Goal: Task Accomplishment & Management: Complete application form

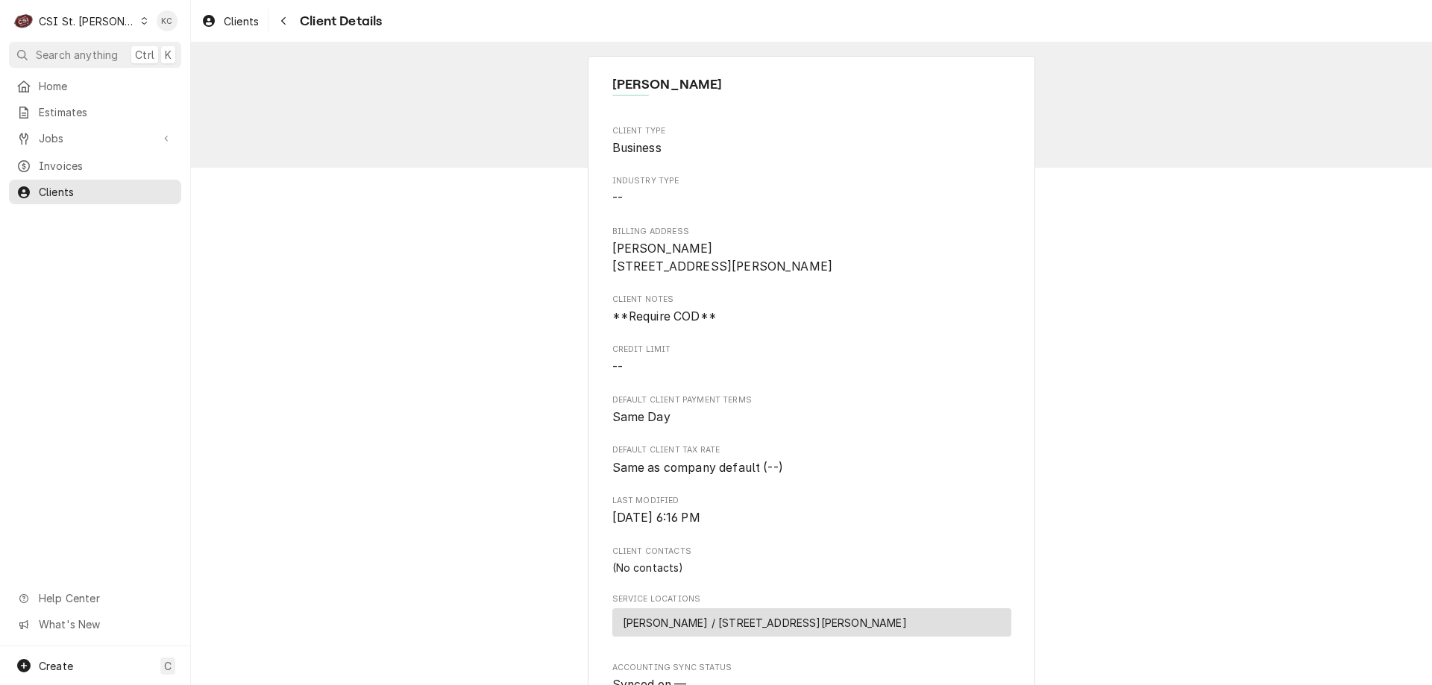
drag, startPoint x: 867, startPoint y: 42, endPoint x: 667, endPoint y: 34, distance: 200.0
click at [867, 42] on div "Clients Client Details" at bounding box center [811, 21] width 1241 height 43
click at [289, 25] on div "Navigate back" at bounding box center [283, 20] width 15 height 15
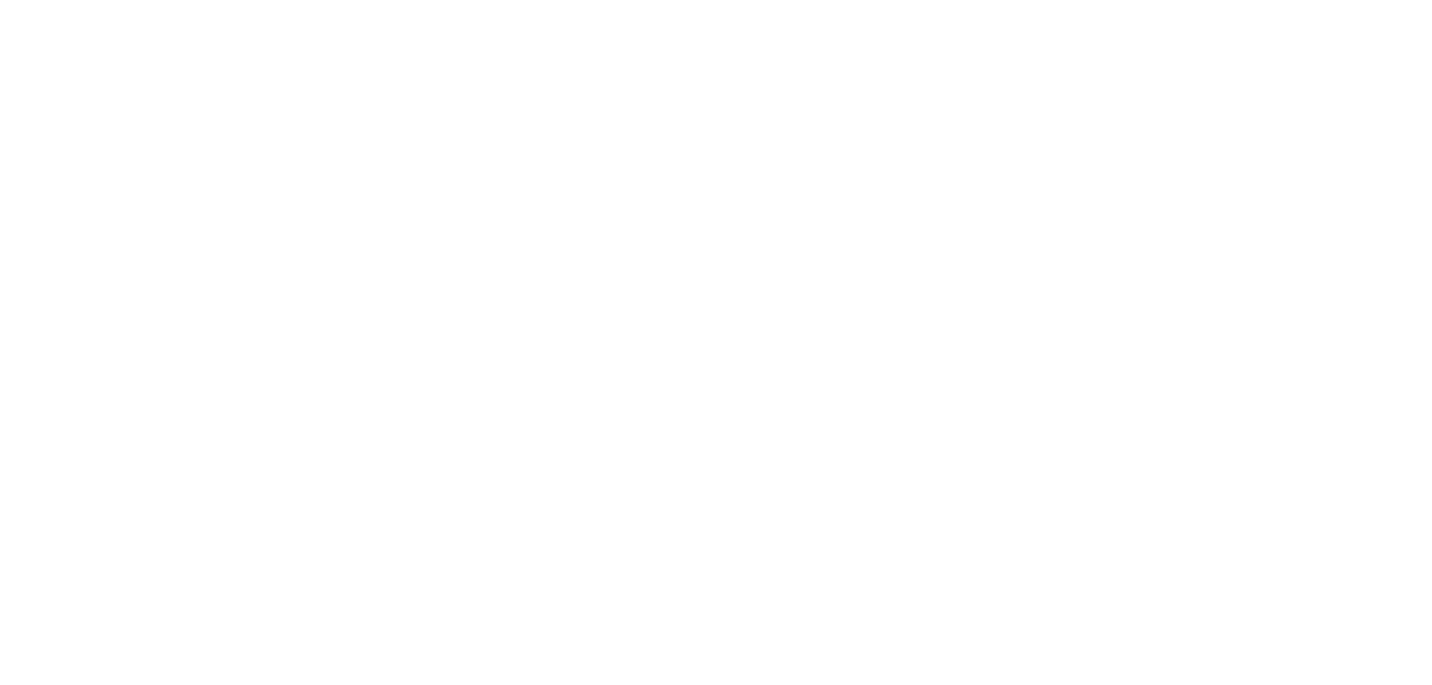
click at [83, 143] on div "Dynamic Content Wrapper" at bounding box center [716, 342] width 1432 height 685
click at [48, 139] on div "Dynamic Content Wrapper" at bounding box center [716, 342] width 1432 height 685
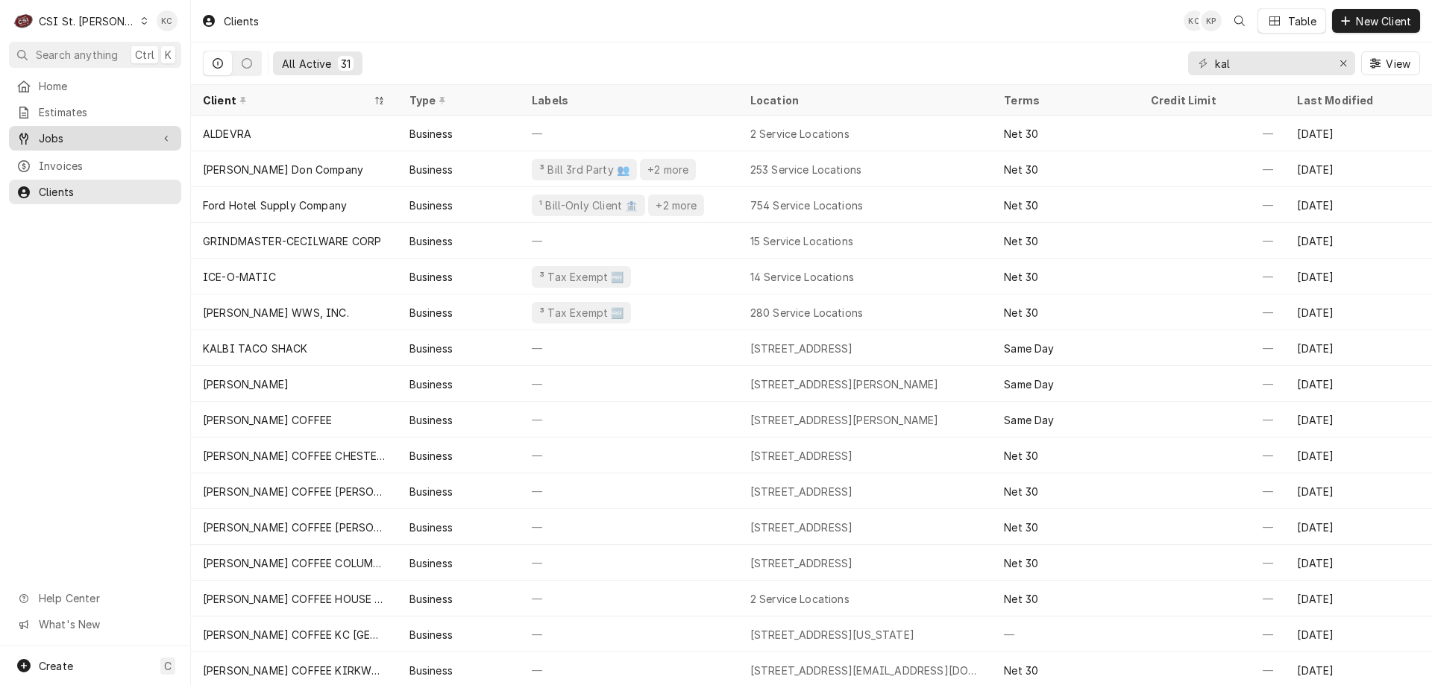
click at [54, 134] on span "Jobs" at bounding box center [95, 139] width 113 height 16
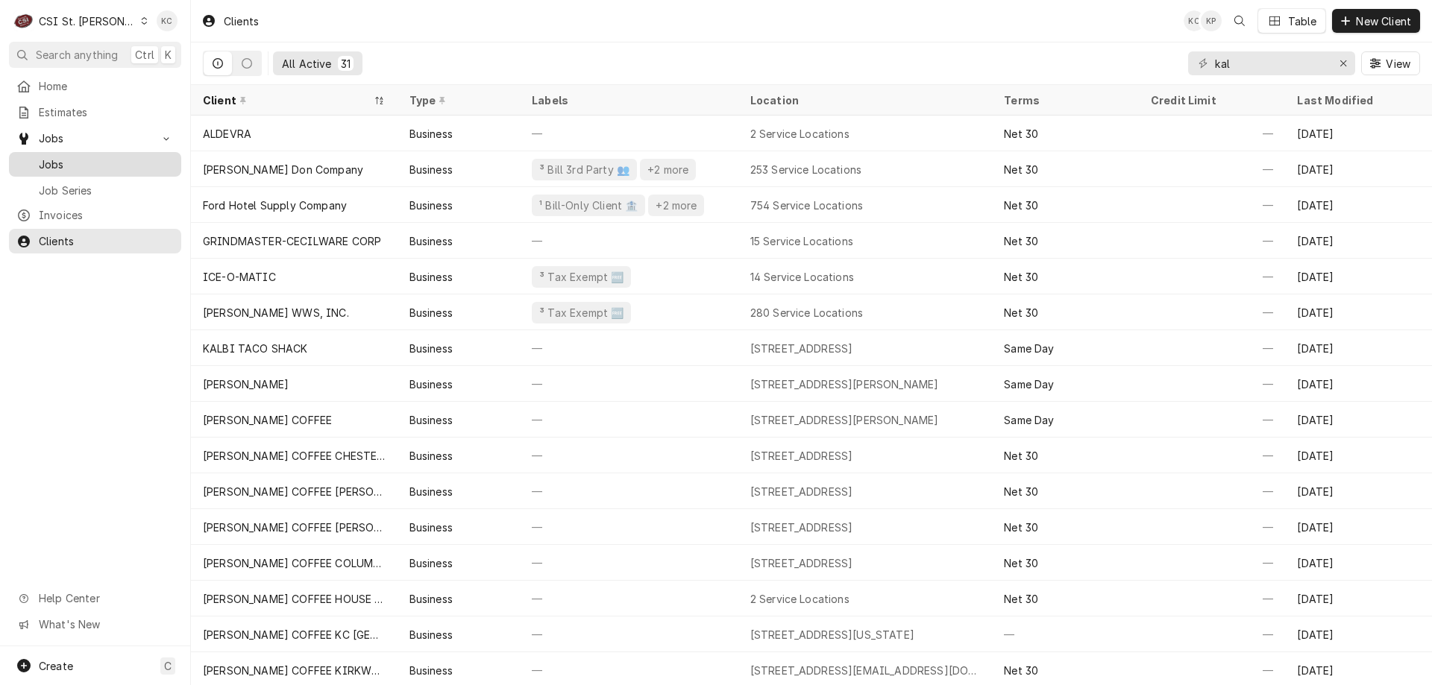
click at [70, 160] on span "Jobs" at bounding box center [106, 165] width 135 height 16
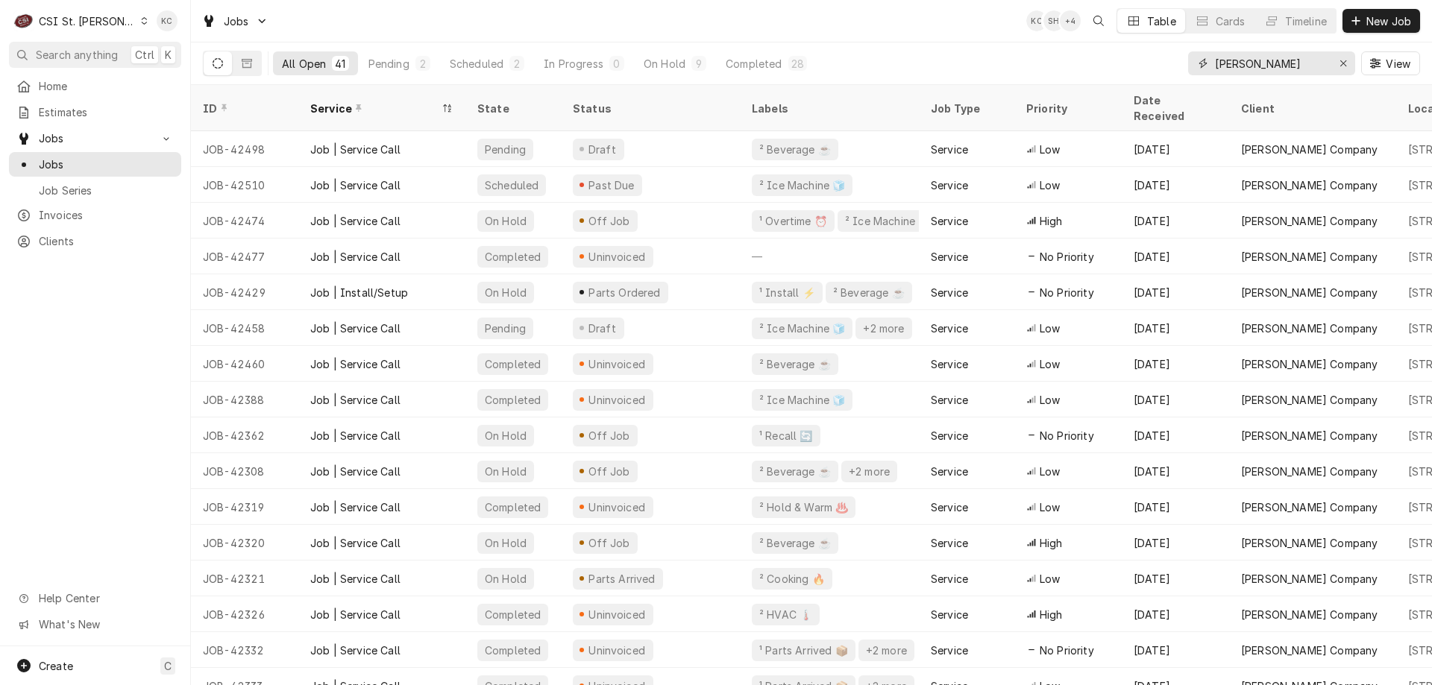
drag, startPoint x: 1291, startPoint y: 68, endPoint x: 1154, endPoint y: 68, distance: 136.5
click at [1154, 68] on div "All Open 41 Pending 2 Scheduled 2 In Progress 0 On Hold 9 Completed 28 vivian V…" at bounding box center [811, 64] width 1217 height 42
click at [1249, 68] on input "vivian" at bounding box center [1271, 63] width 112 height 24
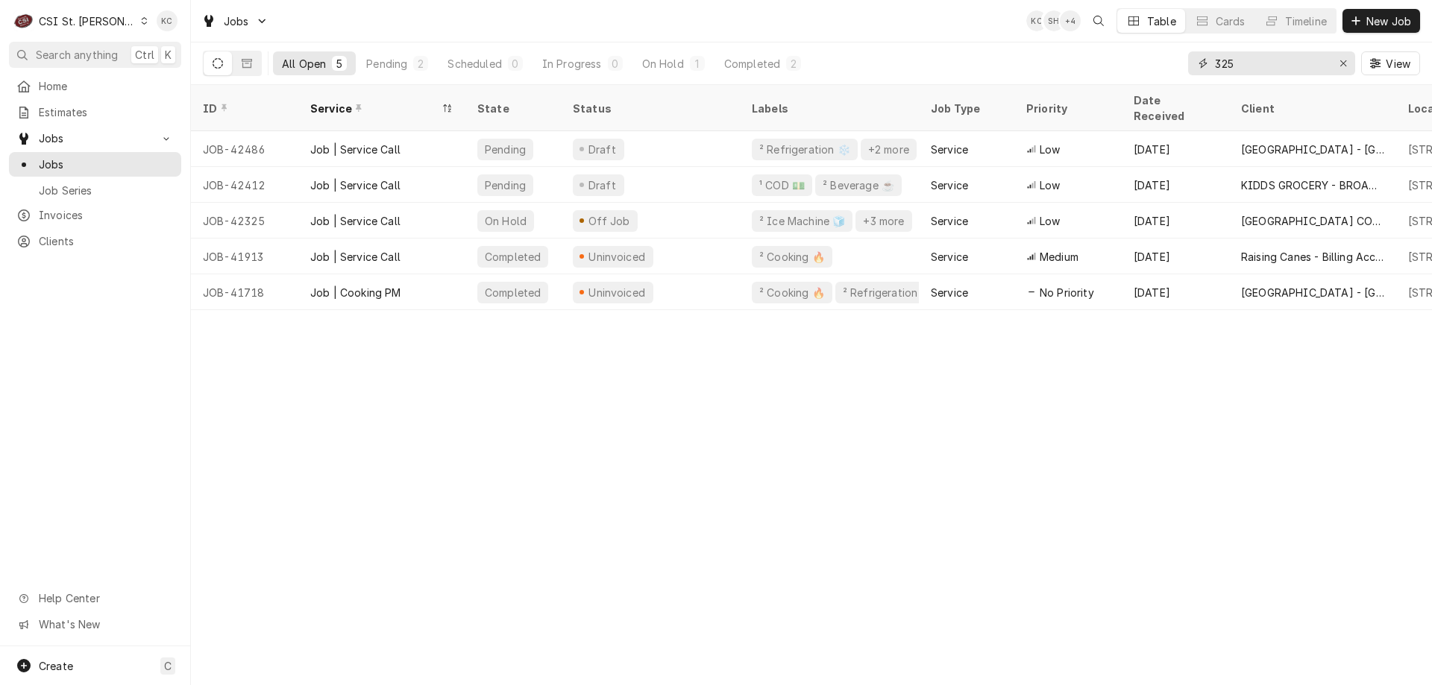
type input "325"
click at [86, 212] on span "Invoices" at bounding box center [106, 215] width 135 height 16
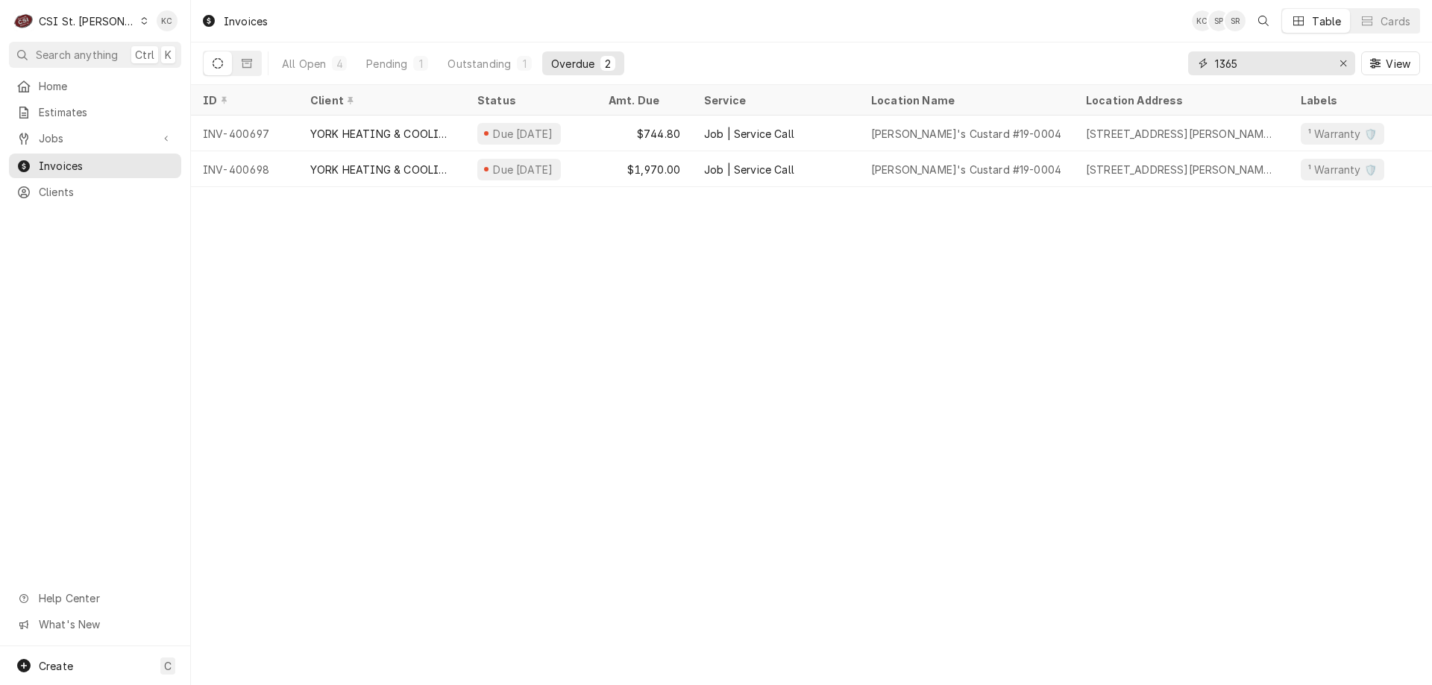
drag, startPoint x: 1263, startPoint y: 60, endPoint x: 1160, endPoint y: 72, distance: 104.3
click at [1160, 72] on div "All Open 4 Pending 1 Outstanding 1 Overdue 2 1365 View" at bounding box center [811, 64] width 1217 height 42
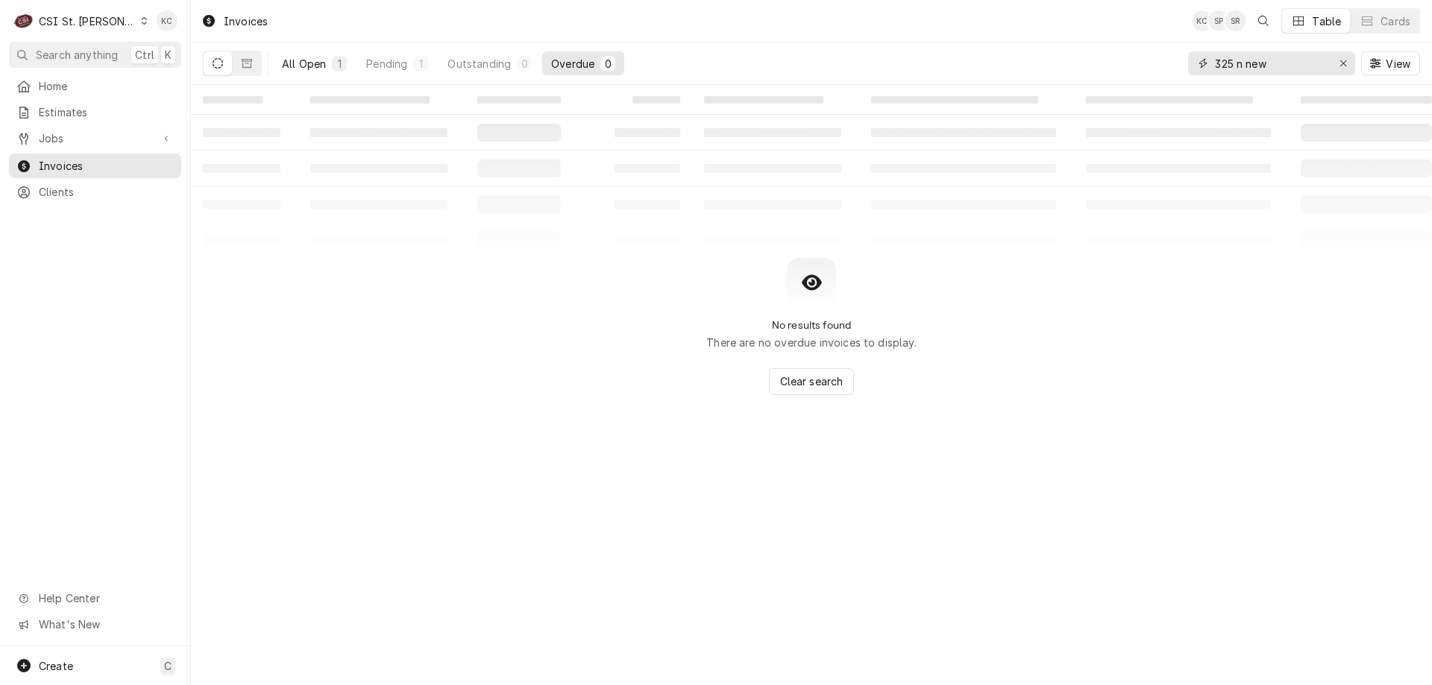
type input "325 n new"
click at [319, 60] on div "All Open" at bounding box center [304, 64] width 44 height 16
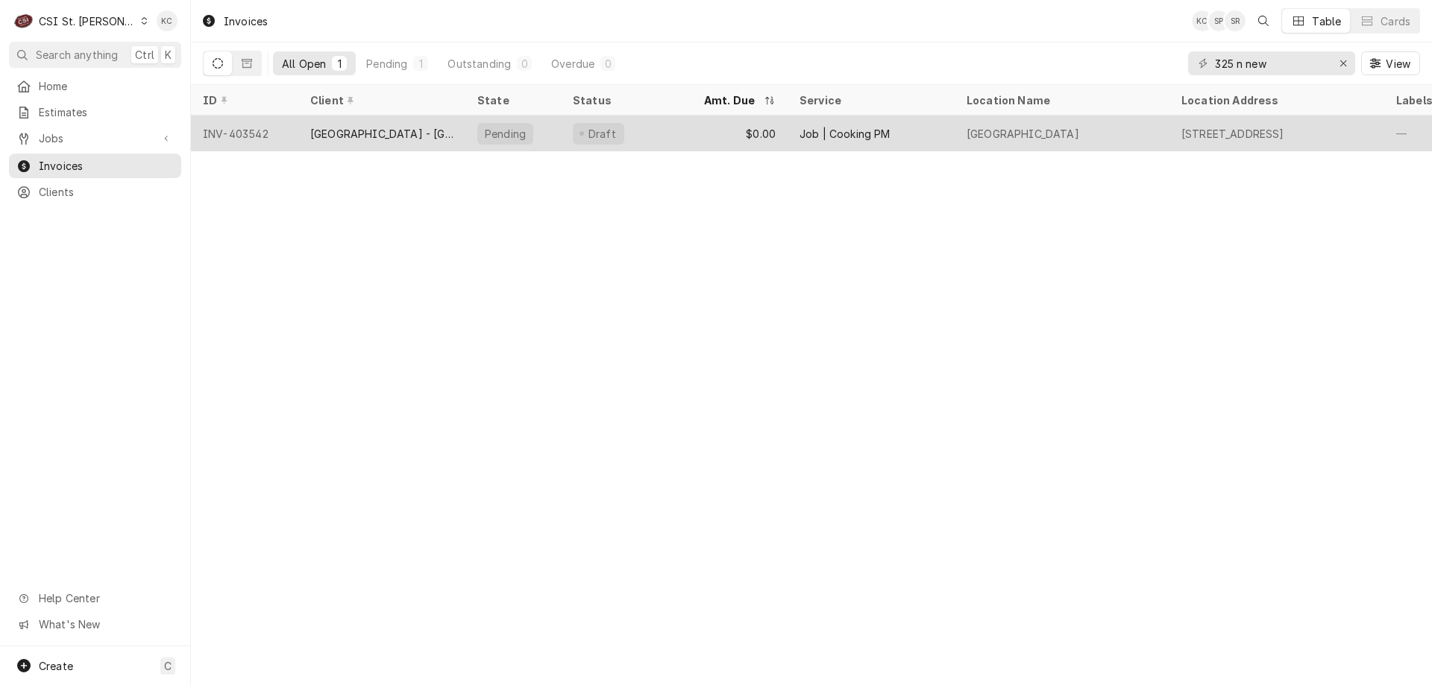
click at [438, 130] on div "Cathedral Tower - St Louis Archdioces" at bounding box center [381, 134] width 143 height 16
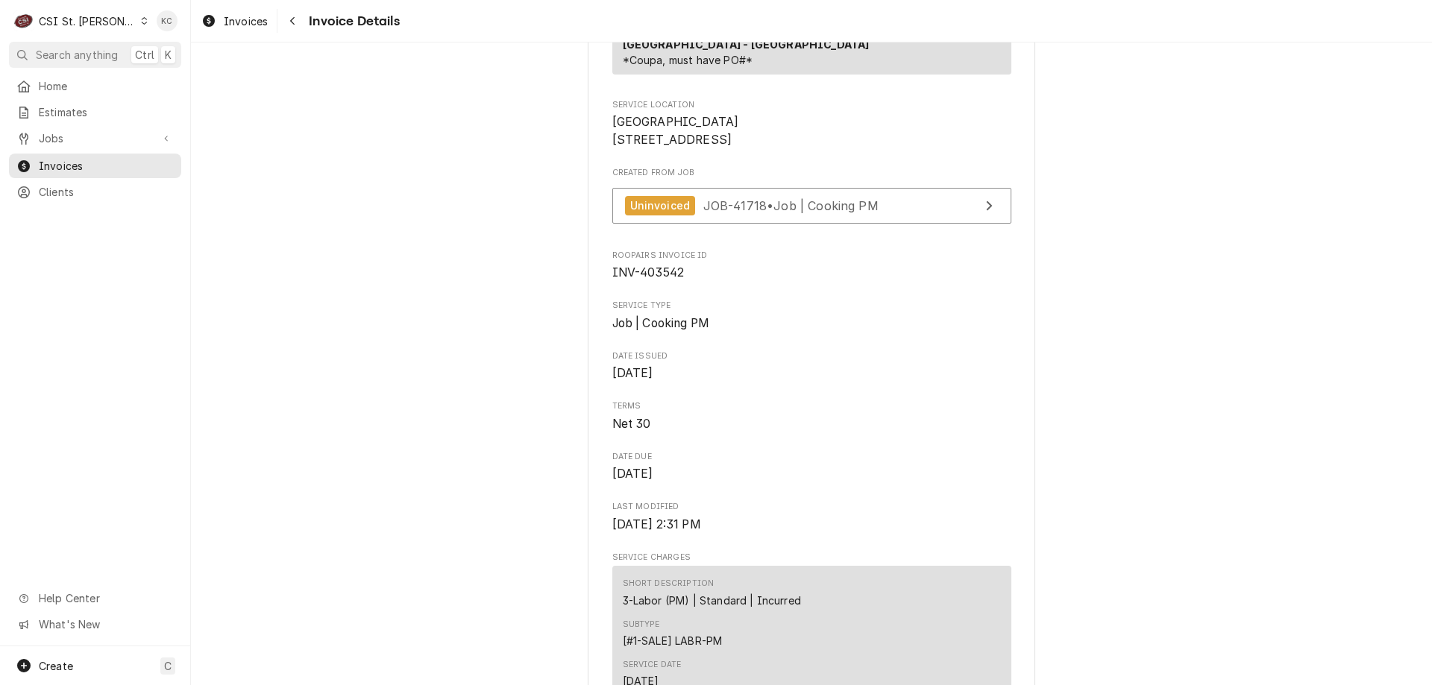
scroll to position [67, 0]
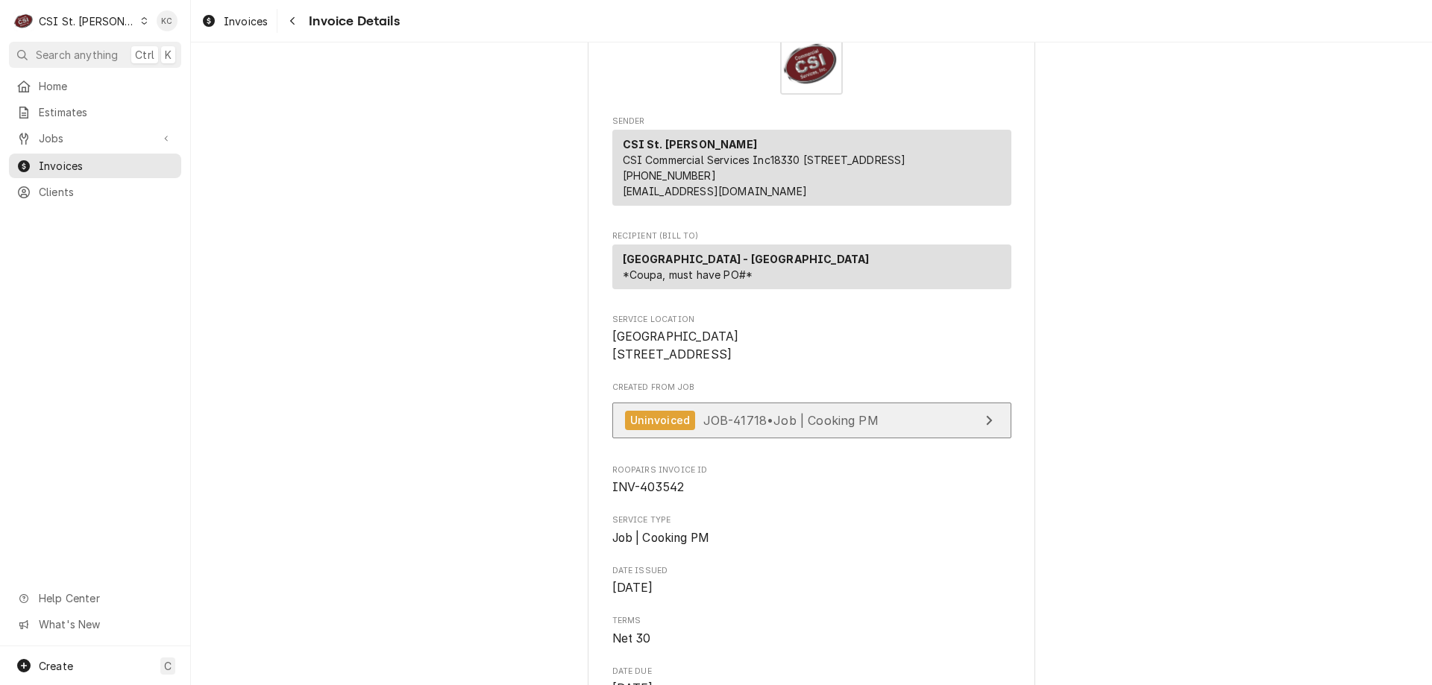
click at [709, 427] on span "JOB-41718 • Job | Cooking PM" at bounding box center [790, 419] width 175 height 15
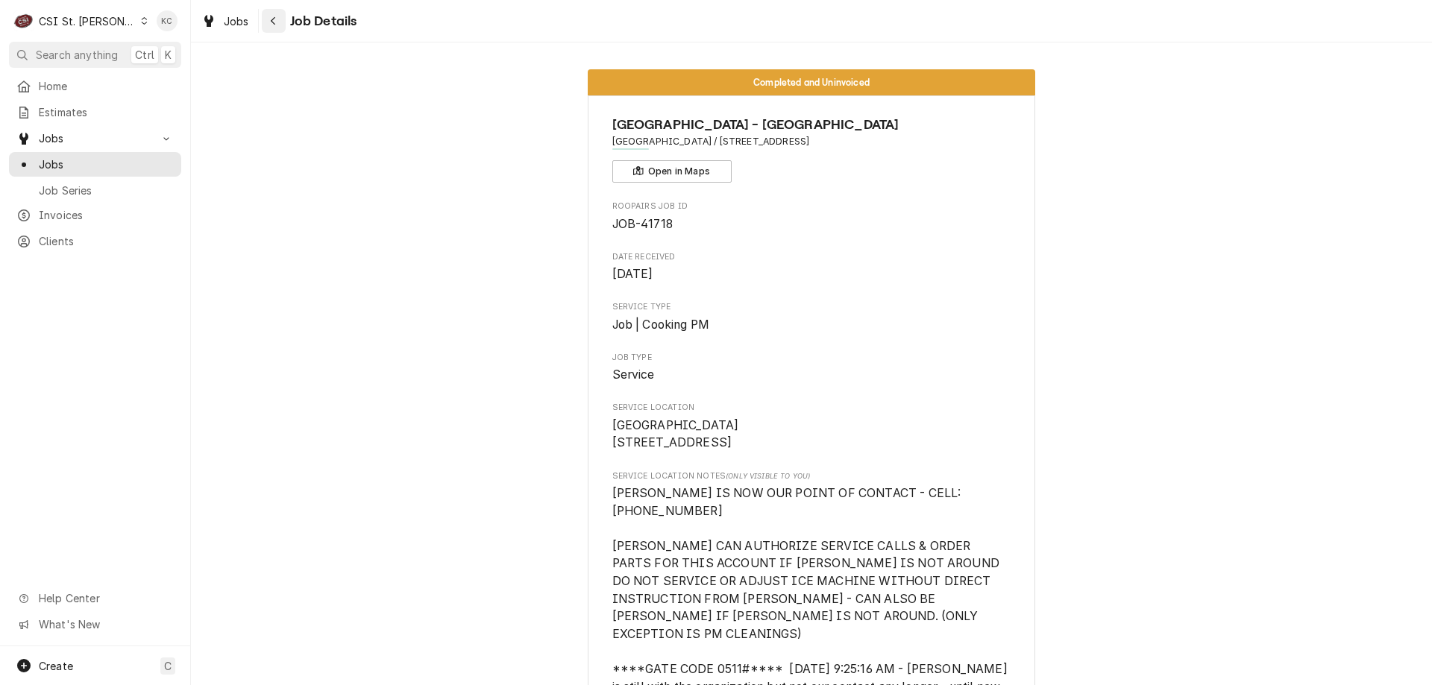
click at [274, 23] on icon "Navigate back" at bounding box center [273, 21] width 7 height 10
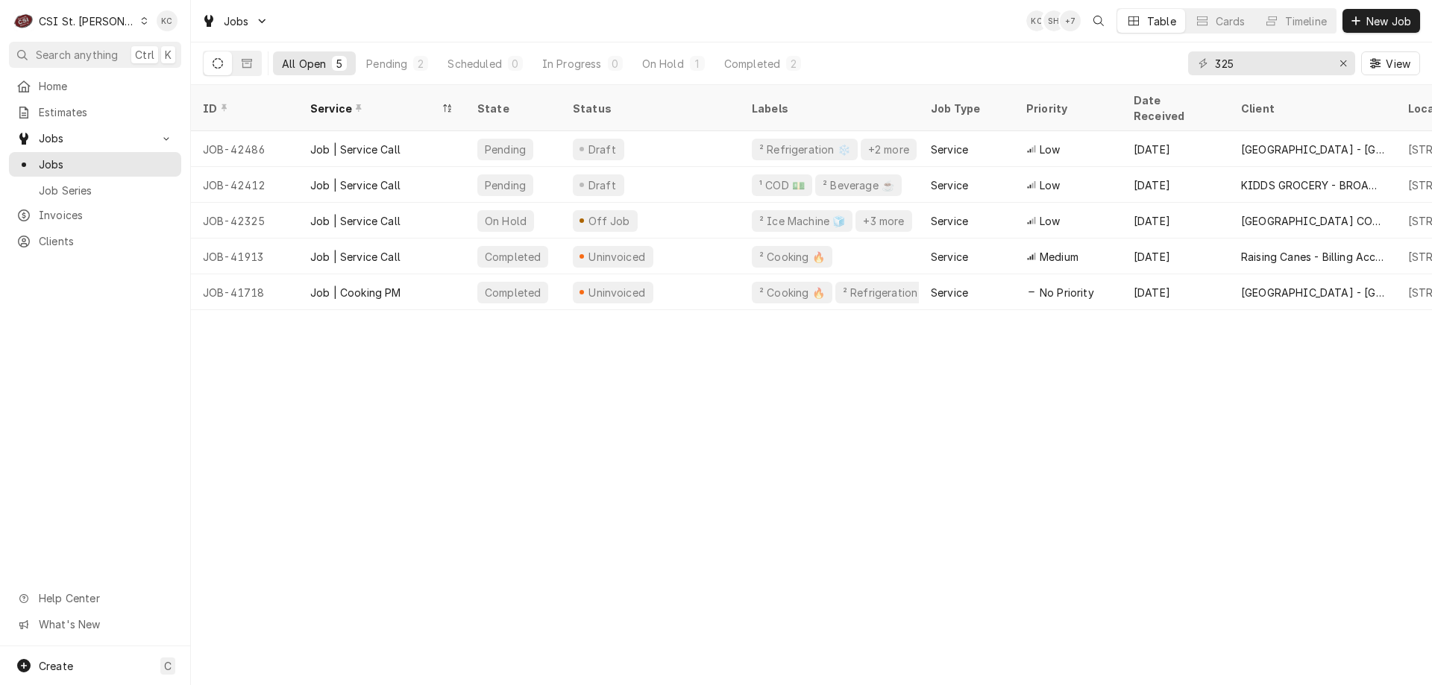
click at [1321, 447] on div "ID Service State Status Labels Job Type Priority Date Received Client Location …" at bounding box center [811, 385] width 1241 height 600
drag, startPoint x: 1251, startPoint y: 72, endPoint x: 1192, endPoint y: 56, distance: 61.7
click at [1192, 56] on div "325" at bounding box center [1271, 63] width 167 height 24
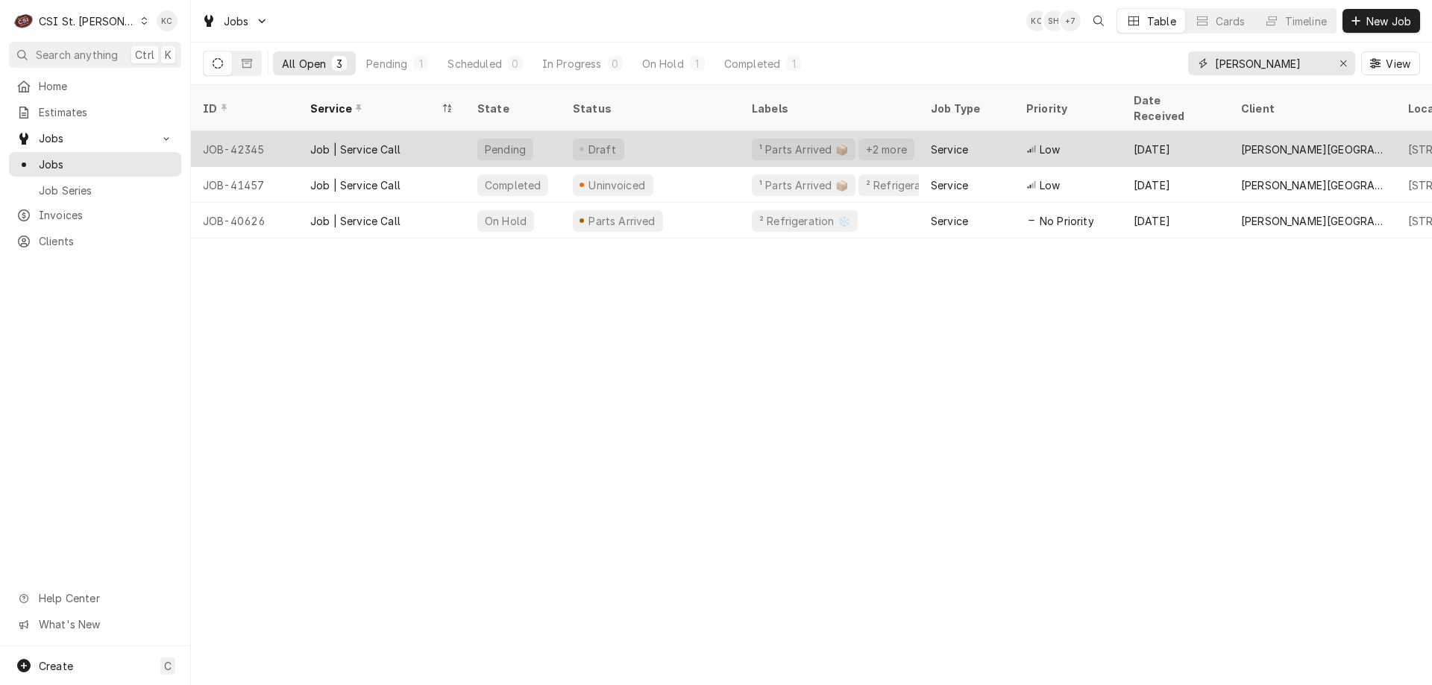
type input "[PERSON_NAME]"
click at [699, 136] on div "Draft" at bounding box center [650, 149] width 179 height 36
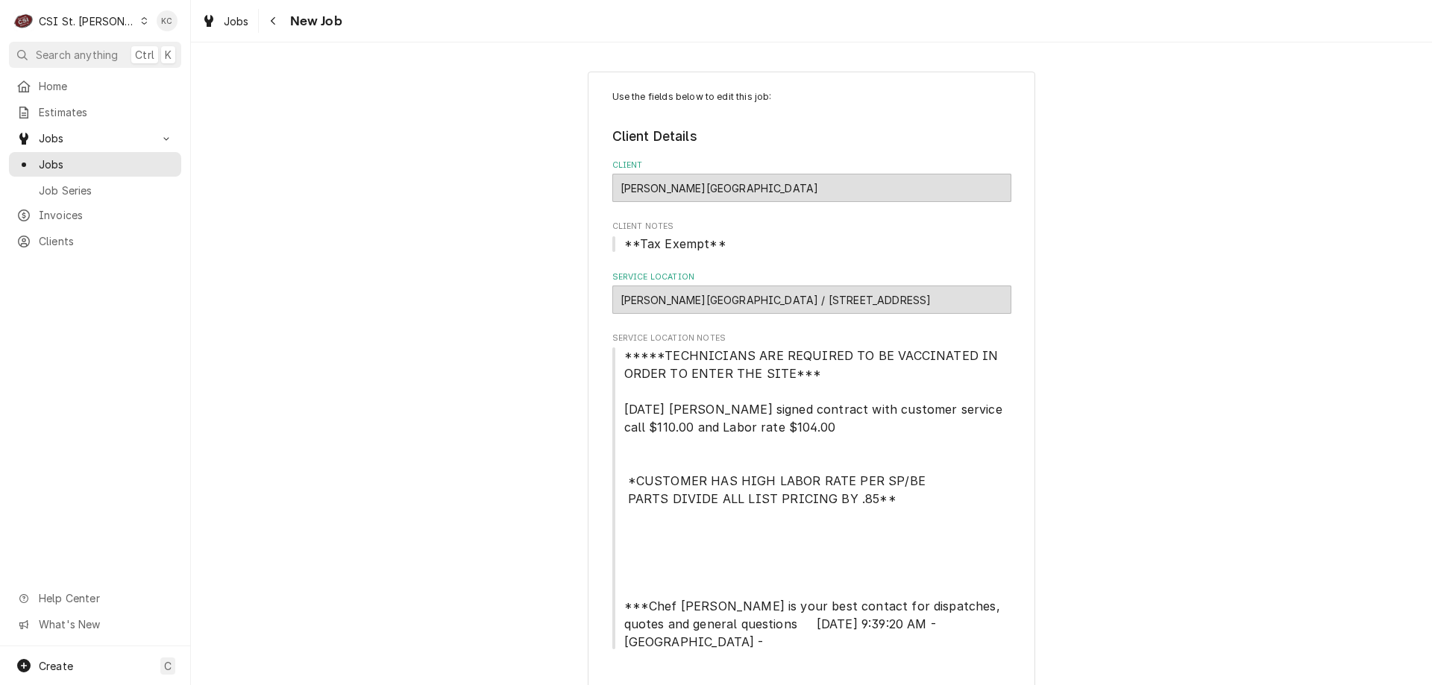
type textarea "x"
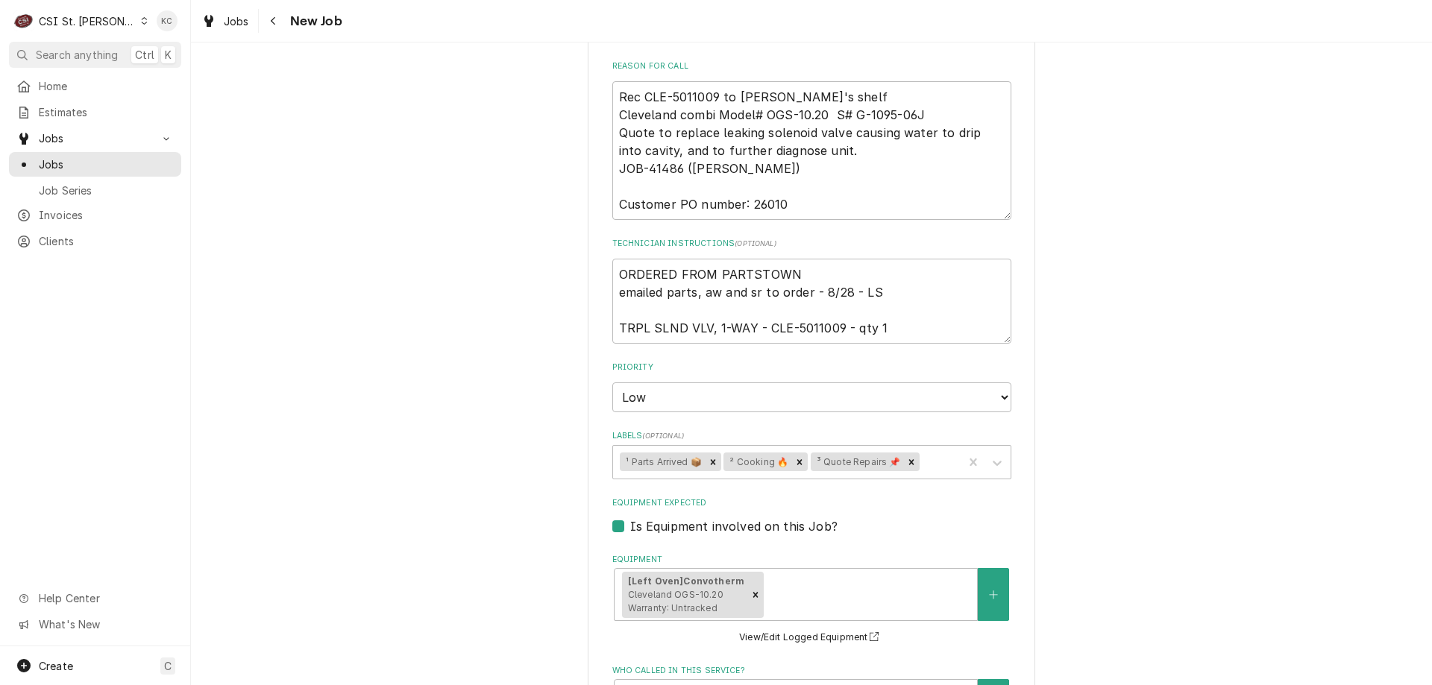
scroll to position [852, 0]
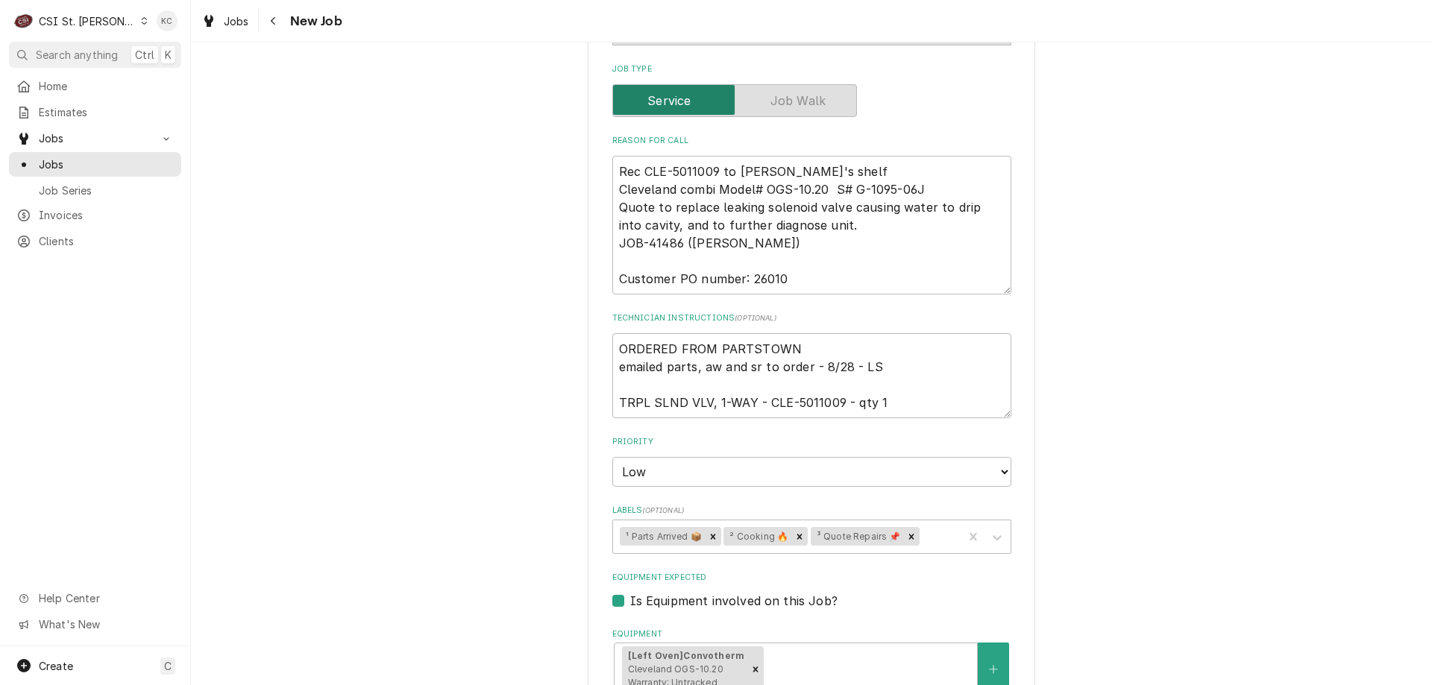
click at [1113, 312] on div "Use the fields below to edit this job: Client Details Client Alton Mental Healt…" at bounding box center [811, 253] width 1241 height 2094
click at [273, 30] on button "Navigate back" at bounding box center [274, 21] width 24 height 24
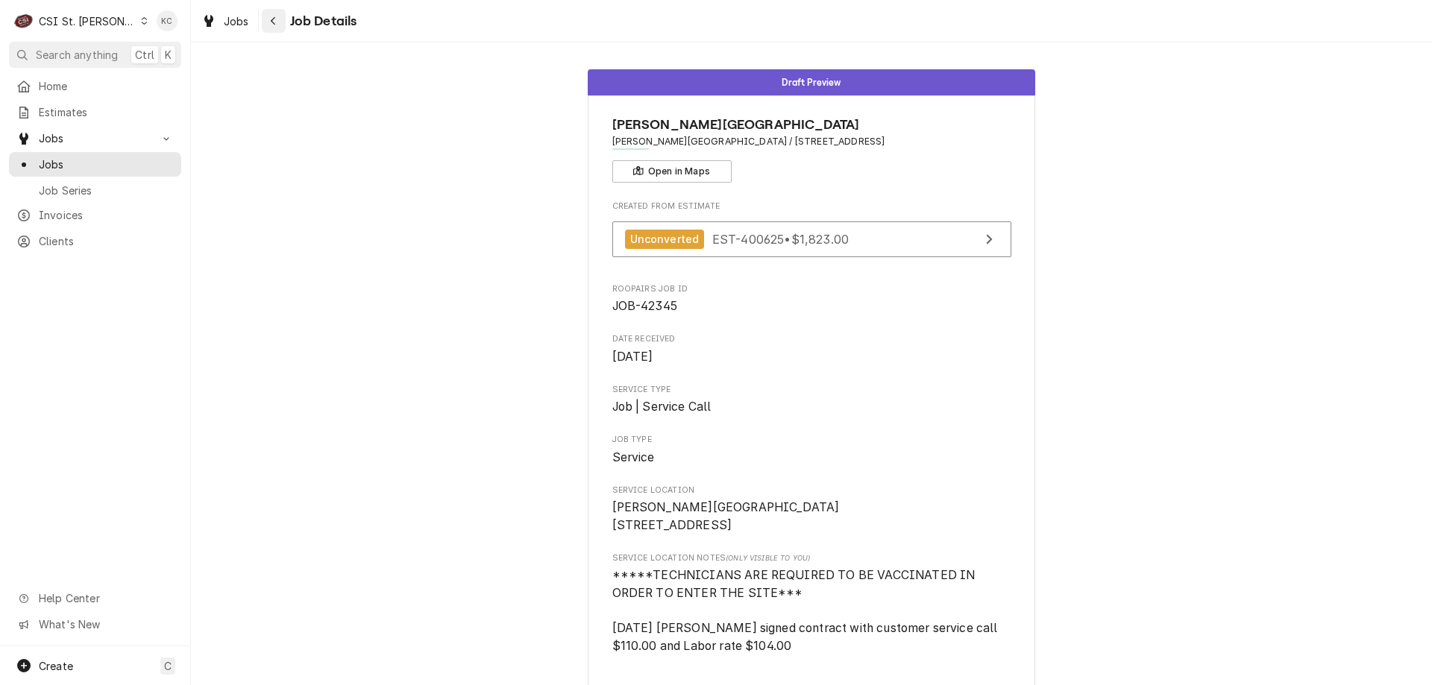
click at [280, 22] on div "Navigate back" at bounding box center [273, 20] width 15 height 15
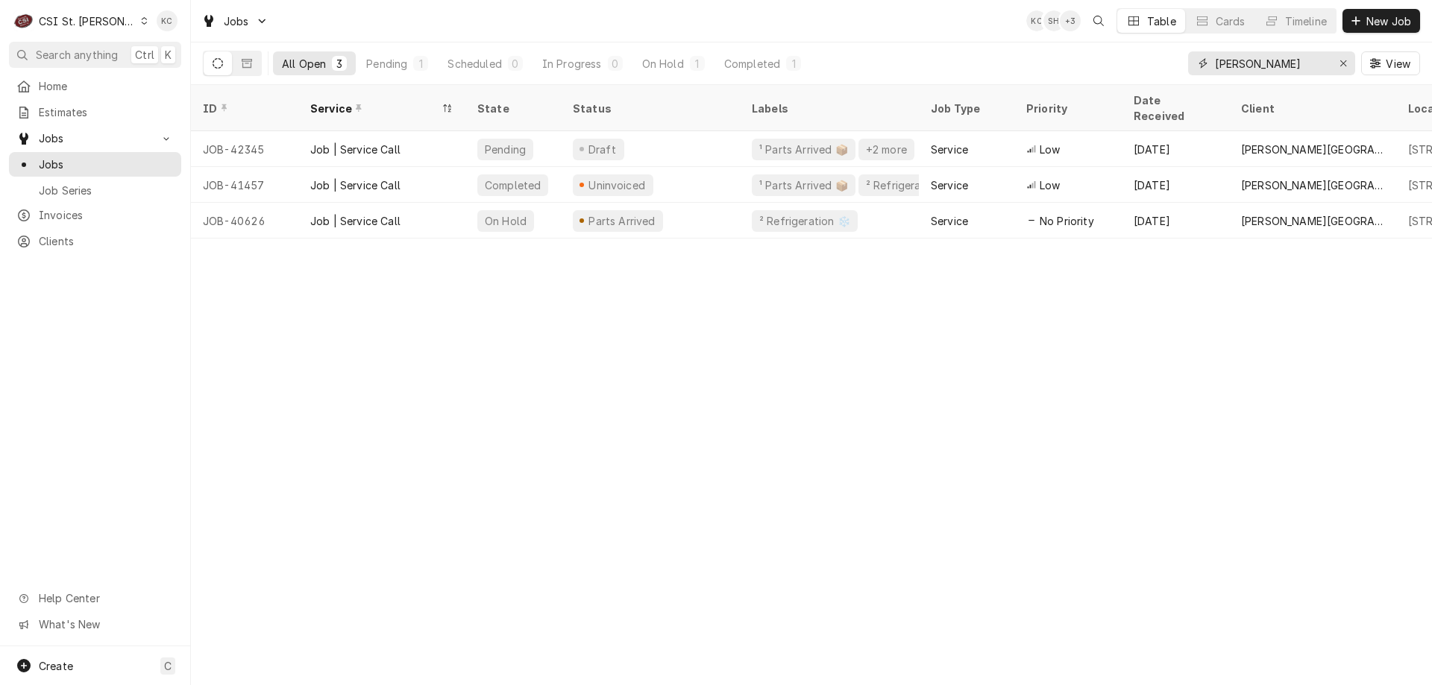
drag, startPoint x: 1277, startPoint y: 67, endPoint x: 1168, endPoint y: 59, distance: 109.2
click at [1168, 59] on div "All Open 3 Pending 1 Scheduled 0 In Progress 0 On Hold 1 Completed 1 [PERSON_NA…" at bounding box center [811, 64] width 1217 height 42
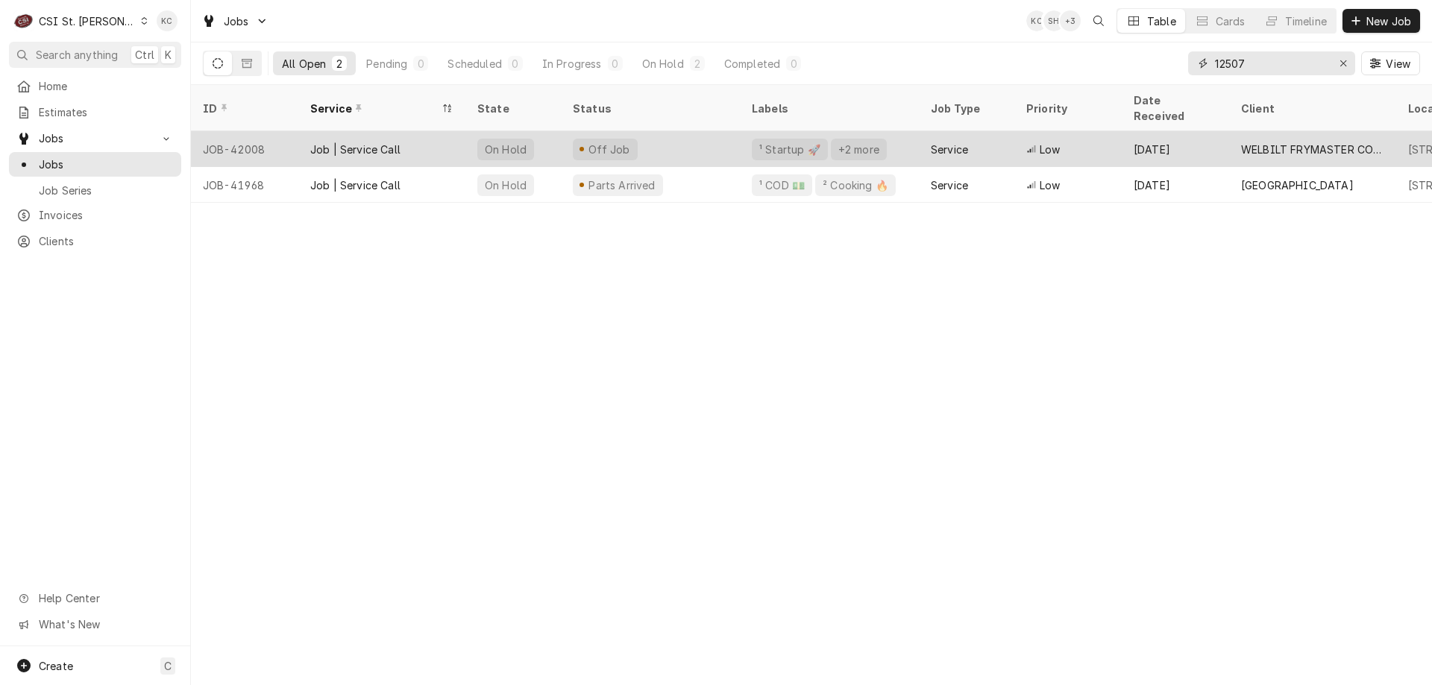
type input "12507"
click at [611, 142] on div "Off Job" at bounding box center [608, 150] width 45 height 16
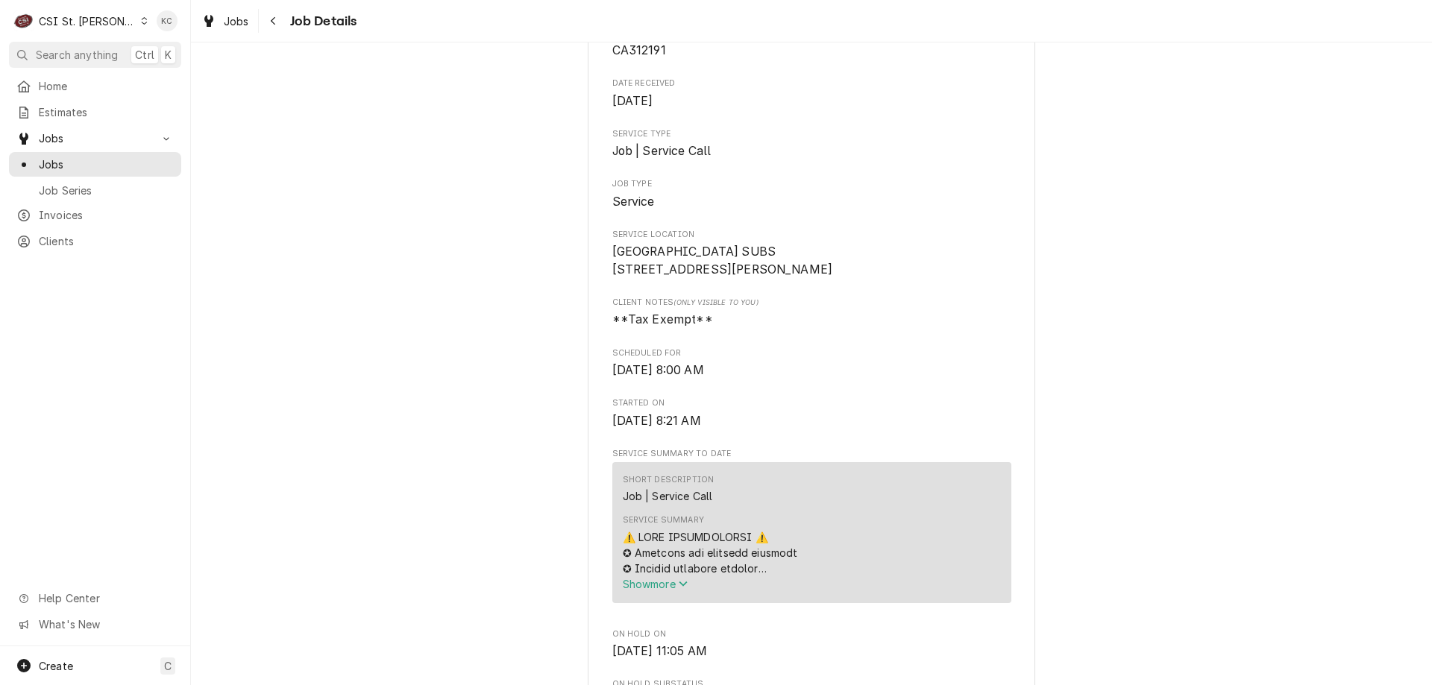
scroll to position [75, 0]
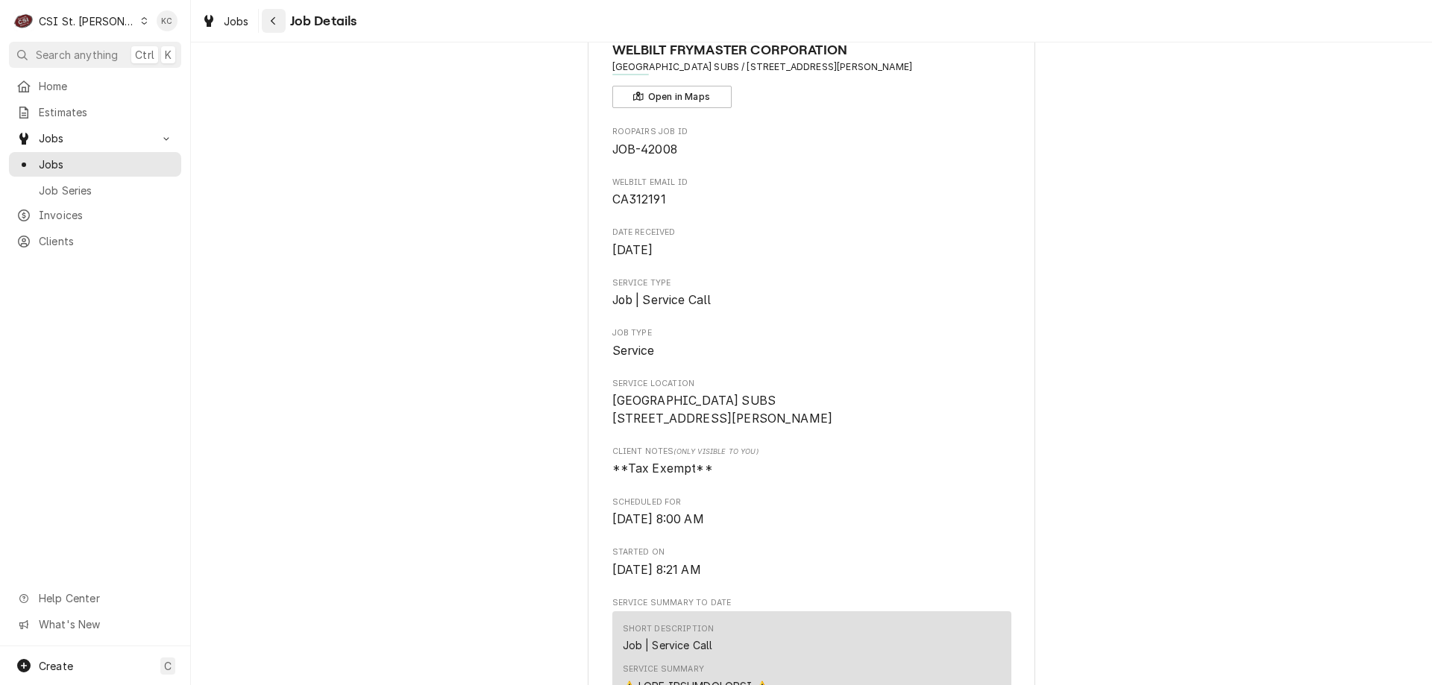
click at [277, 22] on div "Navigate back" at bounding box center [273, 20] width 15 height 15
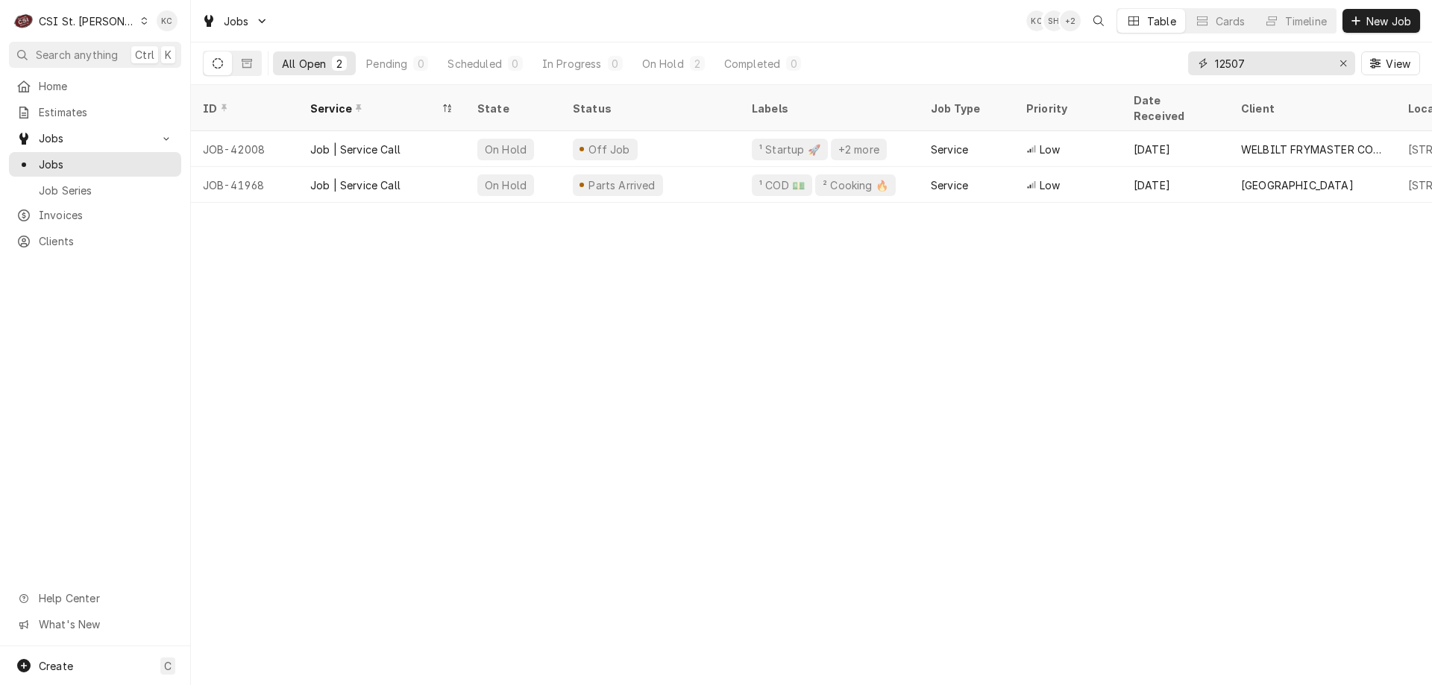
drag, startPoint x: 1252, startPoint y: 67, endPoint x: 1175, endPoint y: 66, distance: 76.8
click at [1175, 66] on div "All Open 2 Pending 0 Scheduled 0 In Progress 0 On Hold 2 Completed 0 12507 View" at bounding box center [811, 64] width 1217 height 42
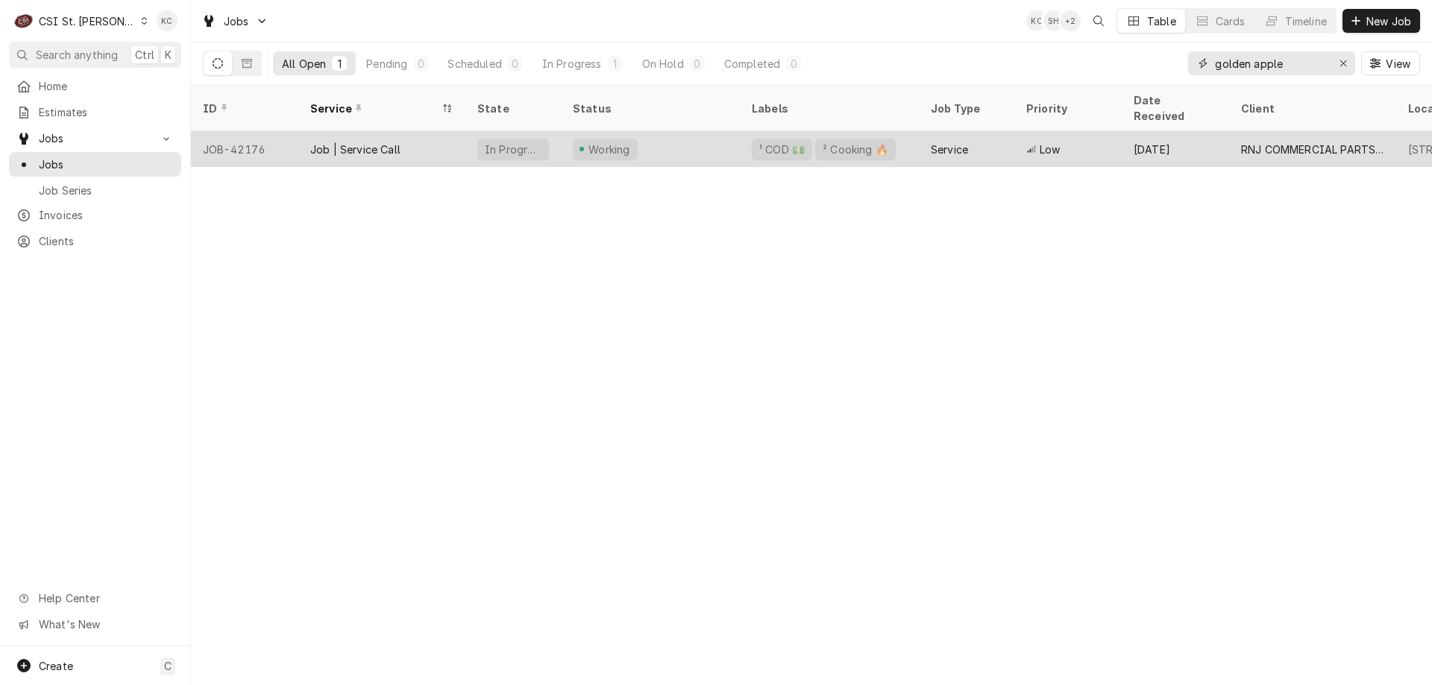
type input "golden apple"
click at [672, 136] on div "Working" at bounding box center [650, 149] width 179 height 36
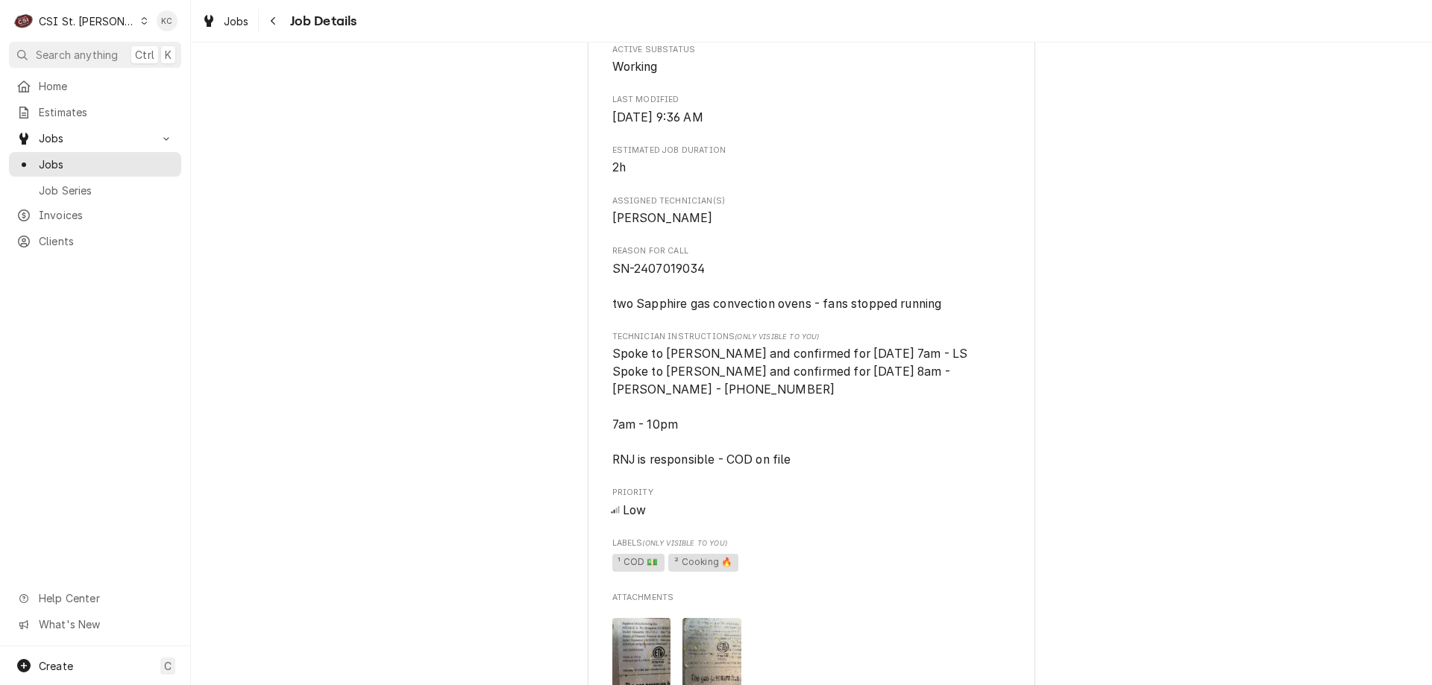
scroll to position [1119, 0]
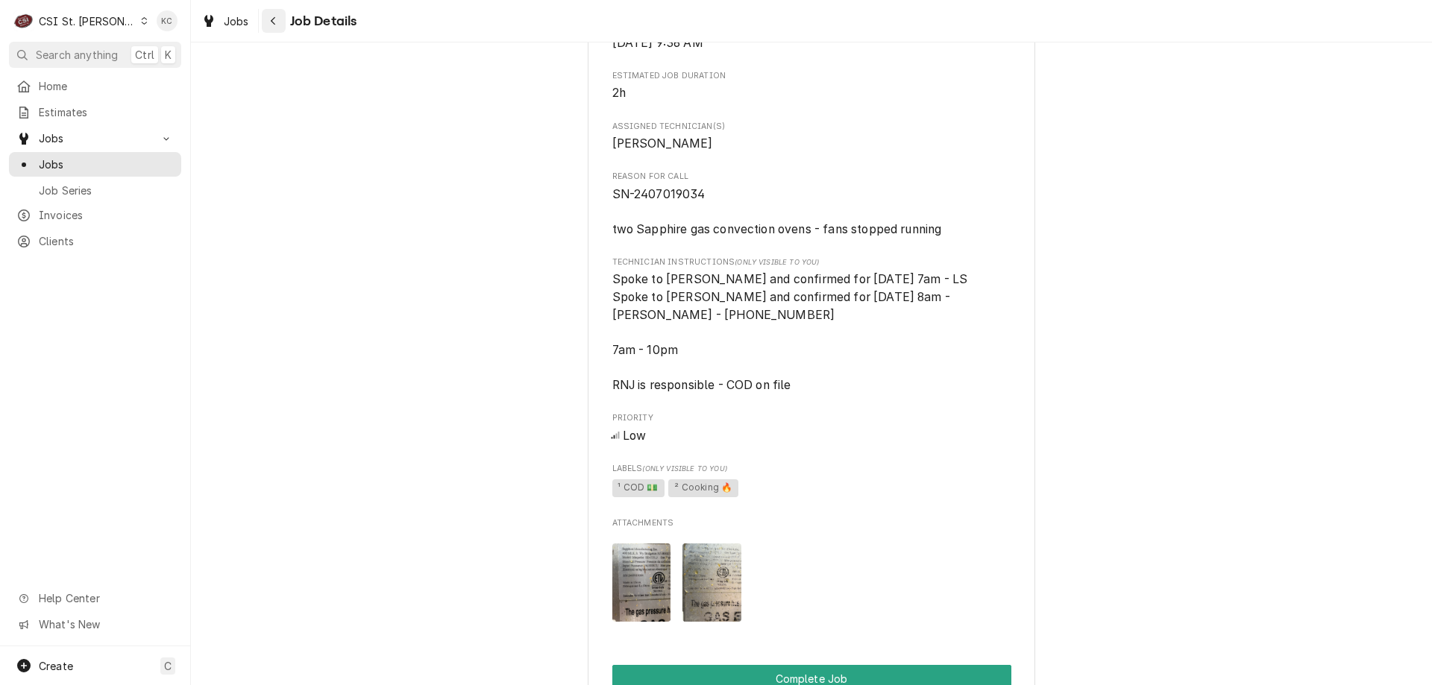
click at [277, 19] on div "Navigate back" at bounding box center [273, 20] width 15 height 15
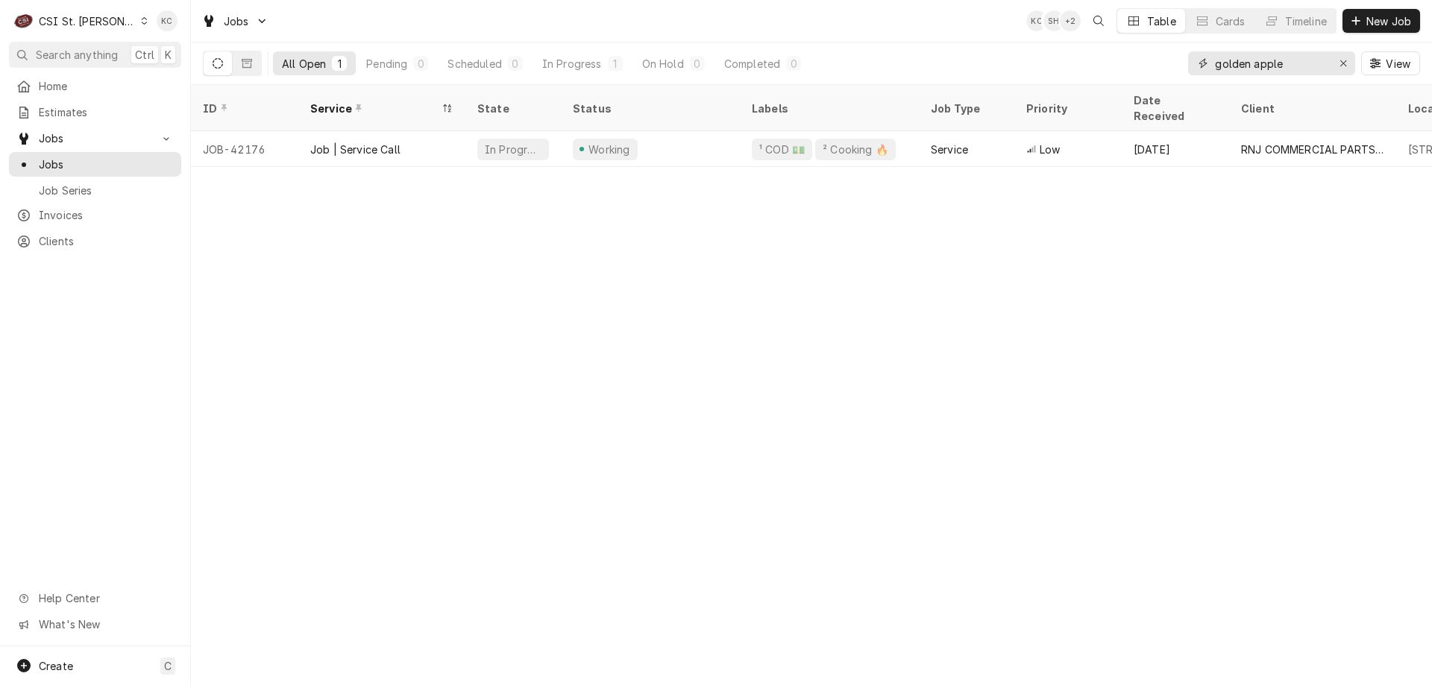
drag, startPoint x: 1289, startPoint y: 72, endPoint x: 1195, endPoint y: 63, distance: 94.3
click at [1195, 63] on div "golden apple" at bounding box center [1271, 63] width 167 height 24
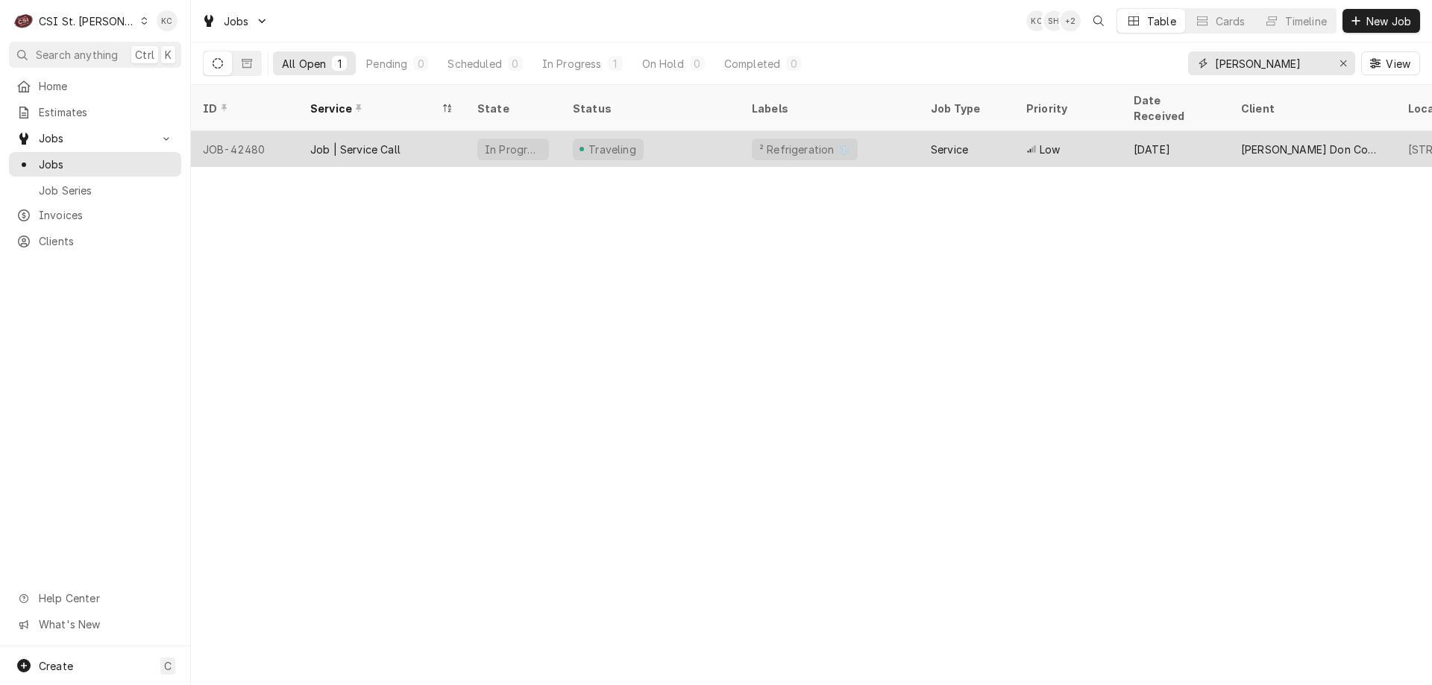
type input "[PERSON_NAME]"
click at [655, 136] on div "Traveling" at bounding box center [650, 149] width 179 height 36
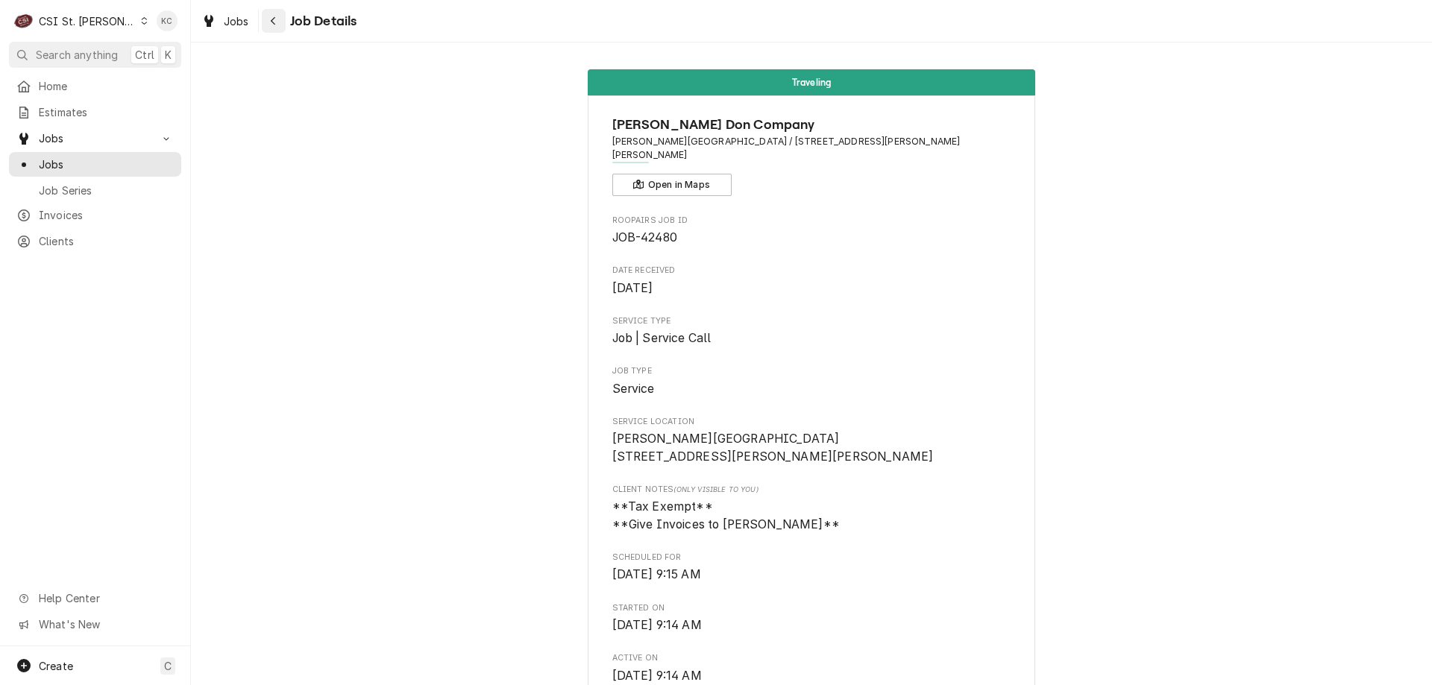
click at [269, 27] on div "Navigate back" at bounding box center [273, 20] width 15 height 15
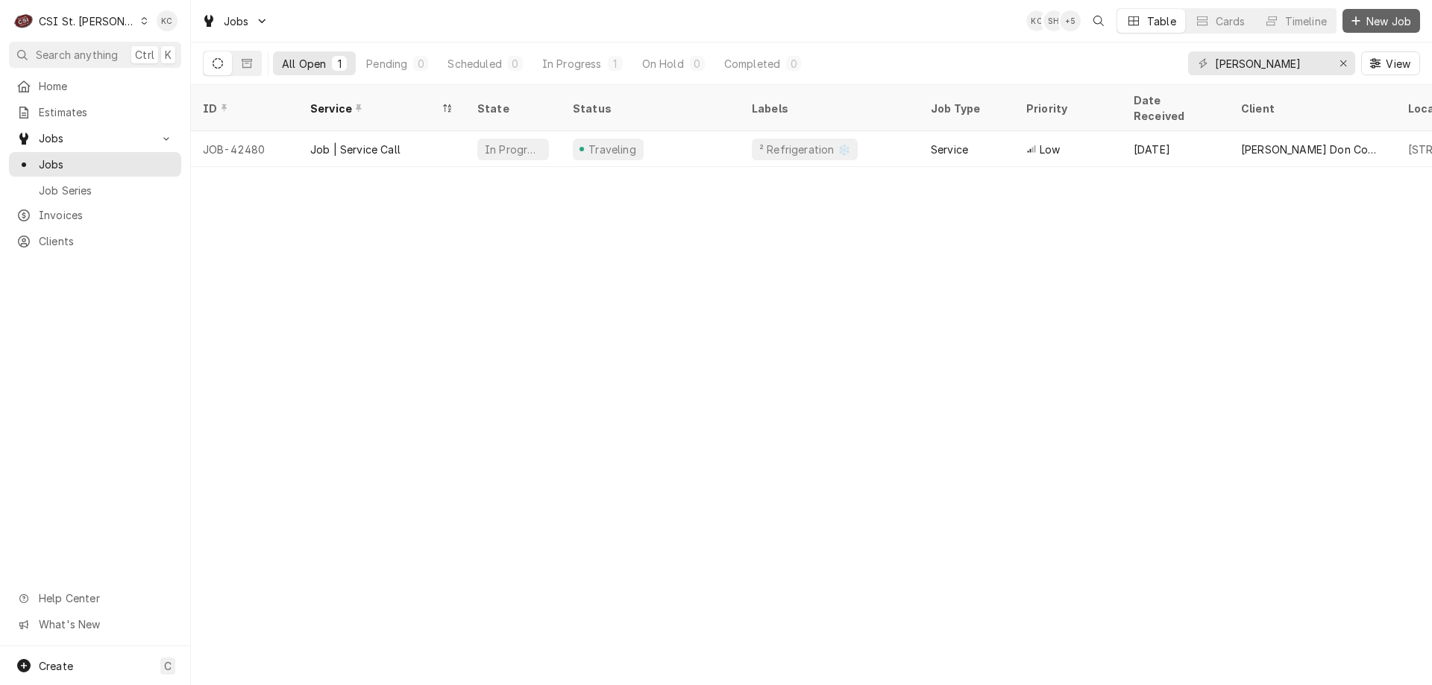
click at [1368, 17] on span "New Job" at bounding box center [1388, 21] width 51 height 16
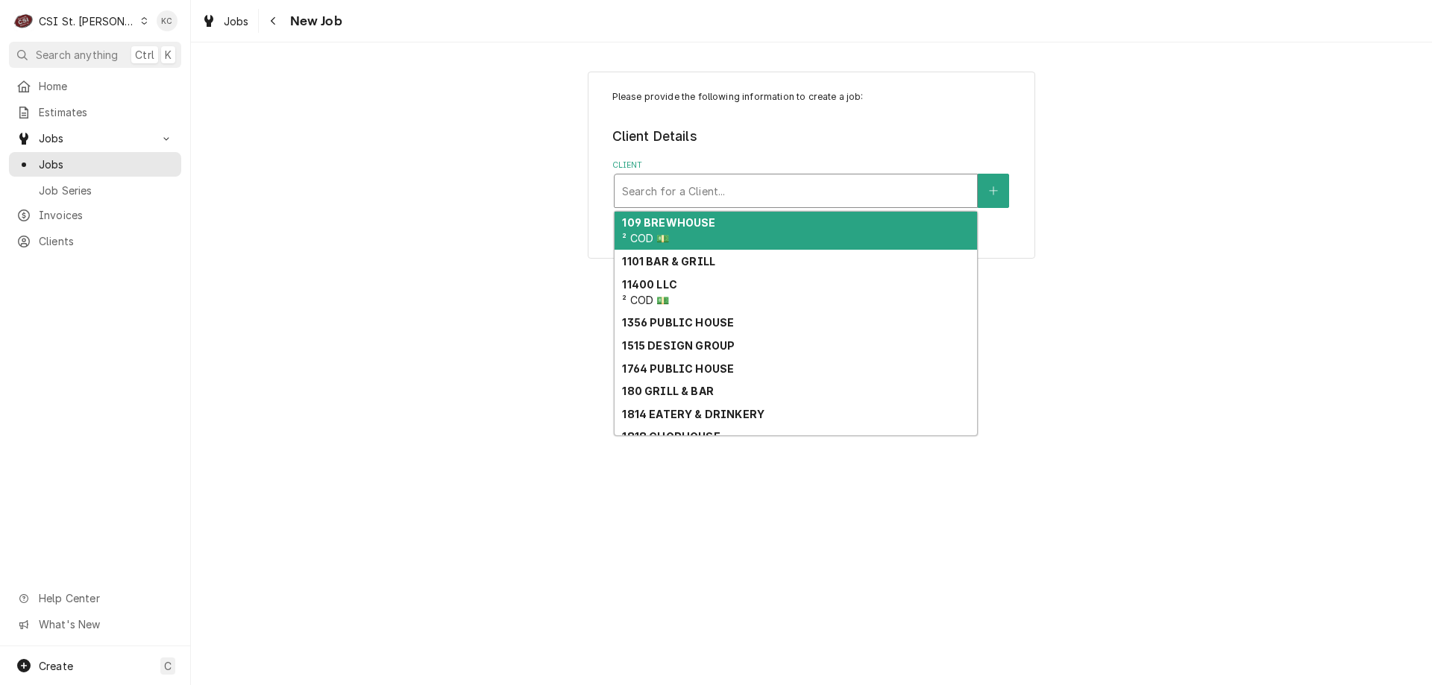
click at [860, 188] on div "Client" at bounding box center [796, 190] width 348 height 27
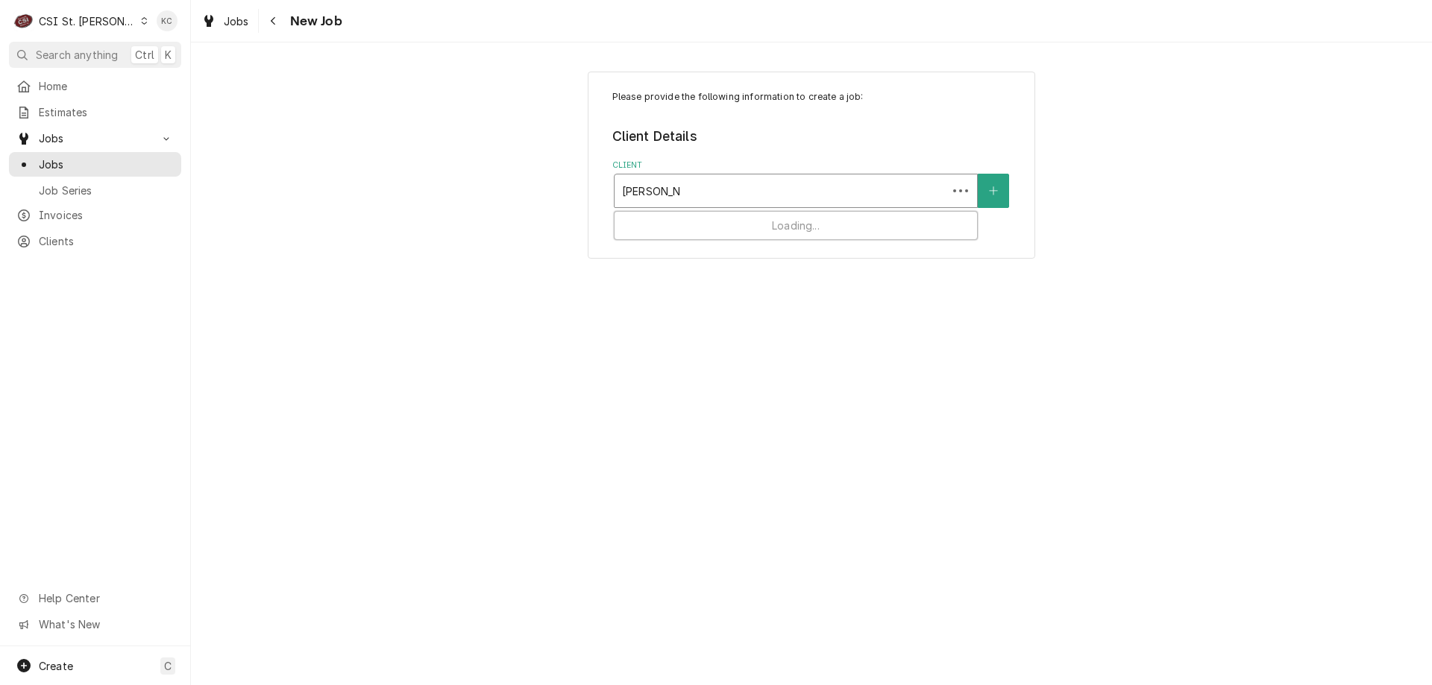
type input "[PERSON_NAME]"
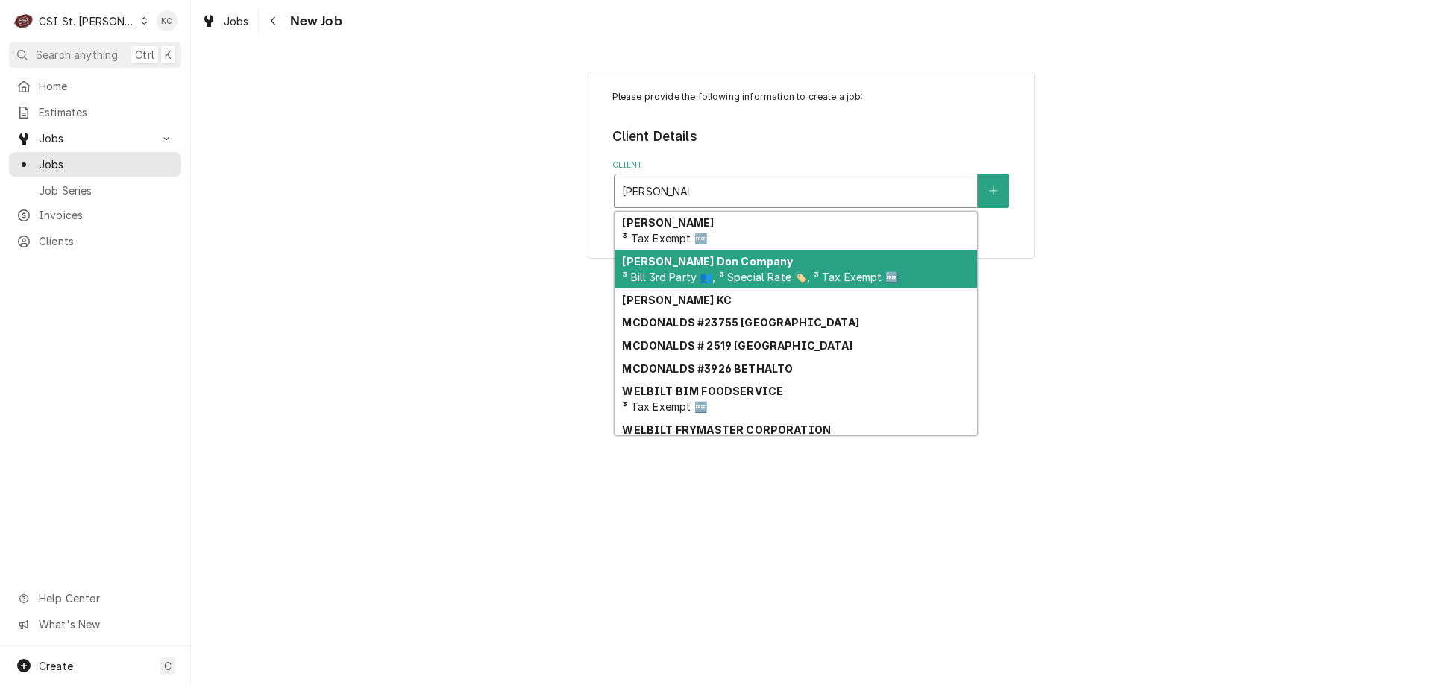
click at [798, 271] on span "³ Bill 3rd Party 👥, ³ Special Rate 🏷️, ³ Tax Exempt 🆓" at bounding box center [759, 277] width 275 height 13
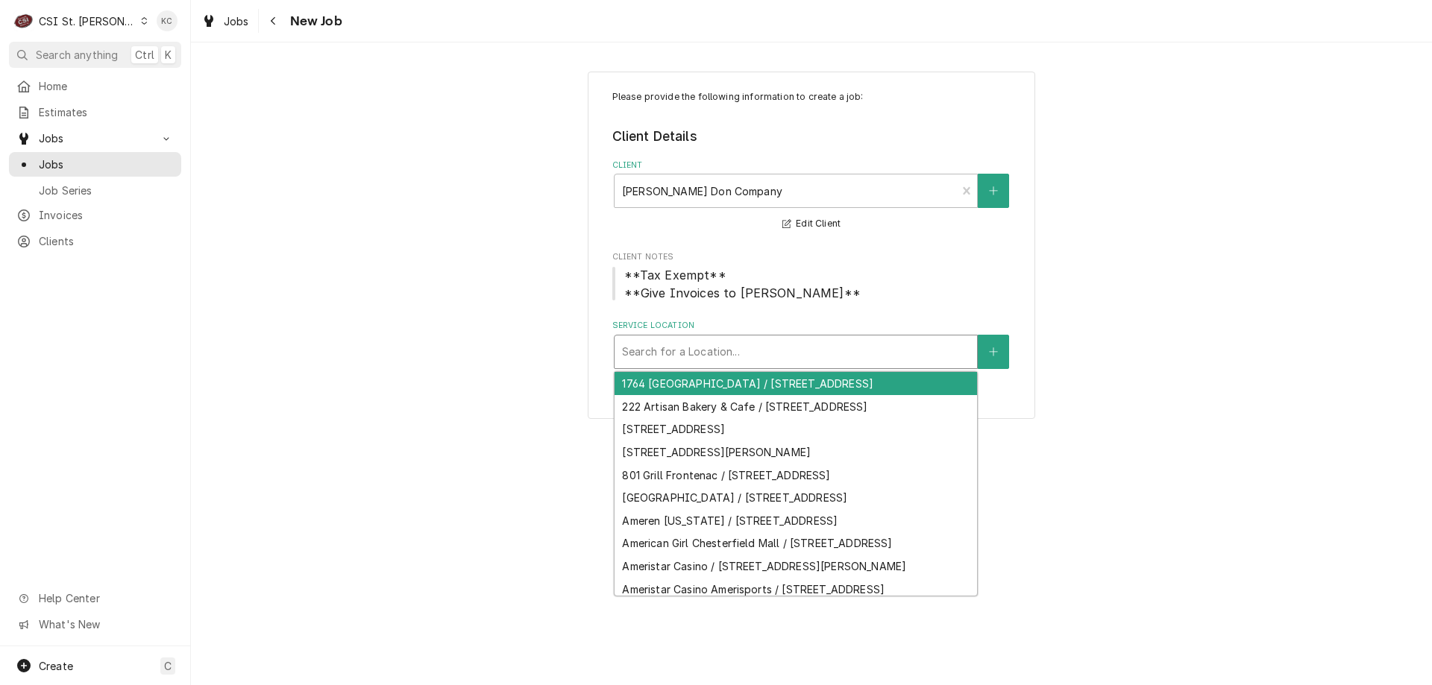
click at [840, 359] on div "Service Location" at bounding box center [796, 352] width 348 height 27
click at [680, 346] on div "Service Location" at bounding box center [796, 352] width 348 height 27
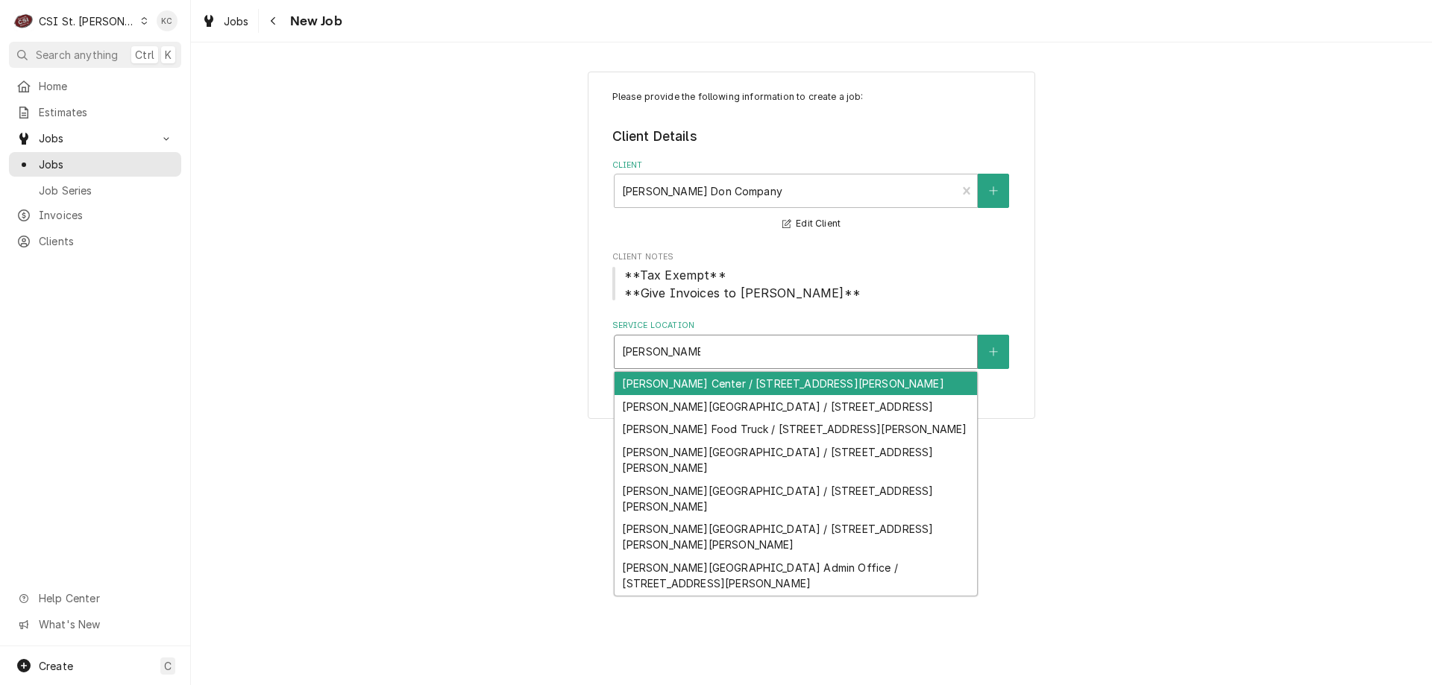
type input "francis howell"
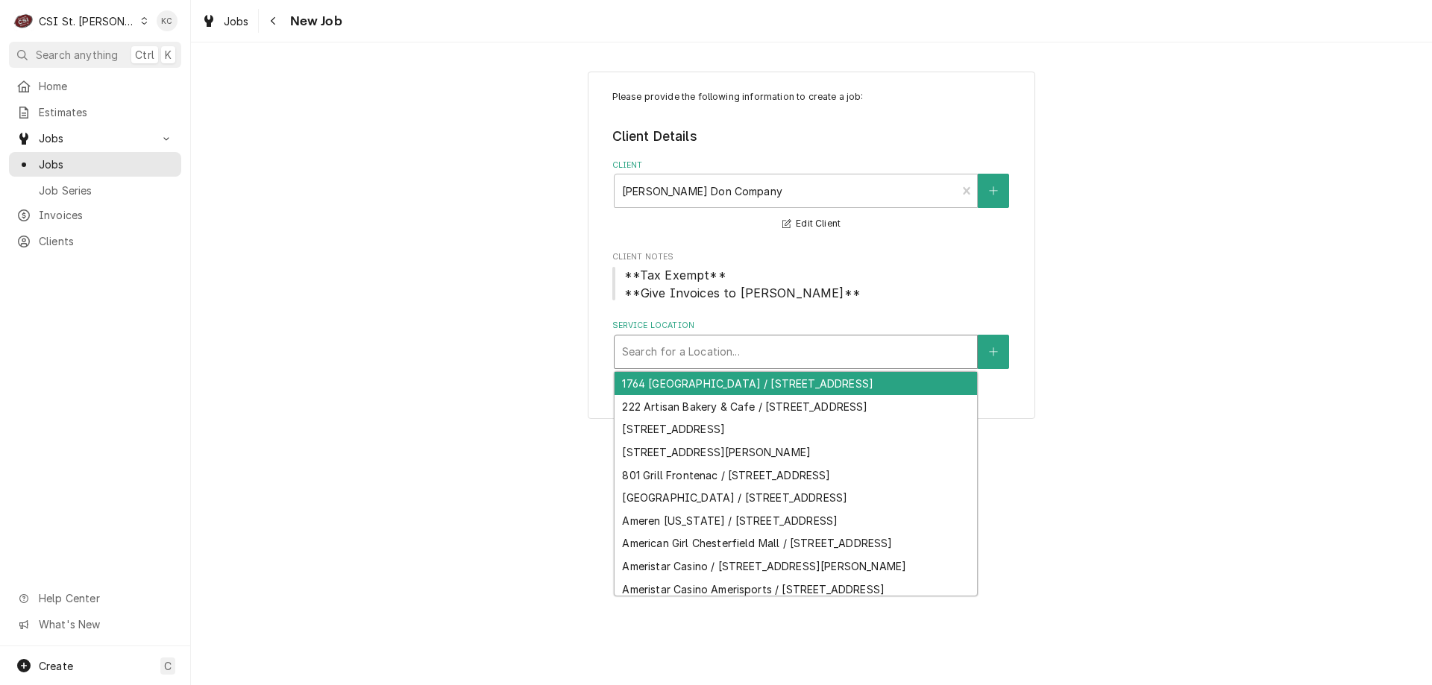
click at [732, 356] on div "Service Location" at bounding box center [796, 352] width 348 height 27
click at [755, 359] on div "Service Location" at bounding box center [796, 352] width 348 height 27
click at [767, 356] on div "Service Location" at bounding box center [796, 352] width 348 height 27
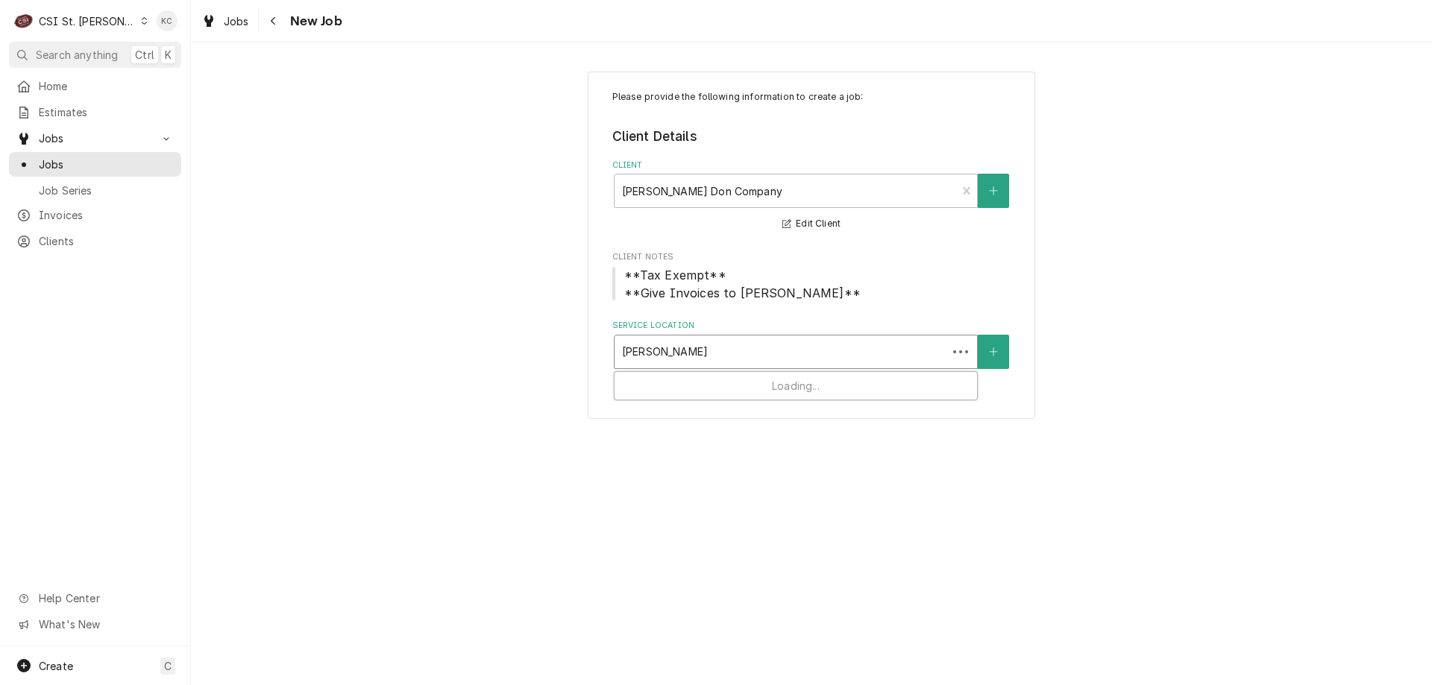
type input "[PERSON_NAME]"
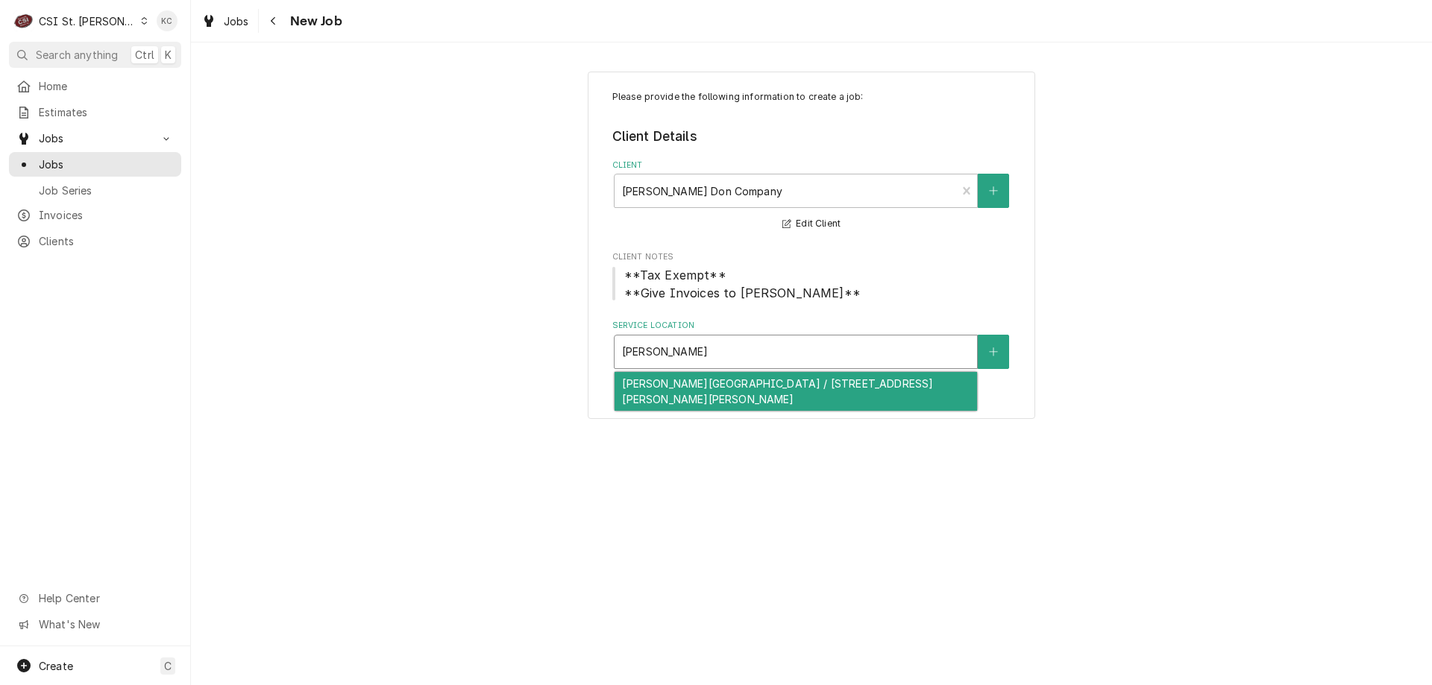
click at [762, 384] on div "Francis Howell North High School / 2549 Hackmann Road, St Charles, MO 63303" at bounding box center [795, 391] width 362 height 39
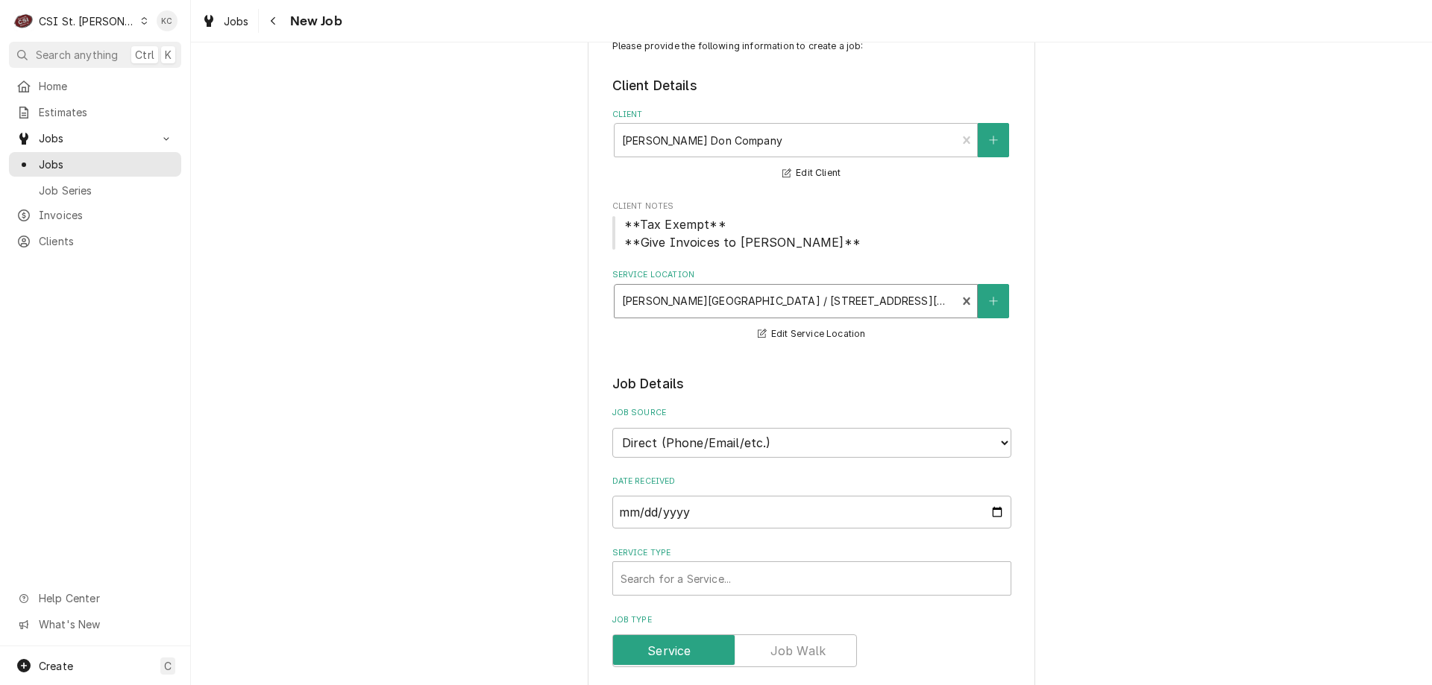
scroll to position [75, 0]
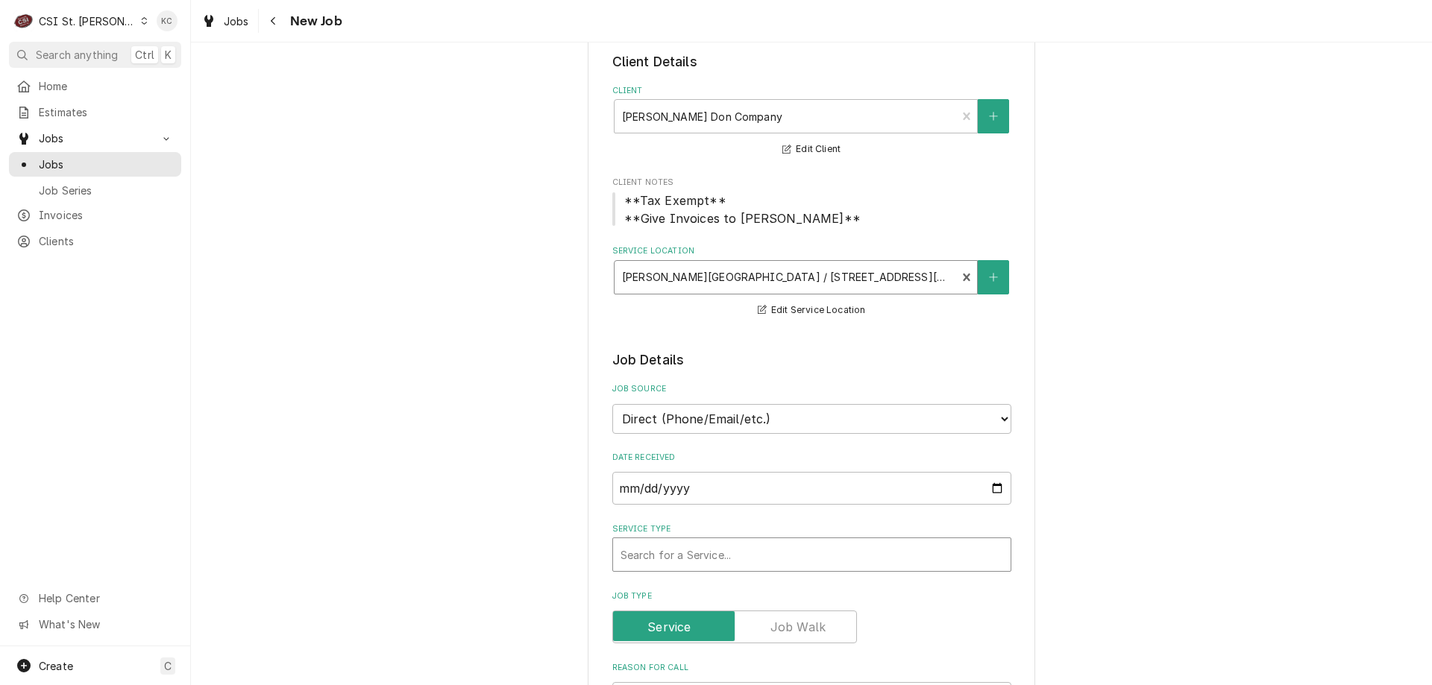
click at [726, 556] on div "Service Type" at bounding box center [811, 554] width 383 height 27
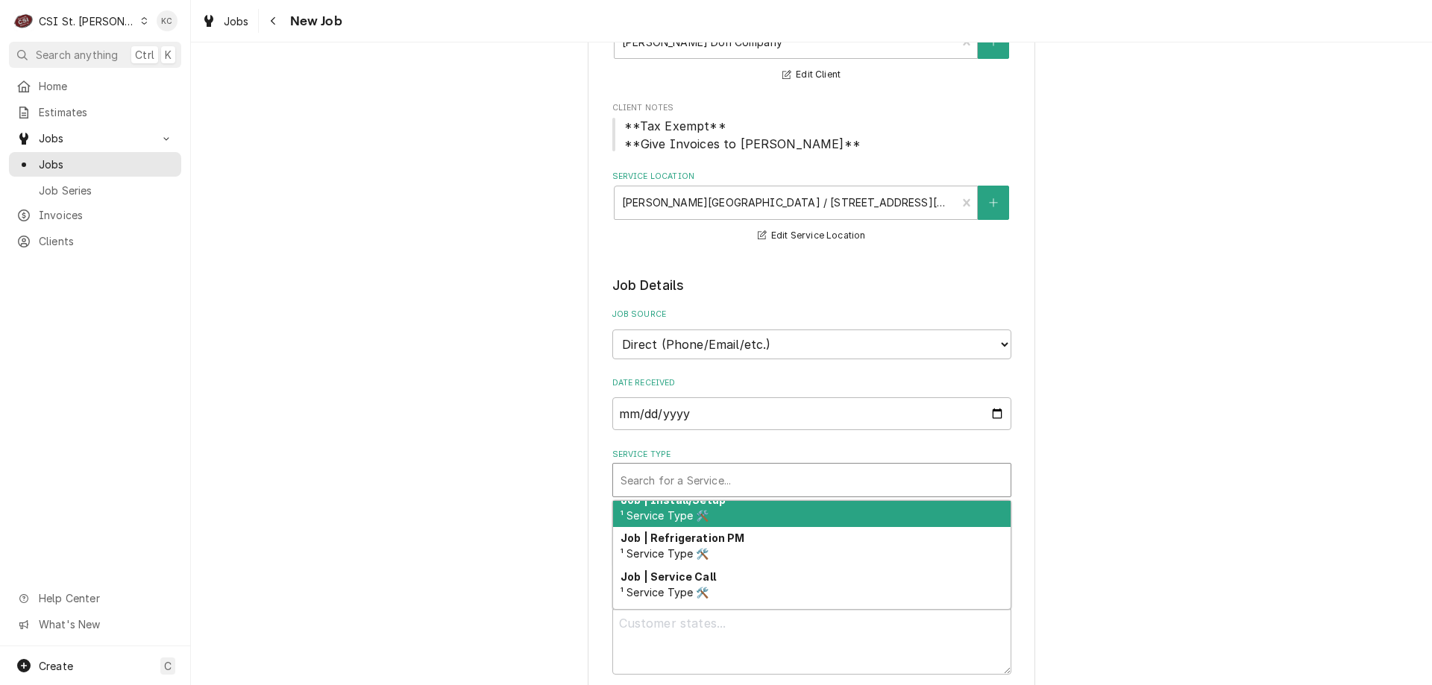
scroll to position [899, 0]
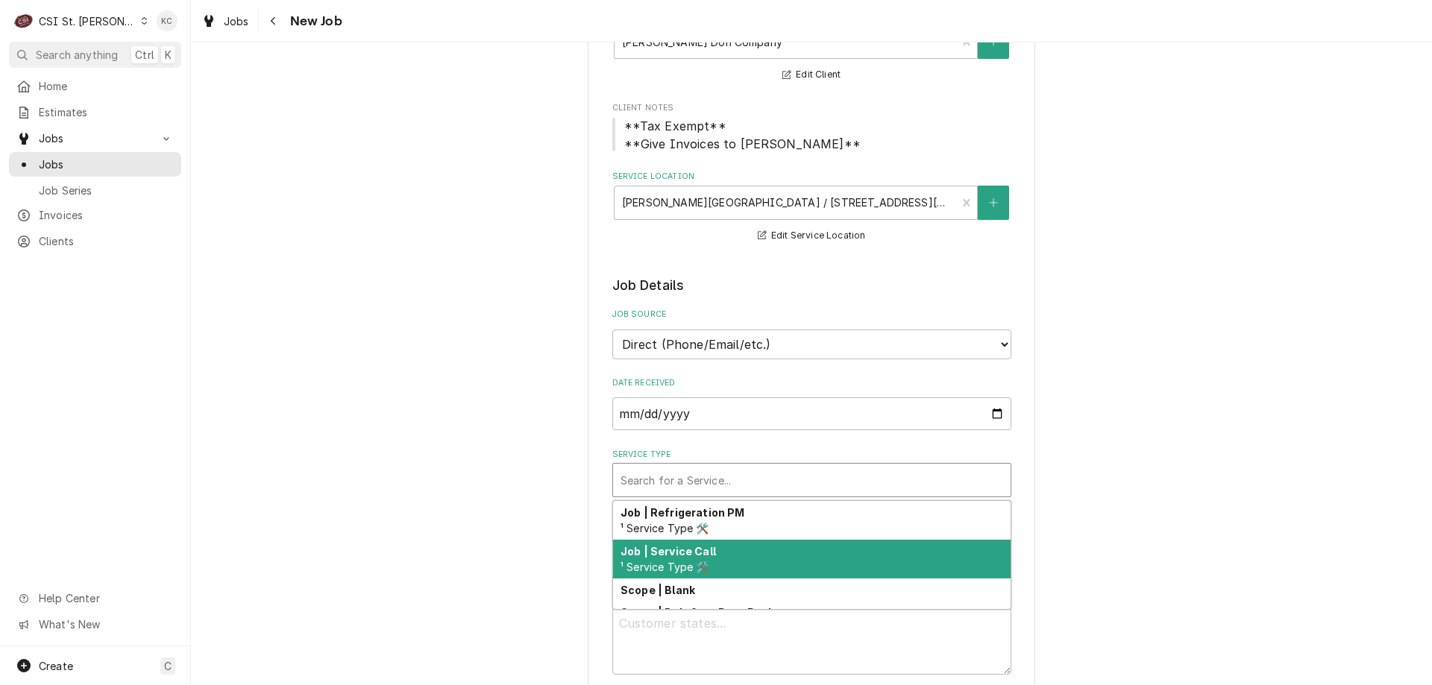
click at [794, 562] on div "Job | Service Call ¹ Service Type 🛠️" at bounding box center [811, 559] width 397 height 39
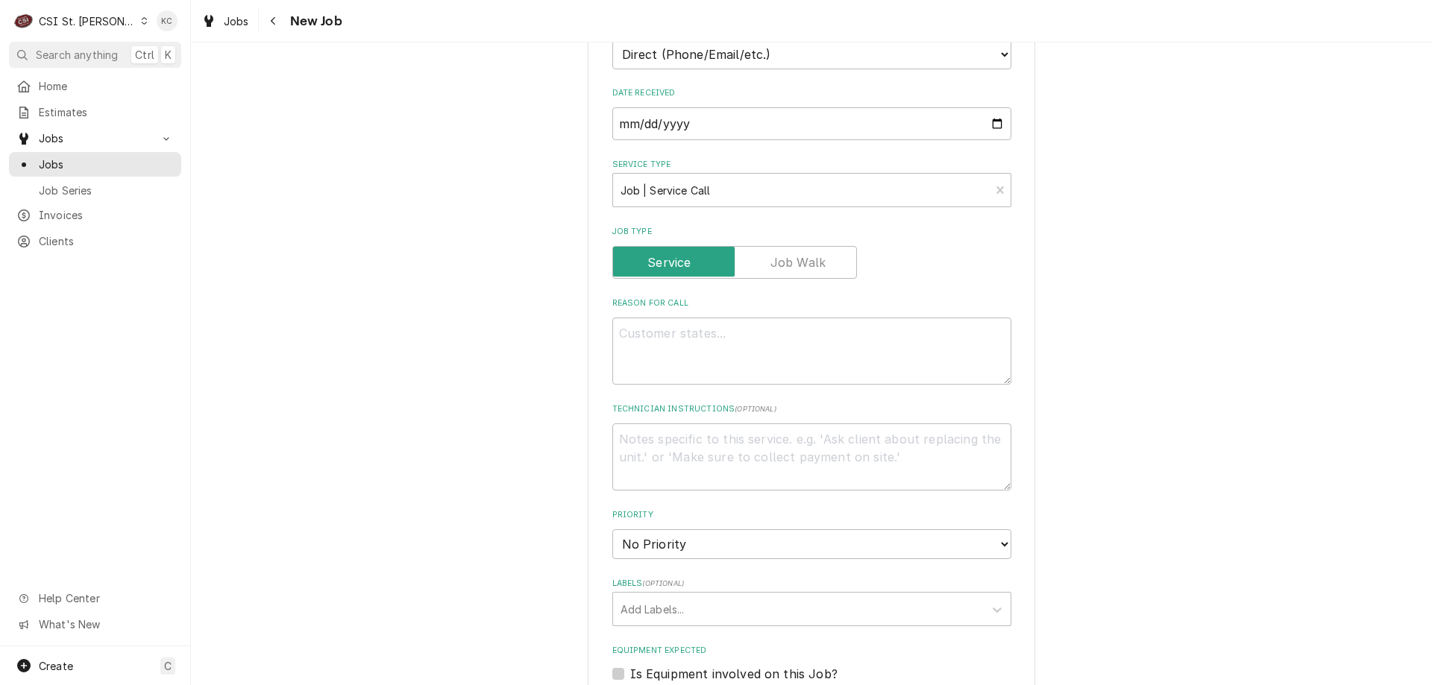
scroll to position [447, 0]
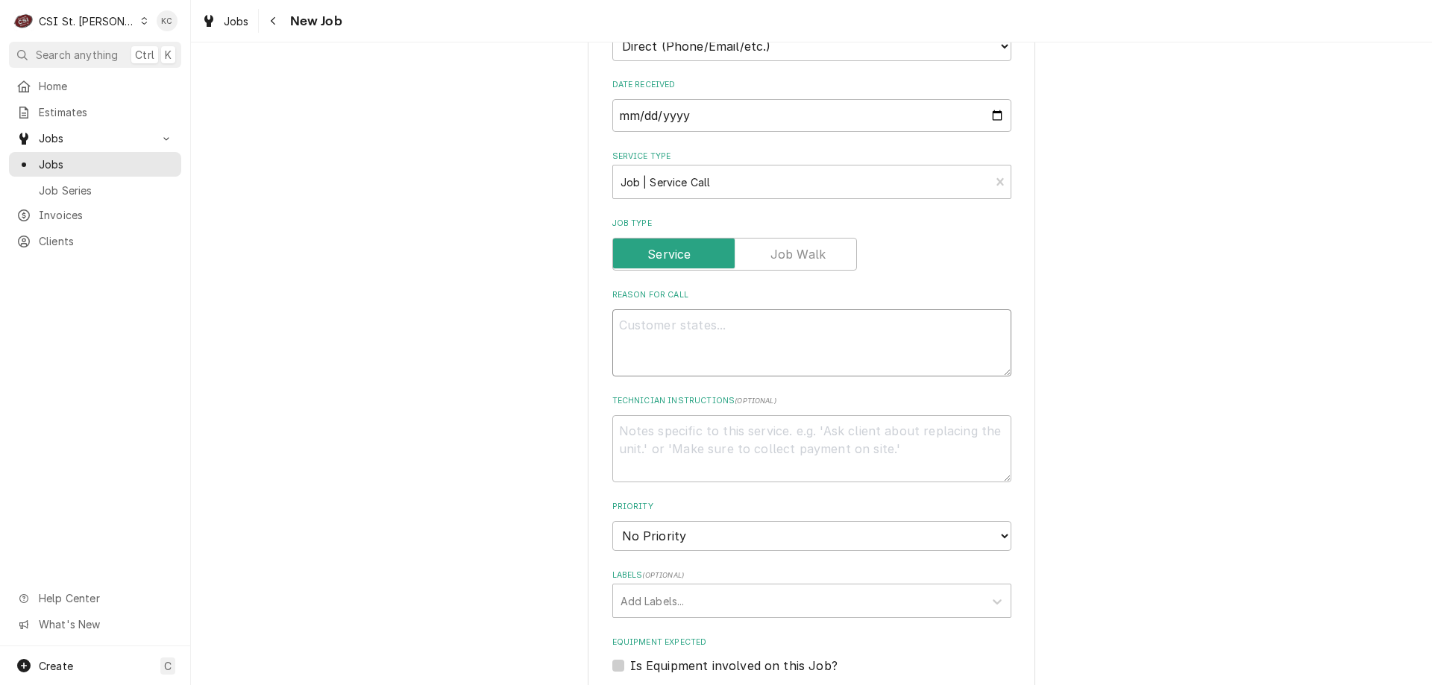
click at [712, 340] on textarea "Reason For Call" at bounding box center [811, 342] width 399 height 67
paste textarea "Deli reach-in cooler"
type textarea "x"
type textarea "Deli reach-in cooler"
type textarea "x"
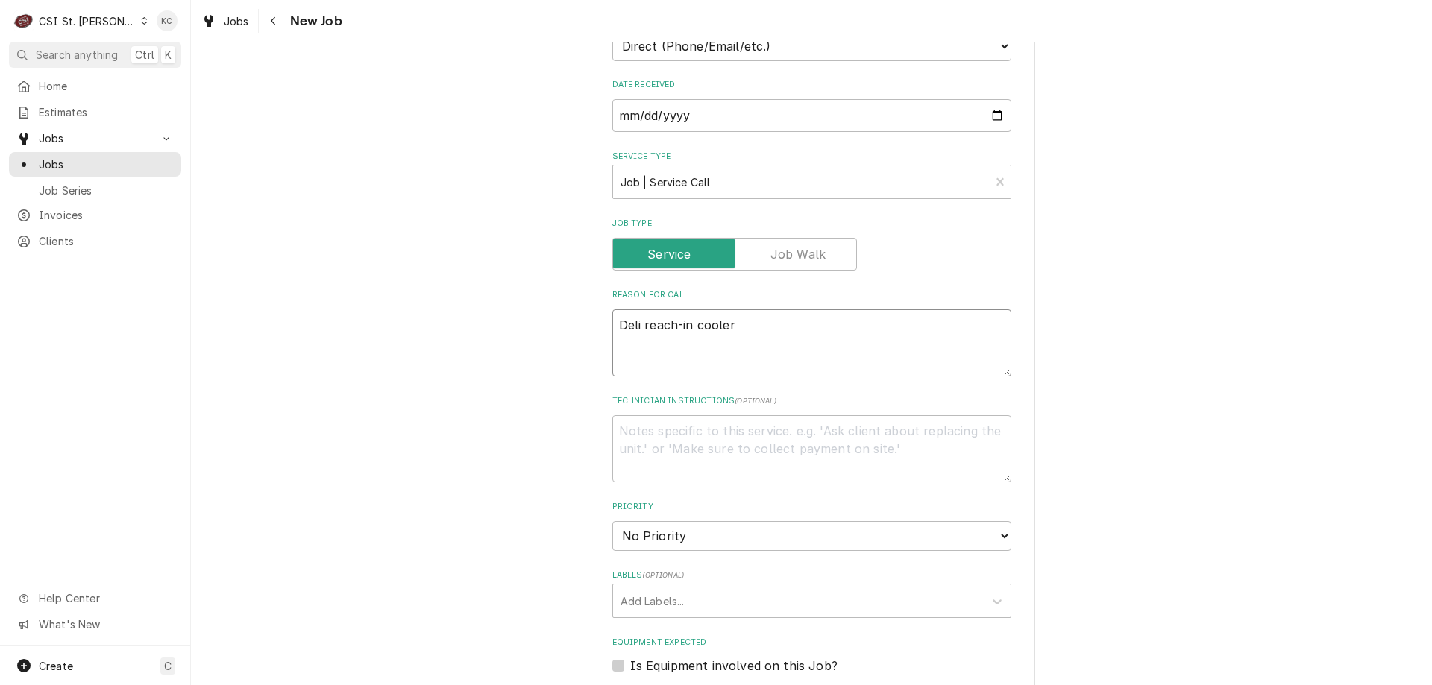
type textarea "Deli reach-in cooler"
type textarea "x"
type textarea "Deli reach-in cooler"
click at [763, 325] on textarea "Deli reach-in cooler" at bounding box center [811, 342] width 399 height 67
paste textarea "is running at 50 degrees"
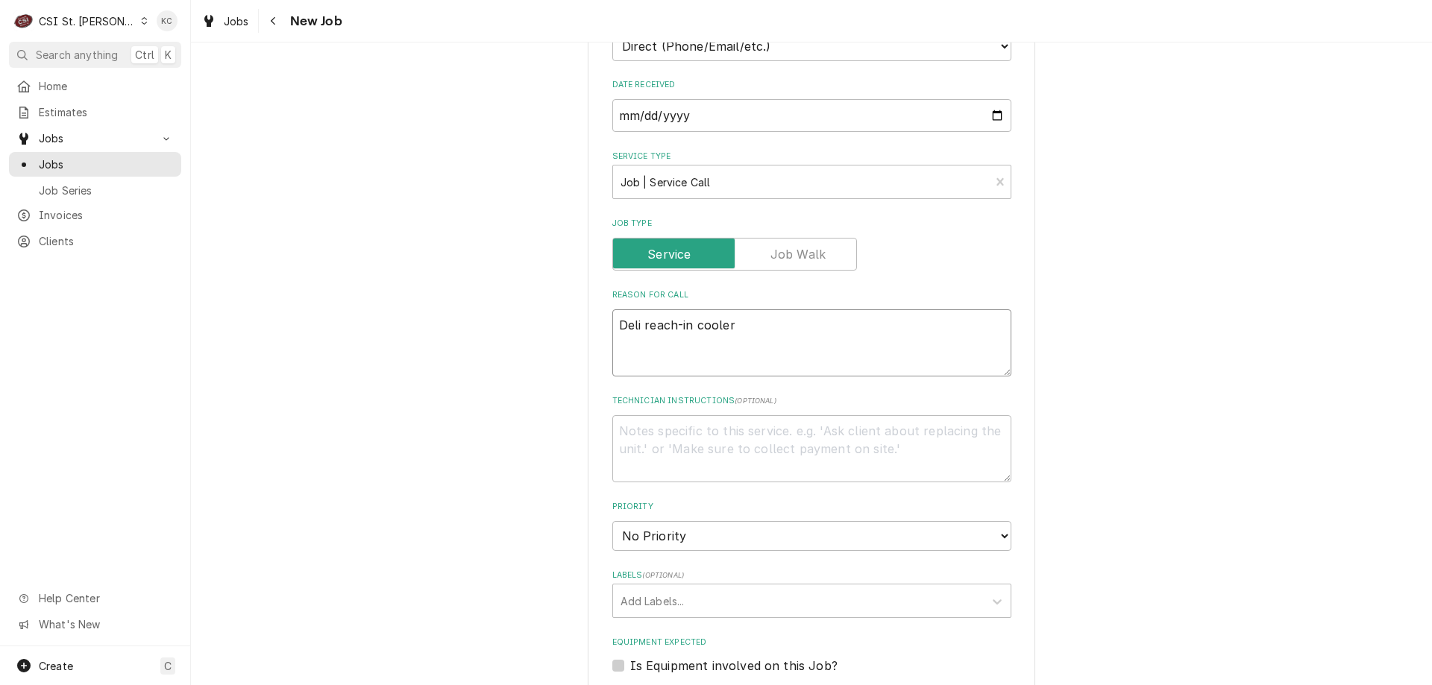
type textarea "x"
type textarea "Deli reach-in cooler is running at 50 degrees"
type textarea "x"
type textarea "Deli reach-in cooler is running at 50 degrees -"
type textarea "x"
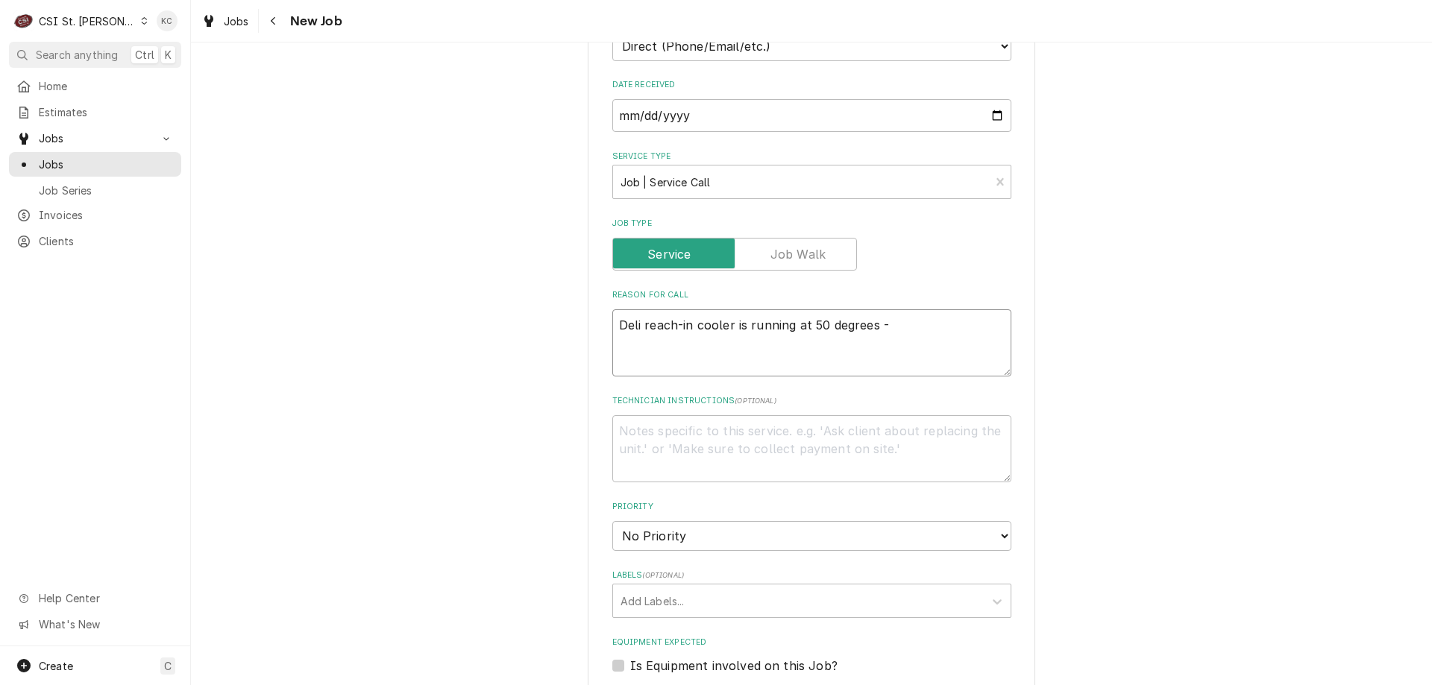
type textarea "Deli reach-in cooler is running at 50 degrees -"
type textarea "x"
type textarea "Deli reach-in cooler is running at 50 degrees - A"
type textarea "x"
type textarea "Deli reach-in cooler is running at 50 degrees - Al"
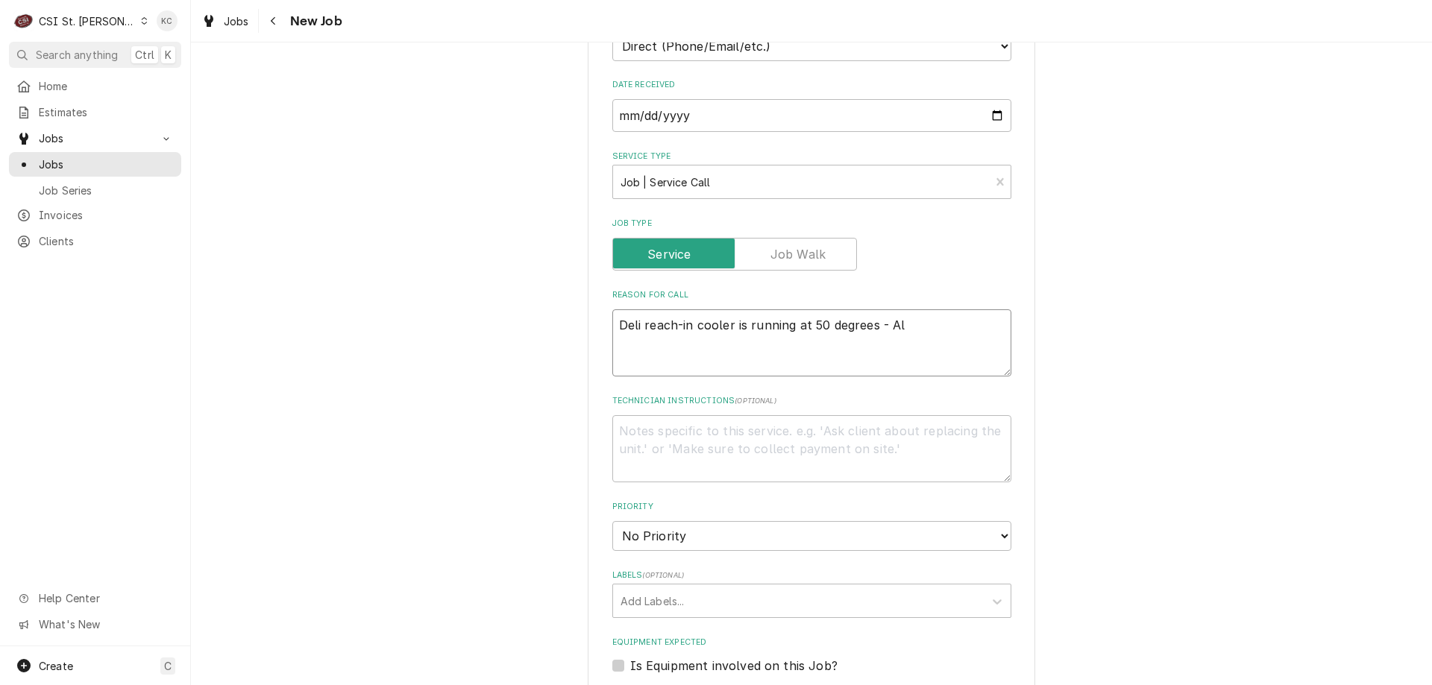
type textarea "x"
type textarea "Deli reach-in cooler is running at 50 degrees - Also"
type textarea "x"
type textarea "Deli reach-in cooler is running at 50 degrees - Also"
type textarea "x"
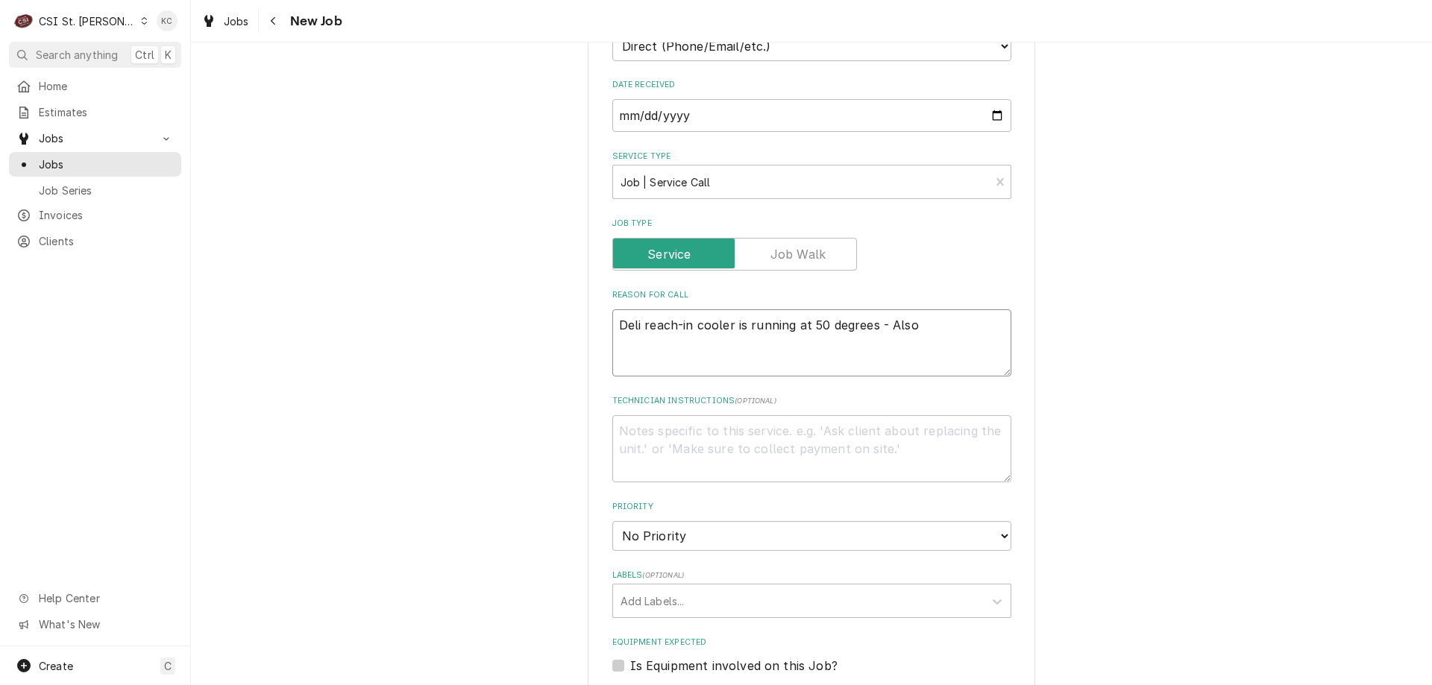
type textarea "Deli reach-in cooler is running at 50 degrees - Also h"
type textarea "x"
type textarea "Deli reach-in cooler is running at 50 degrees - Also ha"
type textarea "x"
type textarea "Deli reach-in cooler is running at 50 degrees - Also hav"
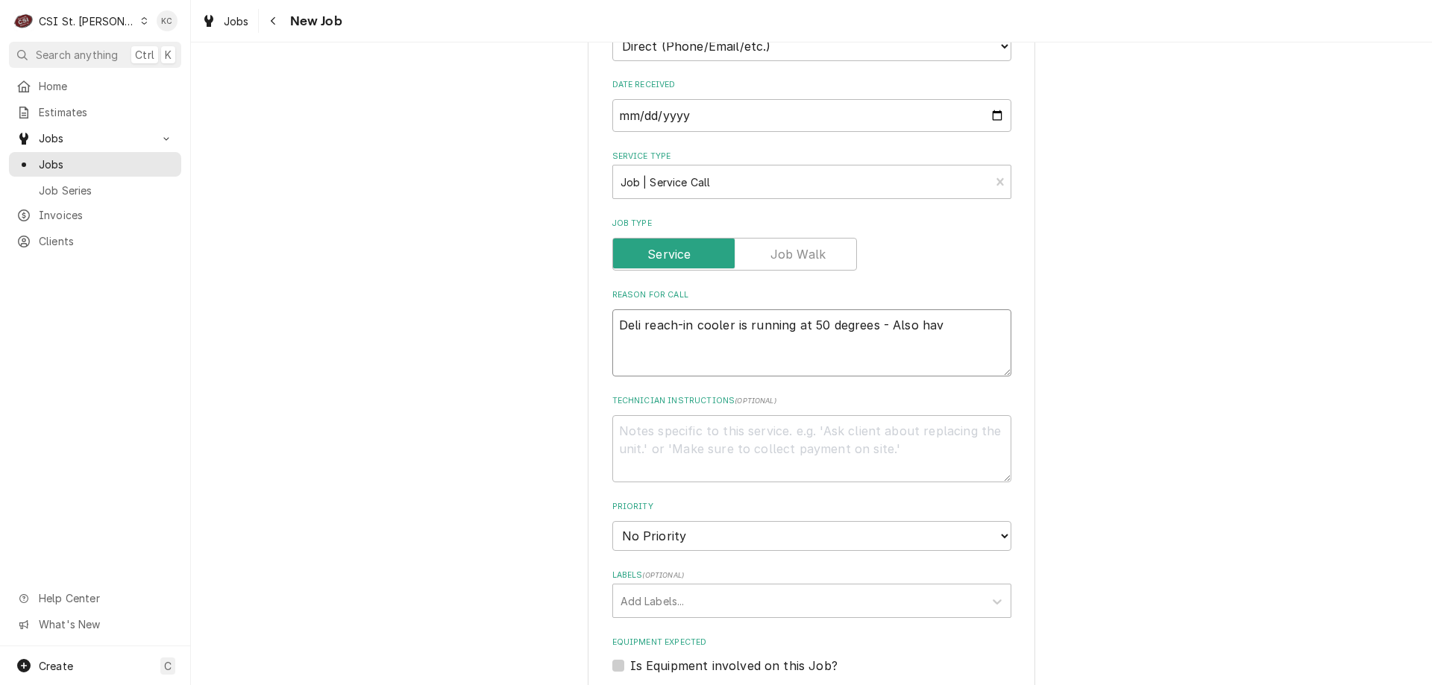
type textarea "x"
type textarea "Deli reach-in cooler is running at 50 degrees - Also have"
type textarea "x"
type textarea "Deli reach-in cooler is running at 50 degrees - Also have"
type textarea "x"
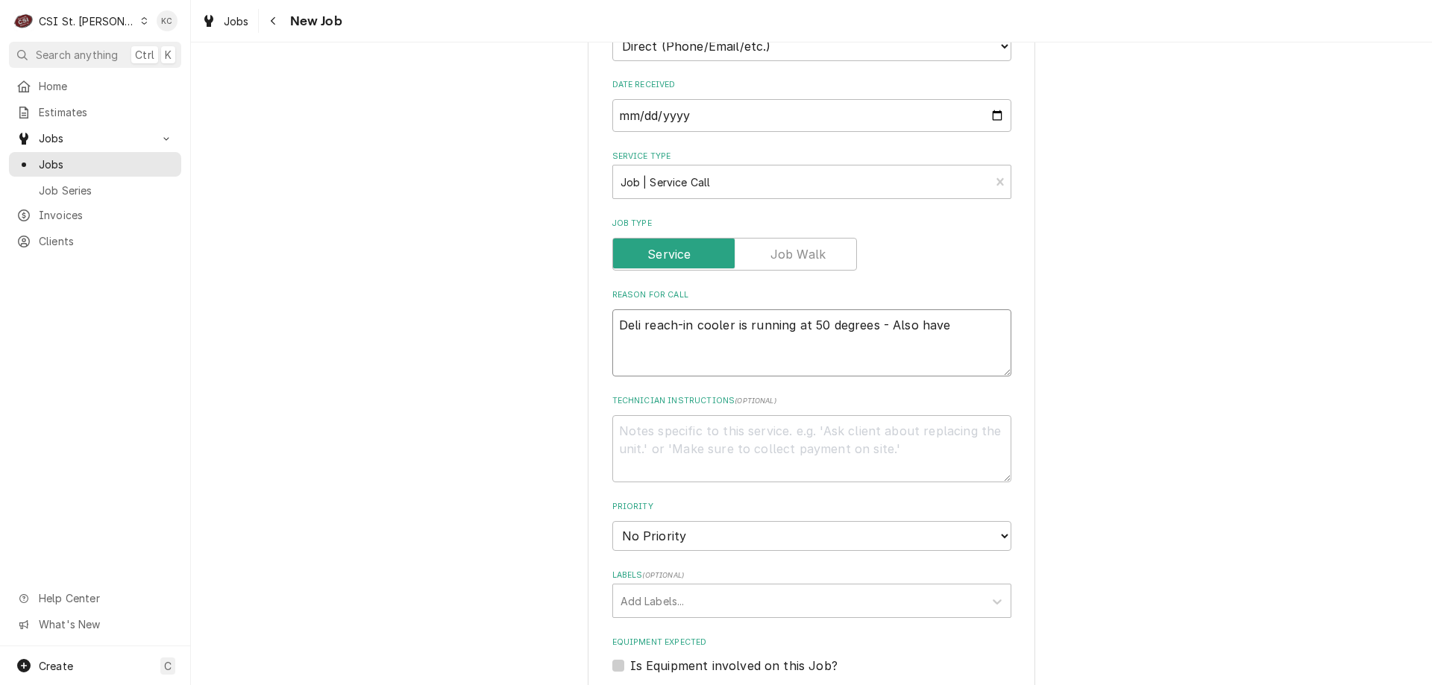
type textarea "Deli reach-in cooler is running at 50 degrees - Also have a"
type textarea "x"
type textarea "Deli reach-in cooler is running at 50 degrees - Also have an"
type textarea "x"
type textarea "Deli reach-in cooler is running at 50 degrees - Also have an i"
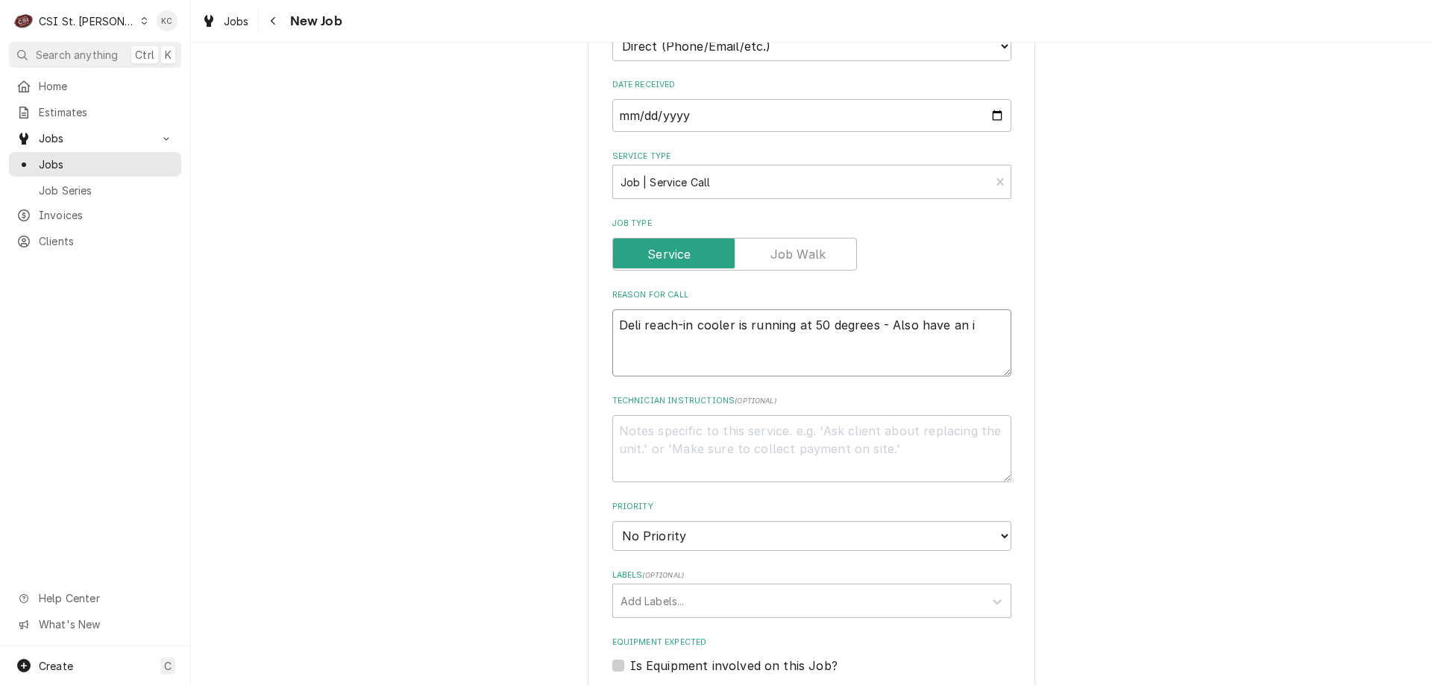
type textarea "x"
type textarea "Deli reach-in cooler is running at 50 degrees - Also have an io"
type textarea "x"
type textarea "Deli reach-in cooler is running at 50 degrees - Also have an iov"
type textarea "x"
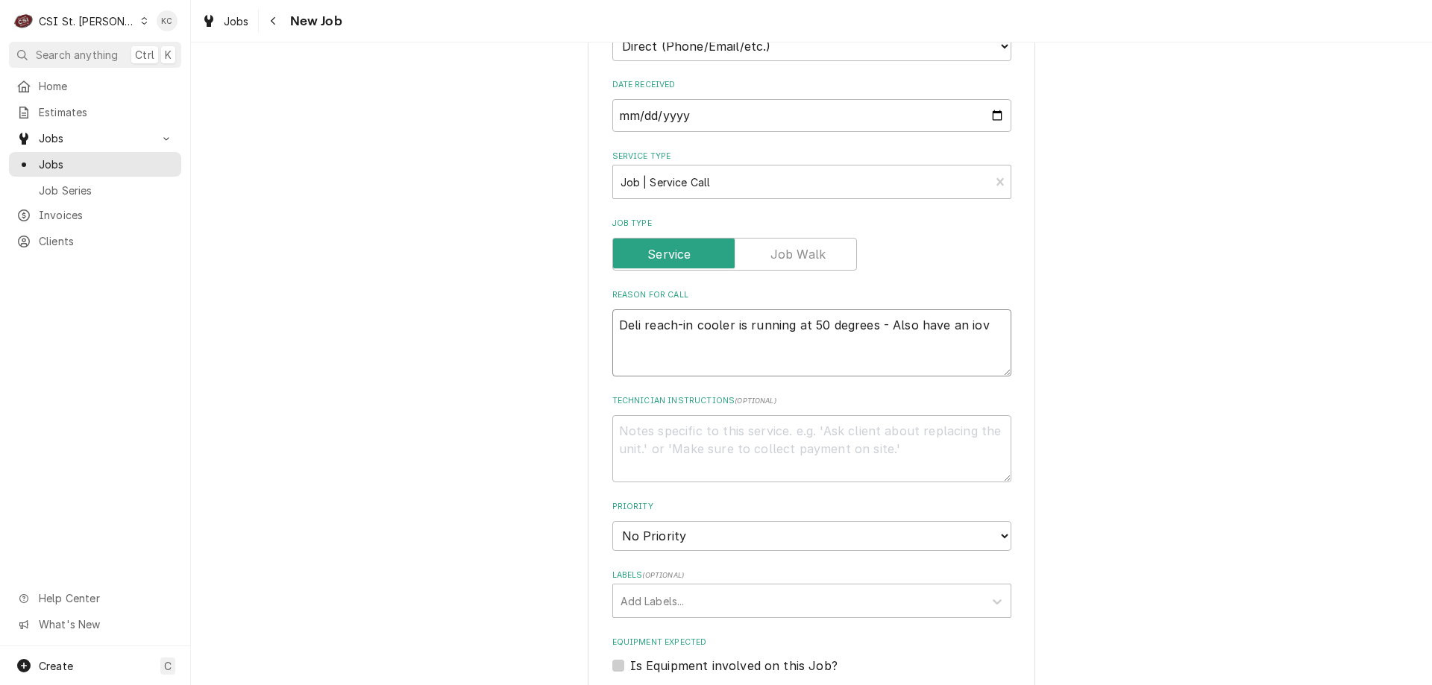
type textarea "Deli reach-in cooler is running at 50 degrees - Also have an iove"
type textarea "x"
type textarea "Deli reach-in cooler is running at 50 degrees - Also have an iov"
type textarea "x"
type textarea "Deli reach-in cooler is running at 50 degrees - Also have an io"
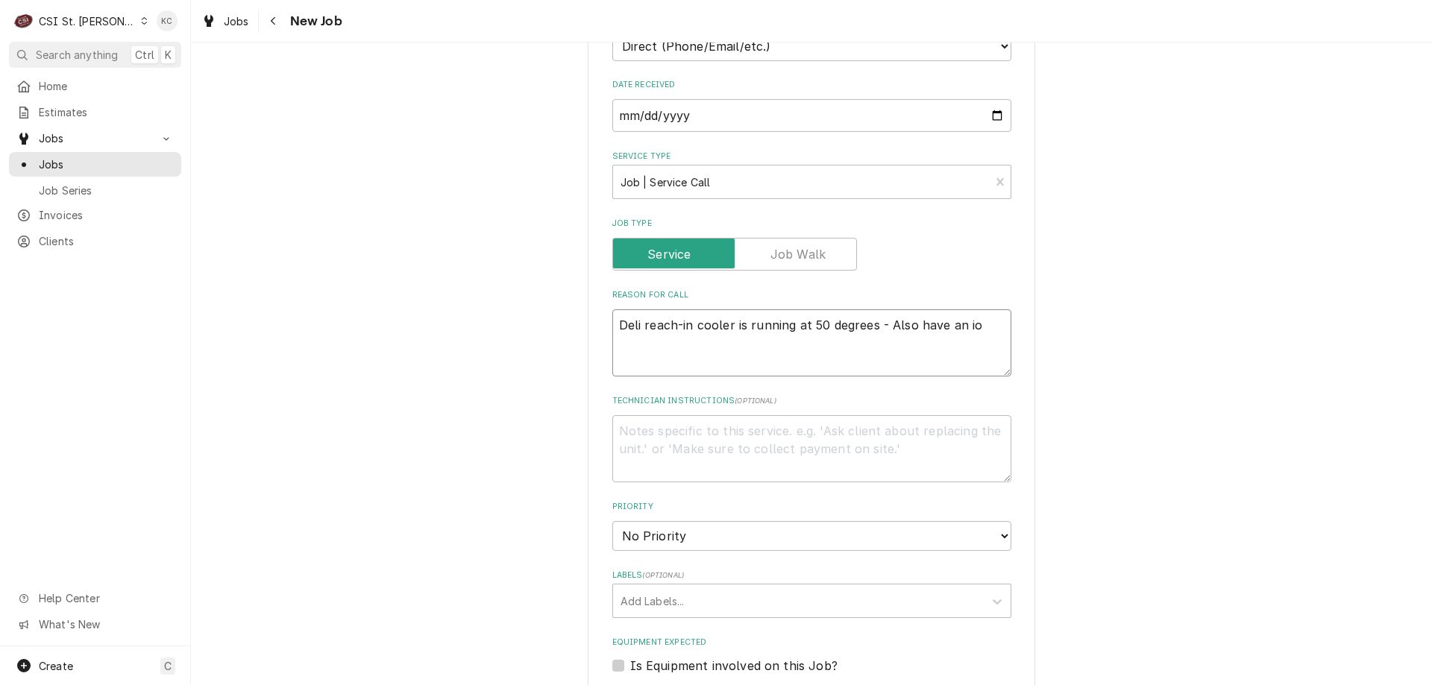
type textarea "x"
type textarea "Deli reach-in cooler is running at 50 degrees - Also have an i"
type textarea "x"
type textarea "Deli reach-in cooler is running at 50 degrees - Also have an"
type textarea "x"
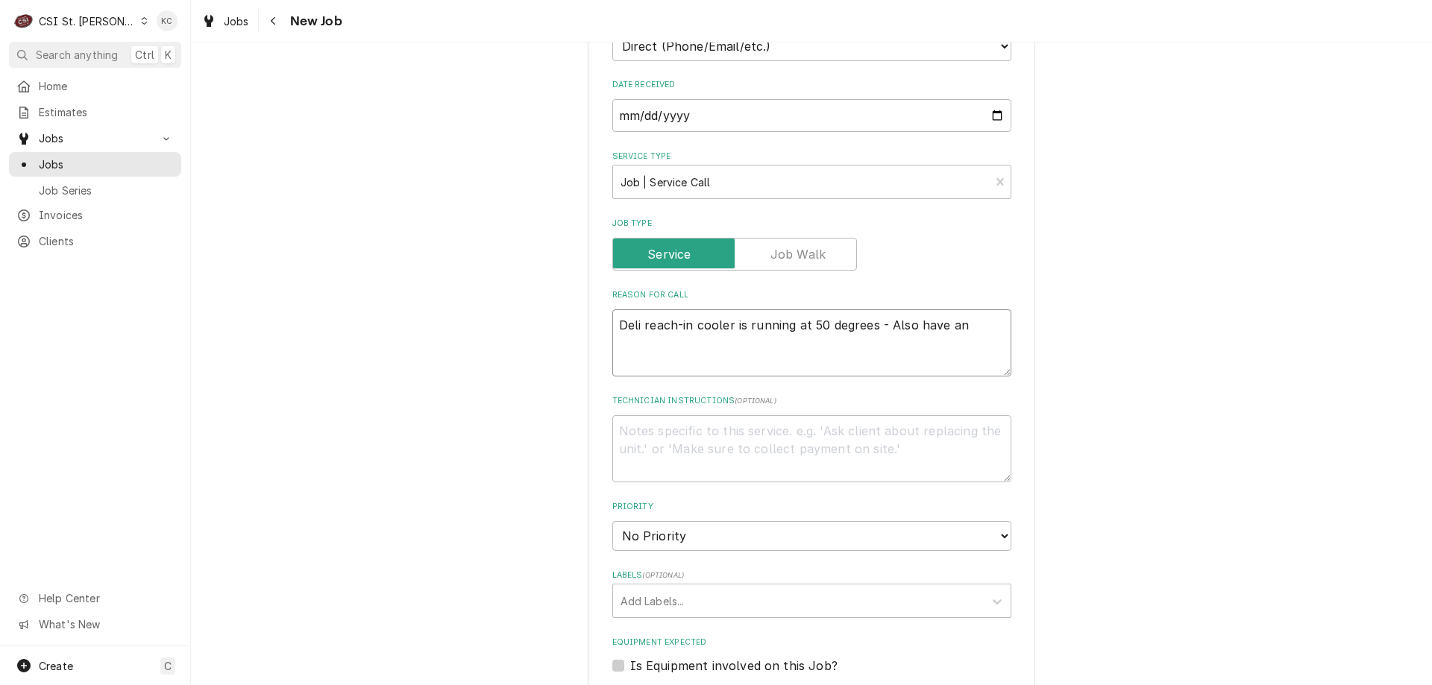
type textarea "Deli reach-in cooler is running at 50 degrees - Also have an o"
type textarea "x"
type textarea "Deli reach-in cooler is running at 50 degrees - Also have an ov"
type textarea "x"
type textarea "Deli reach-in cooler is running at 50 degrees - Also have an ove"
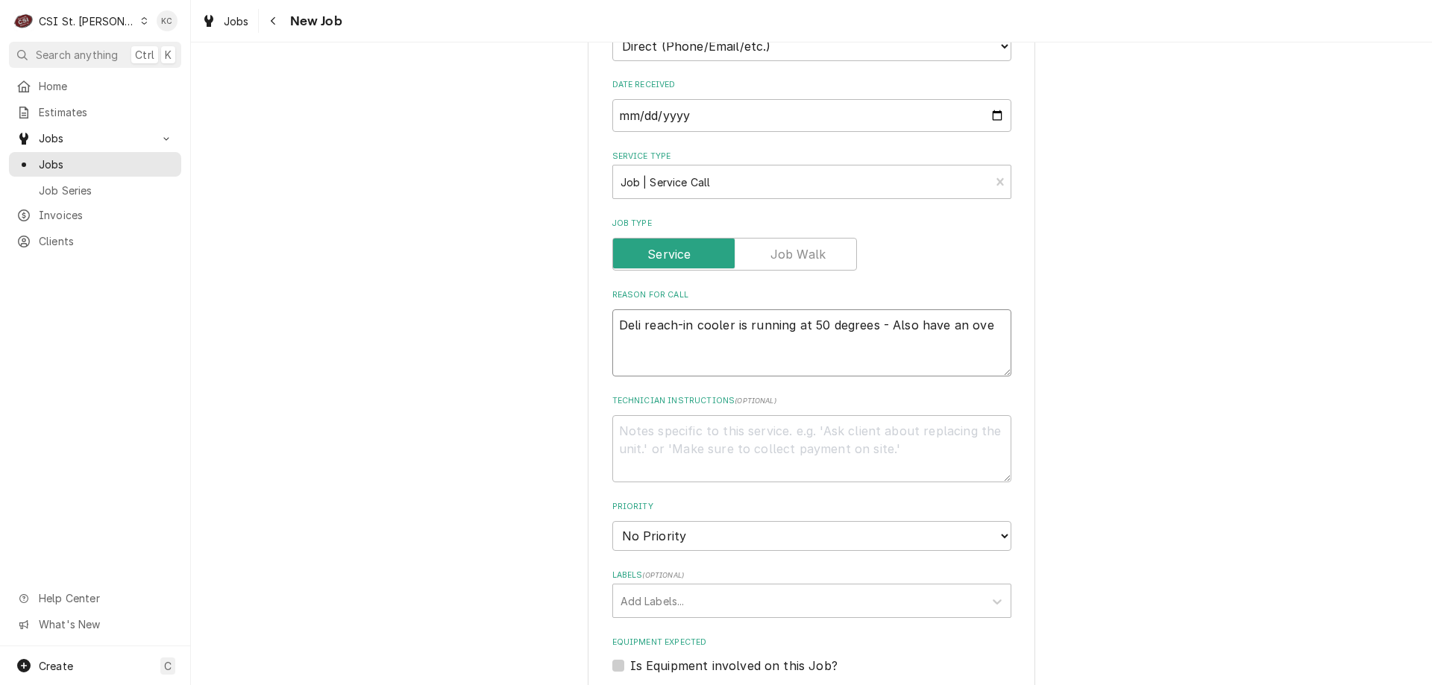
type textarea "x"
type textarea "Deli reach-in cooler is running at 50 degrees - Also have an oven"
type textarea "x"
type textarea "Deli reach-in cooler is running at 50 degrees - Also have an oven"
type textarea "x"
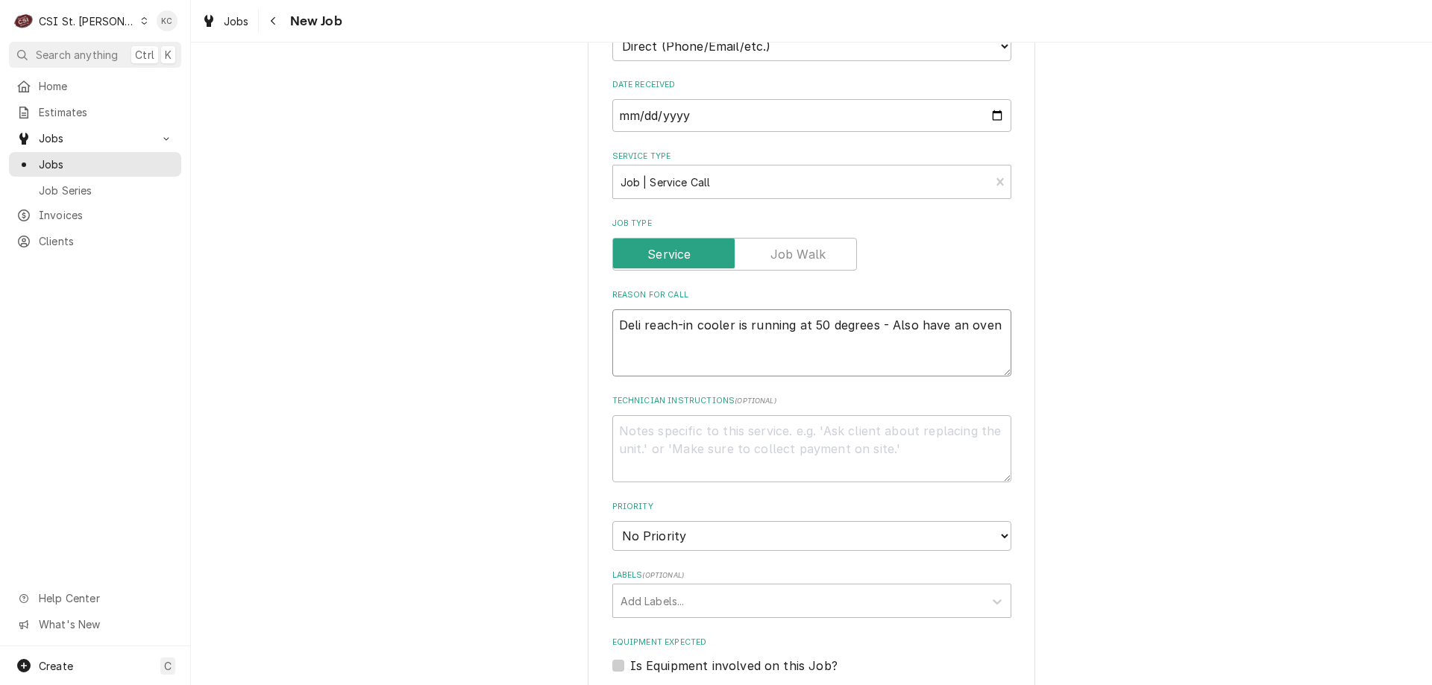
type textarea "Deli reach-in cooler is running at 50 degrees - Also have an oven d"
type textarea "x"
type textarea "Deli reach-in cooler is running at 50 degrees - Also have an oven do"
type textarea "x"
type textarea "Deli reach-in cooler is running at 50 degrees - Also have an oven dor"
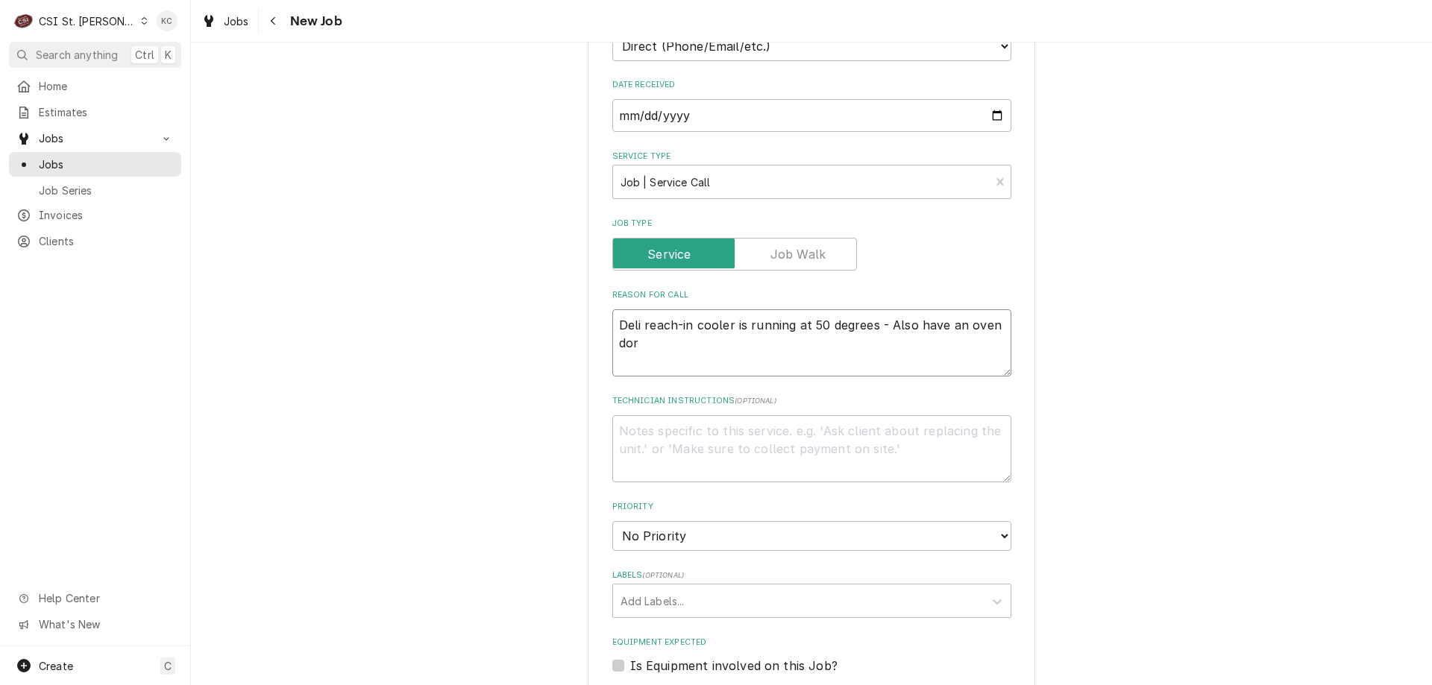
type textarea "x"
type textarea "Deli reach-in cooler is running at 50 degrees - Also have an oven dor h"
type textarea "x"
type textarea "Deli reach-in cooler is running at 50 degrees - Also have an oven dor ht"
type textarea "x"
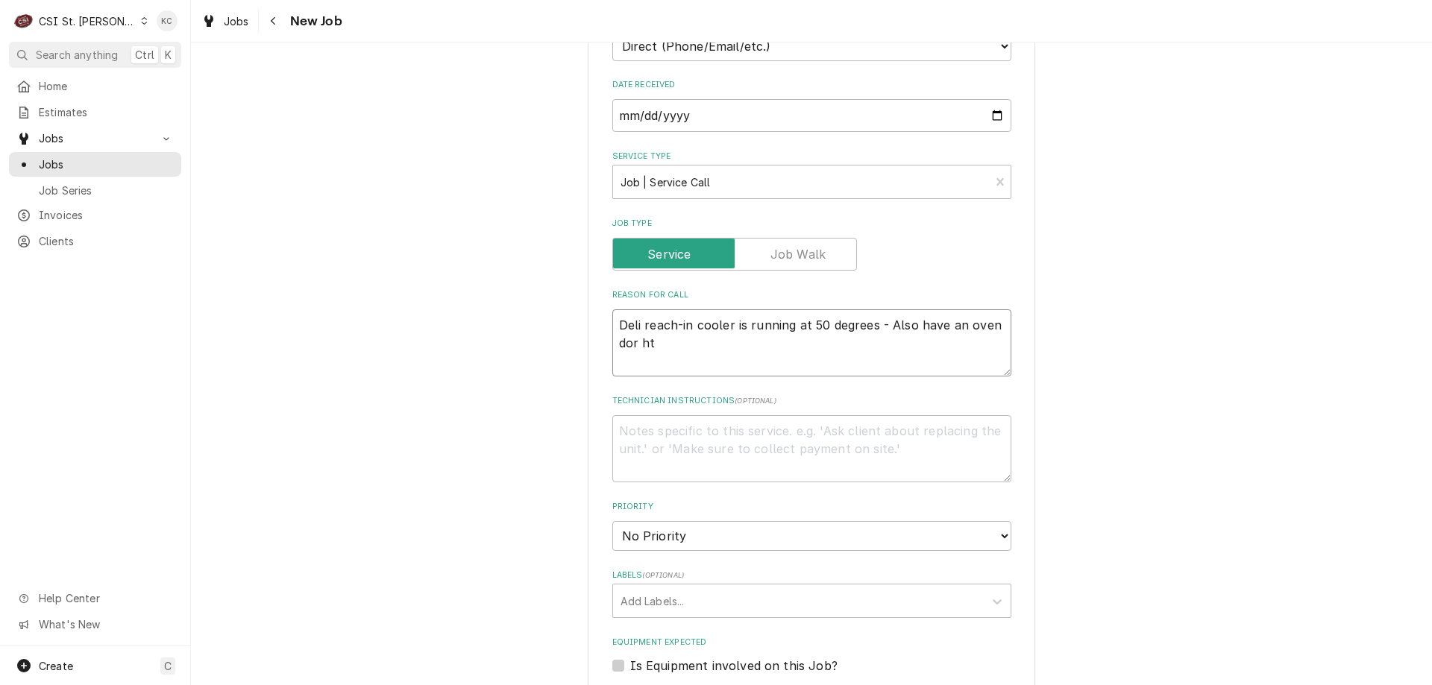
type textarea "Deli reach-in cooler is running at 50 degrees - Also have an oven dor hta"
type textarea "x"
type textarea "Deli reach-in cooler is running at 50 degrees - Also have an oven dor htay"
type textarea "x"
type textarea "Deli reach-in cooler is running at 50 degrees - Also have an oven dor htayt"
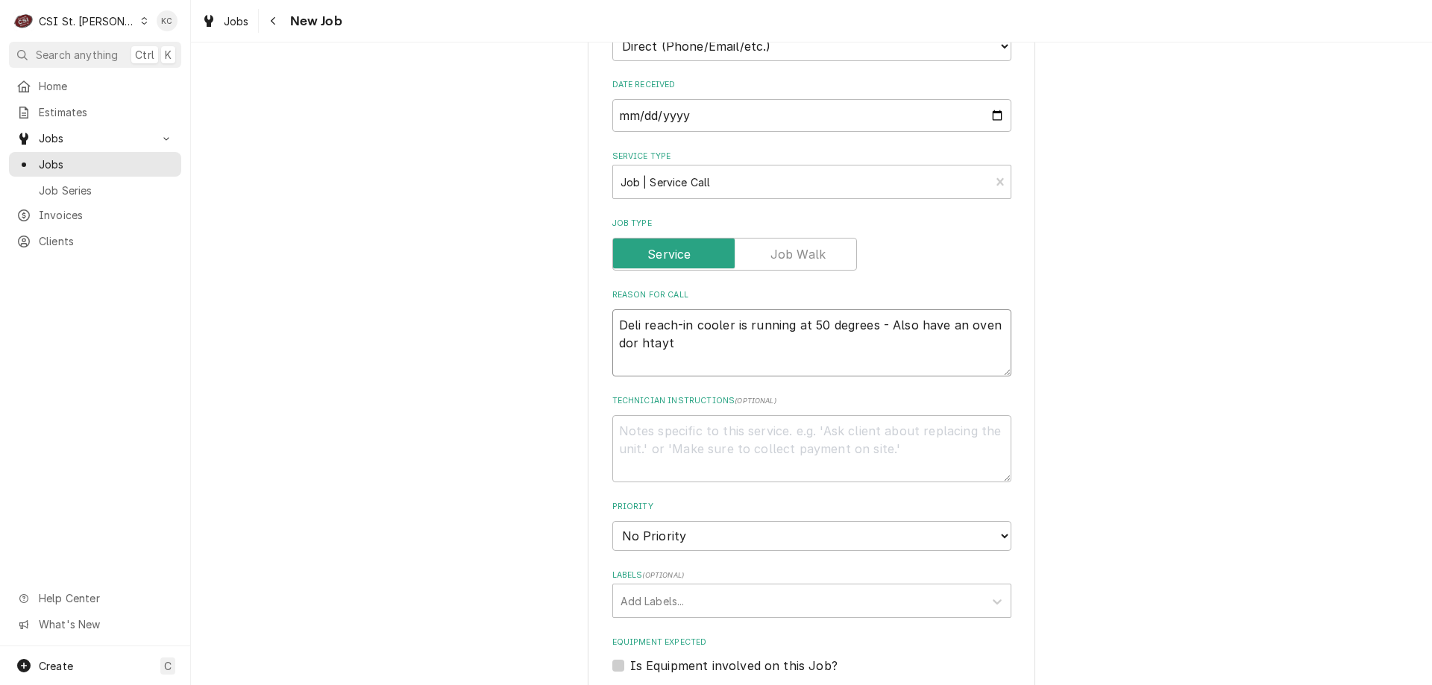
type textarea "x"
type textarea "Deli reach-in cooler is running at 50 degrees - Also have an oven dor htay"
type textarea "x"
type textarea "Deli reach-in cooler is running at 50 degrees - Also have an oven dor hta"
type textarea "x"
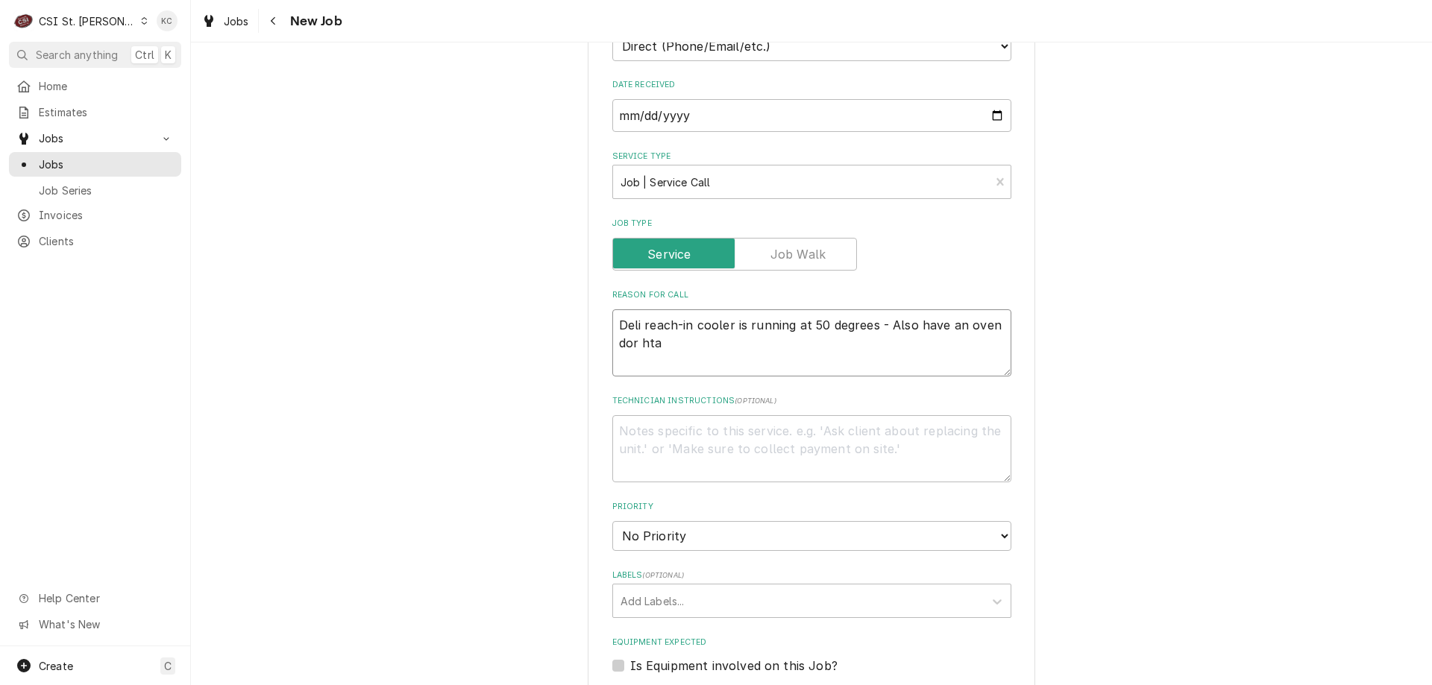
type textarea "Deli reach-in cooler is running at 50 degrees - Also have an oven dor ht"
type textarea "x"
type textarea "Deli reach-in cooler is running at 50 degrees - Also have an oven dor h"
type textarea "x"
type textarea "Deli reach-in cooler is running at 50 degrees - Also have an oven dor"
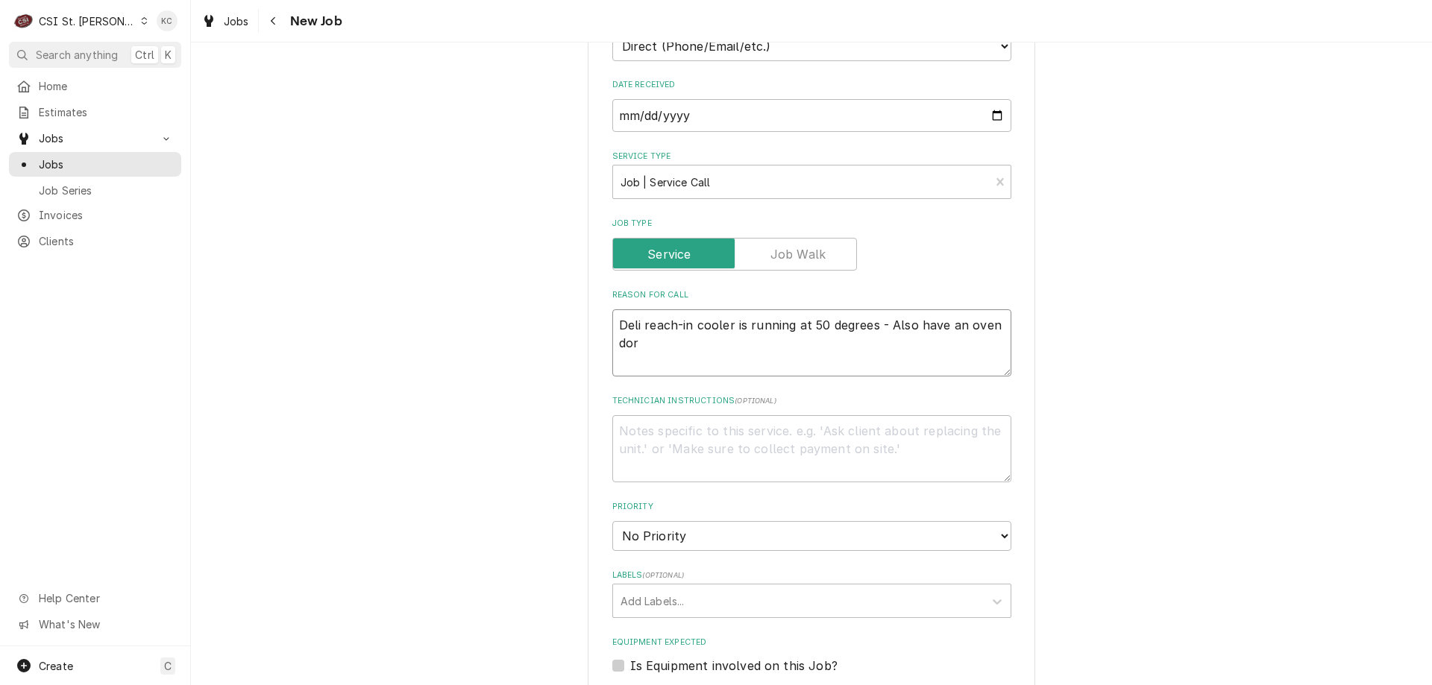
type textarea "x"
type textarea "Deli reach-in cooler is running at 50 degrees - Also have an oven dor t"
type textarea "x"
type textarea "Deli reach-in cooler is running at 50 degrees - Also have an oven dor th"
type textarea "x"
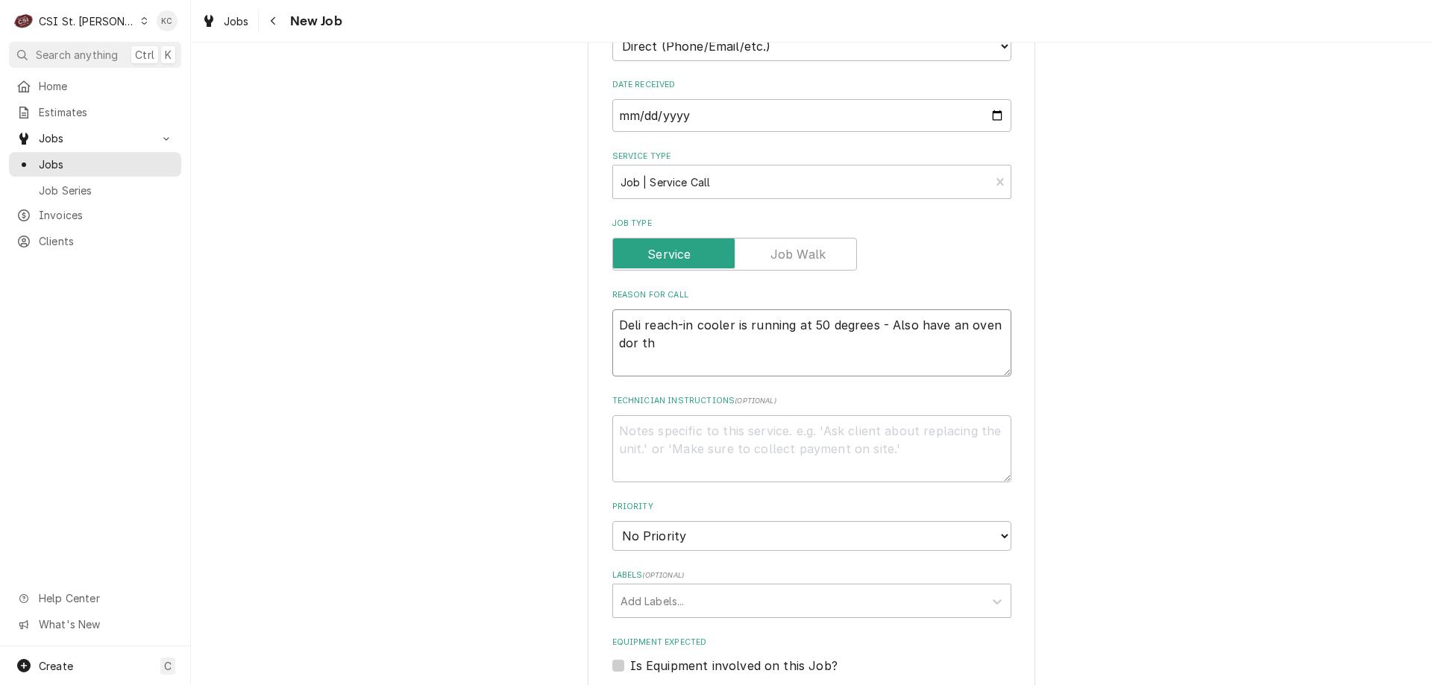
type textarea "Deli reach-in cooler is running at 50 degrees - Also have an oven dor tha"
type textarea "x"
type textarea "Deli reach-in cooler is running at 50 degrees - Also have an oven dor that"
type textarea "x"
type textarea "Deli reach-in cooler is running at 50 degrees - Also have an oven dor that"
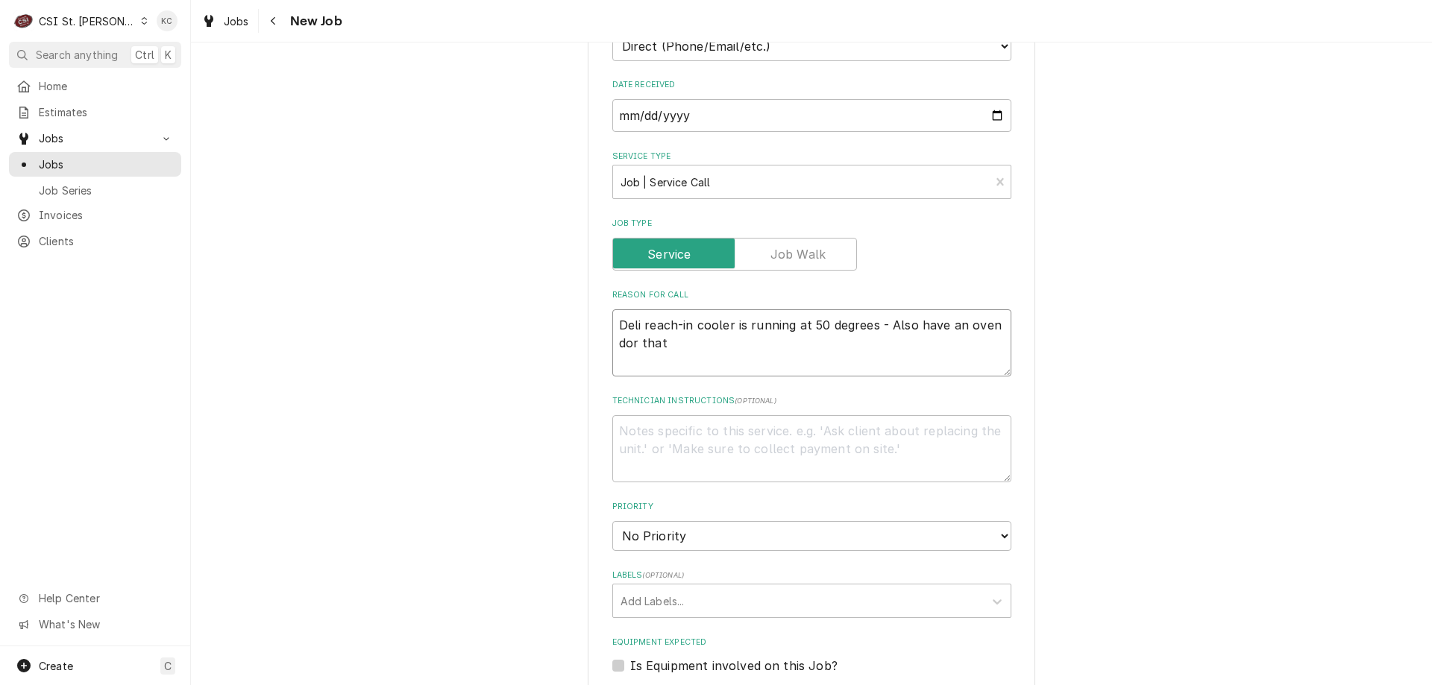
type textarea "x"
type textarea "Deli reach-in cooler is running at 50 degrees - Also have an oven dor that w"
type textarea "x"
type textarea "Deli reach-in cooler is running at 50 degrees - Also have an oven dor that wi"
type textarea "x"
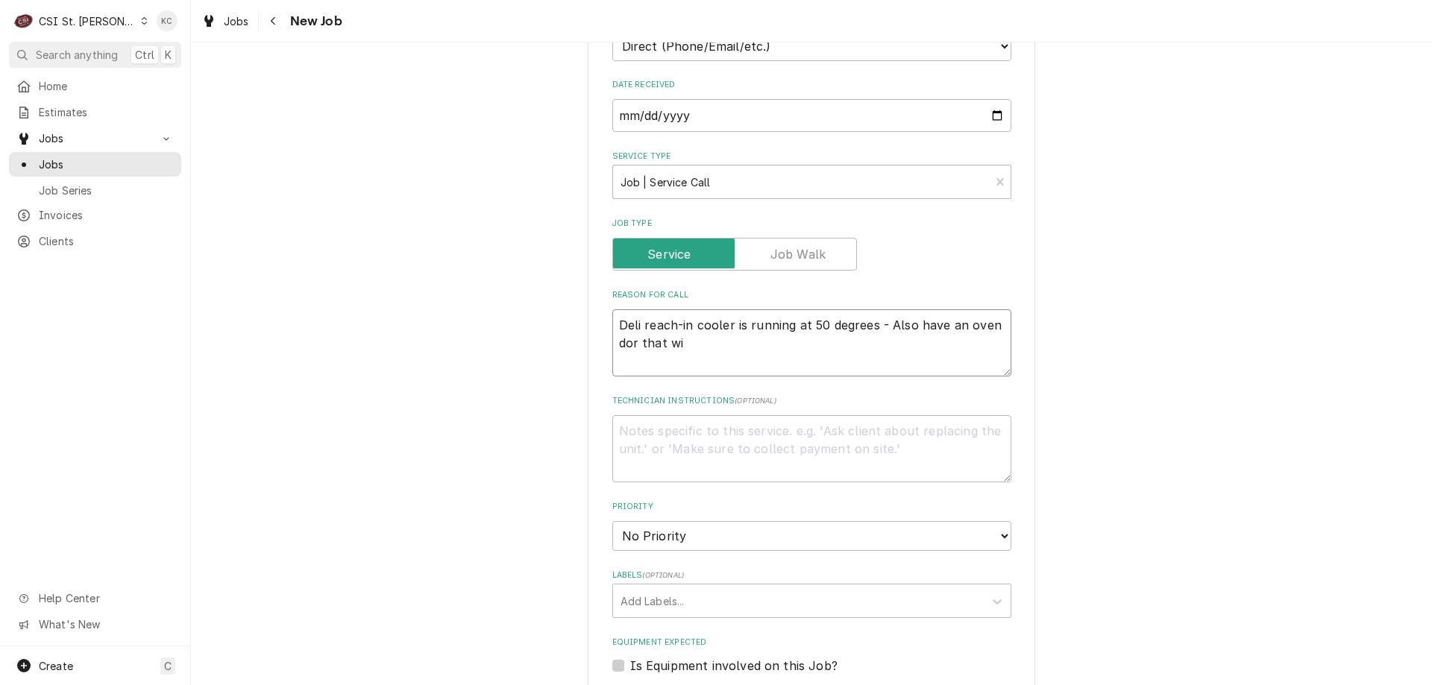
type textarea "Deli reach-in cooler is running at 50 degrees - Also have an oven dor that wil"
type textarea "x"
type textarea "Deli reach-in cooler is running at 50 degrees - Also have an oven dor that will"
type textarea "x"
type textarea "Deli reach-in cooler is running at 50 degrees - Also have an oven dor that will"
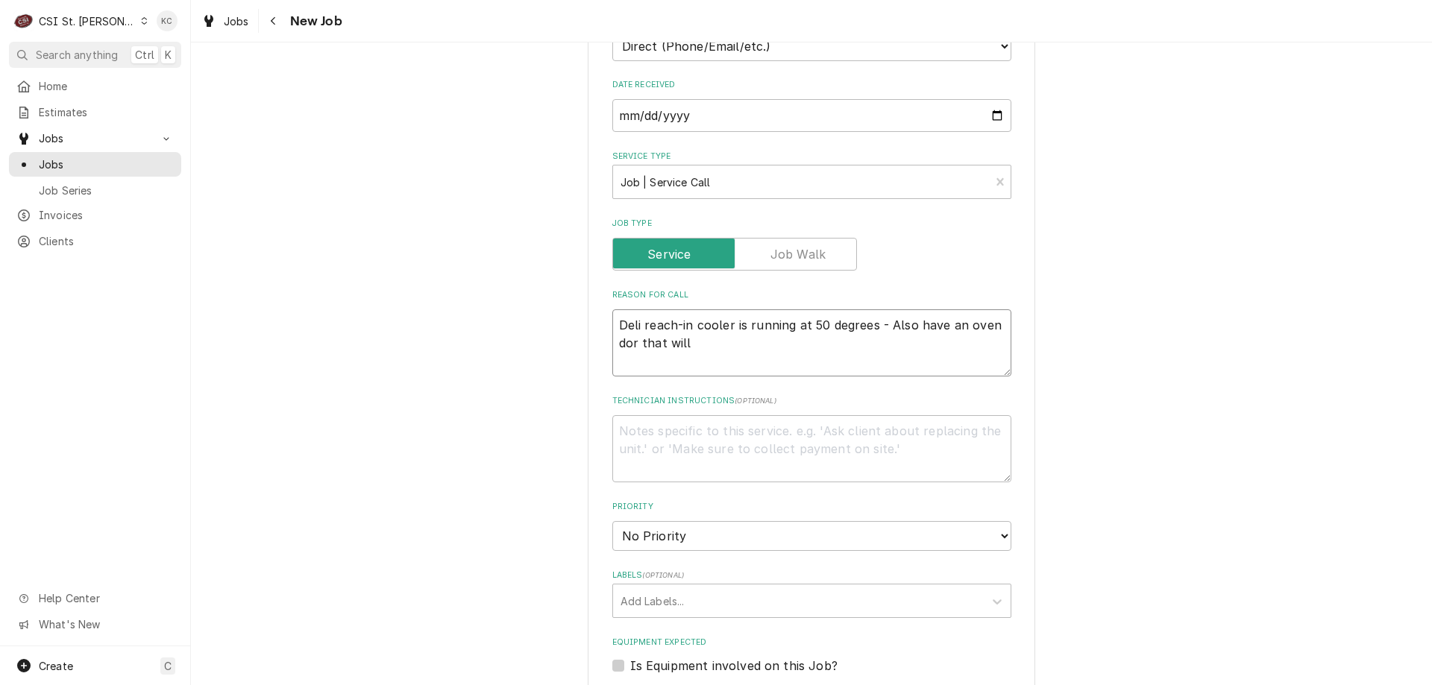
type textarea "x"
type textarea "Deli reach-in cooler is running at 50 degrees - Also have an oven dor that will…"
type textarea "x"
type textarea "Deli reach-in cooler is running at 50 degrees - Also have an oven dor that will…"
type textarea "x"
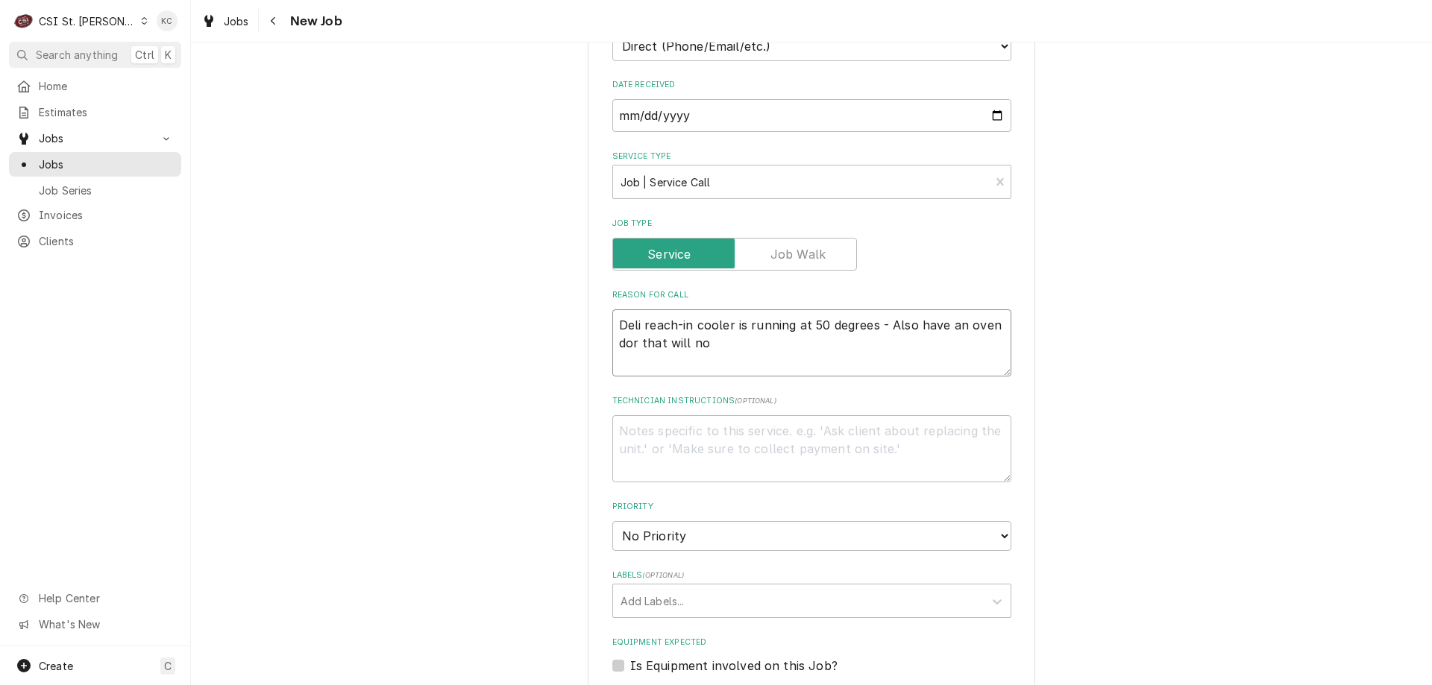
type textarea "Deli reach-in cooler is running at 50 degrees - Also have an oven dor that will…"
type textarea "x"
type textarea "Deli reach-in cooler is running at 50 degrees - Also have an oven dor that will…"
type textarea "x"
type textarea "Deli reach-in cooler is running at 50 degrees - Also have an oven dor that will…"
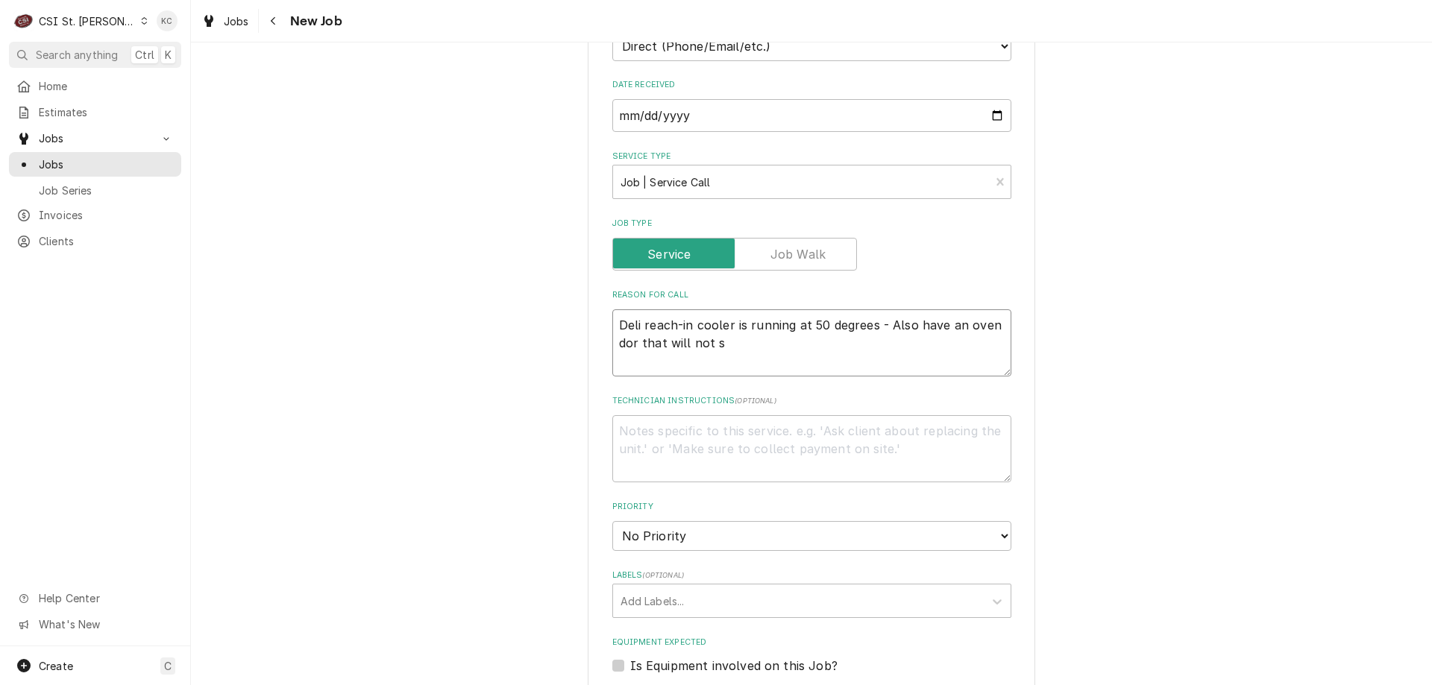
type textarea "x"
type textarea "Deli reach-in cooler is running at 50 degrees - Also have an oven dor that will…"
type textarea "x"
type textarea "Deli reach-in cooler is running at 50 degrees - Also have an oven dor that will…"
type textarea "x"
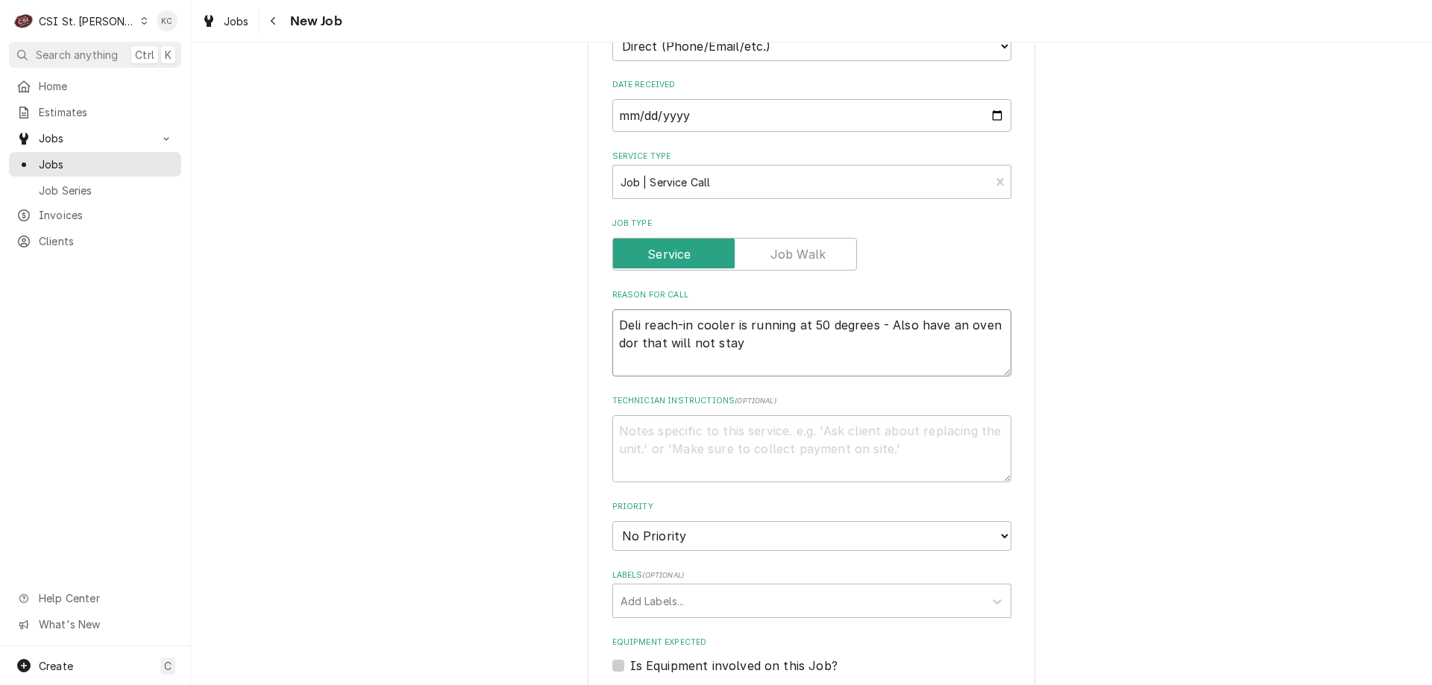
type textarea "Deli reach-in cooler is running at 50 degrees - Also have an oven dor that will…"
type textarea "x"
type textarea "Deli reach-in cooler is running at 50 degrees - Also have an oven dor that will…"
type textarea "x"
type textarea "Deli reach-in cooler is running at 50 degrees - Also have an oven dor that will…"
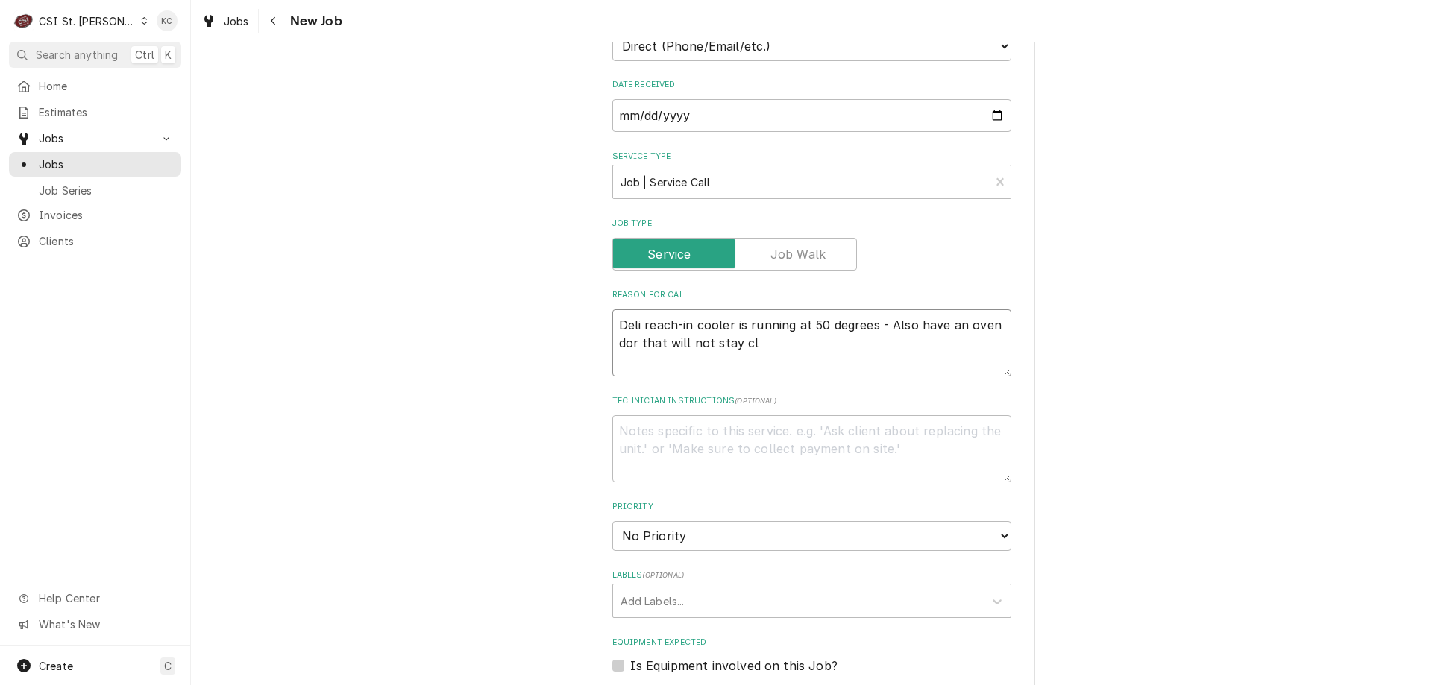
type textarea "x"
type textarea "Deli reach-in cooler is running at 50 degrees - Also have an oven dor that will…"
type textarea "x"
type textarea "Deli reach-in cooler is running at 50 degrees - Also have an oven dor that will…"
type textarea "x"
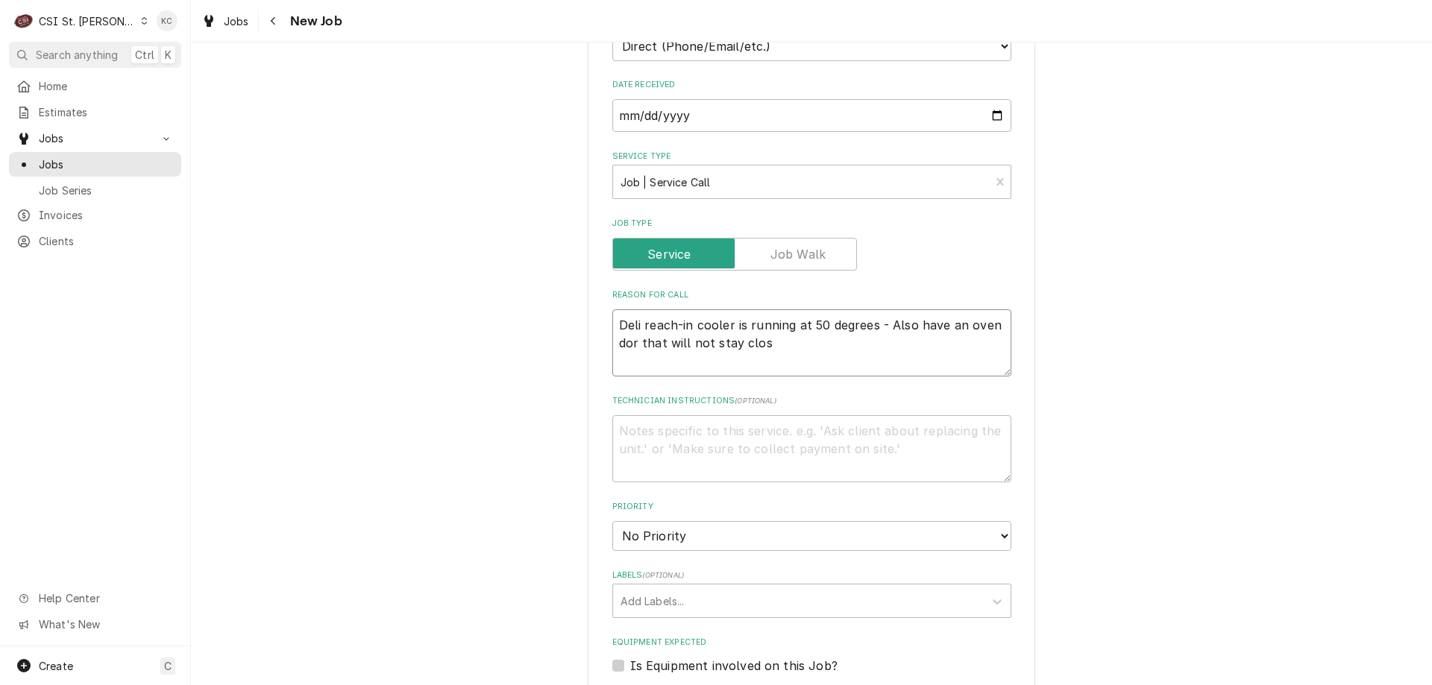
type textarea "Deli reach-in cooler is running at 50 degrees - Also have an oven dor that will…"
type textarea "x"
type textarea "Deli reach-in cooler is running at 50 degrees - Also have an oven dor that will…"
type textarea "x"
type textarea "Deli reach-in cooler is running at 50 degrees - Also have an oven dor that will…"
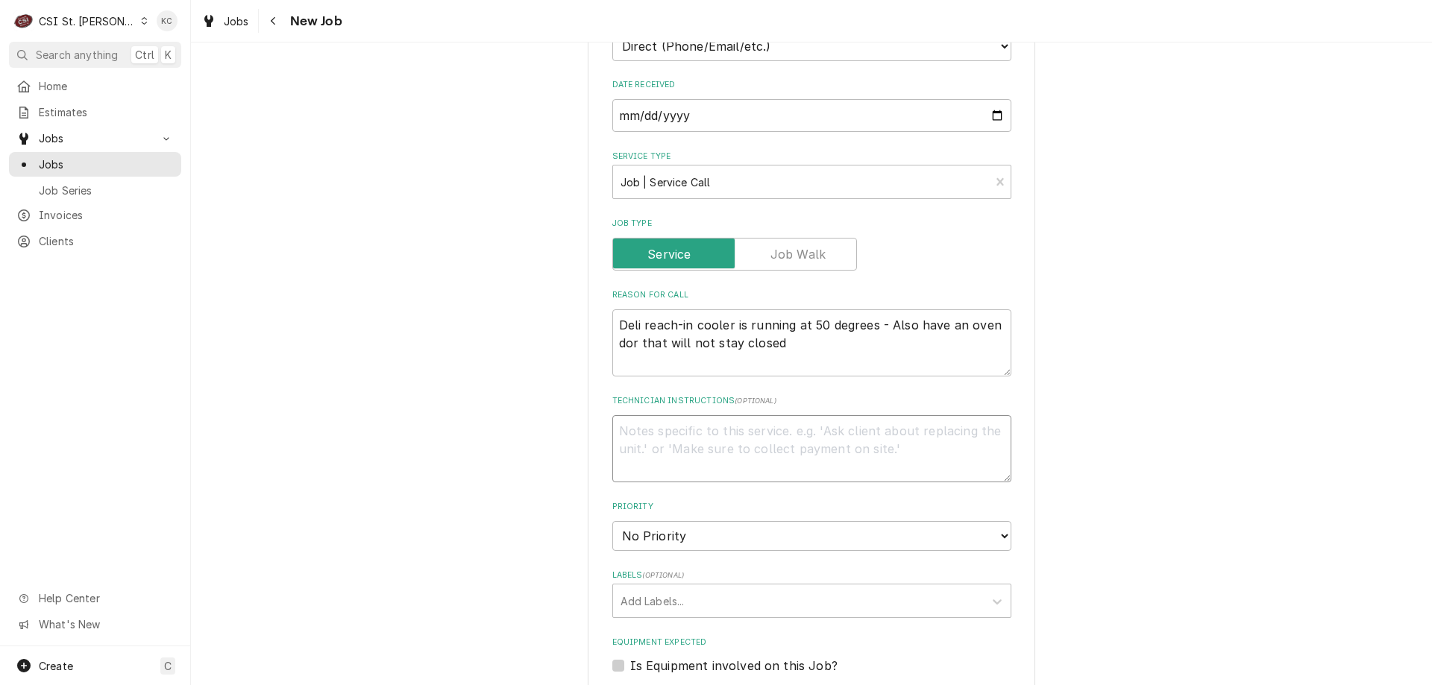
click at [832, 435] on textarea "Technician Instructions ( optional )" at bounding box center [811, 448] width 399 height 67
type textarea "x"
type textarea "J"
type textarea "x"
type textarea "Jo"
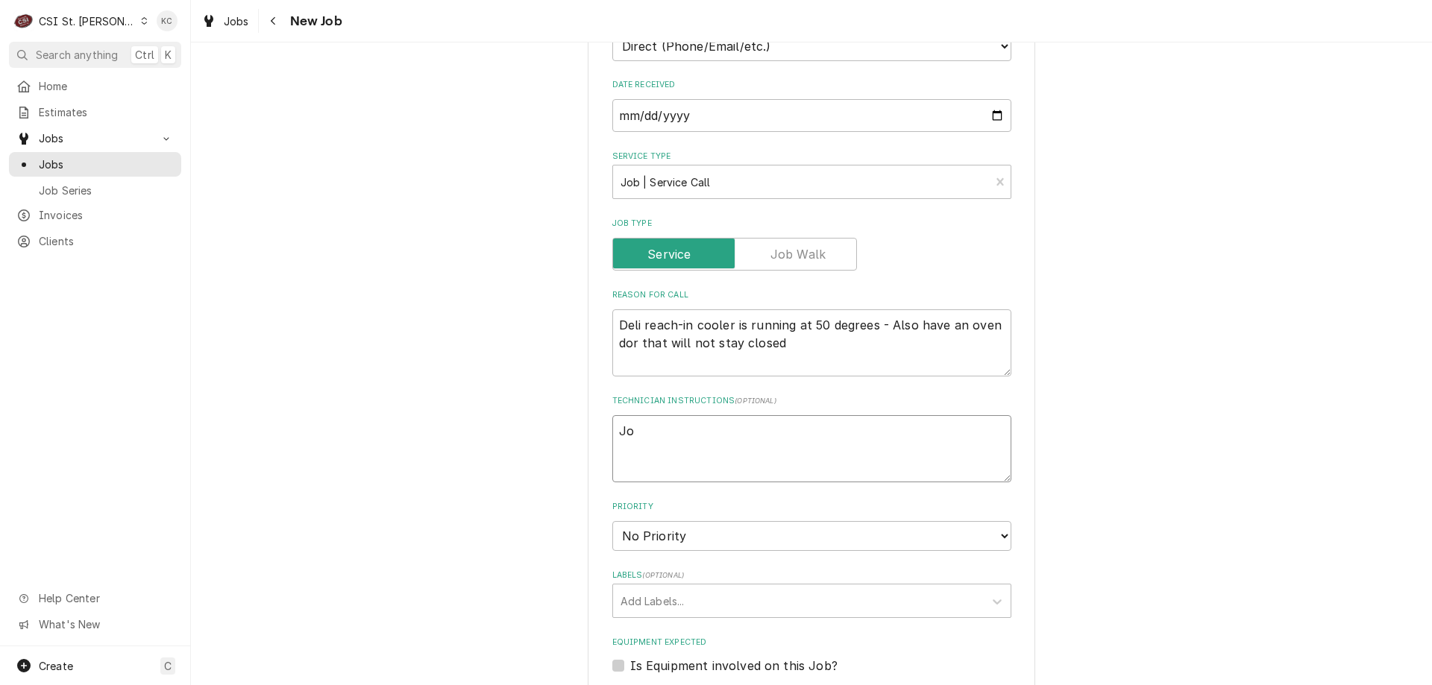
type textarea "x"
type textarea "Joh"
type textarea "x"
type textarea "John"
type textarea "x"
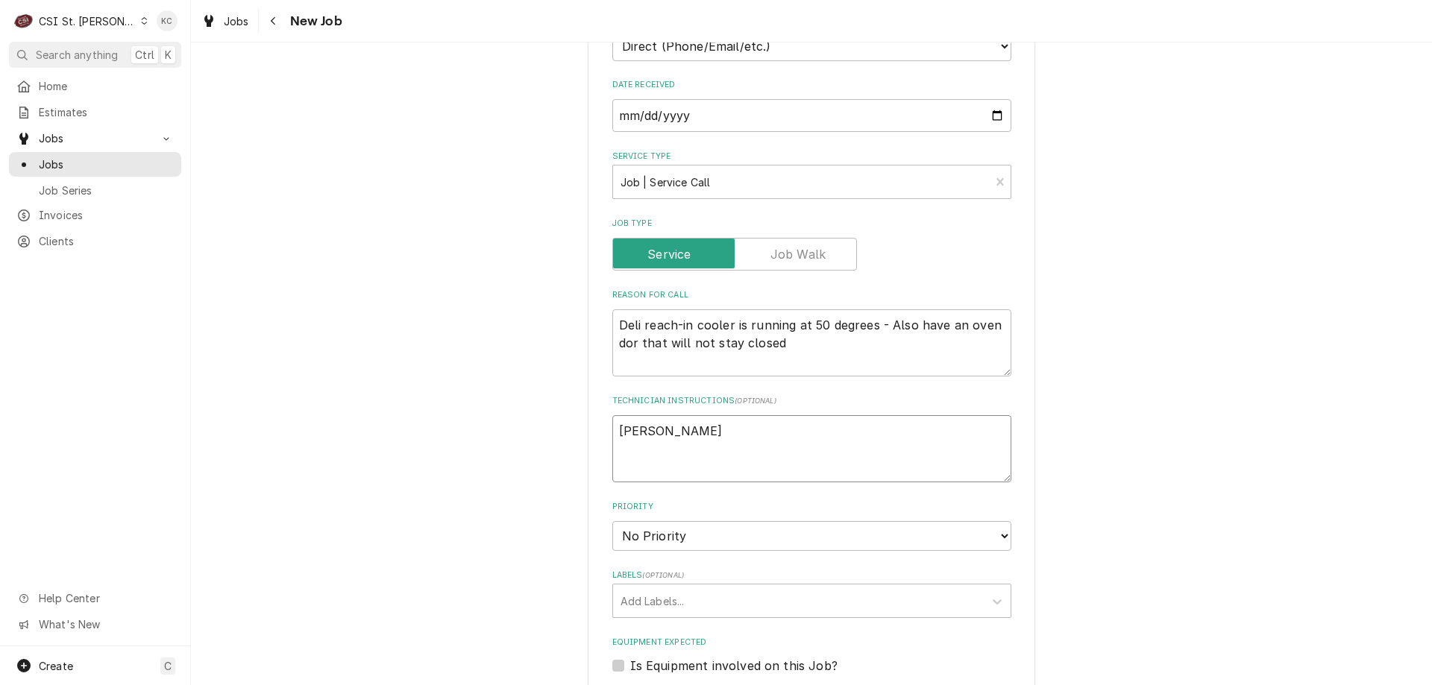
type textarea "John"
type textarea "x"
type textarea "John K"
type textarea "x"
type textarea "John Ka"
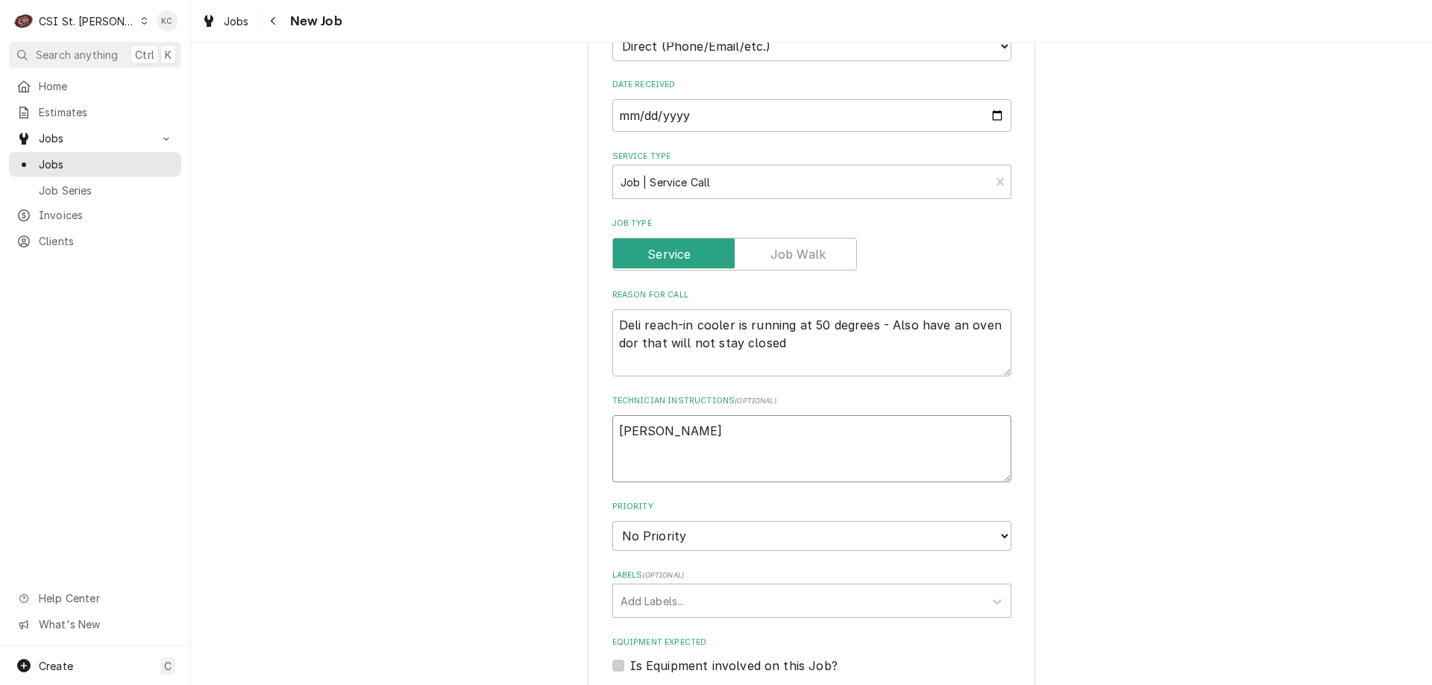
type textarea "x"
type textarea "John Kan"
type textarea "x"
type textarea "John Kann"
type textarea "x"
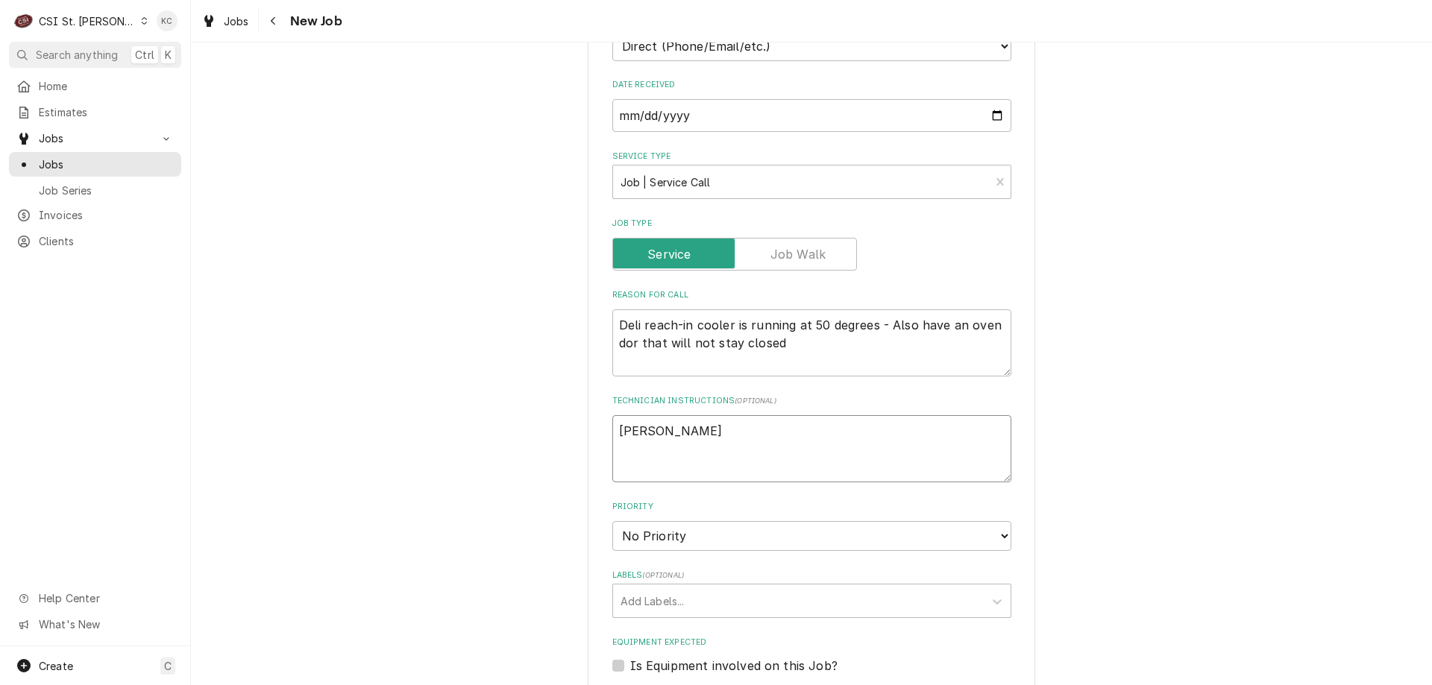
type textarea "John Kanna"
type textarea "x"
type textarea "John Kannad"
type textarea "x"
type textarea "John Kannady"
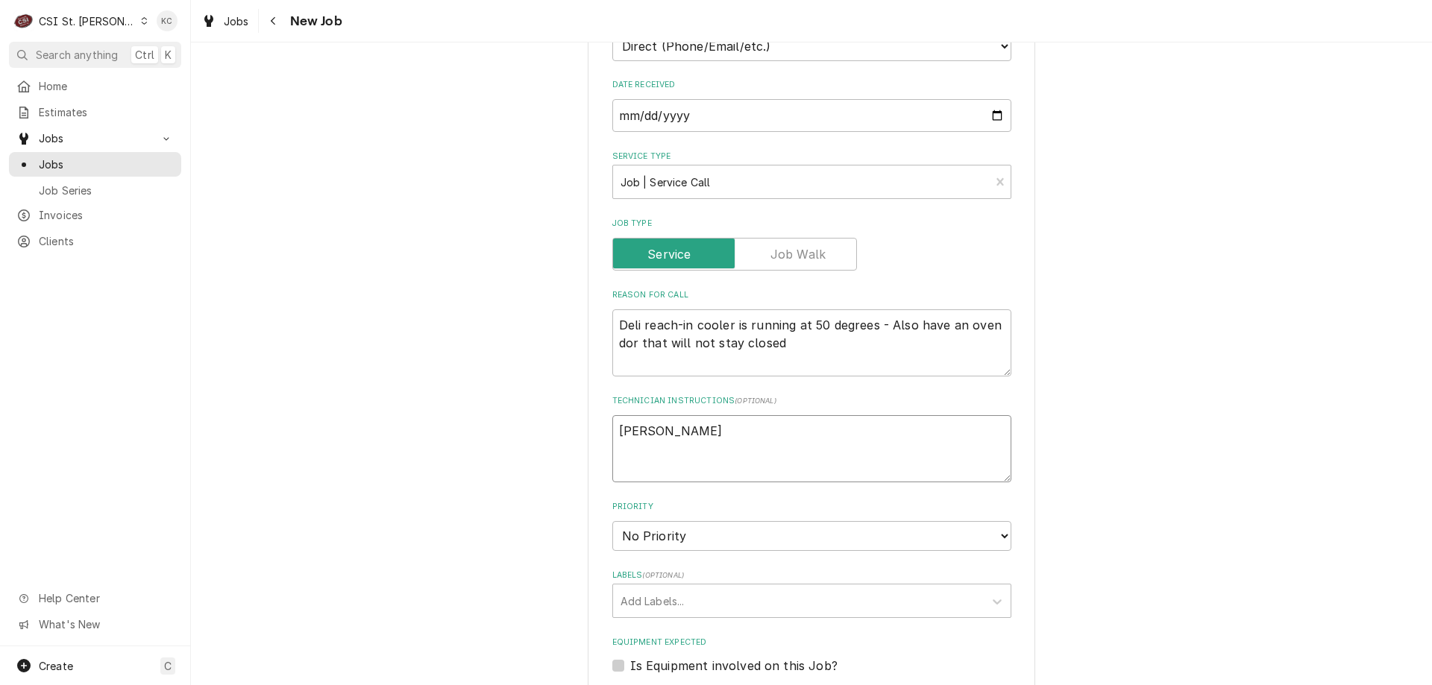
type textarea "x"
type textarea "John Kannady"
type textarea "x"
type textarea "John Kannady -"
type textarea "x"
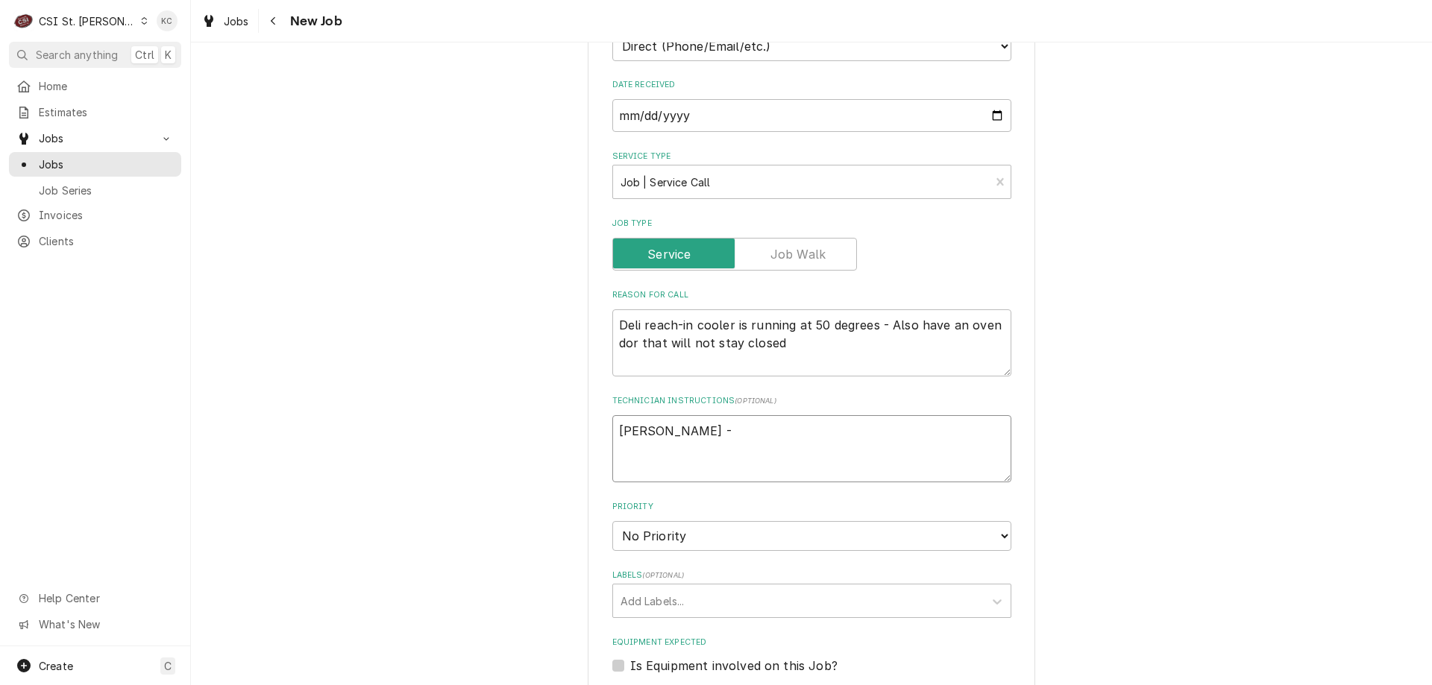
type textarea "John Kannady -"
type textarea "x"
type textarea "John Kannady - 6"
type textarea "x"
type textarea "John Kannady - 63"
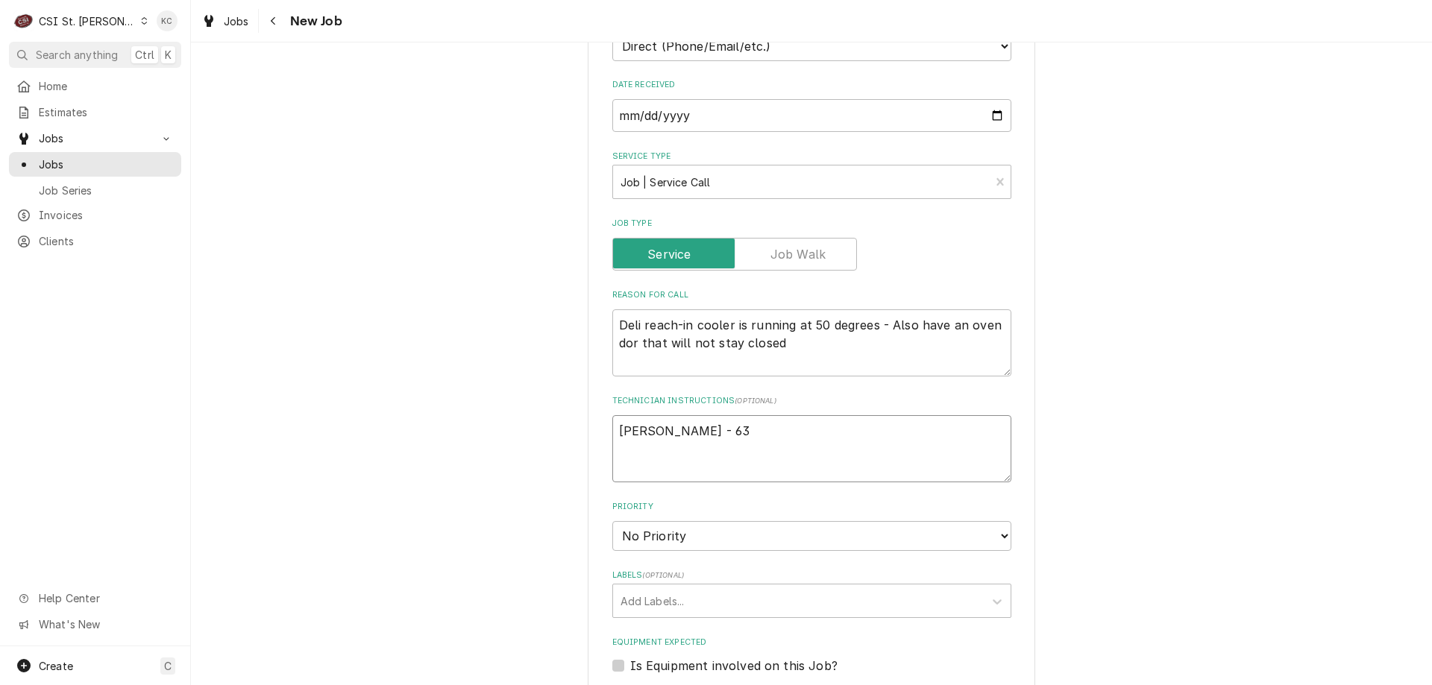
type textarea "x"
type textarea "John Kannady - 636"
type textarea "x"
type textarea "John Kannady - 636"
type textarea "x"
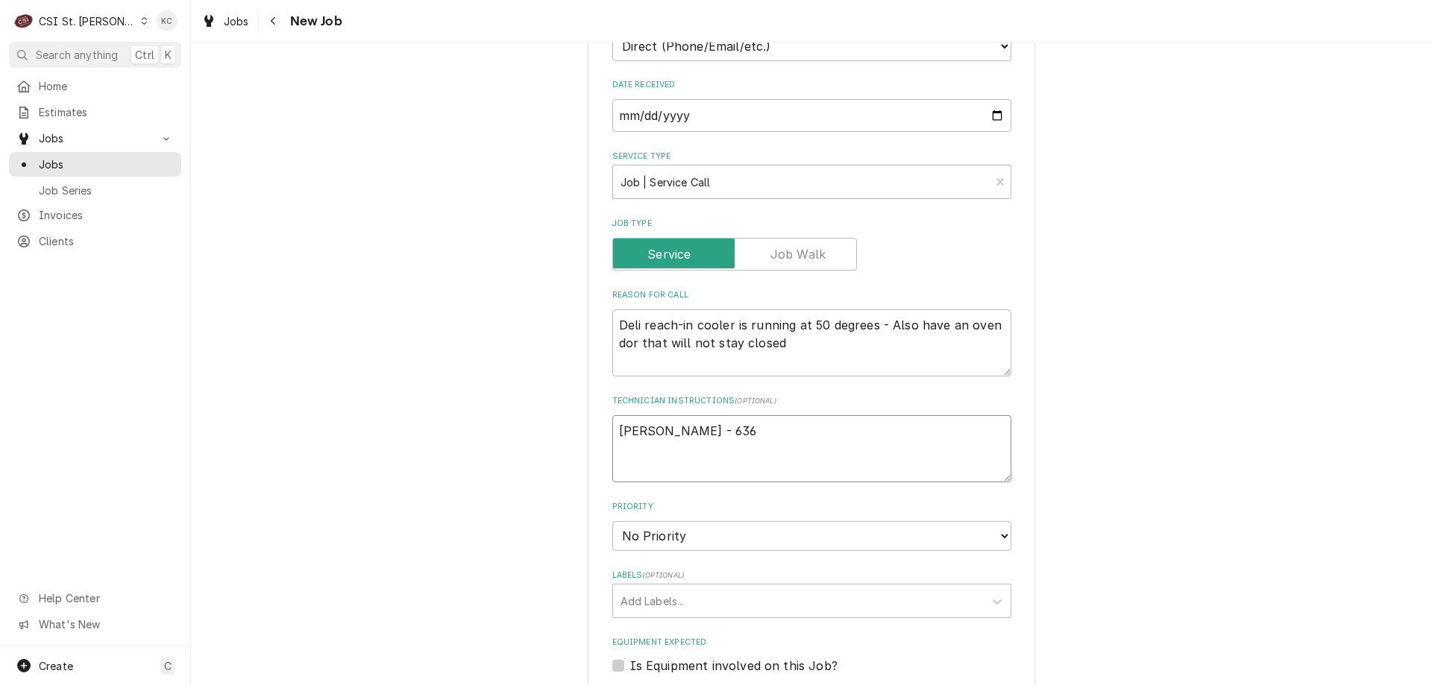
type textarea "John Kannady - 636 8"
type textarea "x"
type textarea "John Kannady - 636 85"
type textarea "x"
type textarea "John Kannady - 636 851"
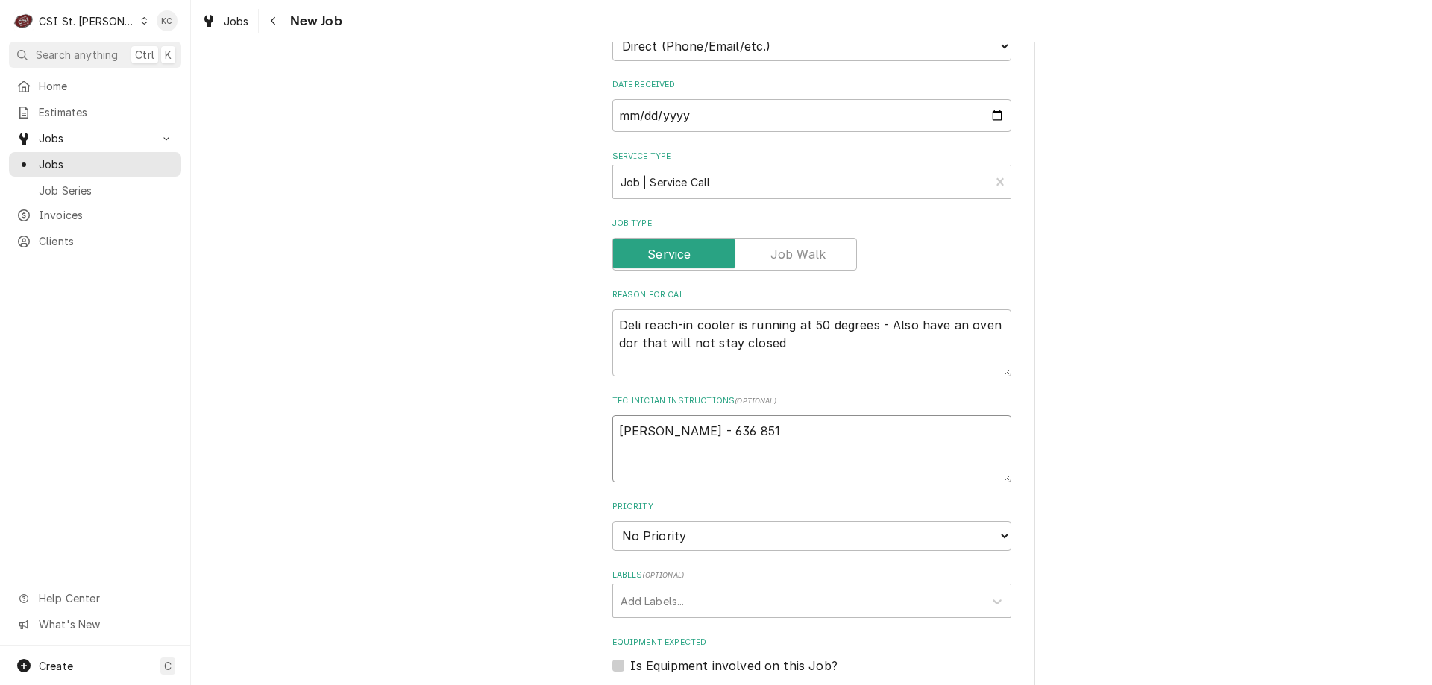
type textarea "x"
type textarea "John Kannady - 636 851-"
type textarea "x"
type textarea "John Kannady - 636 851-6"
type textarea "x"
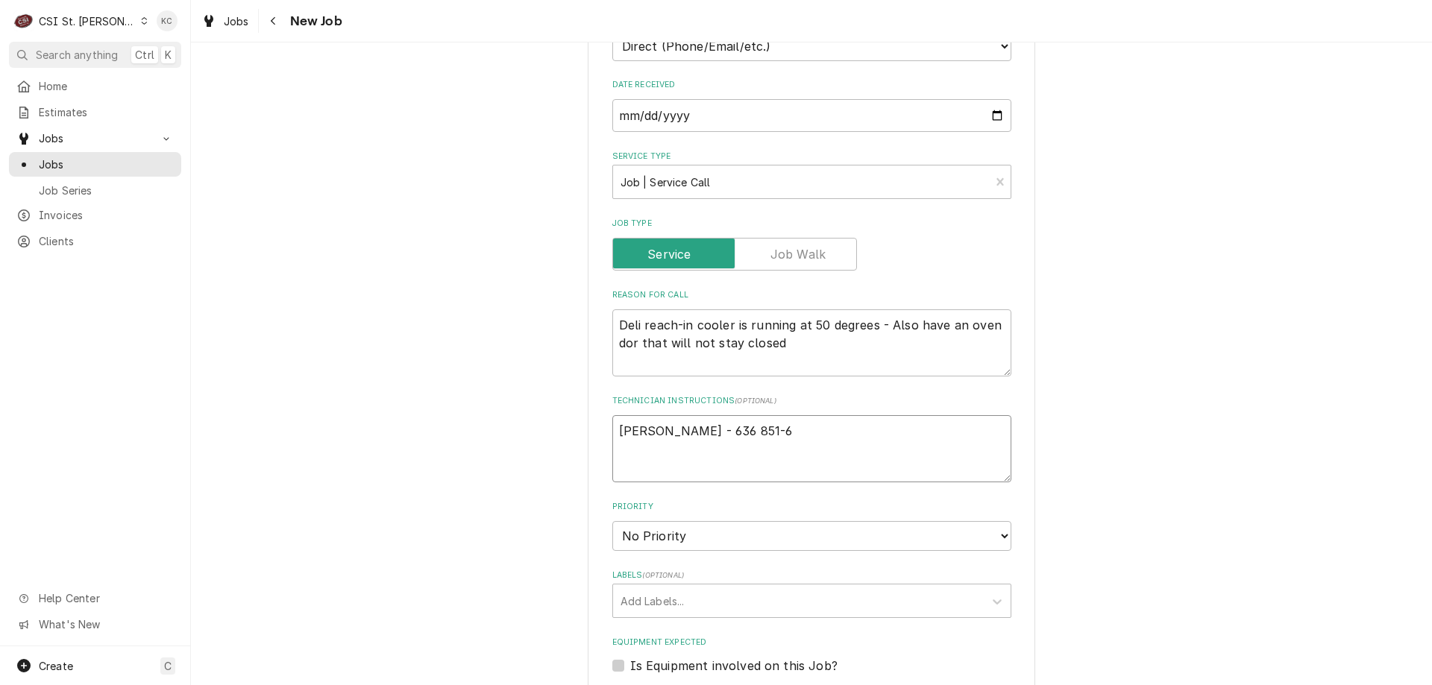
type textarea "John Kannady - 636 851-61"
type textarea "x"
type textarea "John Kannady - 636 851-619"
type textarea "x"
type textarea "John Kannady - 636 851-6197"
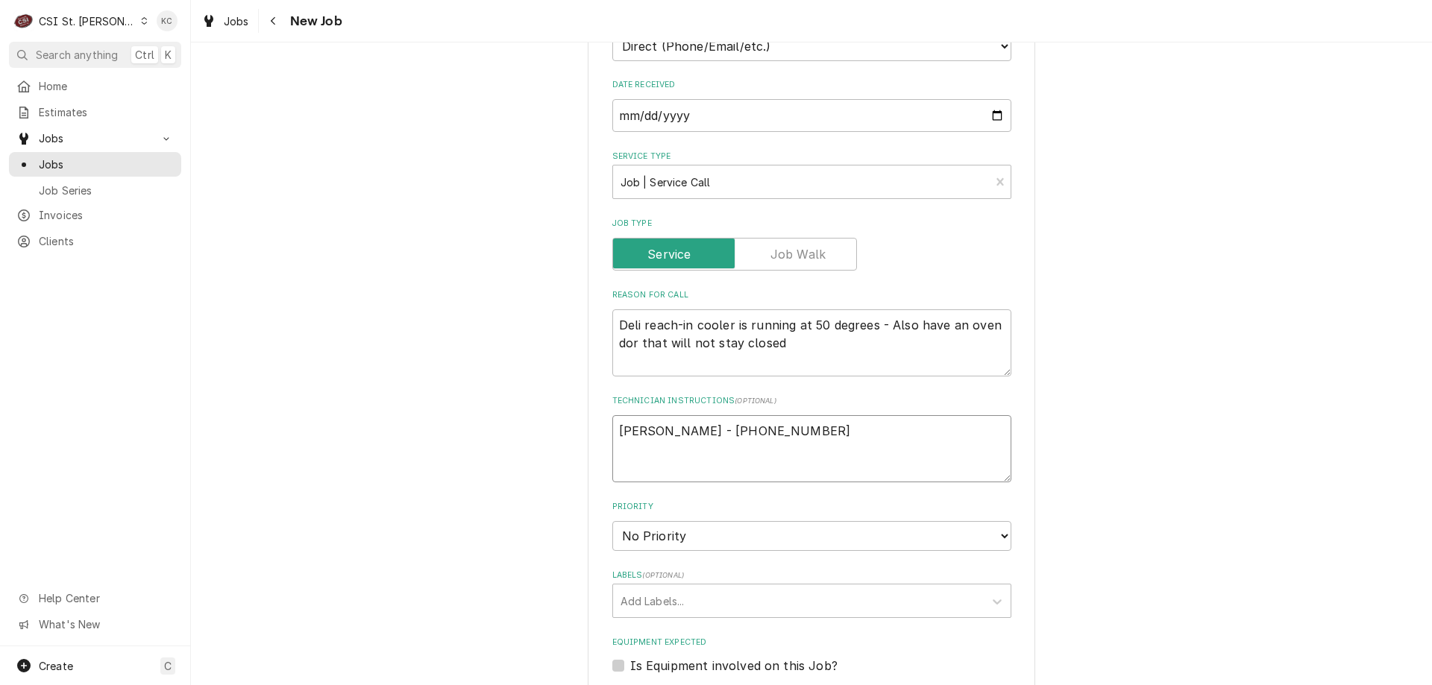
type textarea "x"
type textarea "John Kannady - 636 851-6197"
click at [726, 538] on select "No Priority Urgent High Medium Low" at bounding box center [811, 536] width 399 height 30
select select "4"
click at [612, 521] on select "No Priority Urgent High Medium Low" at bounding box center [811, 536] width 399 height 30
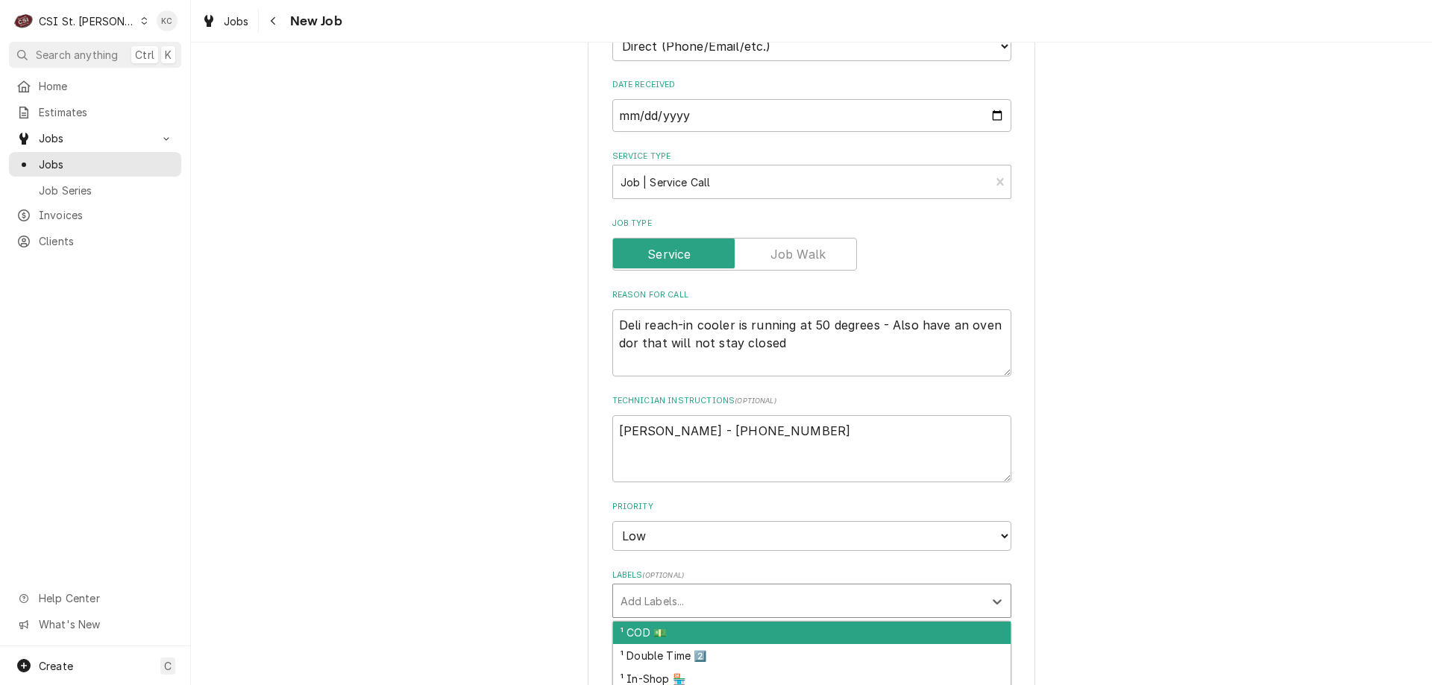
click at [708, 600] on div "Labels" at bounding box center [798, 601] width 356 height 27
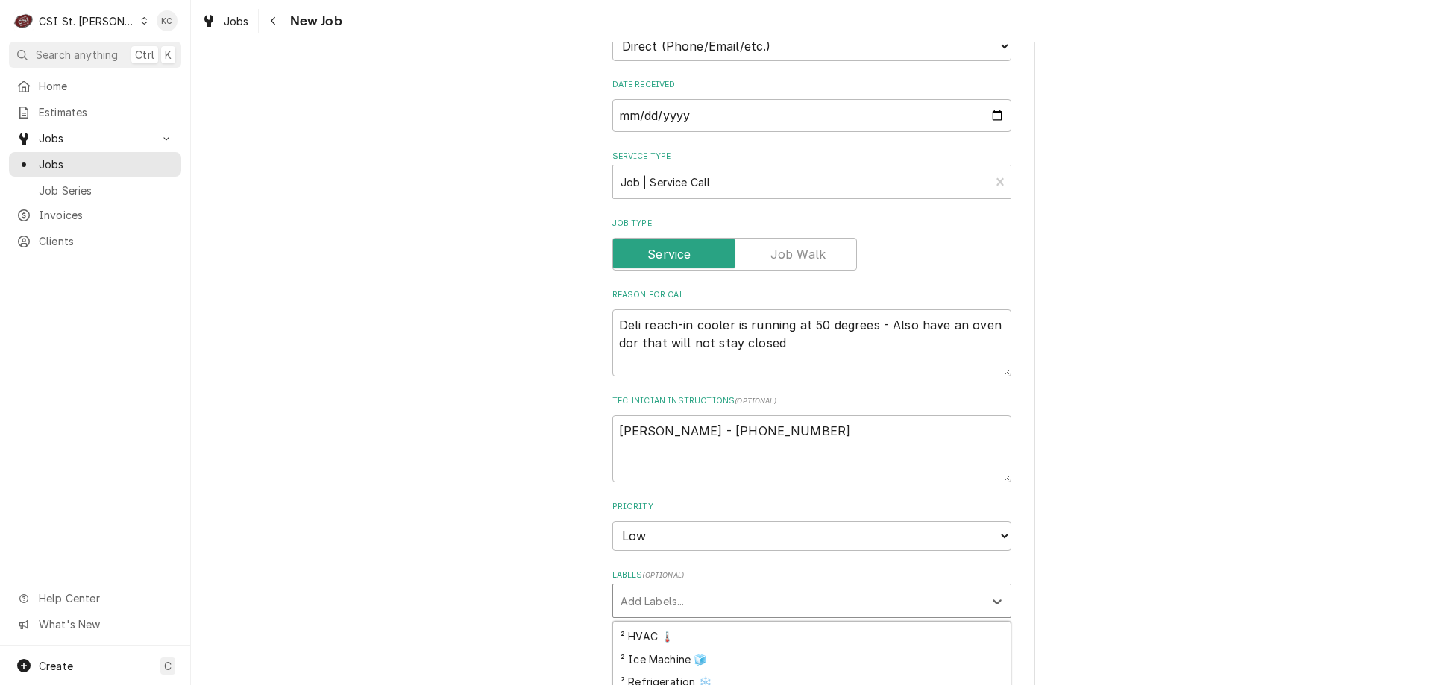
scroll to position [364, 0]
click at [1032, 590] on div "Please provide the following information to create a job: Client Details Client…" at bounding box center [811, 481] width 1241 height 1741
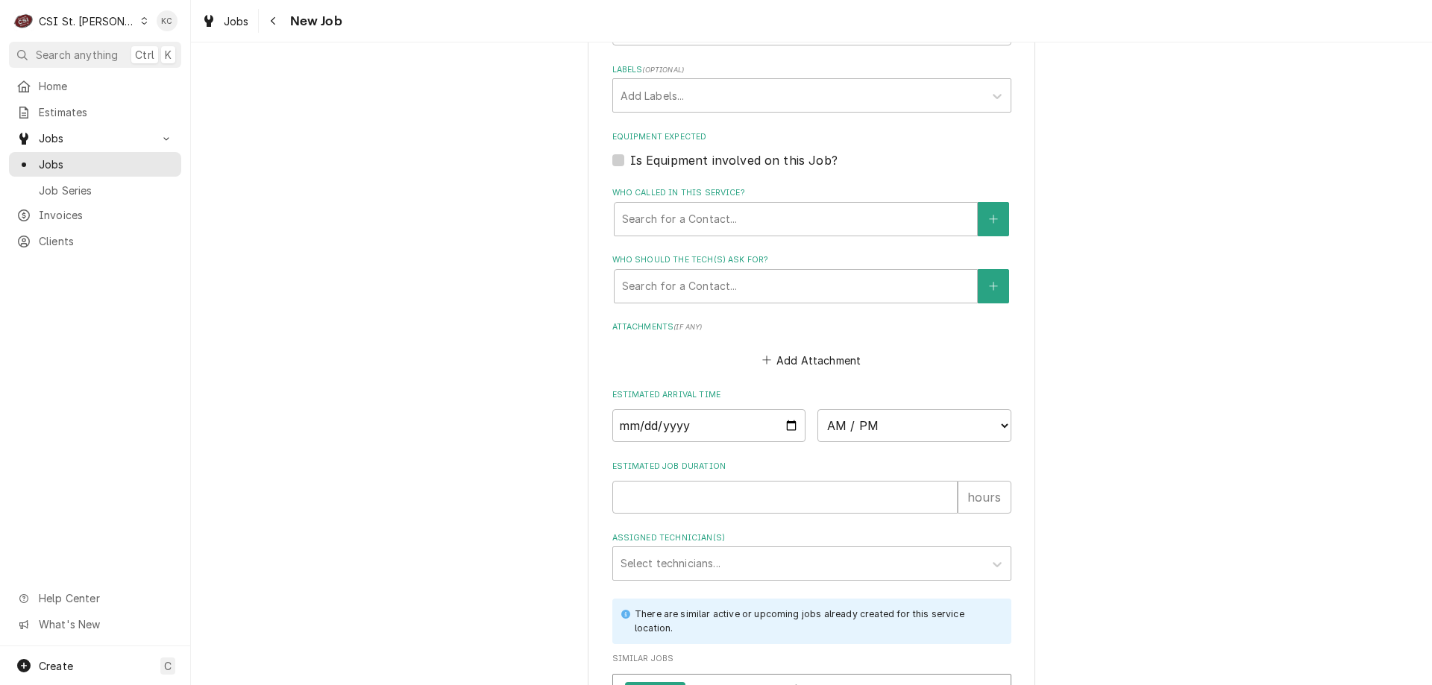
scroll to position [969, 0]
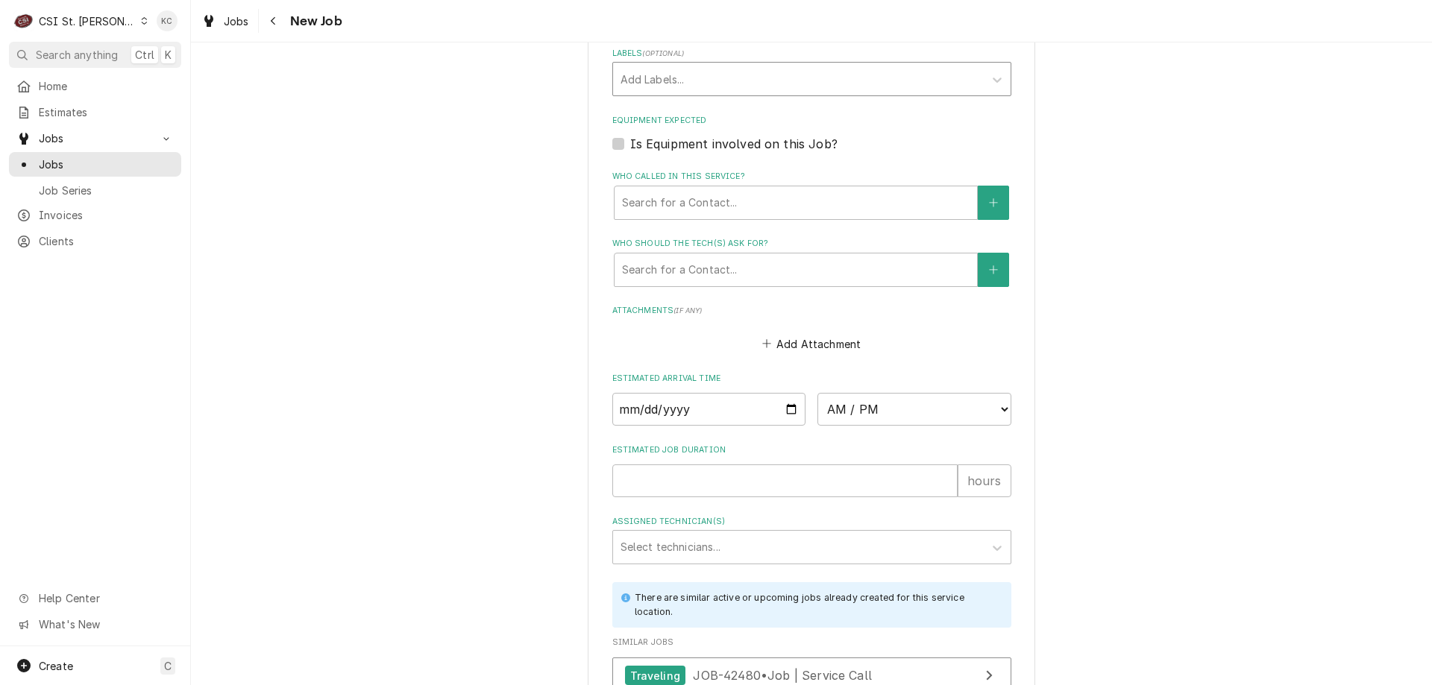
click at [669, 65] on div "Add Labels..." at bounding box center [798, 79] width 371 height 33
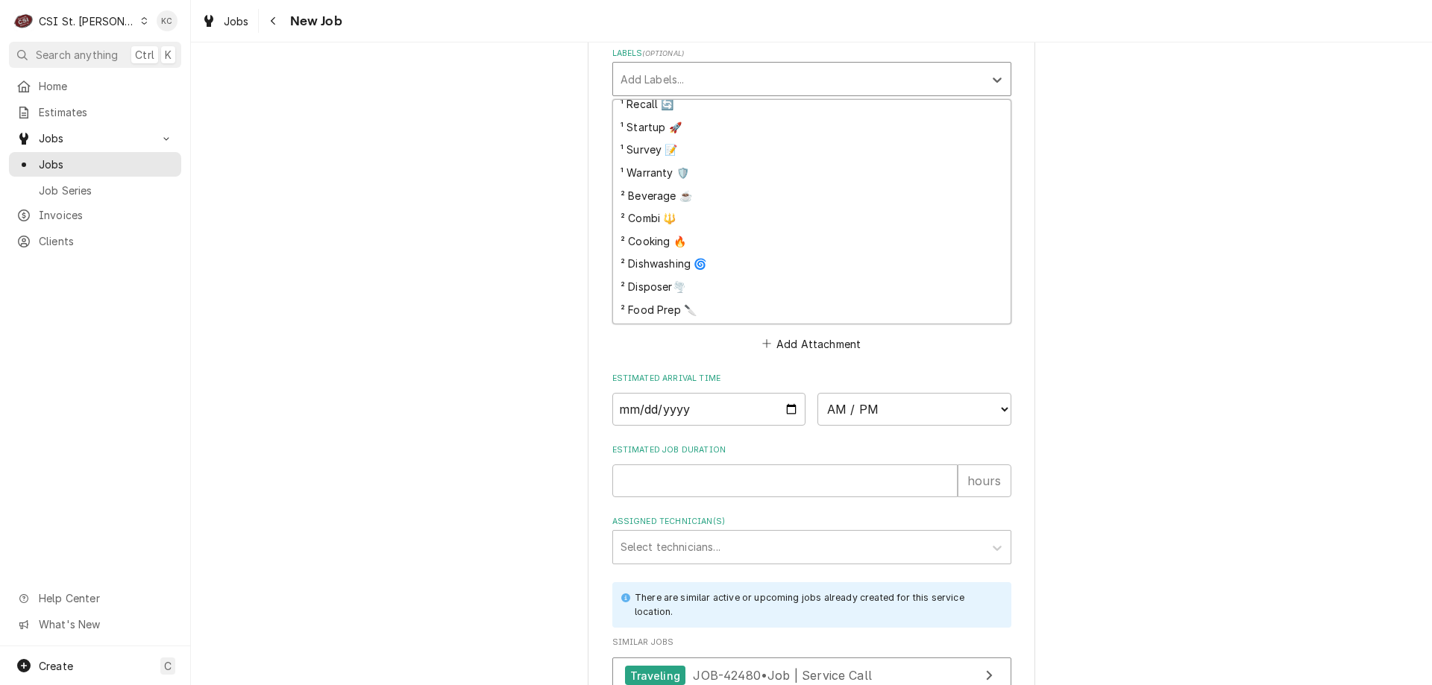
scroll to position [220, 0]
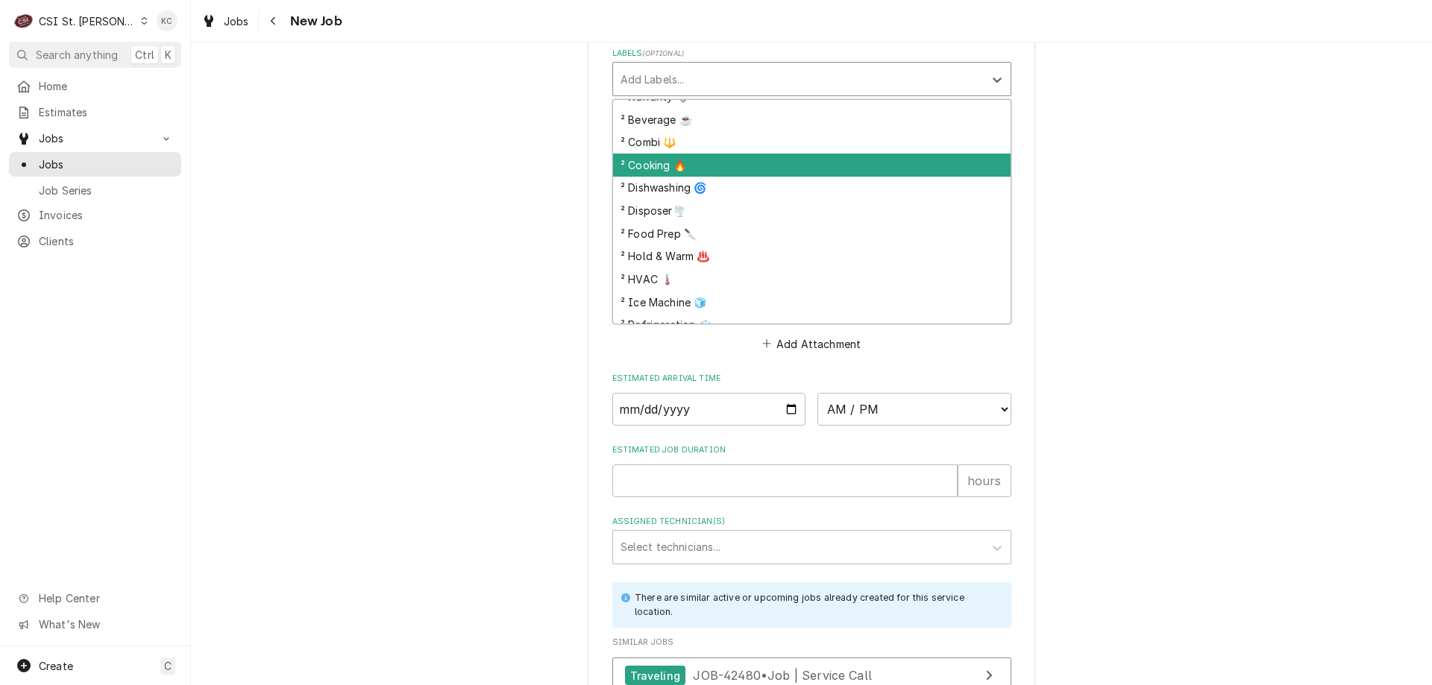
click at [684, 166] on div "² Cooking 🔥" at bounding box center [811, 165] width 397 height 23
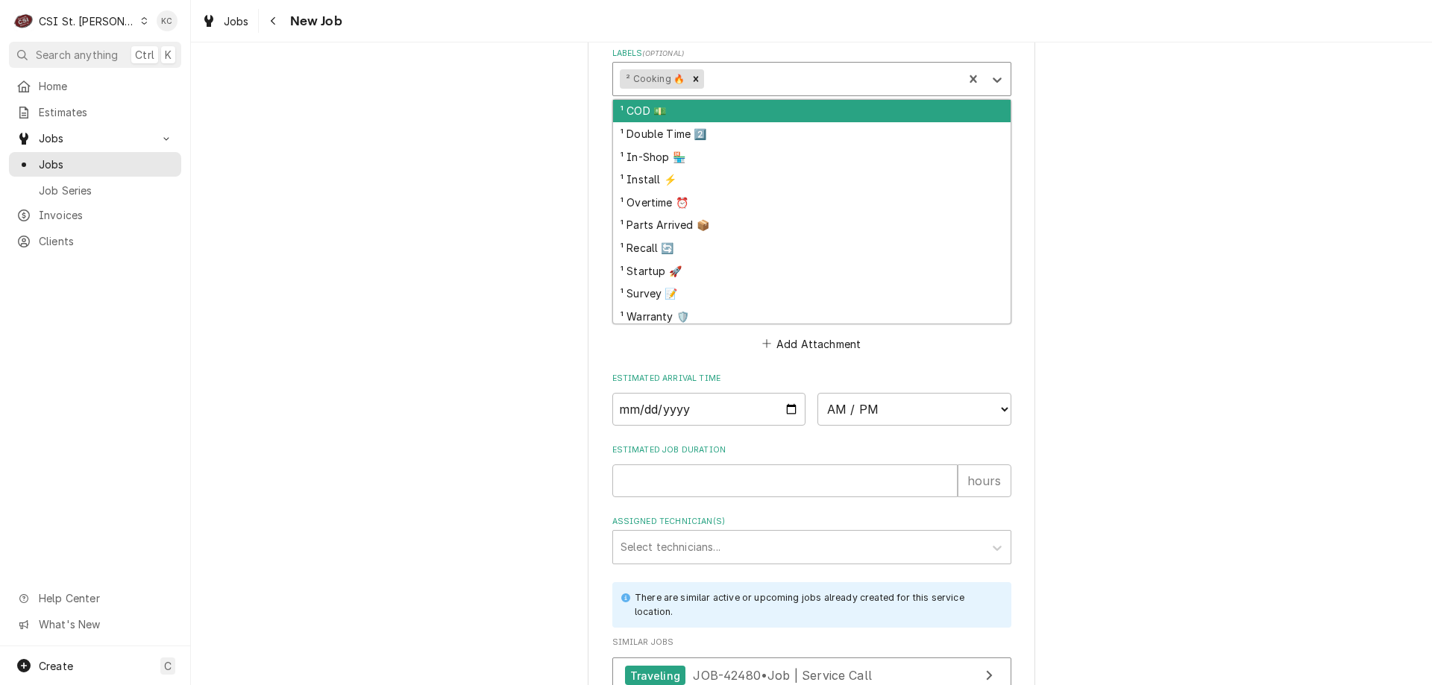
click at [707, 86] on div "Labels" at bounding box center [831, 79] width 249 height 27
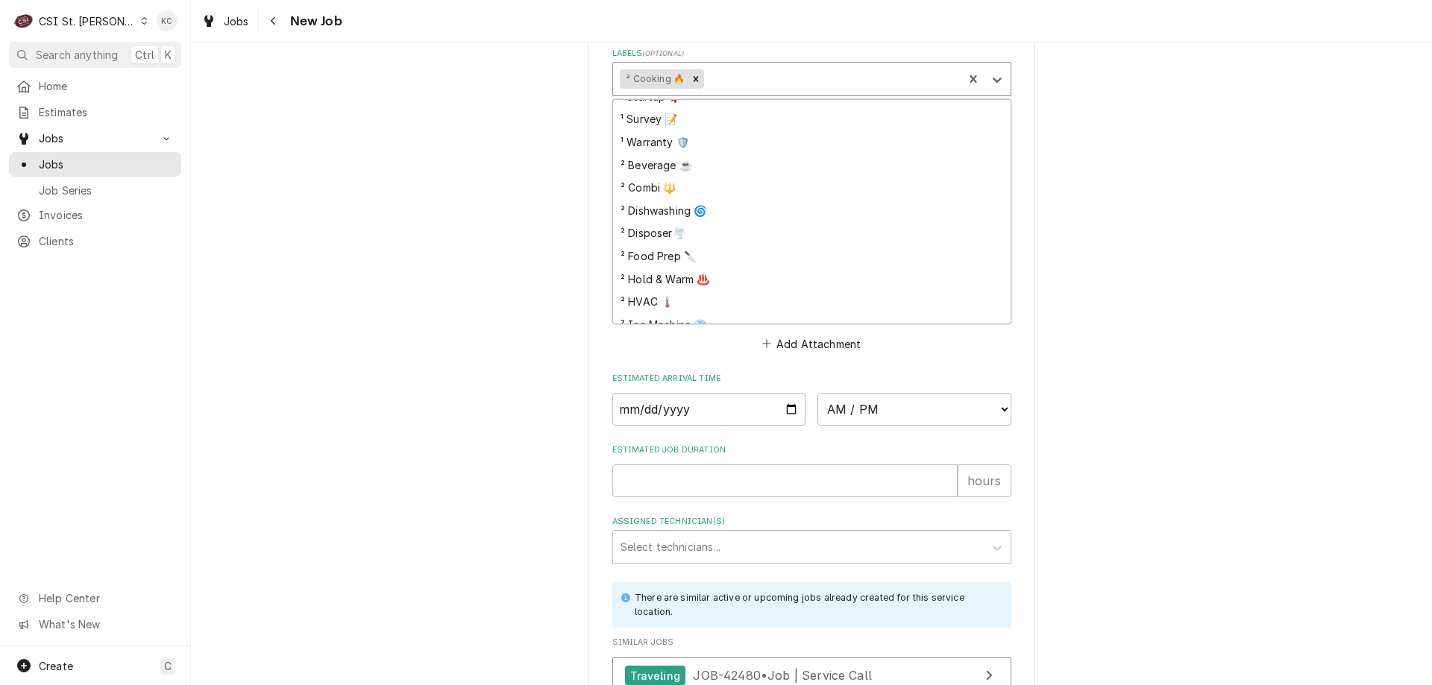
scroll to position [224, 0]
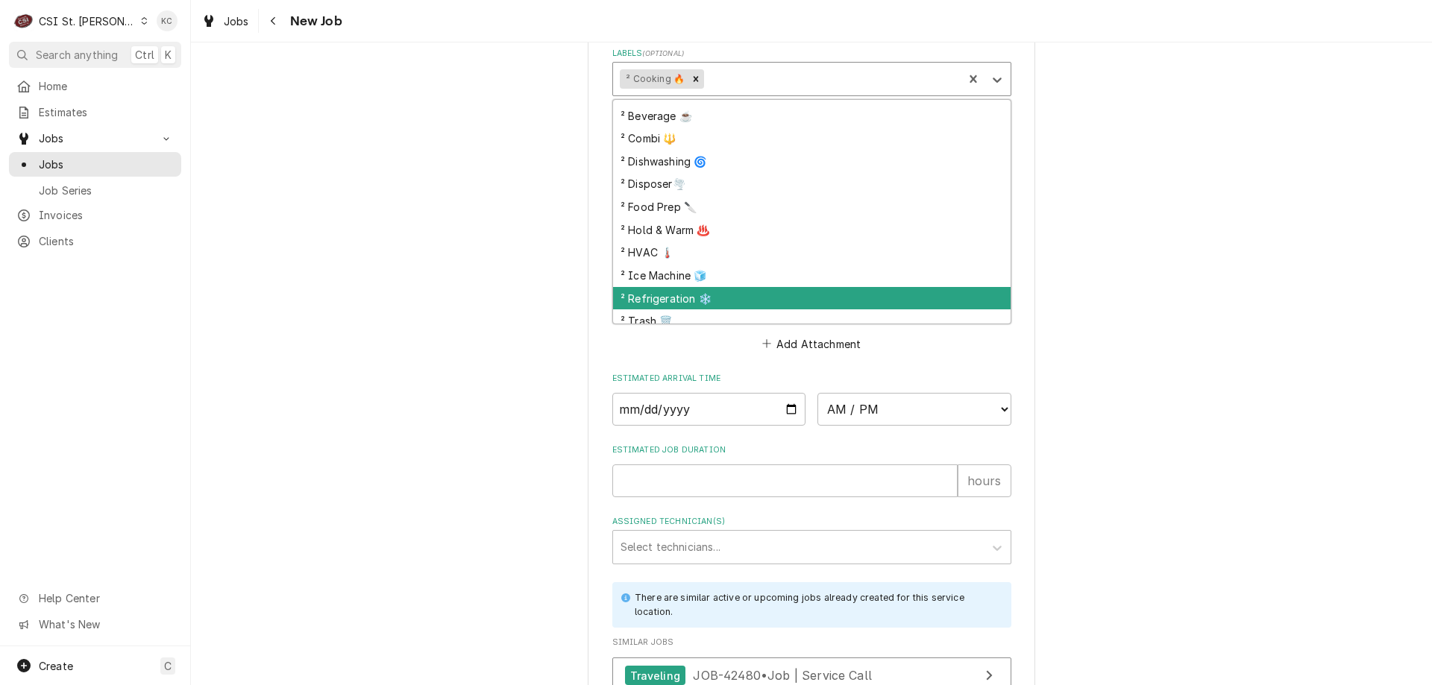
click at [719, 290] on div "² Refrigeration ❄️" at bounding box center [811, 298] width 397 height 23
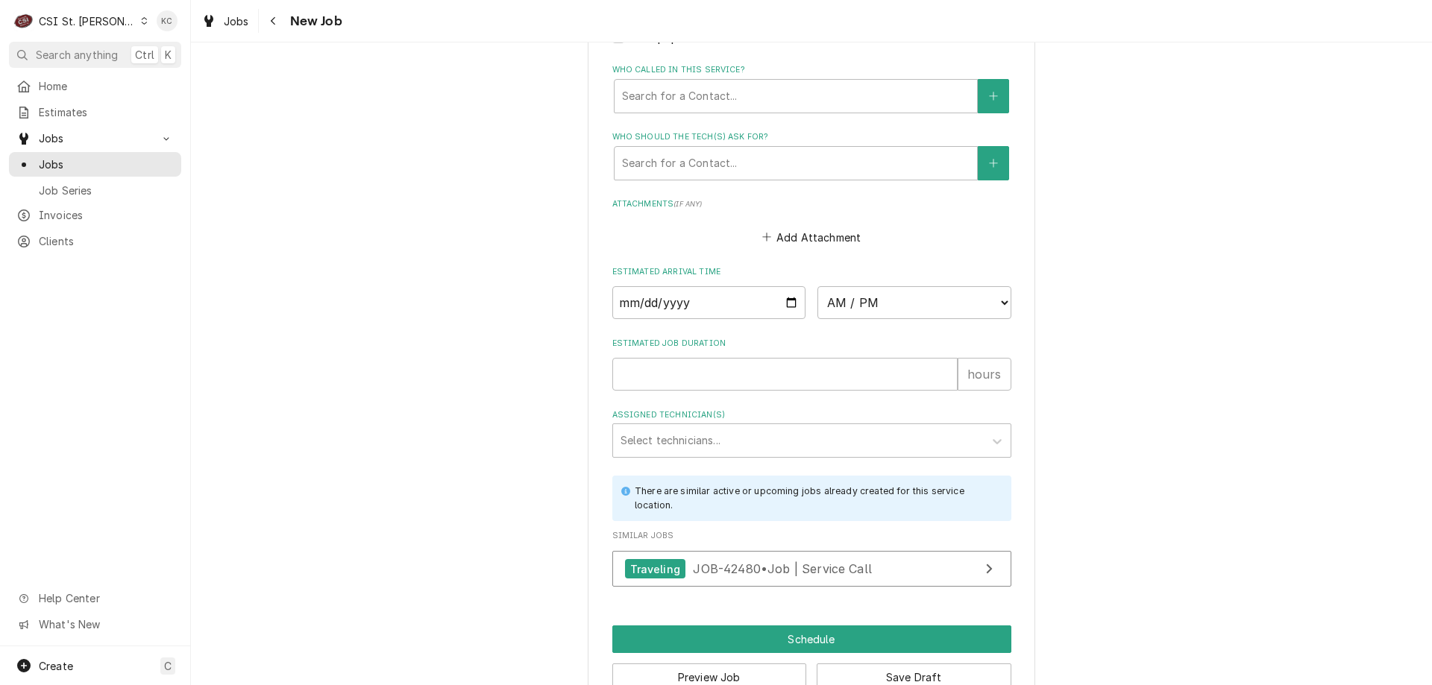
scroll to position [1114, 0]
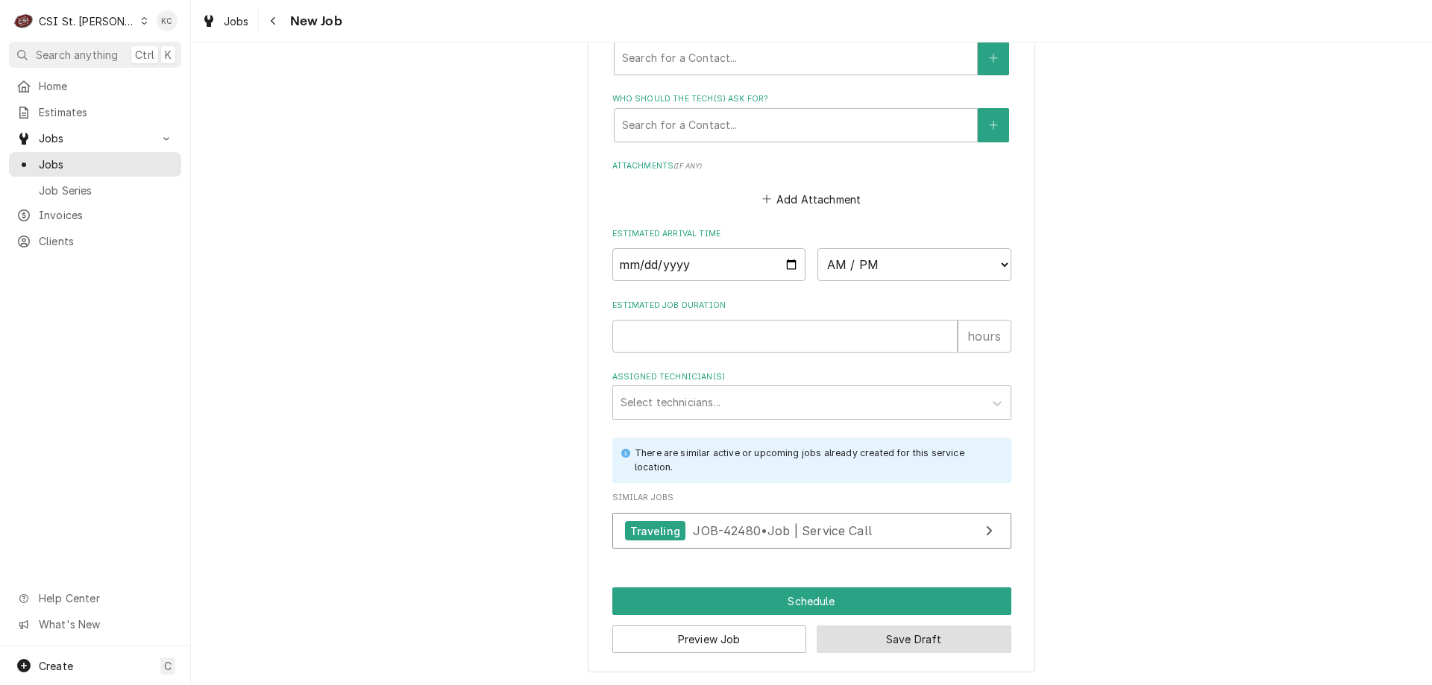
click at [952, 639] on button "Save Draft" at bounding box center [914, 640] width 195 height 28
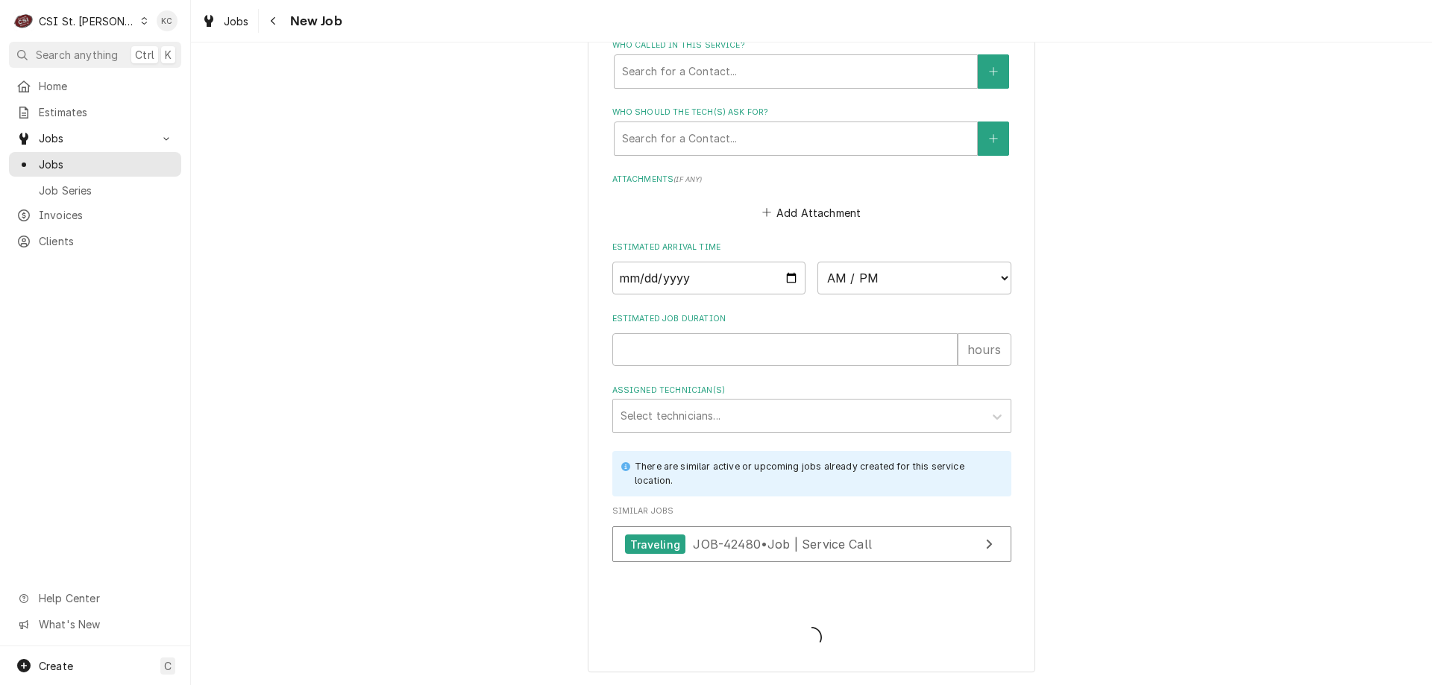
scroll to position [1101, 0]
type textarea "x"
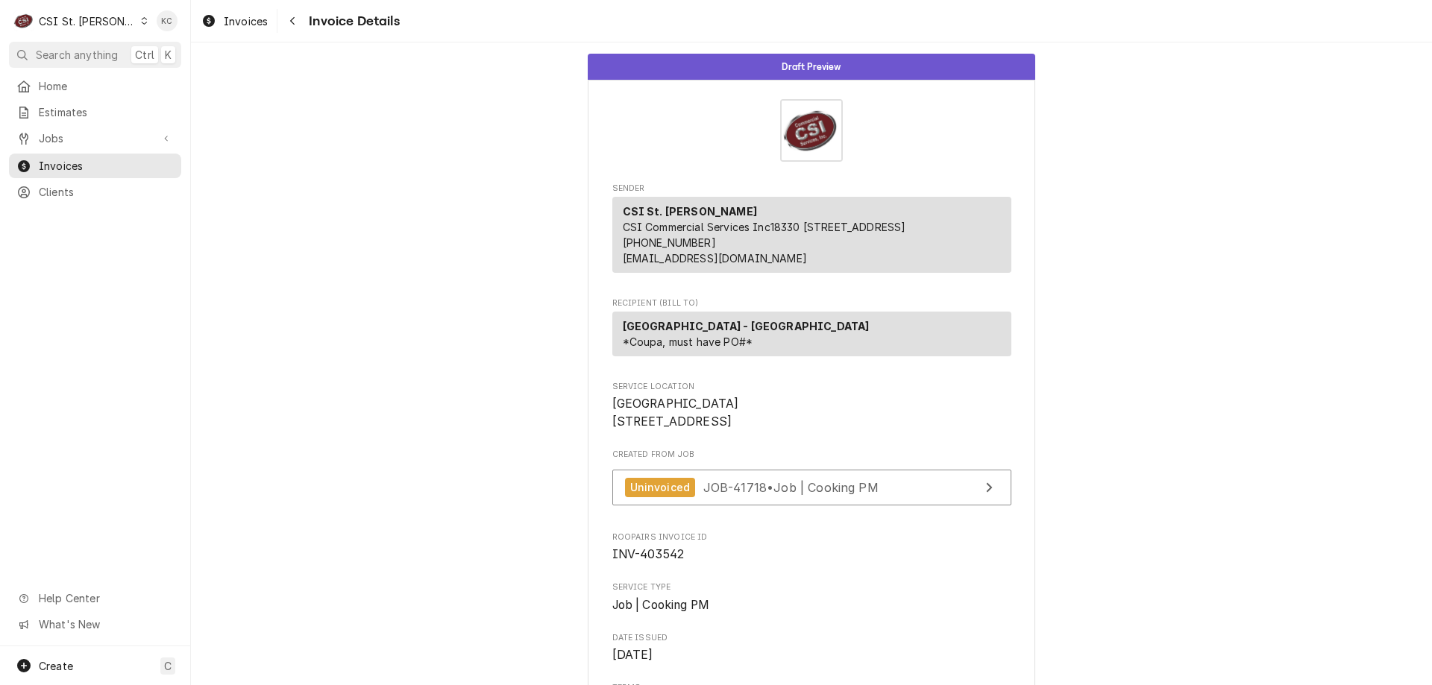
scroll to position [67, 0]
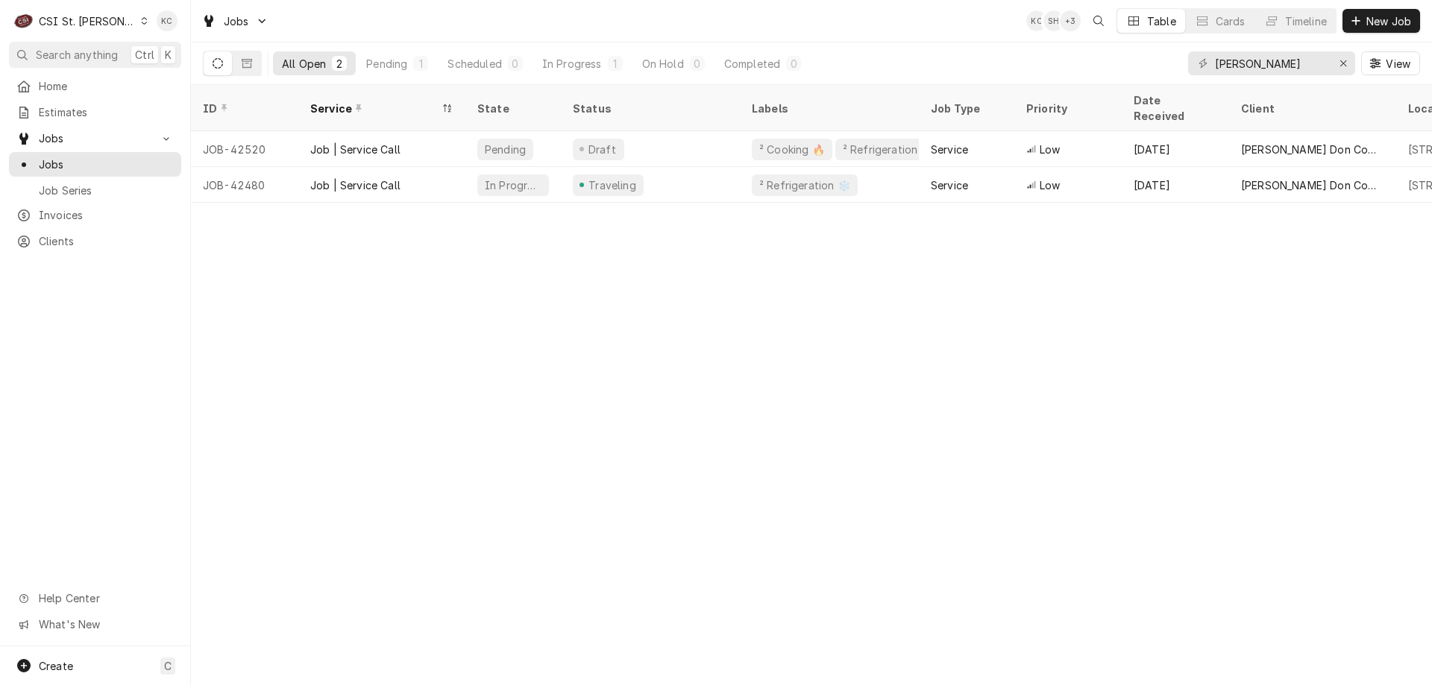
click at [1301, 350] on div "ID Service State Status Labels Job Type Priority Date Received Client Location …" at bounding box center [811, 385] width 1241 height 600
click at [1369, 25] on span "New Job" at bounding box center [1388, 21] width 51 height 16
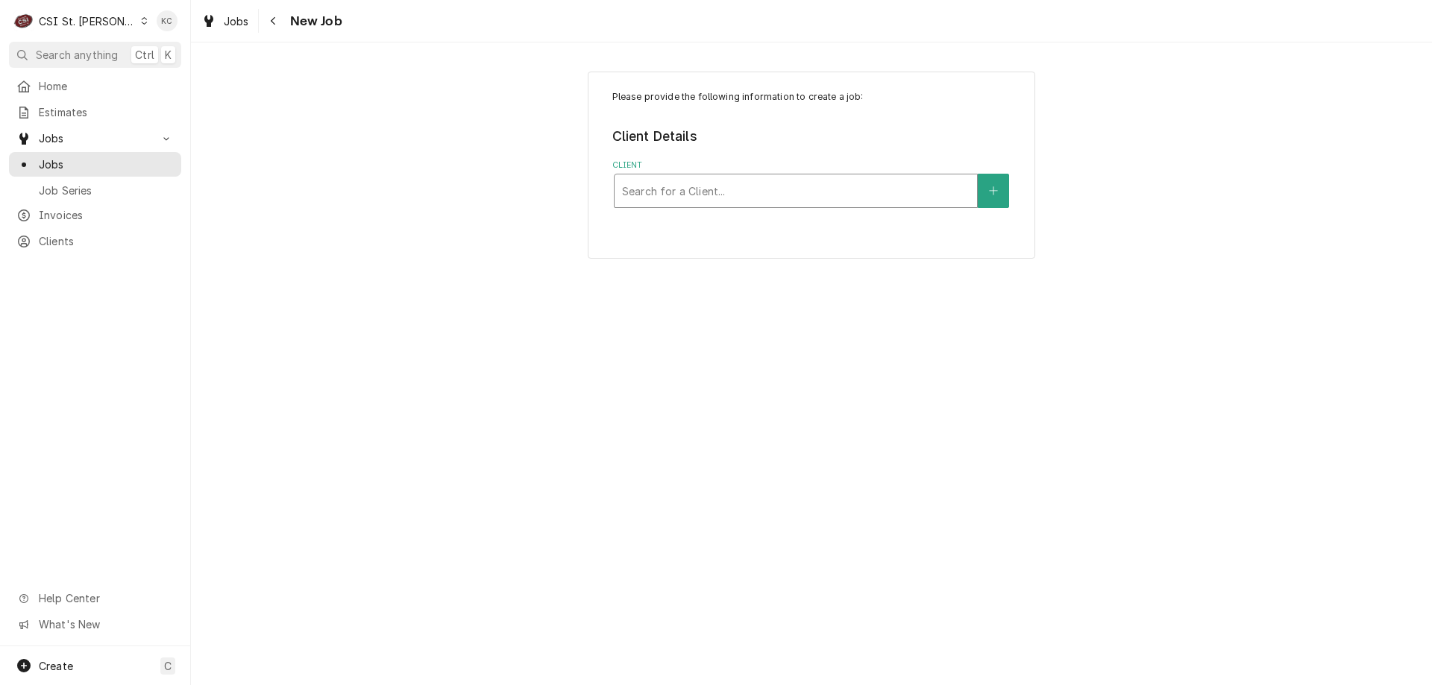
click at [751, 196] on div "Client" at bounding box center [796, 190] width 348 height 27
type input "LBC"
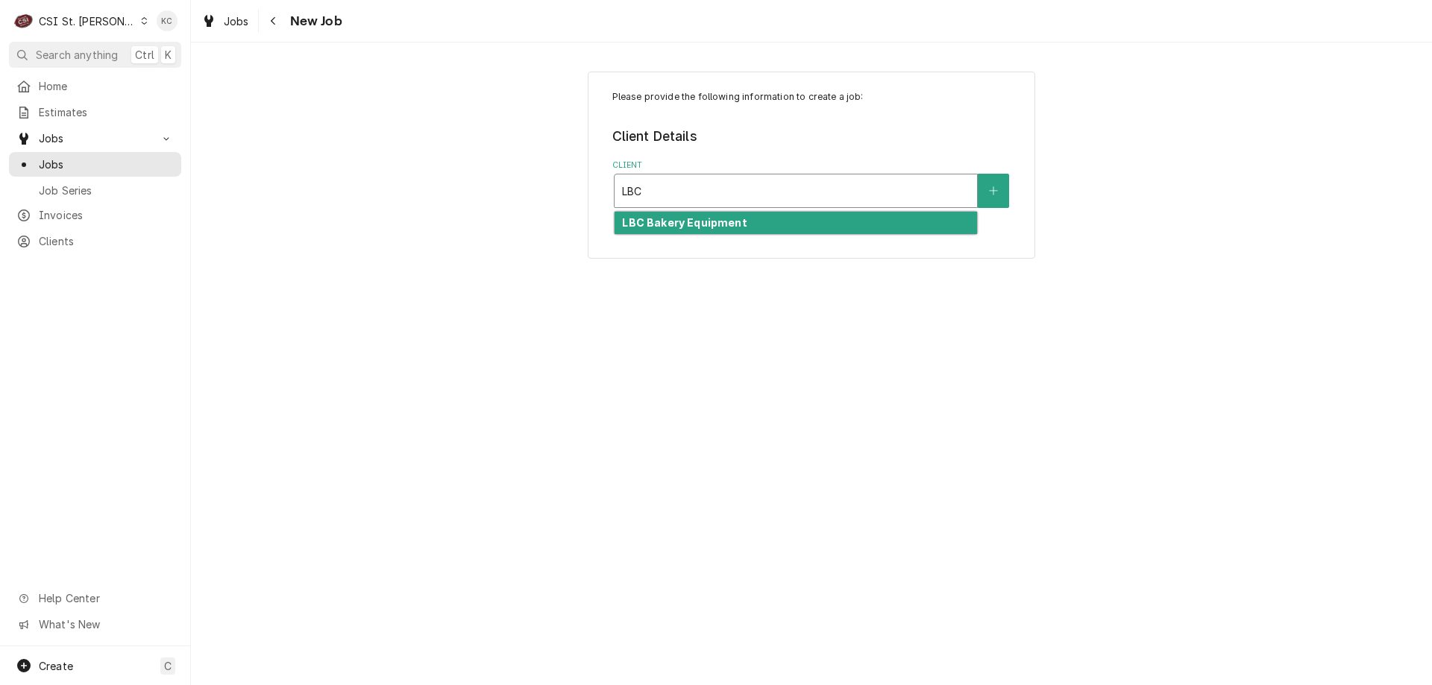
click at [748, 226] on div "LBC Bakery Equipment" at bounding box center [795, 223] width 362 height 23
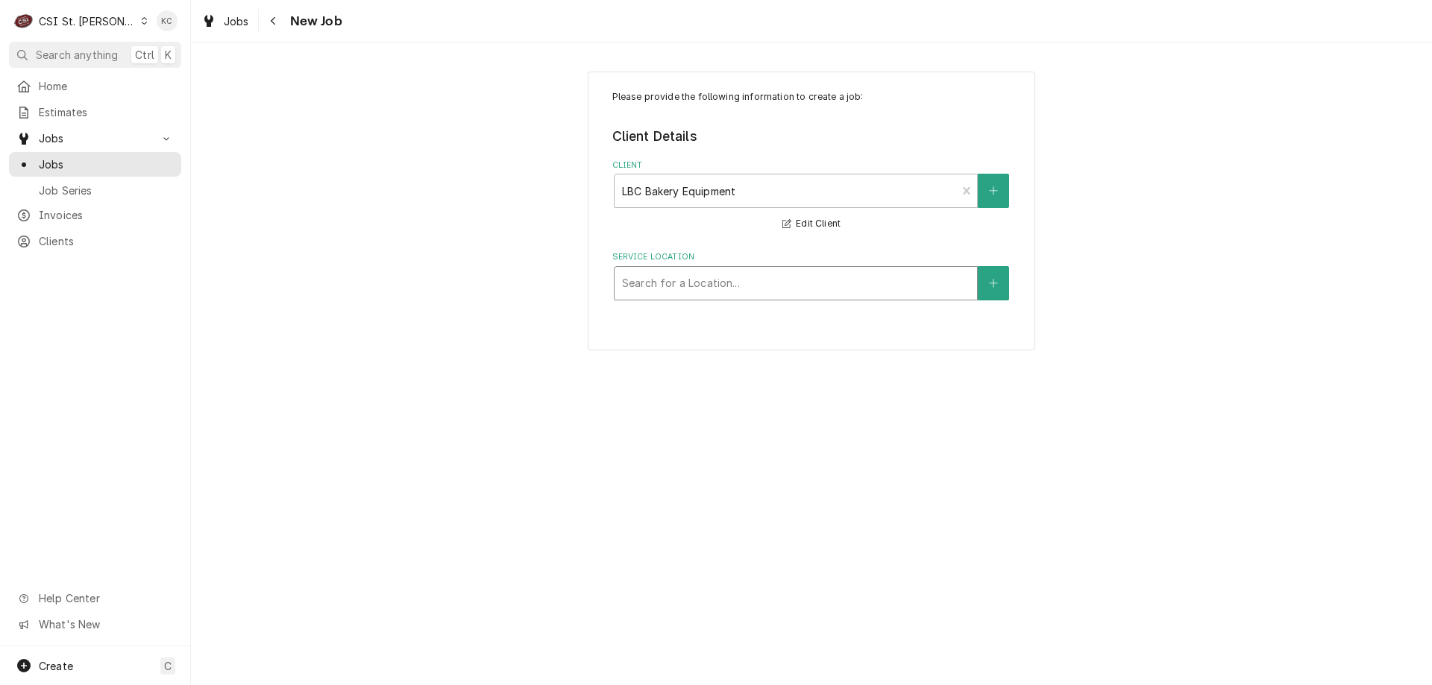
click at [711, 283] on div "Service Location" at bounding box center [796, 283] width 348 height 27
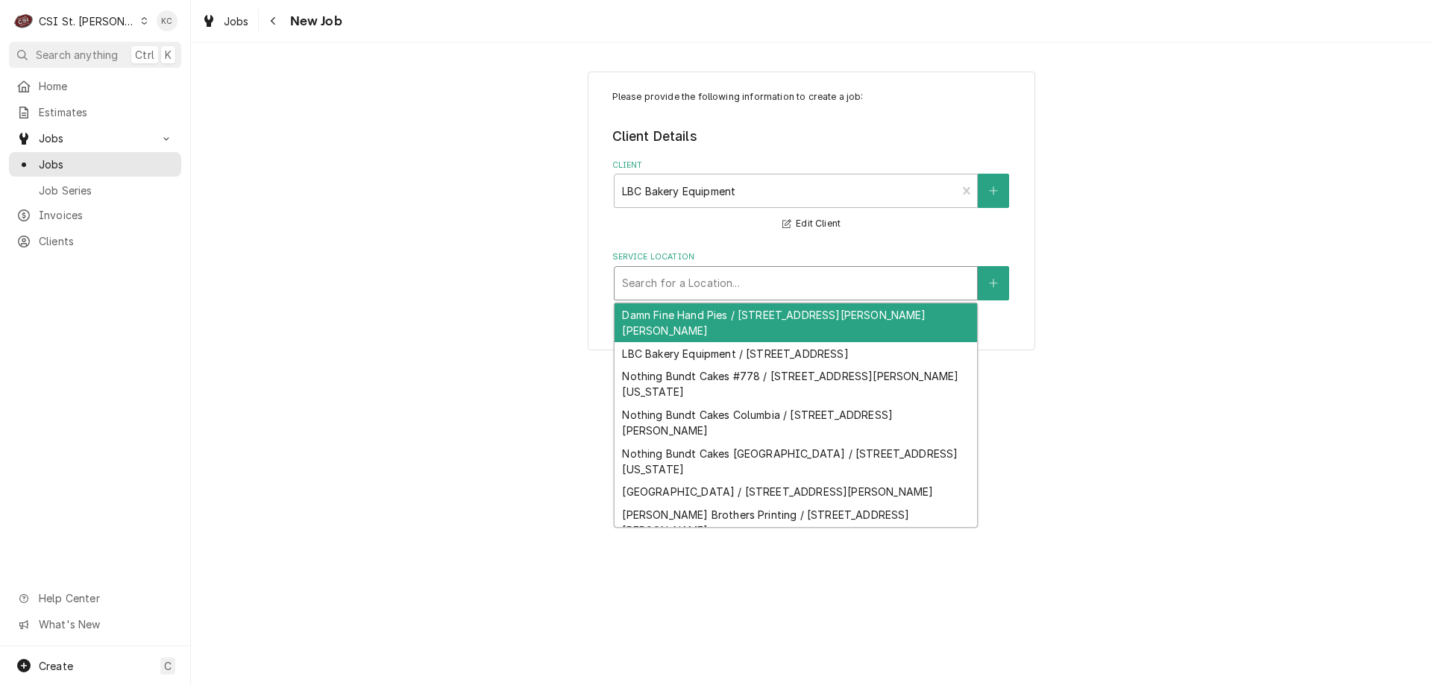
click at [837, 284] on div "Service Location" at bounding box center [796, 283] width 348 height 27
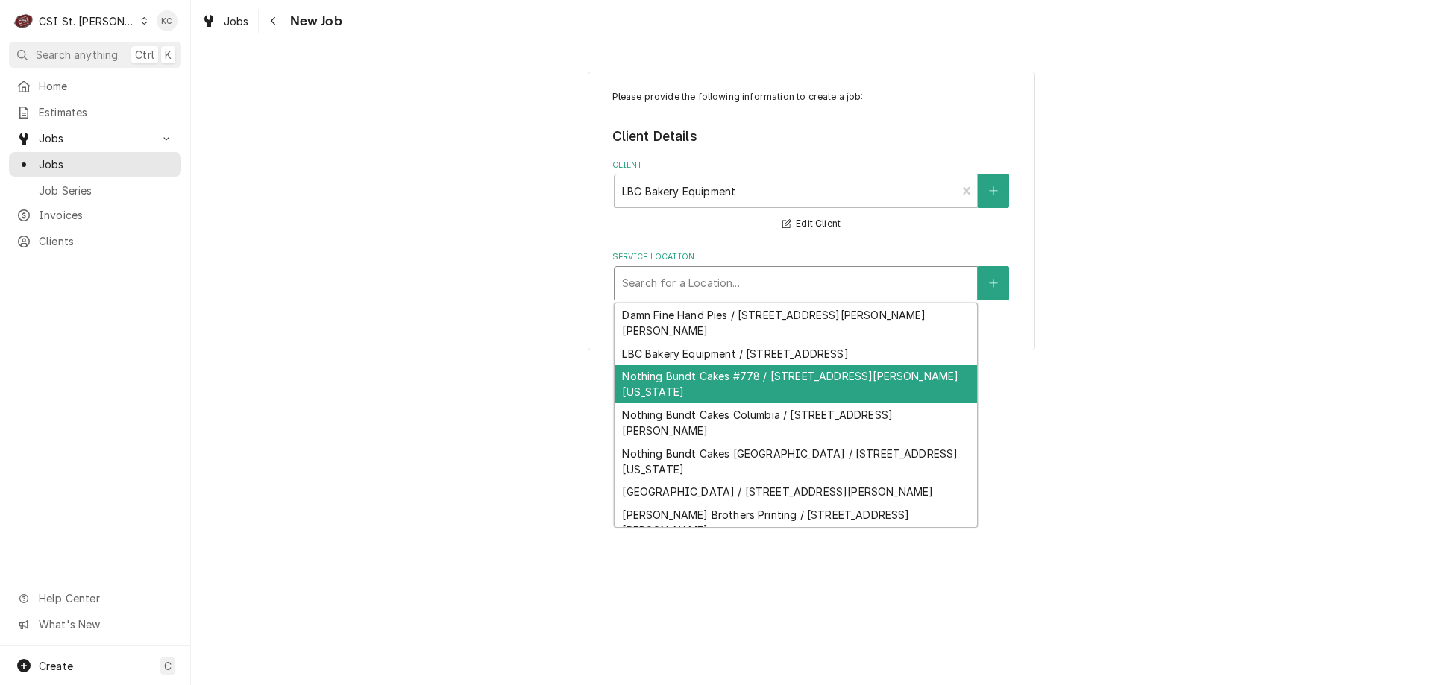
click at [831, 365] on div "Nothing Bundt Cakes #778 / [STREET_ADDRESS][PERSON_NAME][US_STATE]" at bounding box center [795, 384] width 362 height 39
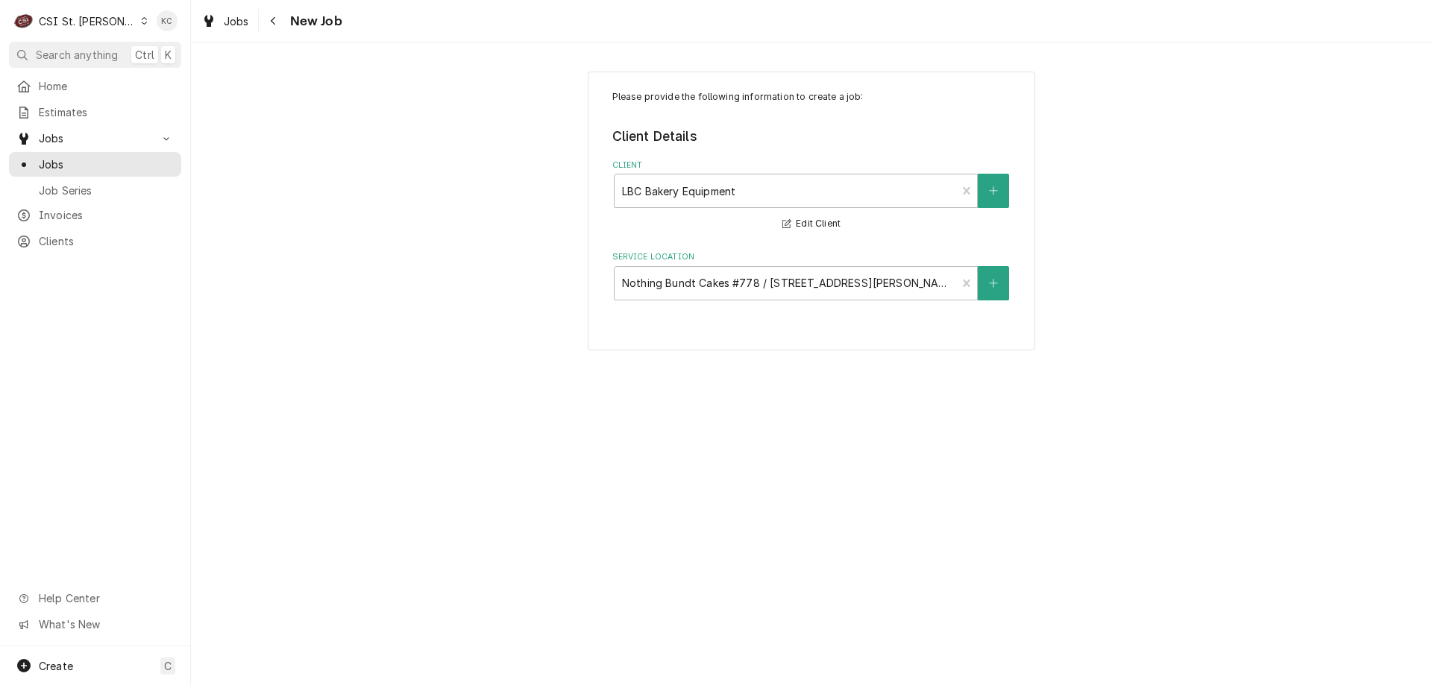
click at [1183, 377] on div "Please provide the following information to create a job: Client Details Client…" at bounding box center [811, 364] width 1241 height 643
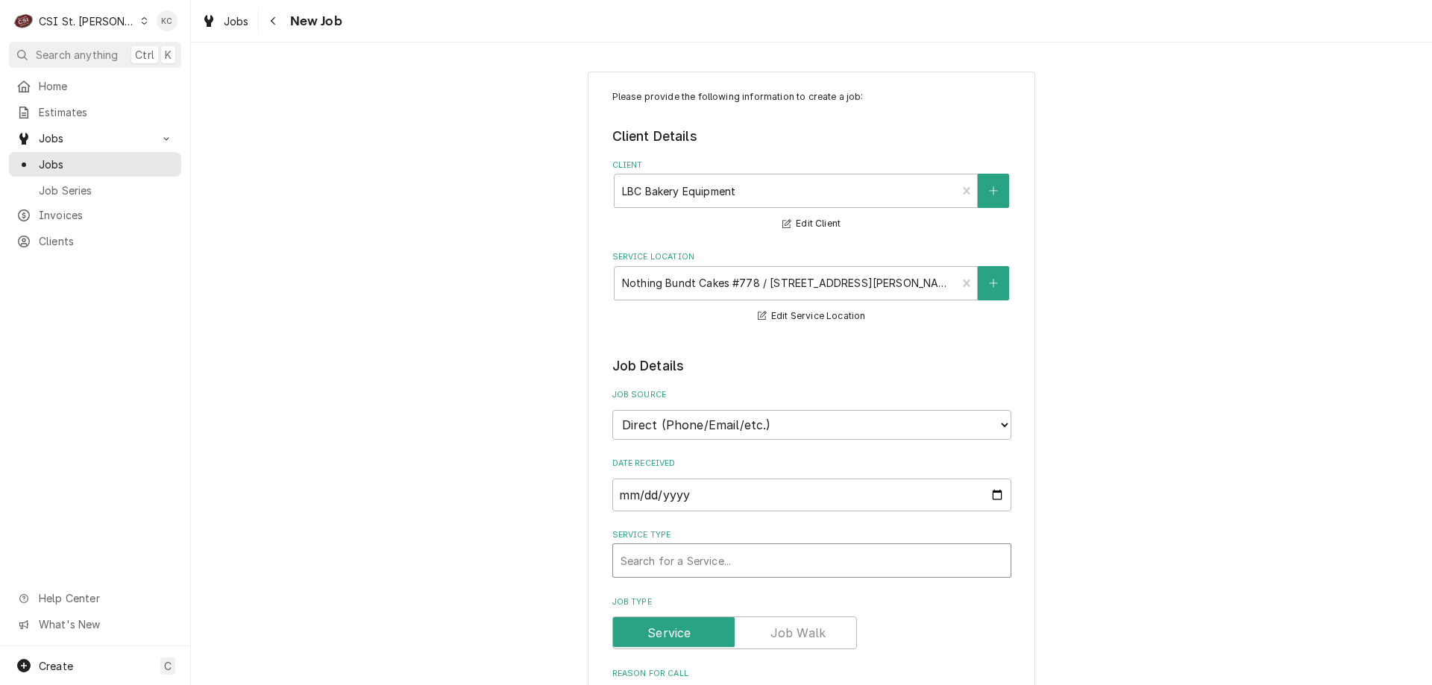
click at [746, 564] on div "Service Type" at bounding box center [811, 560] width 383 height 27
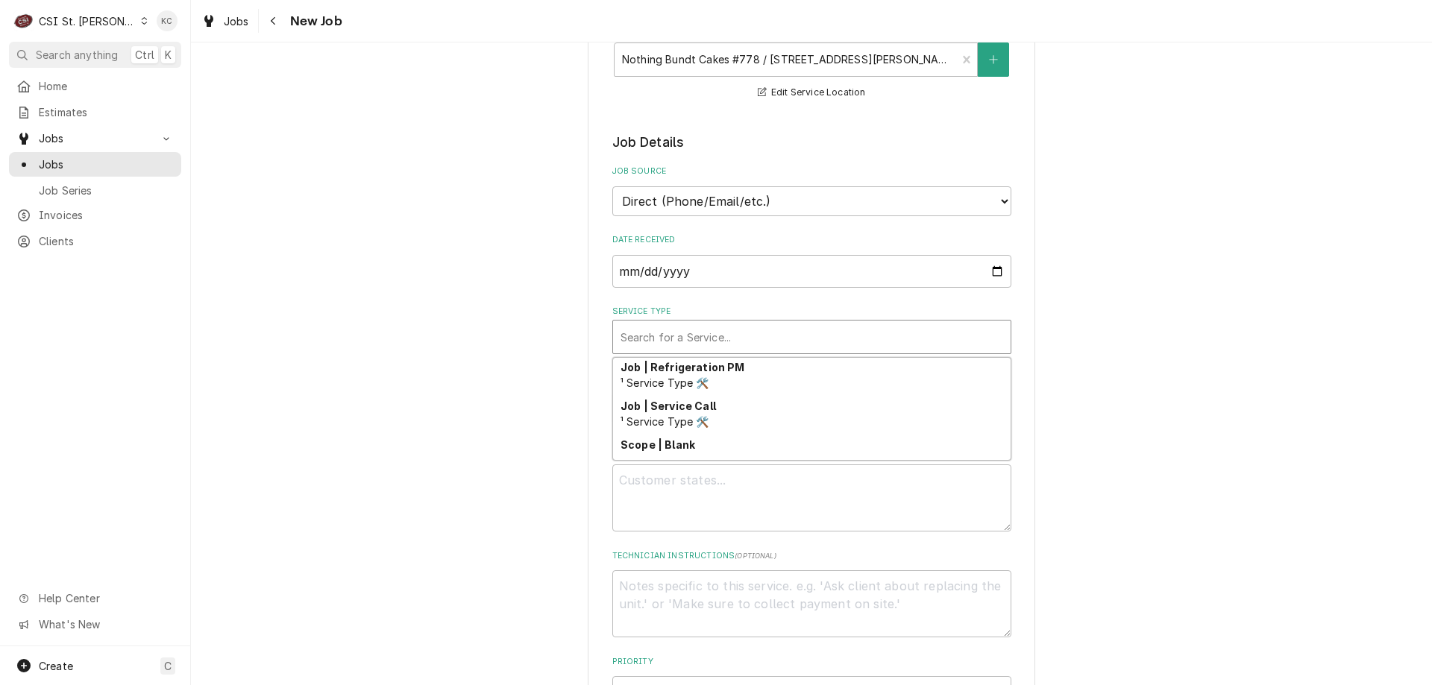
scroll to position [903, 0]
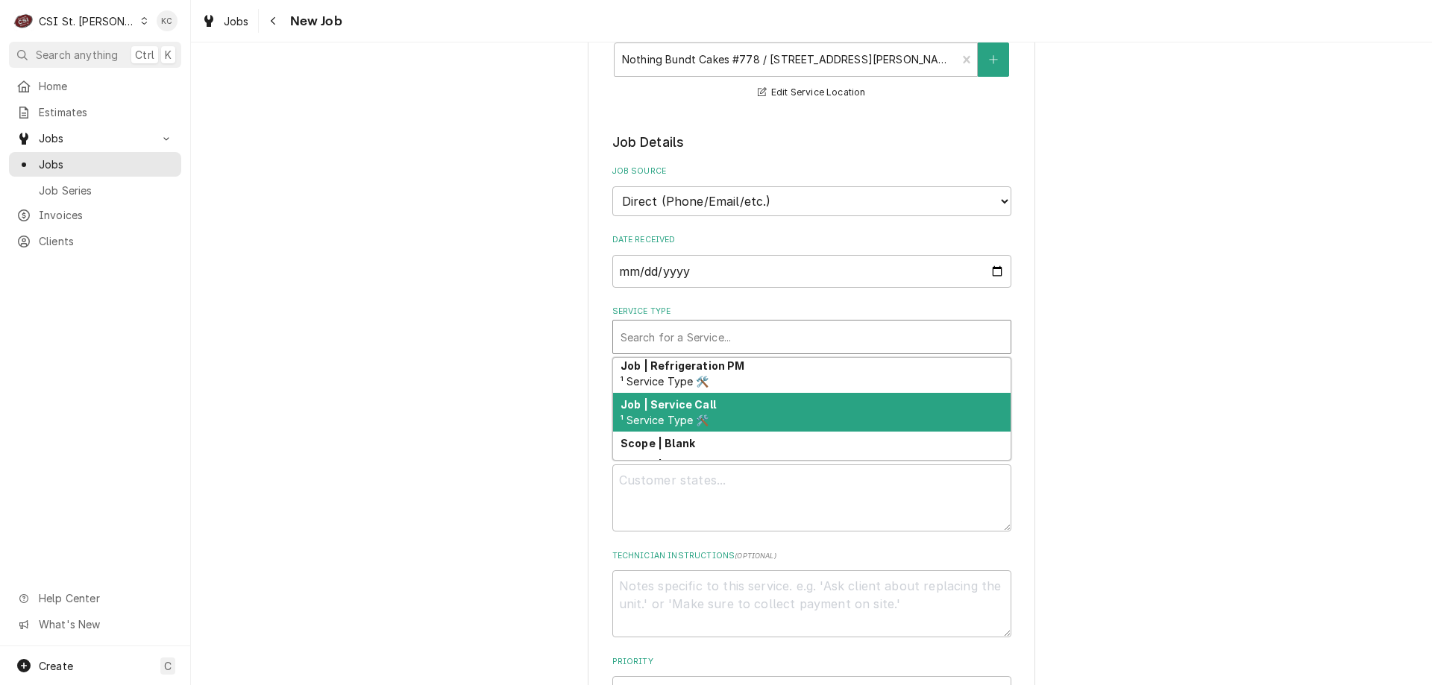
click at [797, 408] on div "Job | Service Call ¹ Service Type 🛠️" at bounding box center [811, 412] width 397 height 39
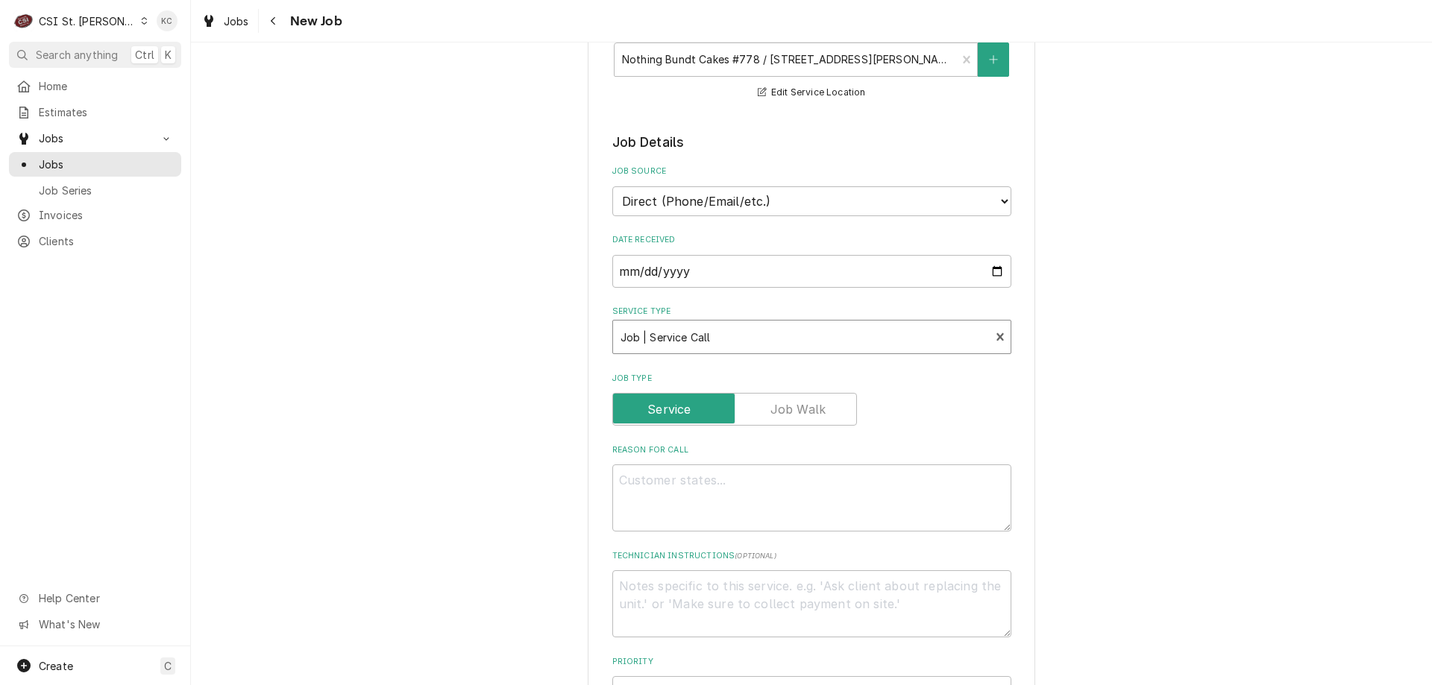
click at [1167, 394] on div "Please provide the following information to create a job: Client Details Client…" at bounding box center [811, 602] width 1241 height 1536
click at [756, 491] on textarea "Reason For Call" at bounding box center [811, 498] width 399 height 67
paste textarea "• Rack carrier is stopping approx. 90 degrees off center when door is opened. •…"
type textarea "x"
type textarea "• Rack carrier is stopping approx. 90 degrees off center when door is opened. •…"
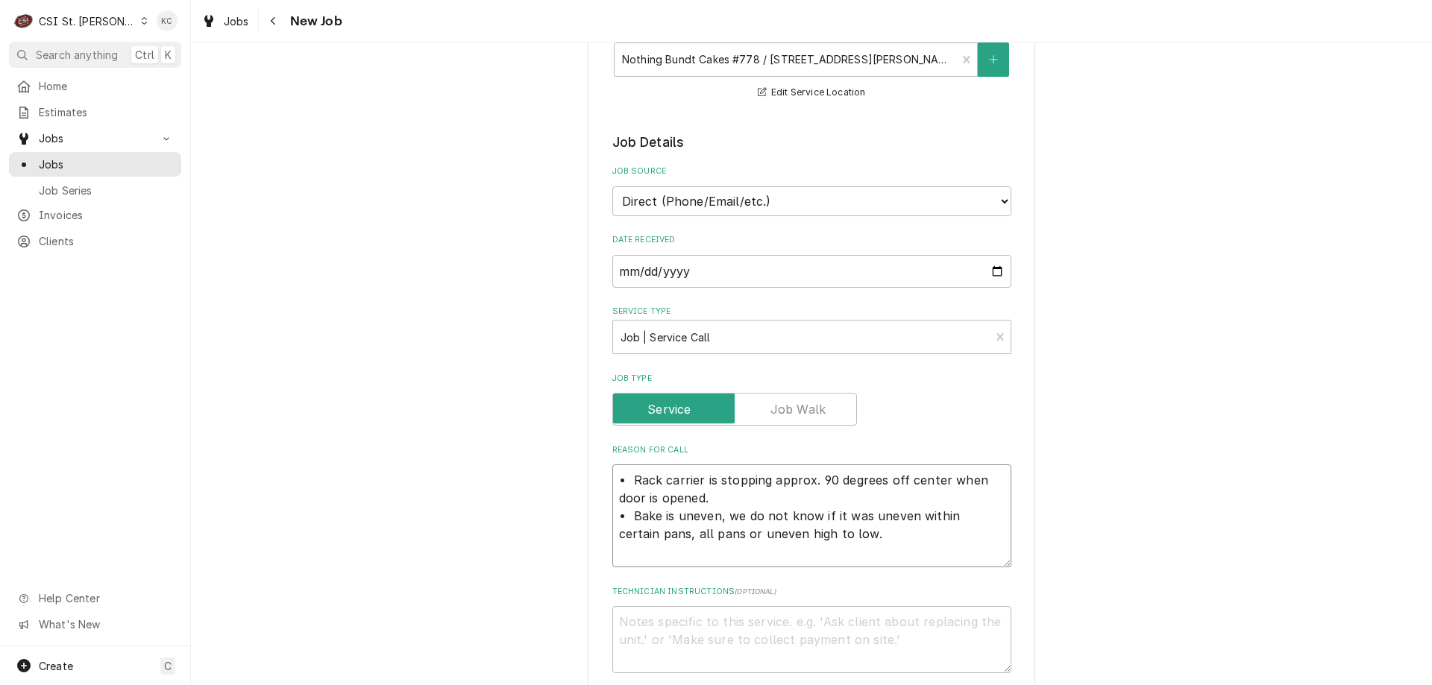
type textarea "x"
type textarea "• Rack carrier is stopping approx. 90 degrees off center when door is opened. •…"
click at [767, 644] on textarea "Technician Instructions ( optional )" at bounding box center [811, 639] width 399 height 67
type textarea "x"
type textarea "P"
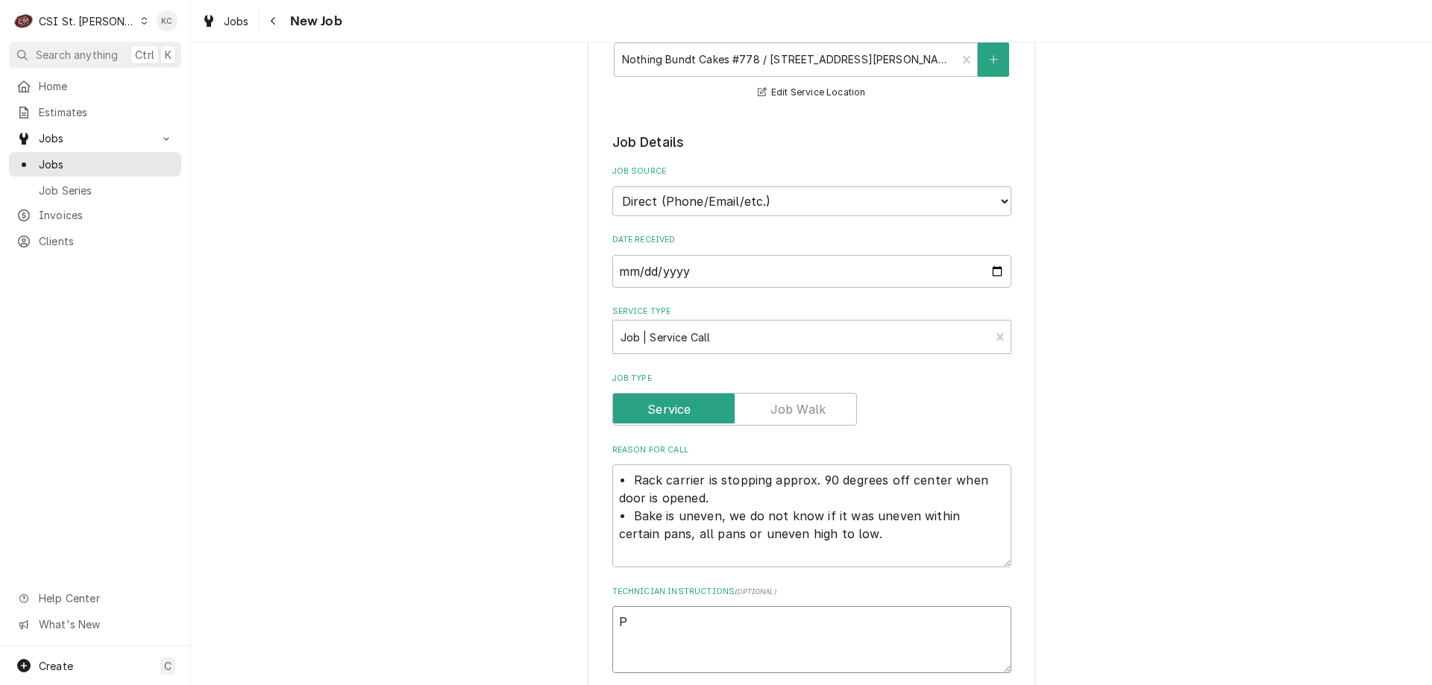
type textarea "x"
type textarea "Pa"
type textarea "x"
type textarea "Pau"
type textarea "x"
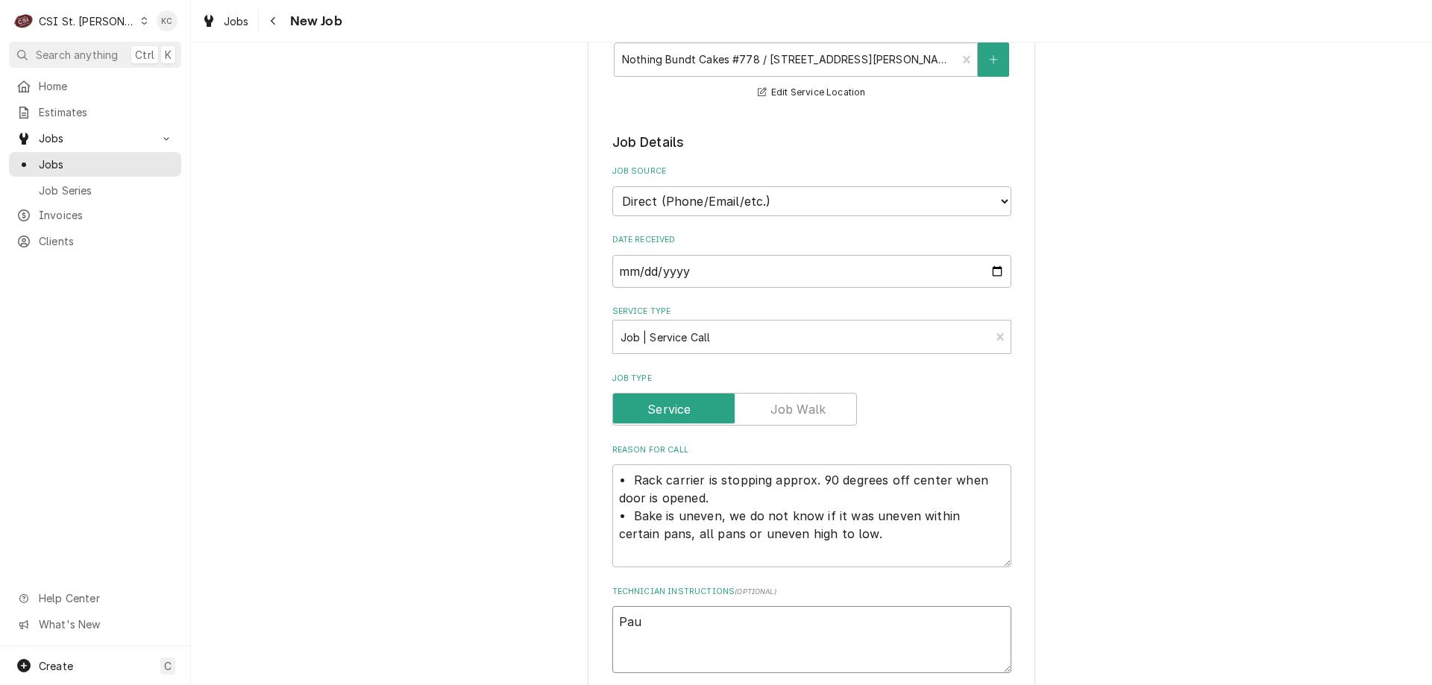
type textarea "[PERSON_NAME]"
type textarea "x"
type textarea "[PERSON_NAME]"
type textarea "x"
type textarea "[PERSON_NAME] -"
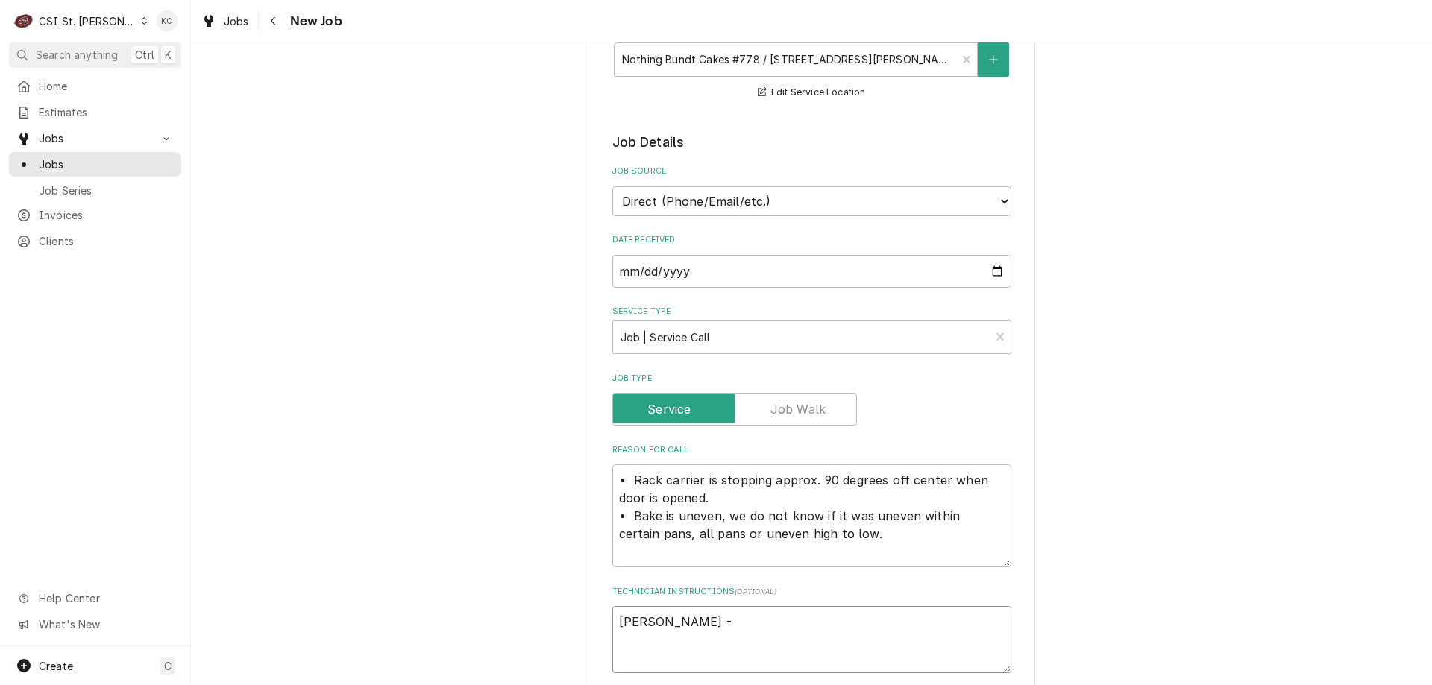
type textarea "x"
type textarea "[PERSON_NAME] -"
type textarea "x"
type textarea "[PERSON_NAME] - 2"
type textarea "x"
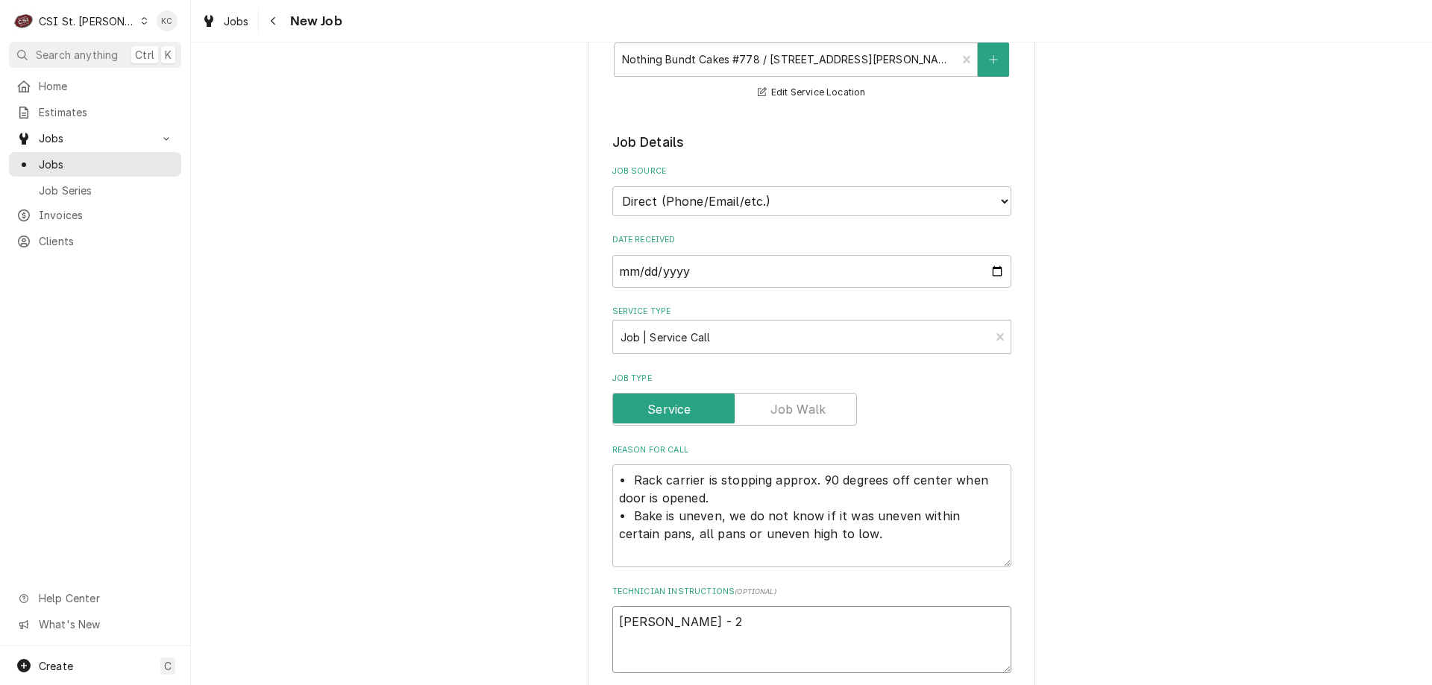
type textarea "[PERSON_NAME] - 22"
type textarea "x"
type textarea "[PERSON_NAME] - 225"
type textarea "x"
type textarea "[PERSON_NAME] - 225"
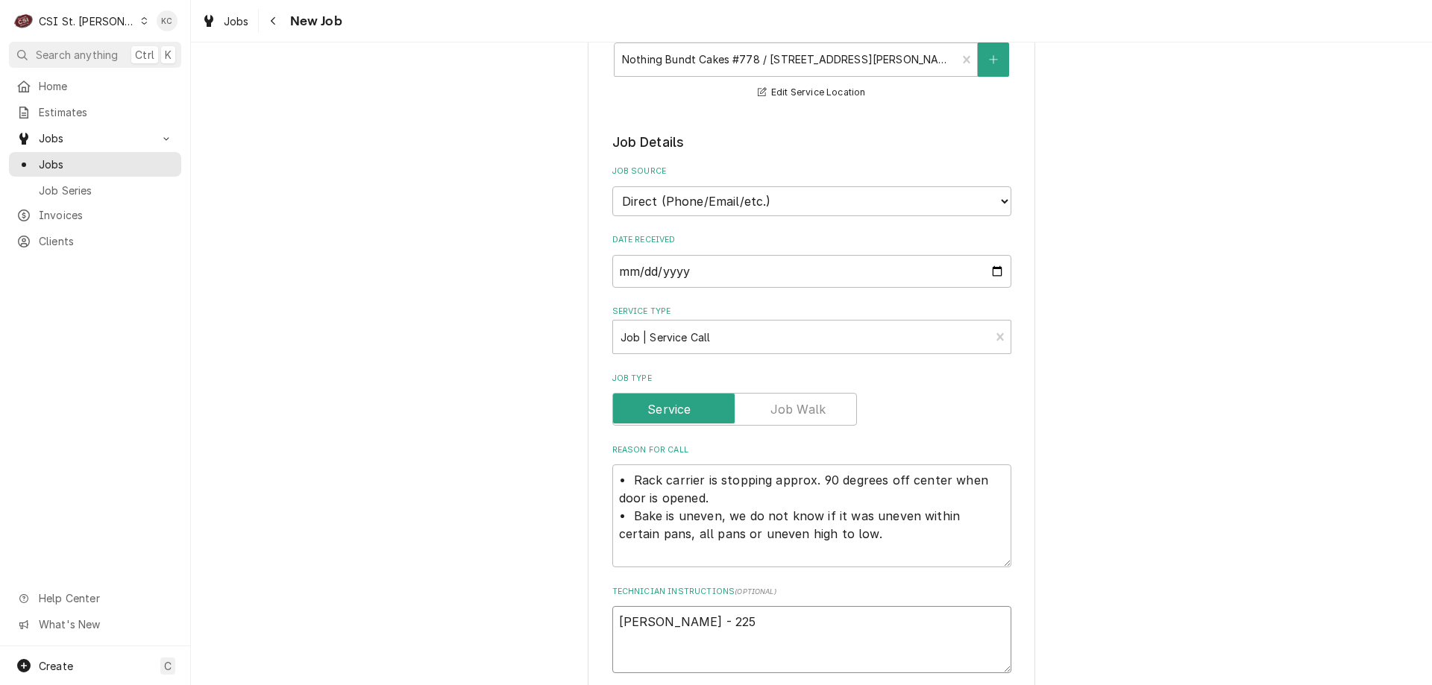
type textarea "x"
type textarea "[PERSON_NAME] - 225 5"
type textarea "x"
type textarea "[PERSON_NAME] - 225 58"
type textarea "x"
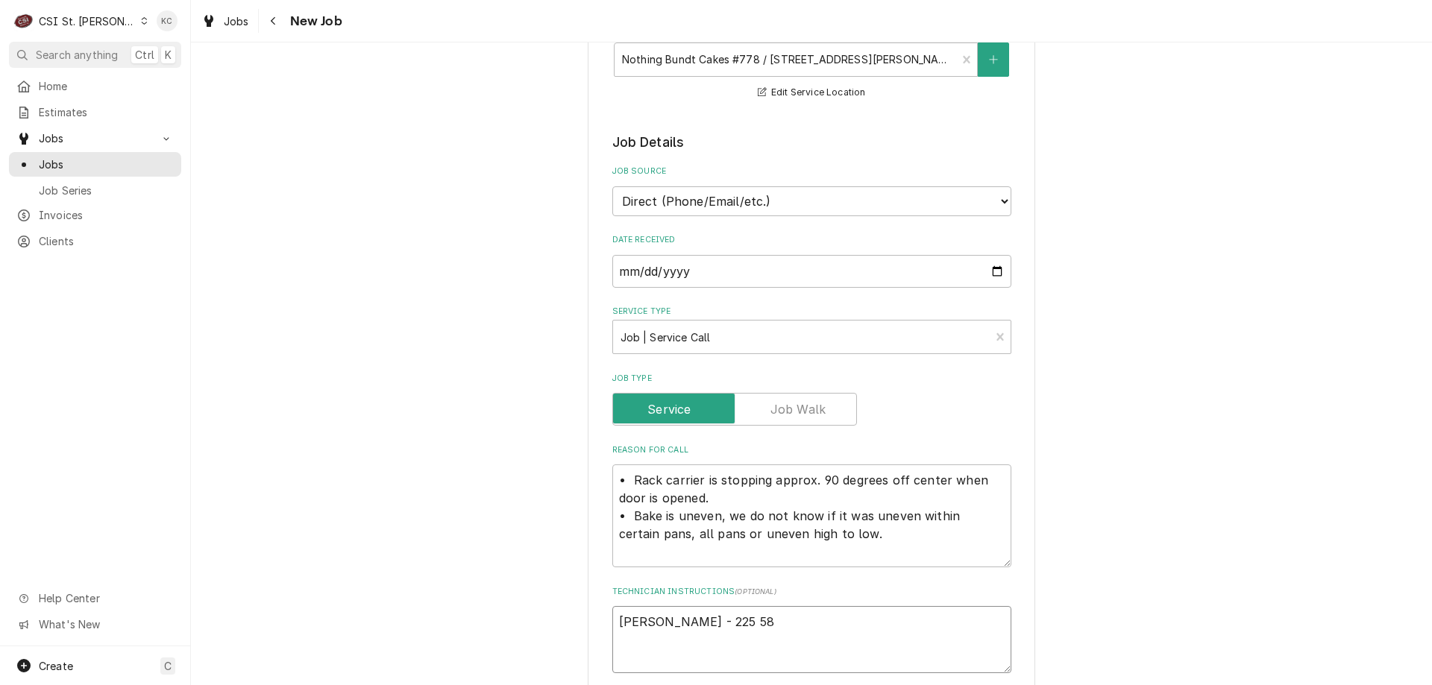
type textarea "[PERSON_NAME] - 225 588"
type textarea "x"
type textarea "[PERSON_NAME] - 225 588-"
type textarea "x"
type textarea "[PERSON_NAME] - 225 588-0"
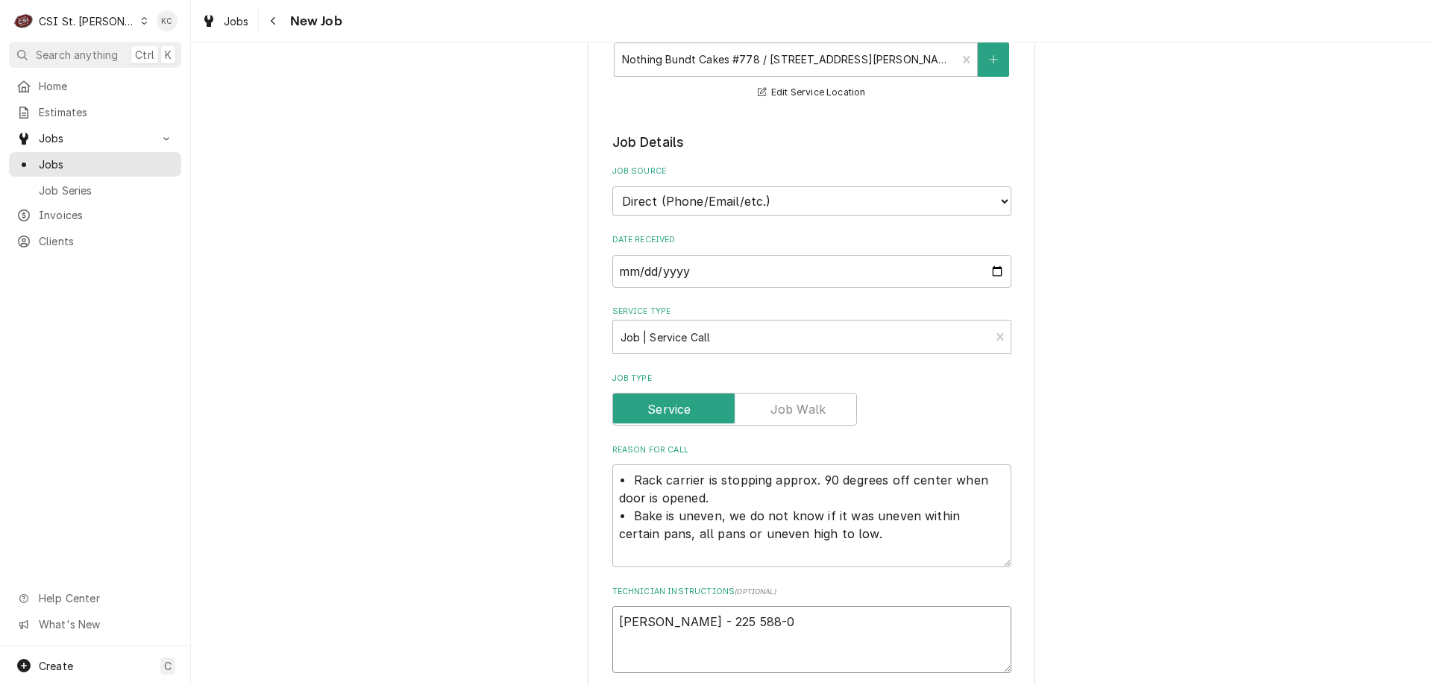
type textarea "x"
type textarea "[PERSON_NAME] - 225 588-08"
type textarea "x"
type textarea "[PERSON_NAME] - [PHONE_NUMBER]"
type textarea "x"
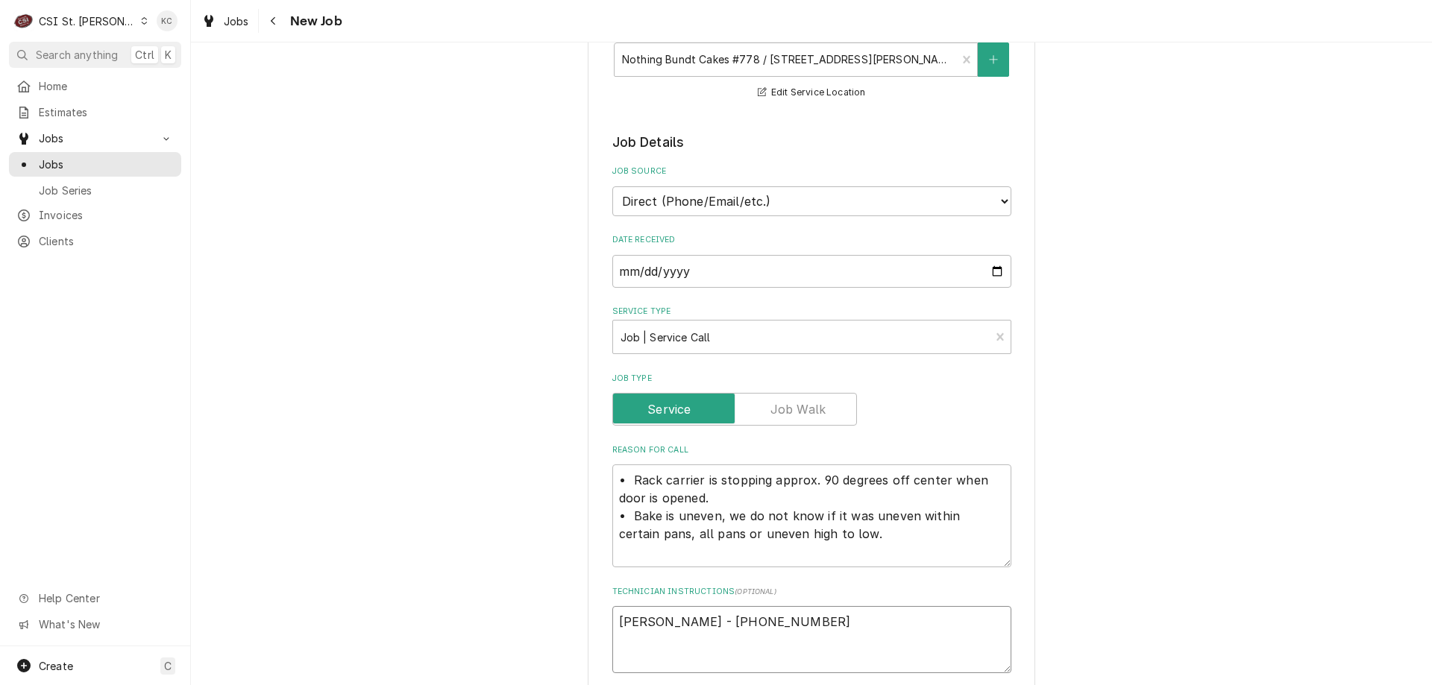
type textarea "[PERSON_NAME] - [PHONE_NUMBER]"
type textarea "x"
type textarea "[PERSON_NAME] - [PHONE_NUMBER]"
click at [612, 482] on textarea "• Rack carrier is stopping approx. 90 degrees off center when door is opened. •…" at bounding box center [811, 516] width 399 height 103
type textarea "x"
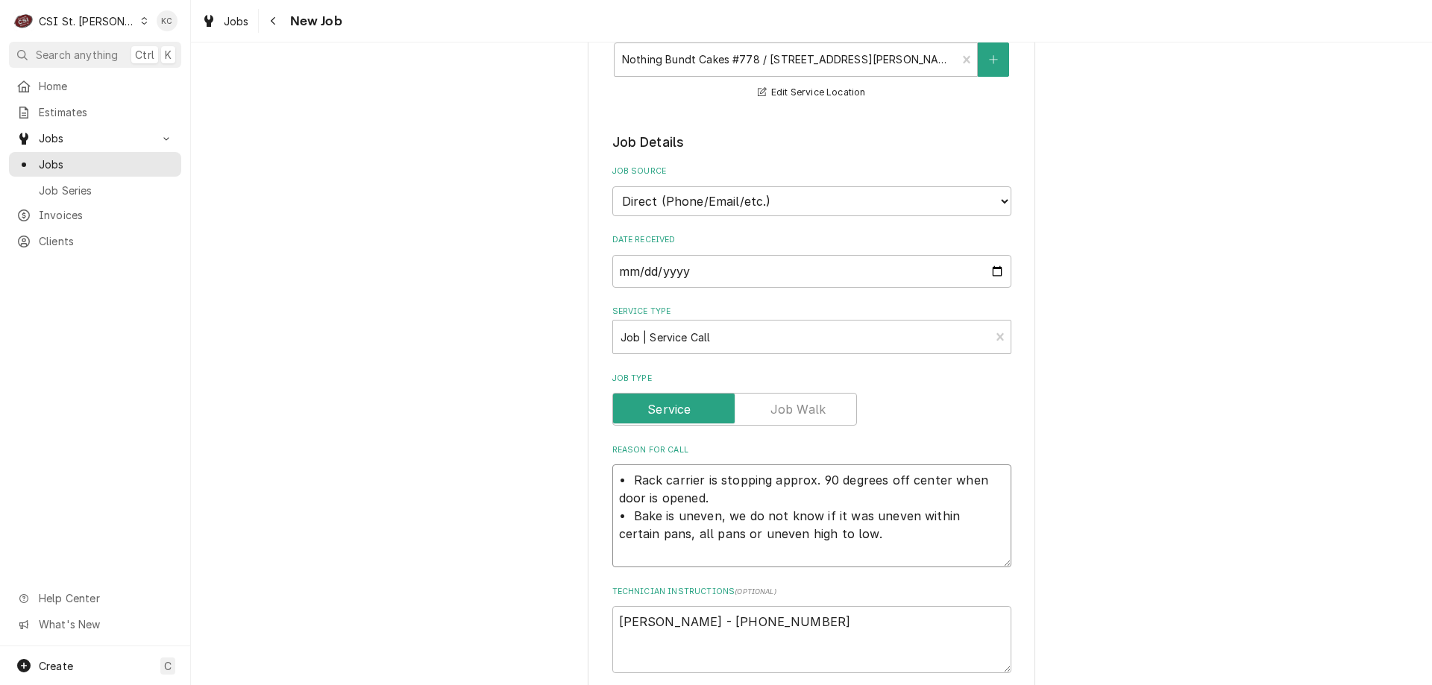
type textarea "• Rack carrier is stopping approx. 90 degrees off center when door is opened. •…"
type textarea "x"
type textarea "• Rack carrier is stopping approx. 90 degrees off center when door is opened. •…"
paste textarea "S-79919 LRO-2G6-N-70 WA#44036"
type textarea "x"
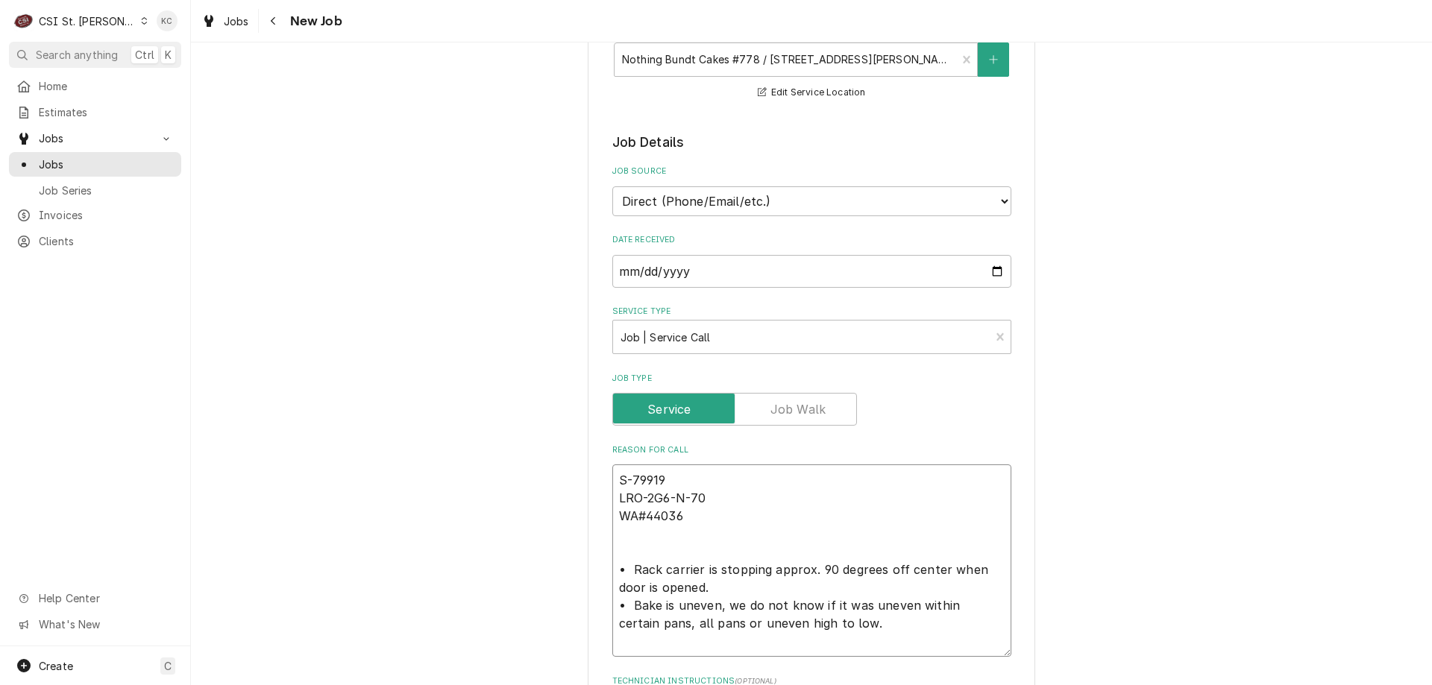
type textarea "S-79919 LRO-2G6-N-70 WA#44036 • Rack carrier is stopping approx. 90 degrees off…"
type textarea "x"
click at [1022, 357] on div "Please provide the following information to create a job: Client Details Client…" at bounding box center [811, 665] width 447 height 1635
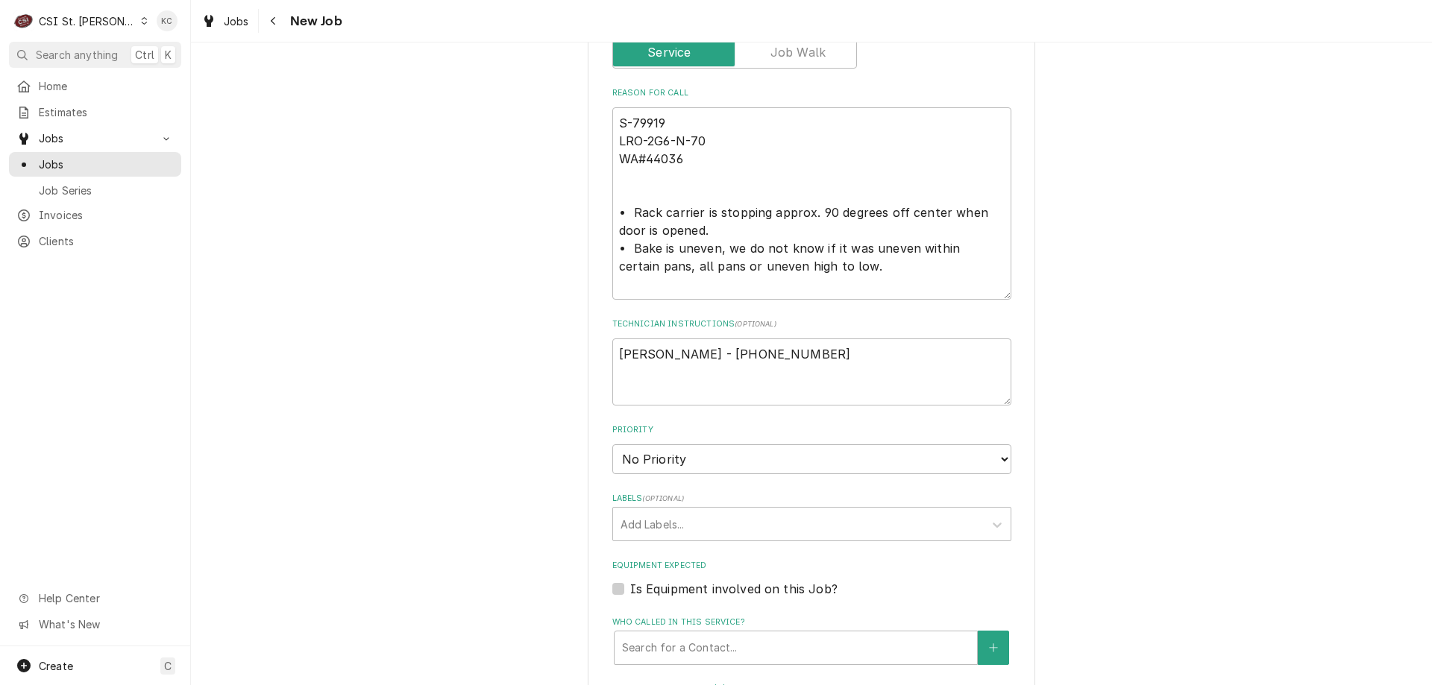
scroll to position [597, 0]
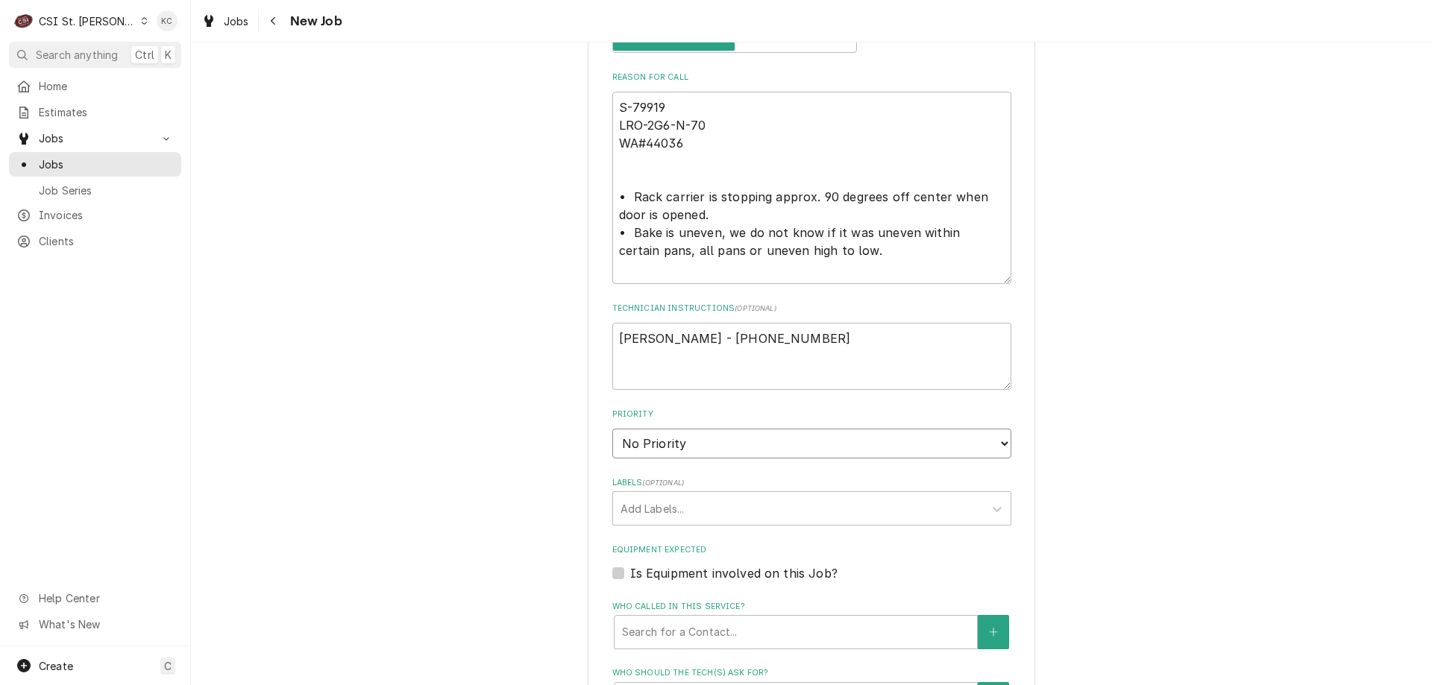
click at [717, 452] on select "No Priority Urgent High Medium Low" at bounding box center [811, 444] width 399 height 30
select select "4"
click at [612, 429] on select "No Priority Urgent High Medium Low" at bounding box center [811, 444] width 399 height 30
click at [682, 174] on textarea "S-79919 LRO-2G6-N-70 WA#44036 • Rack carrier is stopping approx. 90 degrees off…" at bounding box center [811, 188] width 399 height 192
type textarea "x"
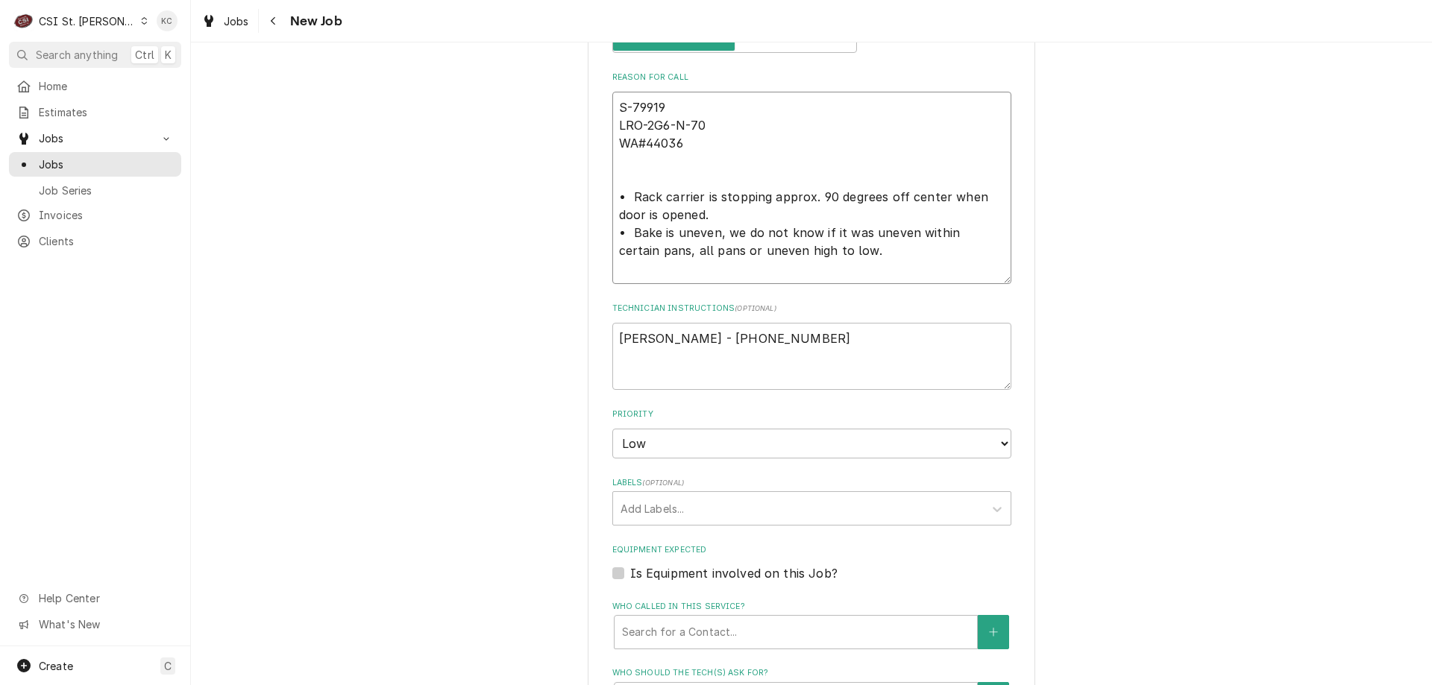
type textarea "S-79919 LRO-2G6-N-70 WA#44036 • Rack carrier is stopping approx. 90 degrees off…"
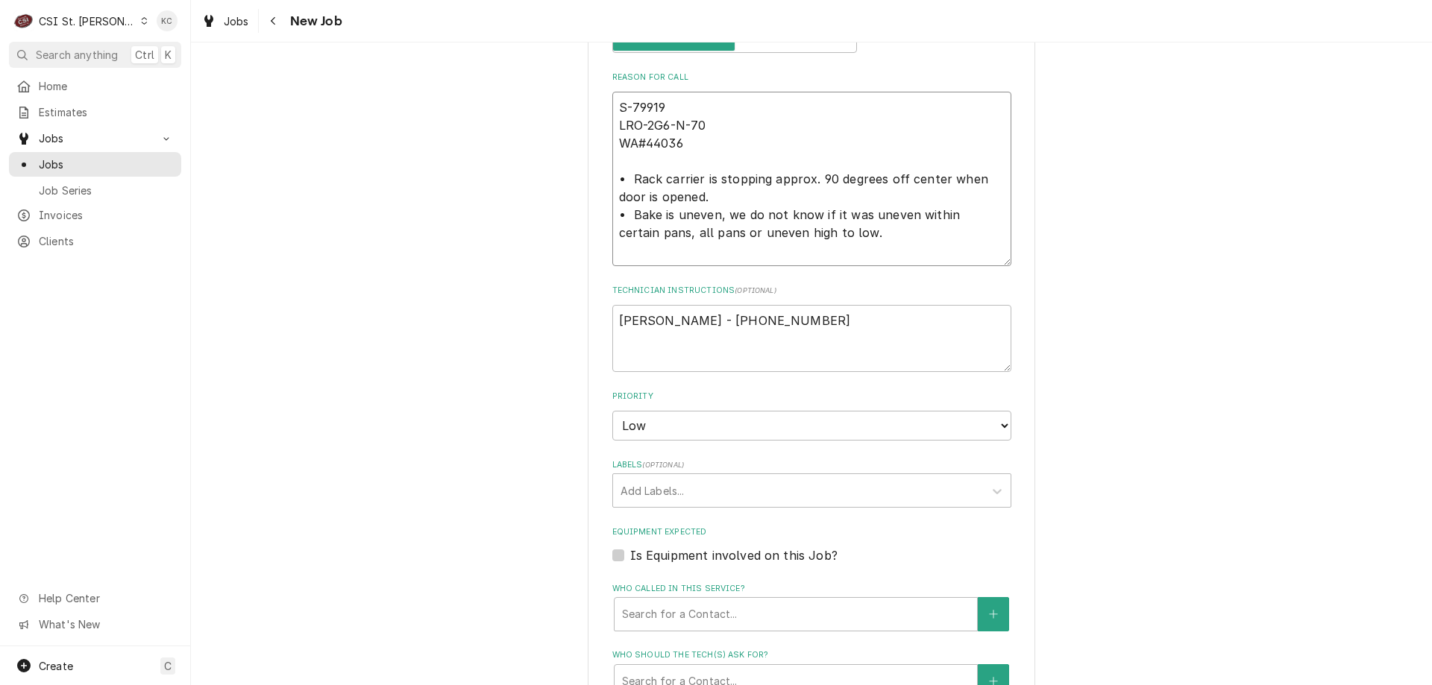
type textarea "x"
type textarea "S-79919 LRO-2G6-N-70 WA#44036 • Rack carrier is stopping approx. 90 degrees off…"
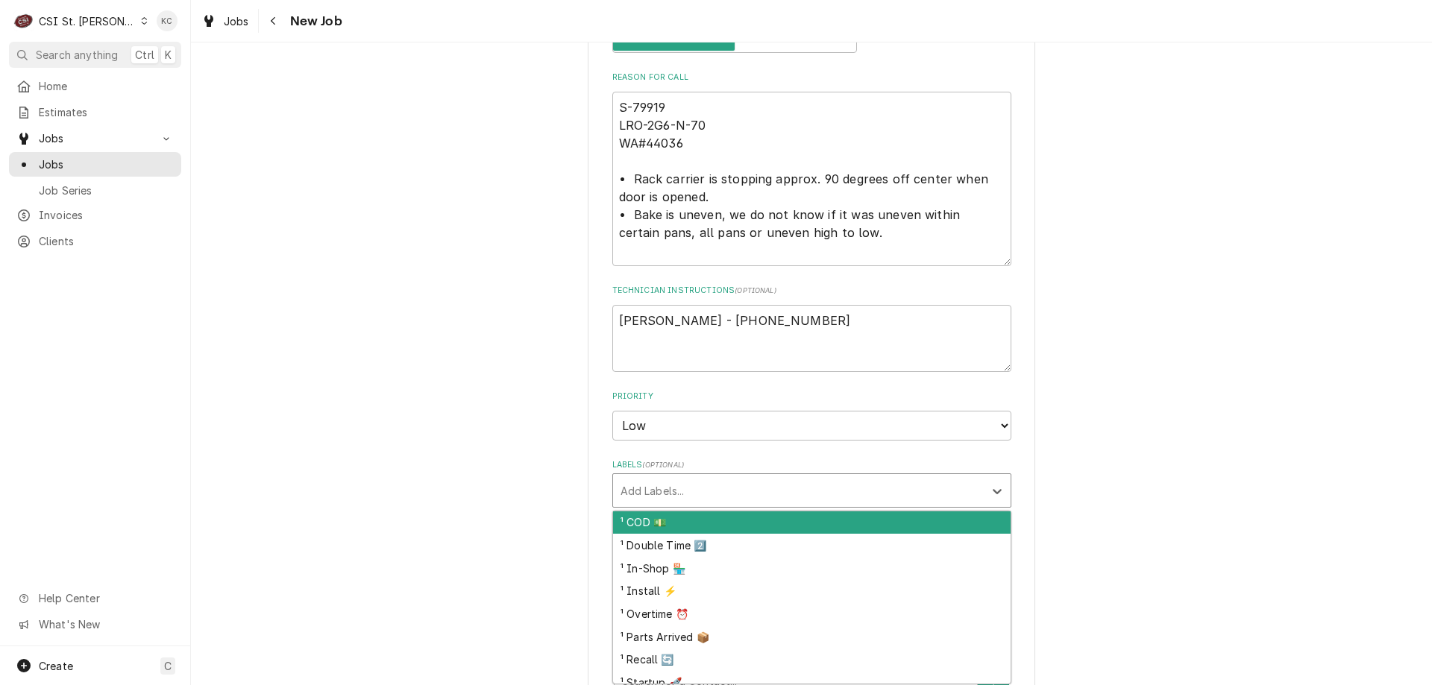
click at [677, 483] on div "Labels" at bounding box center [798, 490] width 356 height 27
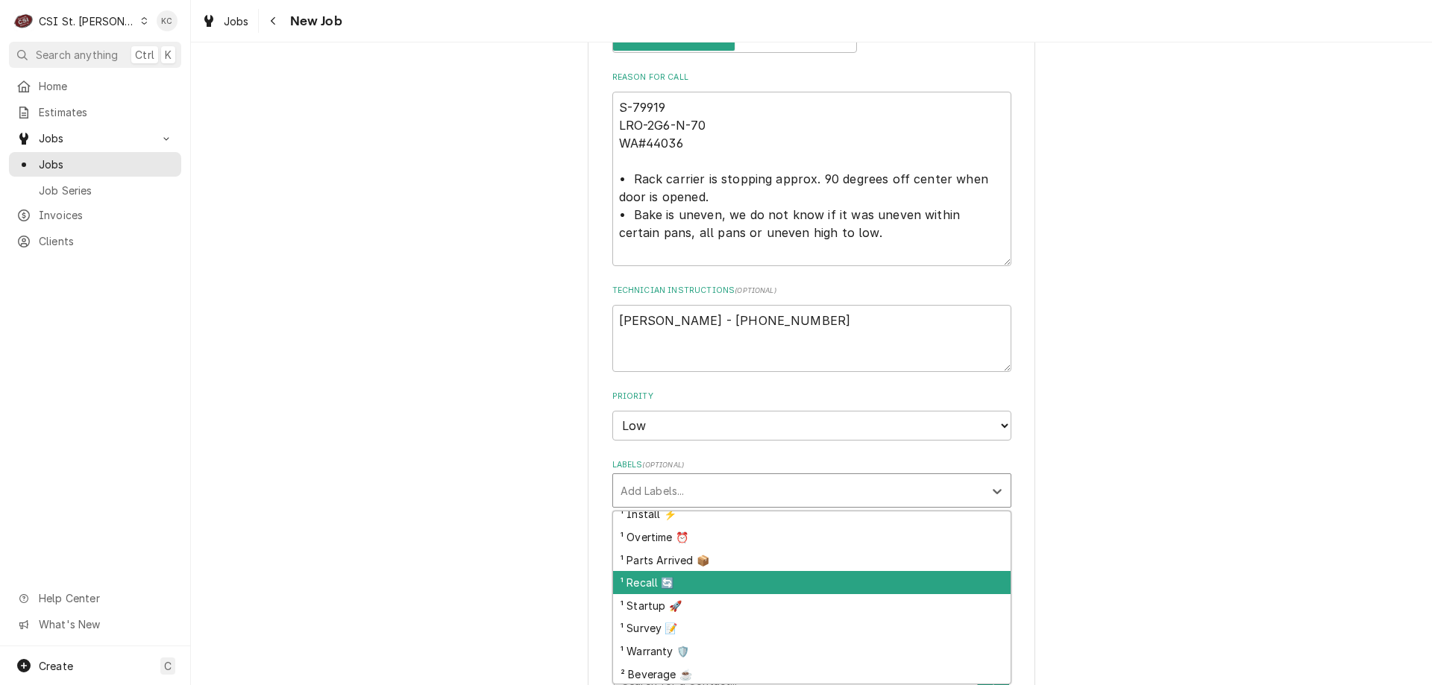
scroll to position [151, 0]
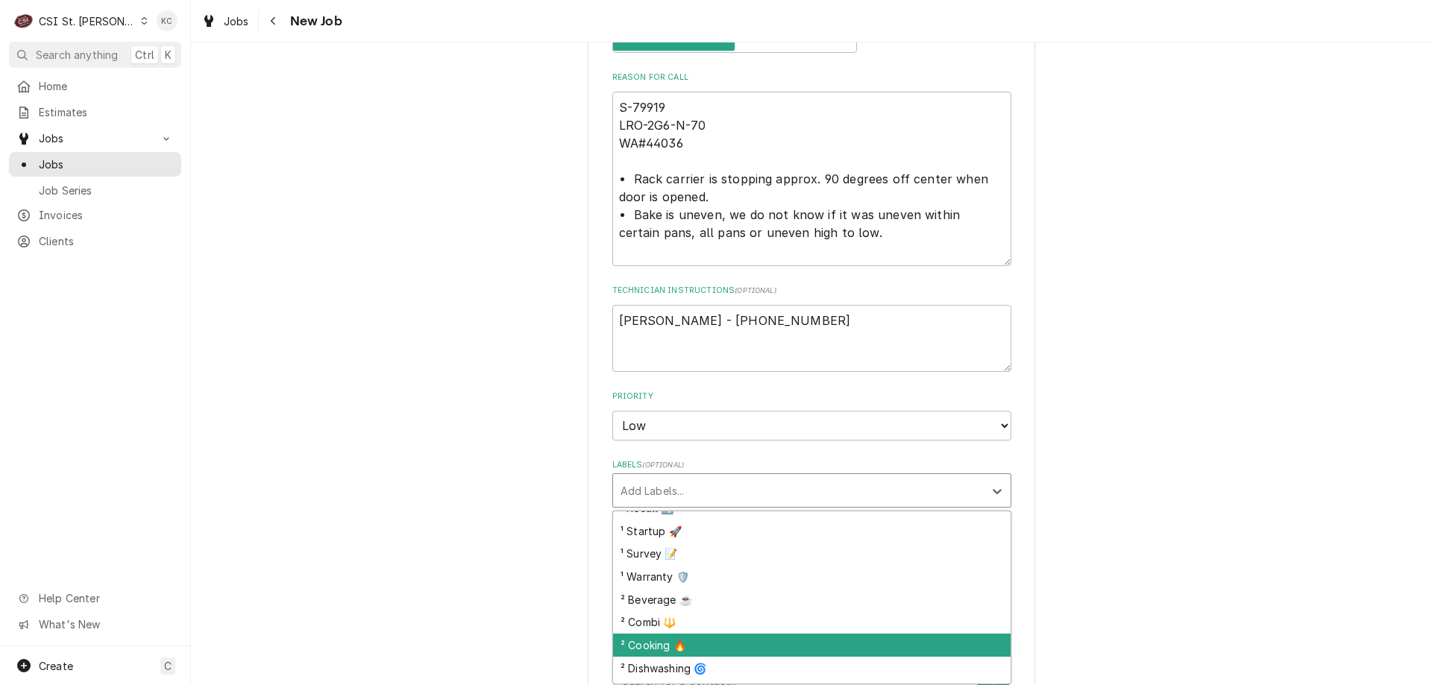
click at [701, 638] on div "² Cooking 🔥" at bounding box center [811, 645] width 397 height 23
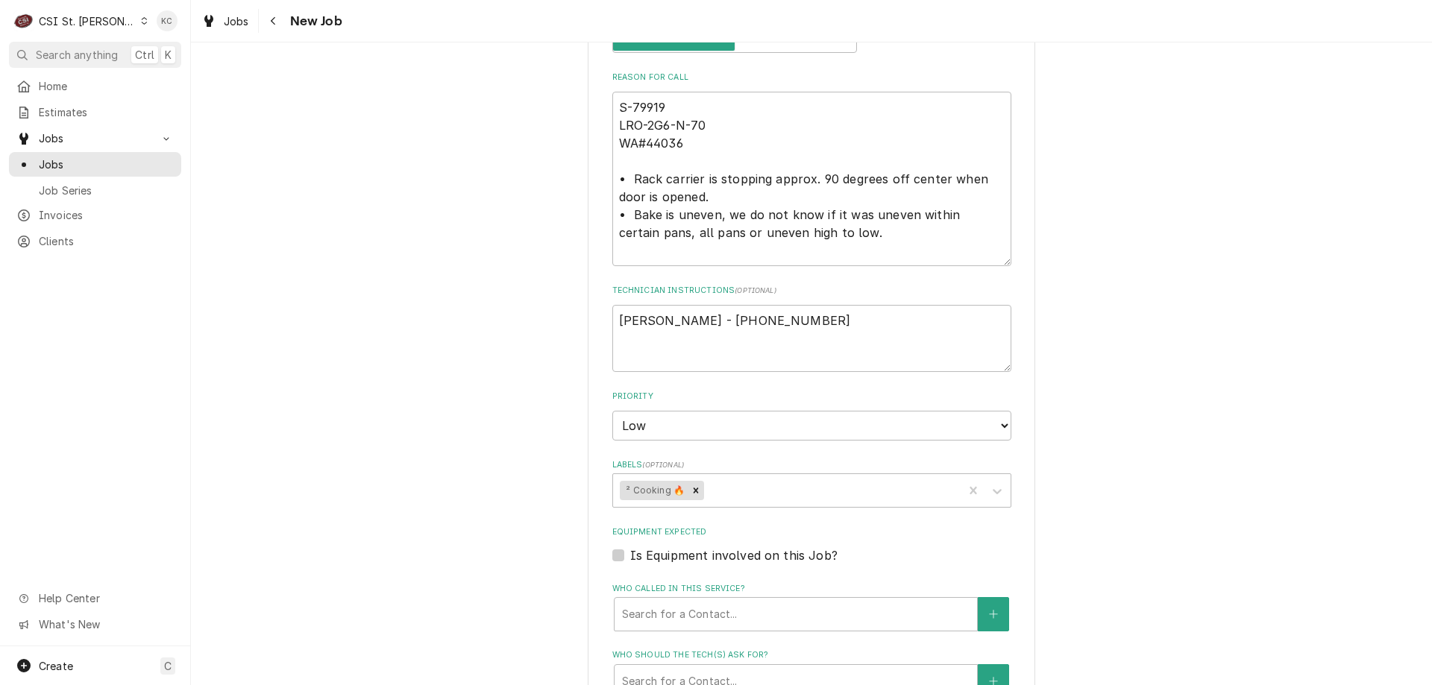
click at [1157, 572] on div "Please provide the following information to create a job: Client Details Client…" at bounding box center [811, 284] width 1241 height 1644
drag, startPoint x: 1420, startPoint y: 474, endPoint x: 1433, endPoint y: 579, distance: 106.6
click at [1431, 579] on html "C CSI St. Louis KC Search anything Ctrl K Home Estimates Jobs Jobs Job Series I…" at bounding box center [716, 342] width 1432 height 685
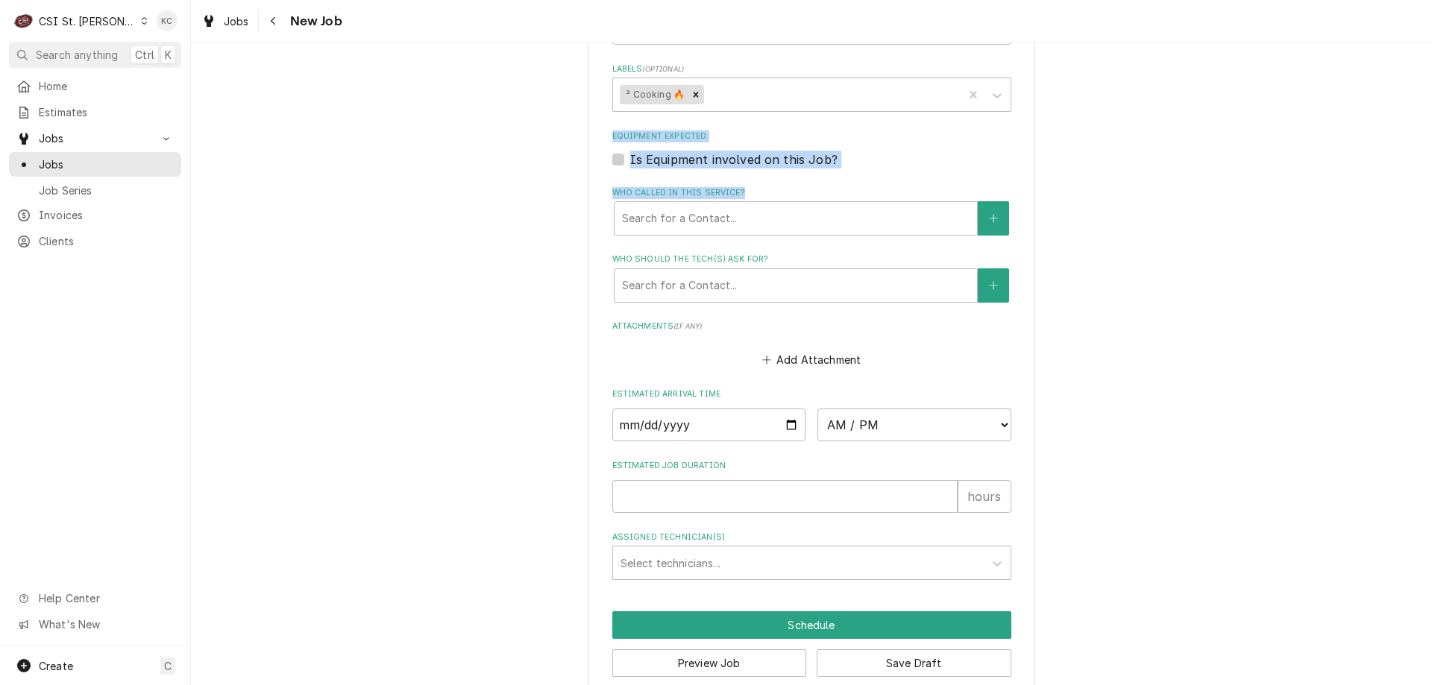
scroll to position [1014, 0]
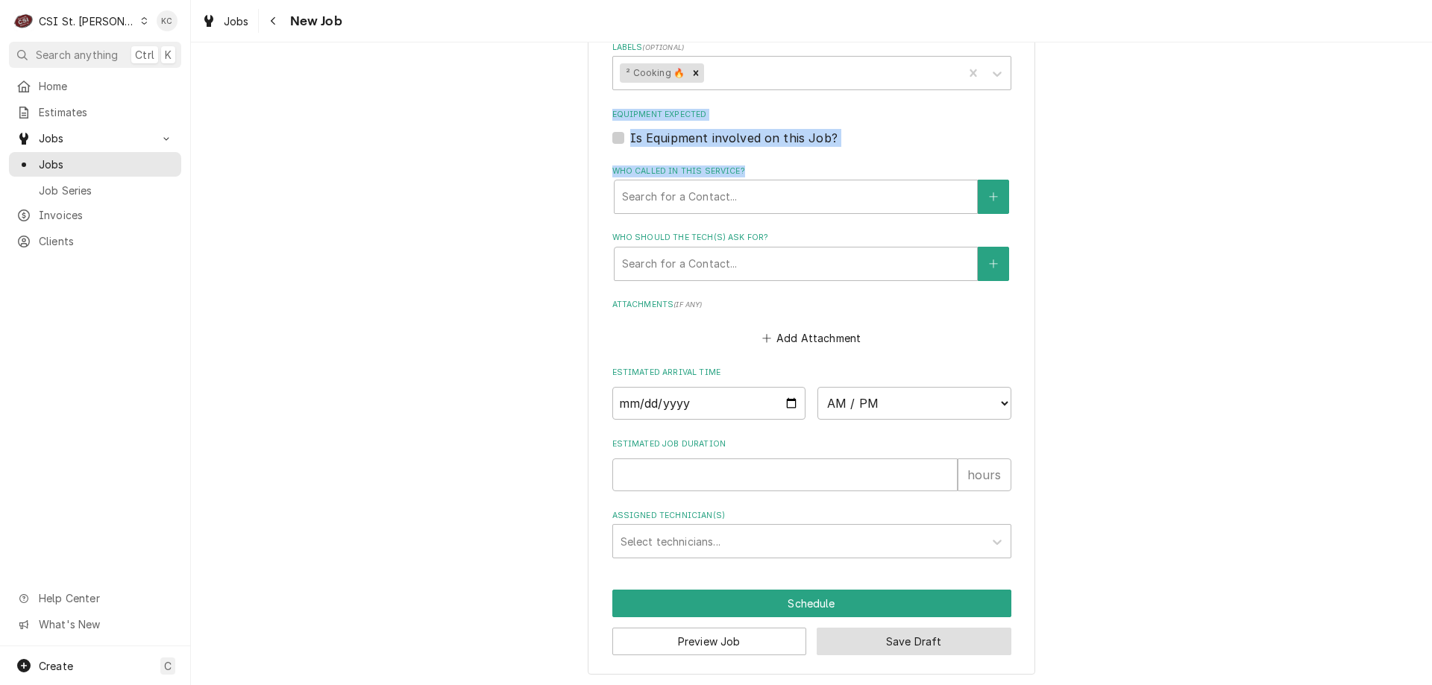
click at [954, 644] on button "Save Draft" at bounding box center [914, 642] width 195 height 28
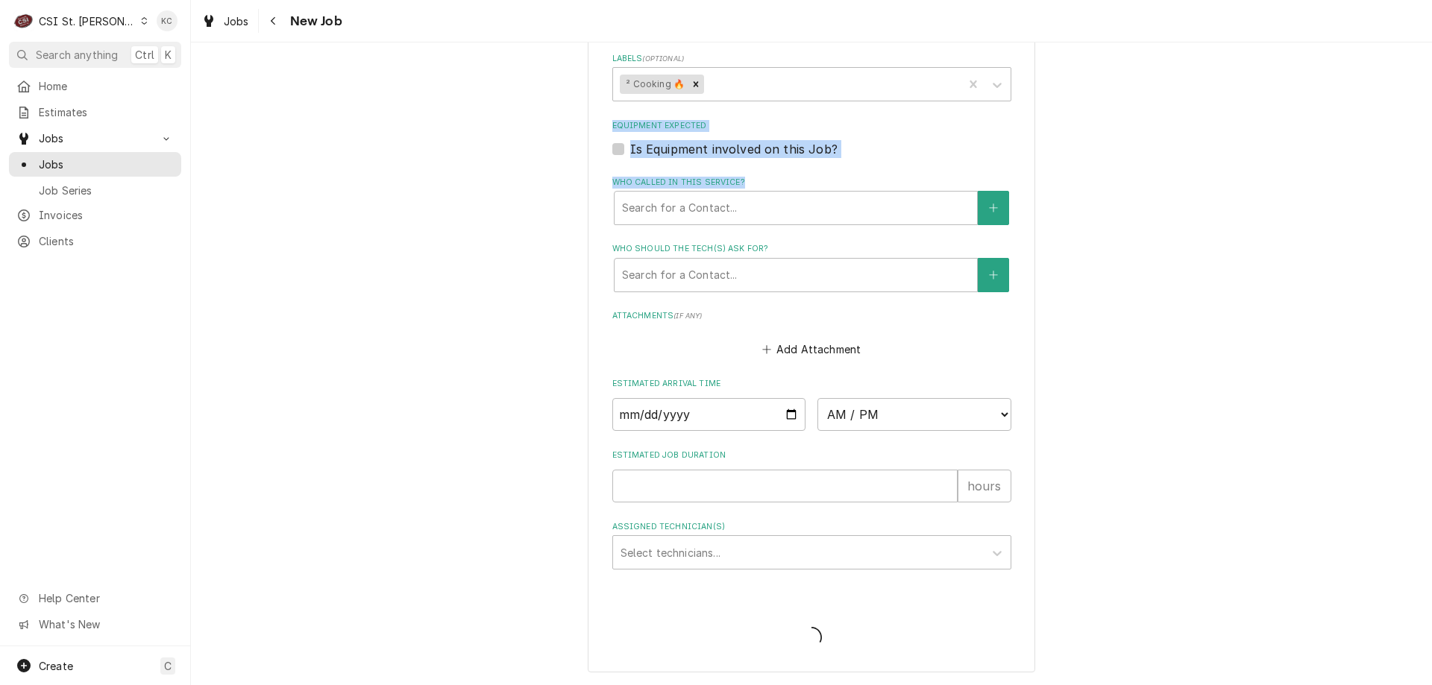
scroll to position [1003, 0]
type textarea "x"
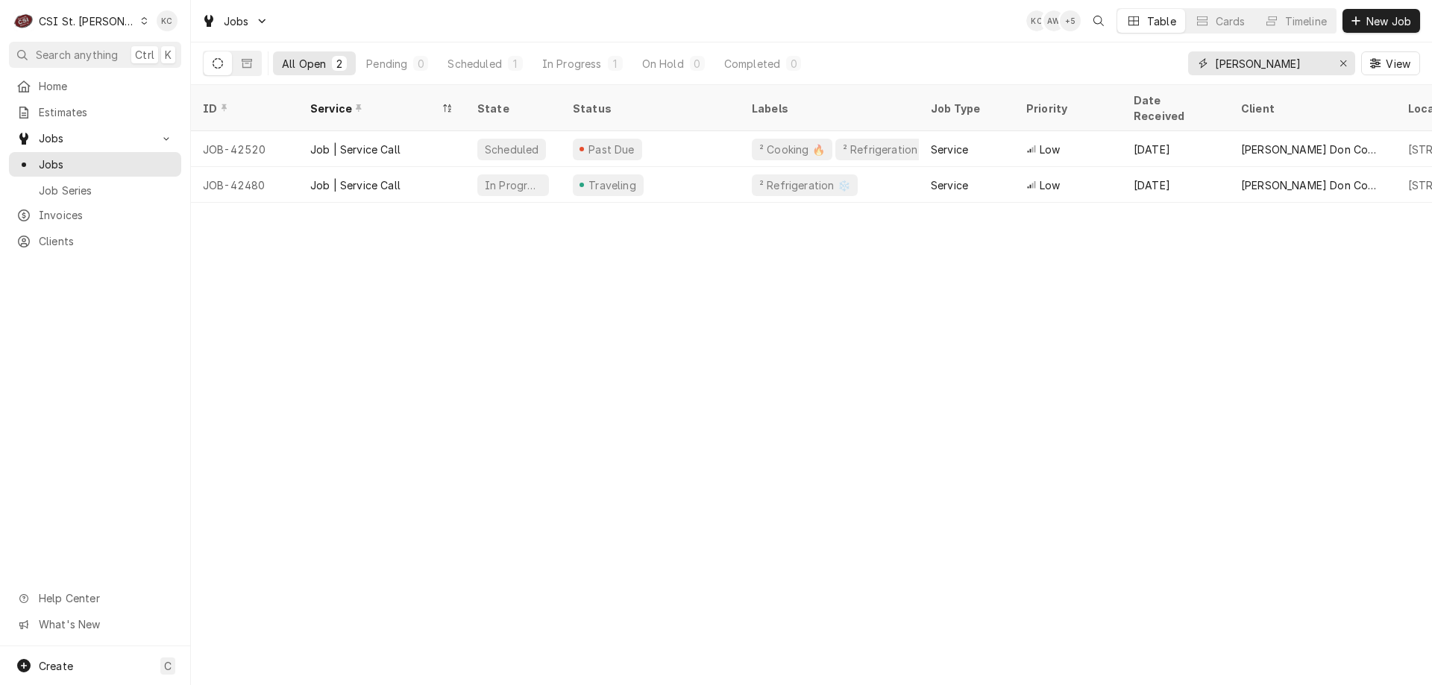
drag, startPoint x: 1321, startPoint y: 65, endPoint x: 1147, endPoint y: 48, distance: 174.5
click at [1147, 48] on div "All Open 2 Pending 0 Scheduled 1 In Progress 1 On Hold 0 Completed 0 [PERSON_NA…" at bounding box center [811, 64] width 1217 height 42
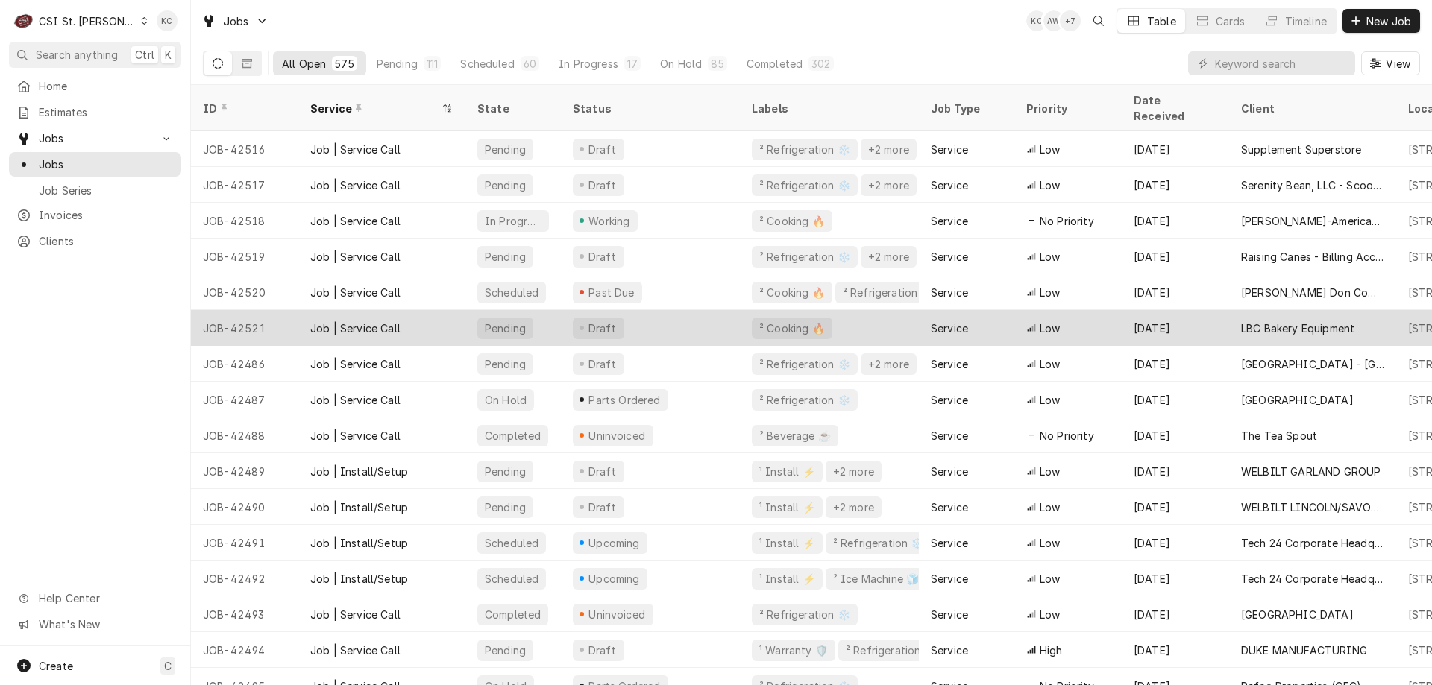
click at [622, 310] on div "Draft" at bounding box center [650, 328] width 179 height 36
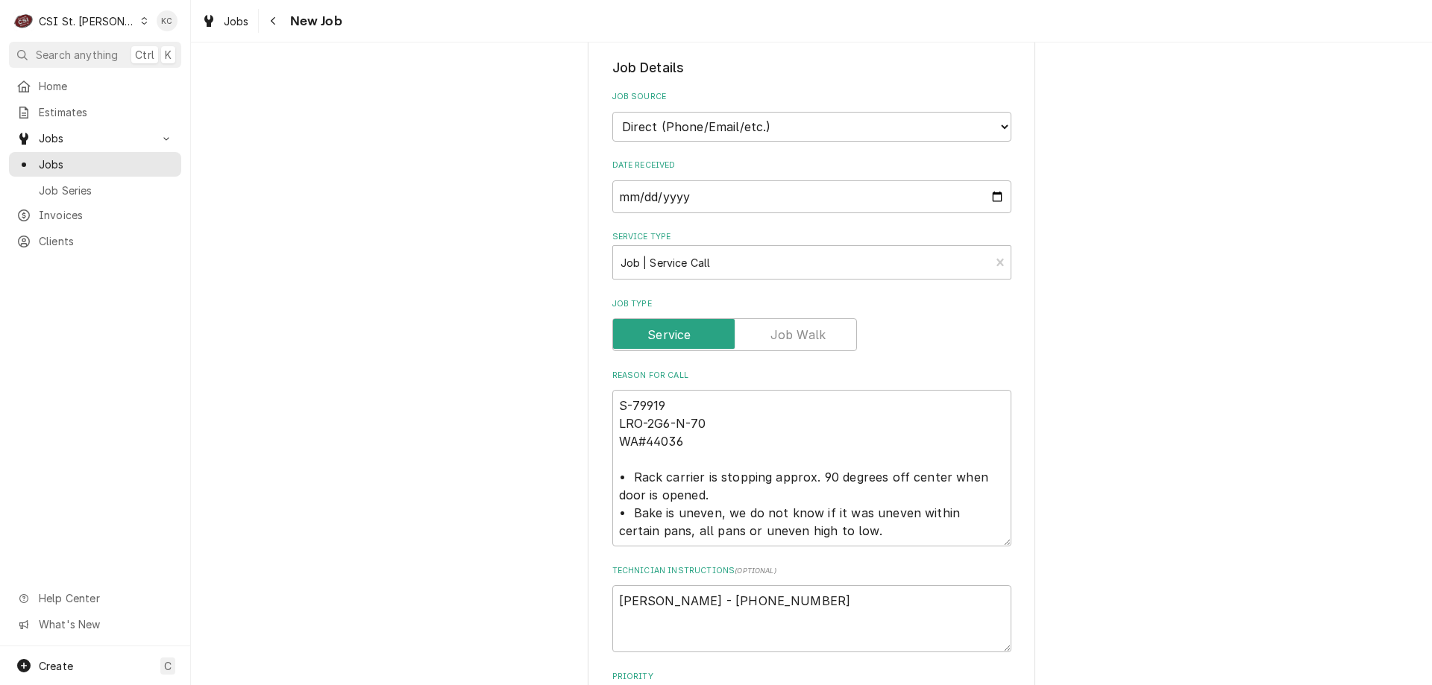
scroll to position [447, 0]
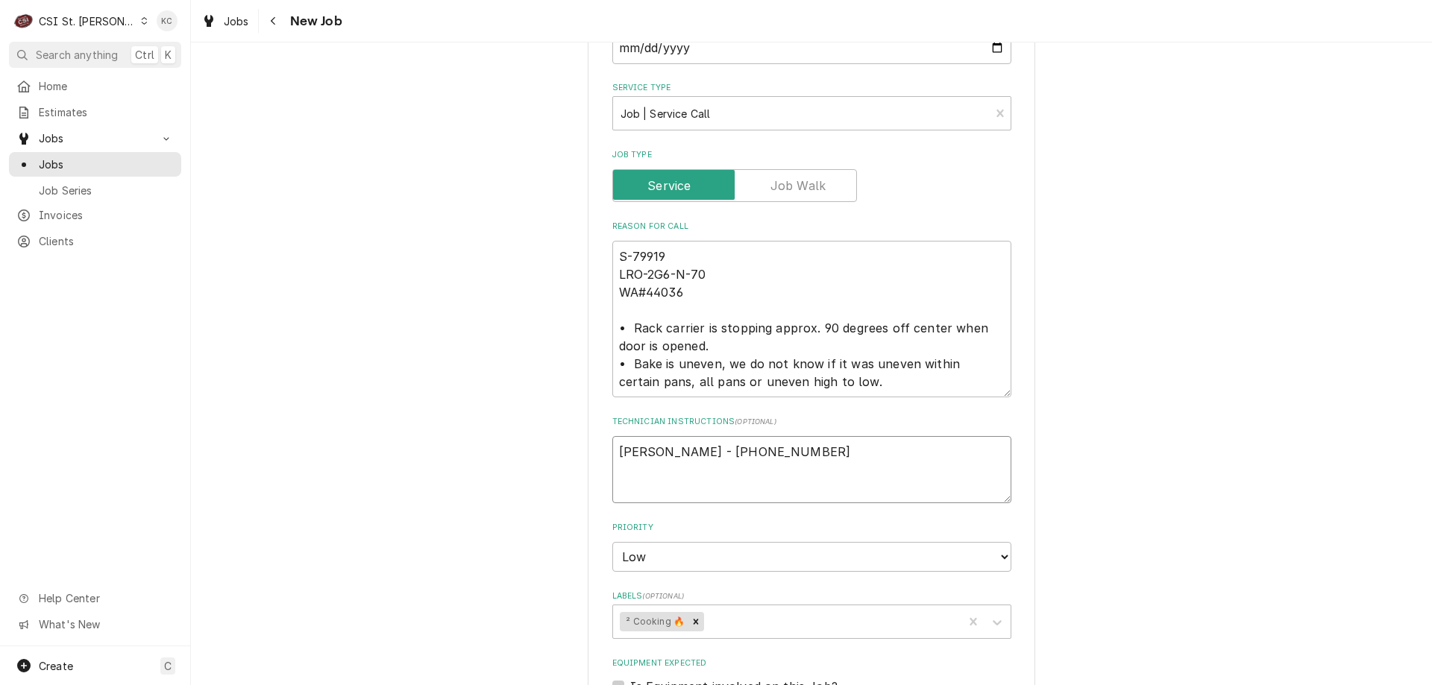
click at [614, 447] on textarea "[PERSON_NAME] - [PHONE_NUMBER]" at bounding box center [811, 469] width 399 height 67
type textarea "x"
type textarea "[PERSON_NAME] - [PHONE_NUMBER]"
type textarea "x"
type textarea "[PERSON_NAME] - [PHONE_NUMBER]"
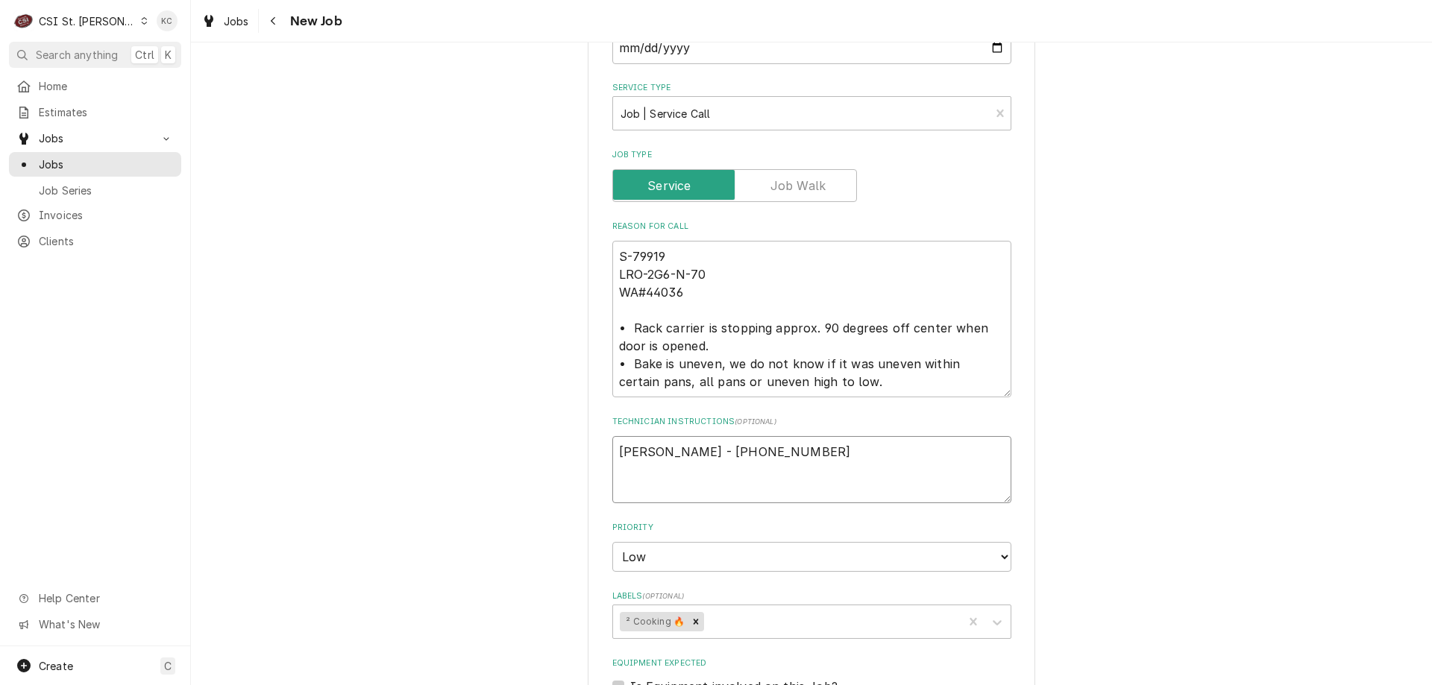
type textarea "x"
type textarea "[PERSON_NAME] - [PHONE_NUMBER]"
type textarea "x"
type textarea "[PERSON_NAME] - [PHONE_NUMBER]"
type textarea "x"
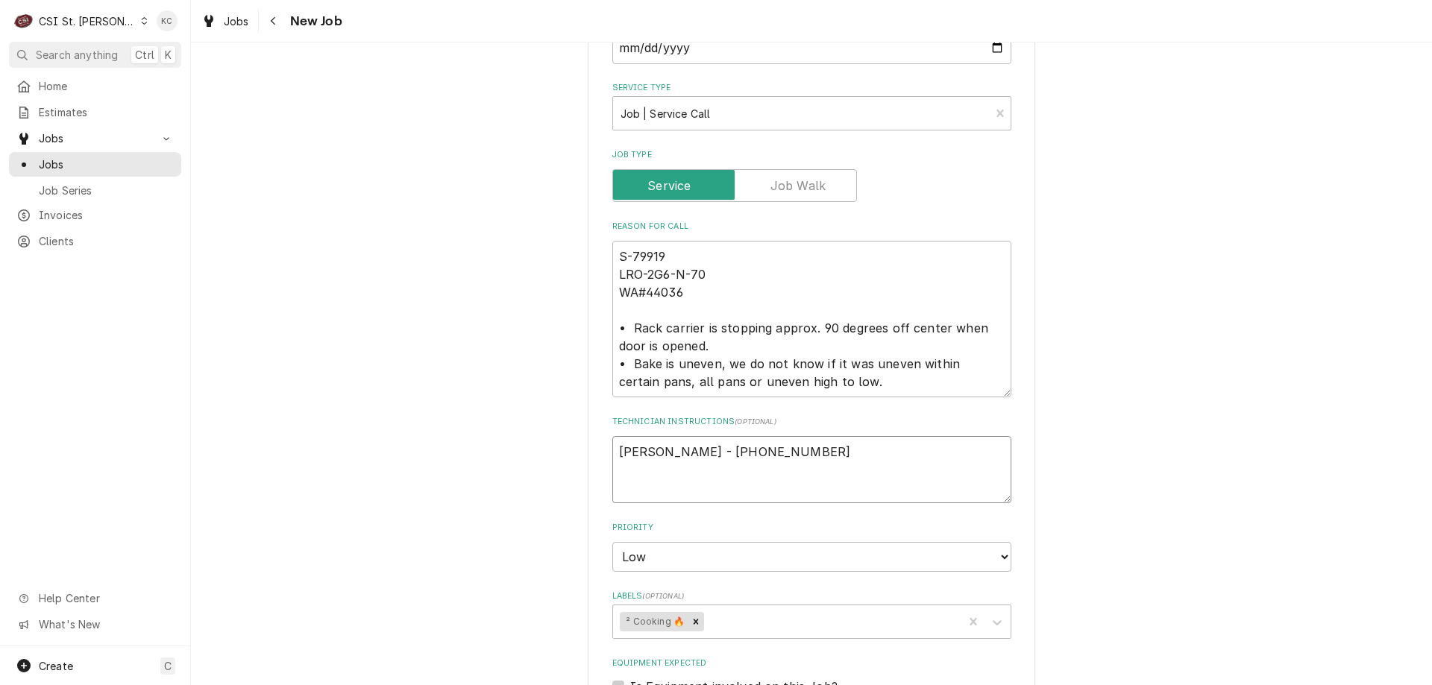
type textarea "W [PERSON_NAME] - [PHONE_NUMBER]"
type textarea "x"
type textarea "WA [PERSON_NAME] - [PHONE_NUMBER]"
type textarea "x"
type textarea "WA# Paul - 225 588-0855"
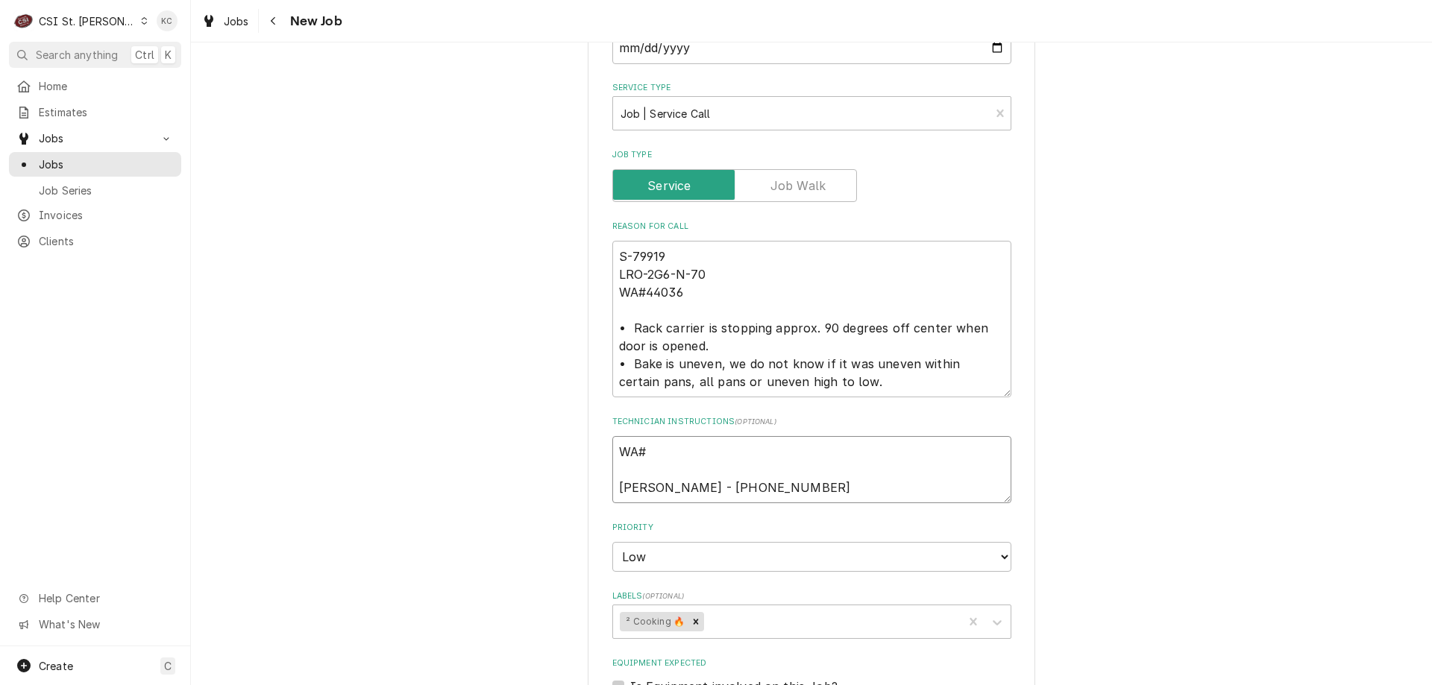
type textarea "x"
type textarea "WA#4 Paul - 225 588-0855"
type textarea "x"
type textarea "WA#44 Paul - 225 588-0855"
type textarea "x"
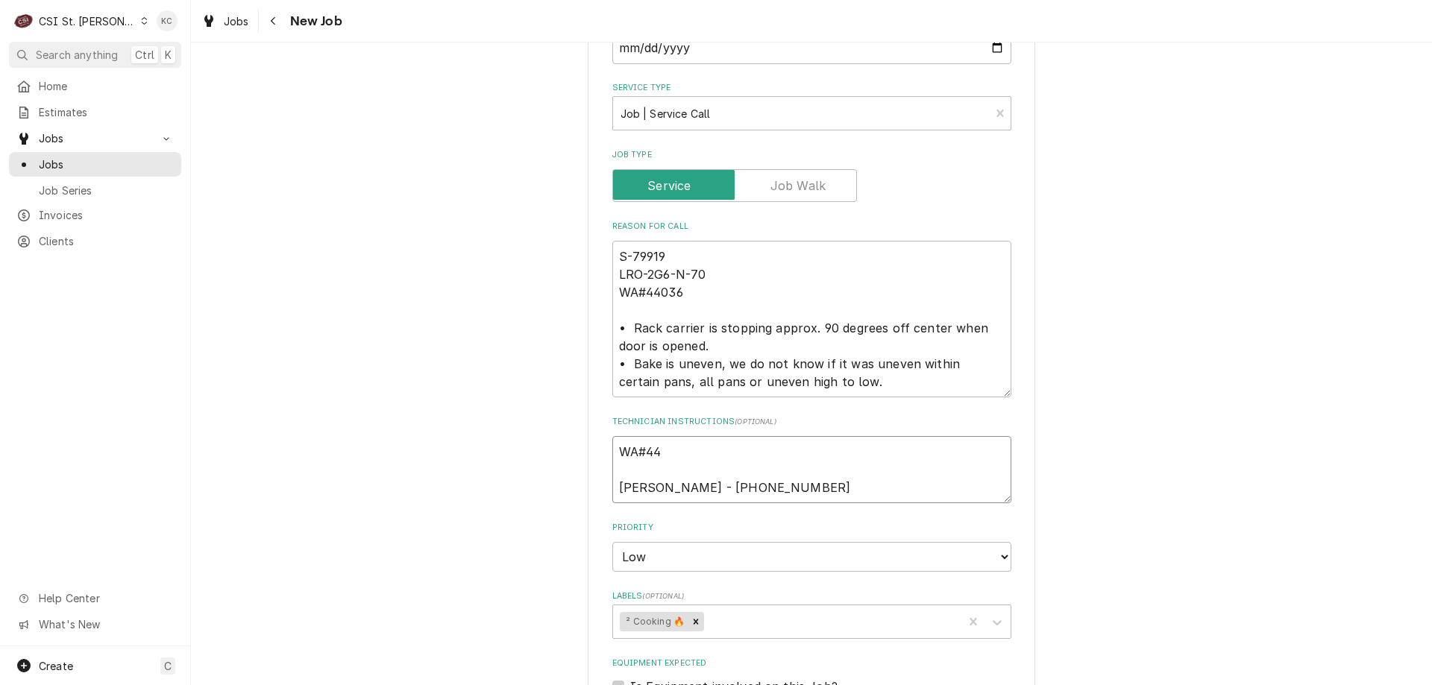
type textarea "WA#440 Paul - 225 588-0855"
type textarea "x"
type textarea "WA#4403 Paul - 225 588-0855"
type textarea "x"
type textarea "WA#44036 Paul - 225 588-0855"
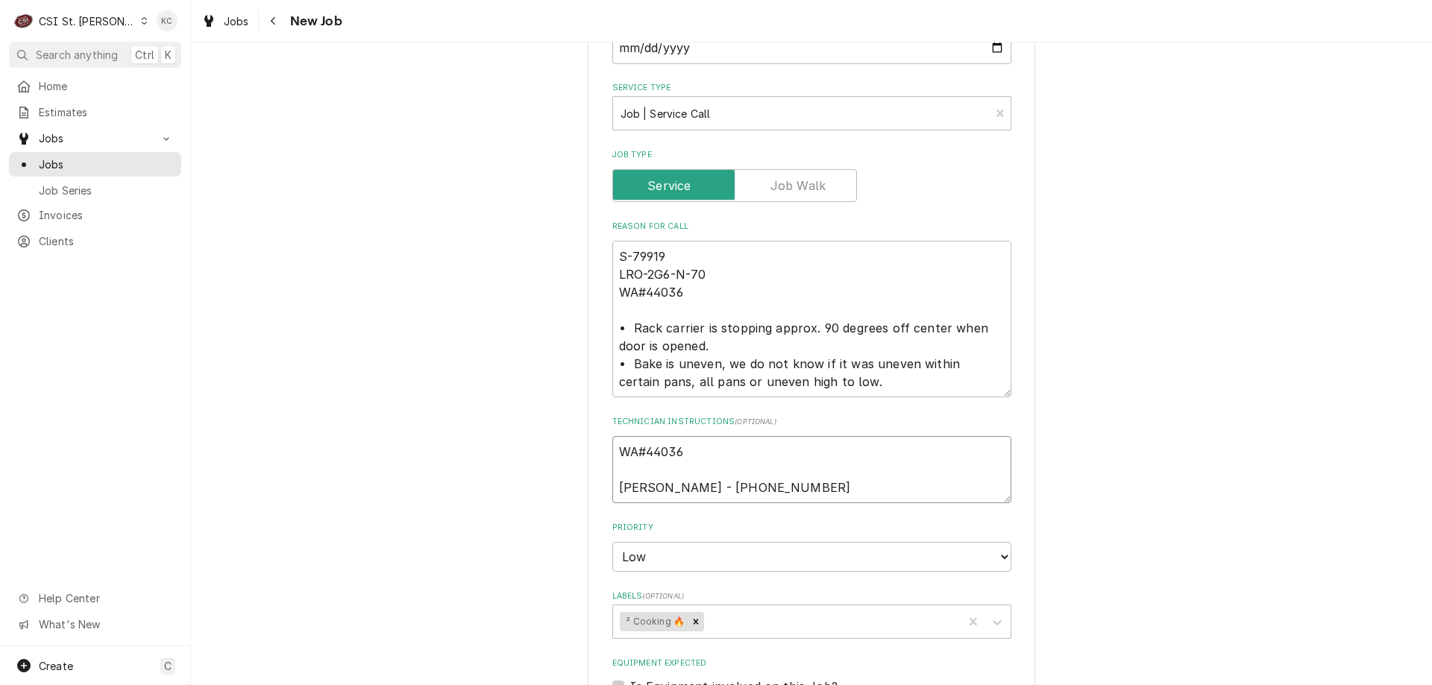
type textarea "x"
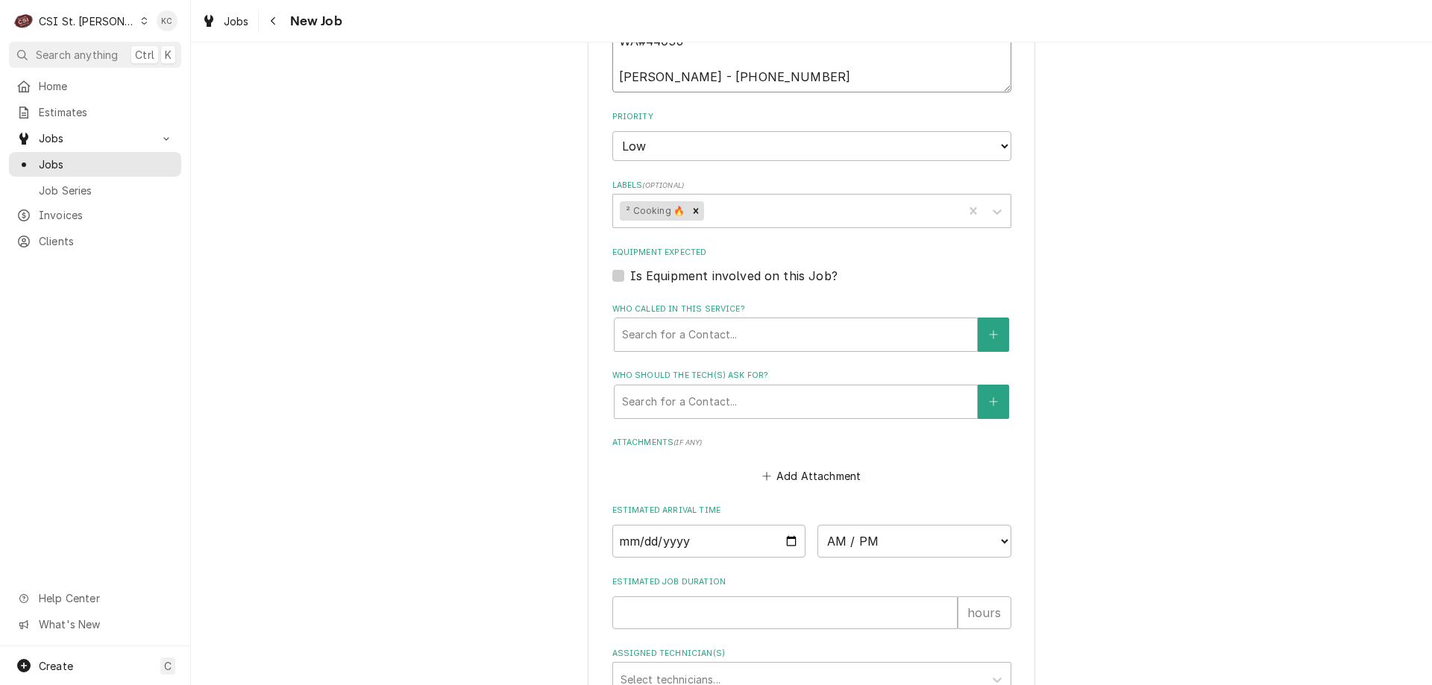
scroll to position [1037, 0]
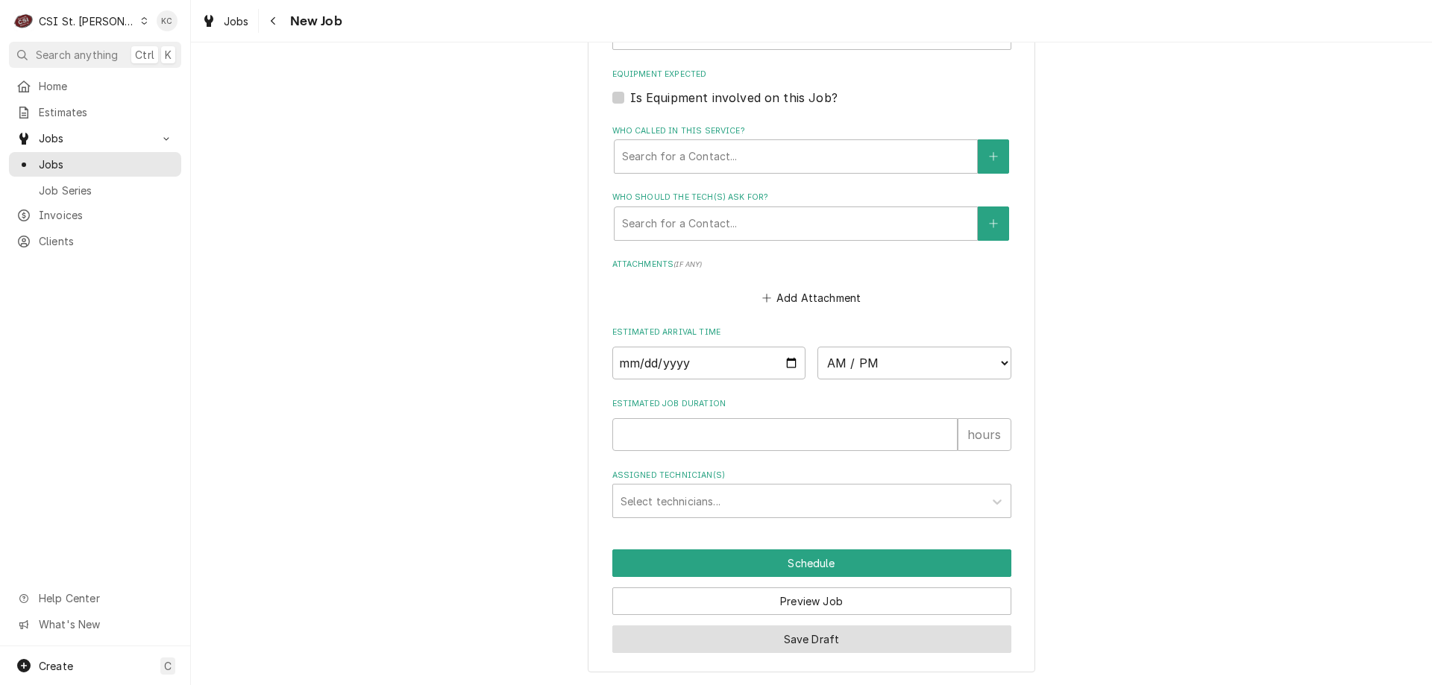
type textarea "WA#44036 Paul - 225 588-0855"
click at [891, 637] on button "Save Draft" at bounding box center [811, 640] width 399 height 28
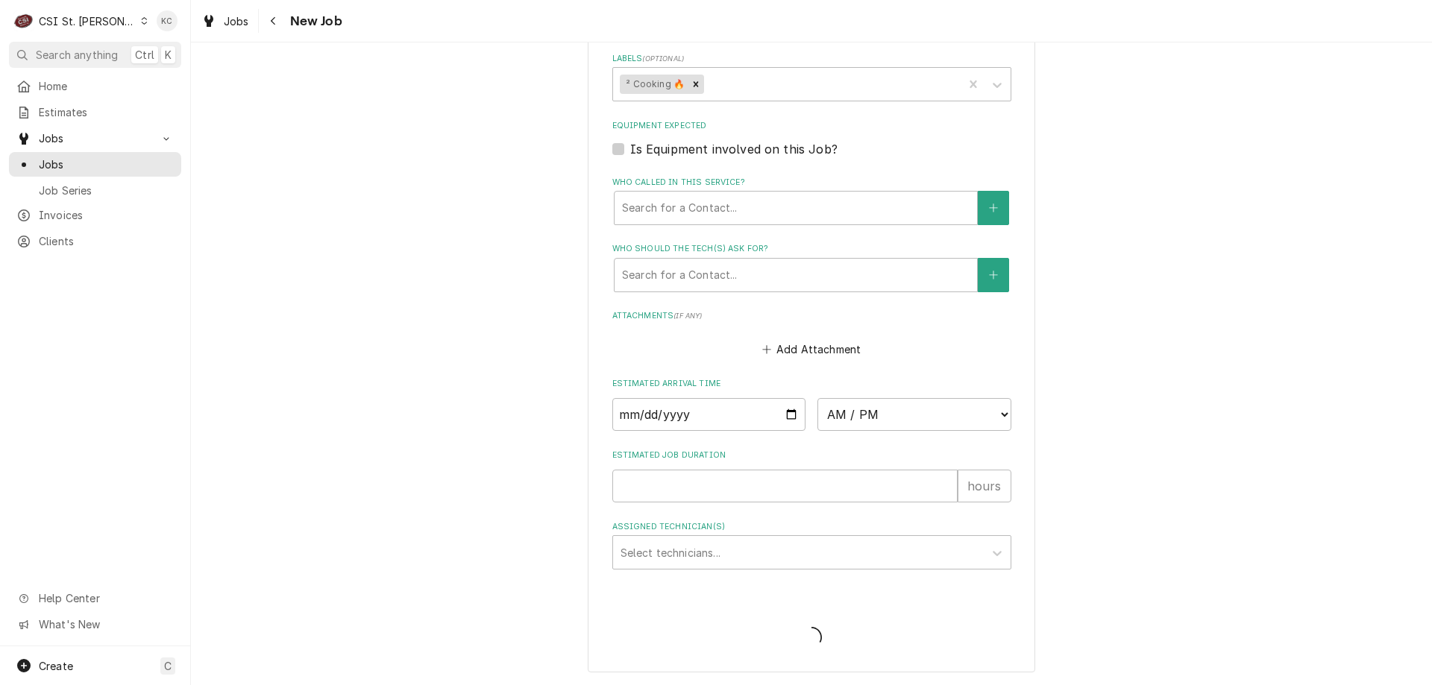
scroll to position [985, 0]
type textarea "x"
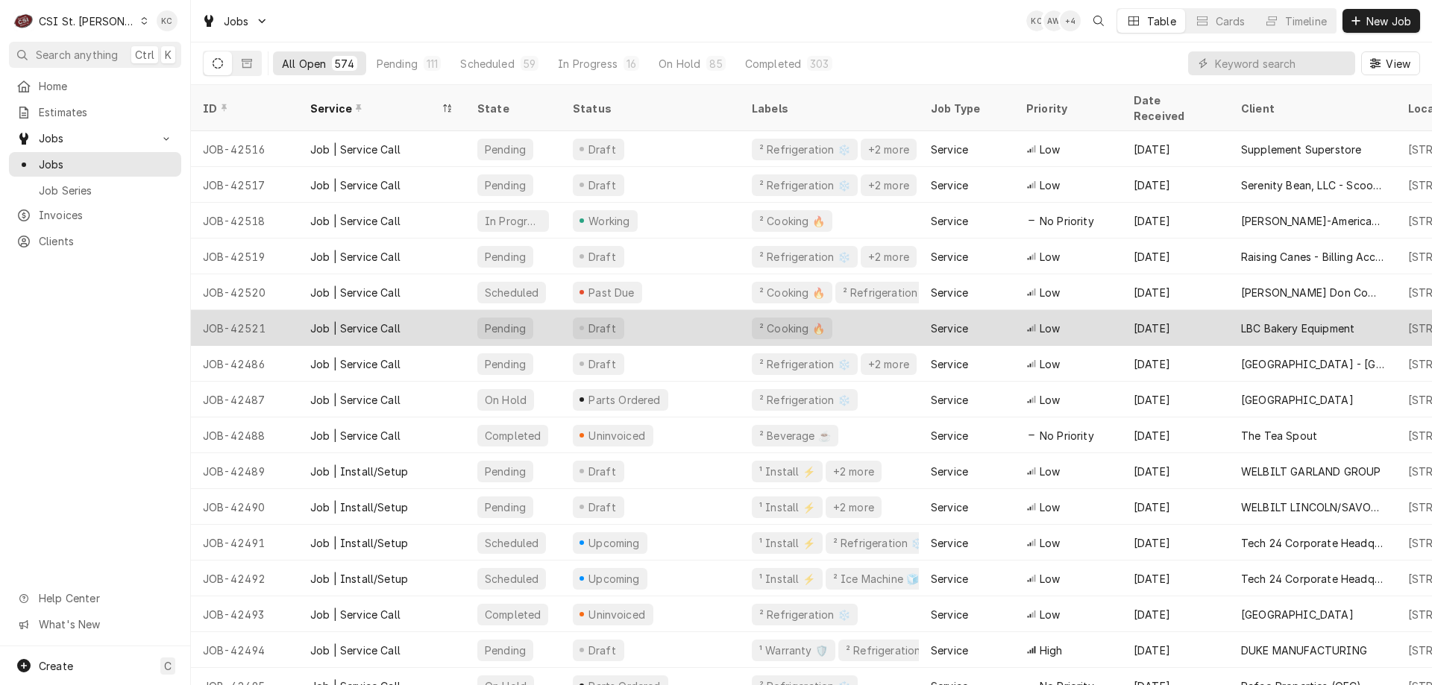
click at [385, 310] on div "Job | Service Call" at bounding box center [381, 328] width 167 height 36
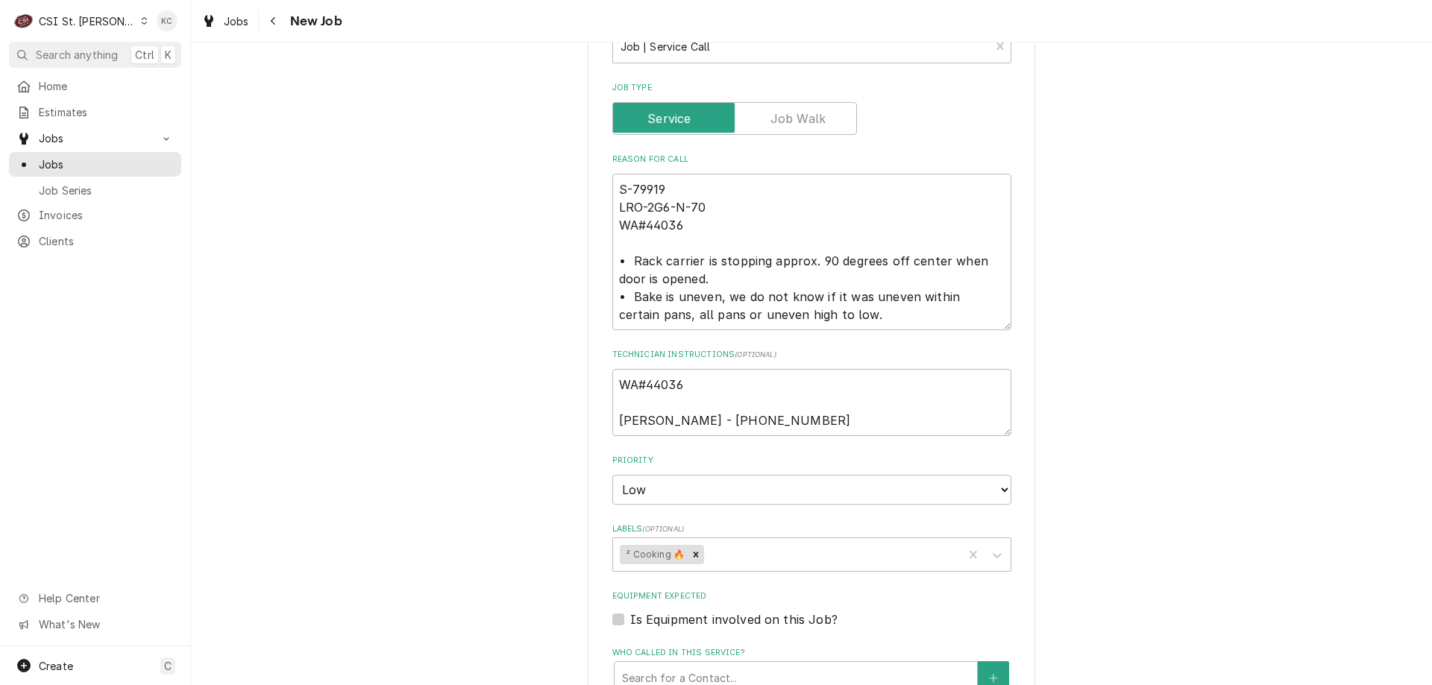
scroll to position [671, 0]
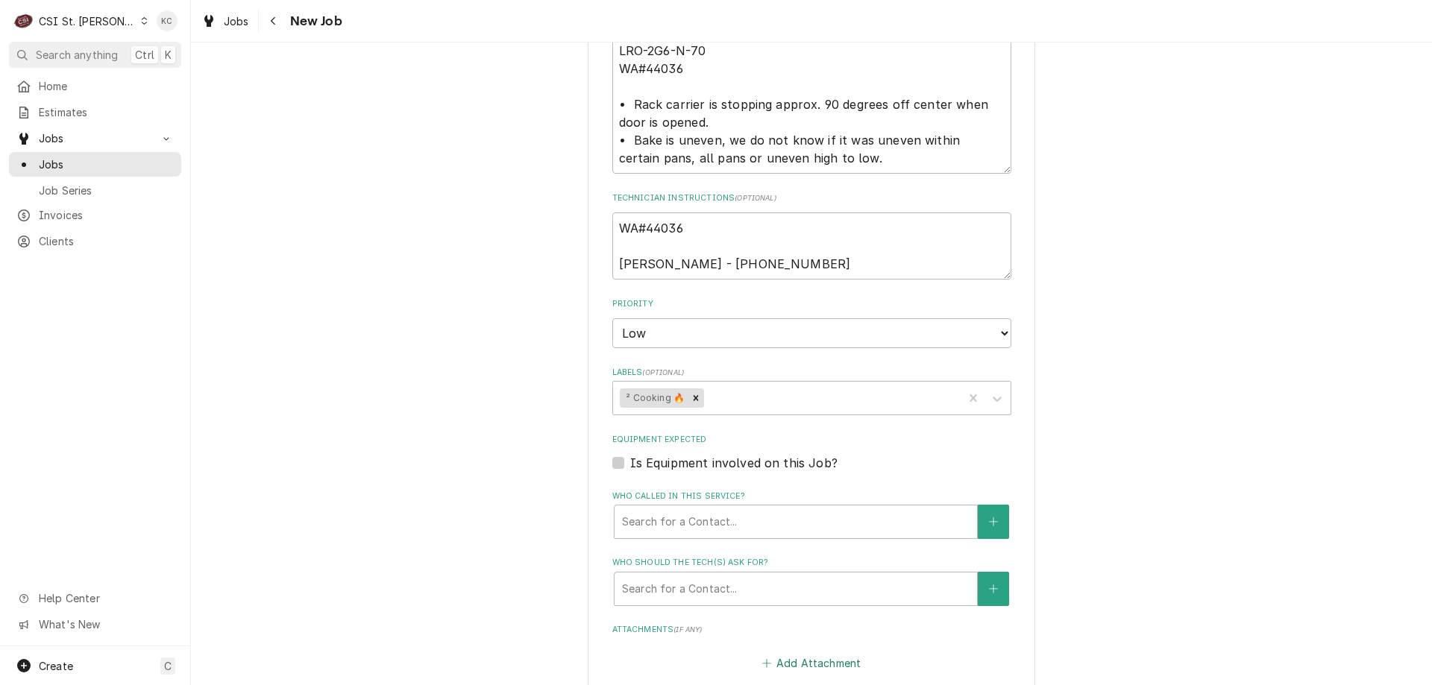
click at [840, 659] on button "Add Attachment" at bounding box center [811, 663] width 104 height 21
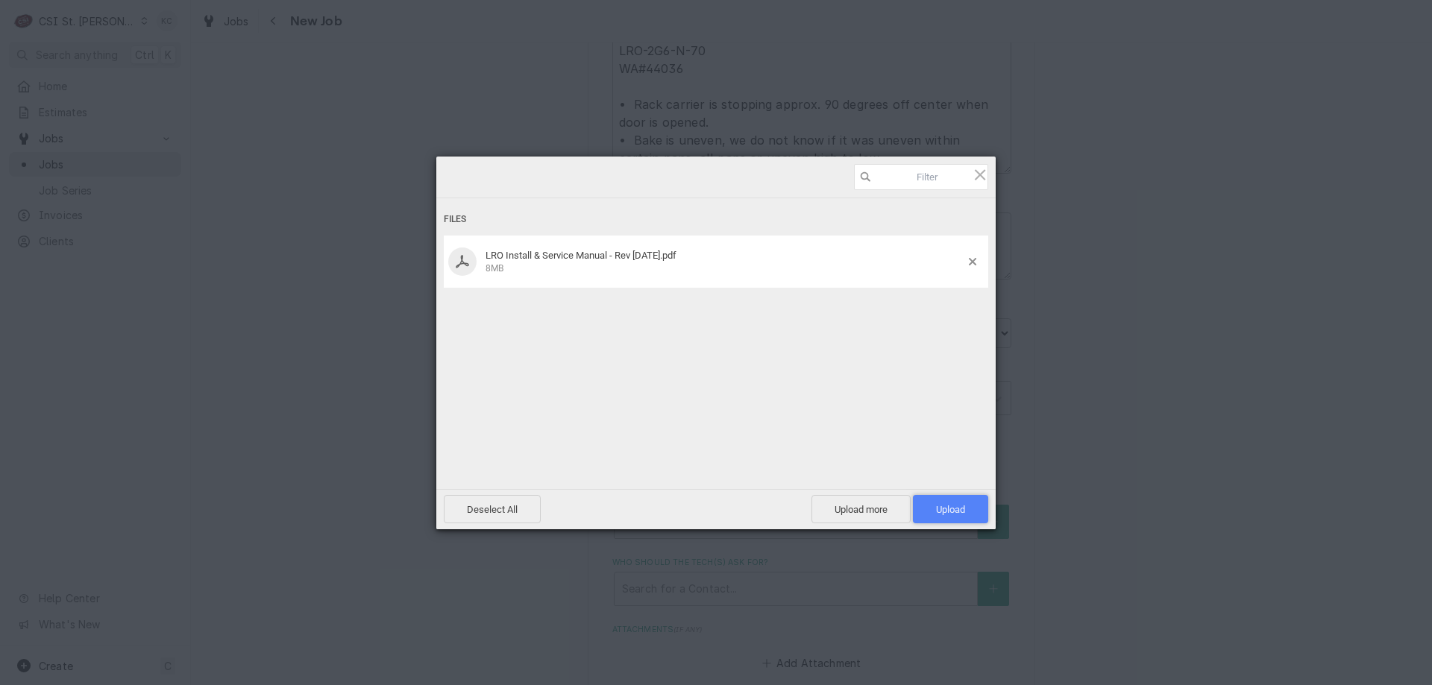
click at [941, 510] on span "Upload 1" at bounding box center [950, 509] width 29 height 11
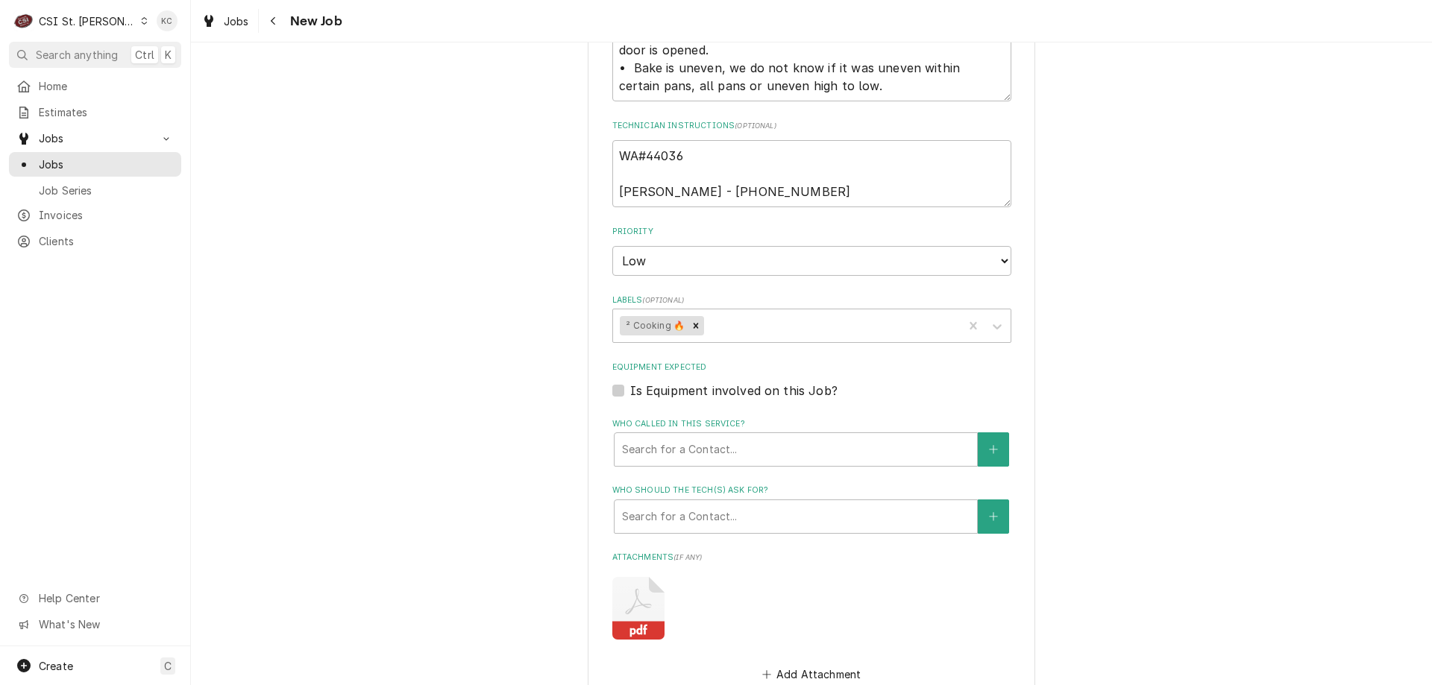
scroll to position [1120, 0]
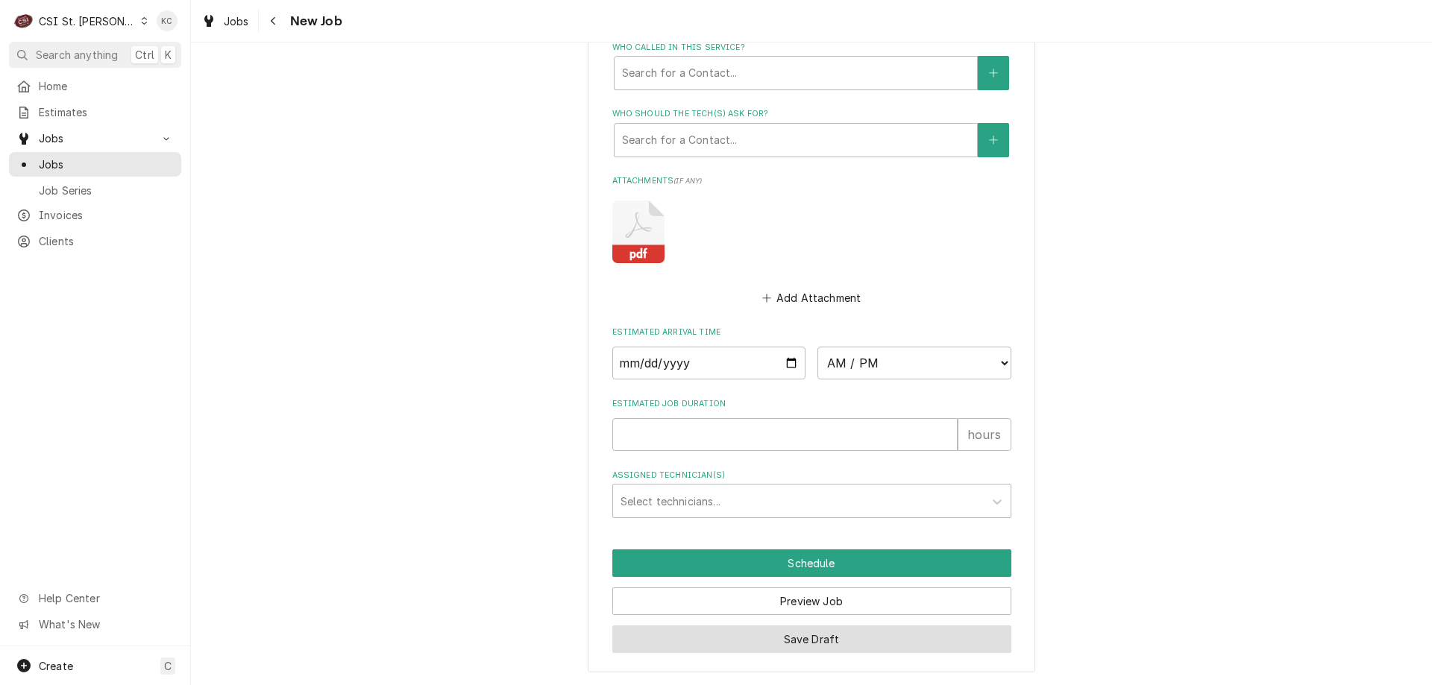
click at [755, 638] on button "Save Draft" at bounding box center [811, 640] width 399 height 28
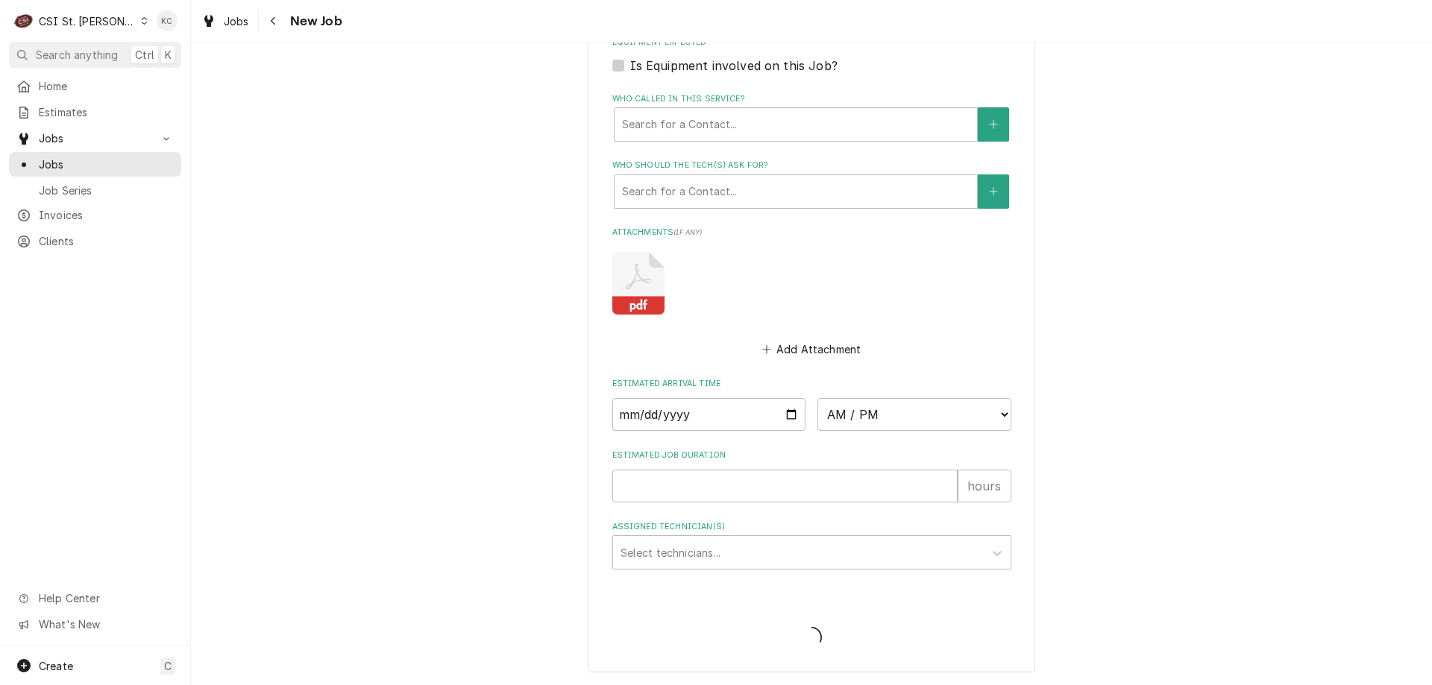
type textarea "x"
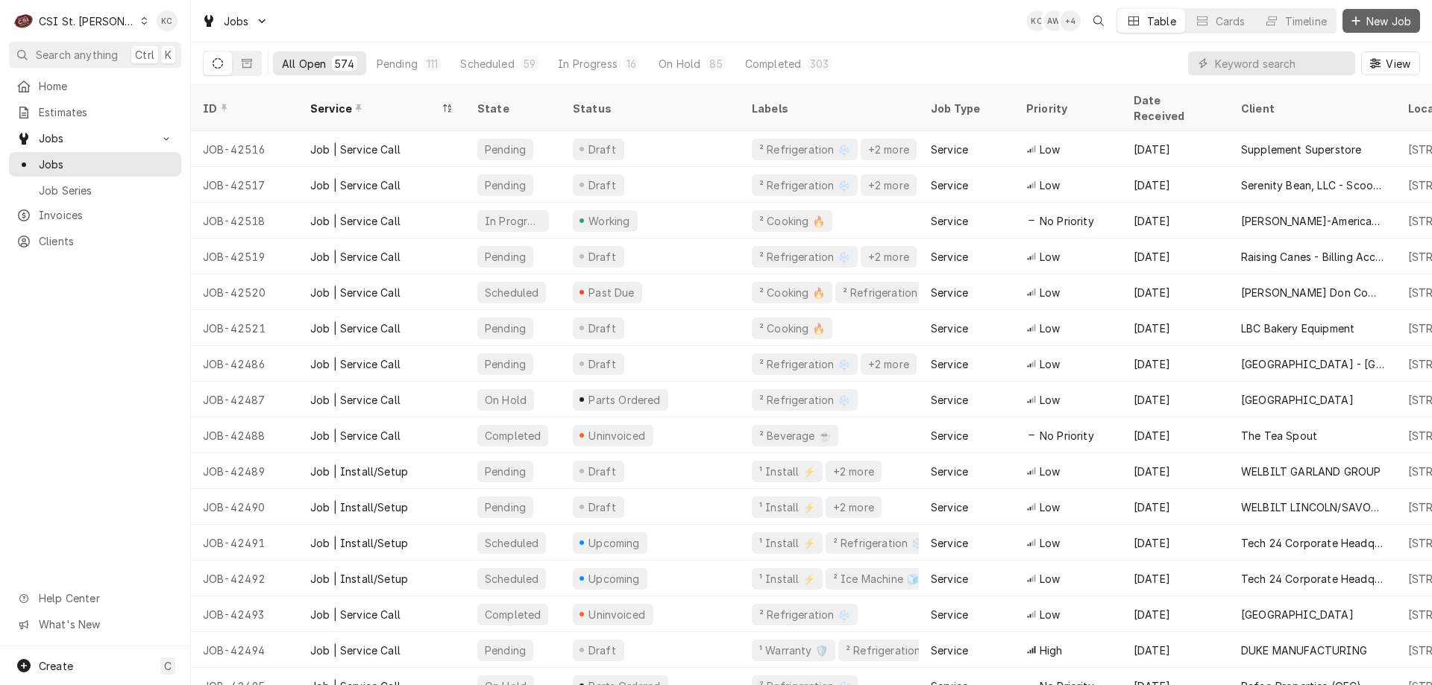
click at [1401, 28] on span "New Job" at bounding box center [1388, 21] width 51 height 16
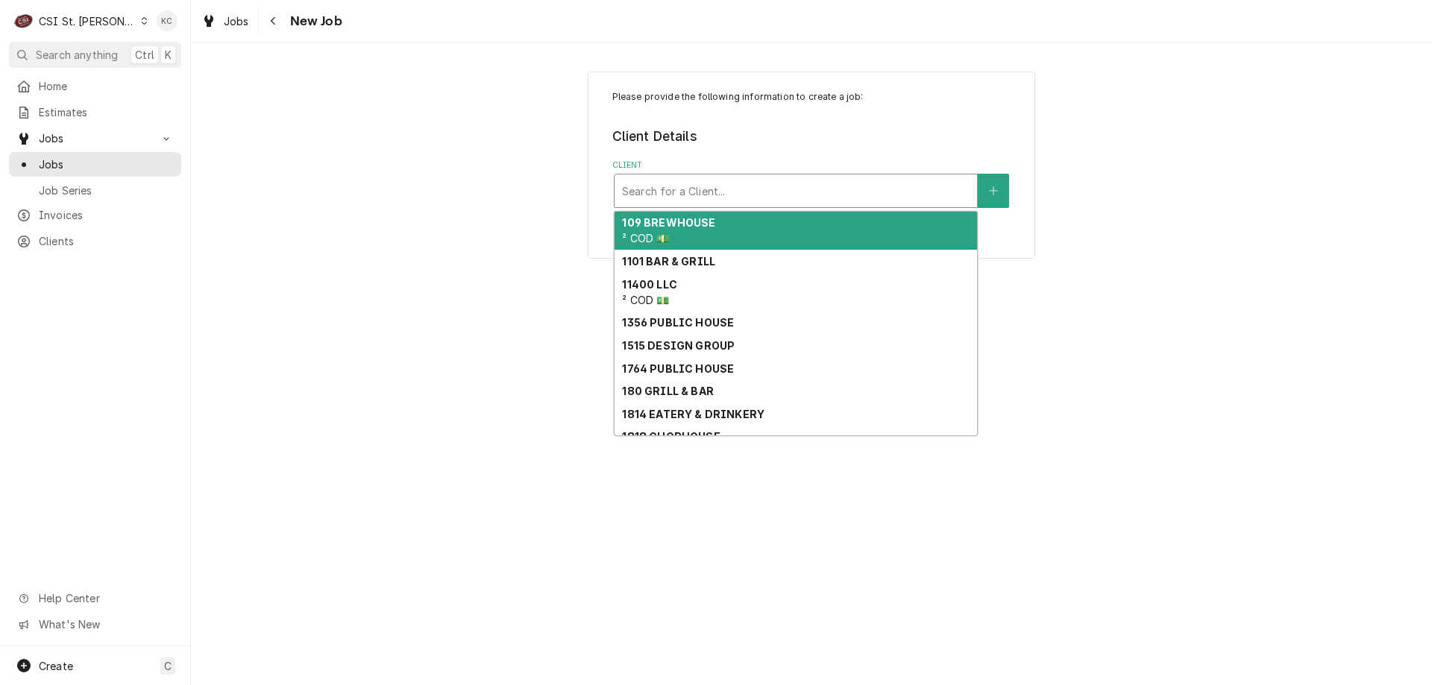
click at [919, 184] on div "Client" at bounding box center [796, 190] width 348 height 27
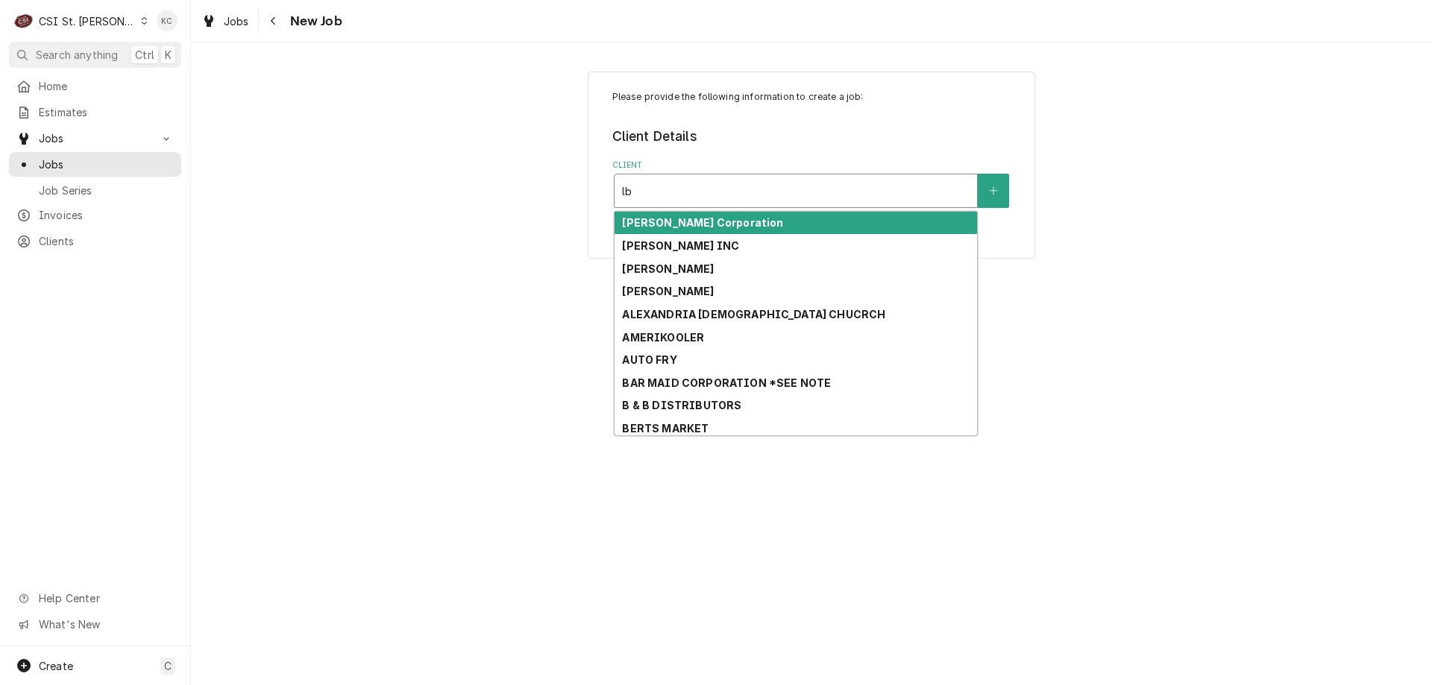
type input "lbc"
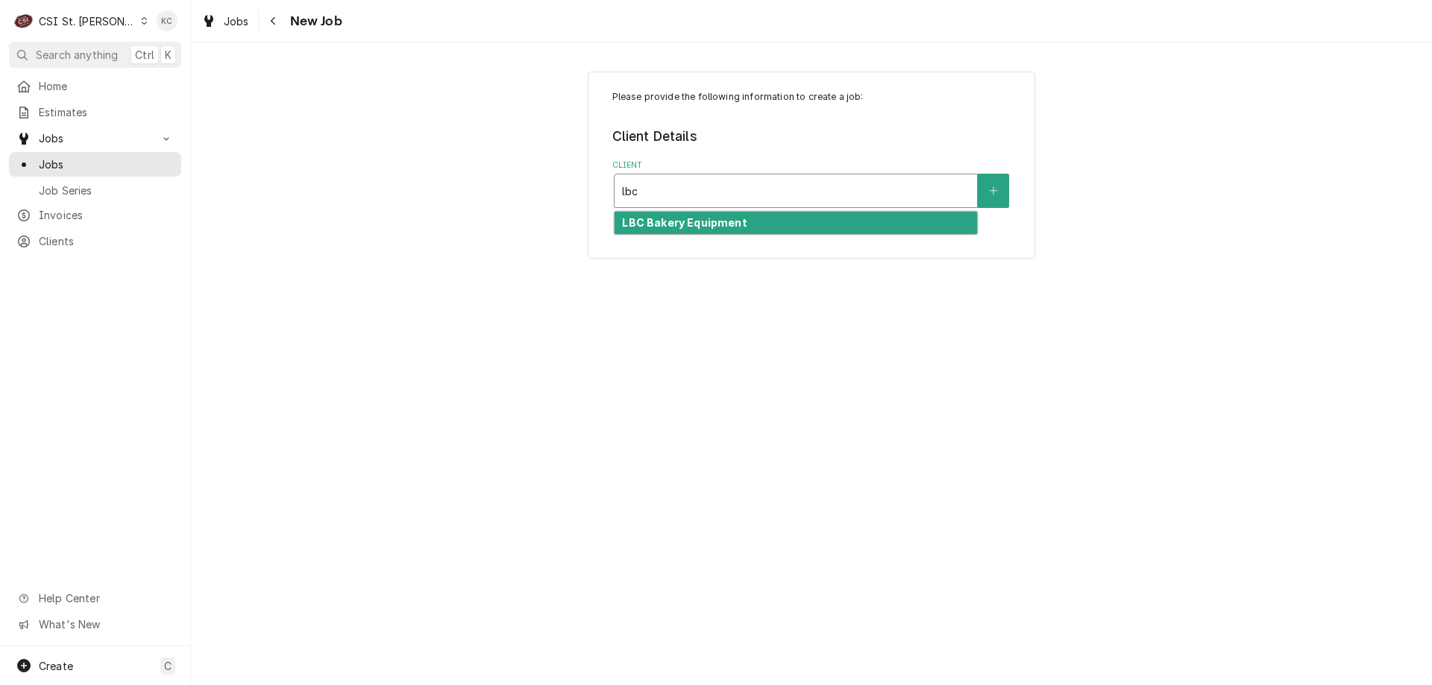
click at [827, 217] on div "LBC Bakery Equipment" at bounding box center [795, 223] width 362 height 23
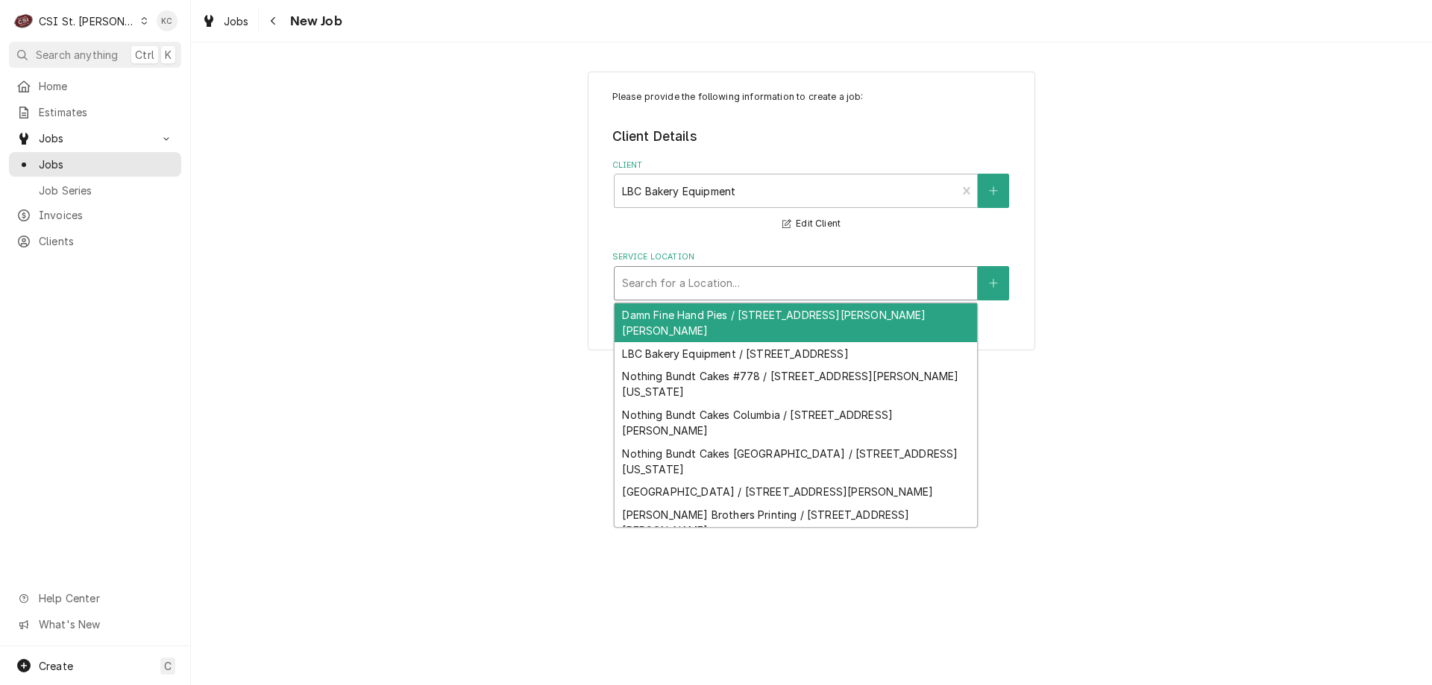
click at [744, 283] on div "Service Location" at bounding box center [796, 283] width 348 height 27
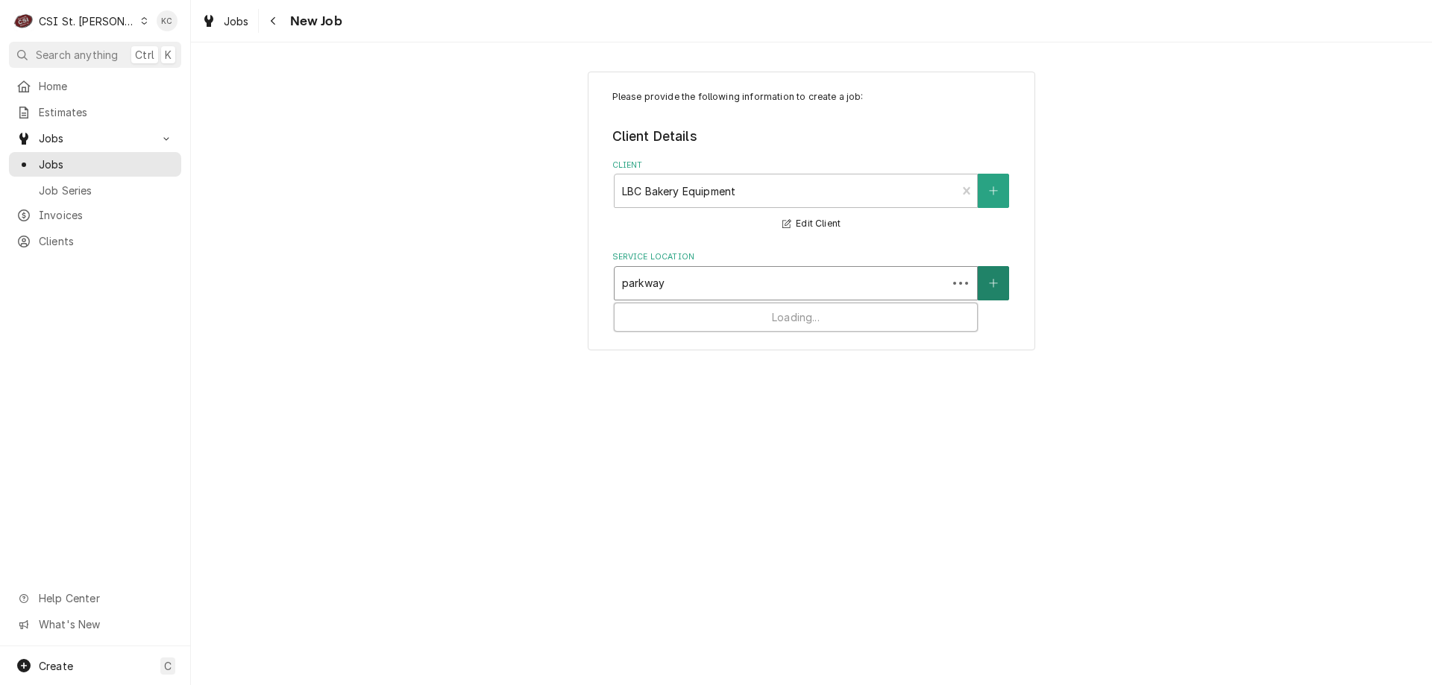
type input "parkway"
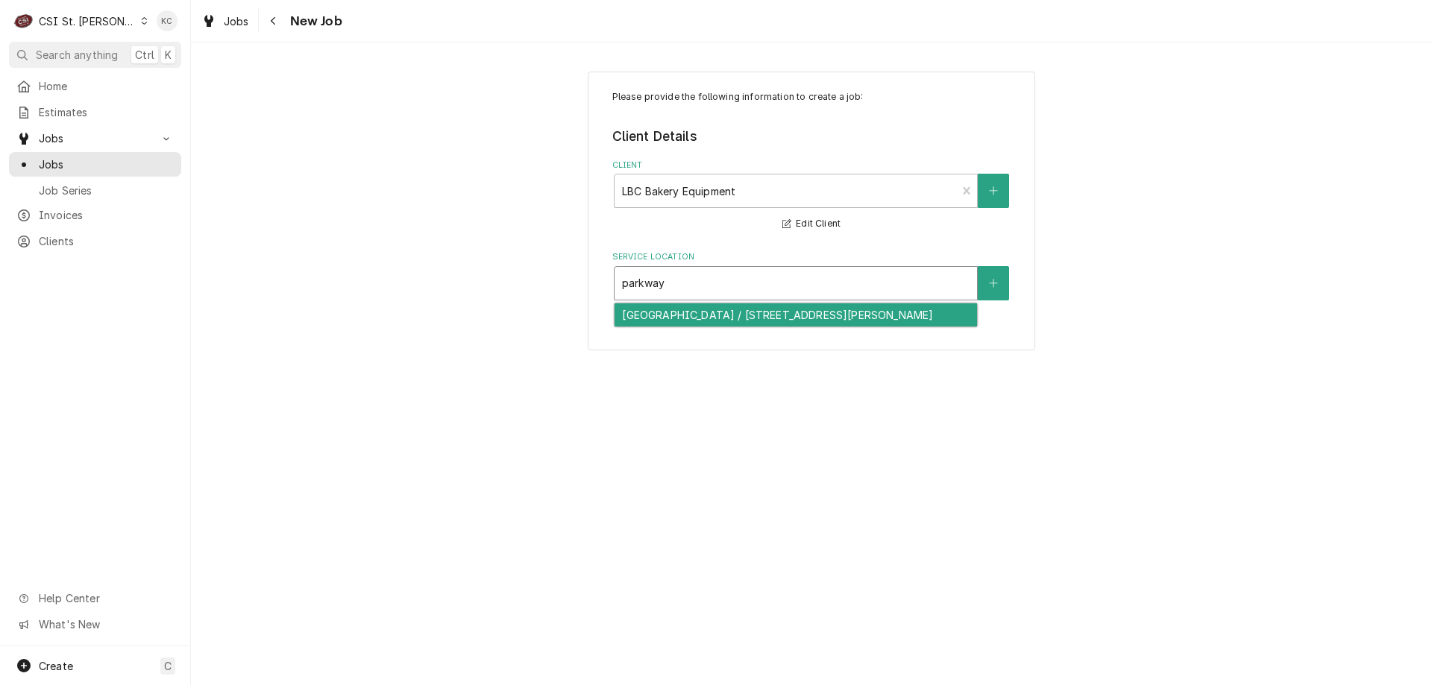
click at [933, 315] on div "[GEOGRAPHIC_DATA] / [STREET_ADDRESS][PERSON_NAME]" at bounding box center [795, 315] width 362 height 23
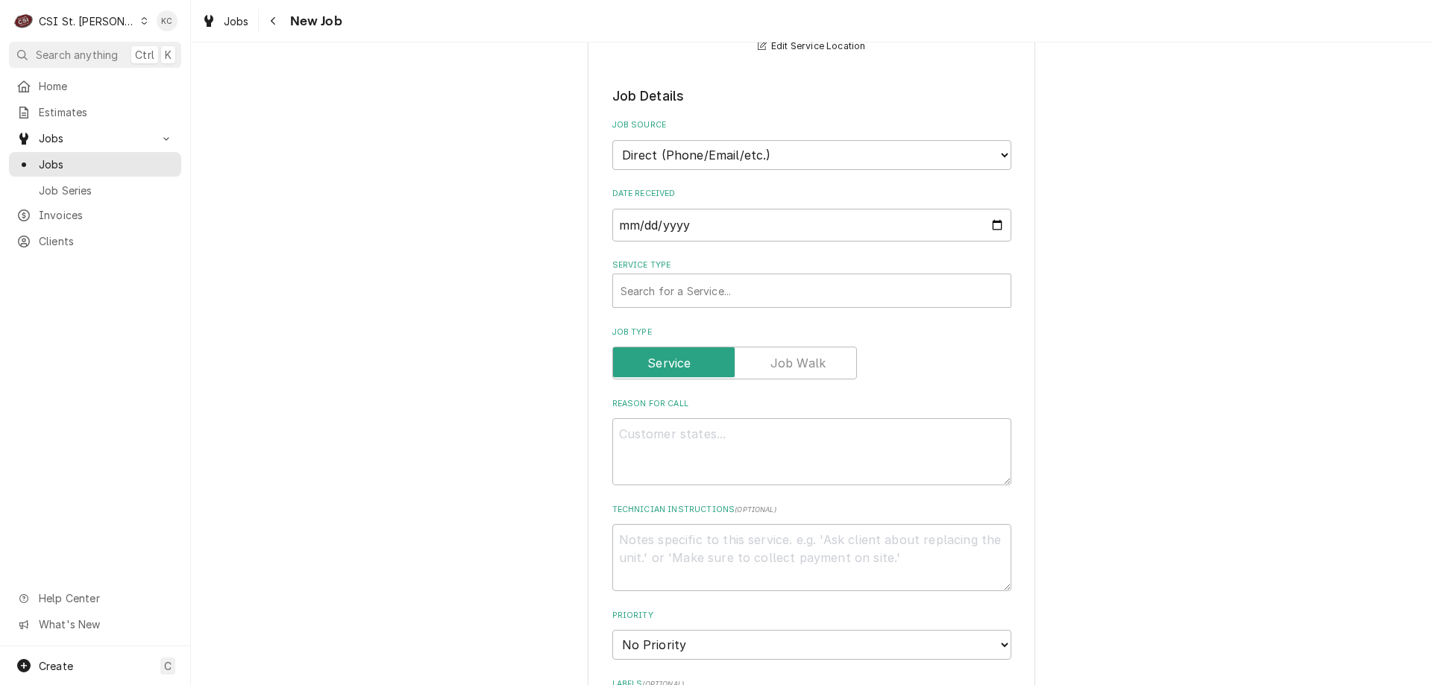
scroll to position [298, 0]
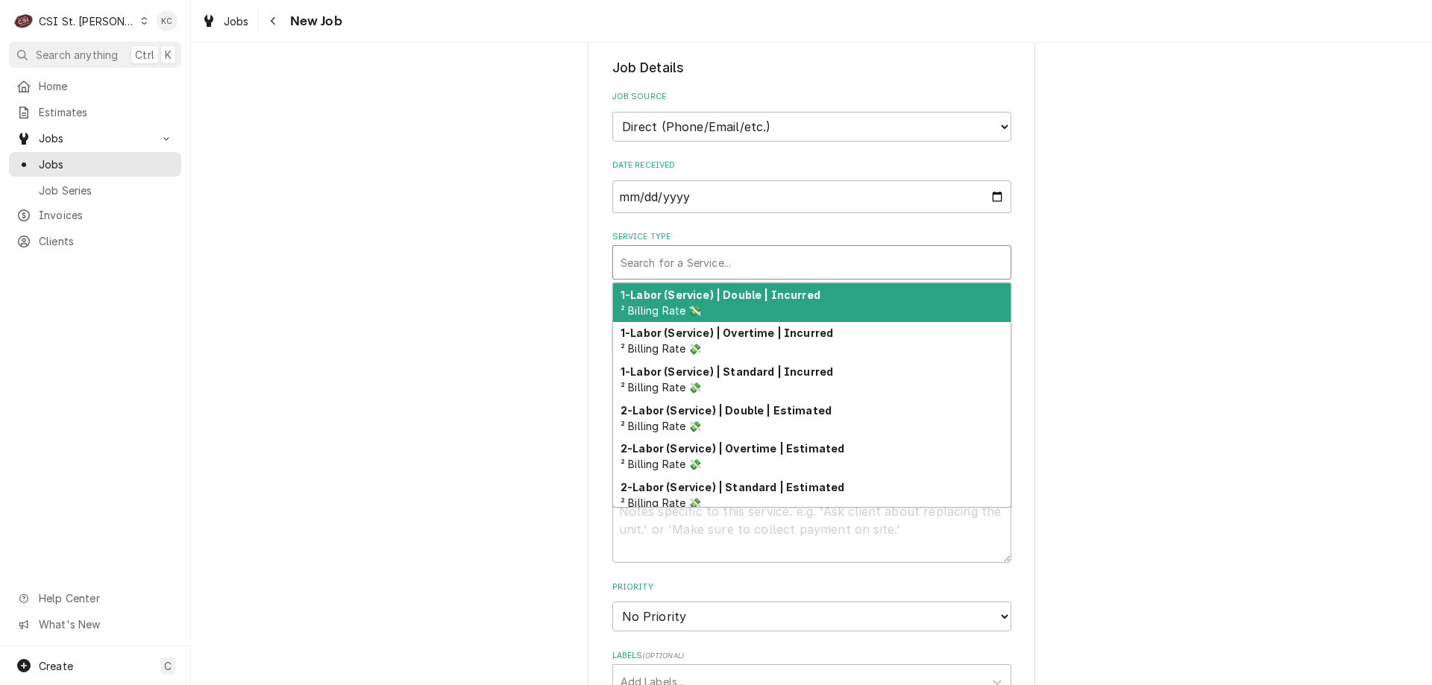
click at [747, 268] on div "Service Type" at bounding box center [811, 262] width 383 height 27
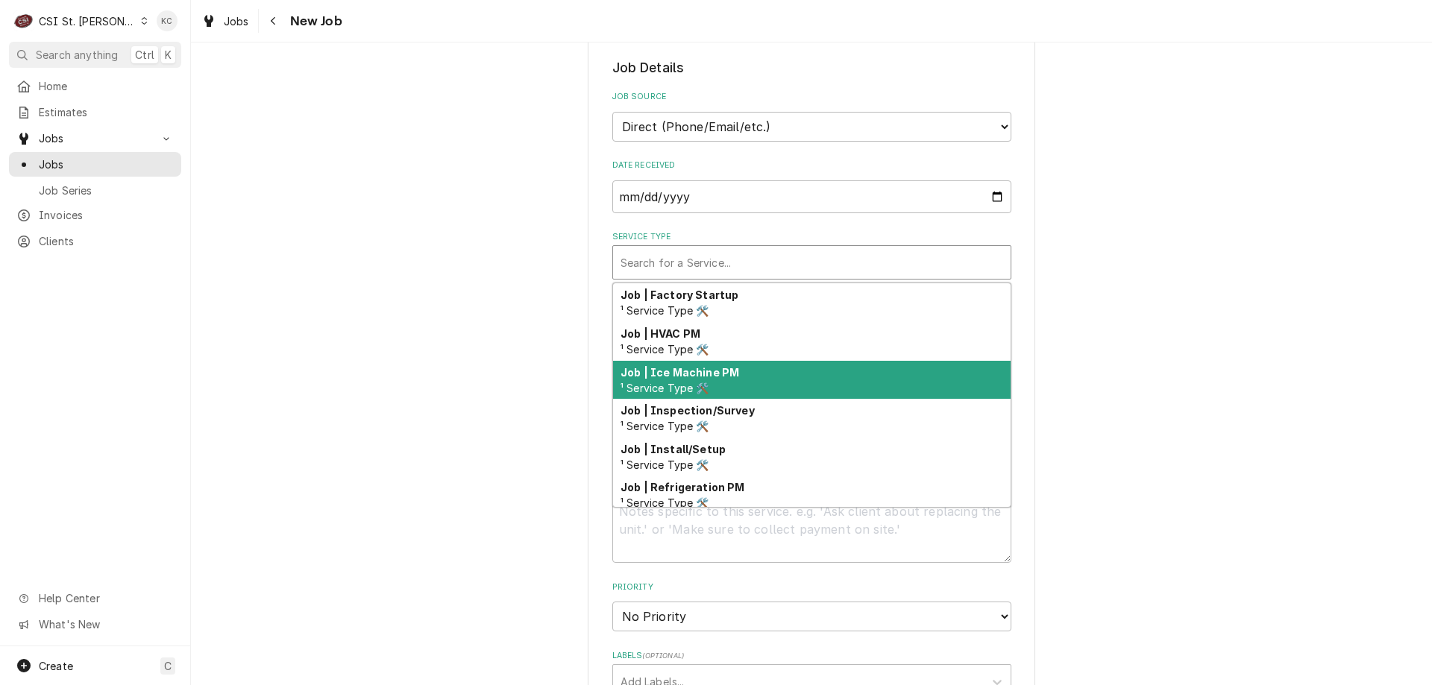
scroll to position [853, 0]
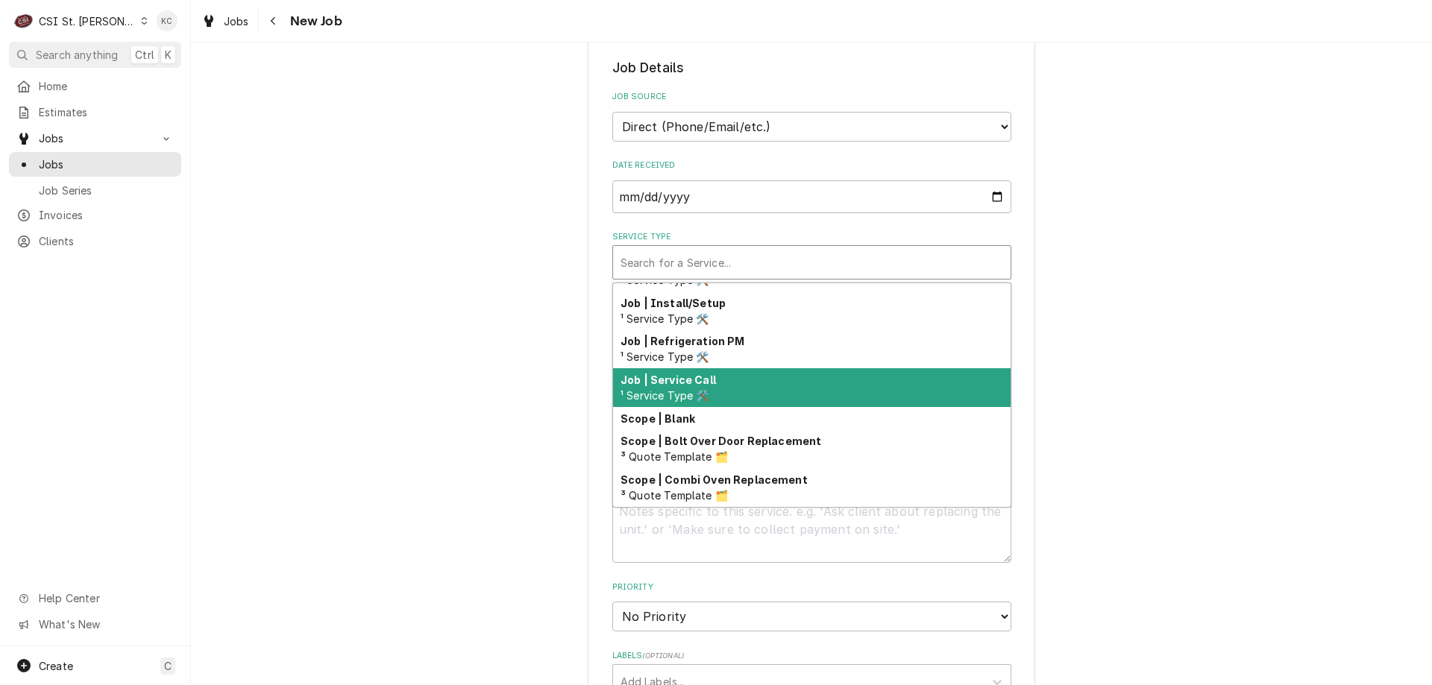
click at [761, 371] on div "Job | Service Call ¹ Service Type 🛠️" at bounding box center [811, 387] width 397 height 39
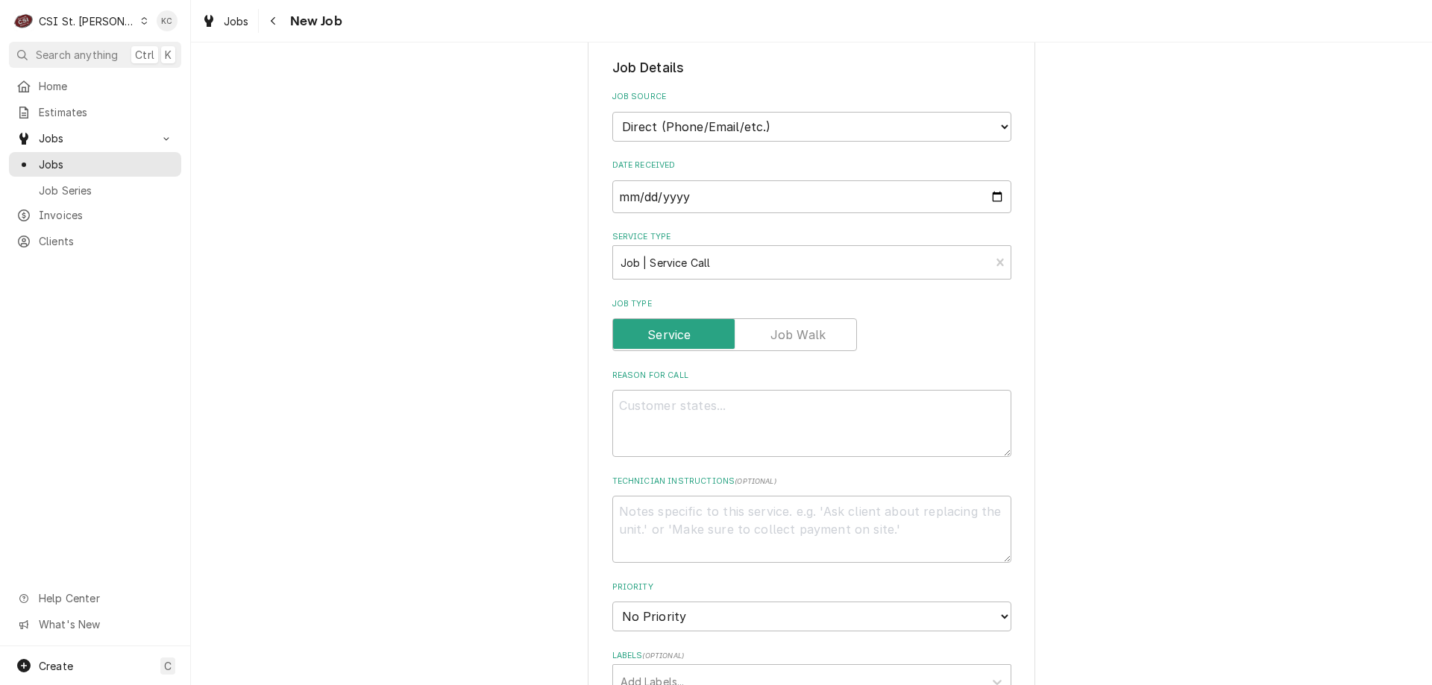
click at [1104, 318] on div "Please provide the following information to create a job: Client Details Client…" at bounding box center [811, 596] width 1241 height 1673
click at [709, 419] on textarea "Reason For Call" at bounding box center [811, 423] width 399 height 67
type textarea "x"
type textarea "S"
type textarea "x"
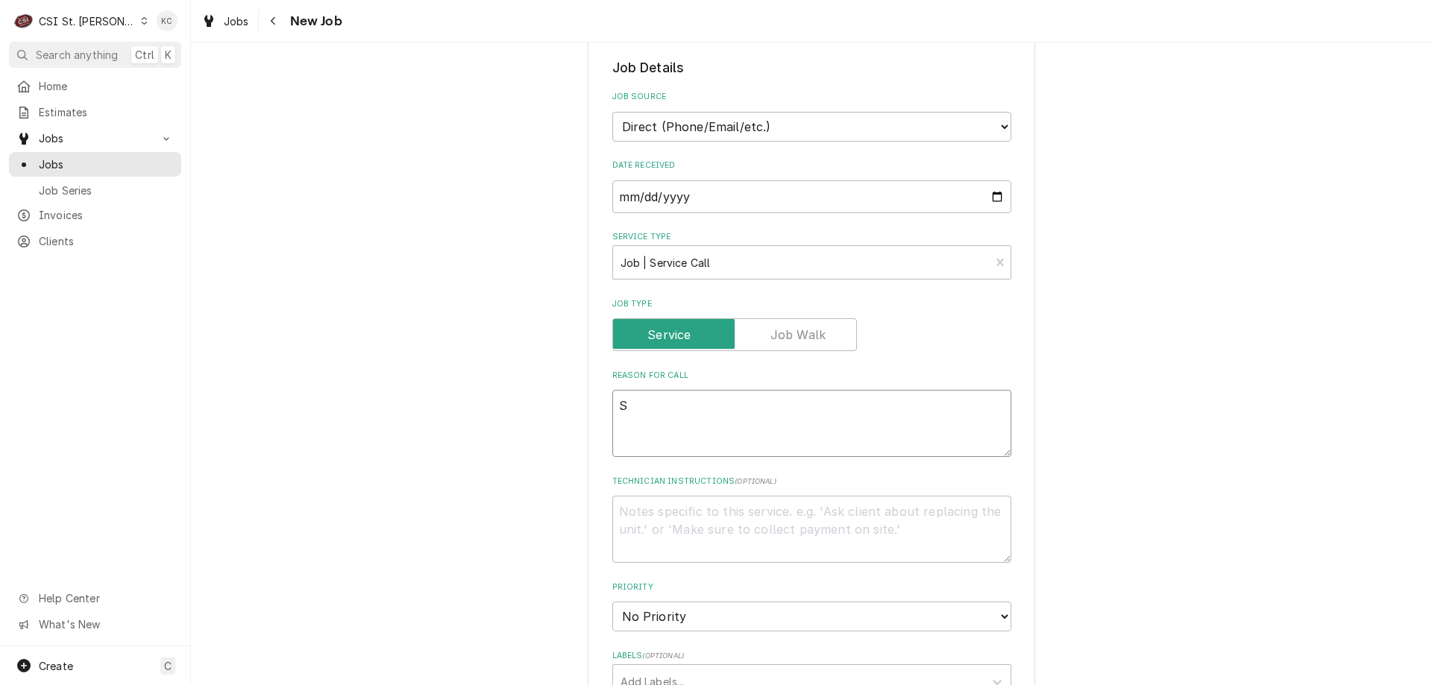
type textarea "ST"
type textarea "x"
type textarea "STA"
type textarea "x"
type textarea "STAR"
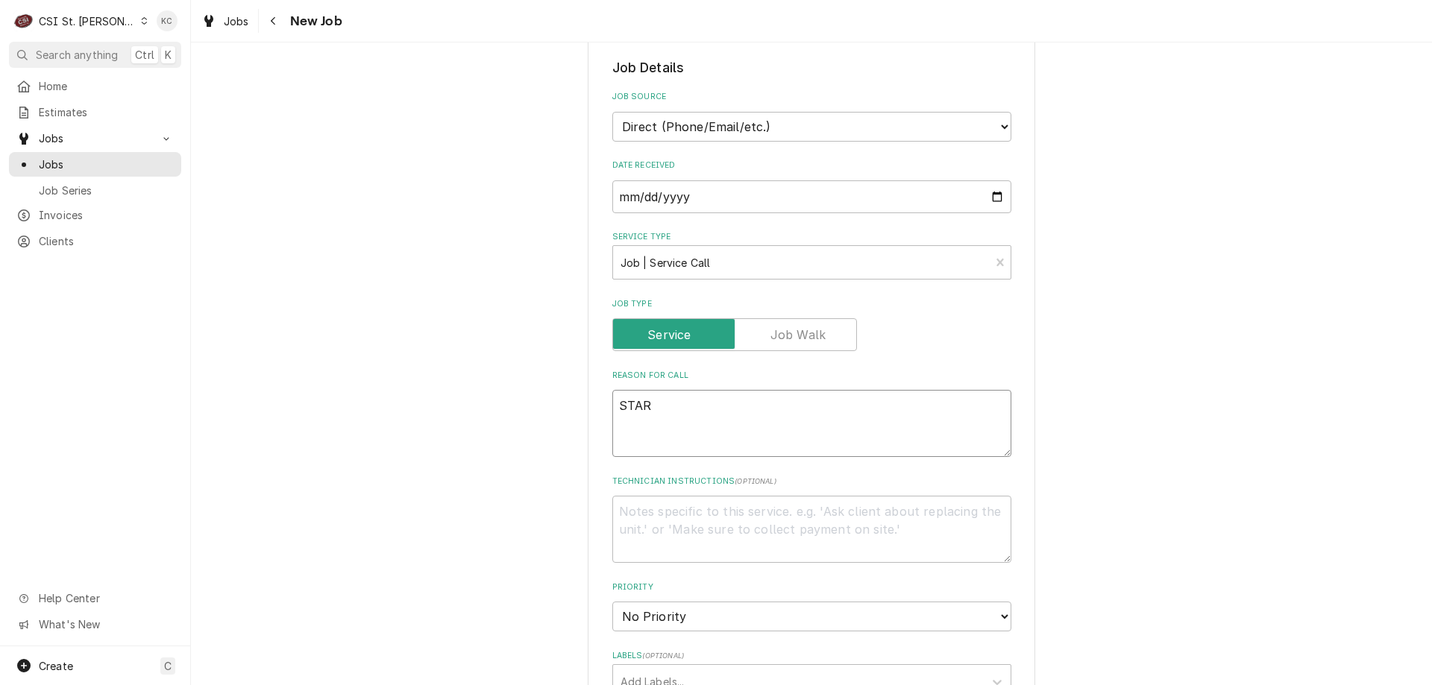
type textarea "x"
type textarea "START"
type textarea "x"
type textarea "STARTU"
type textarea "x"
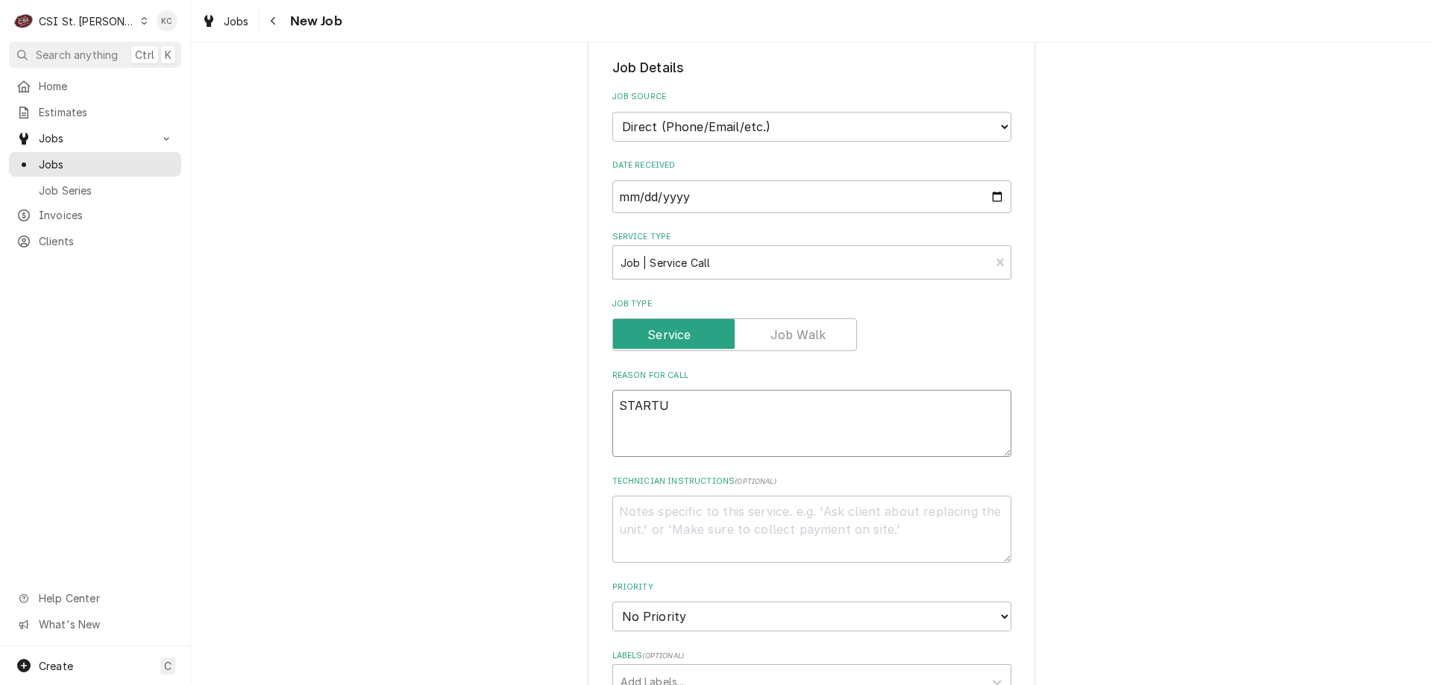
type textarea "STARTUP"
type textarea "x"
type textarea "STARTUP"
type textarea "x"
type textarea "STARTUP T"
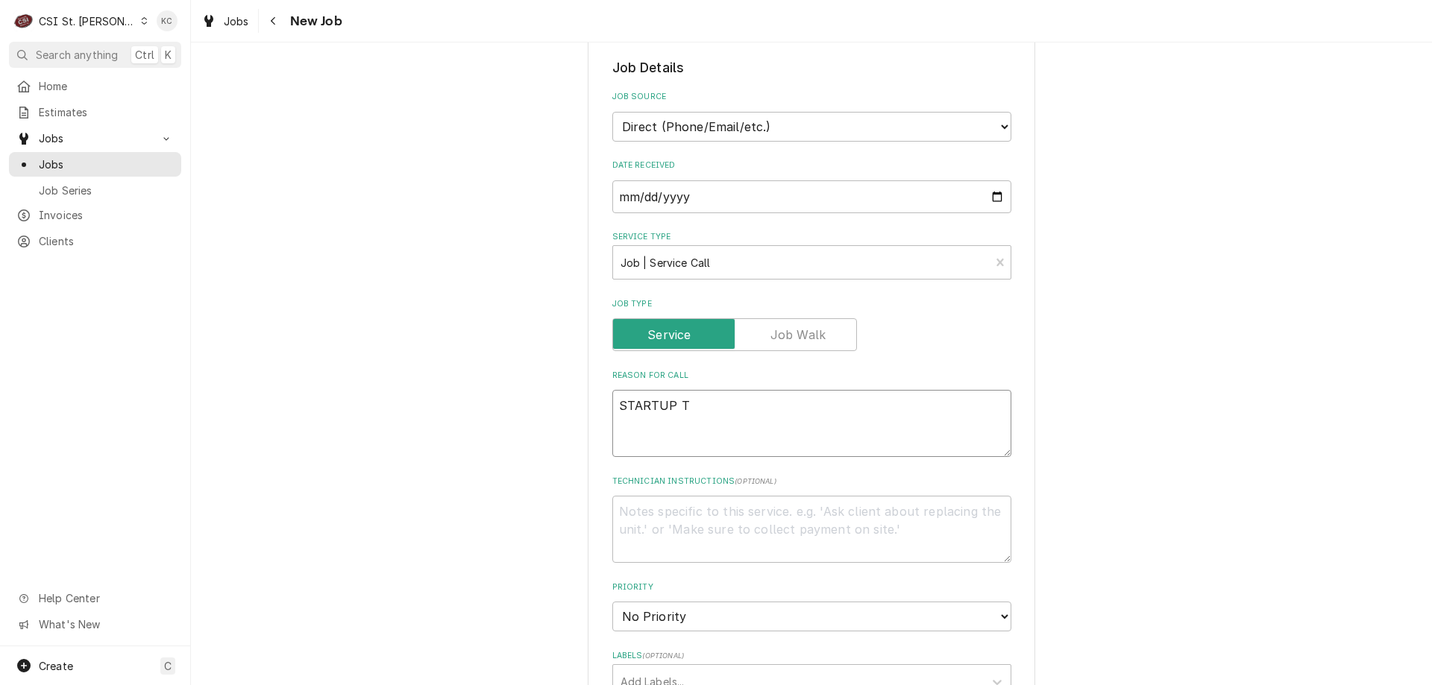
type textarea "x"
type textarea "STARTUP Tr"
type textarea "x"
type textarea "STARTUP Tra"
type textarea "x"
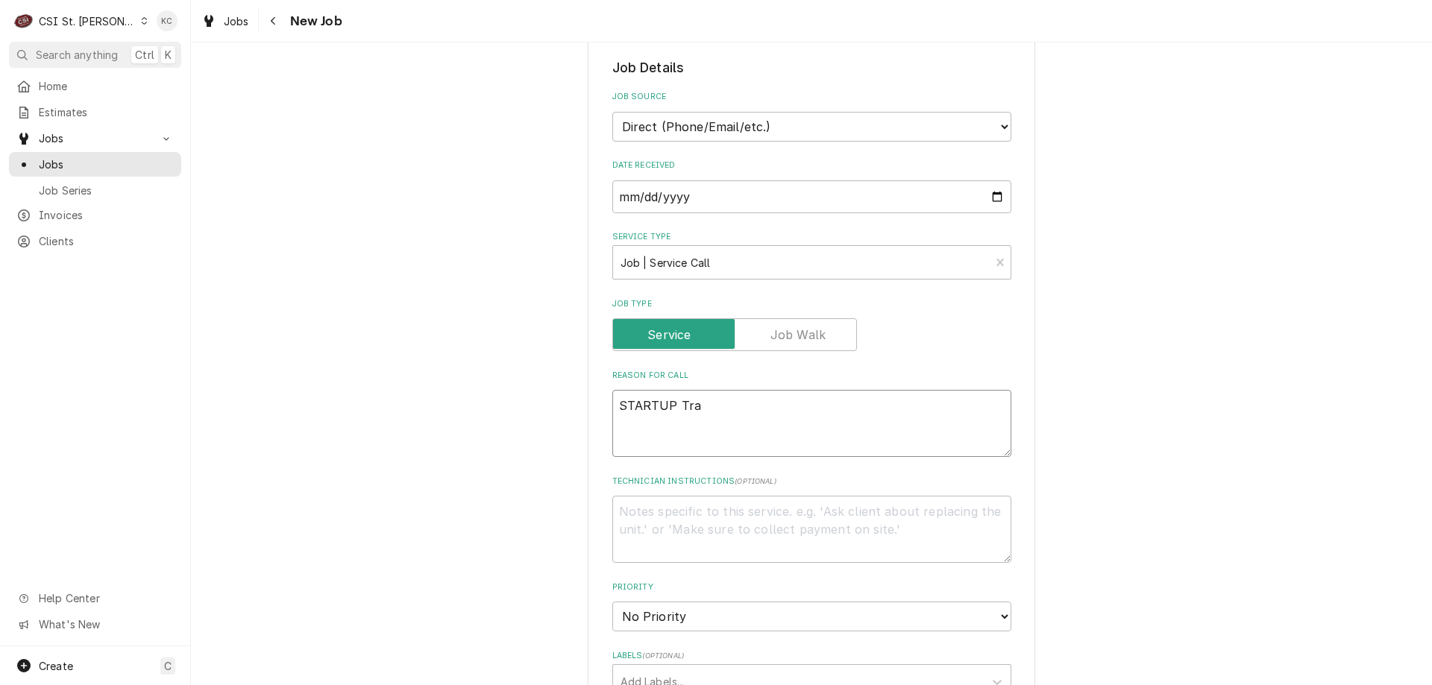
type textarea "STARTUP Trai"
type textarea "x"
type textarea "STARTUP Train"
type textarea "x"
type textarea "STARTUP Traini"
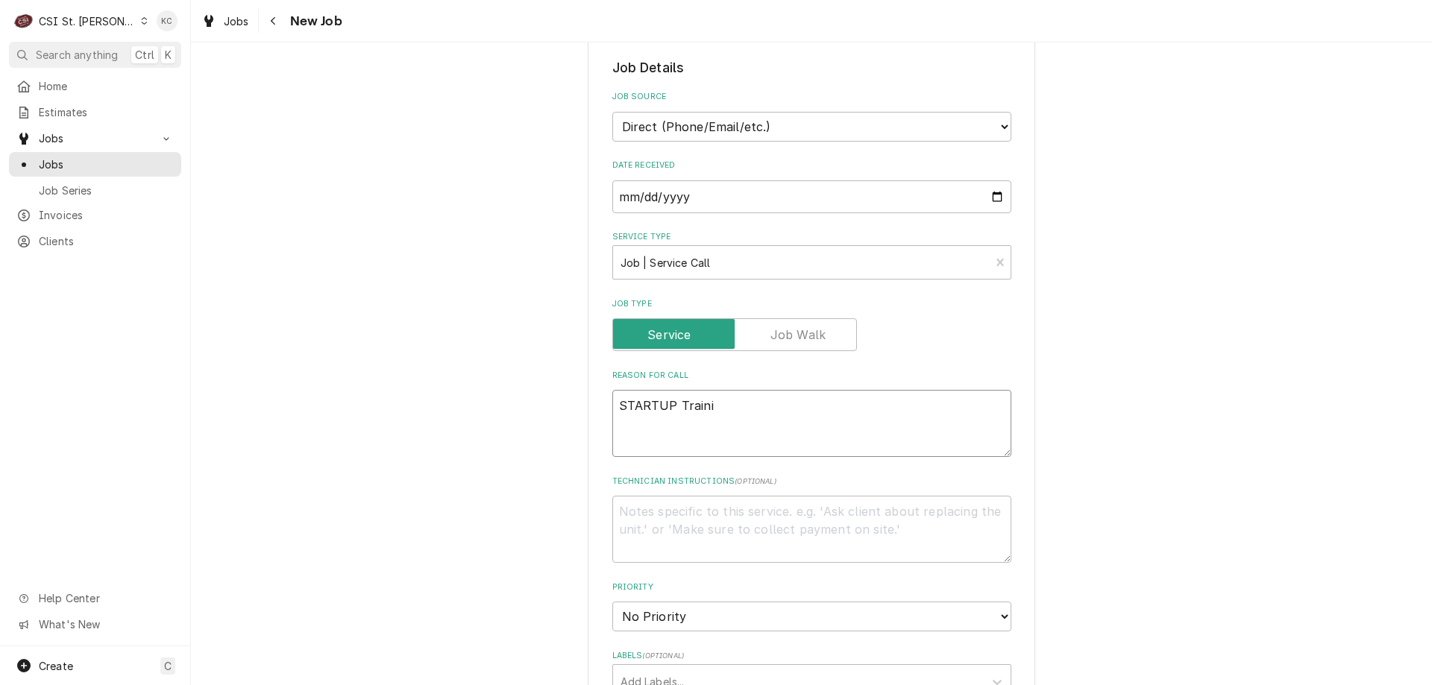
type textarea "x"
type textarea "STARTUP Trainin"
type textarea "x"
type textarea "STARTUP Training"
type textarea "x"
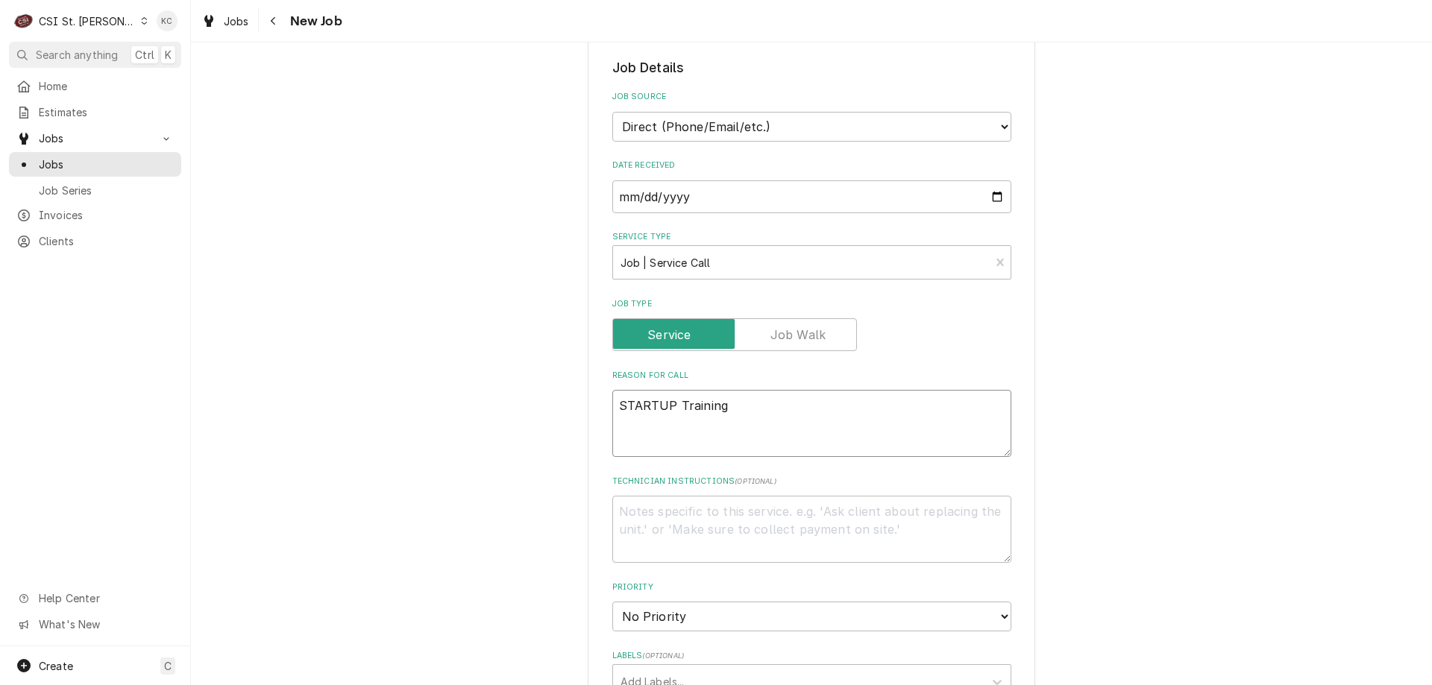
type textarea "STARTUP Training"
type textarea "x"
type textarea "STARTUP Training"
click at [646, 516] on textarea "Technician Instructions ( optional )" at bounding box center [811, 529] width 399 height 67
paste textarea "has to be after 2:00pm"
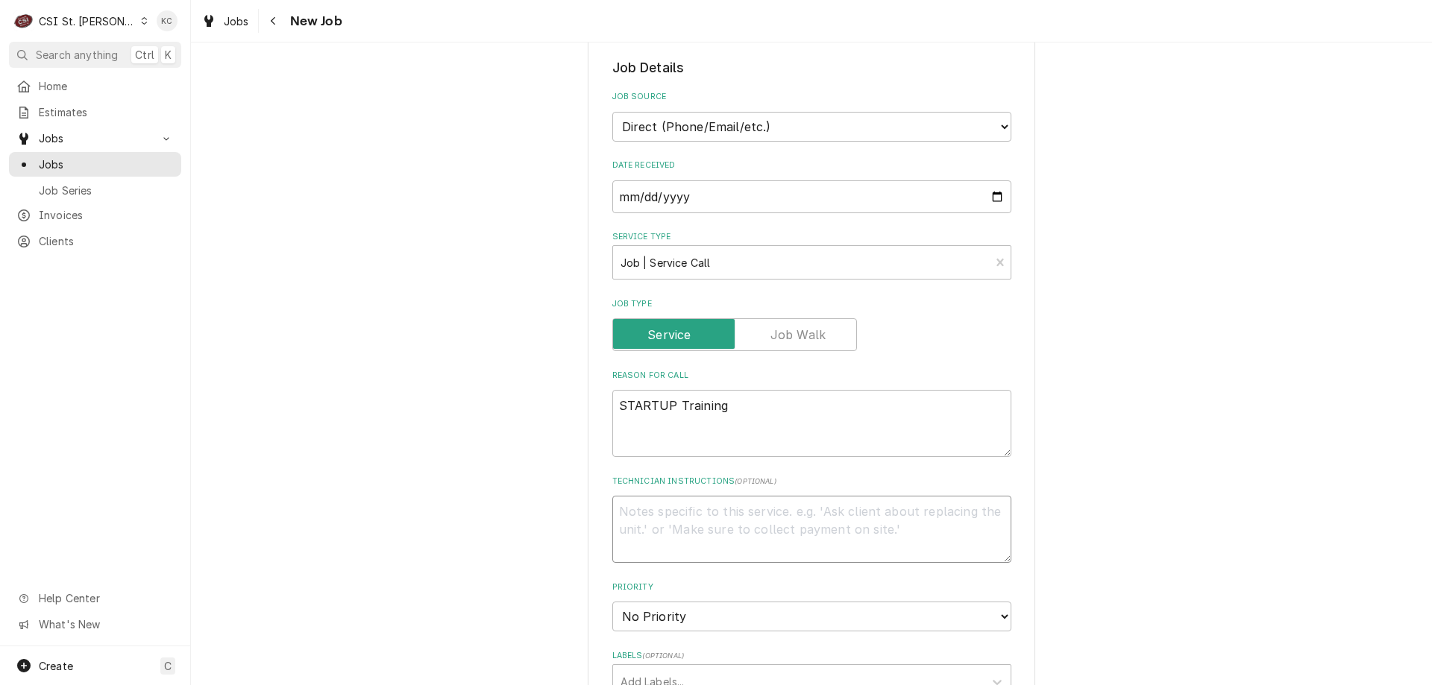
type textarea "x"
type textarea "has to be after 2:00pm"
type textarea "x"
type textarea "has to be after 2:00pm"
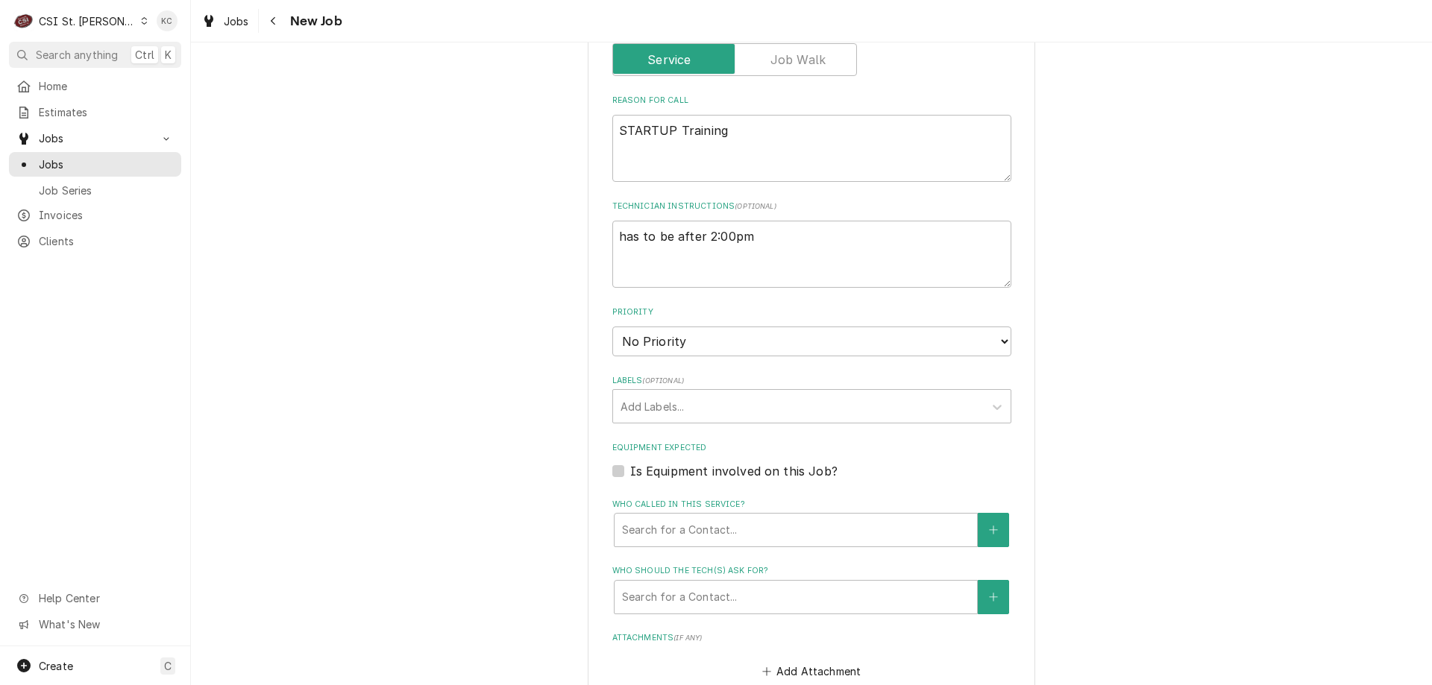
scroll to position [597, 0]
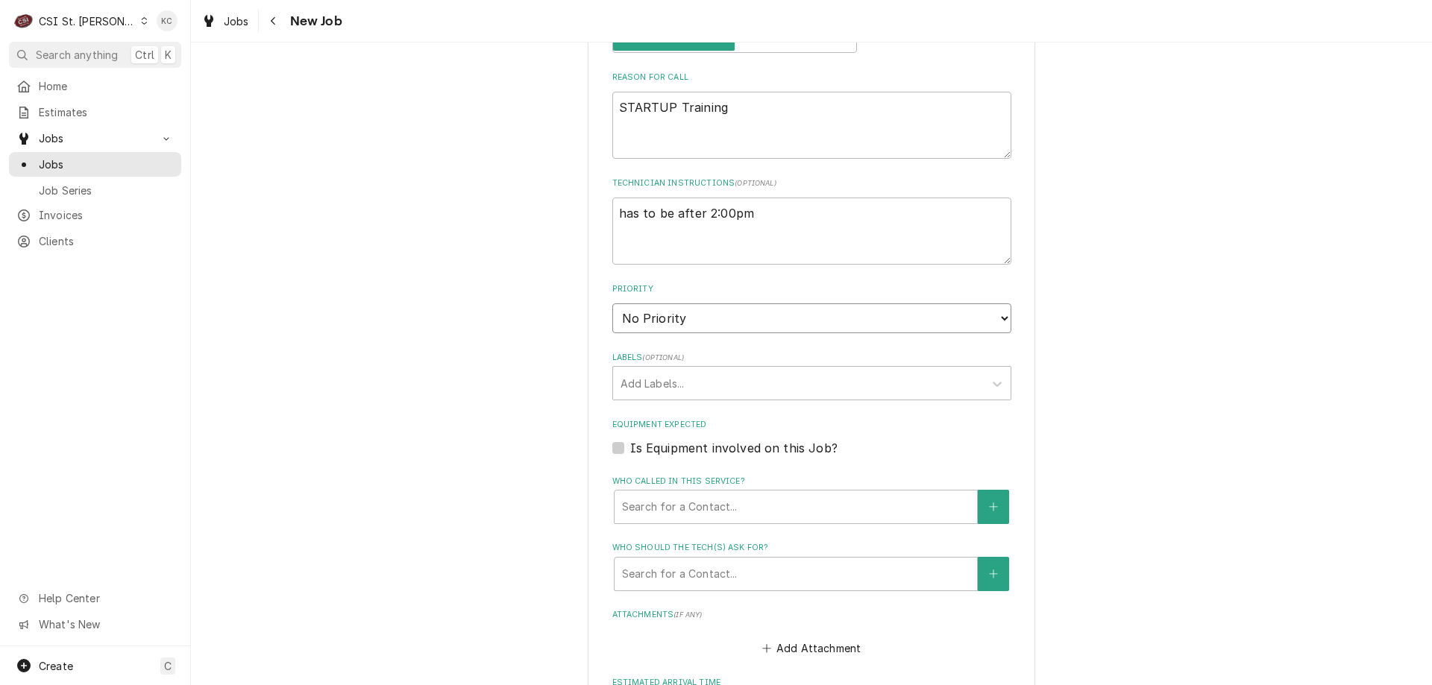
click at [834, 316] on select "No Priority Urgent High Medium Low" at bounding box center [811, 319] width 399 height 30
select select "4"
click at [612, 304] on select "No Priority Urgent High Medium Low" at bounding box center [811, 319] width 399 height 30
click at [778, 383] on div "Labels" at bounding box center [798, 383] width 356 height 27
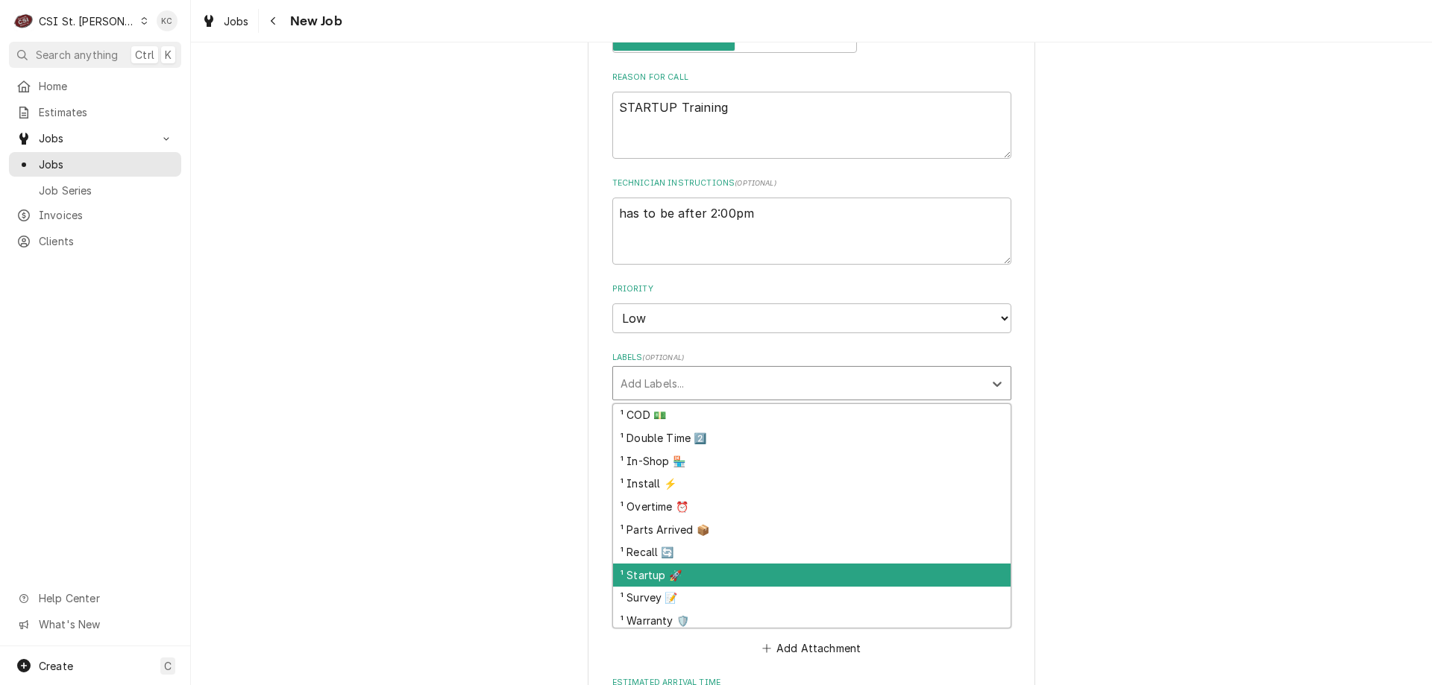
click at [774, 568] on div "¹ Startup 🚀" at bounding box center [811, 575] width 397 height 23
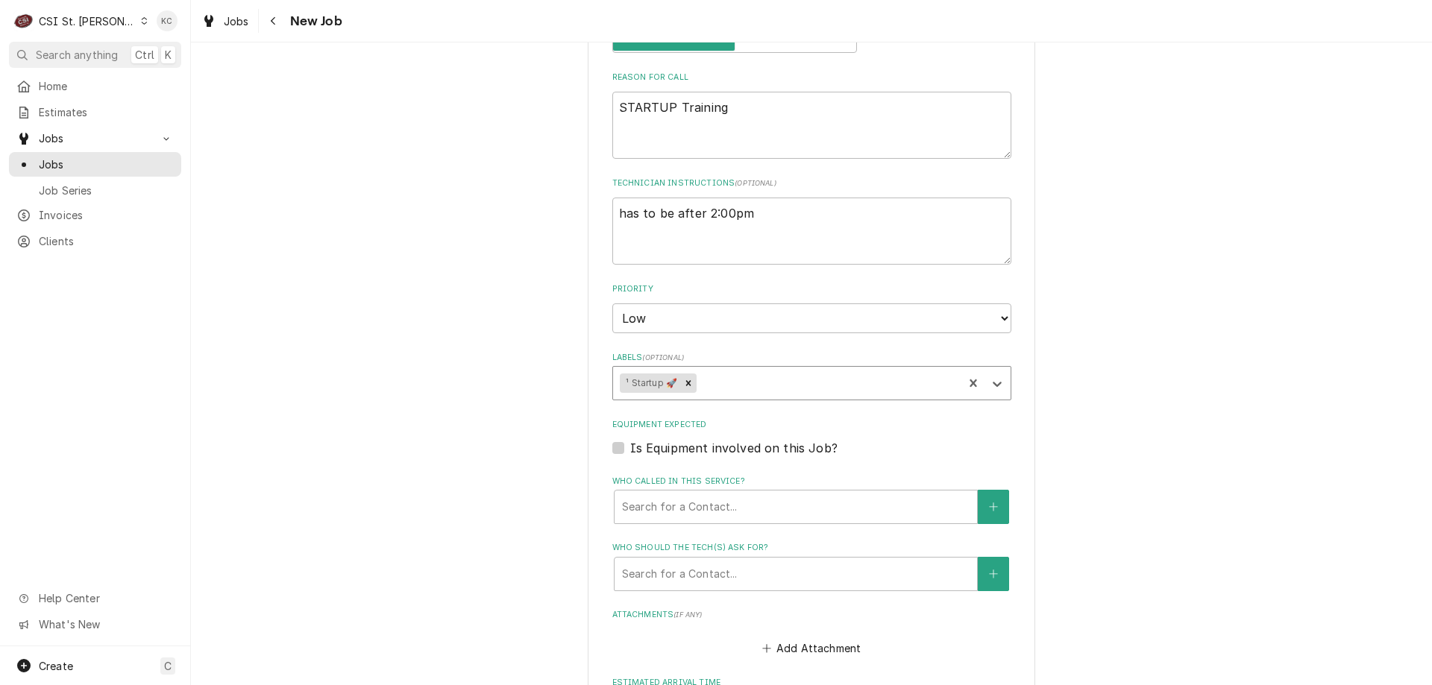
click at [761, 377] on div "Labels" at bounding box center [827, 383] width 257 height 27
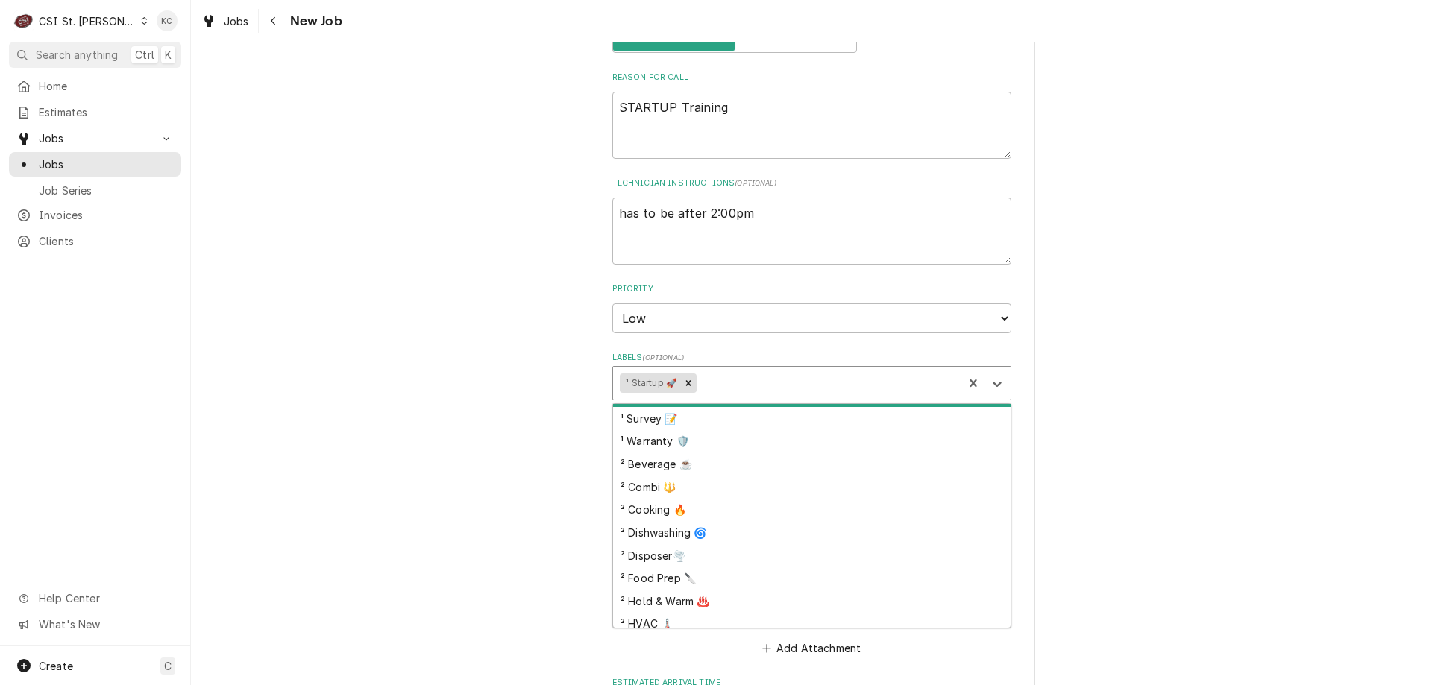
scroll to position [224, 0]
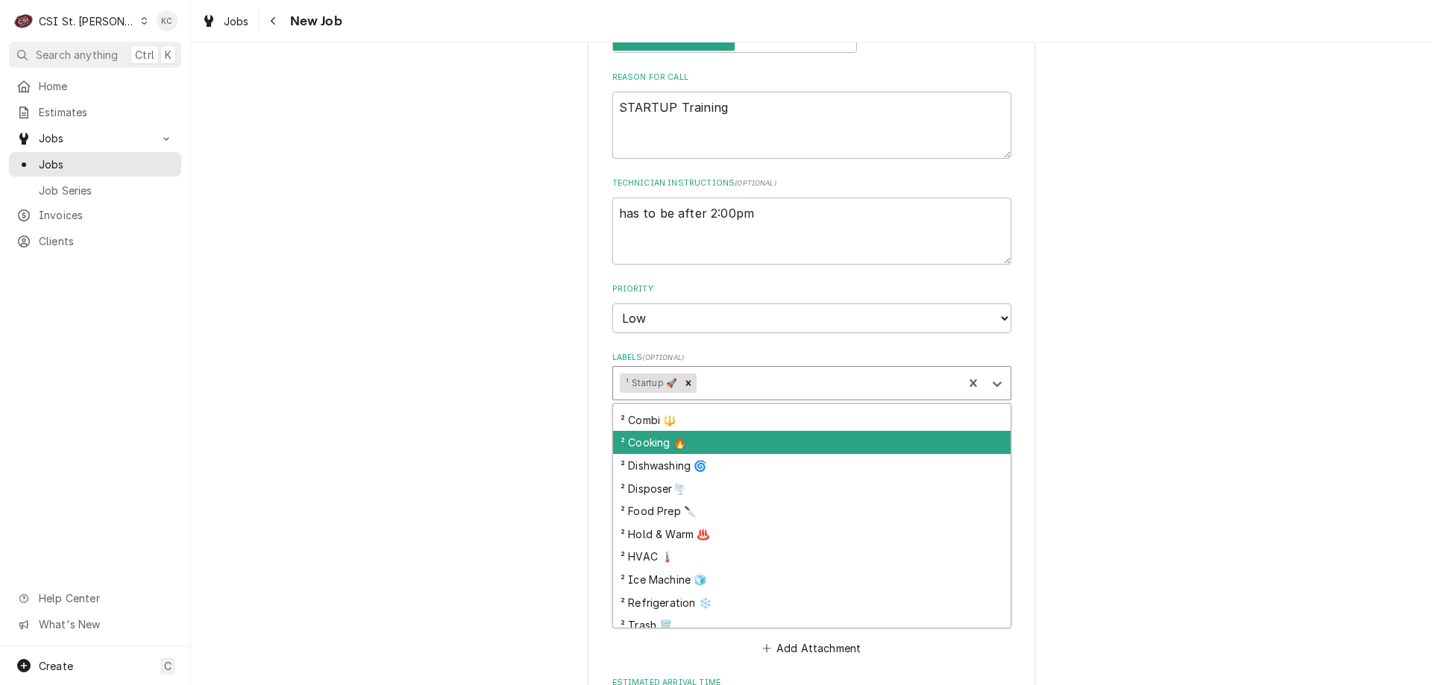
click at [764, 448] on div "² Cooking 🔥" at bounding box center [811, 442] width 397 height 23
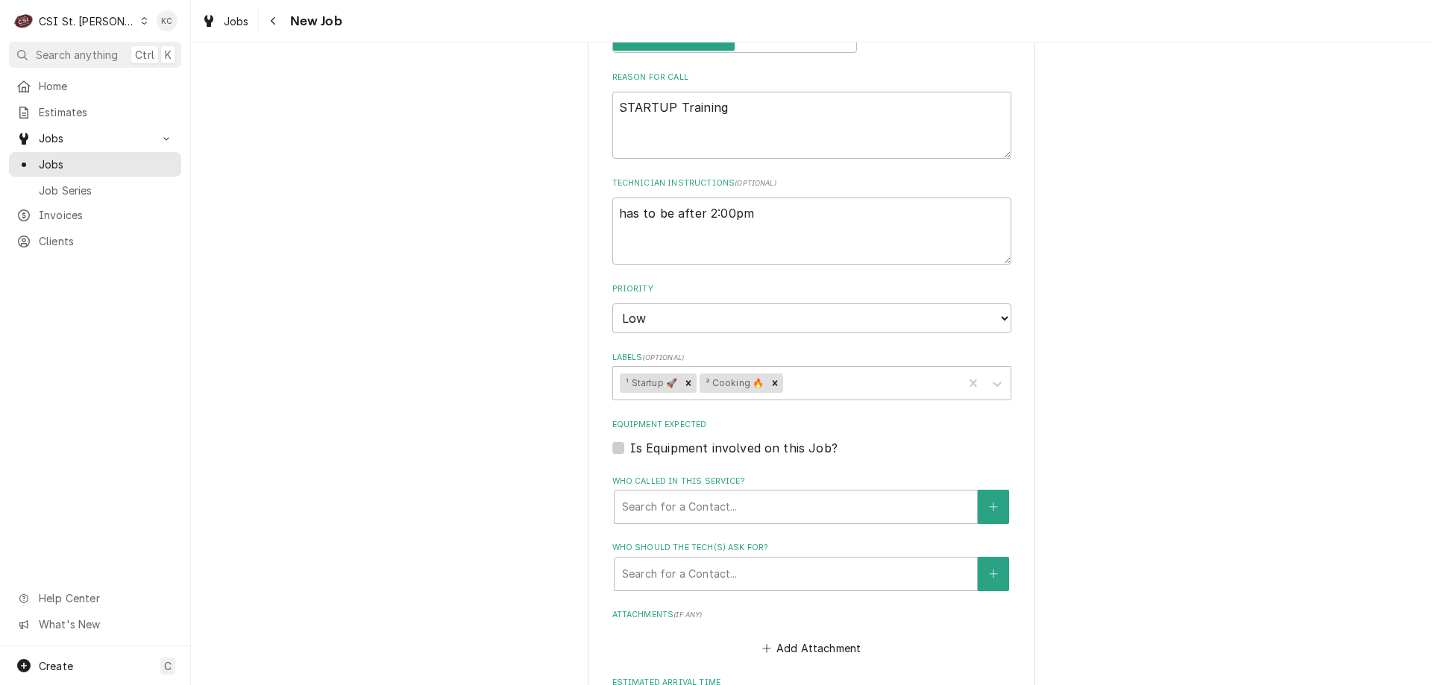
click at [1074, 444] on div "Please provide the following information to create a job: Client Details Client…" at bounding box center [811, 298] width 1241 height 1673
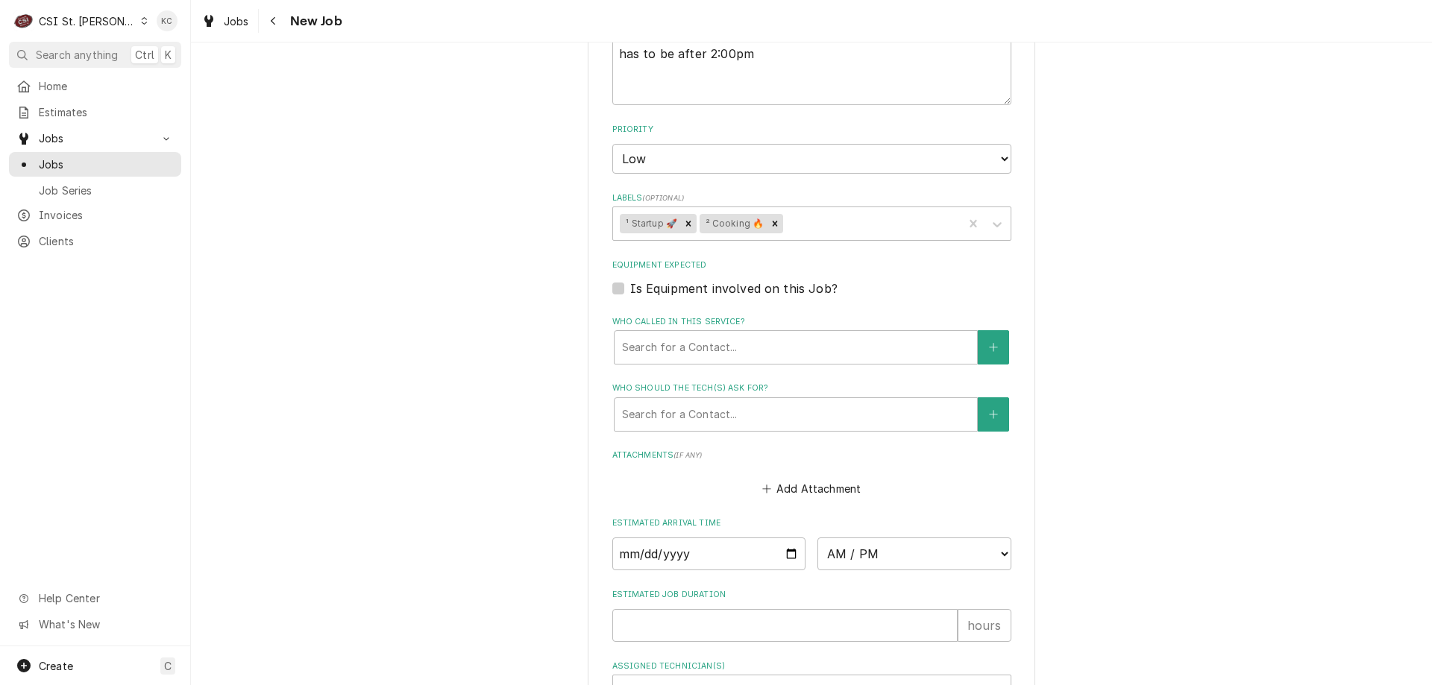
scroll to position [969, 0]
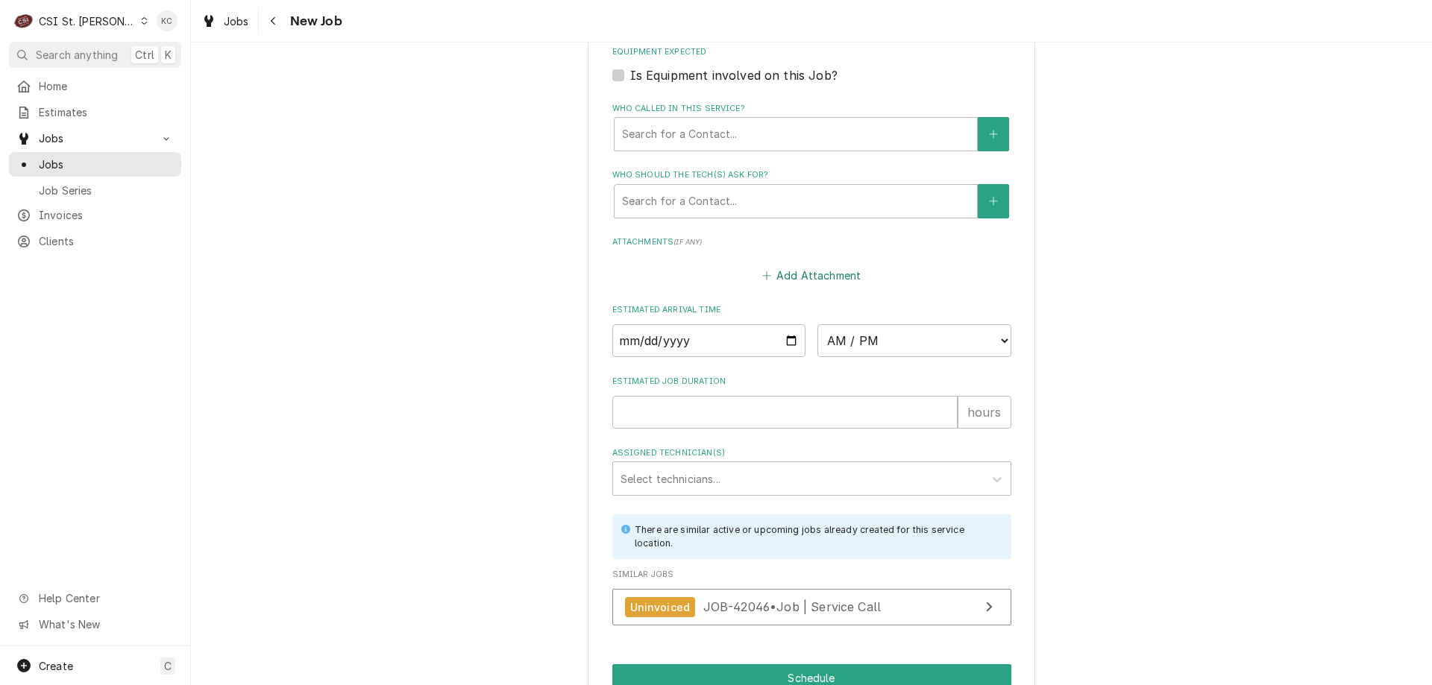
click at [805, 280] on button "Add Attachment" at bounding box center [811, 275] width 104 height 21
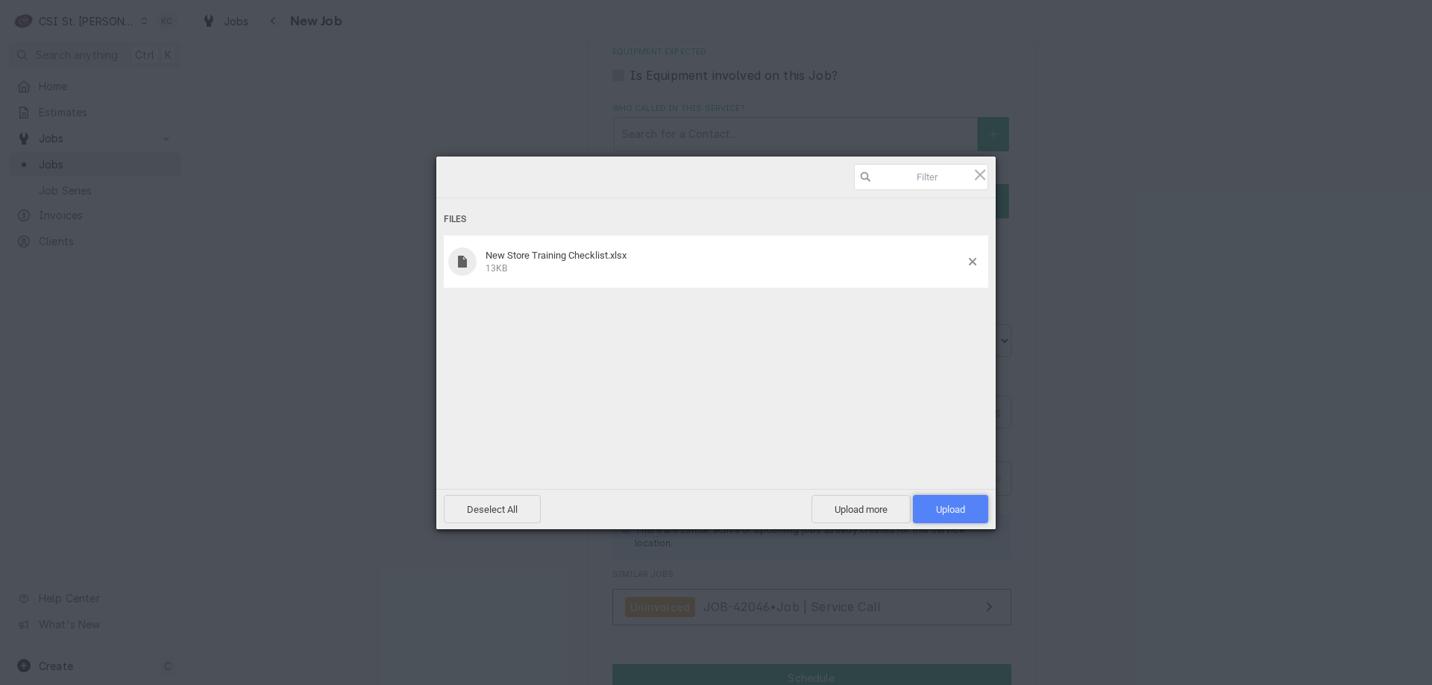
click at [952, 495] on span "Upload 1" at bounding box center [950, 509] width 75 height 28
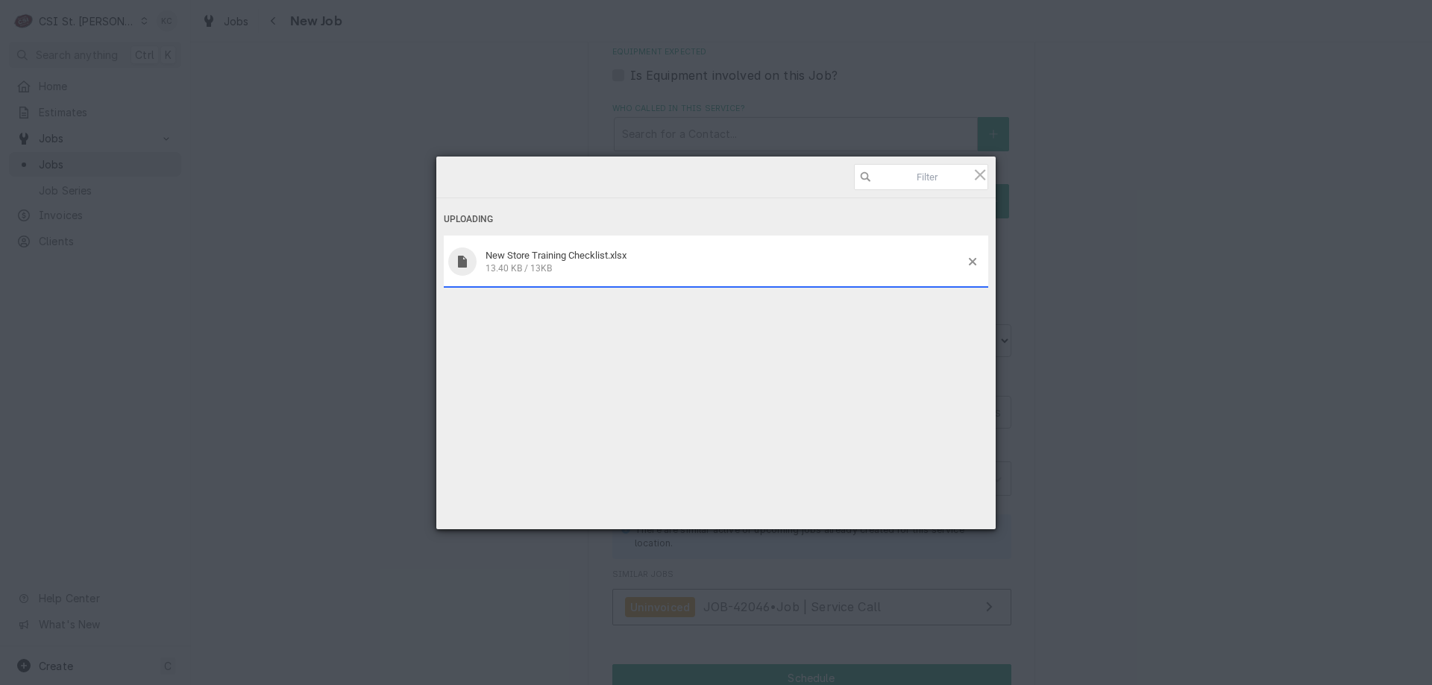
type textarea "x"
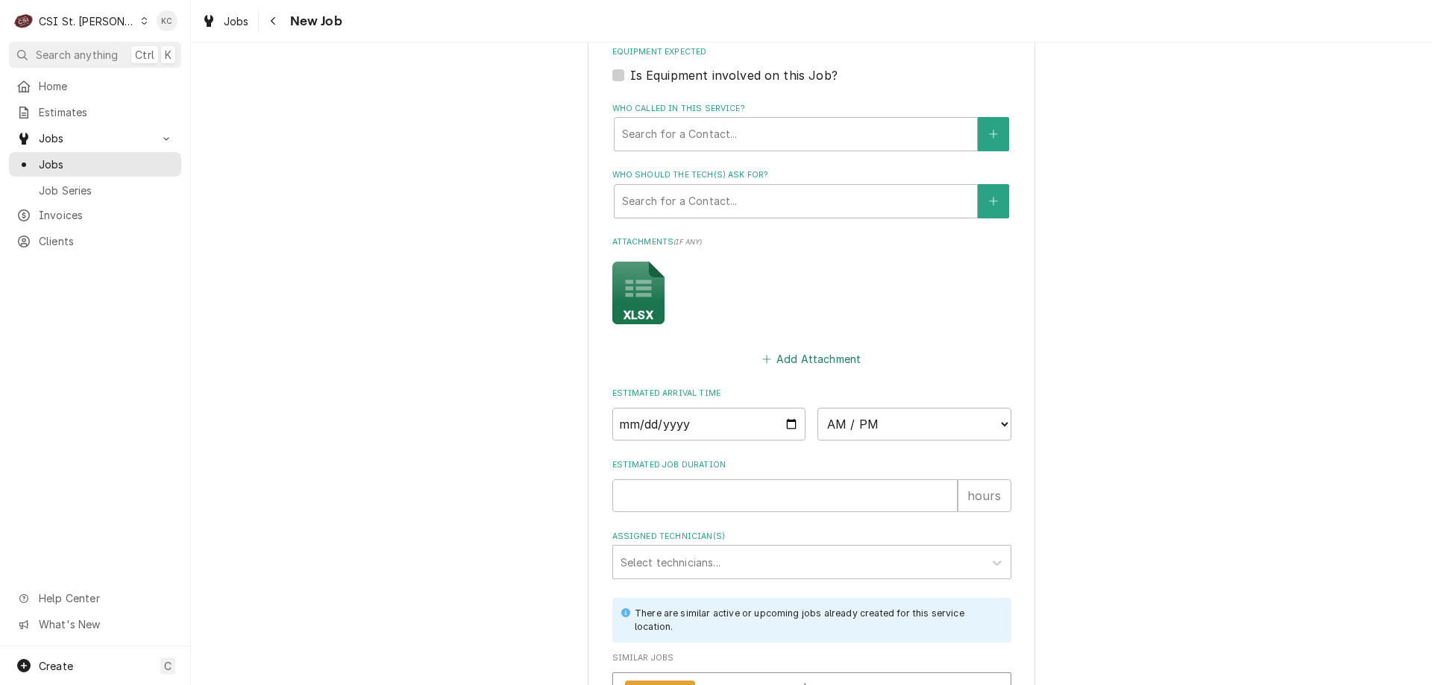
click at [820, 359] on button "Add Attachment" at bounding box center [811, 358] width 104 height 21
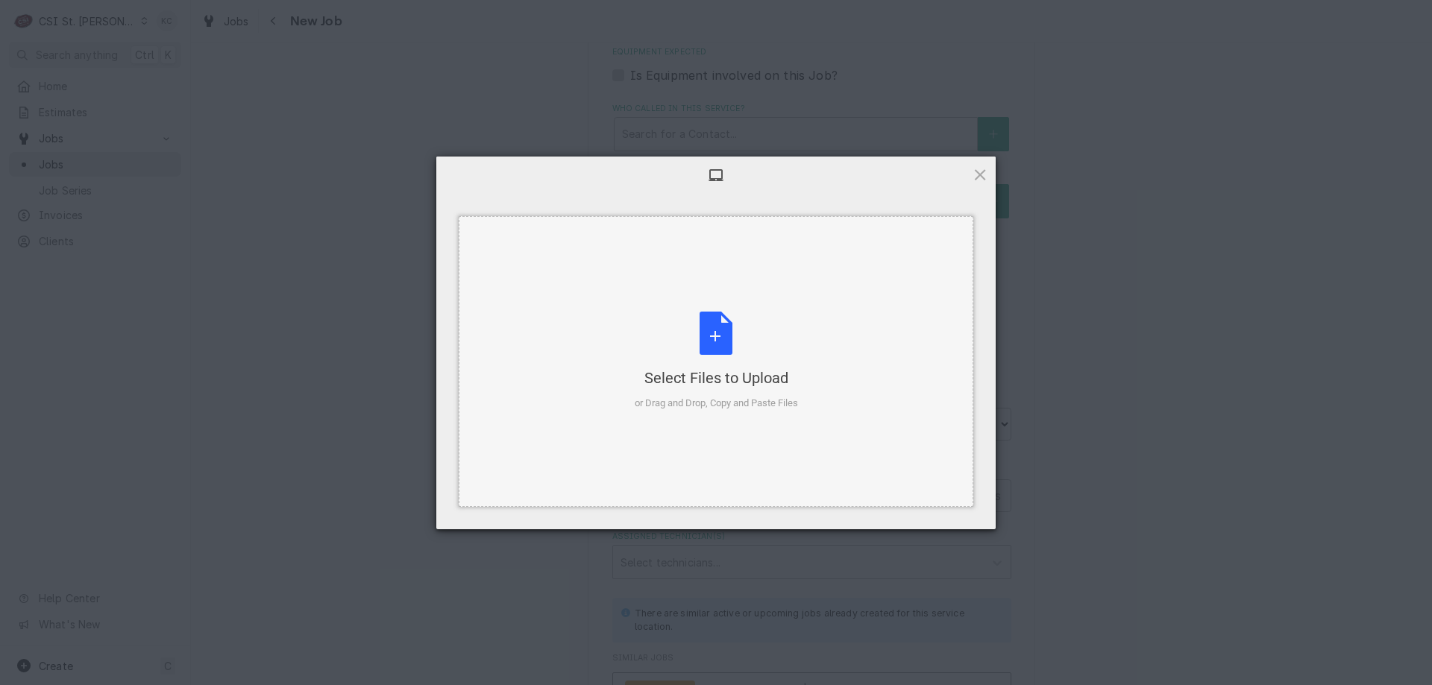
drag, startPoint x: 814, startPoint y: 339, endPoint x: 782, endPoint y: 469, distance: 133.8
click at [782, 469] on div "Select Files to Upload or Drag and Drop, Copy and Paste Files" at bounding box center [716, 361] width 515 height 291
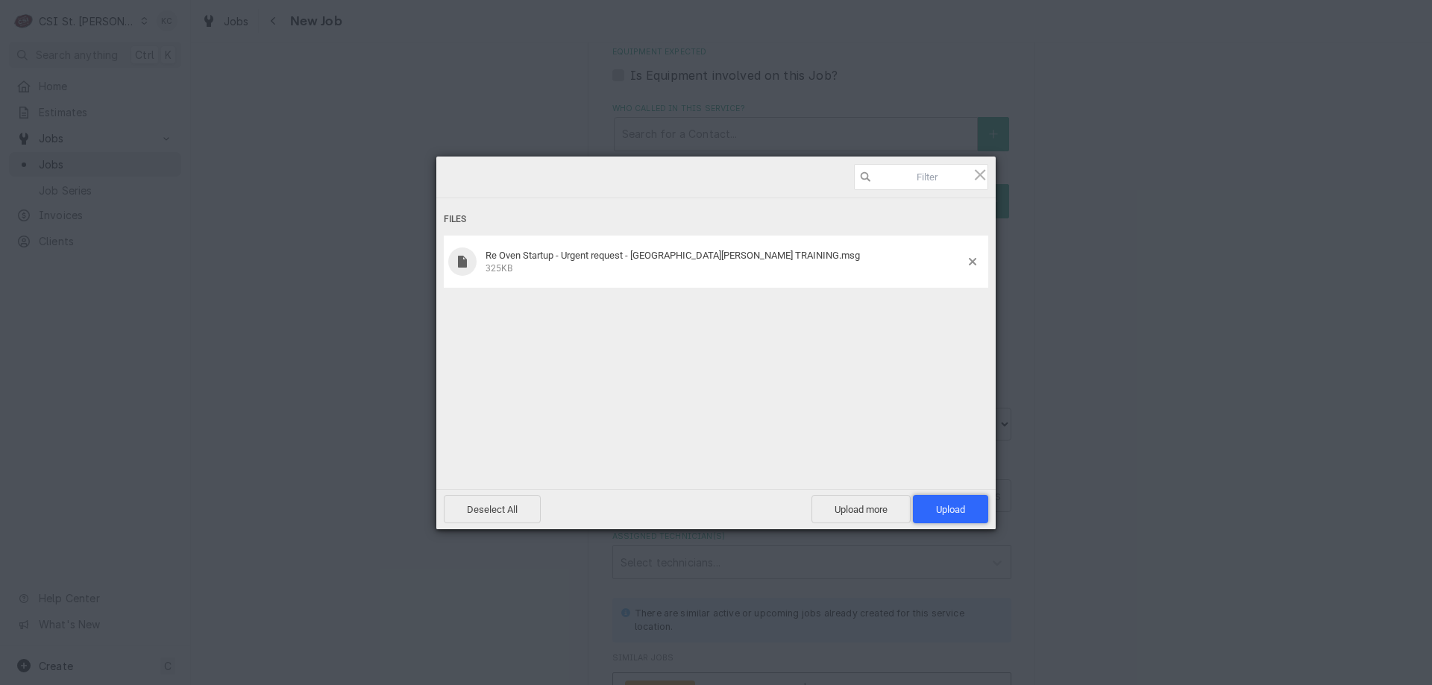
drag, startPoint x: 940, startPoint y: 518, endPoint x: 981, endPoint y: 497, distance: 46.0
click at [943, 516] on span "Upload 1" at bounding box center [950, 509] width 75 height 28
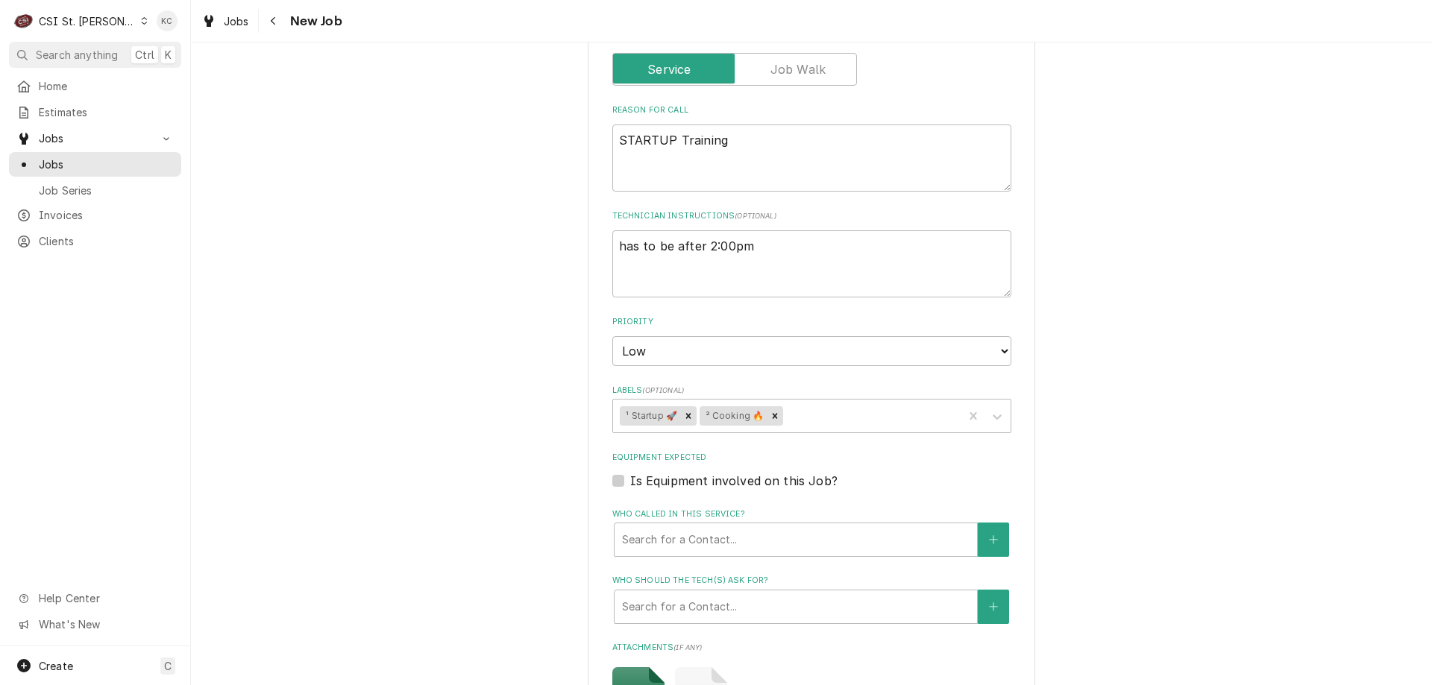
scroll to position [522, 0]
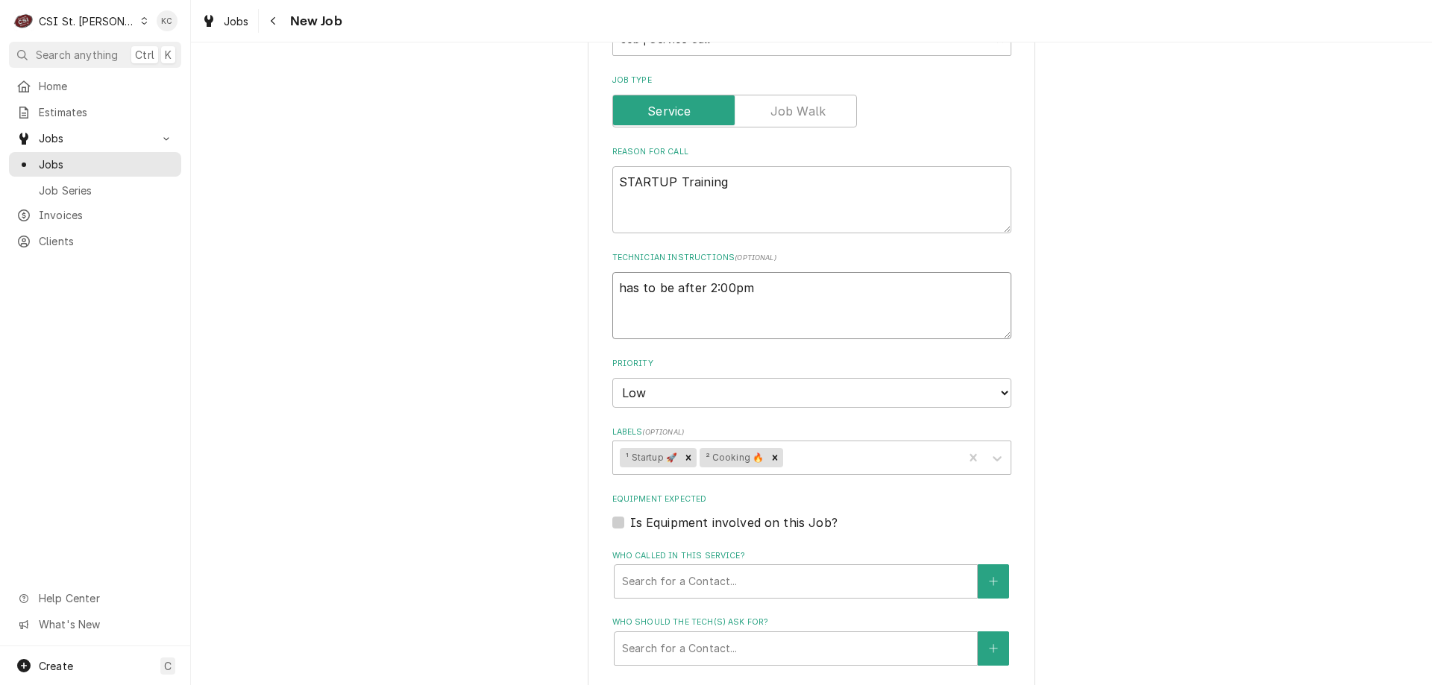
click at [820, 287] on textarea "has to be after 2:00pm" at bounding box center [811, 305] width 399 height 67
type textarea "x"
type textarea "has to be after 2:00pm"
type textarea "x"
type textarea "has to be after 2:00pm"
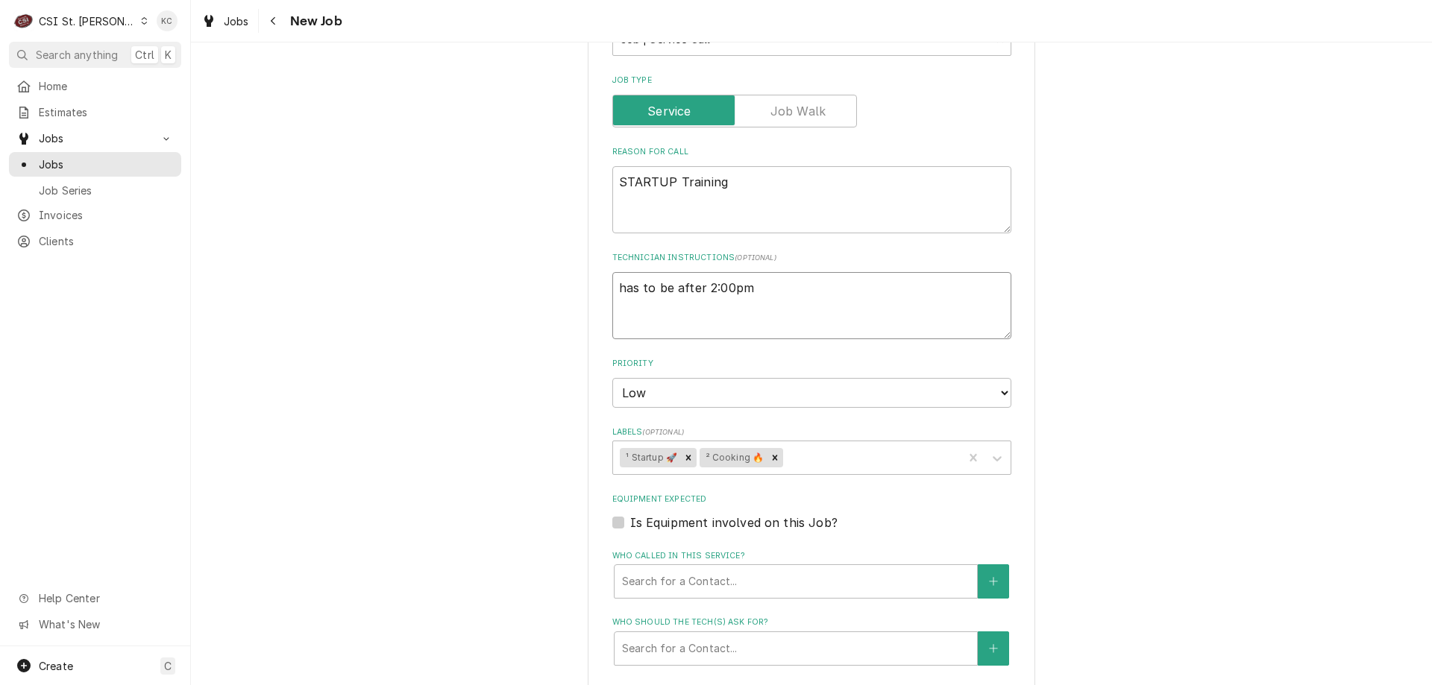
type textarea "x"
type textarea "has to be after 2:00pm"
click at [652, 310] on textarea "has to be after 2:00pm" at bounding box center [811, 305] width 399 height 67
type textarea "x"
type textarea "has to be after 2:00pm"
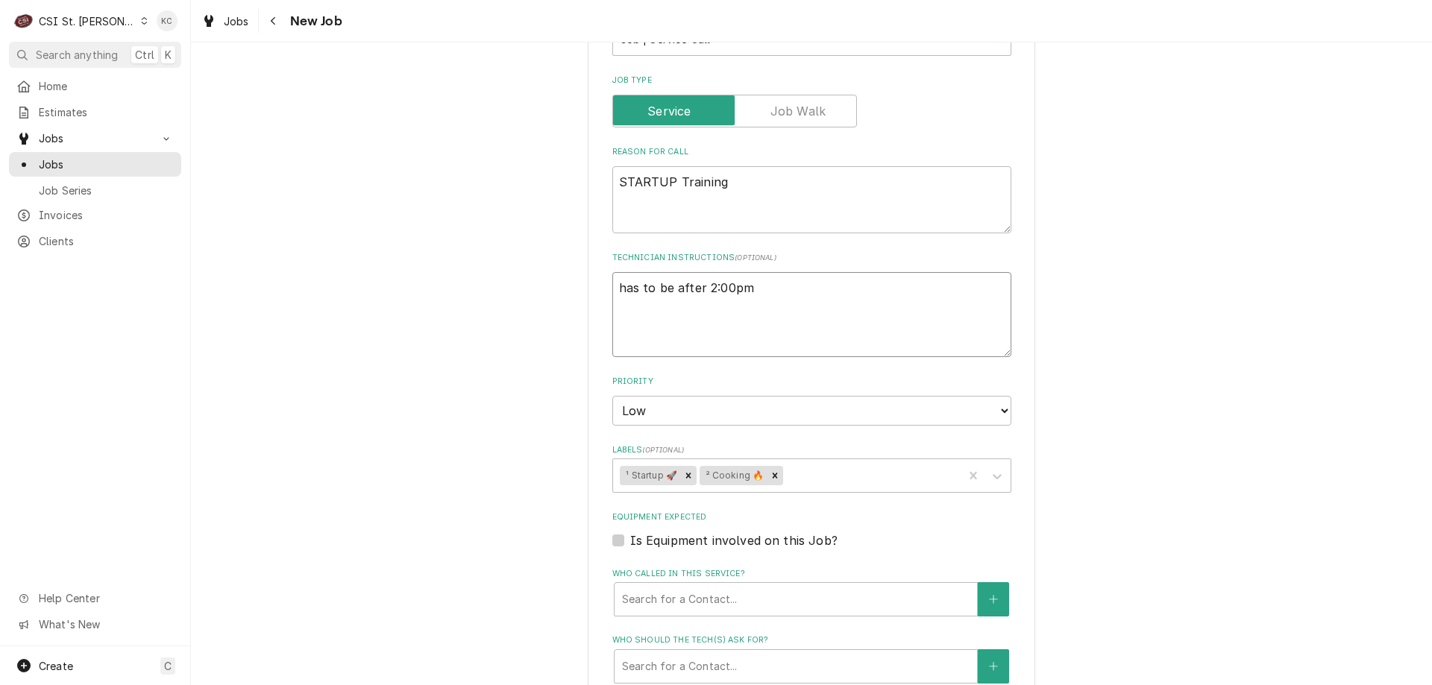
type textarea "x"
type textarea "has to be after 2:00pm V"
type textarea "x"
type textarea "has to be after 2:00pm Vi"
type textarea "x"
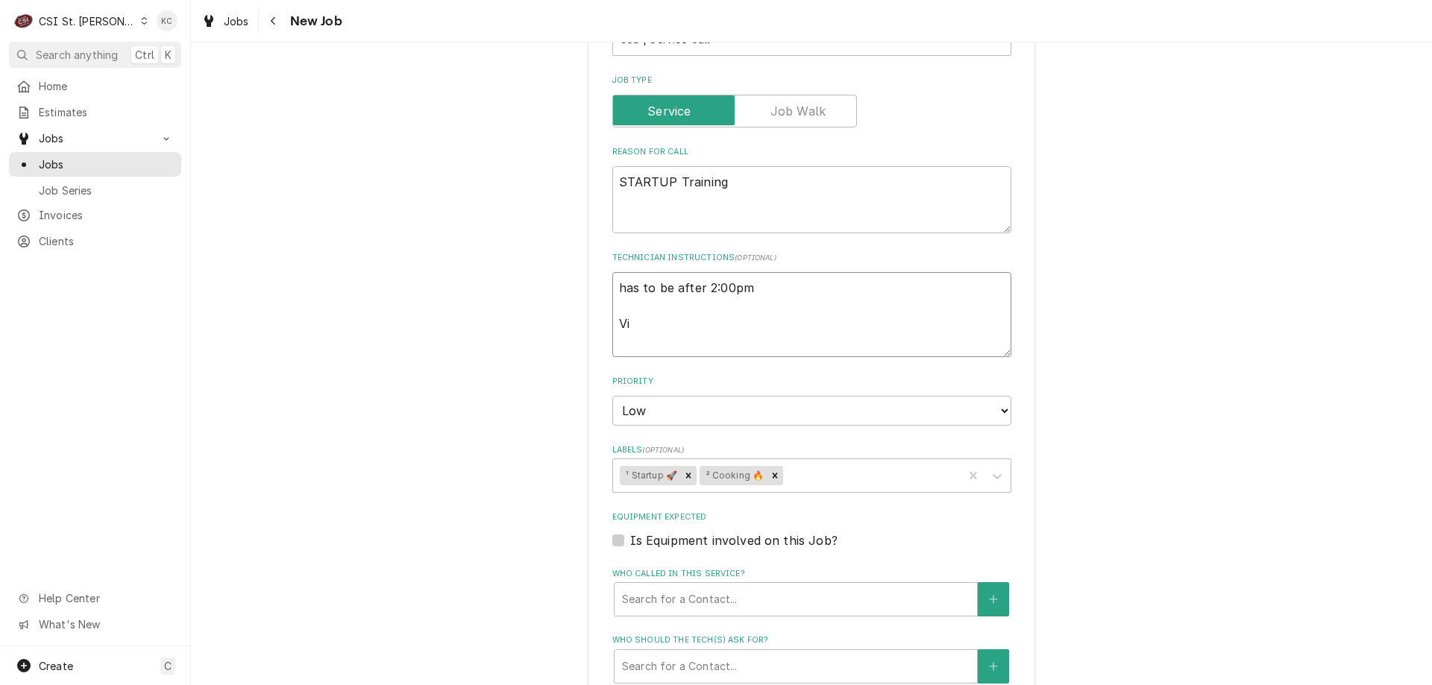
type textarea "has to be after 2:00pm Vid"
type textarea "x"
type textarea "has to be after 2:00pm Vide"
type textarea "x"
type textarea "has to be after 2:00pm Video"
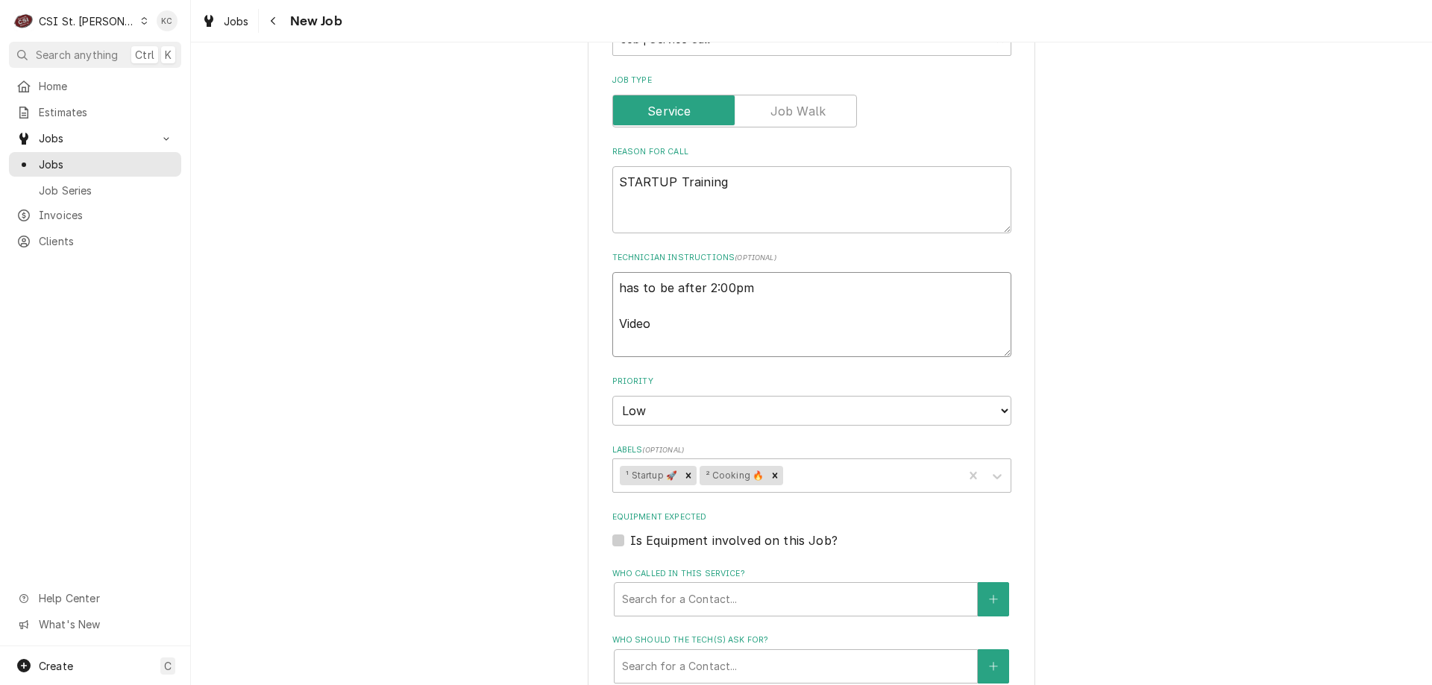
type textarea "x"
type textarea "has to be after 2:00pm Video"
type textarea "x"
type textarea "has to be after 2:00pm Video L"
type textarea "x"
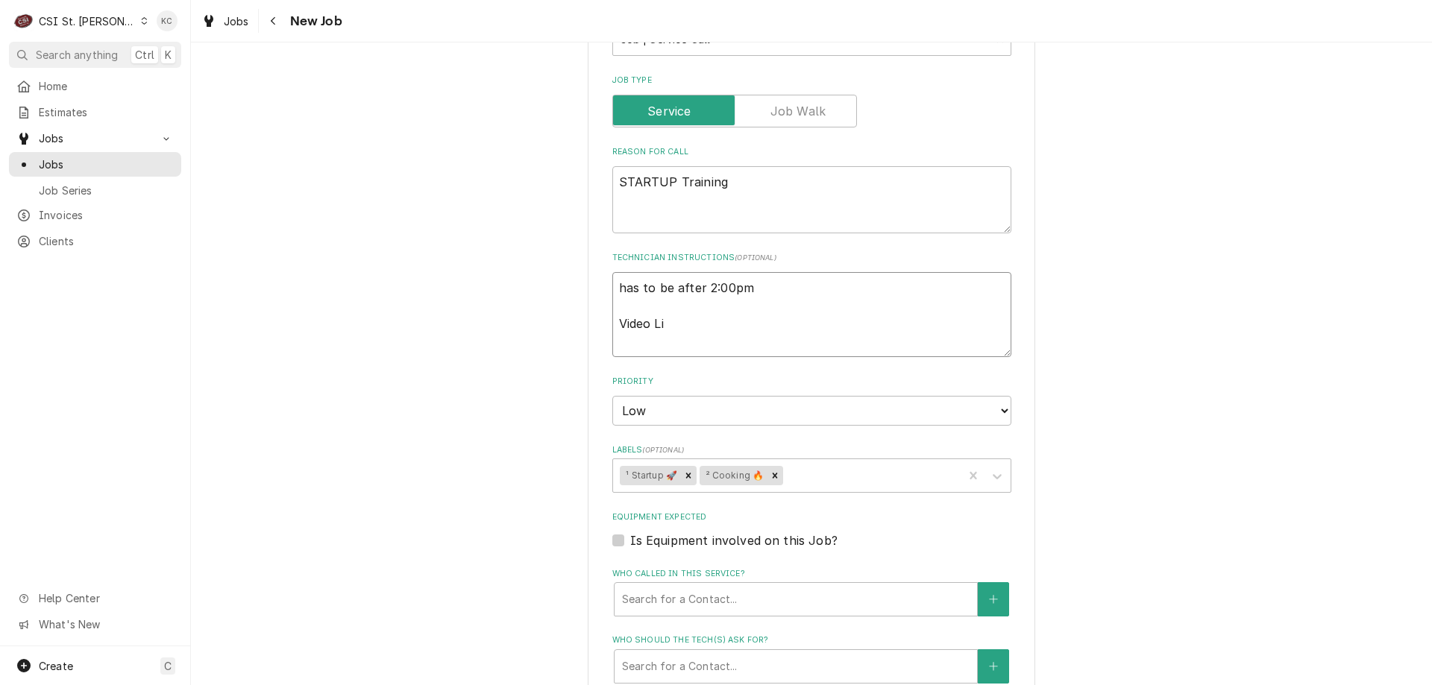
type textarea "has to be after 2:00pm Video Lin"
type textarea "x"
type textarea "has to be after 2:00pm Video Link"
type textarea "x"
type textarea "has to be after 2:00pm Video Links"
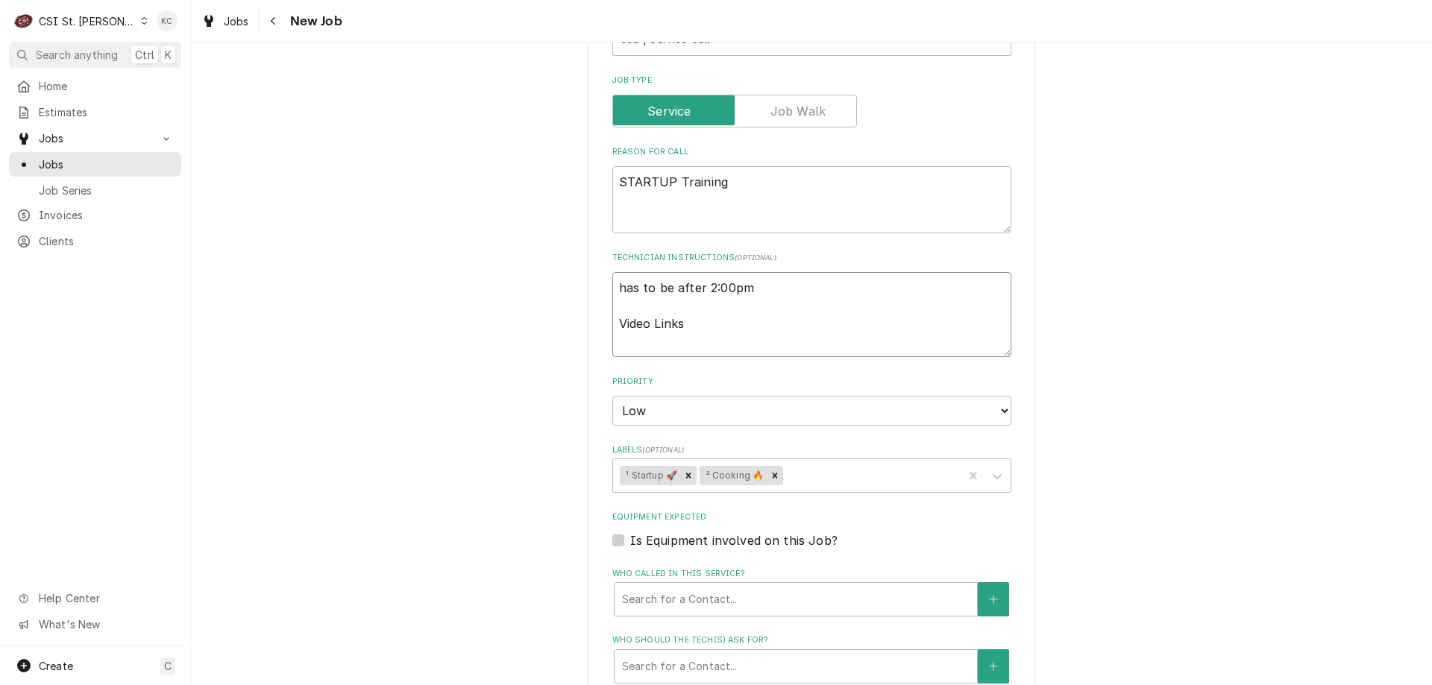
type textarea "x"
type textarea "has to be after 2:00pm Video Links"
type textarea "x"
type textarea "has to be after 2:00pm Video Links a"
type textarea "x"
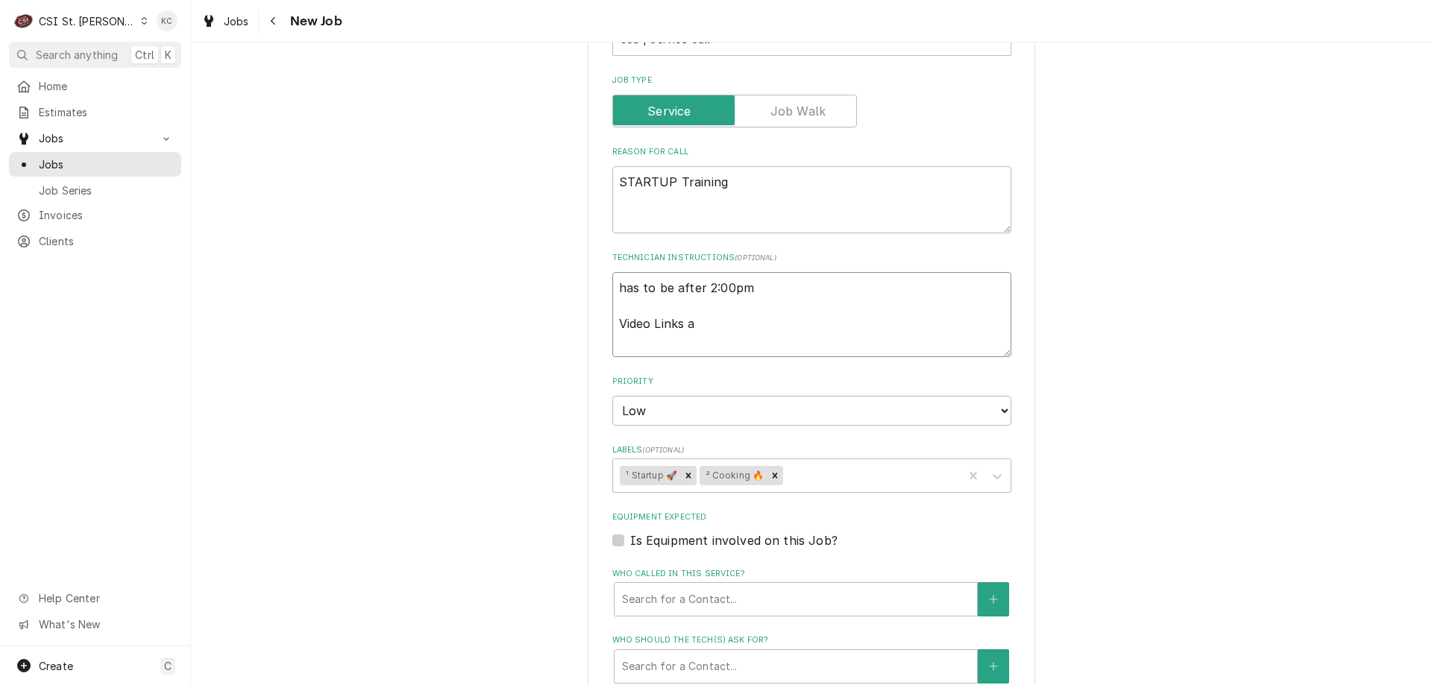
type textarea "has to be after 2:00pm Video Links ar"
type textarea "x"
type textarea "has to be after 2:00pm Video Links are"
type textarea "x"
type textarea "has to be after 2:00pm Video Links are"
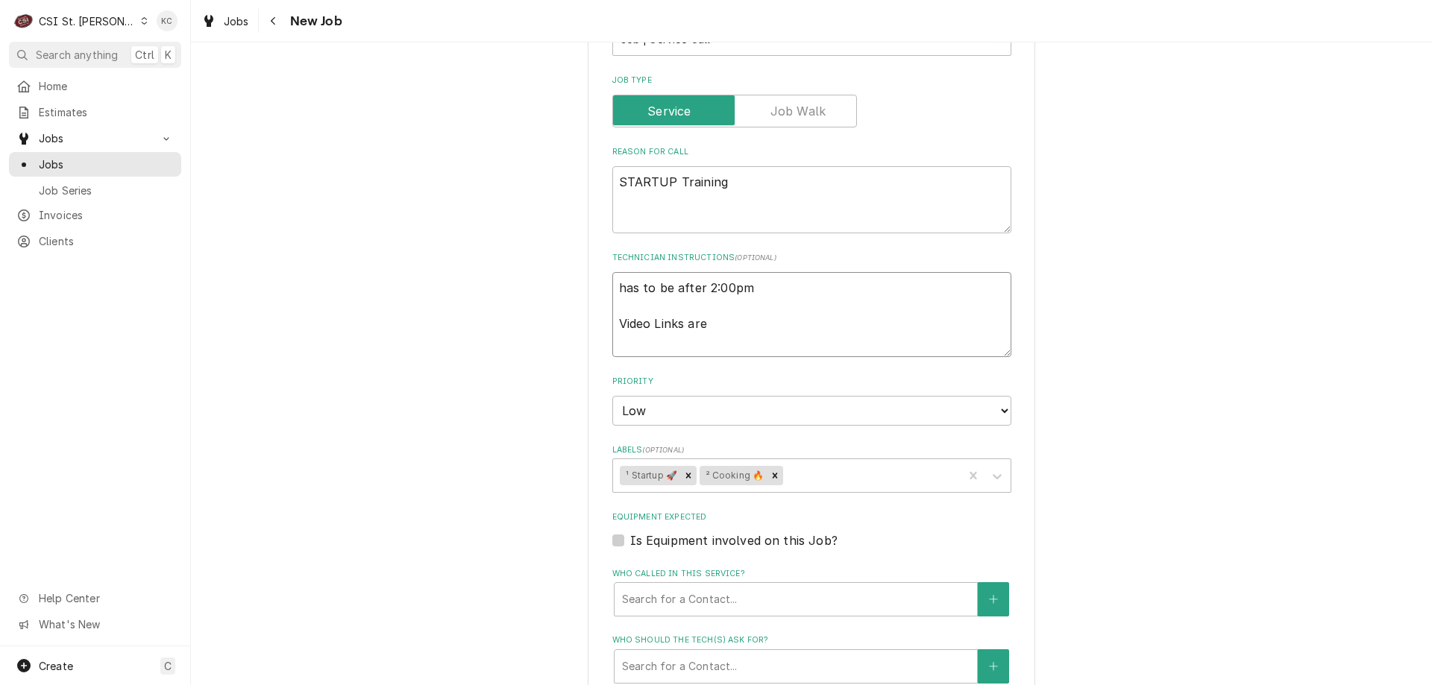
type textarea "x"
type textarea "has to be after 2:00pm Video Links are a"
type textarea "x"
type textarea "has to be after 2:00pm Video Links are at"
type textarea "x"
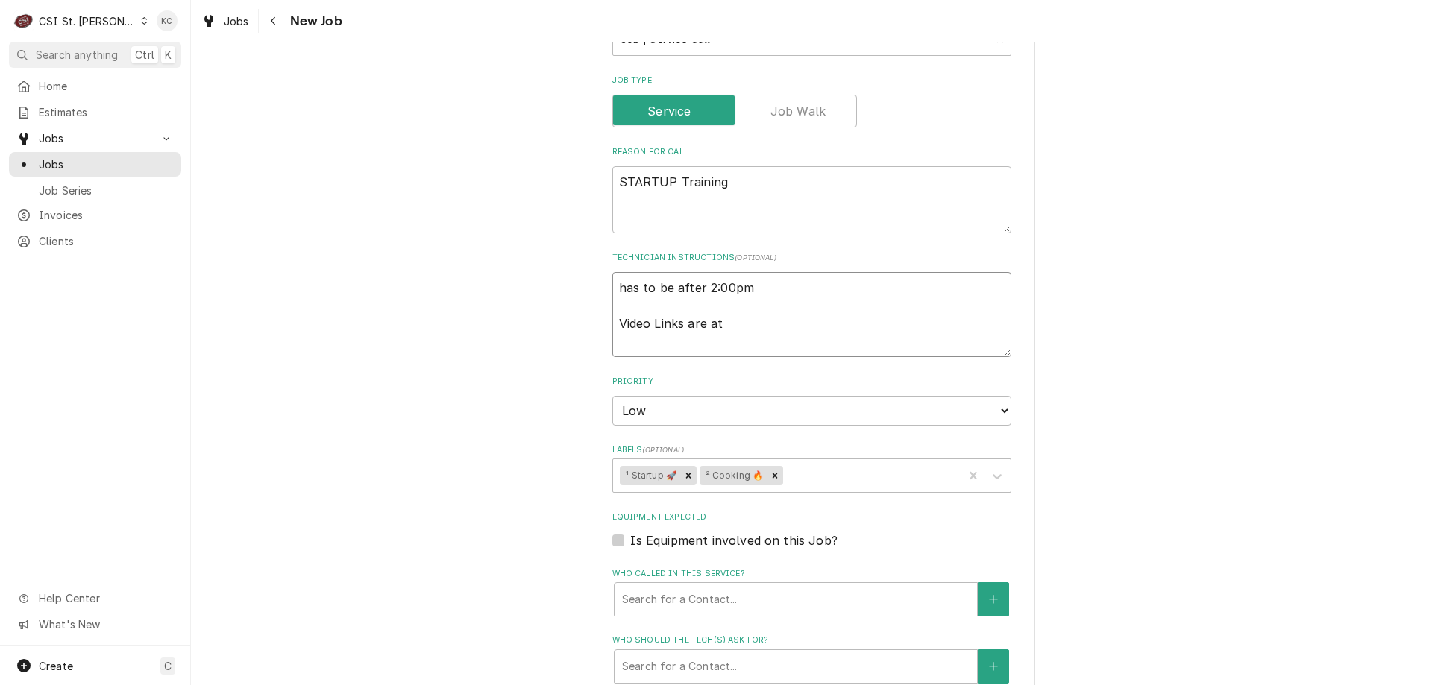
type textarea "has to be after 2:00pm Video Links are att"
type textarea "x"
type textarea "has to be after 2:00pm Video Links are atta"
type textarea "x"
type textarea "has to be after 2:00pm Video Links are attach"
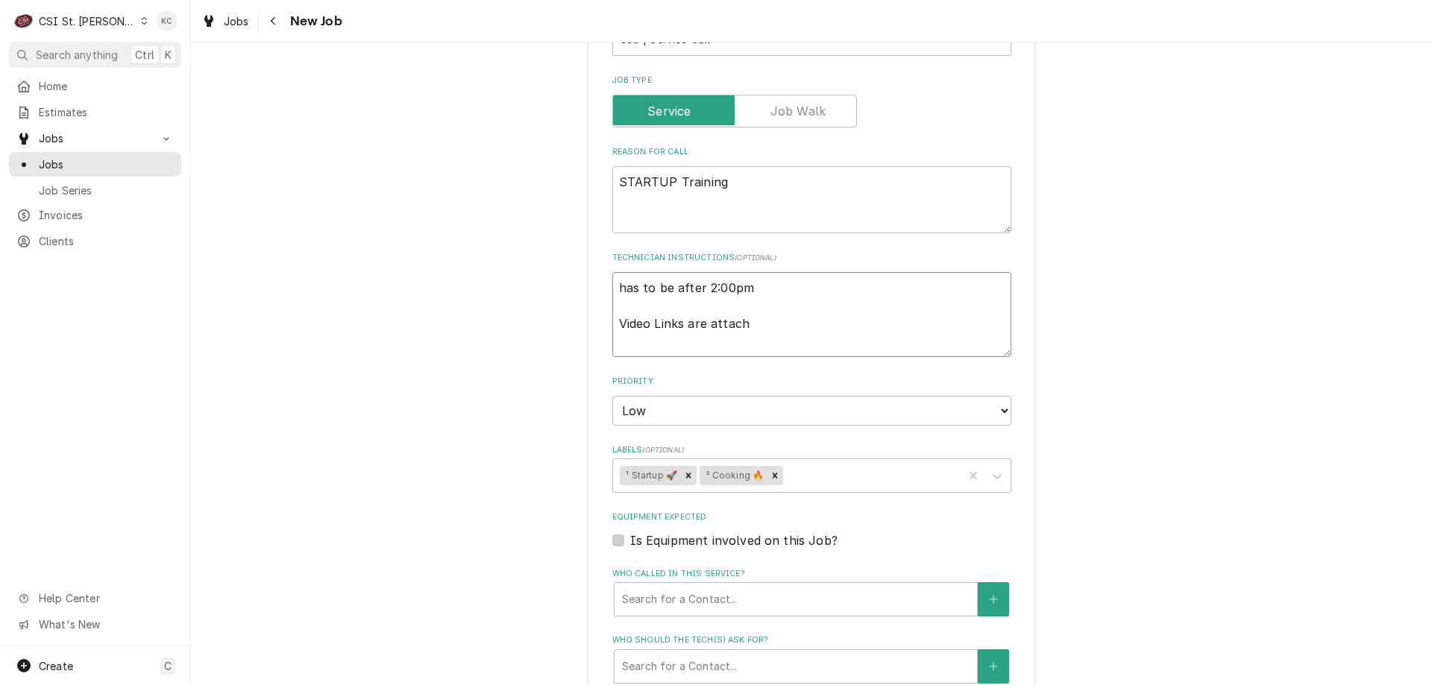
type textarea "x"
type textarea "has to be after 2:00pm Video Links are attache"
type textarea "x"
type textarea "has to be after 2:00pm Video Links are attached"
type textarea "x"
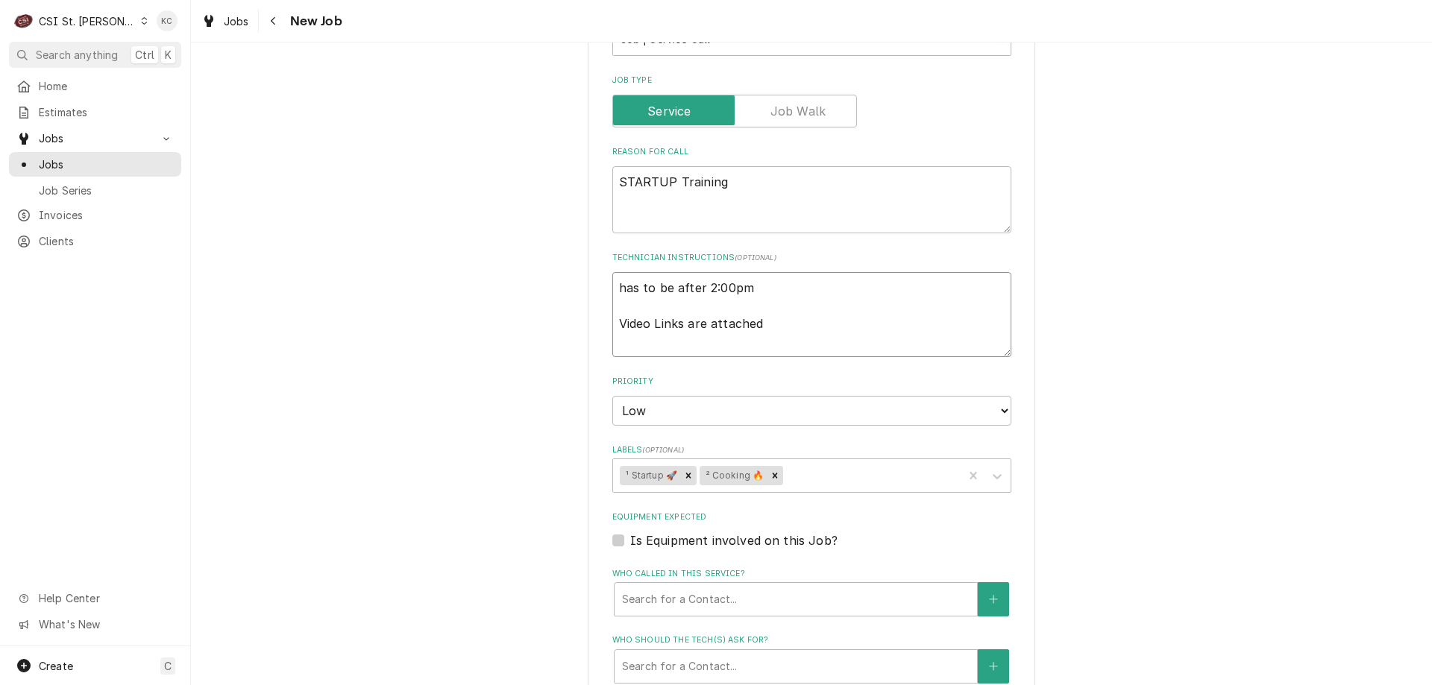
type textarea "has to be after 2:00pm Video Links are attached"
click at [1180, 368] on div "Please provide the following information to create a job: Client Details Client…" at bounding box center [811, 423] width 1241 height 1775
click at [737, 186] on textarea "STARTUP Training" at bounding box center [811, 199] width 399 height 67
type textarea "x"
type textarea "STARTUP Training o"
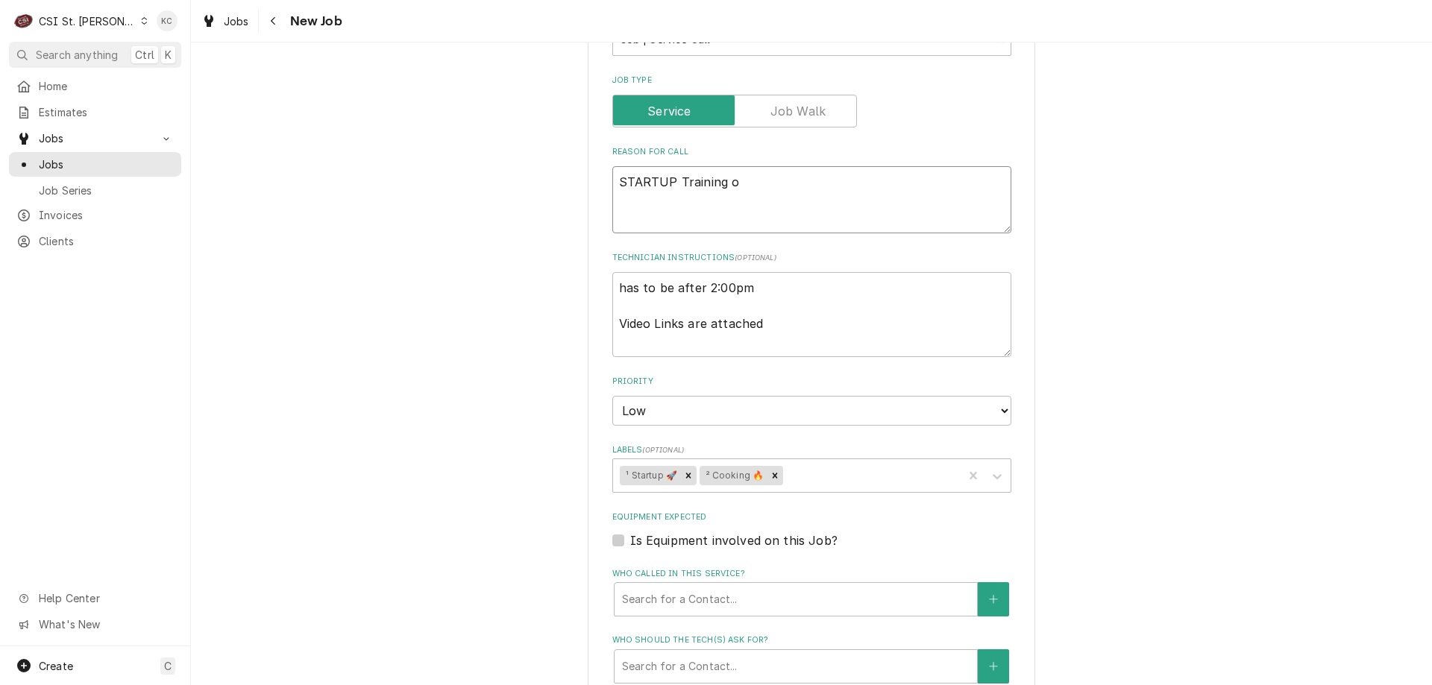
type textarea "x"
type textarea "STARTUP Training on"
type textarea "x"
type textarea "STARTUP Training on"
type textarea "x"
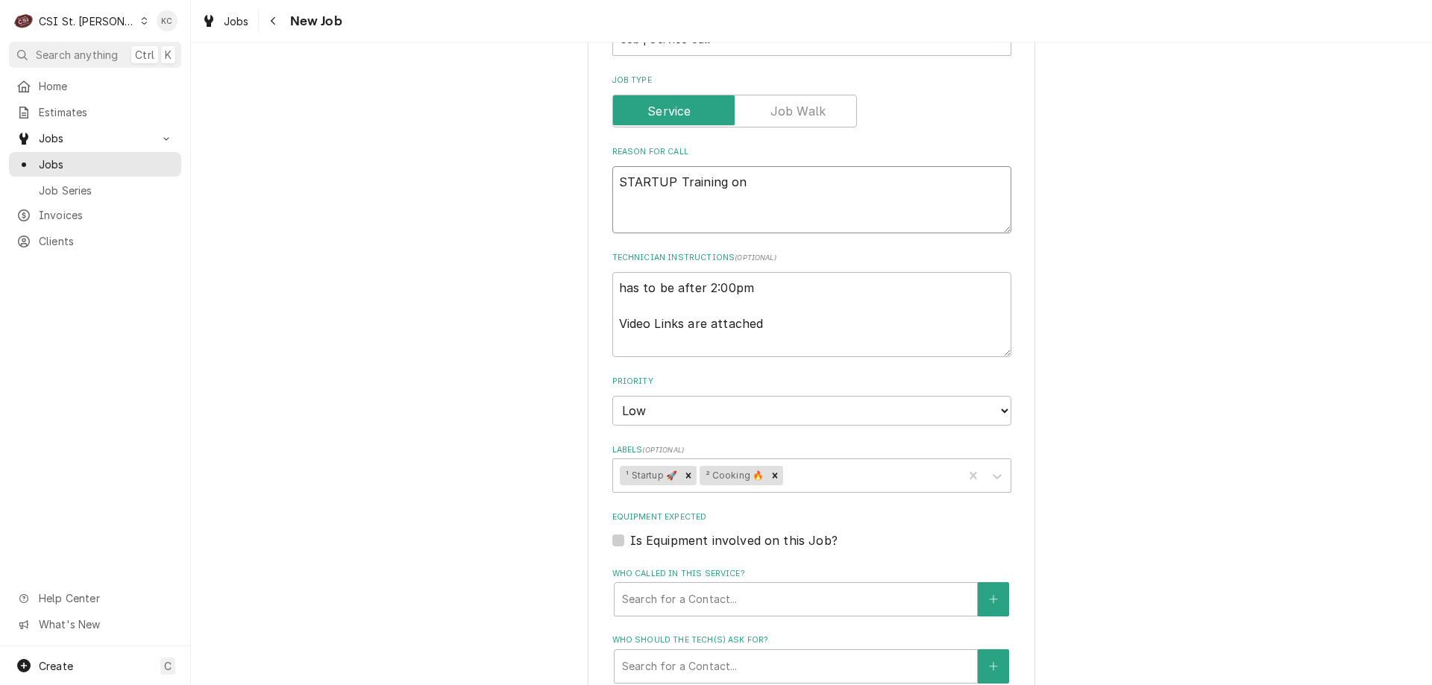
type textarea "STARTUP Training on O"
type textarea "x"
type textarea "STARTUP Training on Ove"
type textarea "x"
type textarea "STARTUP Training on Oven"
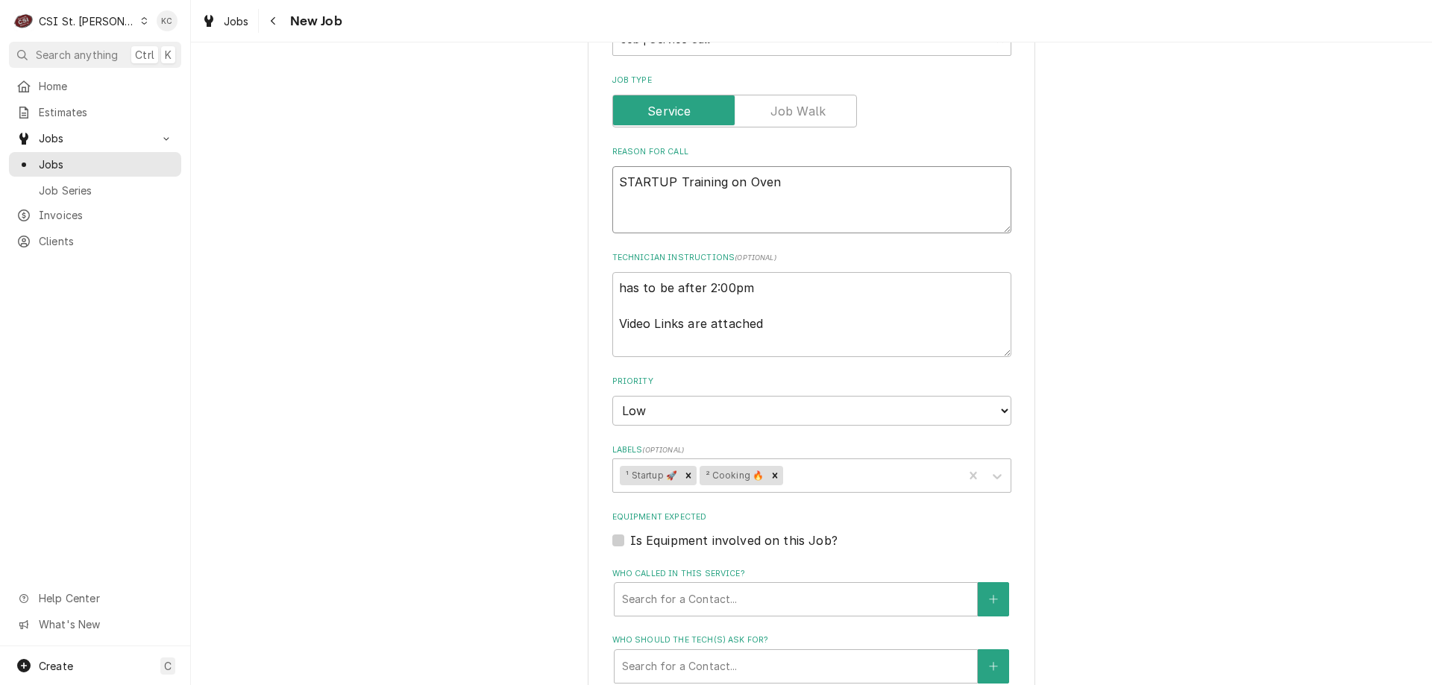
type textarea "x"
type textarea "STARTUP Training on Oven"
type textarea "x"
click at [683, 478] on icon "Remove ¹ Startup 🚀" at bounding box center [688, 476] width 10 height 10
type textarea "STARTUP Training on Oven"
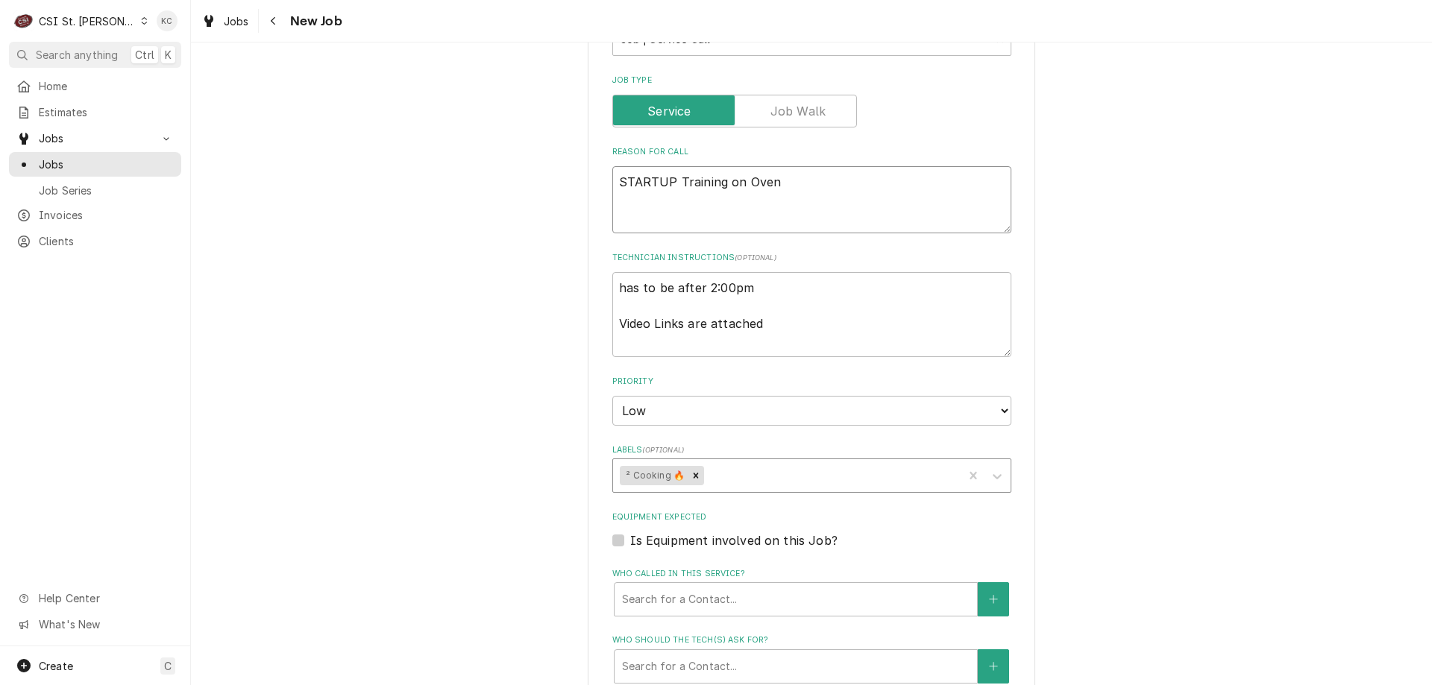
drag, startPoint x: 673, startPoint y: 185, endPoint x: 596, endPoint y: 187, distance: 76.8
click at [596, 187] on div "Please provide the following information to create a job: Client Details Client…" at bounding box center [811, 424] width 447 height 1749
type textarea "x"
type textarea "CTraining on Oven"
type textarea "x"
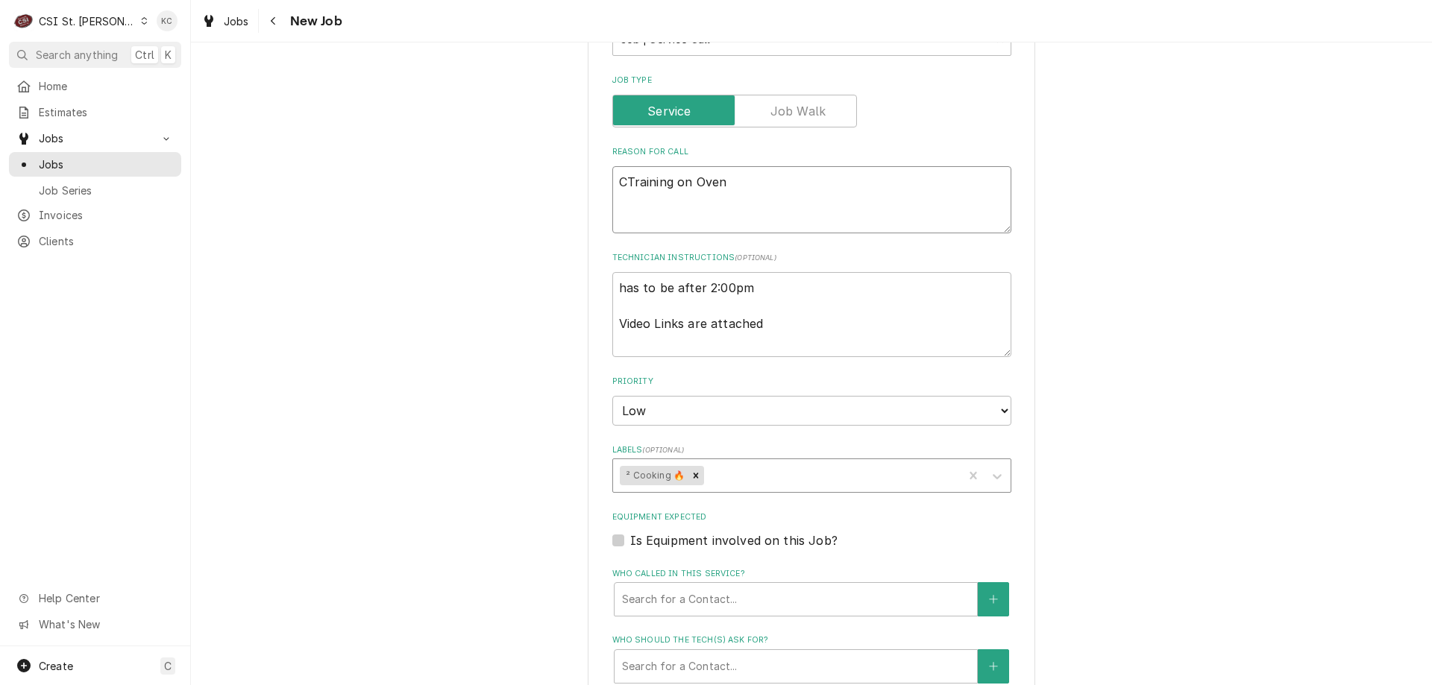
type textarea "CrTraining on Oven"
type textarea "x"
type textarea "CreTraining on Oven"
type textarea "x"
type textarea "CrewTraining on Oven"
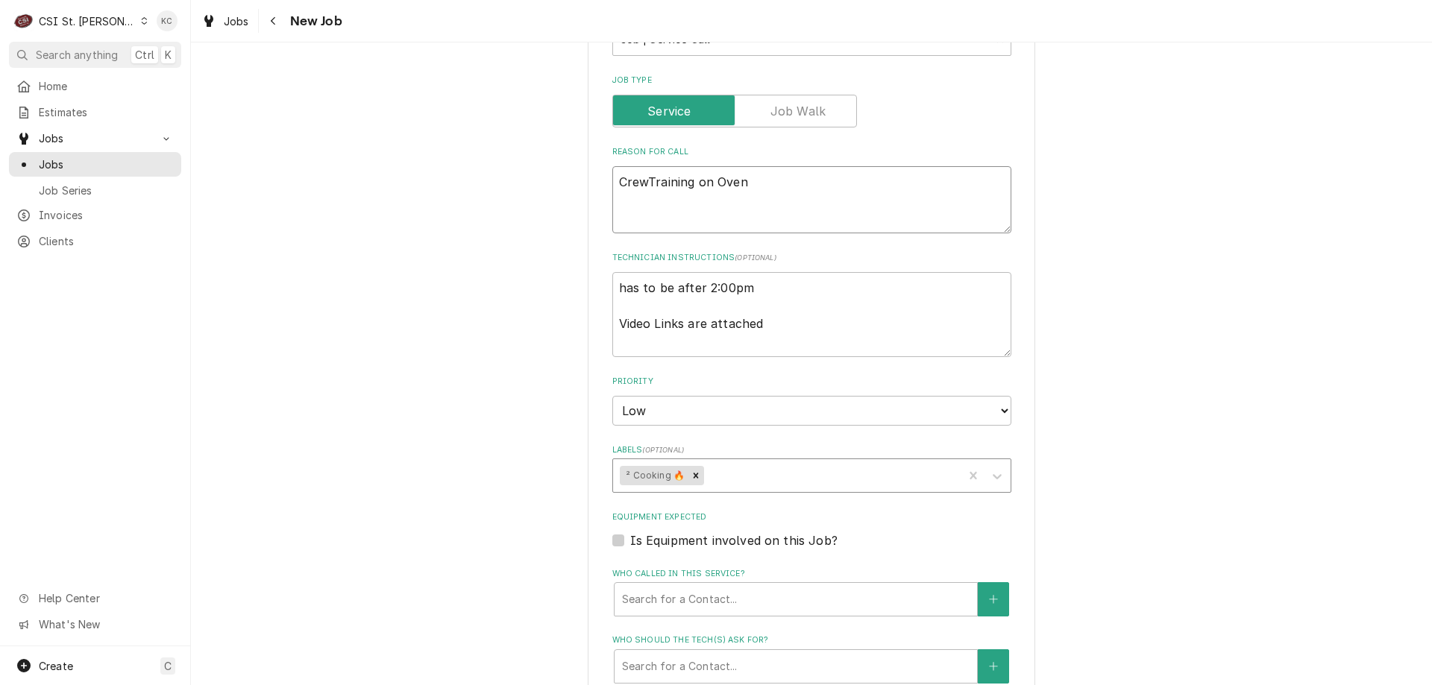
type textarea "x"
type textarea "Crew Training on Oven"
type textarea "x"
click at [799, 187] on textarea "Crew Training on Oven" at bounding box center [811, 199] width 399 height 67
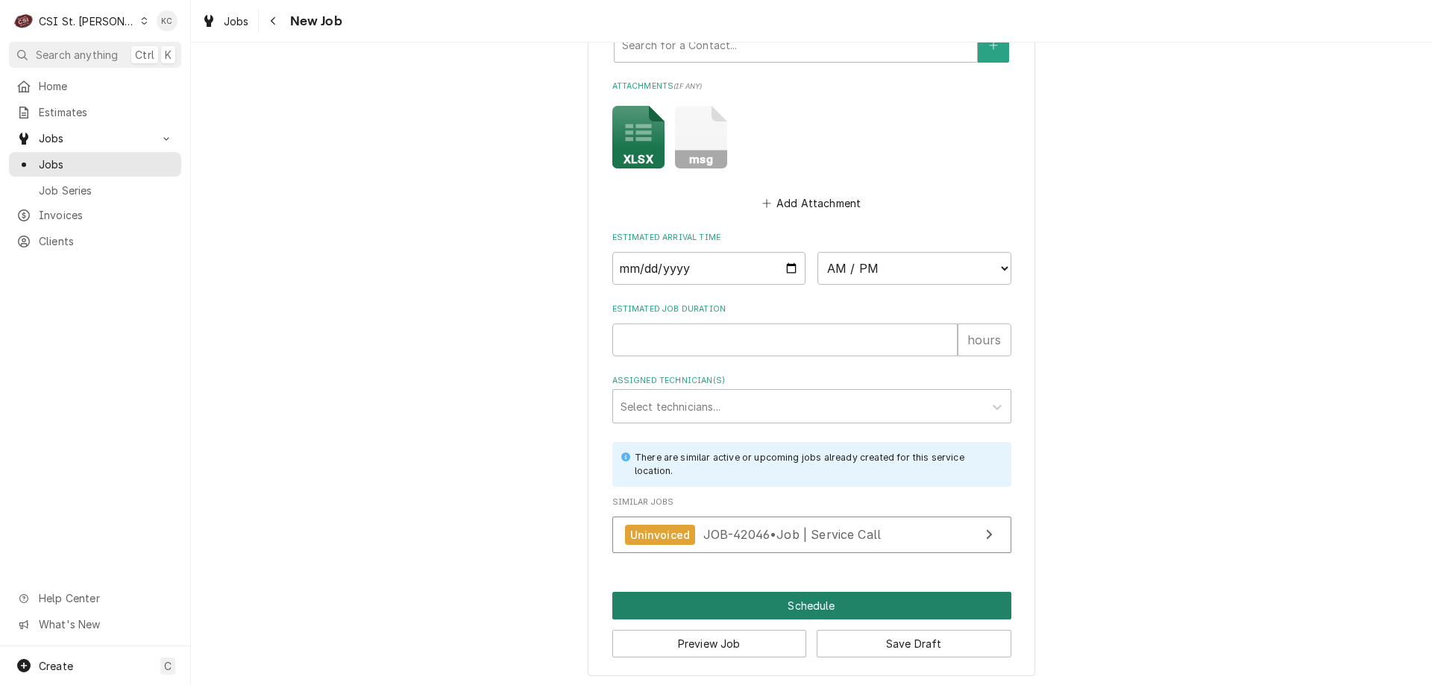
scroll to position [1148, 0]
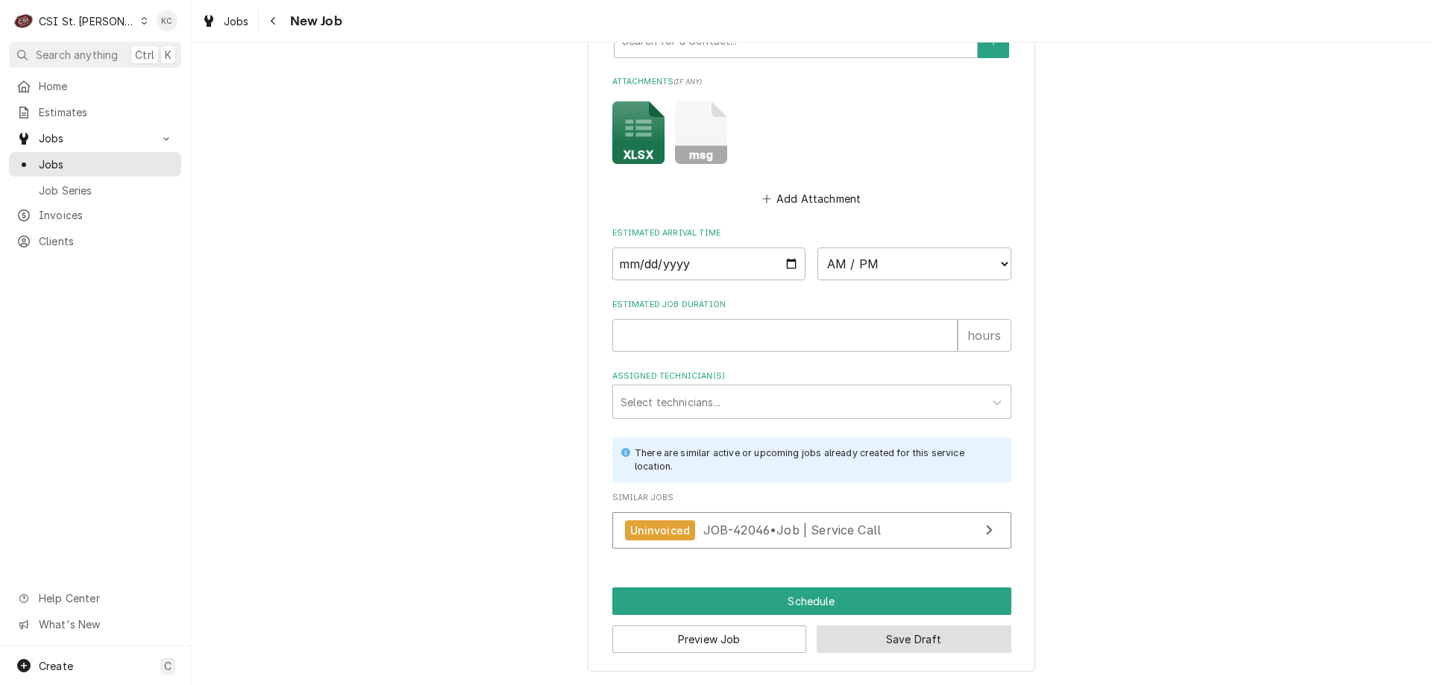
type textarea "Crew Training on Oven"
click at [881, 643] on button "Save Draft" at bounding box center [914, 640] width 195 height 28
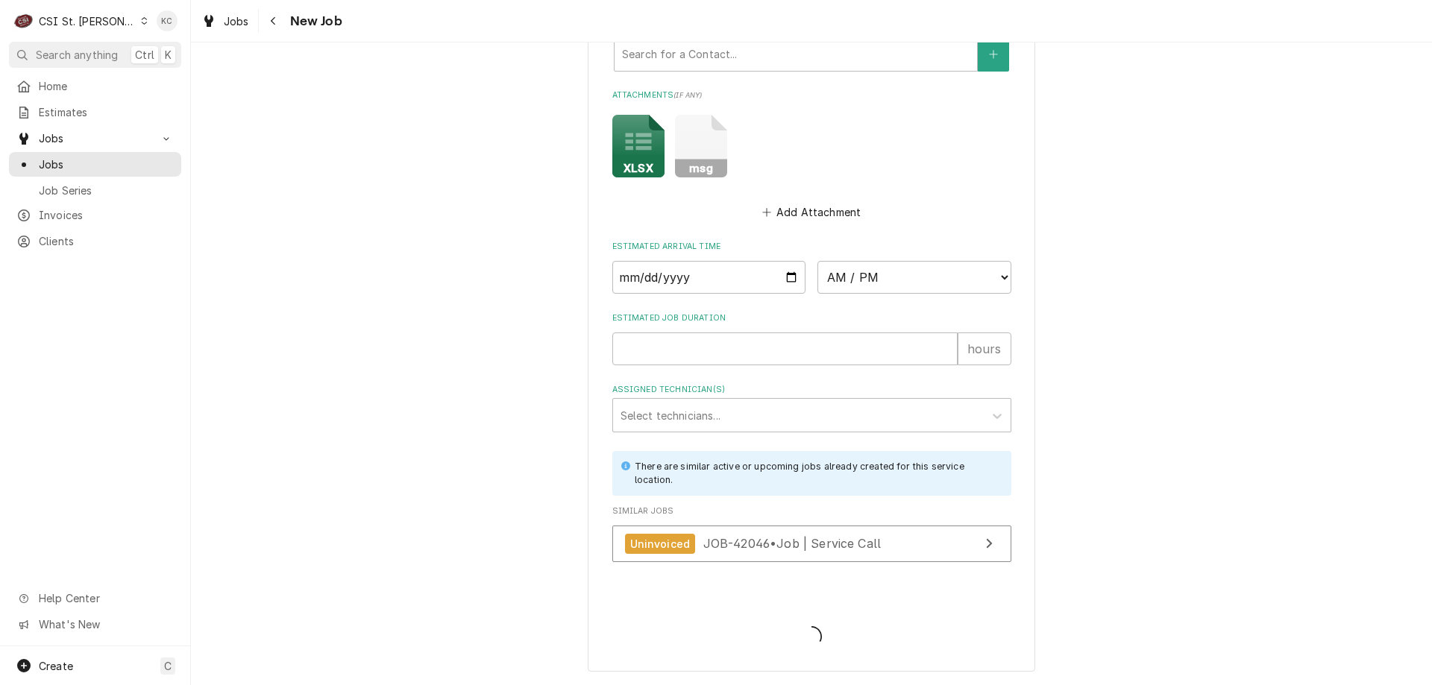
scroll to position [1134, 0]
type textarea "x"
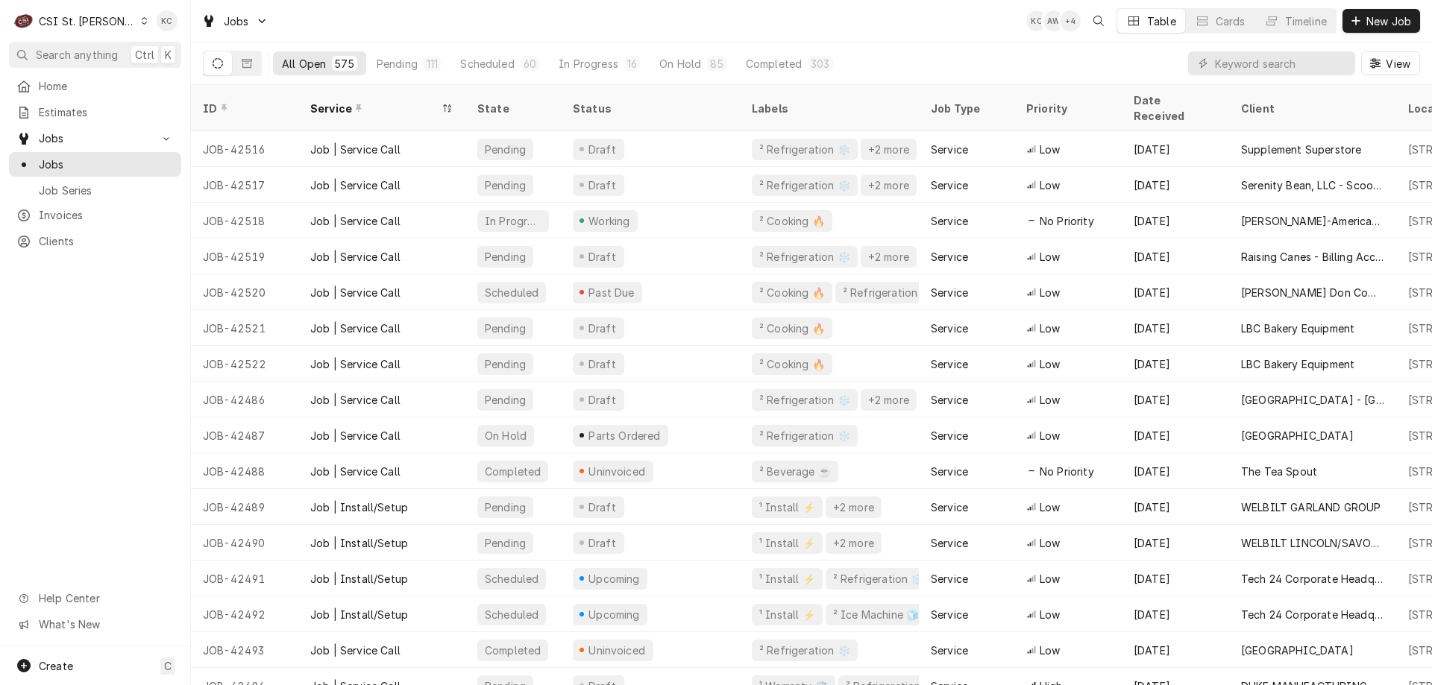
click at [902, 27] on div "Jobs KC AW + 4 Table Cards Timeline New Job" at bounding box center [811, 21] width 1241 height 42
click at [1240, 69] on input "Dynamic Content Wrapper" at bounding box center [1281, 63] width 133 height 24
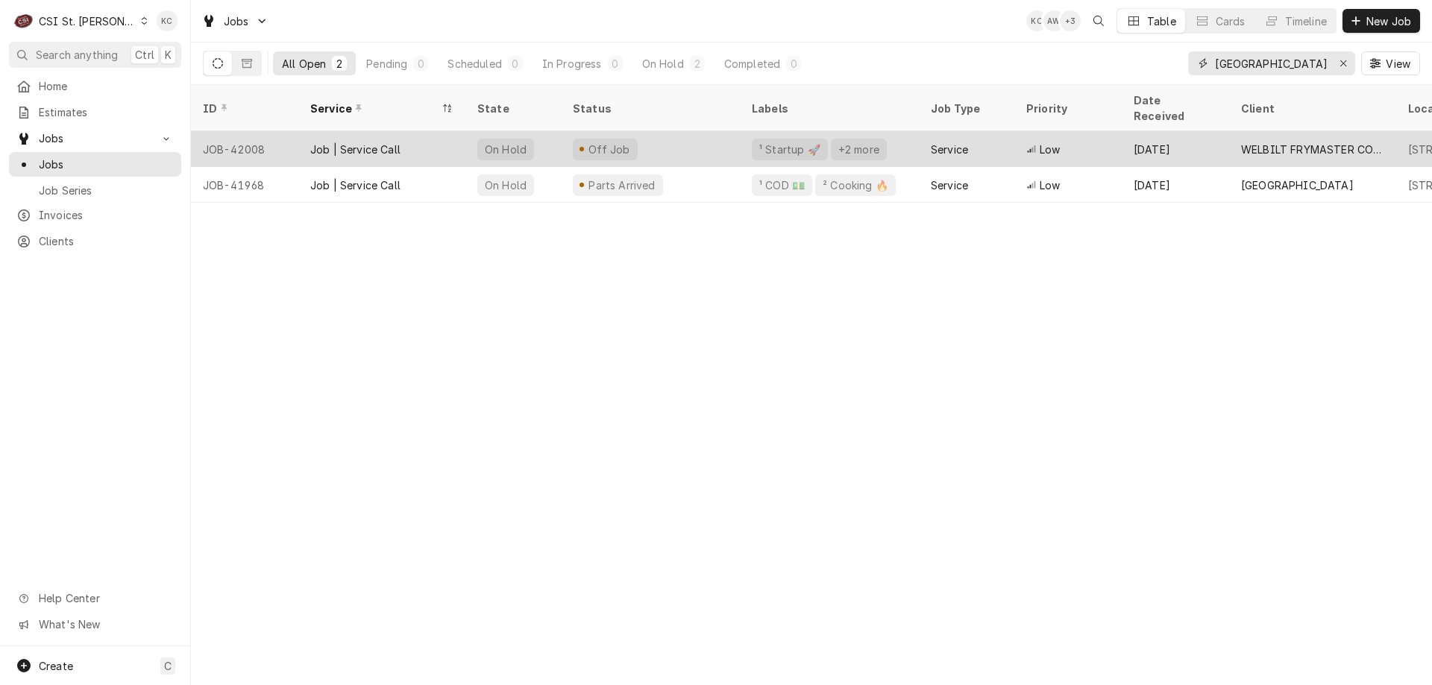
type input "[GEOGRAPHIC_DATA]"
click at [667, 131] on div "Off Job" at bounding box center [650, 149] width 179 height 36
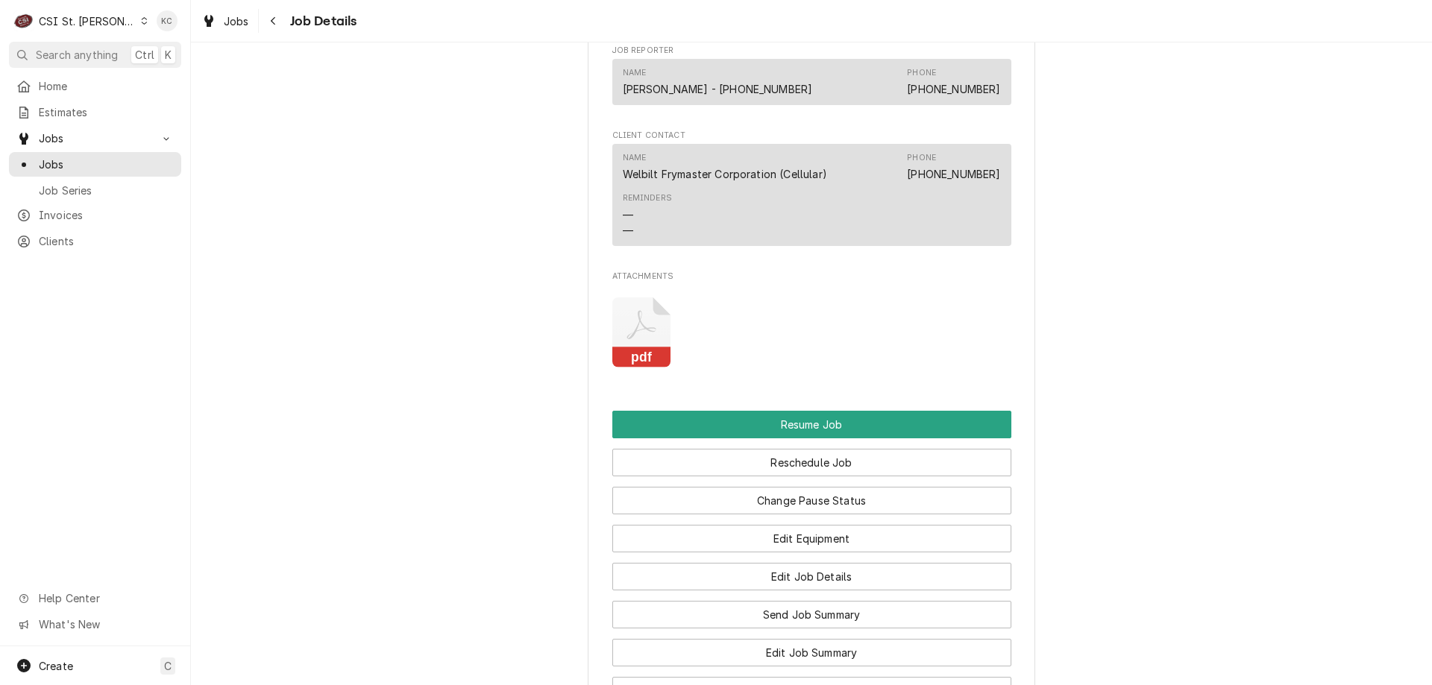
scroll to position [2353, 0]
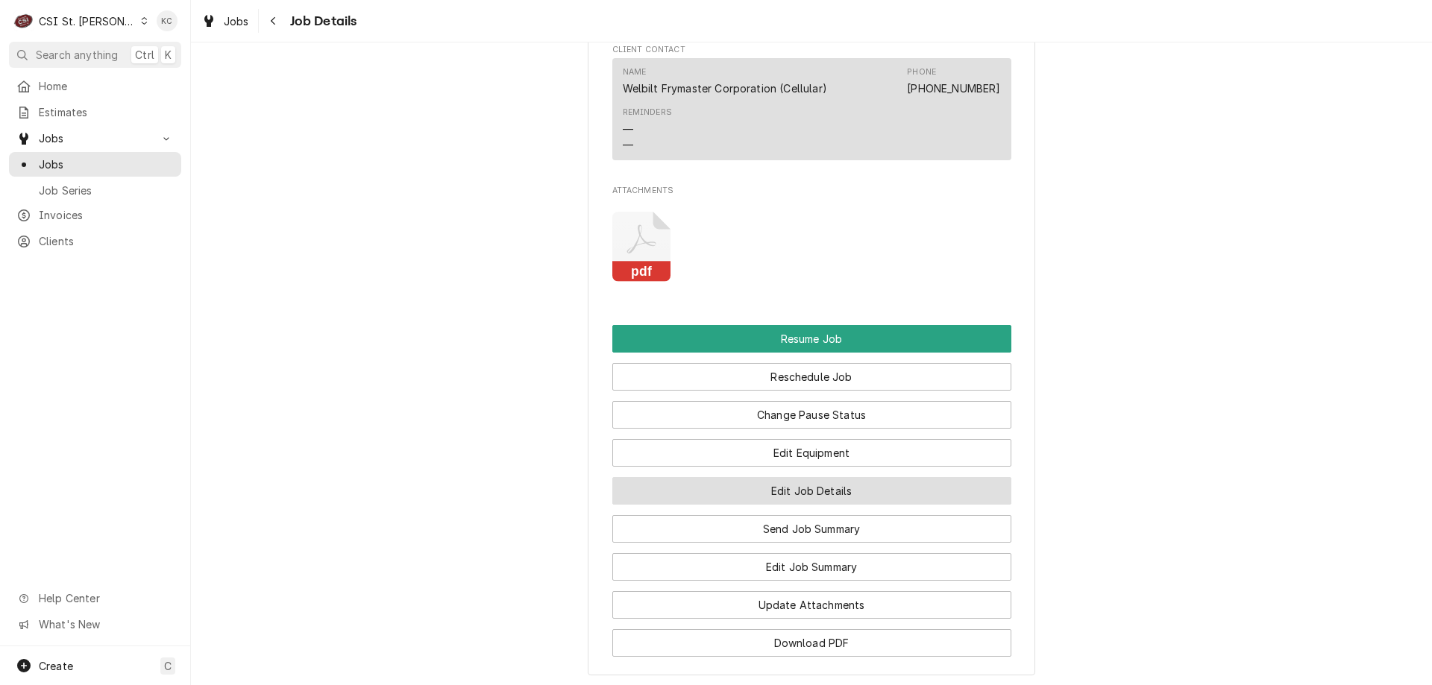
click at [916, 505] on button "Edit Job Details" at bounding box center [811, 491] width 399 height 28
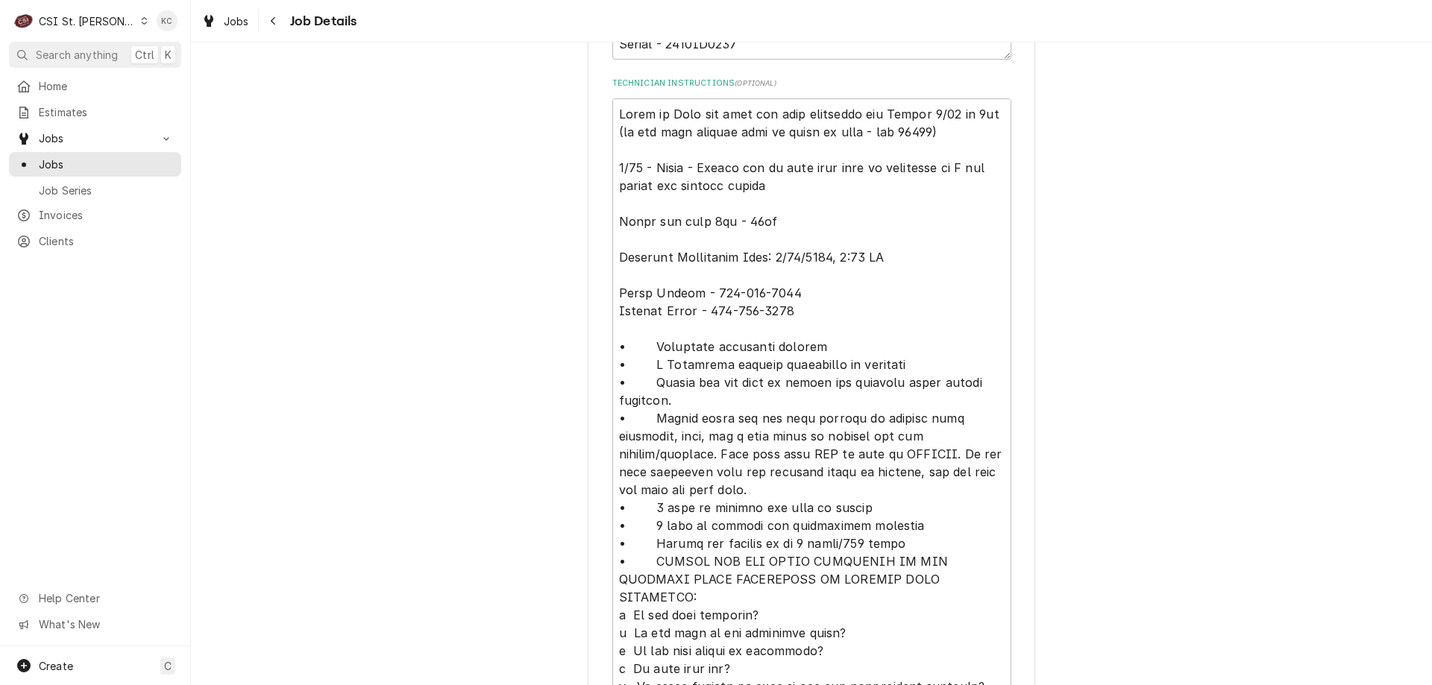
scroll to position [597, 0]
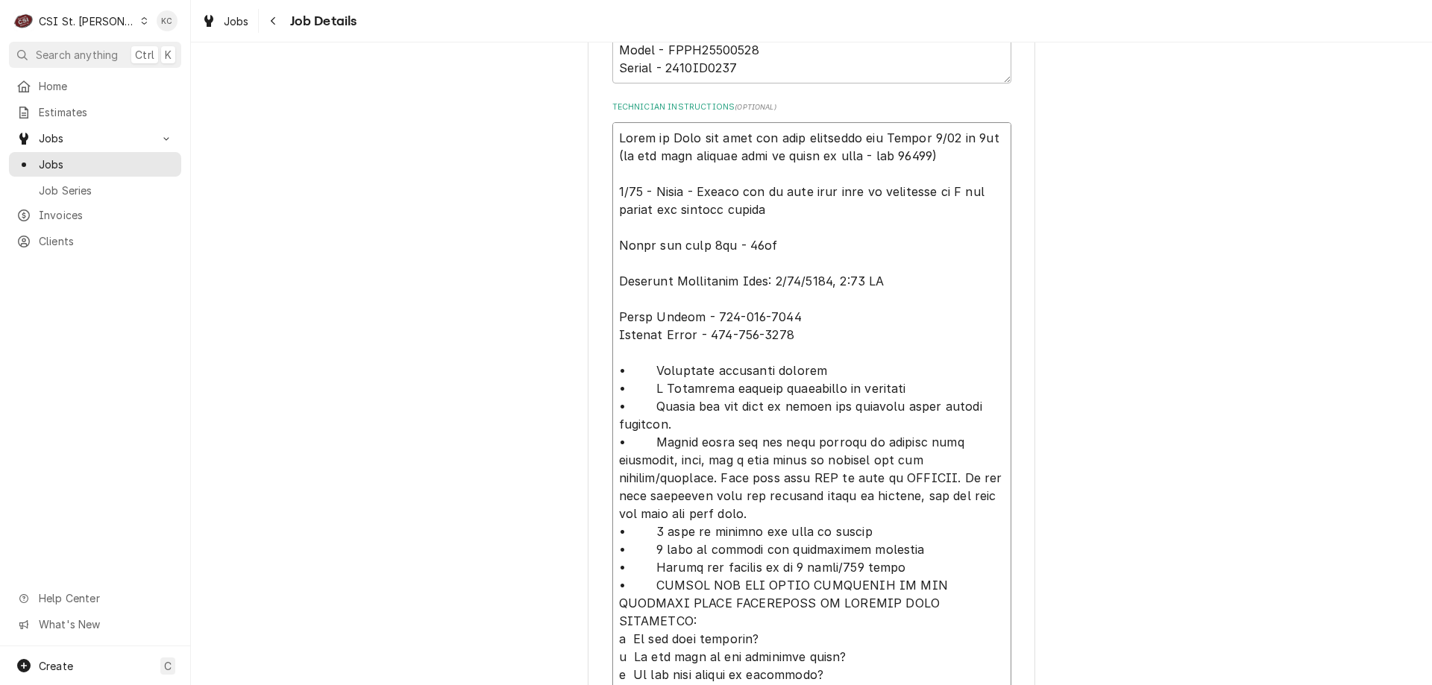
click at [615, 136] on textarea "Technician Instructions ( optional )" at bounding box center [811, 522] width 399 height 801
type textarea "x"
type textarea "Lorem ip Dolo sit amet con adip elitseddo eiu Tempor 2/90 in 4ut (la etd magn a…"
type textarea "x"
type textarea "Lorem ip Dolo sit amet con adip elitseddo eiu Tempor 8/61 in 9ut (la etd magn a…"
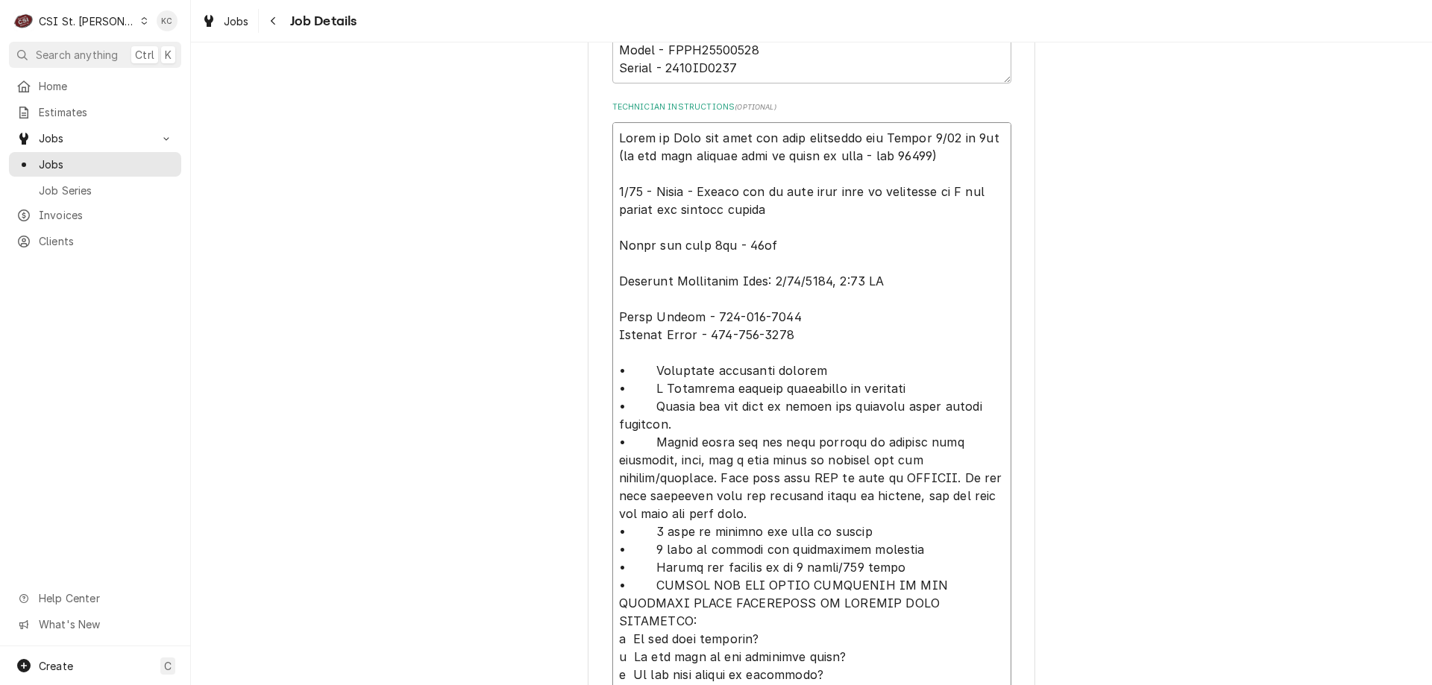
type textarea "x"
type textarea "8 Lorem ip Dolo sit amet con adip elitseddo eiu Tempor 4/73 in 6ut (la etd magn…"
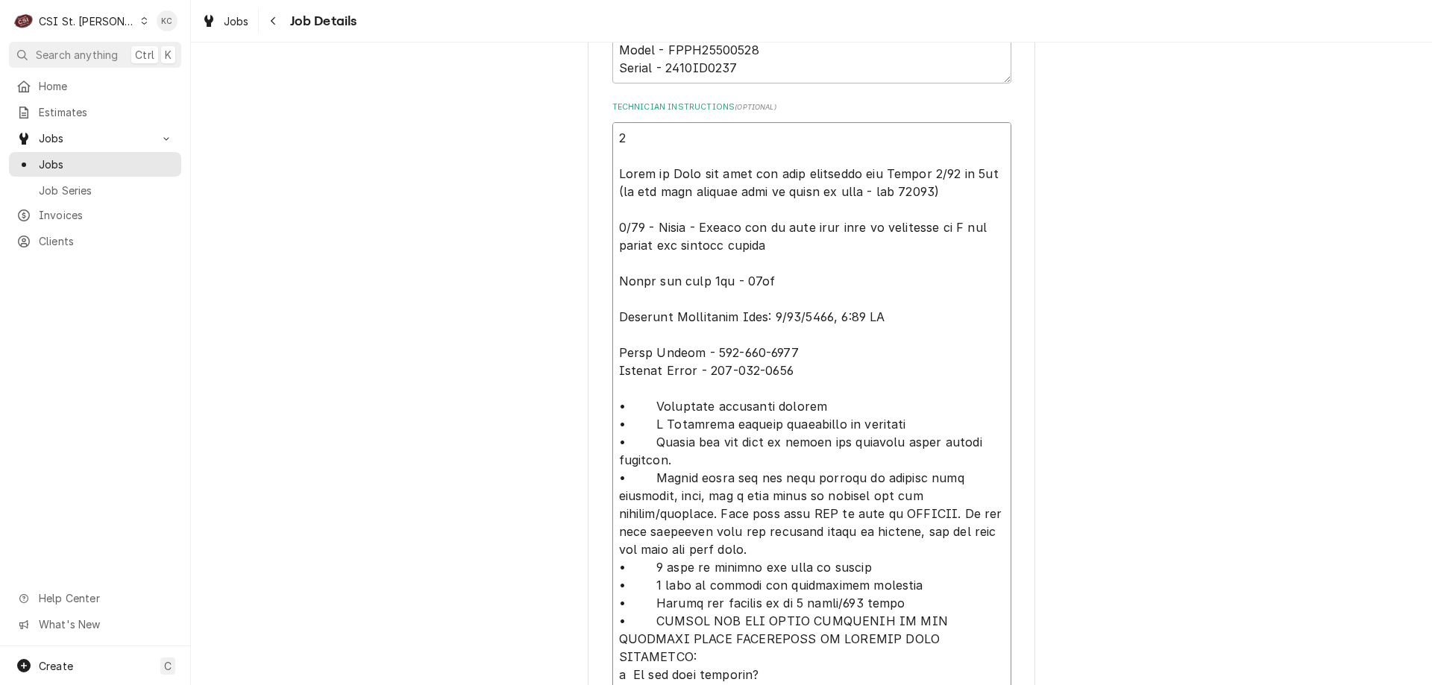
type textarea "x"
type textarea "4/ Lorem ip Dolo sit amet con adip elitseddo eiu Tempor 4/63 in 7ut (la etd mag…"
type textarea "x"
type textarea "7/7 Lorem ip Dolo sit amet con adip elitseddo eiu Tempor 8/33 in 2ut (la etd ma…"
type textarea "x"
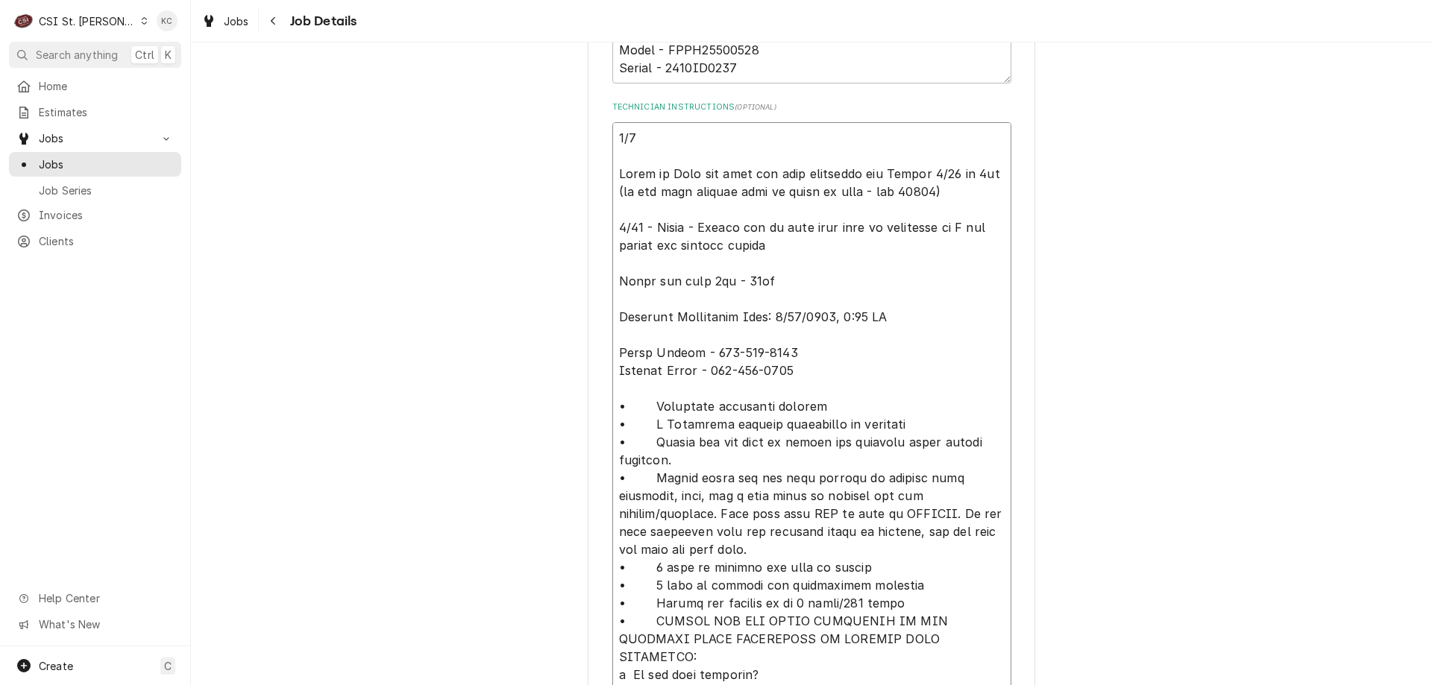
type textarea "4/6 Lorem ip Dolo sit amet con adip elitseddo eiu Tempor 0/17 in 5ut (la etd ma…"
type textarea "x"
type textarea "4/7 - Lorem ip Dolo sit amet con adip elitseddo eiu Tempor 2/77 in 6ut (la etd …"
type textarea "x"
type textarea "9/5 - Spoke to Mike and this has been scheduled for Monday 8/25 at 8am (to run …"
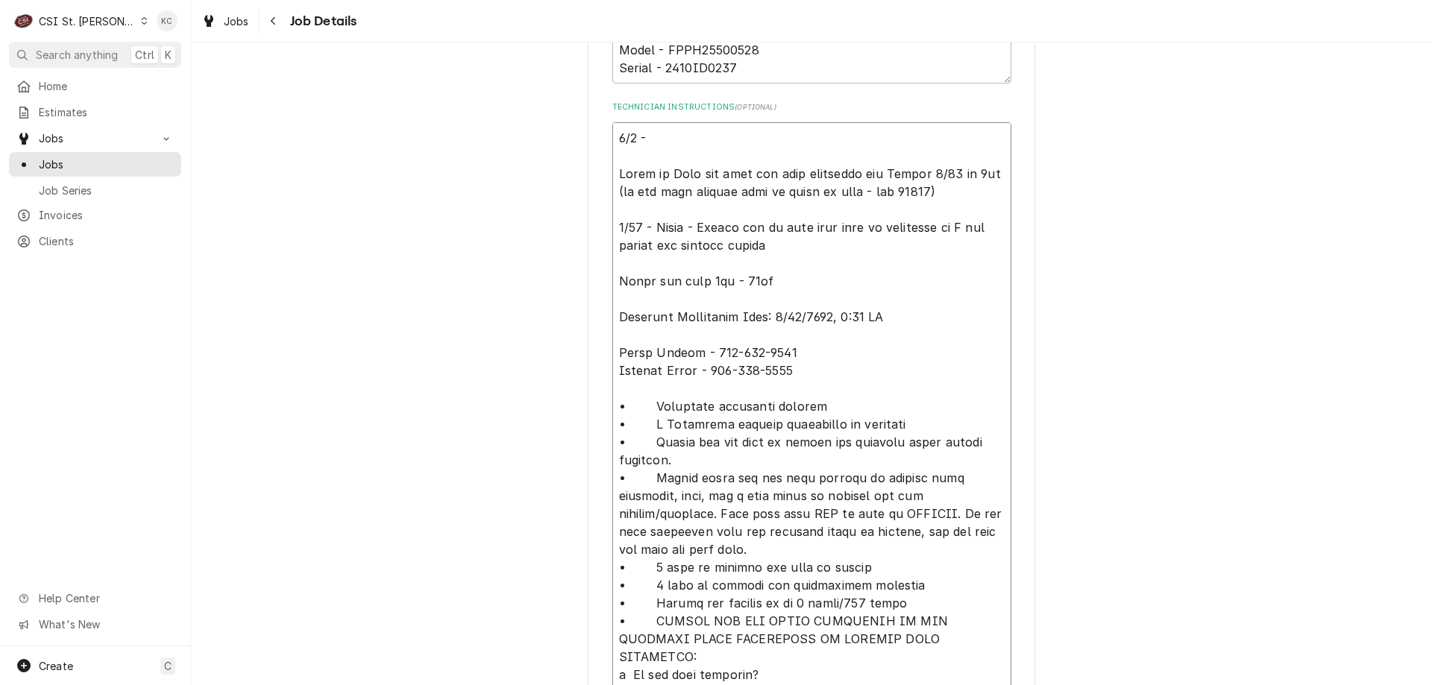
type textarea "x"
type textarea "9/5 - K Spoke to Mike and this has been scheduled for Monday 8/25 at 8am (to ru…"
type textarea "x"
type textarea "9/5 - Kel Spoke to Mike and this has been scheduled for Monday 8/25 at 8am (to …"
type textarea "x"
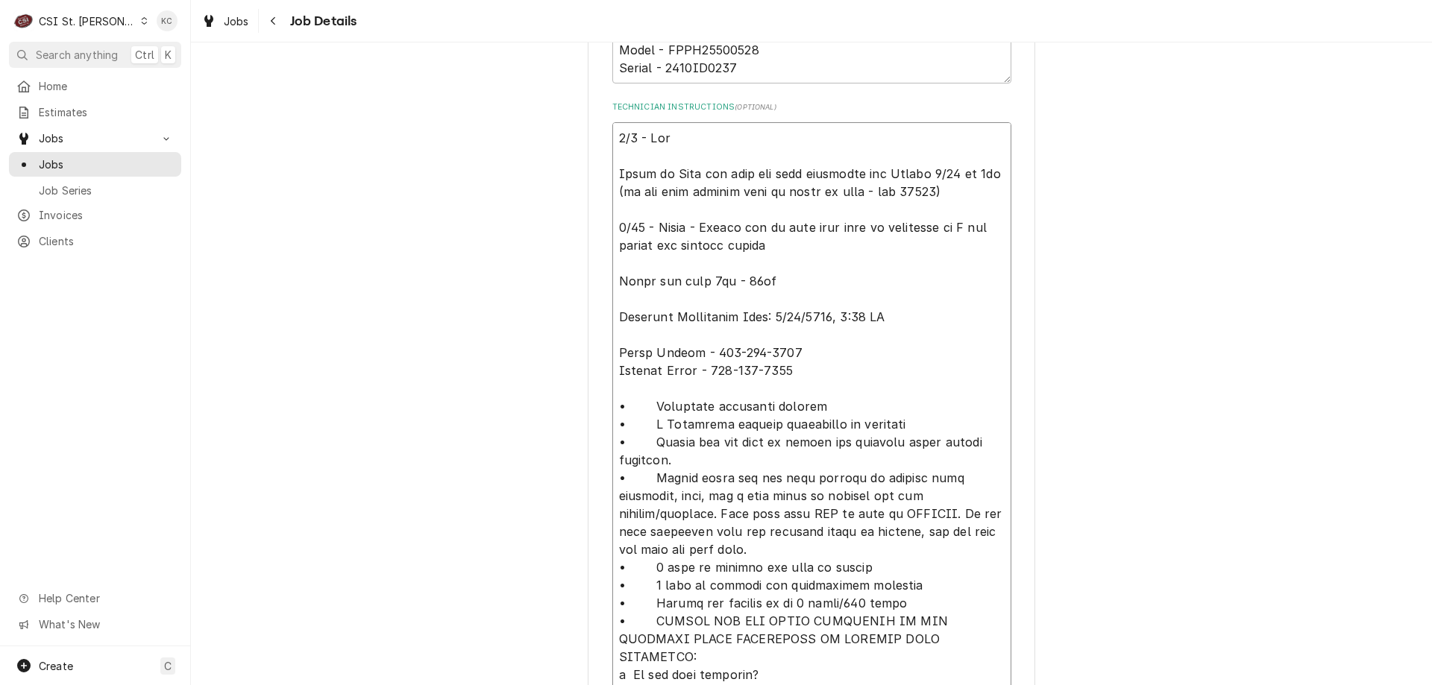
type textarea "9/5 - Kell Spoke to Mike and this has been scheduled for Monday 8/25 at 8am (to…"
type textarea "x"
type textarea "9/5 - Kelly Spoke to Mike and this has been scheduled for Monday 8/25 at 8am (t…"
type textarea "x"
type textarea "9/5 - Kelly Spoke to Mike and this has been scheduled for Monday 8/25 at 8am (t…"
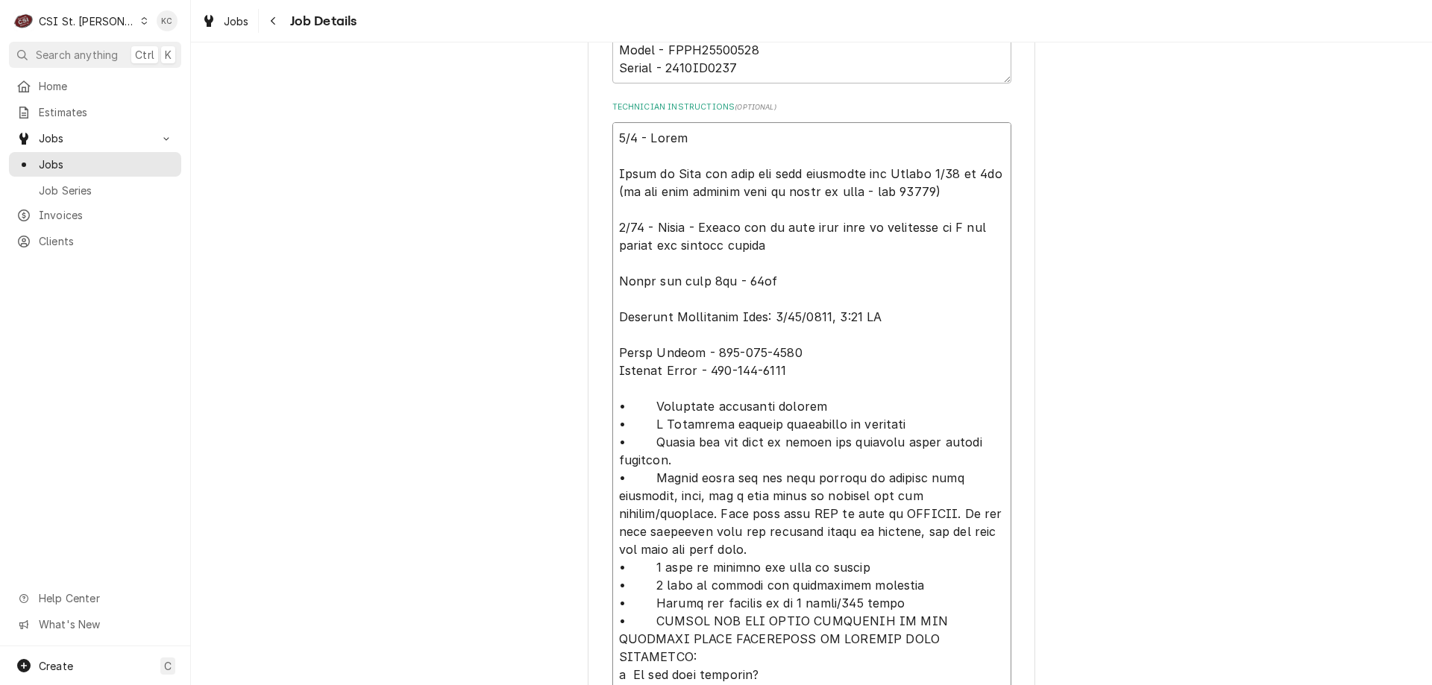
type textarea "x"
type textarea "9/5 - Kelly - Spoke to Mike and this has been scheduled for Monday 8/25 at 8am …"
type textarea "x"
type textarea "9/5 - Kelly - Spoke to Mike and this has been scheduled for Monday 8/25 at 8am …"
type textarea "x"
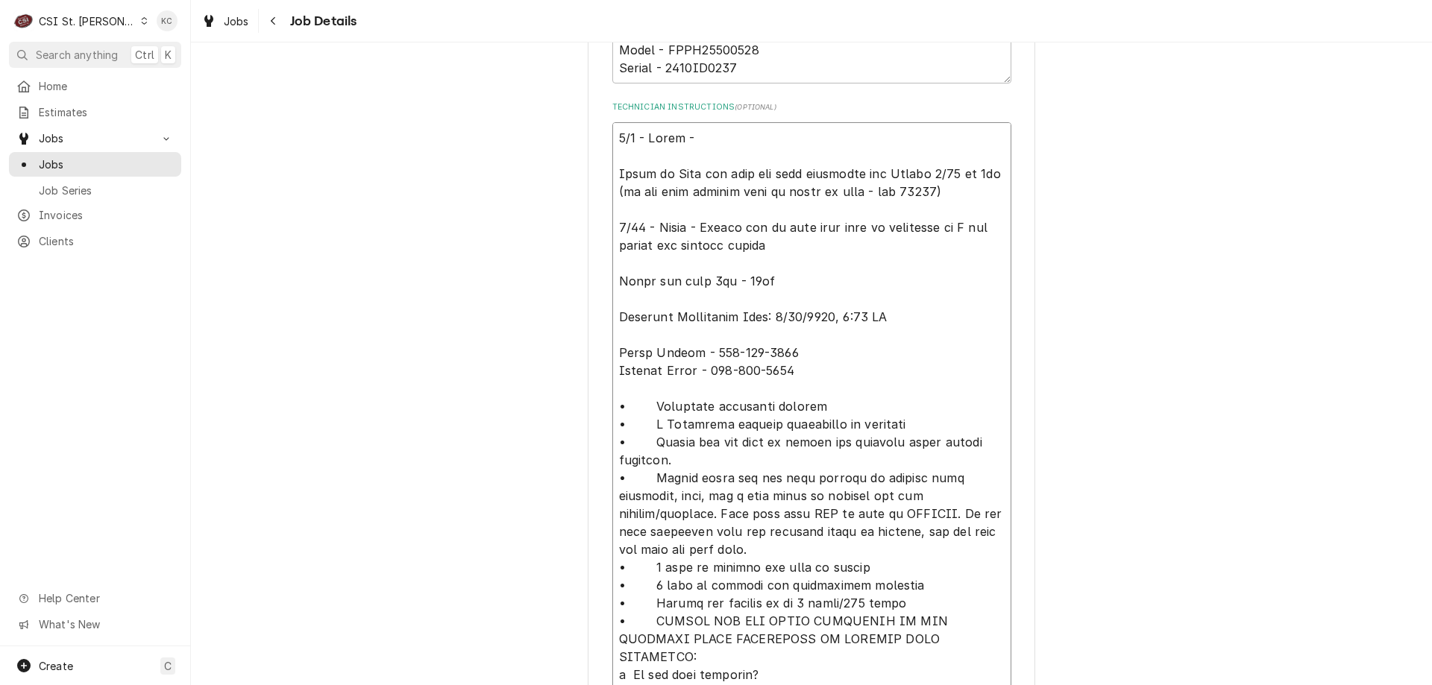
type textarea "9/5 - Kelly - S Spoke to Mike and this has been scheduled for Monday 8/25 at 8a…"
type textarea "x"
type textarea "9/5 - Kelly - Sp Spoke to Mike and this has been scheduled for Monday 8/25 at 8…"
type textarea "x"
type textarea "9/5 - Kelly - Spo Spoke to Mike and this has been scheduled for Monday 8/25 at …"
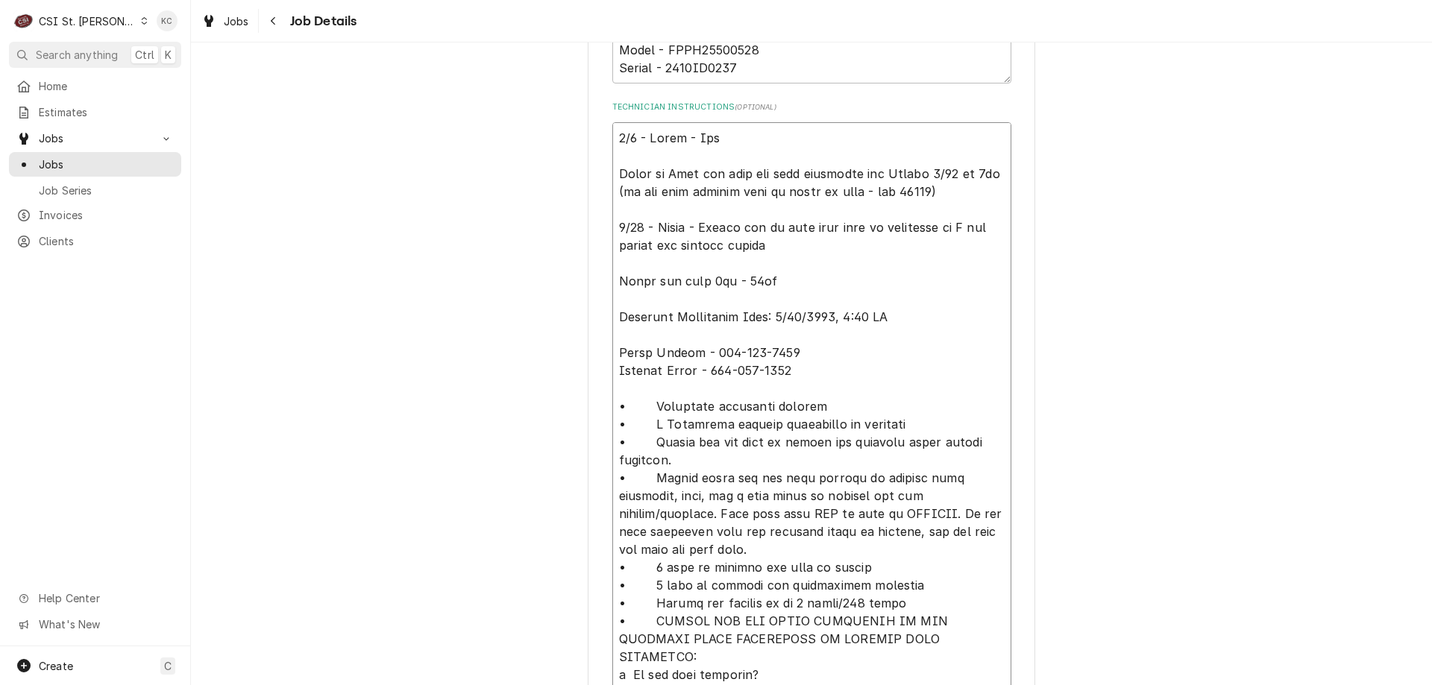
type textarea "x"
type textarea "9/5 - Kelly - Spok Spoke to Mike and this has been scheduled for Monday 8/25 at…"
type textarea "x"
type textarea "9/5 - Kelly - Spoke Spoke to Mike and this has been scheduled for Monday 8/25 a…"
type textarea "x"
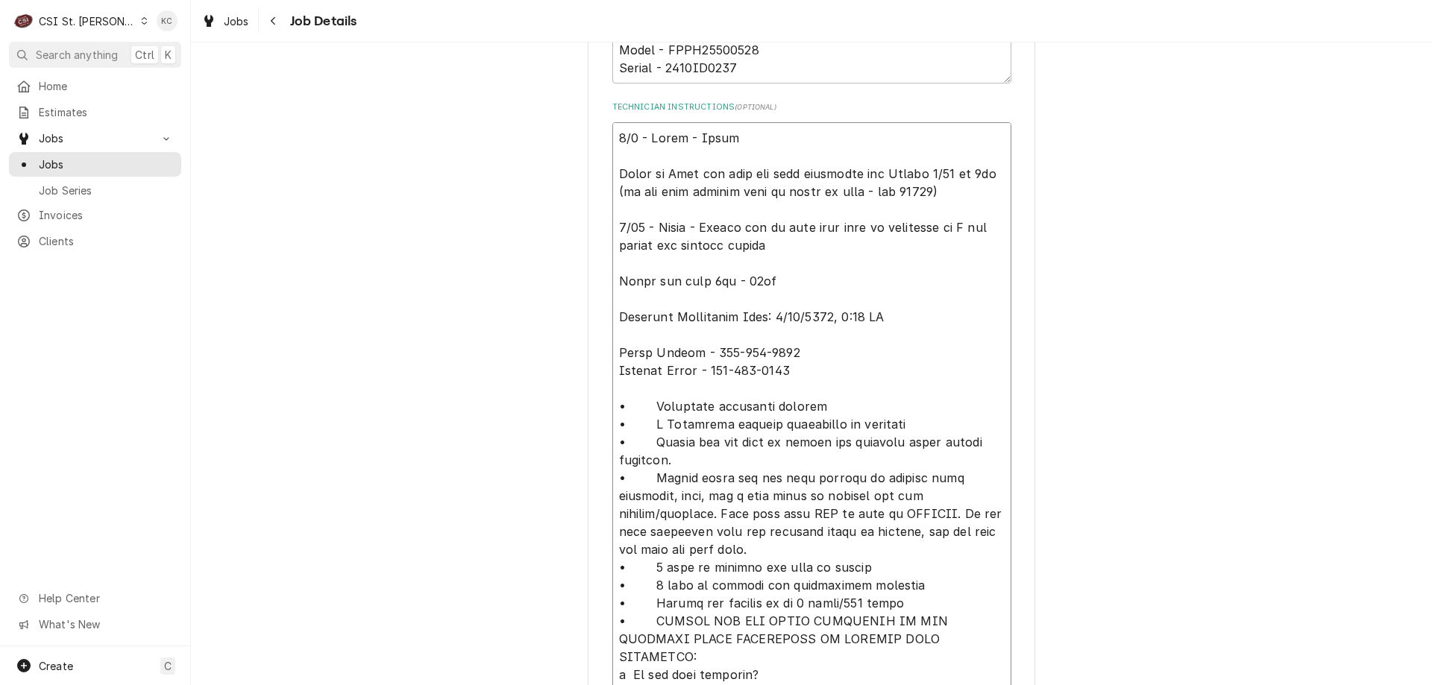
type textarea "9/5 - Kelly - Spoke Spoke to Mike and this has been scheduled for Monday 8/25 a…"
type textarea "x"
type textarea "9/5 - Kelly - Spoke t Spoke to Mike and this has been scheduled for Monday 8/25…"
type textarea "x"
type textarea "9/5 - Kelly - Spoke to Spoke to Mike and this has been scheduled for Monday 8/2…"
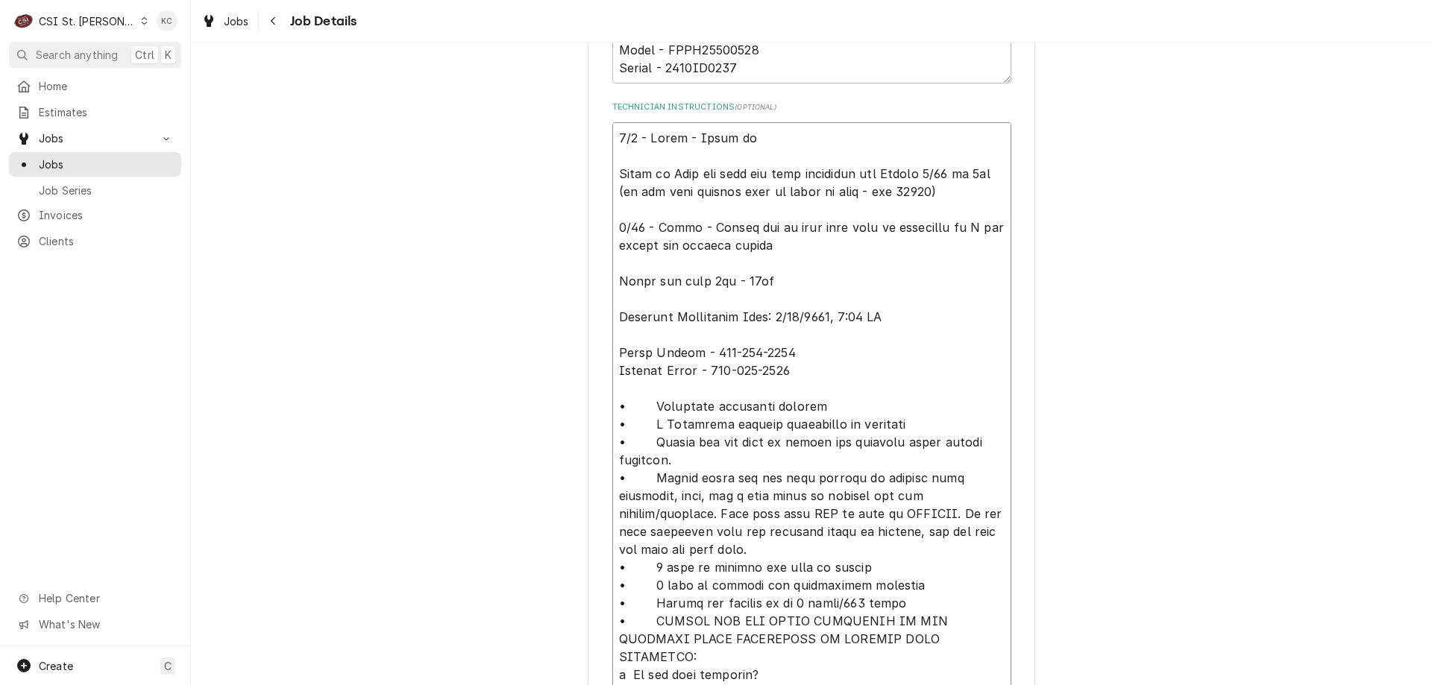
type textarea "x"
type textarea "9/5 - Kelly - Spoke to Spoke to Mike and this has been scheduled for Monday 8/2…"
type textarea "x"
type textarea "9/5 - Kelly - Spoke to M Spoke to Mike and this has been scheduled for Monday 8…"
type textarea "x"
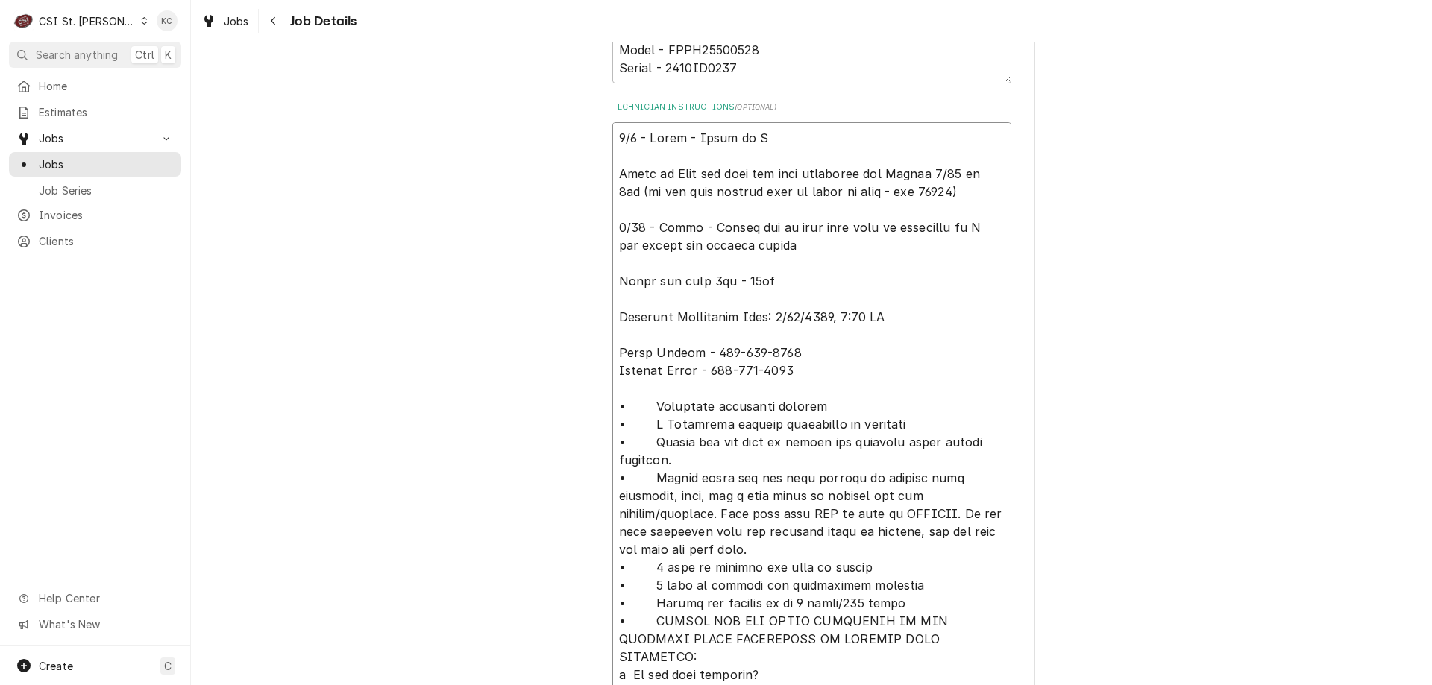
type textarea "9/5 - Kelly - Spoke to Mi Spoke to Mike and this has been scheduled for Monday …"
type textarea "x"
type textarea "9/5 - Kelly - Spoke to Mic Spoke to Mike and this has been scheduled for Monday…"
type textarea "x"
type textarea "9/5 - Kelly - Spoke to Micha Spoke to Mike and this has been scheduled for Mond…"
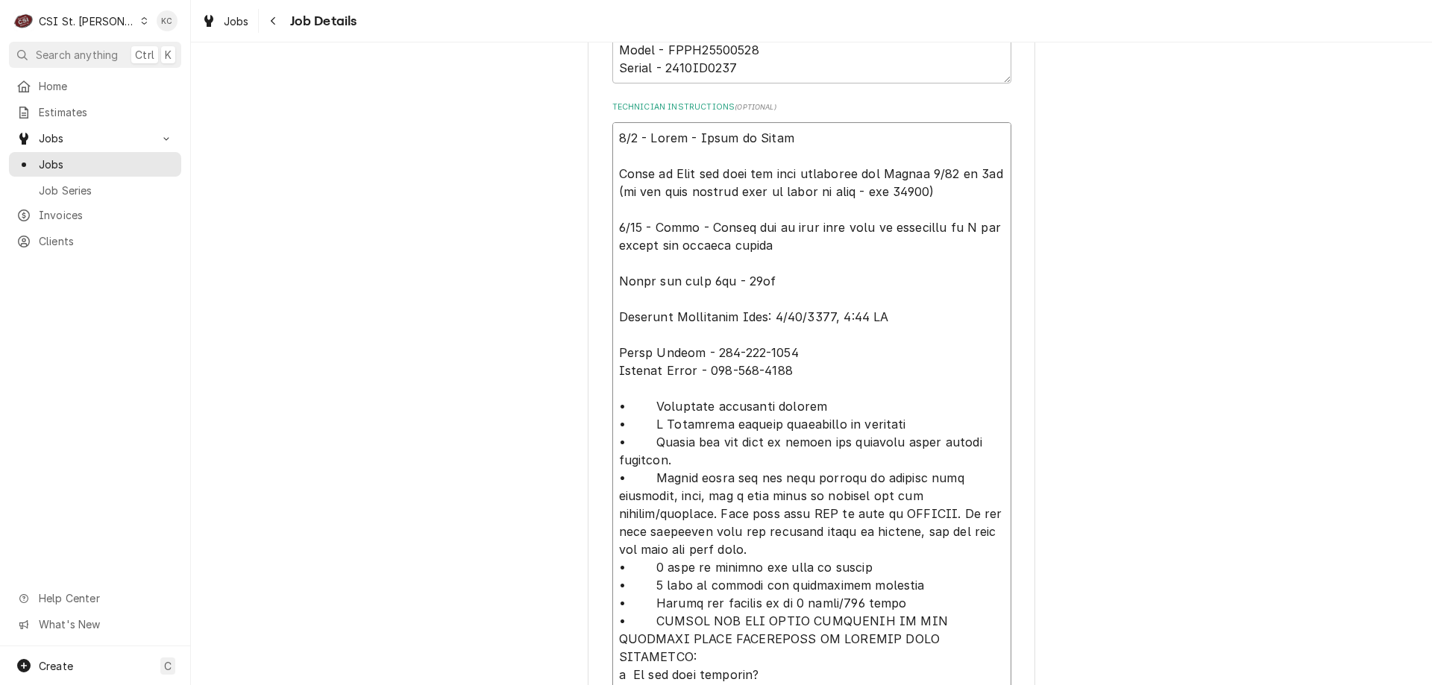
type textarea "x"
type textarea "9/5 - Kelly - Spoke to Michar Spoke to Mike and this has been scheduled for Mon…"
type textarea "x"
type textarea "9/5 - Kelly - Spoke to Micha Spoke to Mike and this has been scheduled for Mond…"
type textarea "x"
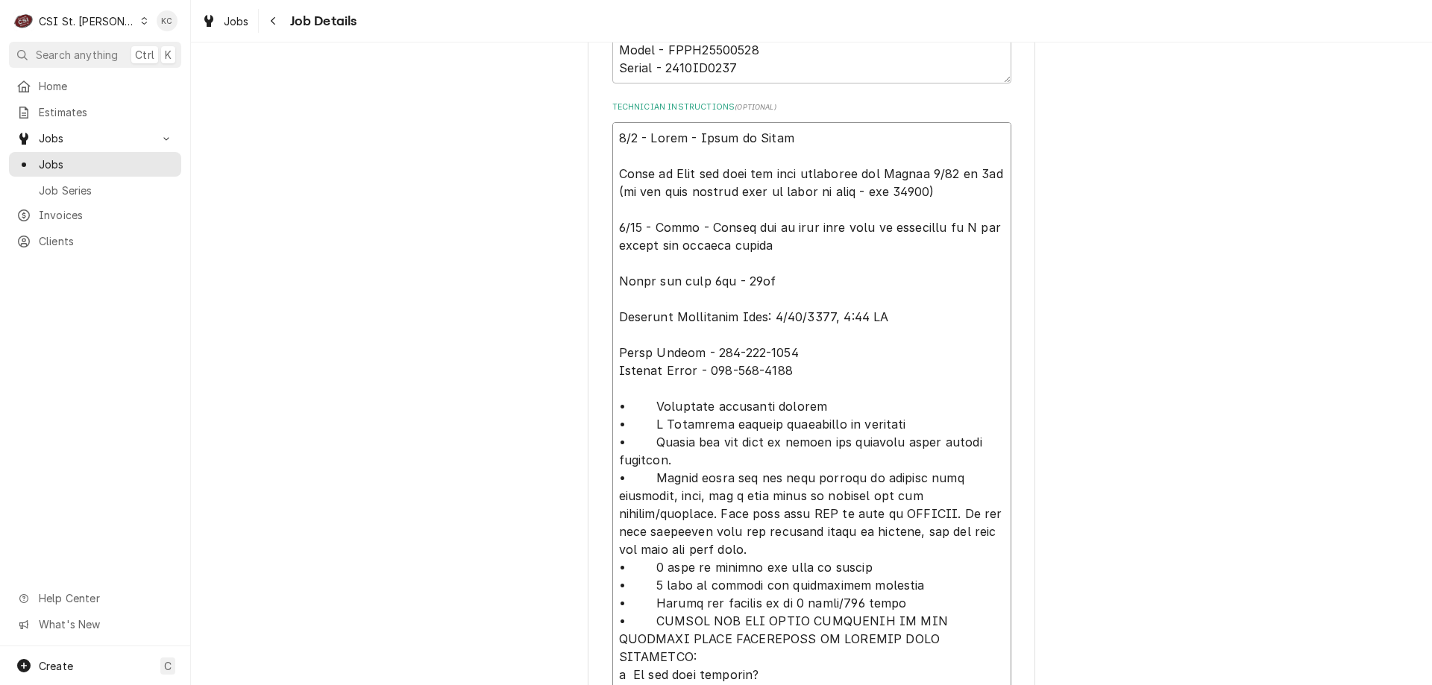
type textarea "9/5 - Kelly - Spoke to Michae Spoke to Mike and this has been scheduled for Mon…"
type textarea "x"
type textarea "9/5 - Kelly - Spoke to Michael Spoke to Mike and this has been scheduled for Mo…"
type textarea "x"
type textarea "9/5 - Kelly - Spoke to Michael Spoke to Mike and this has been scheduled for Mo…"
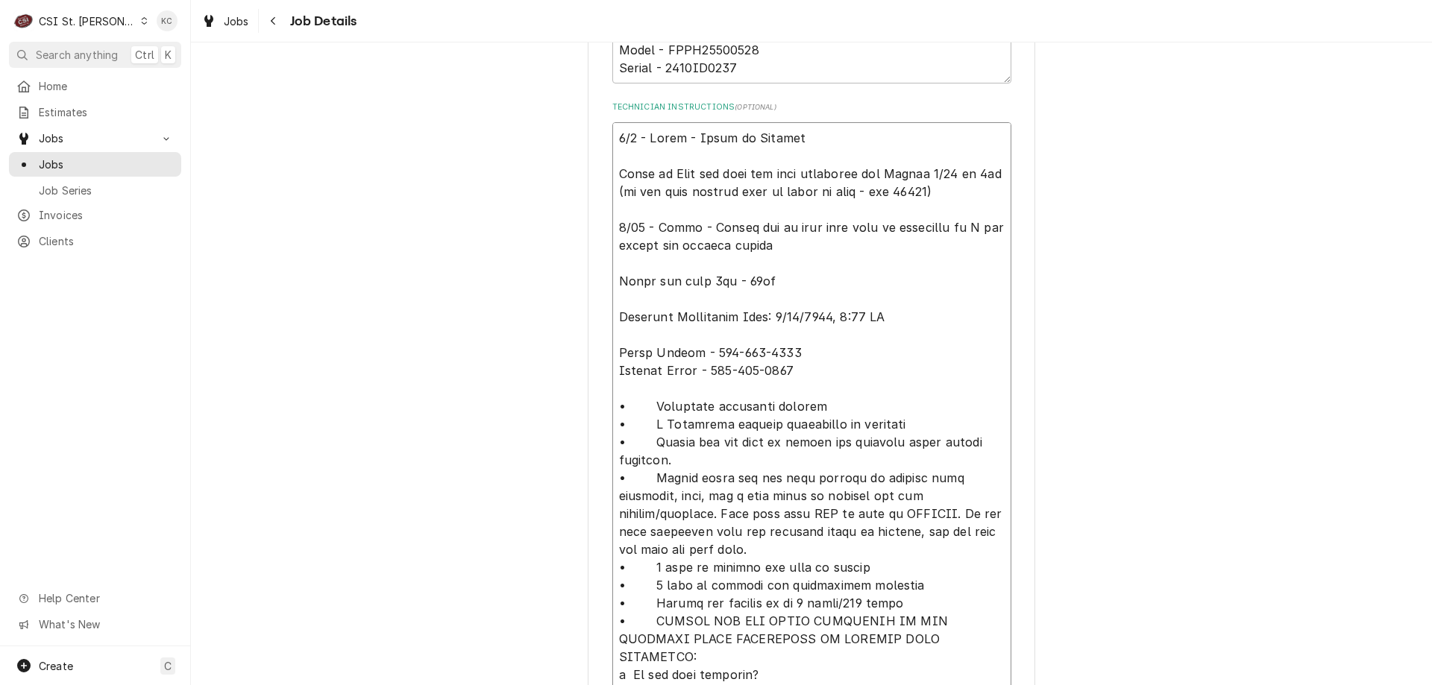
type textarea "x"
type textarea "9/5 - Kelly - Spoke to Michael a Spoke to Mike and this has been scheduled for …"
type textarea "x"
type textarea "9/5 - Kelly - Spoke to Michael an Spoke to Mike and this has been scheduled for…"
type textarea "x"
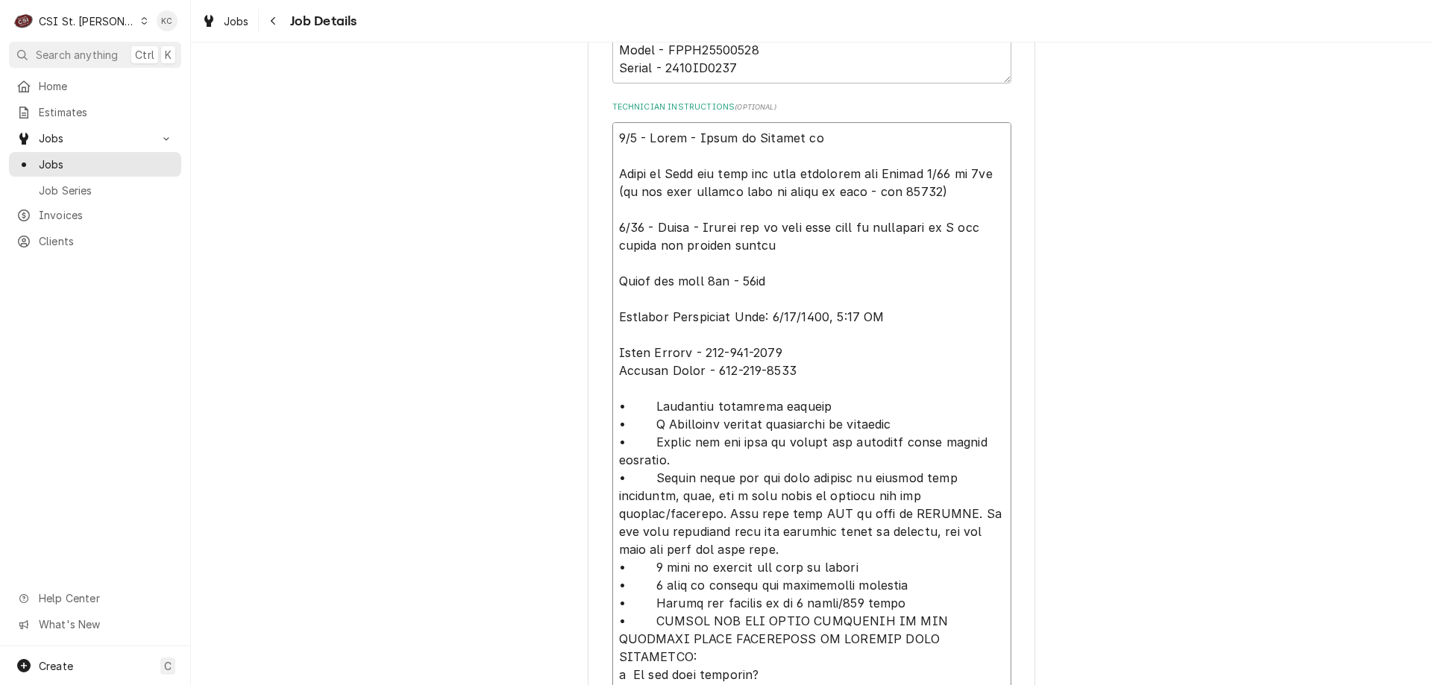
type textarea "9/5 - Kelly - Spoke to Michael and Spoke to Mike and this has been scheduled fo…"
type textarea "x"
type textarea "9/5 - Kelly - Spoke to Michael and Spoke to Mike and this has been scheduled fo…"
type textarea "x"
type textarea "9/5 - Kelly - Spoke to Michael and h Spoke to Mike and this has been scheduled …"
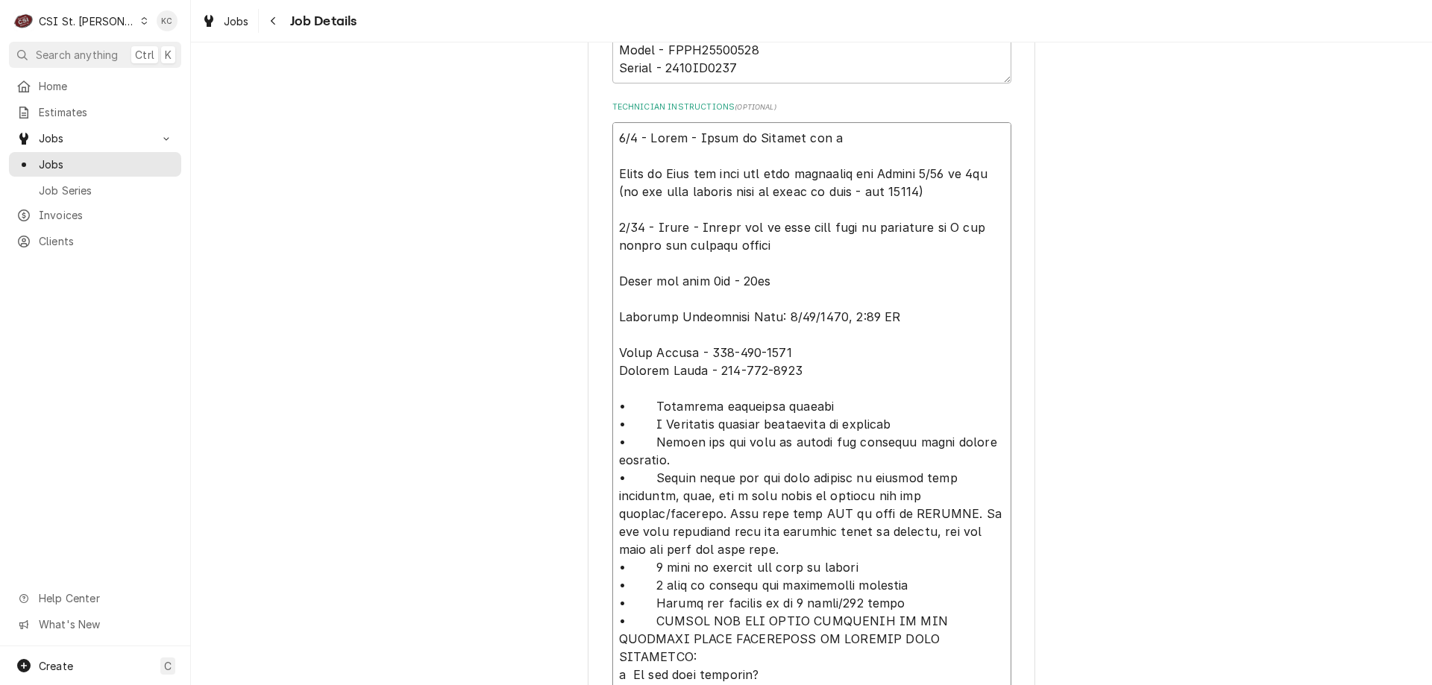
type textarea "x"
type textarea "9/5 - Kelly - Spoke to Michael and ha Spoke to Mike and this has been scheduled…"
type textarea "x"
type textarea "9/5 - Kelly - Spoke to Michael and hav Spoke to Mike and this has been schedule…"
type textarea "x"
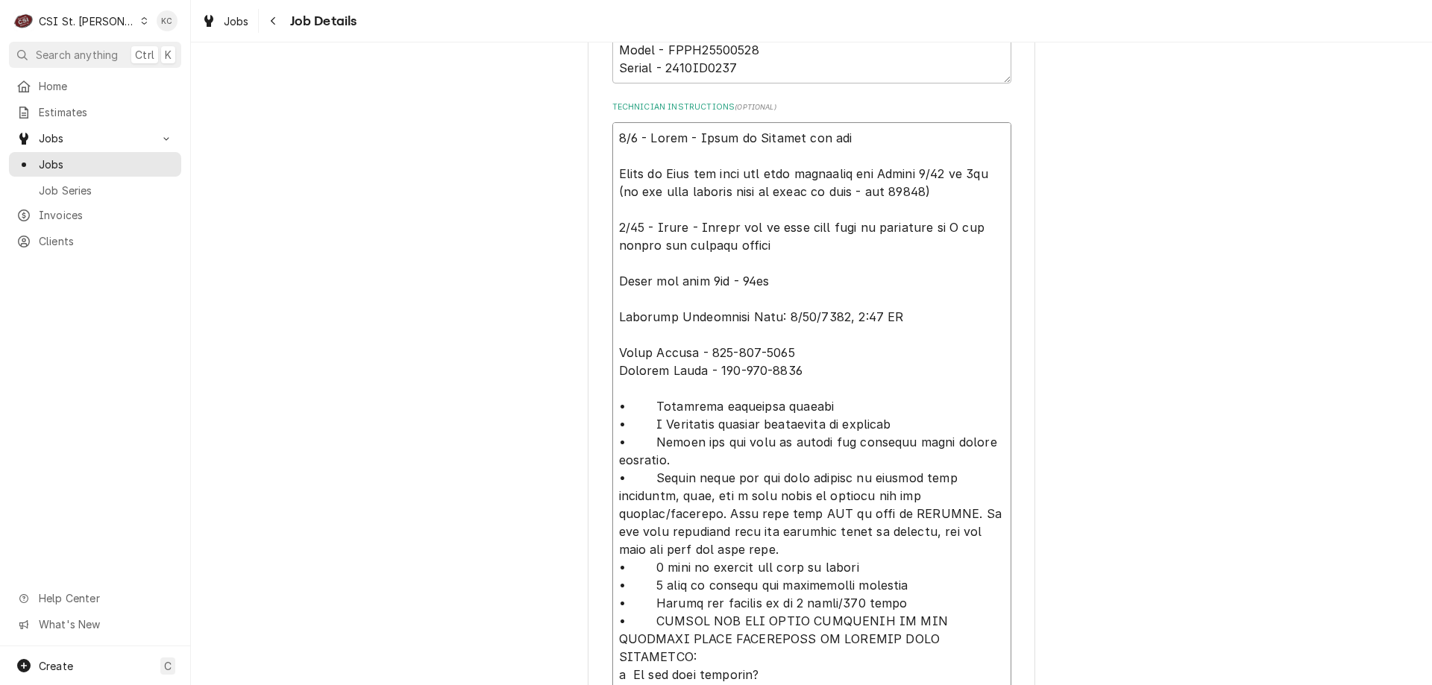
type textarea "9/5 - Kelly - Spoke to Michael and have Spoke to Mike and this has been schedul…"
type textarea "x"
type textarea "9/5 - Kelly - Spoke to Michael and have Spoke to Mike and this has been schedul…"
type textarea "x"
type textarea "9/5 - Kelly - Spoke to Michael and have s Spoke to Mike and this has been sched…"
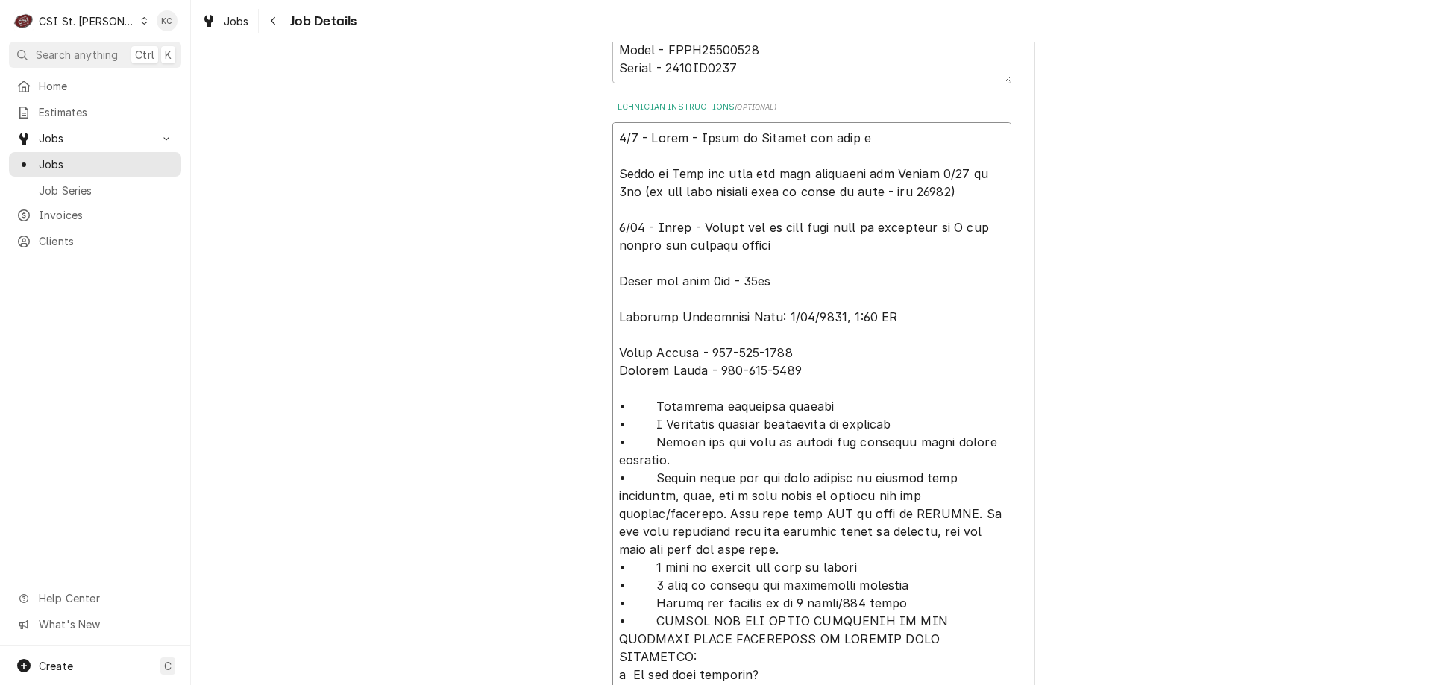
type textarea "x"
type textarea "9/5 - Kelly - Spoke to Michael and have sc Spoke to Mike and this has been sche…"
type textarea "x"
type textarea "9/5 - Kelly - Spoke to Michael and have sch Spoke to Mike and this has been sch…"
type textarea "x"
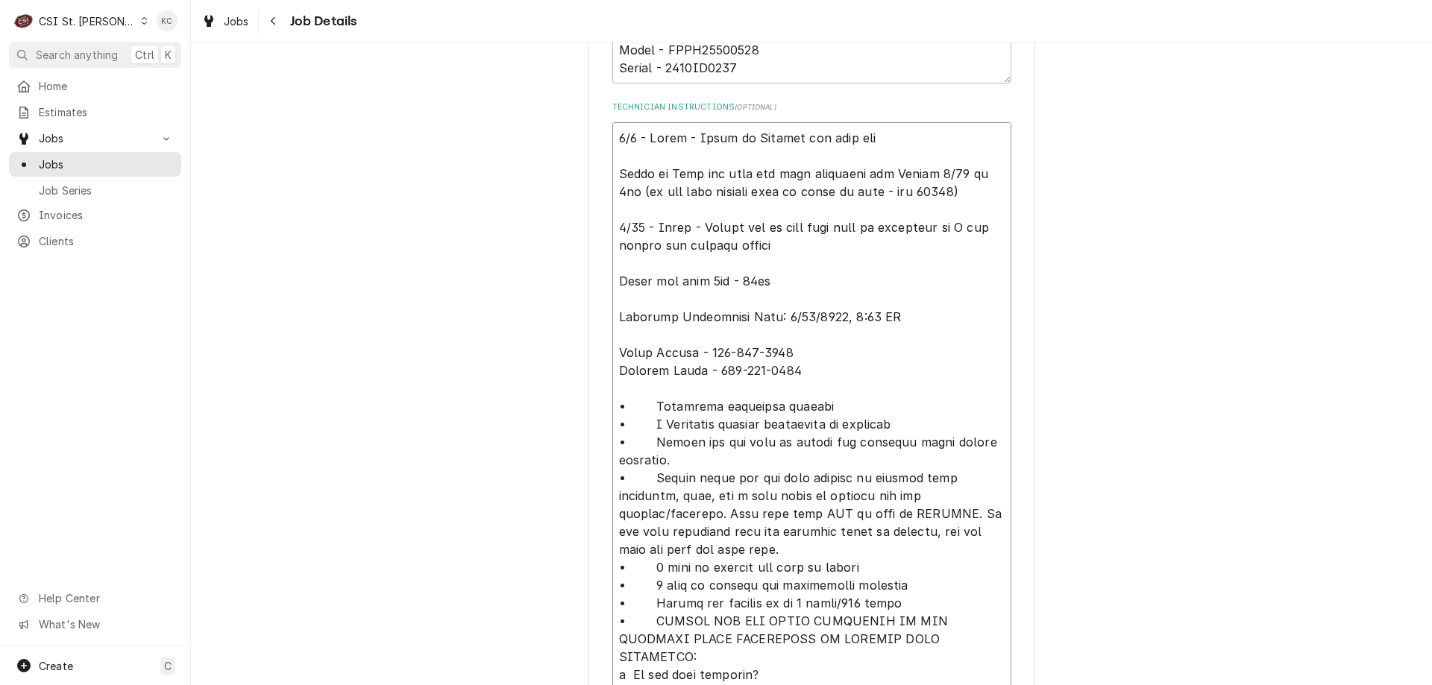
type textarea "9/5 - Kelly - Spoke to Michael and have sche Spoke to Mike and this has been sc…"
type textarea "x"
type textarea "9/5 - Kelly - Spoke to Michael and have sched Spoke to Mike and this has been s…"
type textarea "x"
type textarea "9/5 - Kelly - Spoke to Michael and have schedu Spoke to Mike and this has been …"
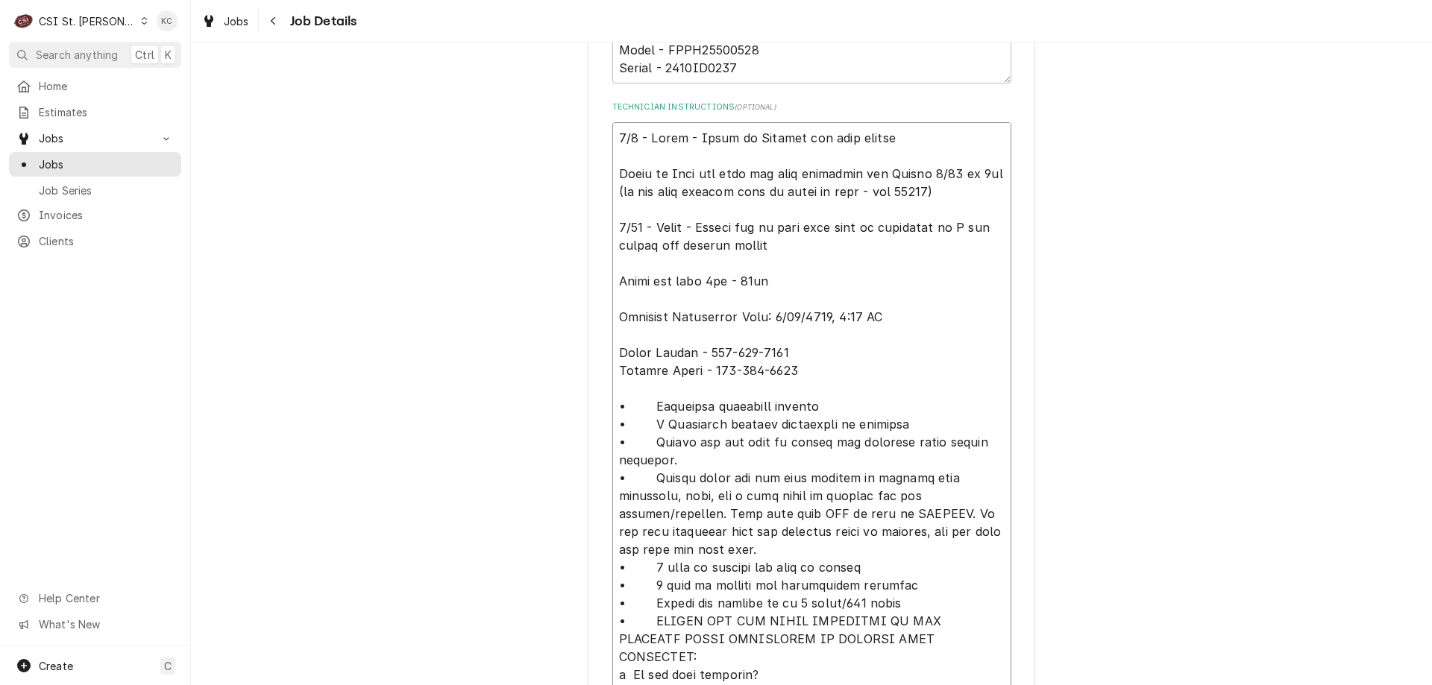
type textarea "x"
type textarea "9/5 - Kelly - Spoke to Michael and have schedule Spoke to Mike and this has bee…"
type textarea "x"
type textarea "9/5 - Kelly - Spoke to Michael and have scheduled Spoke to Mike and this has be…"
type textarea "x"
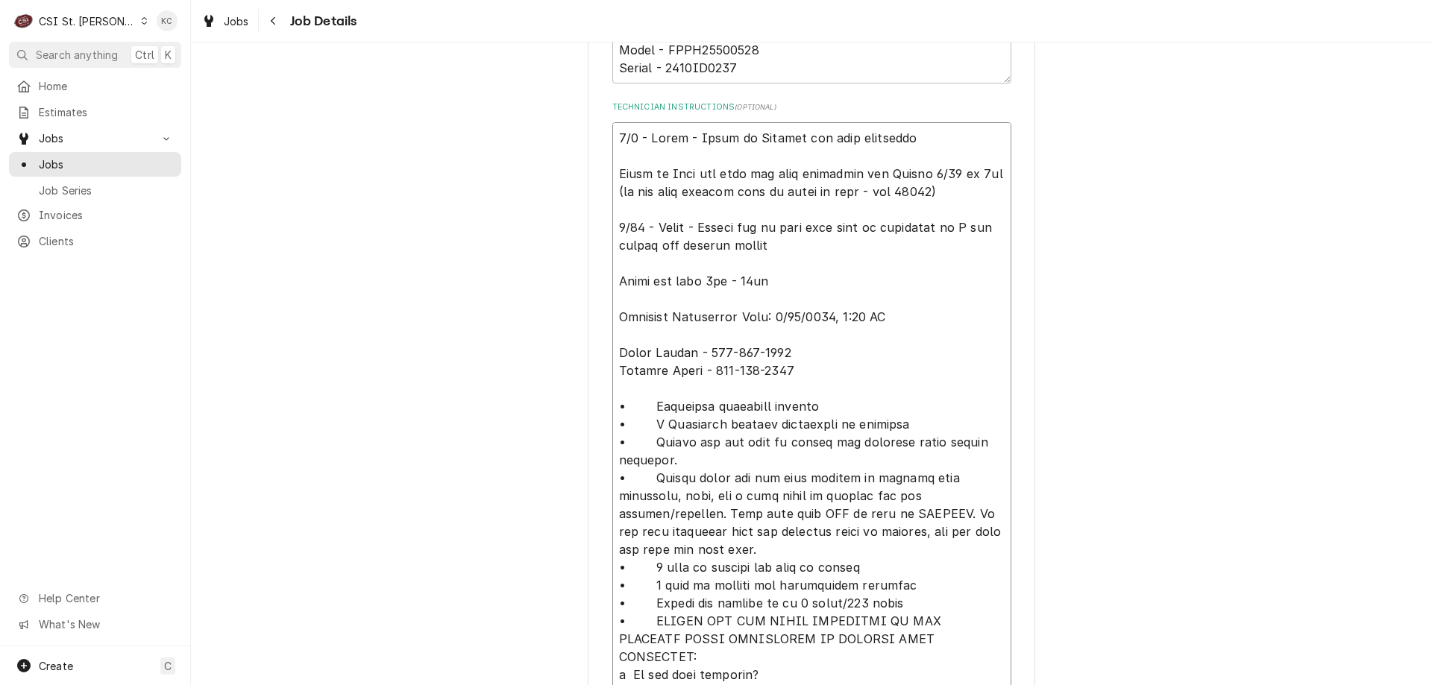
type textarea "9/5 - Kelly - Spoke to Michael and have scheduled Spoke to Mike and this has be…"
type textarea "x"
type textarea "9/5 - Kelly - Spoke to Michael and have scheduled r Spoke to Mike and this has …"
type textarea "x"
type textarea "9/5 - Kelly - Spoke to Michael and have scheduled re Spoke to Mike and this has…"
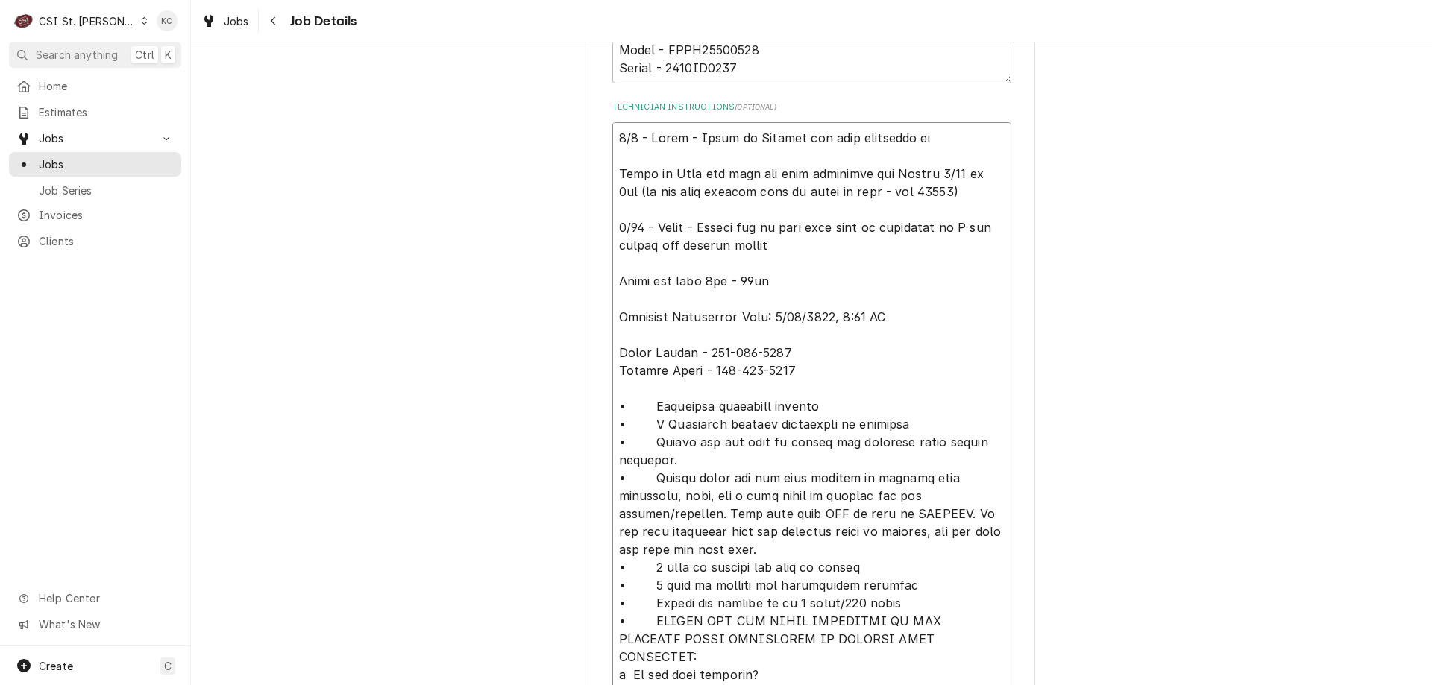
type textarea "x"
type textarea "9/5 - Kelly - Spoke to Michael and have scheduled ret Spoke to Mike and this ha…"
type textarea "x"
type textarea "9/5 - Kelly - Spoke to Michael and have scheduled retu Spoke to Mike and this h…"
type textarea "x"
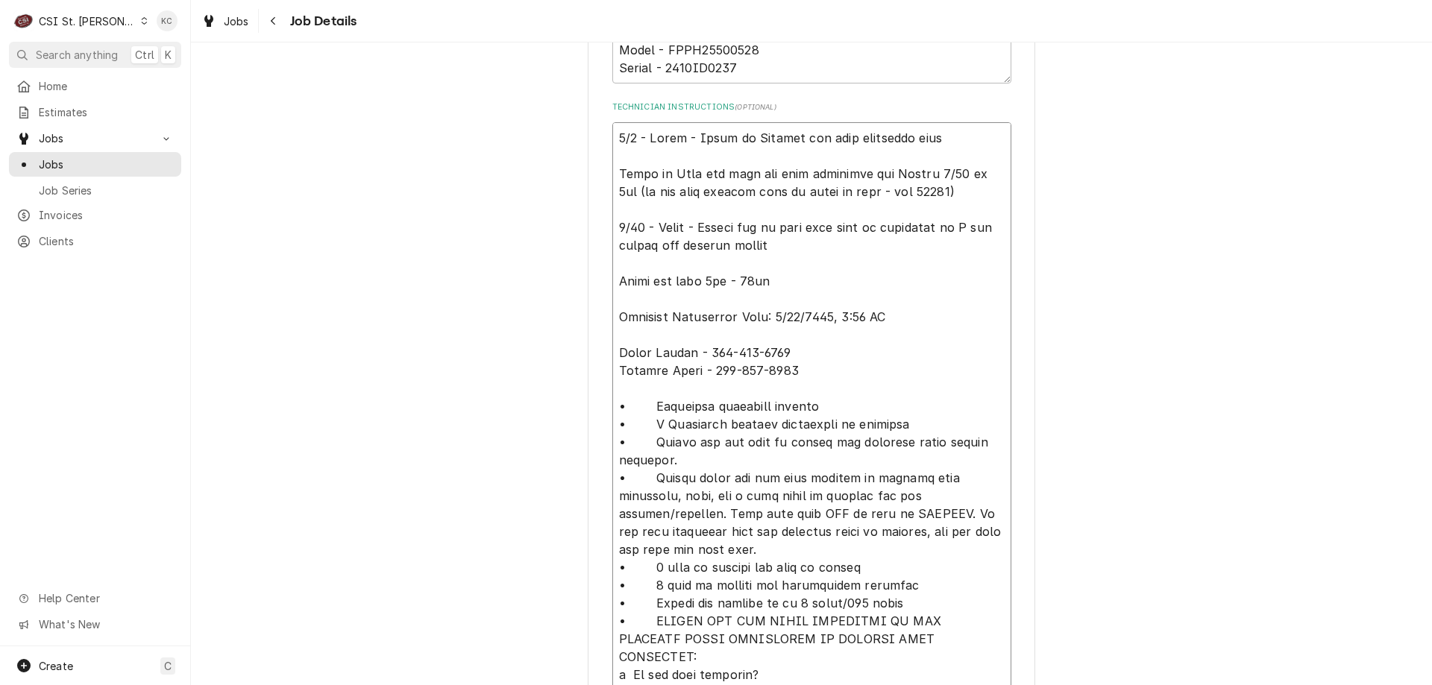
type textarea "9/5 - Kelly - Spoke to Michael and have scheduled retur Spoke to Mike and this …"
type textarea "x"
type textarea "9/5 - Kelly - Spoke to Michael and have scheduled return Spoke to Mike and this…"
type textarea "x"
type textarea "9/5 - Kelly - Spoke to Michael and have scheduled return Spoke to Mike and this…"
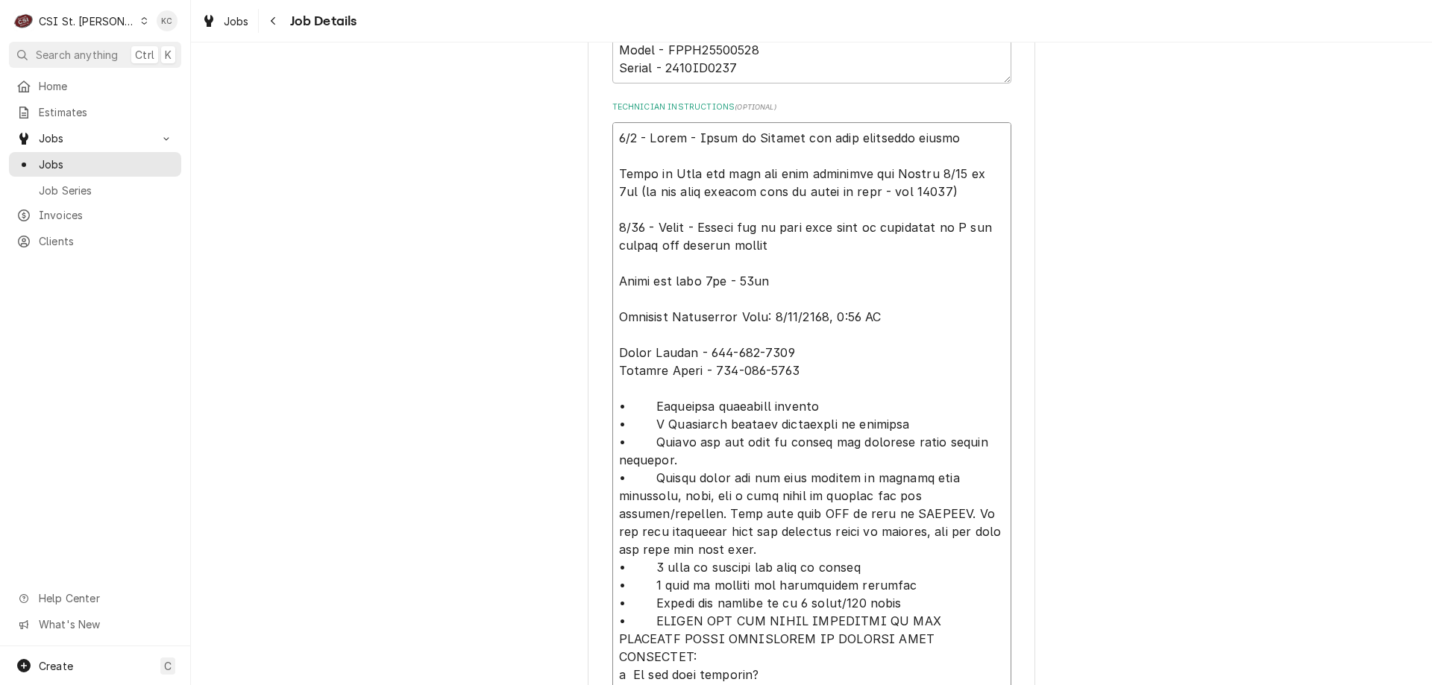
type textarea "x"
type textarea "9/5 - Kelly - Spoke to Michael and have scheduled return w Spoke to Mike and th…"
type textarea "x"
type textarea "9/5 - Kelly - Spoke to Michael and have scheduled return wi Spoke to Mike and t…"
type textarea "x"
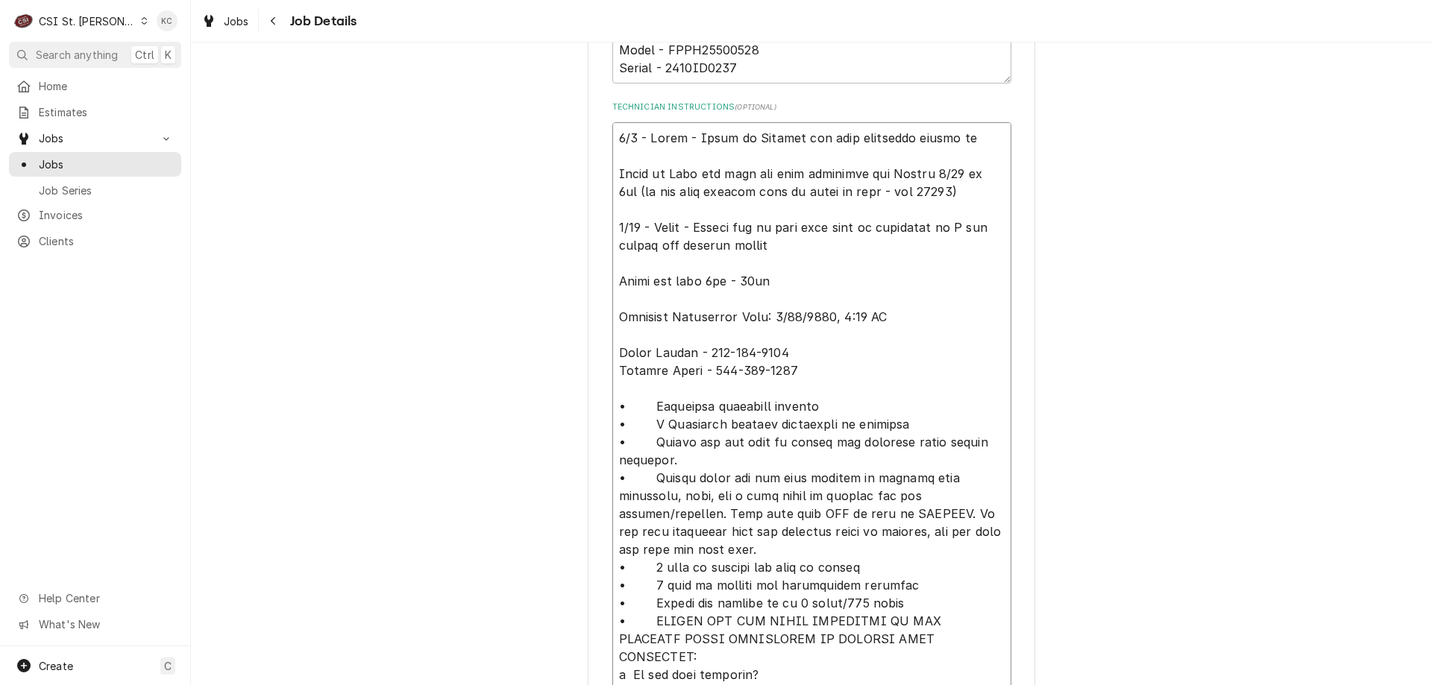
type textarea "9/5 - Kelly - Spoke to Michael and have scheduled return wit Spoke to Mike and …"
type textarea "x"
type textarea "9/5 - Kelly - Spoke to Michael and have scheduled return with Spoke to Mike and…"
type textarea "x"
type textarea "9/5 - Kelly - Spoke to Michael and have scheduled return with Spoke to Mike and…"
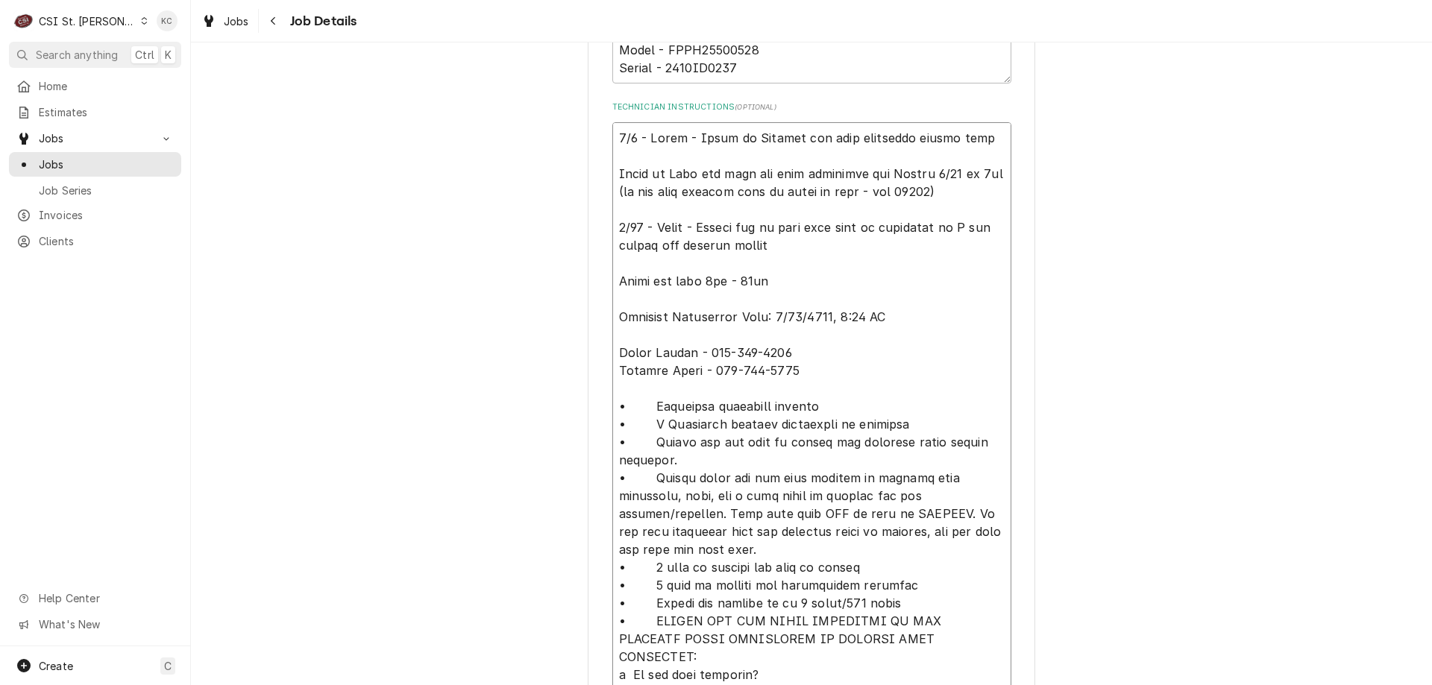
type textarea "x"
type textarea "9/5 - Kelly - Spoke to Michael and have scheduled return with Spoke to Mike and…"
type textarea "x"
type textarea "9/5 - Kelly - Spoke to Michael and have scheduled return wit Spoke to Mike and …"
type textarea "x"
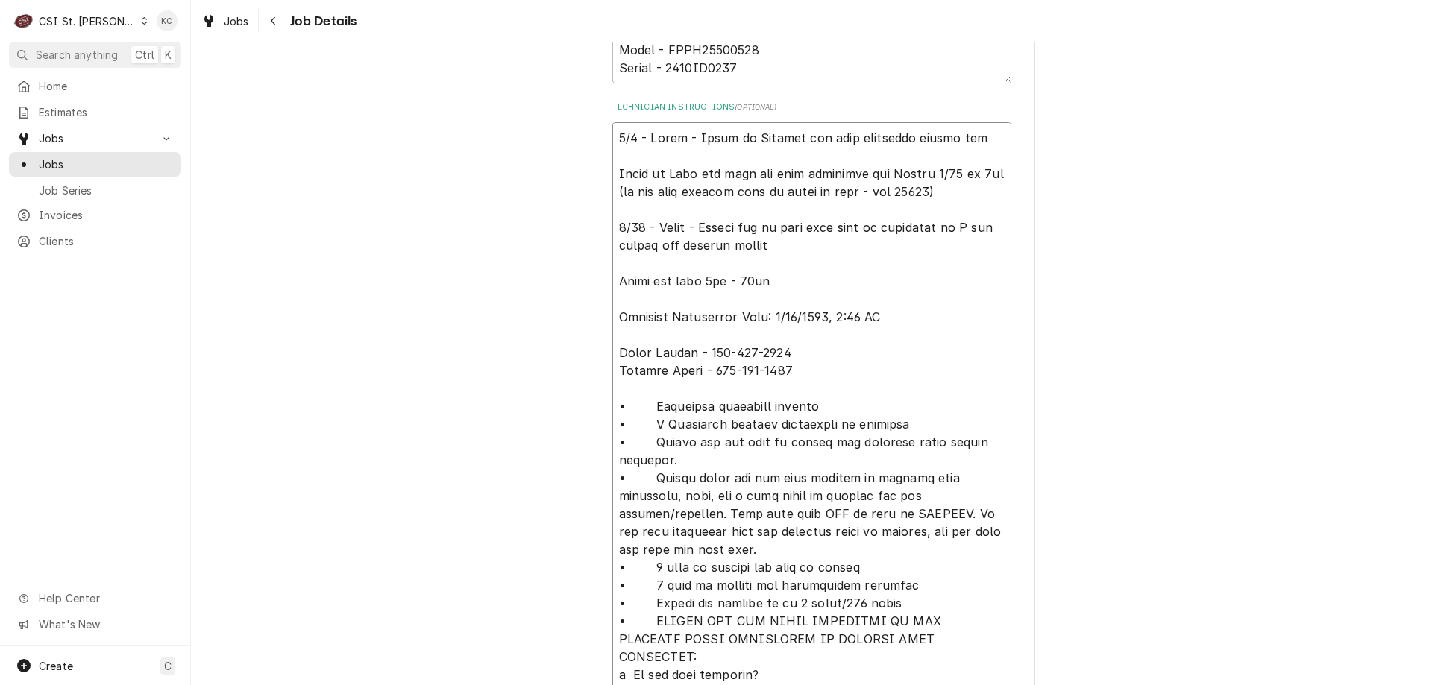
type textarea "9/5 - Kelly - Spoke to Michael and have scheduled return wi Spoke to Mike and t…"
type textarea "x"
type textarea "9/5 - Kelly - Spoke to Michael and have scheduled return w Spoke to Mike and th…"
type textarea "x"
type textarea "9/5 - Kelly - Spoke to Michael and have scheduled return Spoke to Mike and this…"
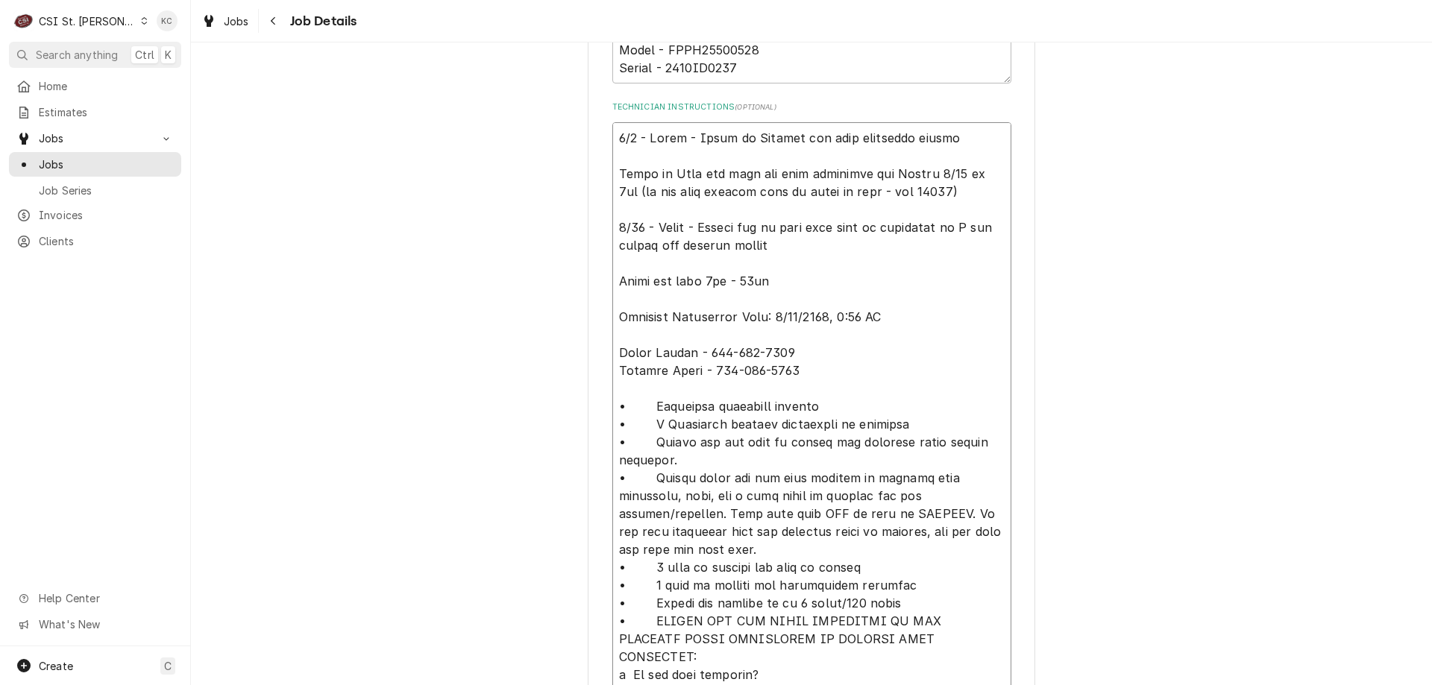
type textarea "x"
type textarea "9/5 - Kelly - Spoke to Michael and have scheduled return Spoke to Mike and this…"
type textarea "x"
type textarea "9/5 - Kelly - Spoke to Michael and have scheduled retur Spoke to Mike and this …"
type textarea "x"
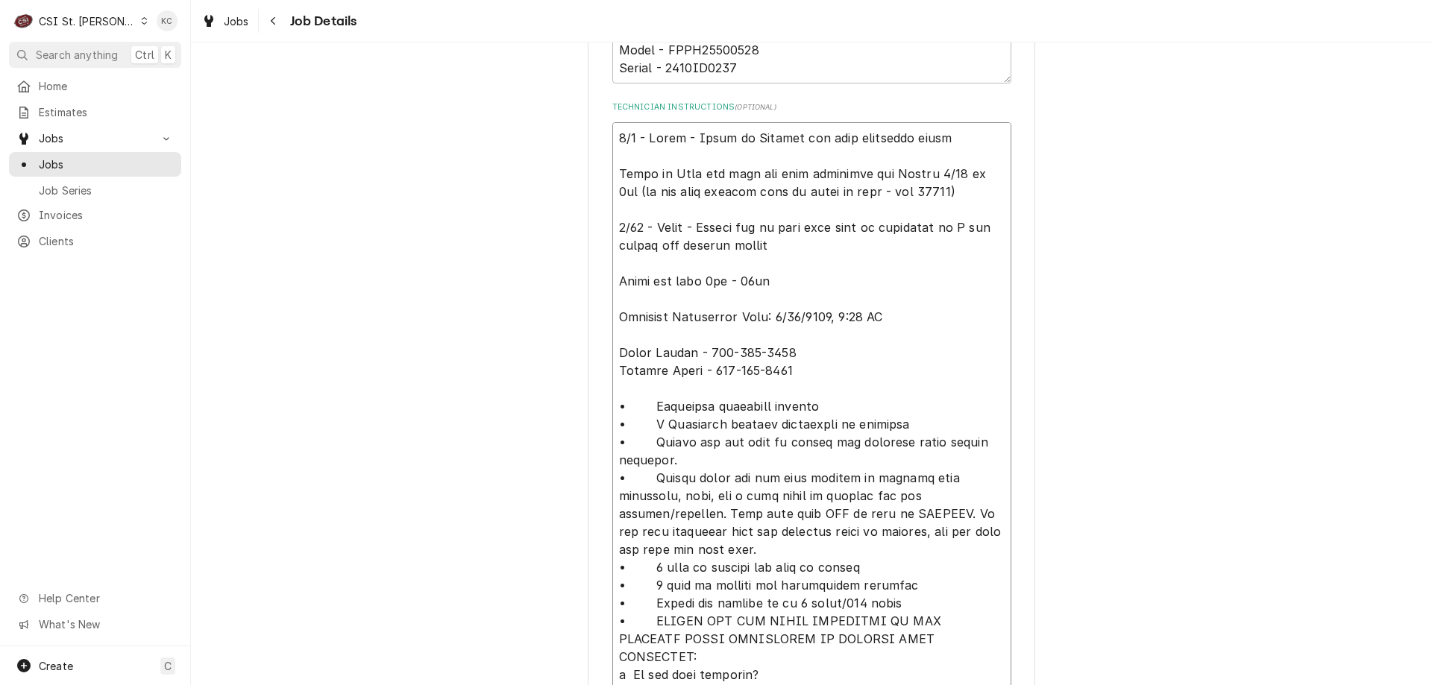
type textarea "9/5 - Kelly - Spoke to Michael and have scheduled return Spoke to Mike and this…"
type textarea "x"
type textarea "9/5 - Kelly - Spoke to Michael and have scheduled returni Spoke to Mike and thi…"
type textarea "x"
type textarea "9/5 - Kelly - Spoke to Michael and have scheduled returnin Spoke to Mike and th…"
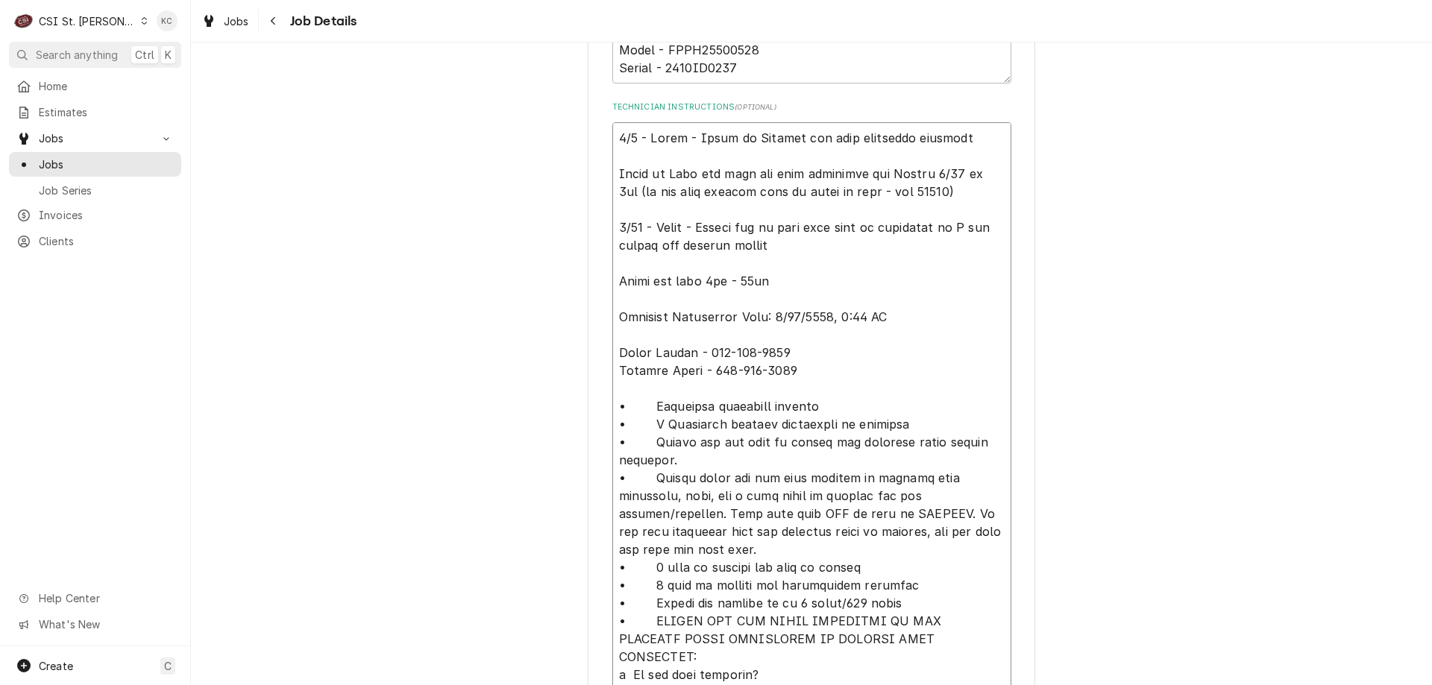
type textarea "x"
type textarea "9/5 - Kelly - Spoke to Michael and have scheduled returning Spoke to Mike and t…"
type textarea "x"
type textarea "9/5 - Kelly - Spoke to Michael and have scheduled returning Spoke to Mike and t…"
type textarea "x"
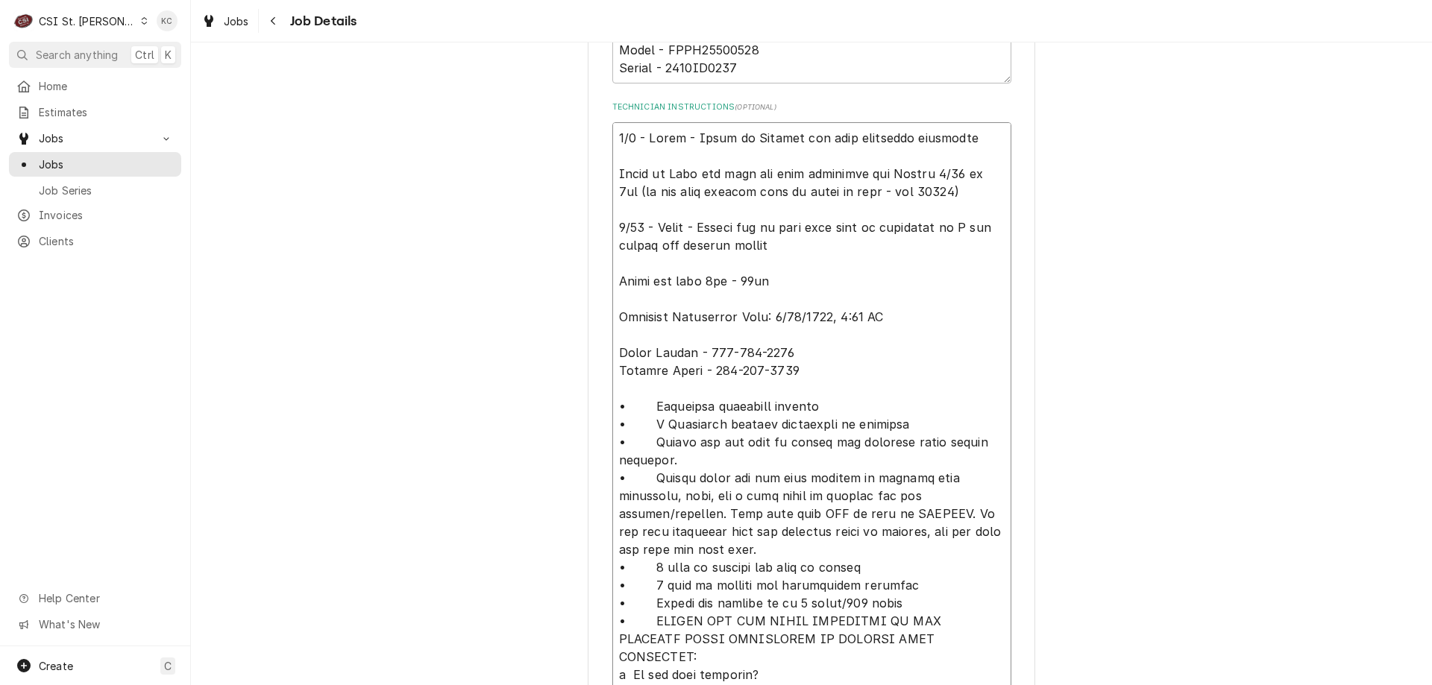
type textarea "9/5 - Kelly - Spoke to Michael and have scheduled returning w Spoke to Mike and…"
type textarea "x"
type textarea "9/5 - Kelly - Spoke to Michael and have scheduled returning wit Spoke to Mike a…"
type textarea "x"
type textarea "9/5 - Kelly - Spoke to Michael and have scheduled returning with Spoke to Mike …"
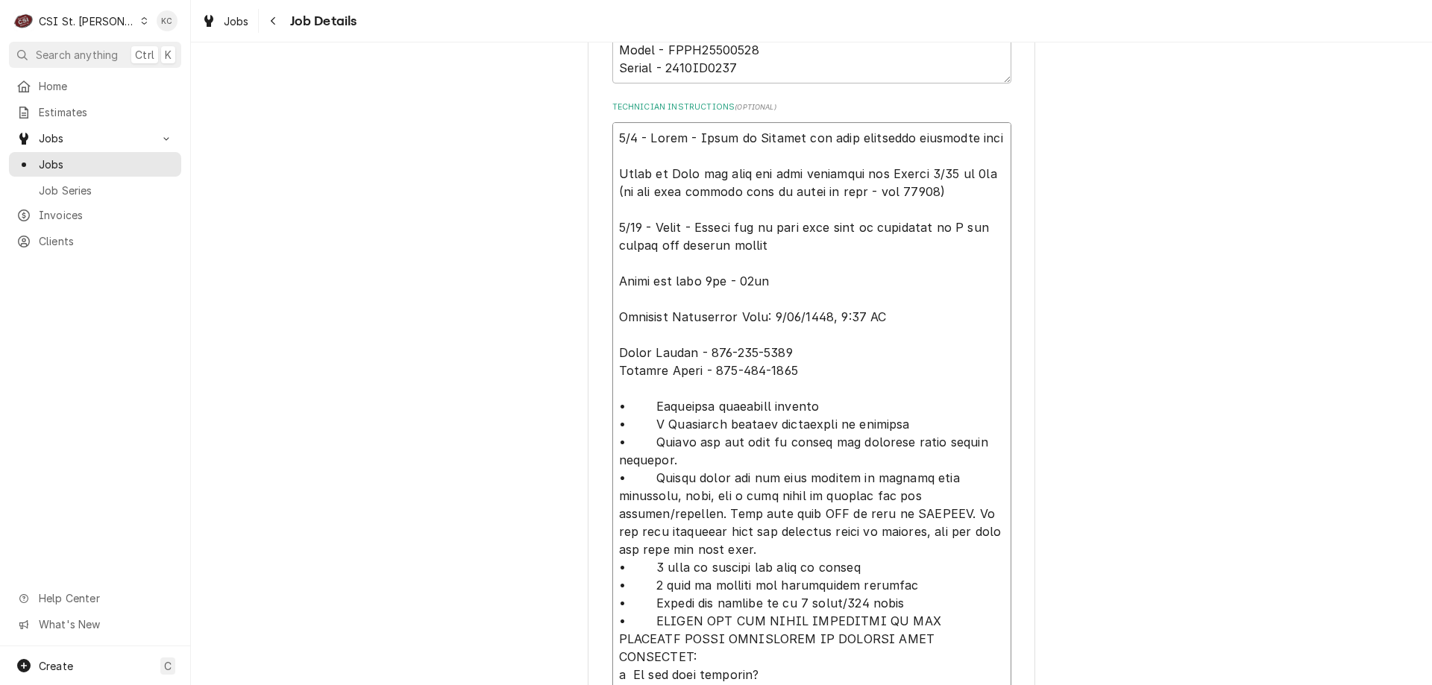
type textarea "x"
type textarea "9/5 - Kelly - Spoke to Michael and have scheduled returning with Spoke to Mike …"
type textarea "x"
type textarea "9/5 - Kelly - Spoke to Michael and have scheduled returning with p Spoke to Mik…"
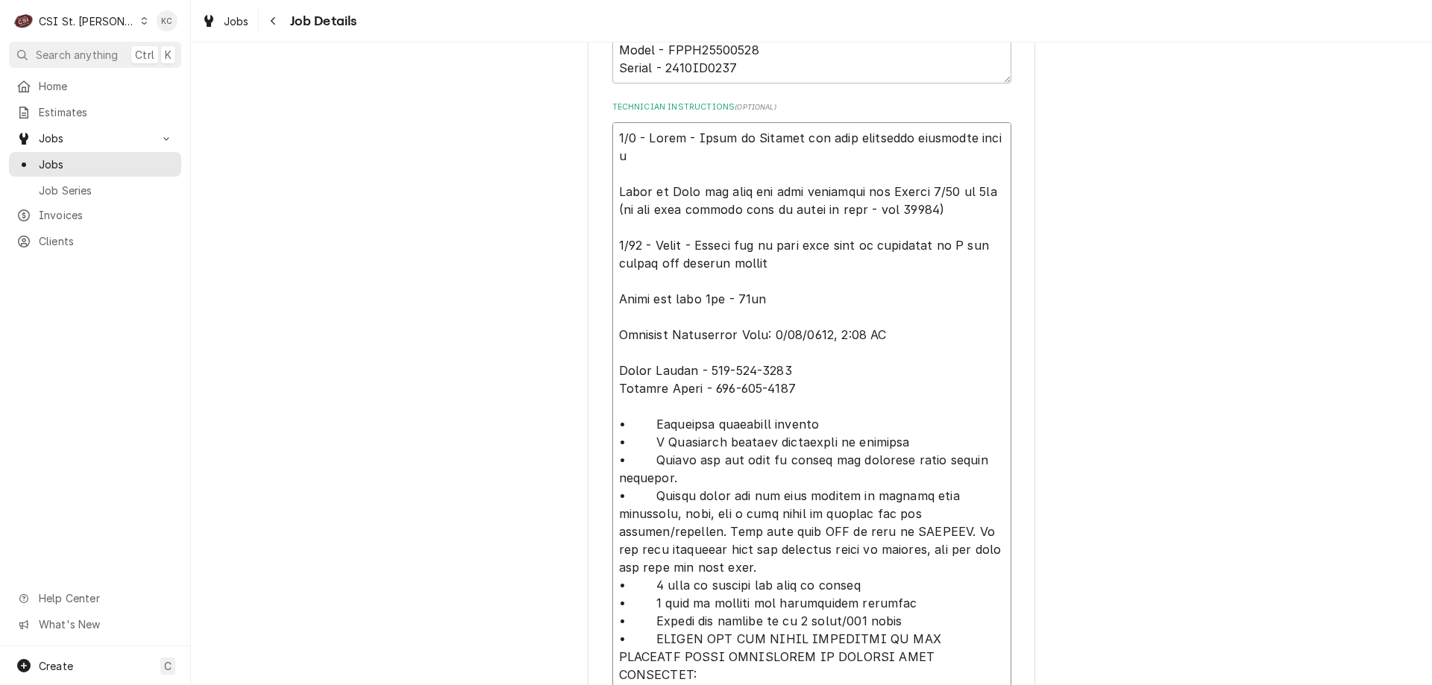
type textarea "x"
type textarea "9/5 - Kelly - Spoke to Michael and have scheduled returning with pa Spoke to Mi…"
type textarea "x"
type textarea "9/5 - Kelly - Spoke to Michael and have scheduled returning with par Spoke to M…"
type textarea "x"
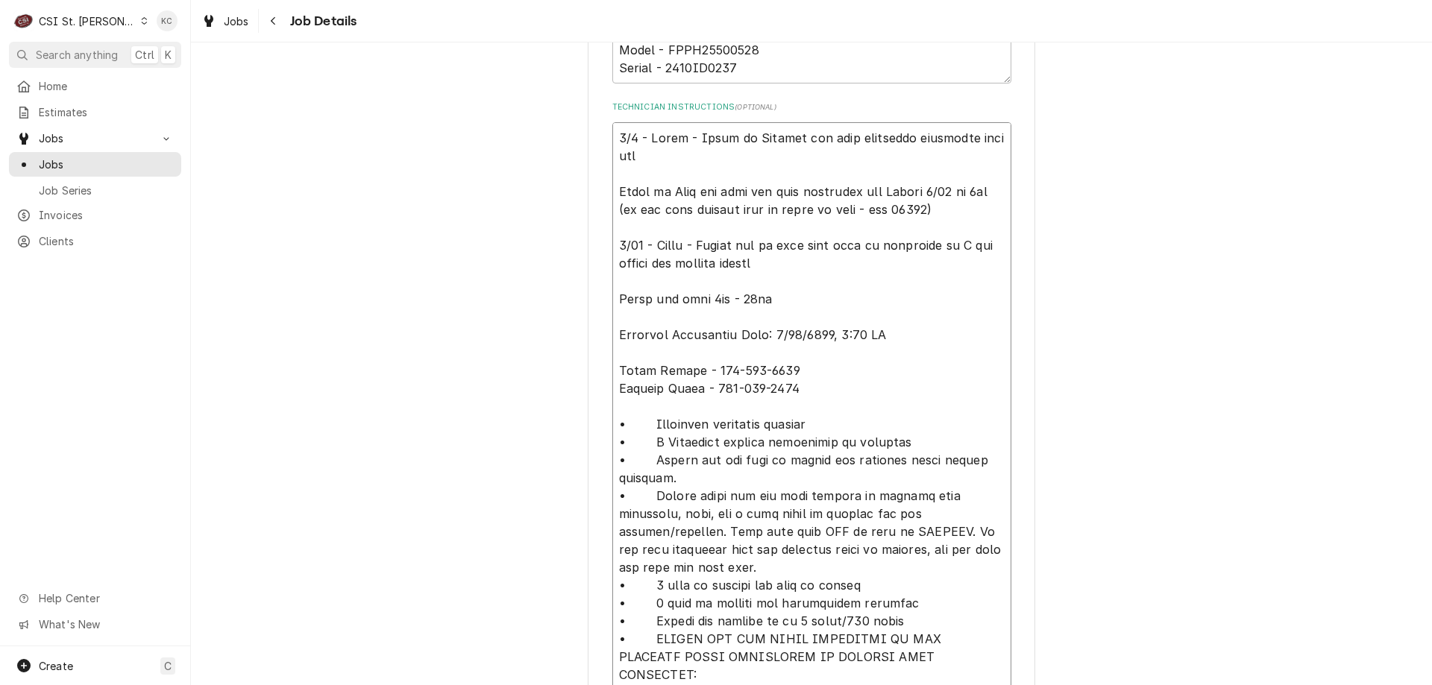
type textarea "9/5 - Kelly - Spoke to Michael and have scheduled returning with part Spoke to …"
type textarea "x"
type textarea "9/5 - Kelly - Spoke to Michael and have scheduled returning with parts Spoke to…"
type textarea "x"
type textarea "9/5 - Kelly - Spoke to Michael and have scheduled returning with parts Spoke to…"
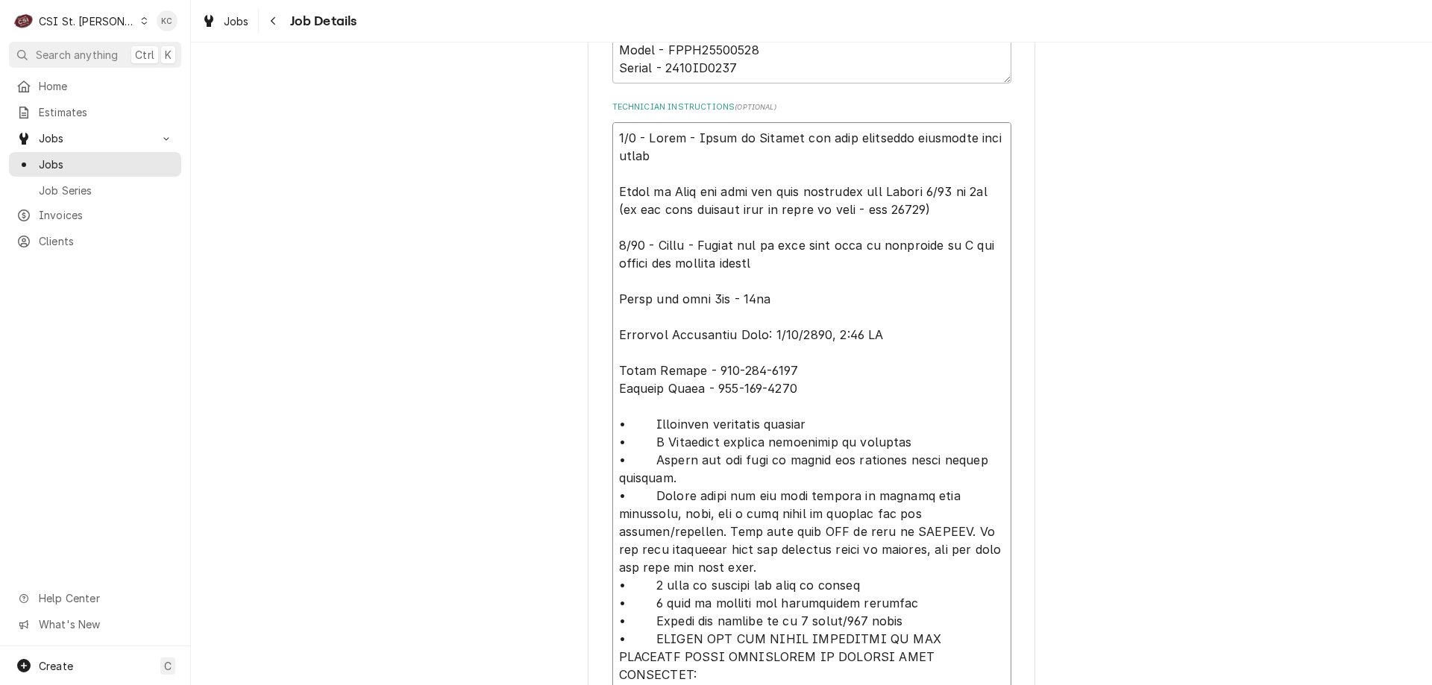
type textarea "x"
type textarea "9/5 - Kelly - Spoke to Michael and have scheduled returning with parts o Spoke …"
type textarea "x"
type textarea "9/5 - Kelly - Spoke to Michael and have scheduled returning with parts on Spoke…"
type textarea "x"
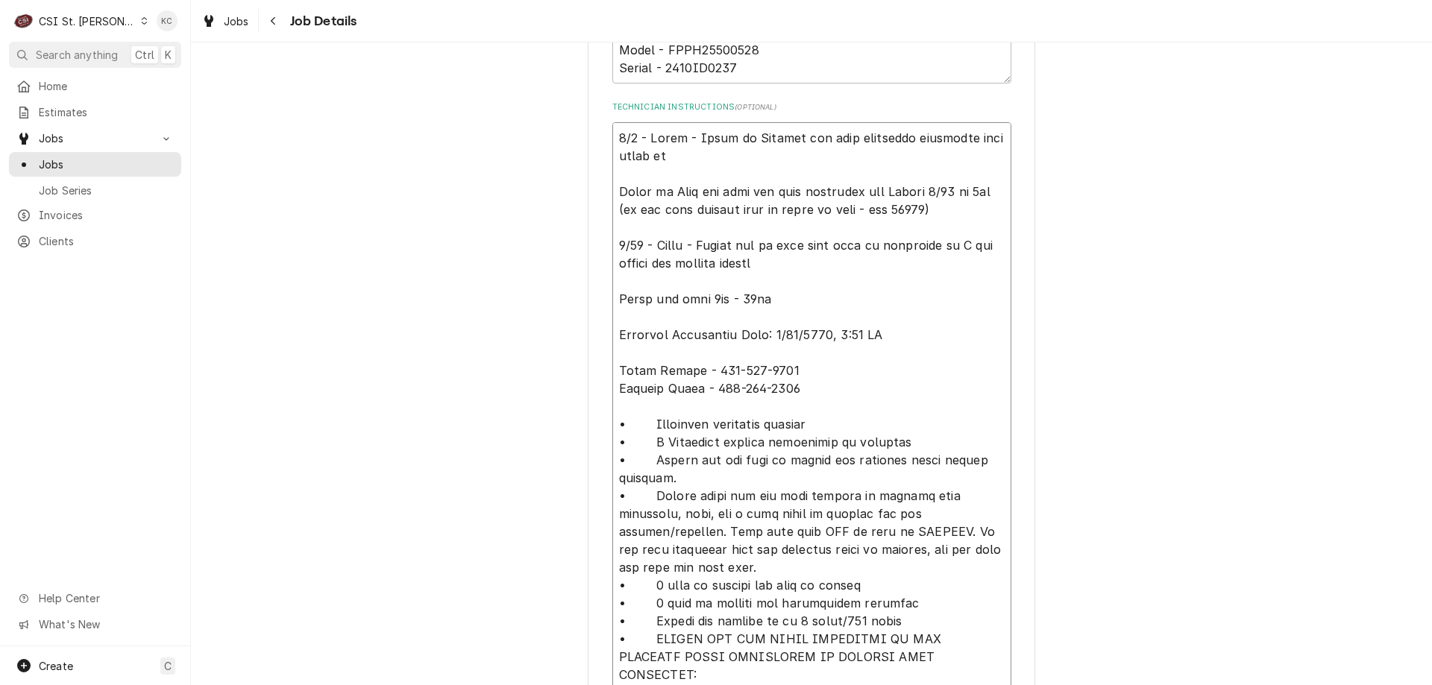
type textarea "9/5 - Kelly - Spoke to Michael and have scheduled returning with parts on Spoke…"
type textarea "x"
type textarea "9/5 - Kelly - Spoke to Michael and have scheduled returning with parts on M Spo…"
type textarea "x"
type textarea "9/5 - Kelly - Spoke to Michael and have scheduled returning with parts on Mo Sp…"
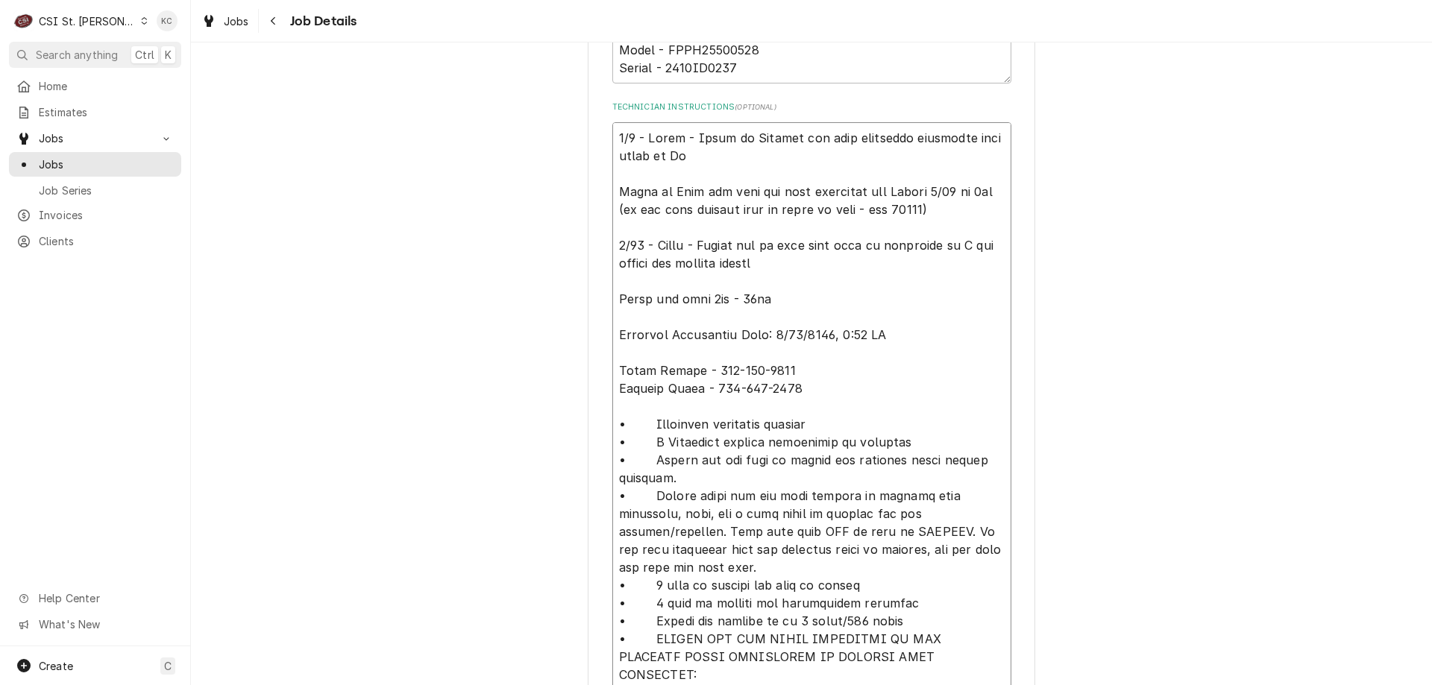
type textarea "x"
type textarea "9/5 - Kelly - Spoke to Michael and have scheduled returning with parts on Mon S…"
type textarea "x"
type textarea "9/5 - Kelly - Spoke to Michael and have scheduled returning with parts on Mond …"
type textarea "x"
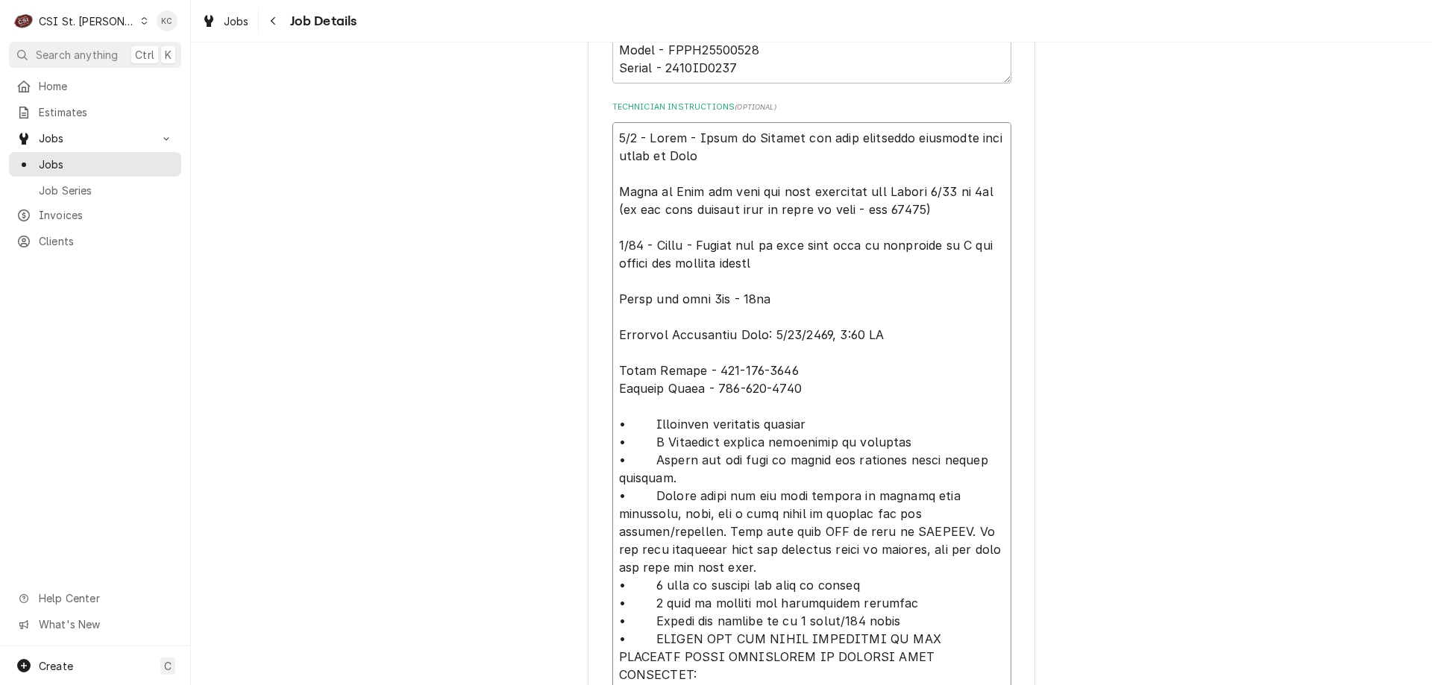
type textarea "9/5 - Kelly - Spoke to Michael and have scheduled returning with parts on Monda…"
type textarea "x"
type textarea "9/5 - Kelly - Spoke to Michael and have scheduled returning with parts on Monda…"
type textarea "x"
type textarea "9/5 - Kelly - Spoke to Michael and have scheduled returning with parts on Monda…"
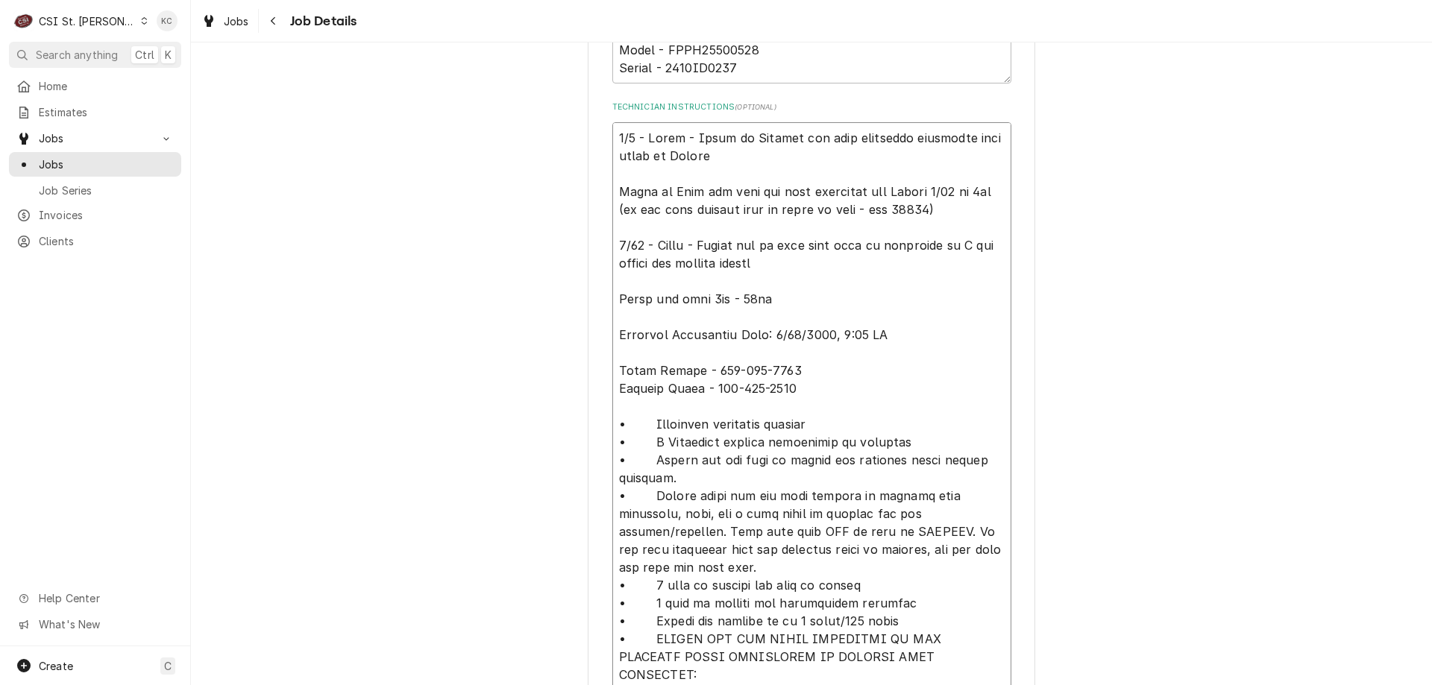
type textarea "x"
type textarea "9/5 - Kelly - Spoke to Michael and have scheduled returning with parts on Monda…"
click at [746, 151] on textarea "Technician Instructions ( optional )" at bounding box center [811, 549] width 399 height 855
type textarea "x"
type textarea "9/5 - Kelly - Spoke to Michael and have scheduled returning with parts on Monda…"
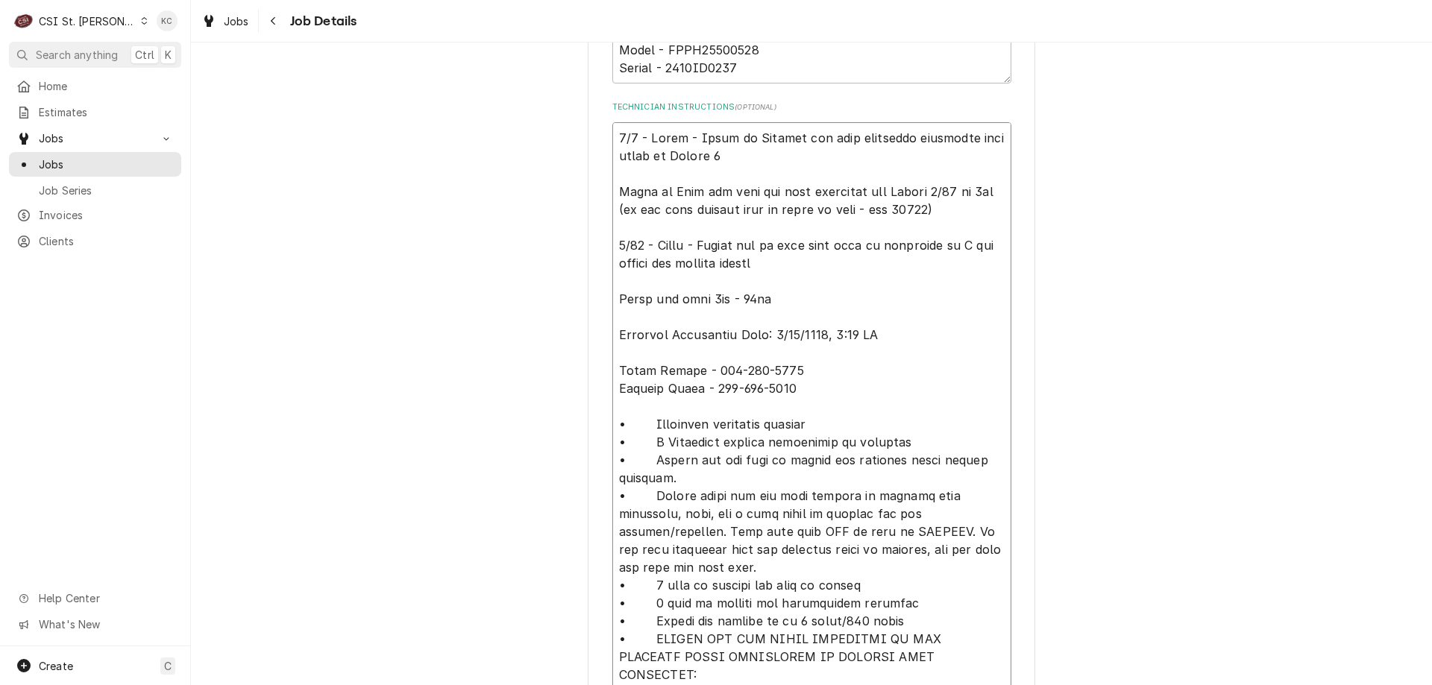
type textarea "x"
type textarea "9/5 - Kelly - Spoke to Michael and have scheduled returning with parts on Monda…"
type textarea "x"
type textarea "9/5 - Kelly - Spoke to Michael and have scheduled returning with parts on Monda…"
type textarea "x"
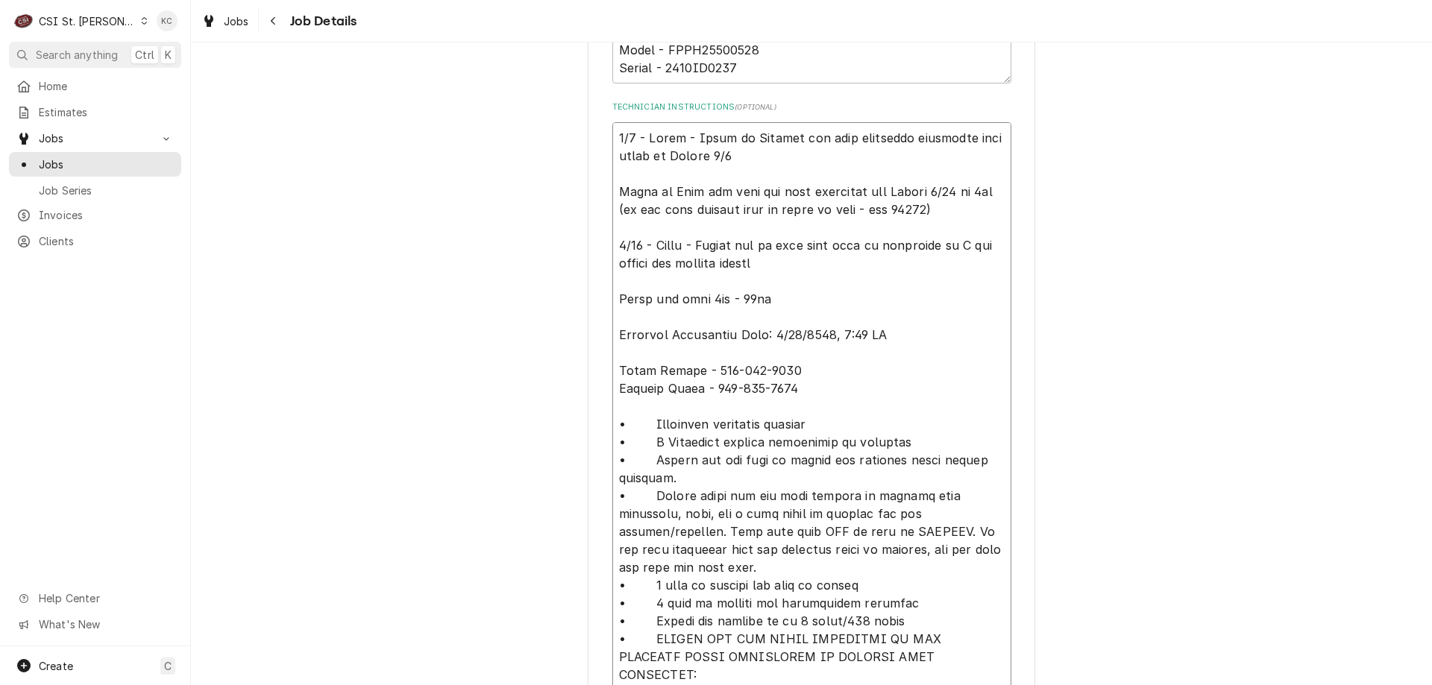
type textarea "9/5 - Kelly - Spoke to Michael and have scheduled returning with parts on Monda…"
drag, startPoint x: 780, startPoint y: 156, endPoint x: 687, endPoint y: 136, distance: 95.2
click at [687, 136] on textarea "Technician Instructions ( optional )" at bounding box center [811, 549] width 399 height 855
click at [1043, 217] on div "WELBILT FRYMASTER CORPORATION PENN STATION EAST COAST SUBS / 12507 Olive Blvd, …" at bounding box center [811, 609] width 1241 height 2294
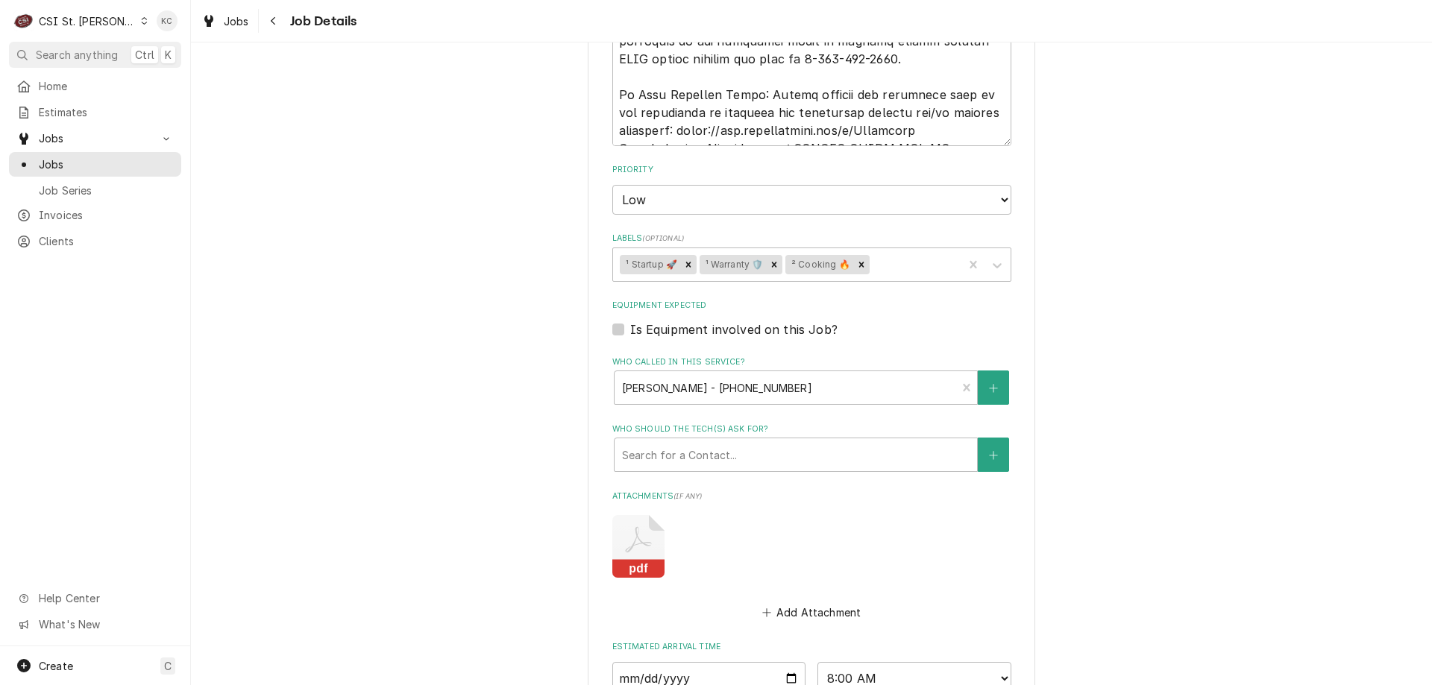
scroll to position [1667, 0]
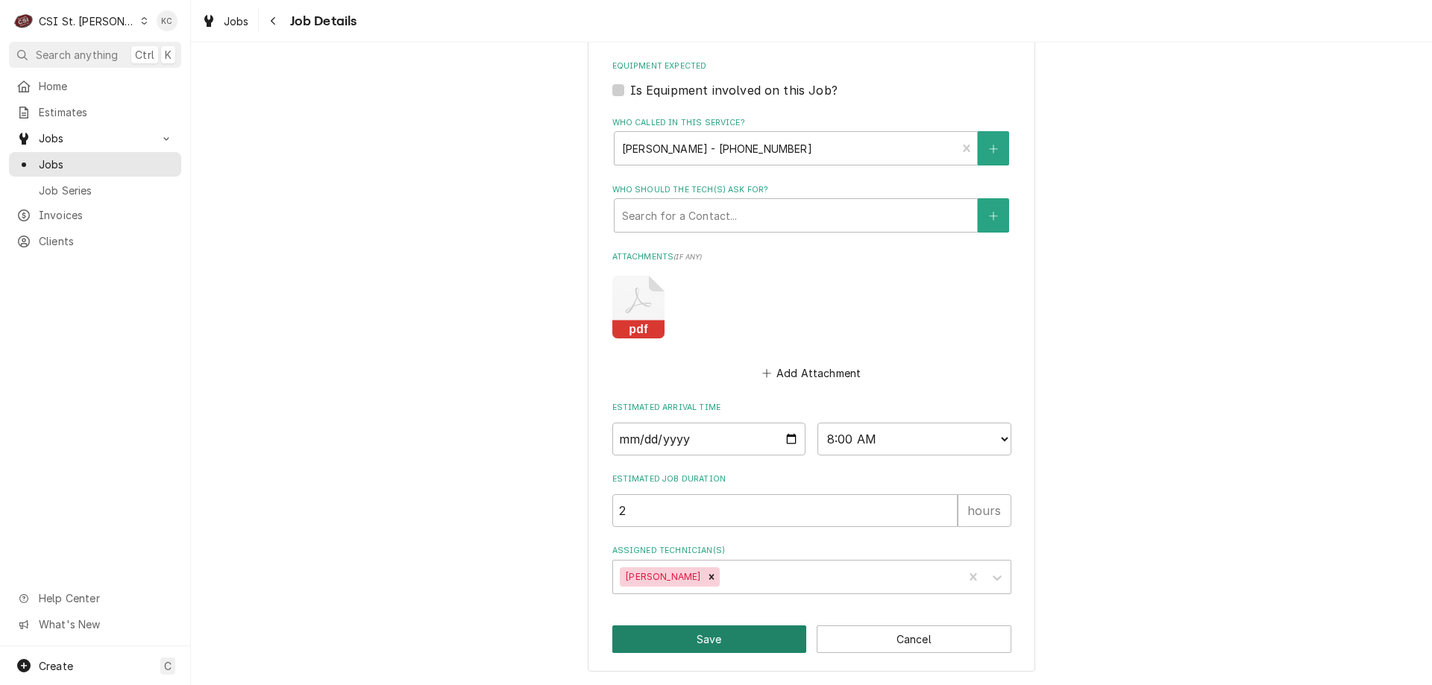
click at [759, 632] on button "Save" at bounding box center [709, 640] width 195 height 28
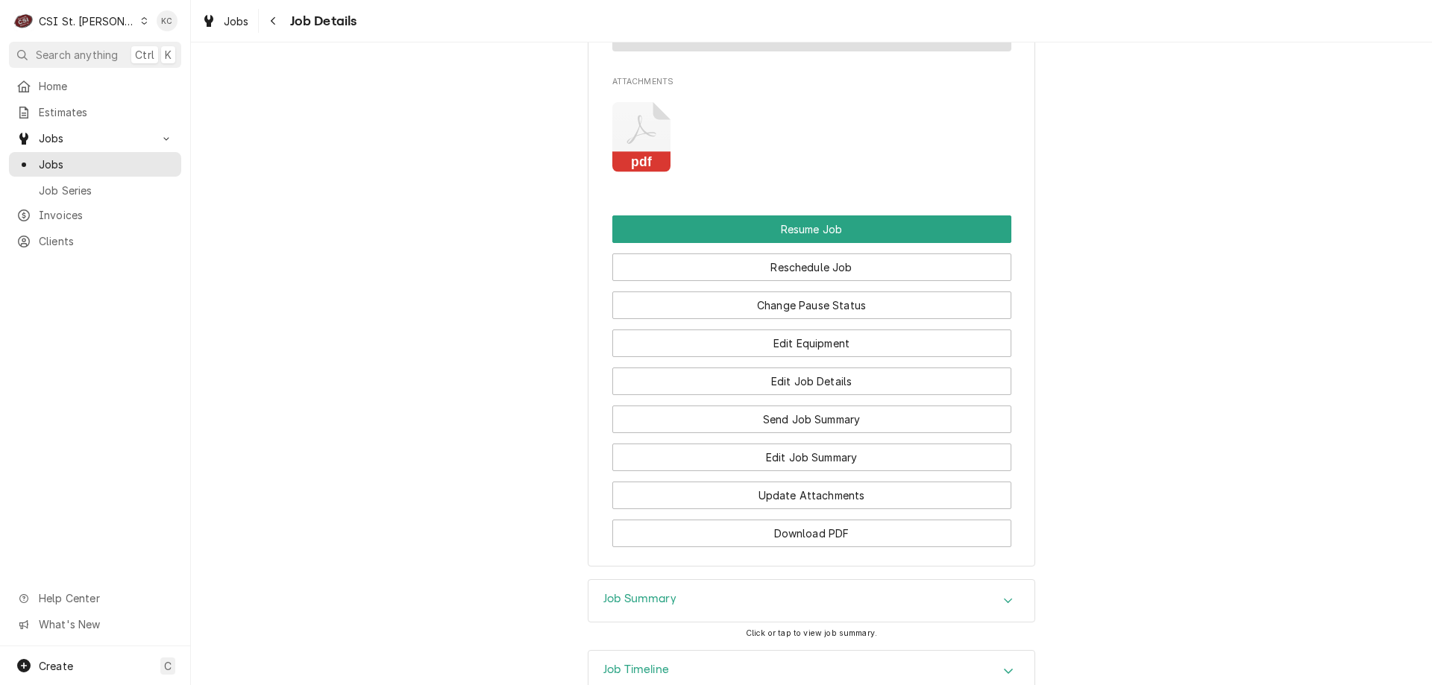
scroll to position [2638, 0]
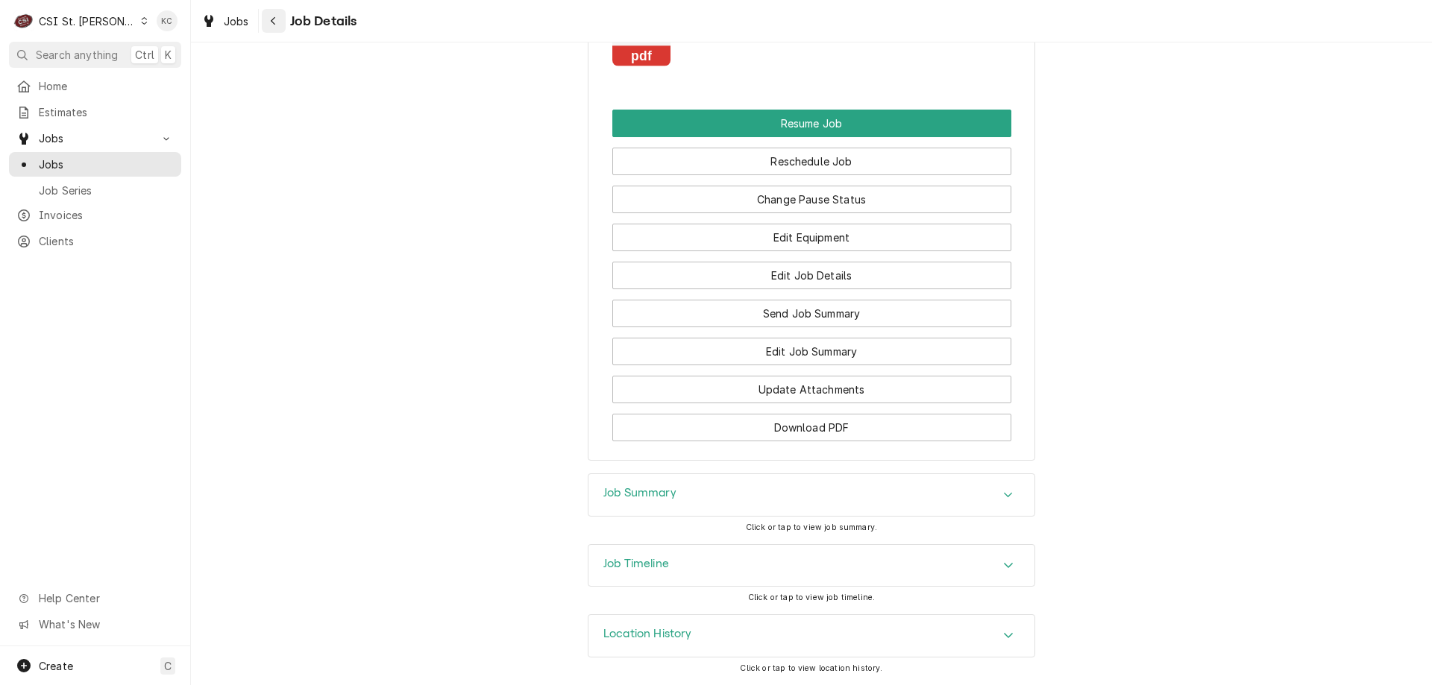
click at [279, 24] on div "Navigate back" at bounding box center [273, 20] width 15 height 15
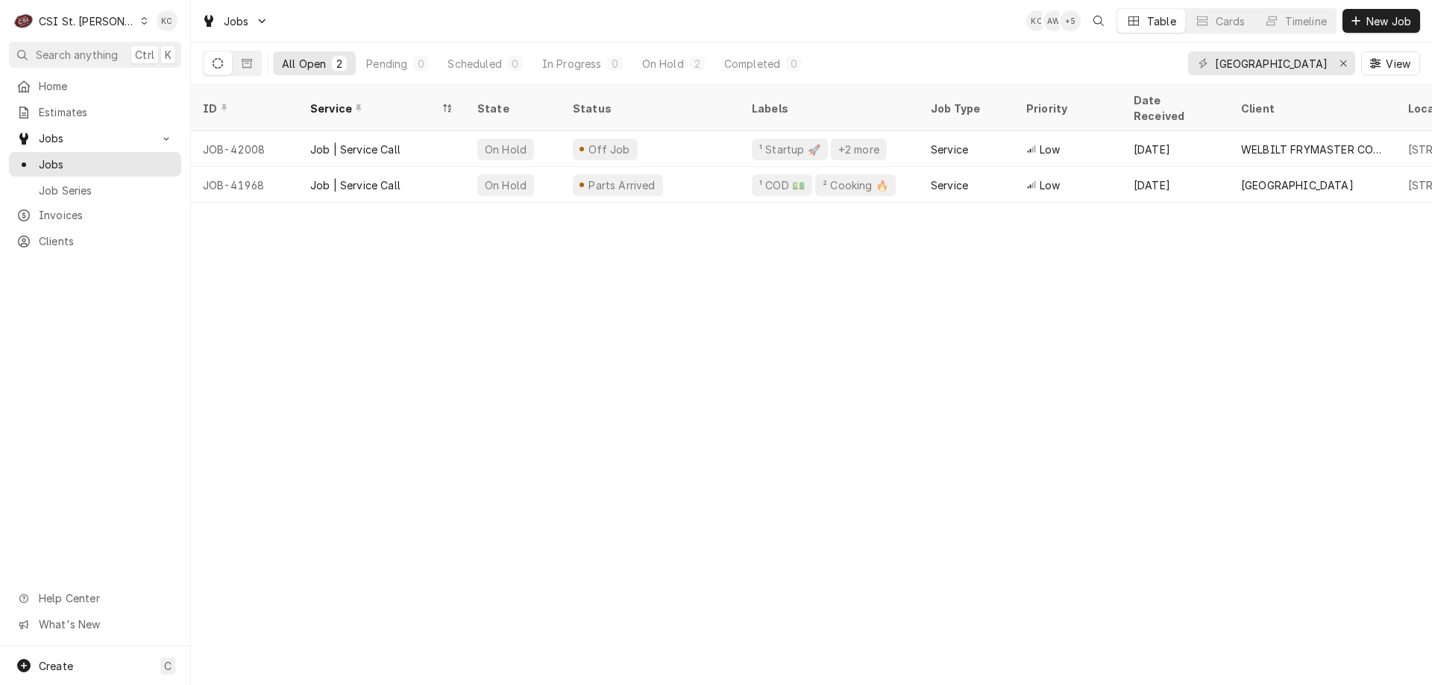
click at [1249, 358] on div "ID Service State Status Labels Job Type Priority Date Received Client Location …" at bounding box center [811, 385] width 1241 height 600
drag, startPoint x: 1306, startPoint y: 65, endPoint x: 1206, endPoint y: 66, distance: 100.7
click at [1206, 66] on div "[GEOGRAPHIC_DATA]" at bounding box center [1271, 63] width 167 height 24
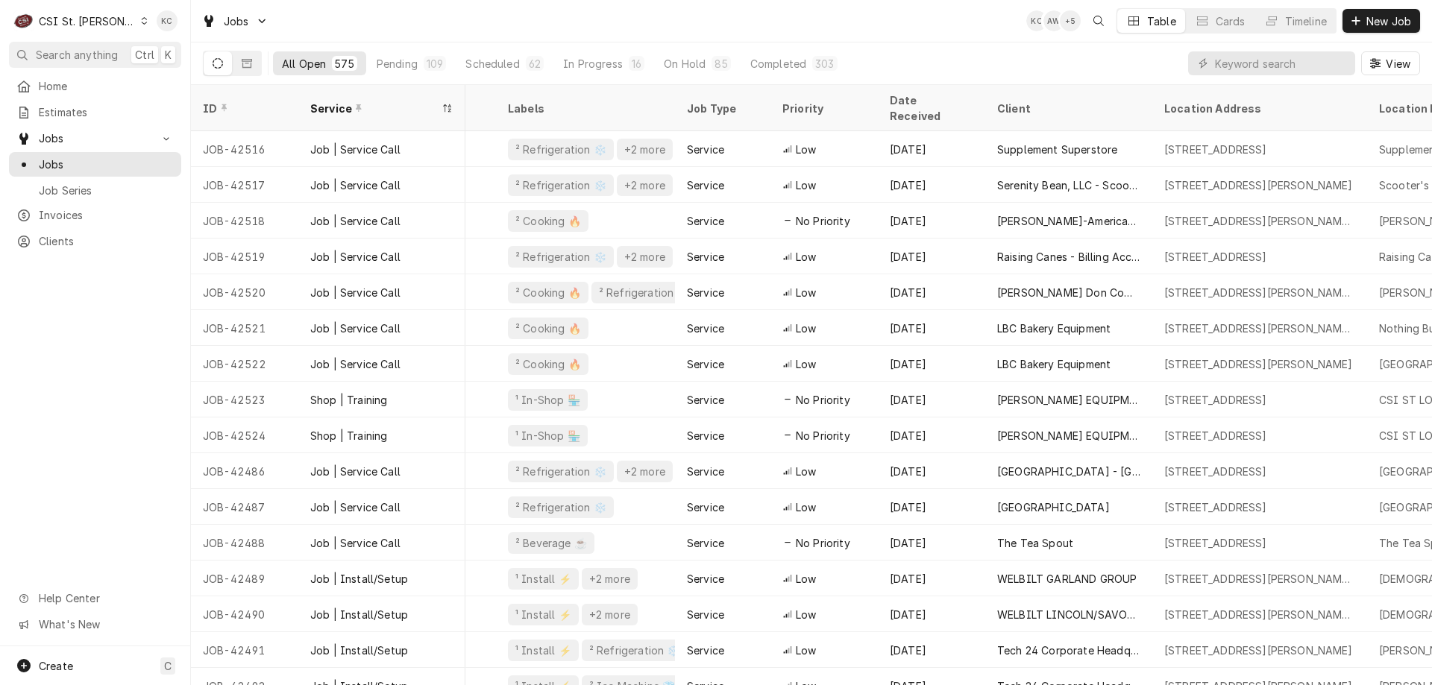
scroll to position [0, 266]
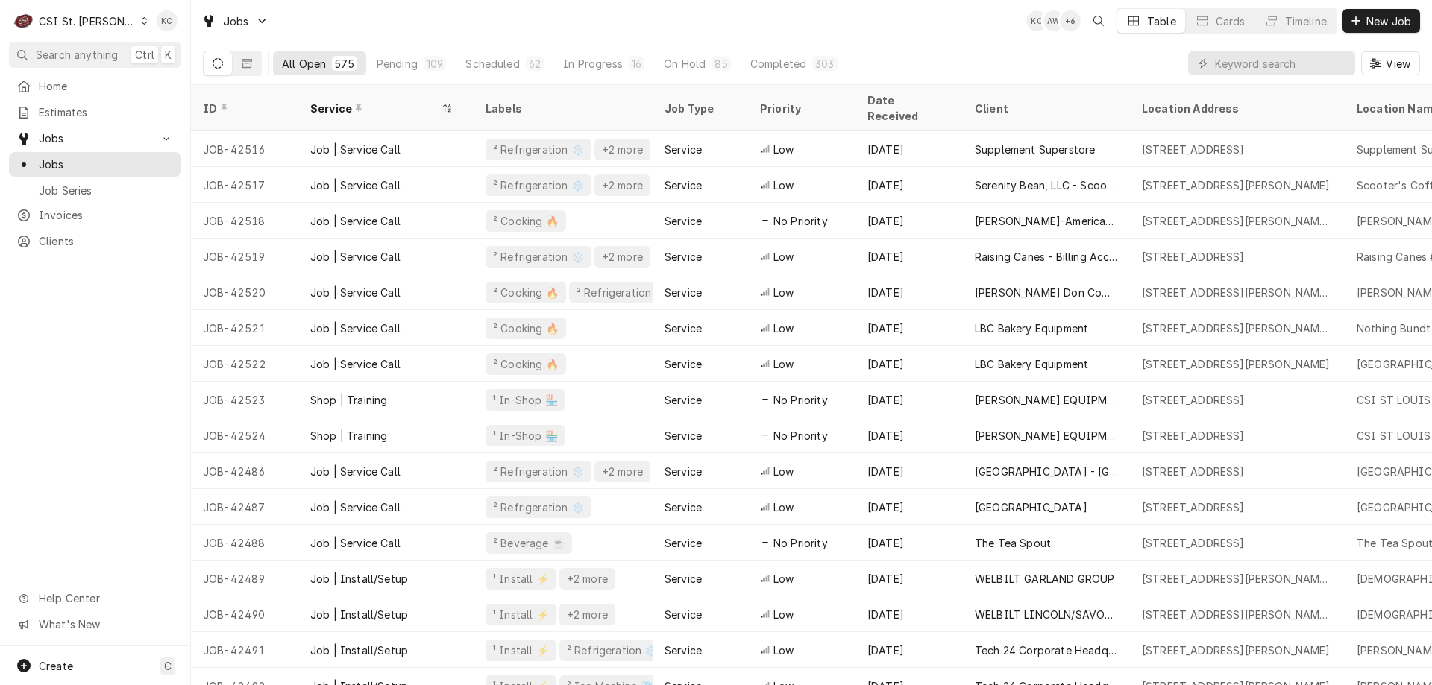
click at [411, 28] on div "Jobs KC AW + 6 Table Cards Timeline New Job" at bounding box center [811, 21] width 1241 height 42
click at [91, 14] on div "CSI St. Louis" at bounding box center [87, 21] width 97 height 16
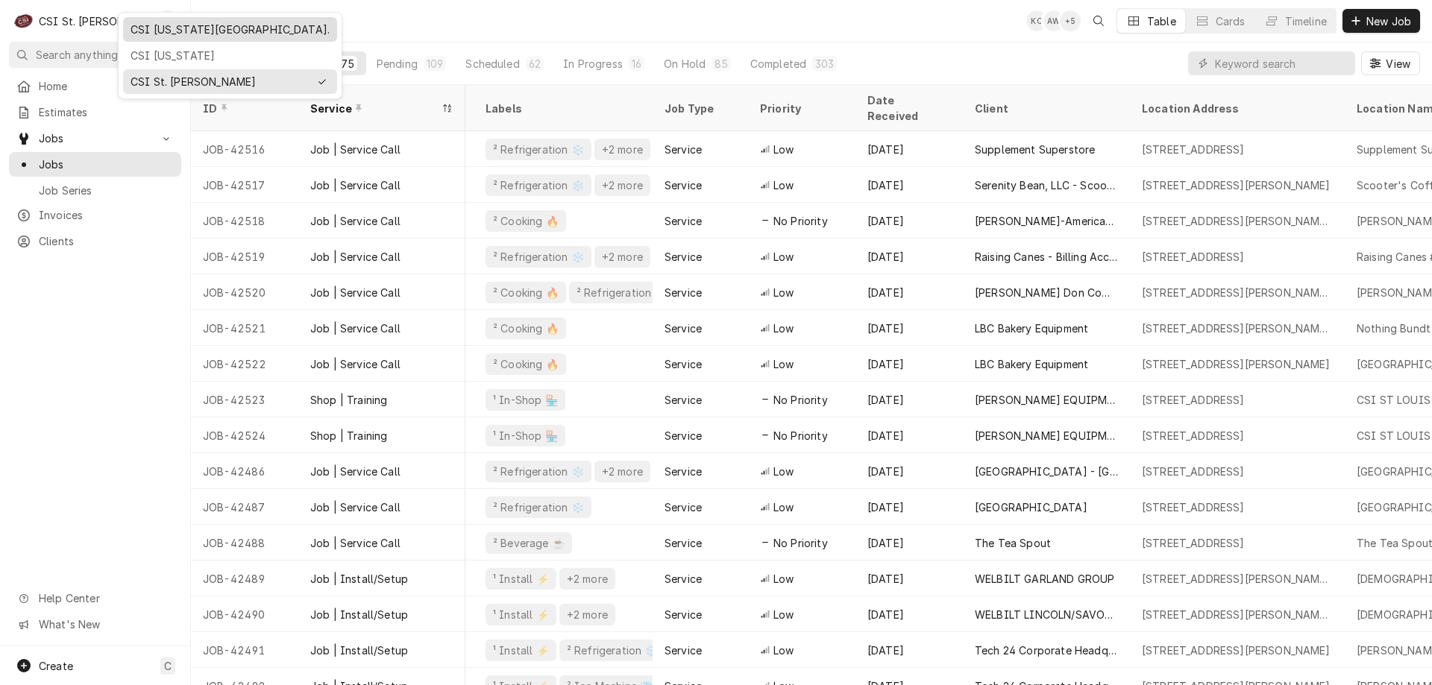
click at [165, 31] on div "CSI Kansas City." at bounding box center [230, 30] width 199 height 16
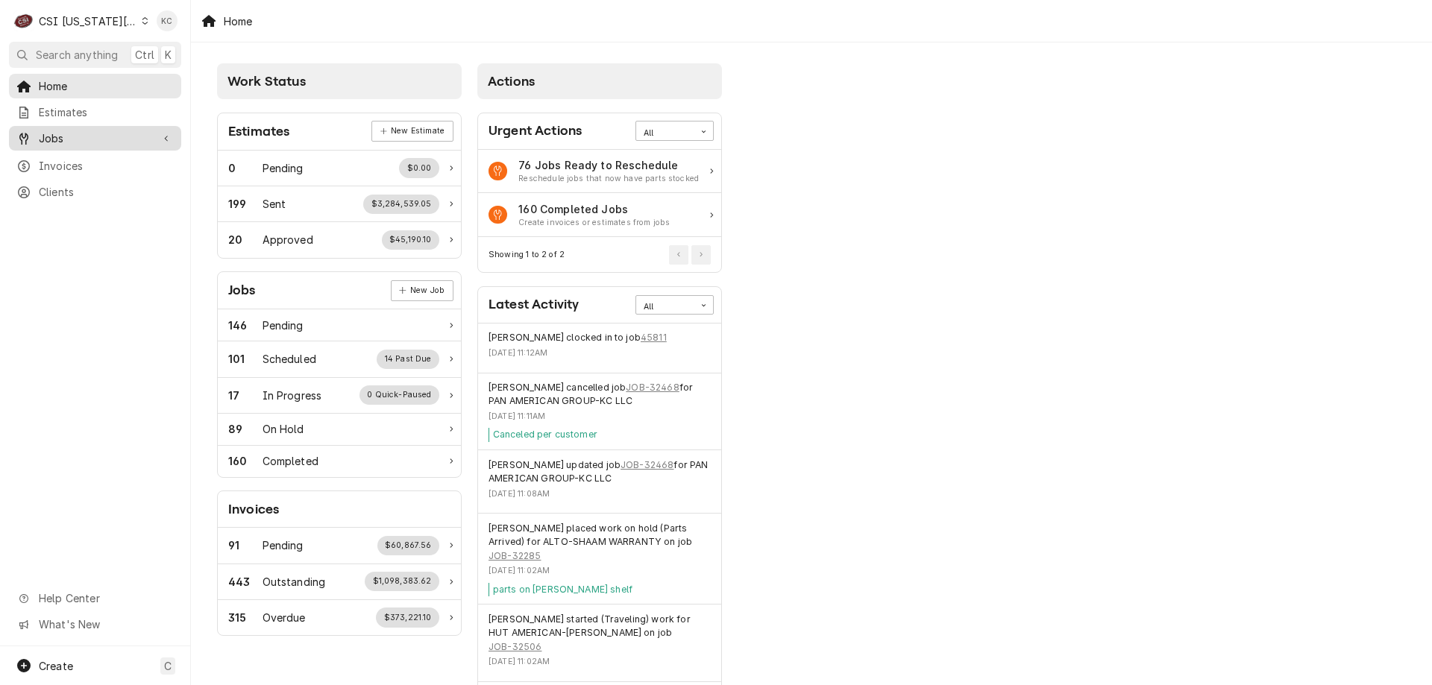
click at [48, 138] on span "Jobs" at bounding box center [95, 139] width 113 height 16
click at [73, 167] on div "Jobs" at bounding box center [95, 164] width 166 height 19
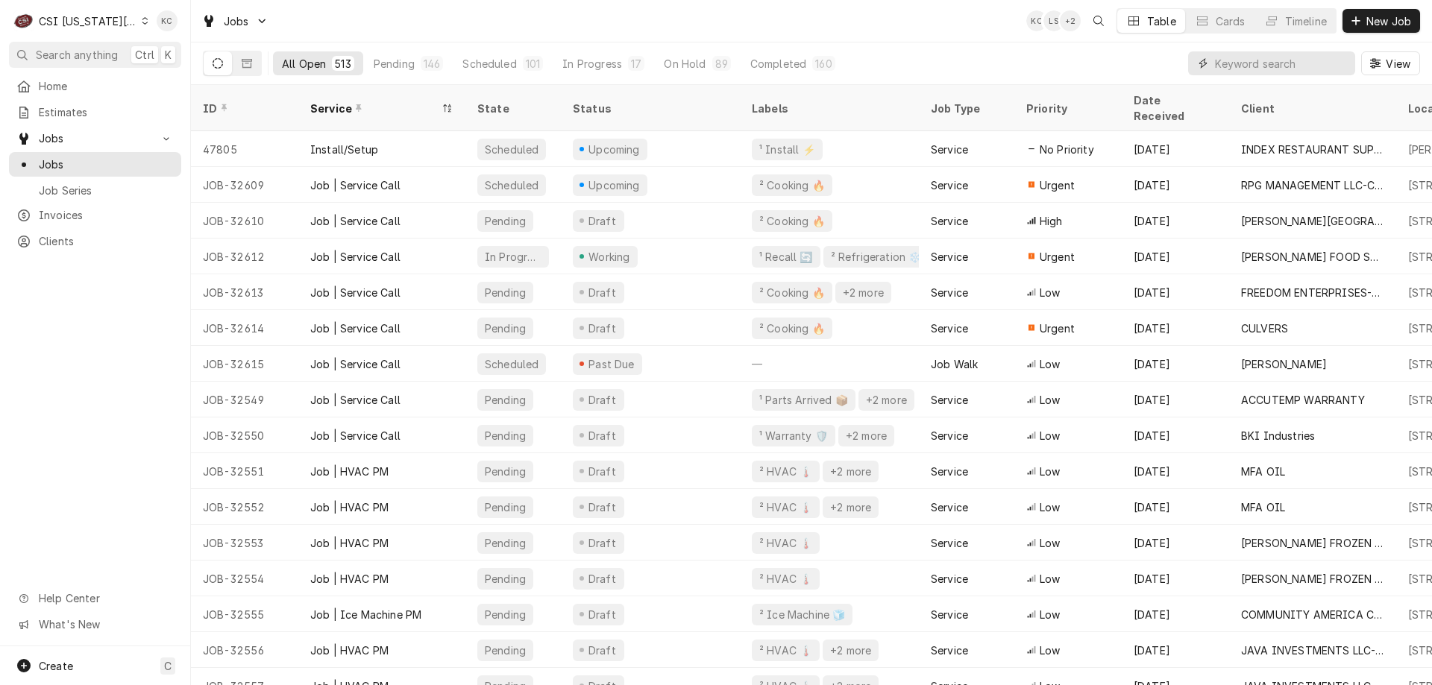
click at [1249, 66] on input "Dynamic Content Wrapper" at bounding box center [1281, 63] width 133 height 24
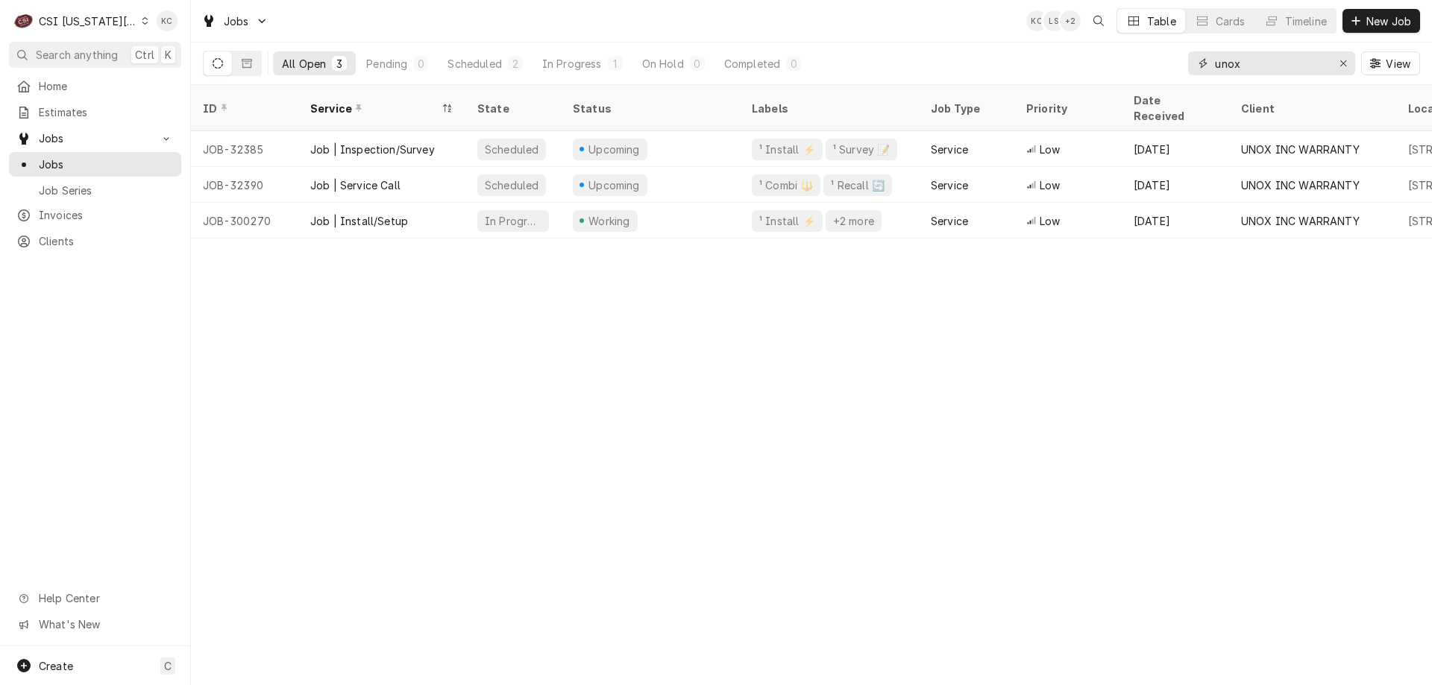
type input "unox"
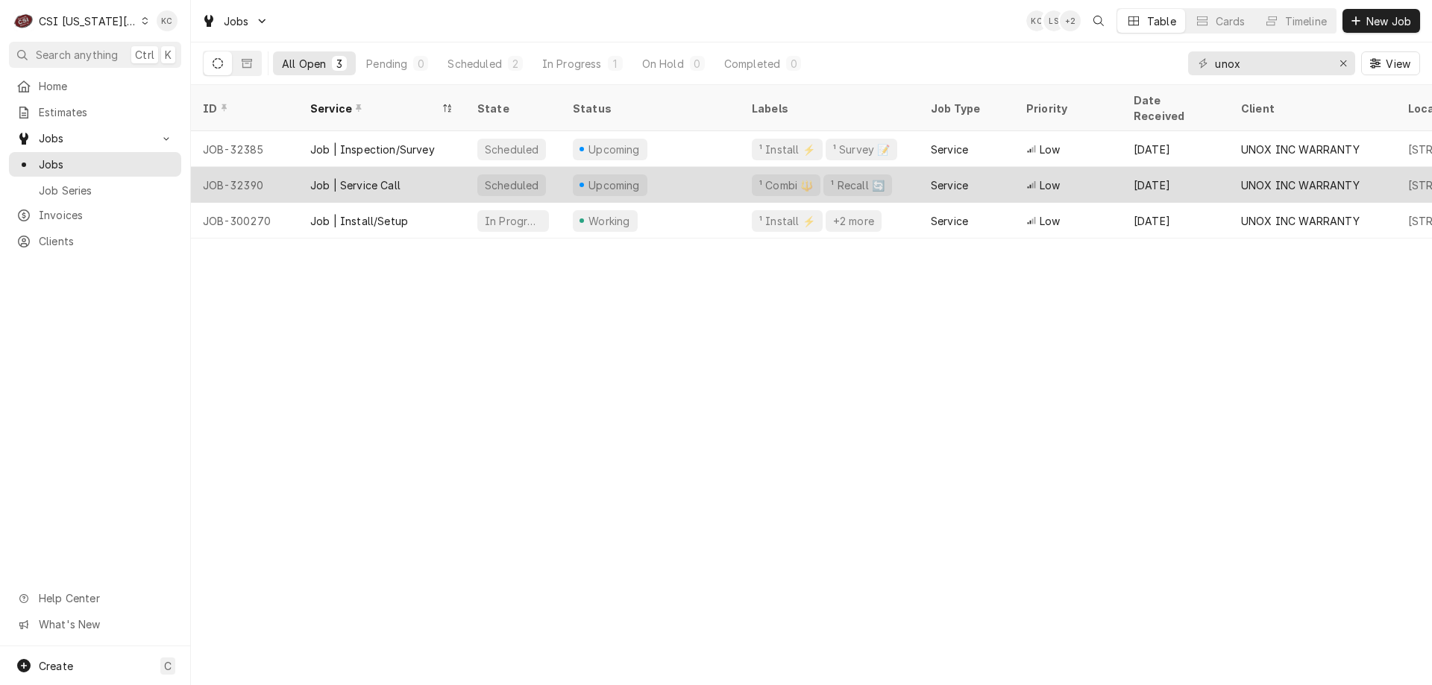
click at [565, 167] on div "Upcoming" at bounding box center [650, 185] width 179 height 36
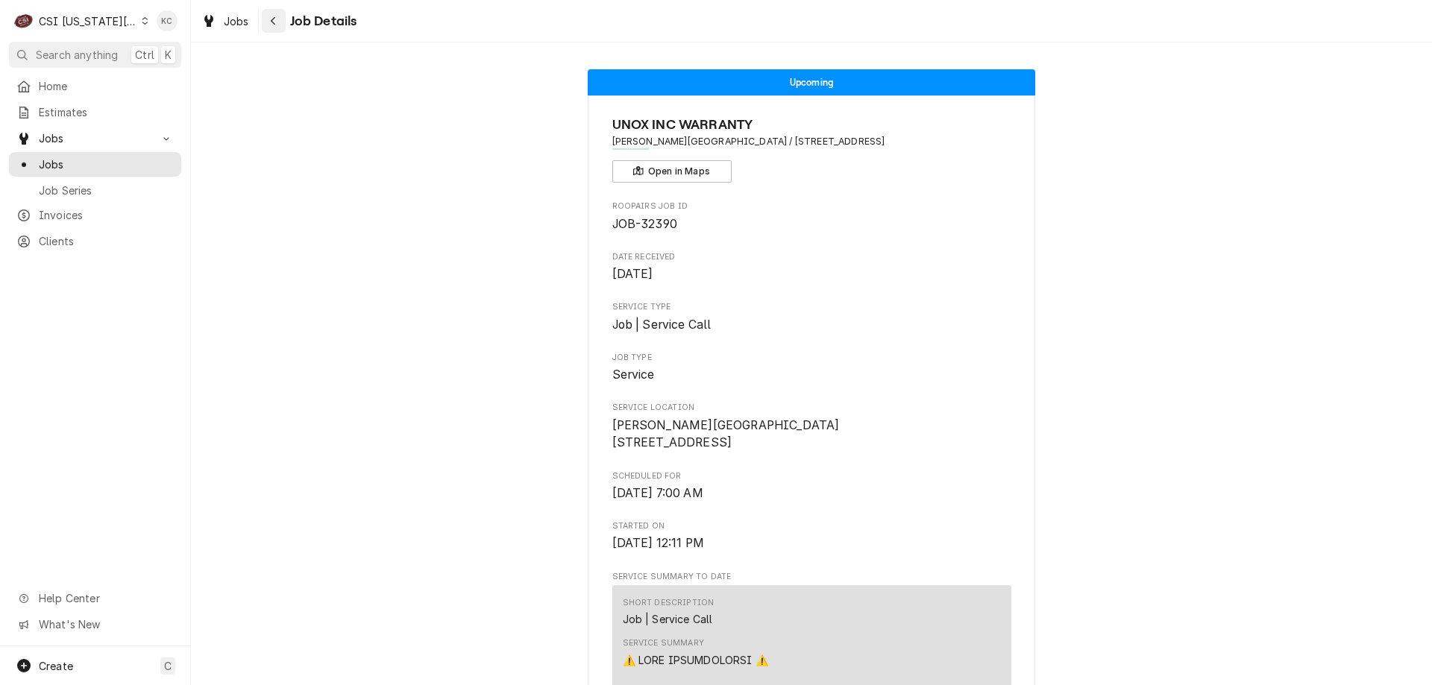
click at [278, 24] on div "Navigate back" at bounding box center [273, 20] width 15 height 15
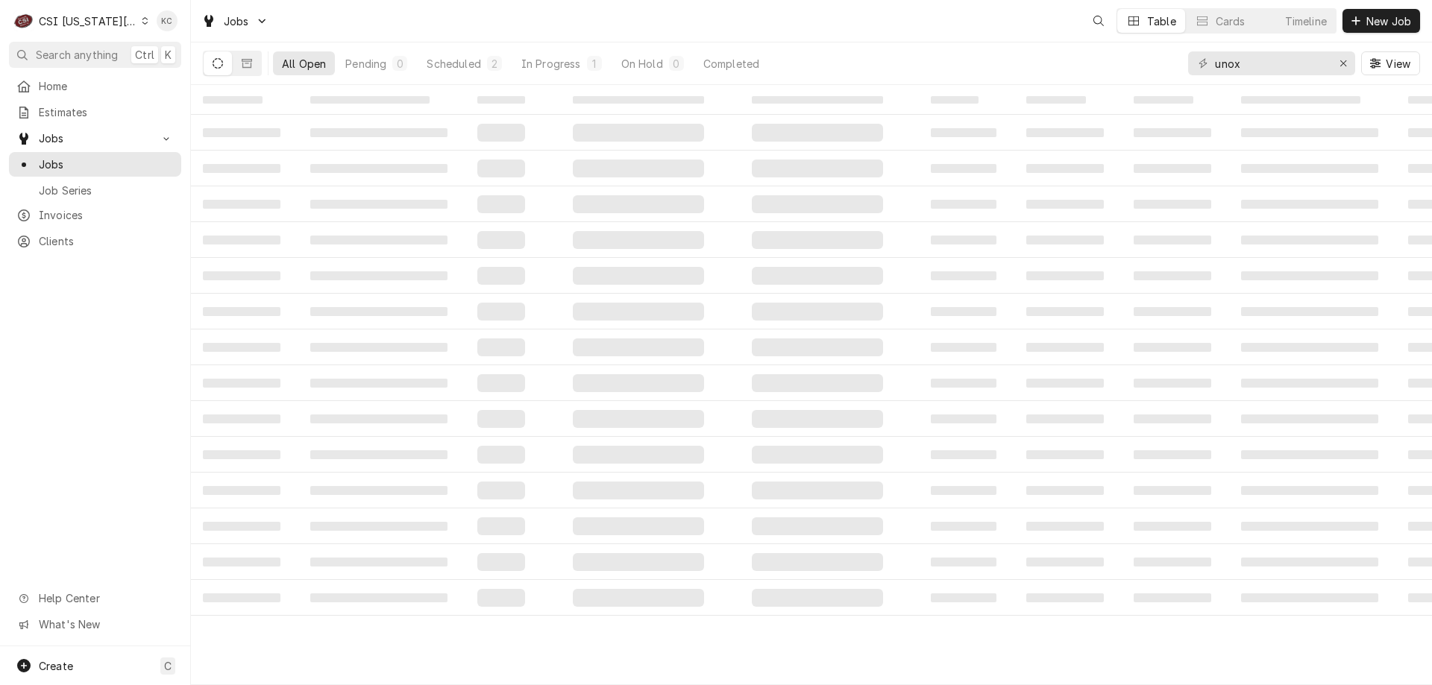
click at [95, 18] on div "CSI Kansas City." at bounding box center [88, 21] width 98 height 16
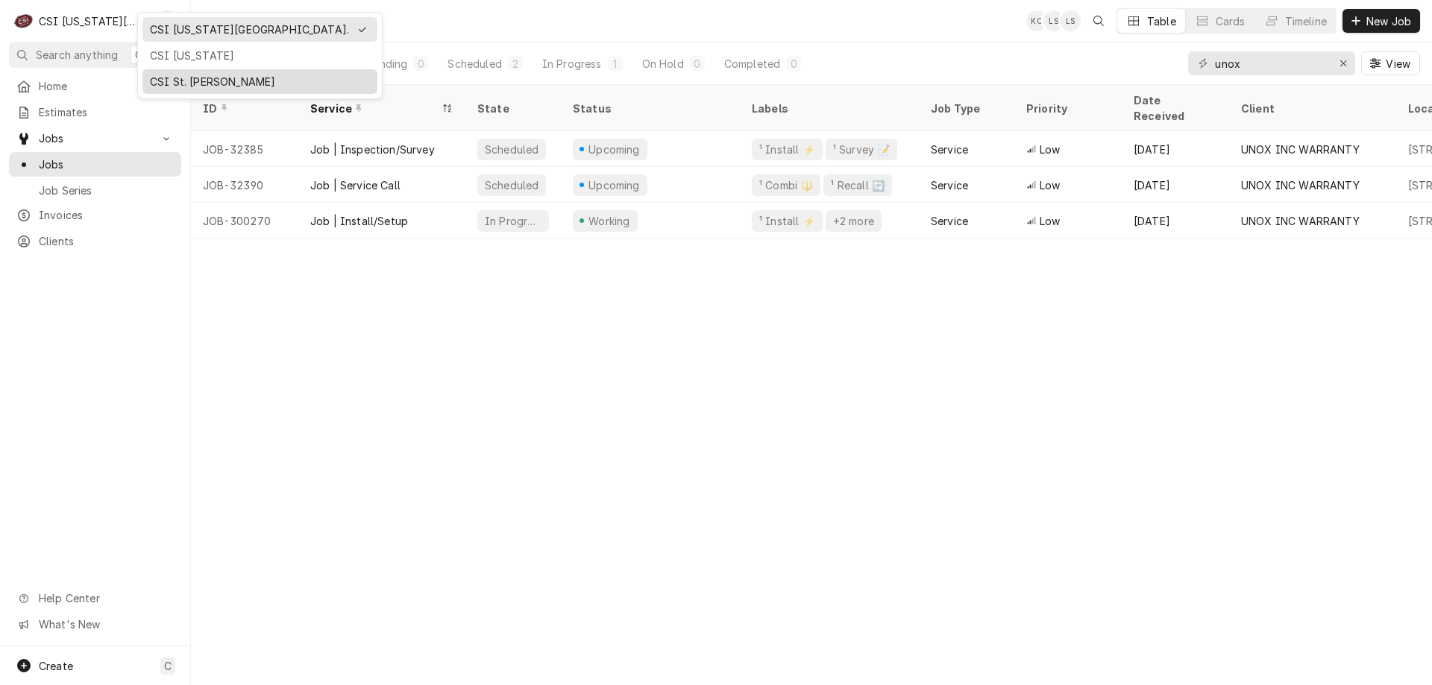
click at [210, 82] on div "CSI St. Louis" at bounding box center [260, 82] width 220 height 16
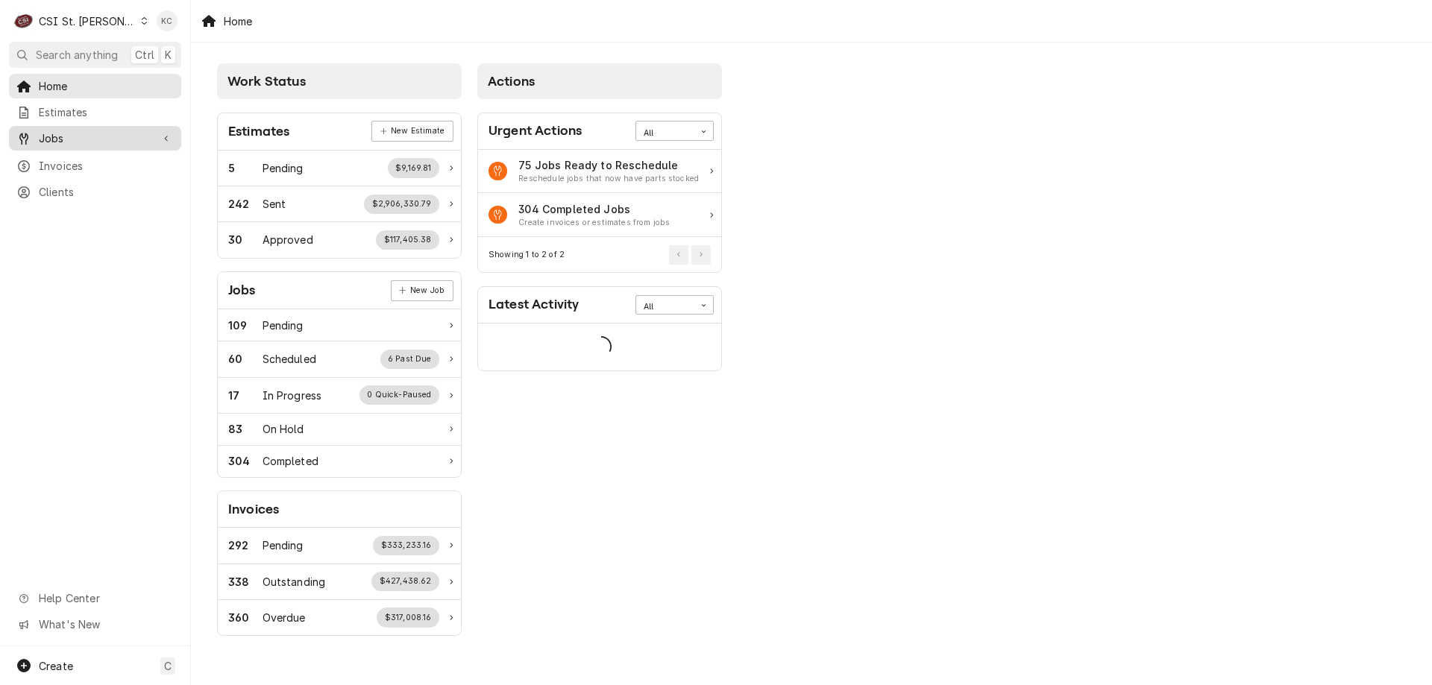
click at [80, 139] on span "Jobs" at bounding box center [95, 139] width 113 height 16
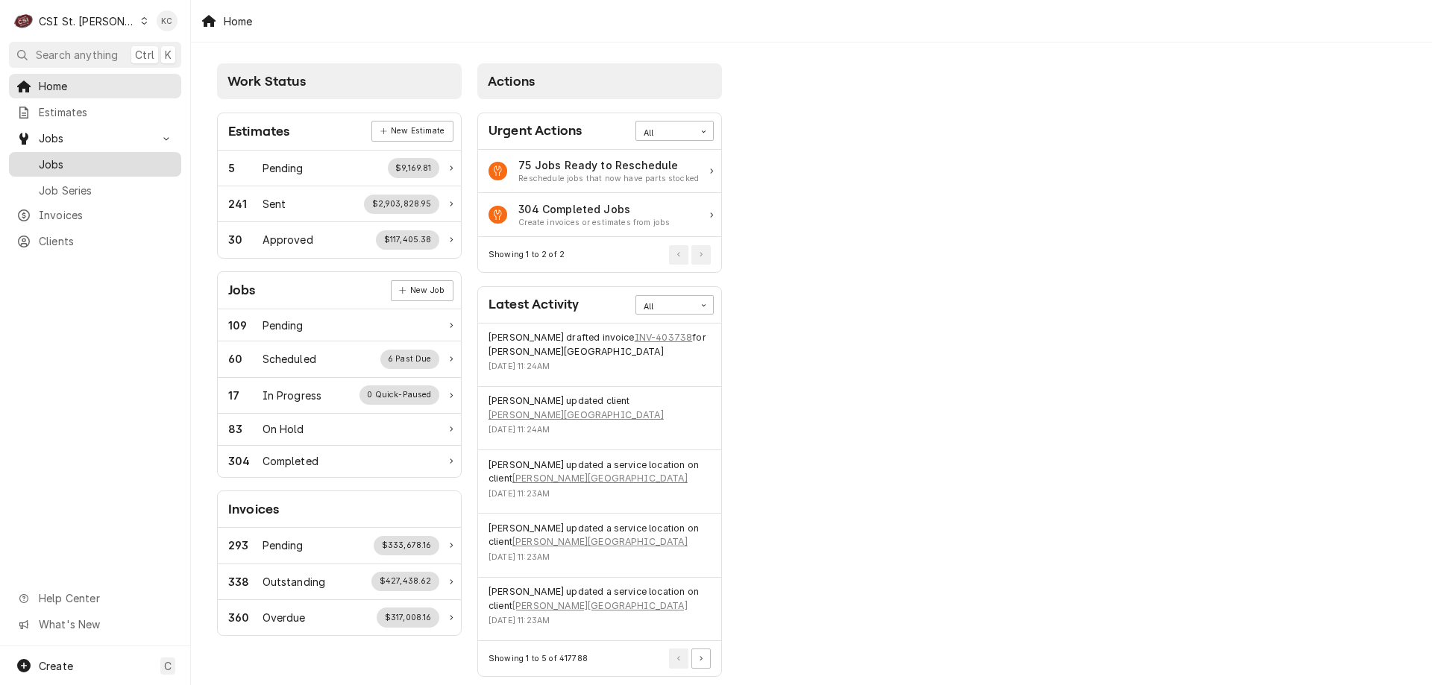
click at [55, 157] on span "Jobs" at bounding box center [106, 165] width 135 height 16
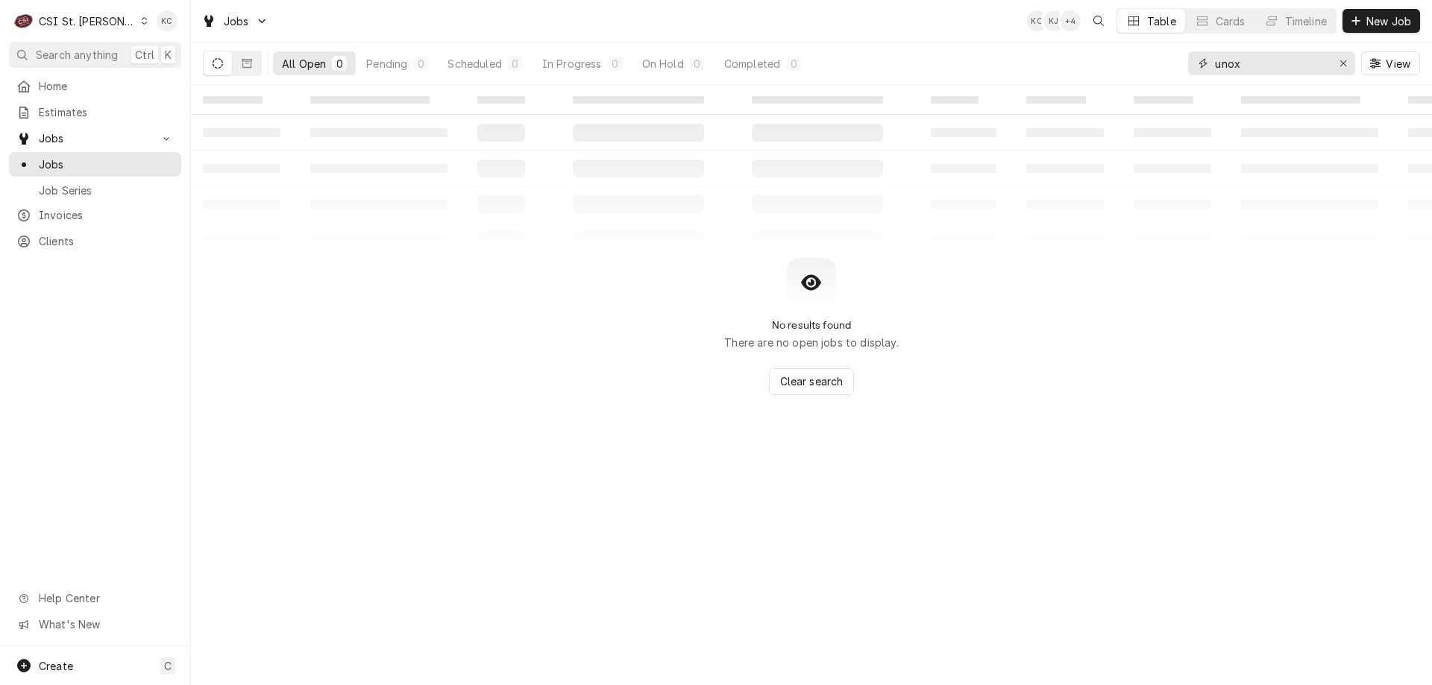
drag, startPoint x: 1253, startPoint y: 59, endPoint x: 1198, endPoint y: 64, distance: 55.4
click at [1198, 64] on div "unox" at bounding box center [1271, 63] width 167 height 24
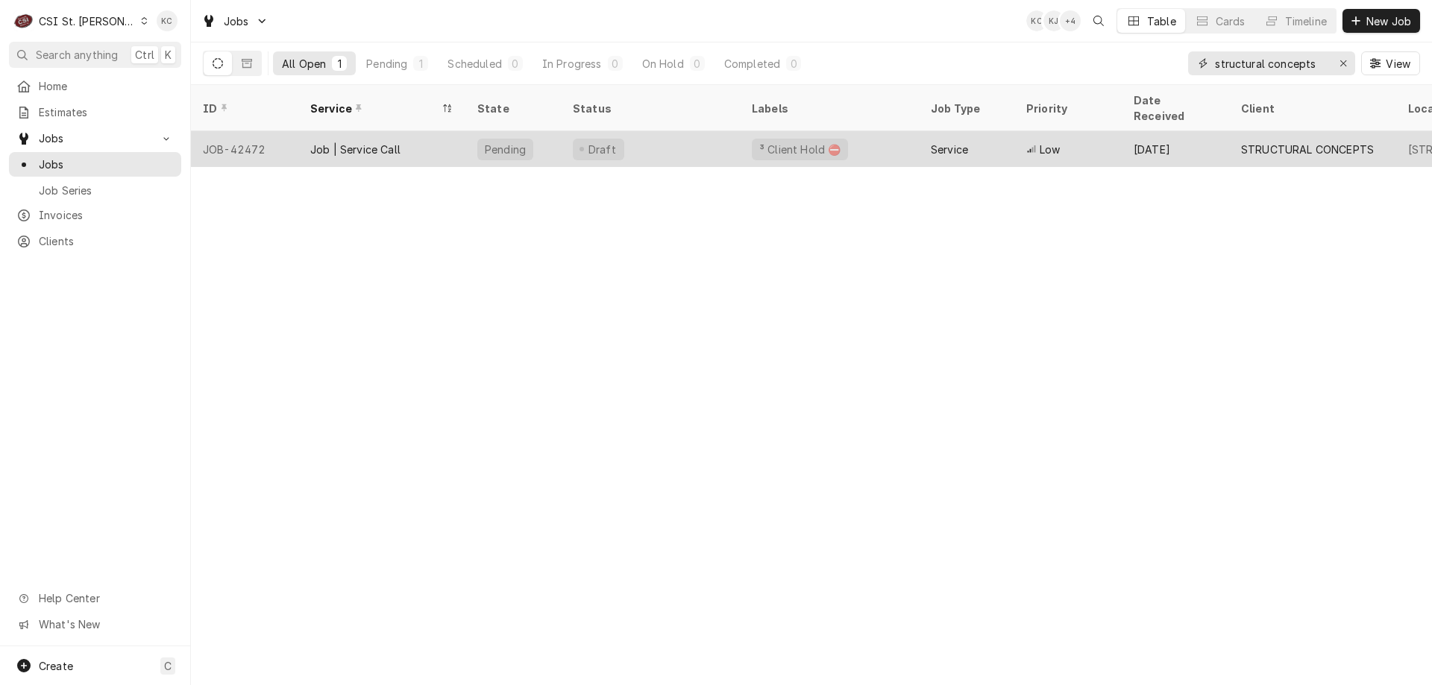
type input "structural concepts"
click at [700, 131] on div "Draft" at bounding box center [650, 149] width 179 height 36
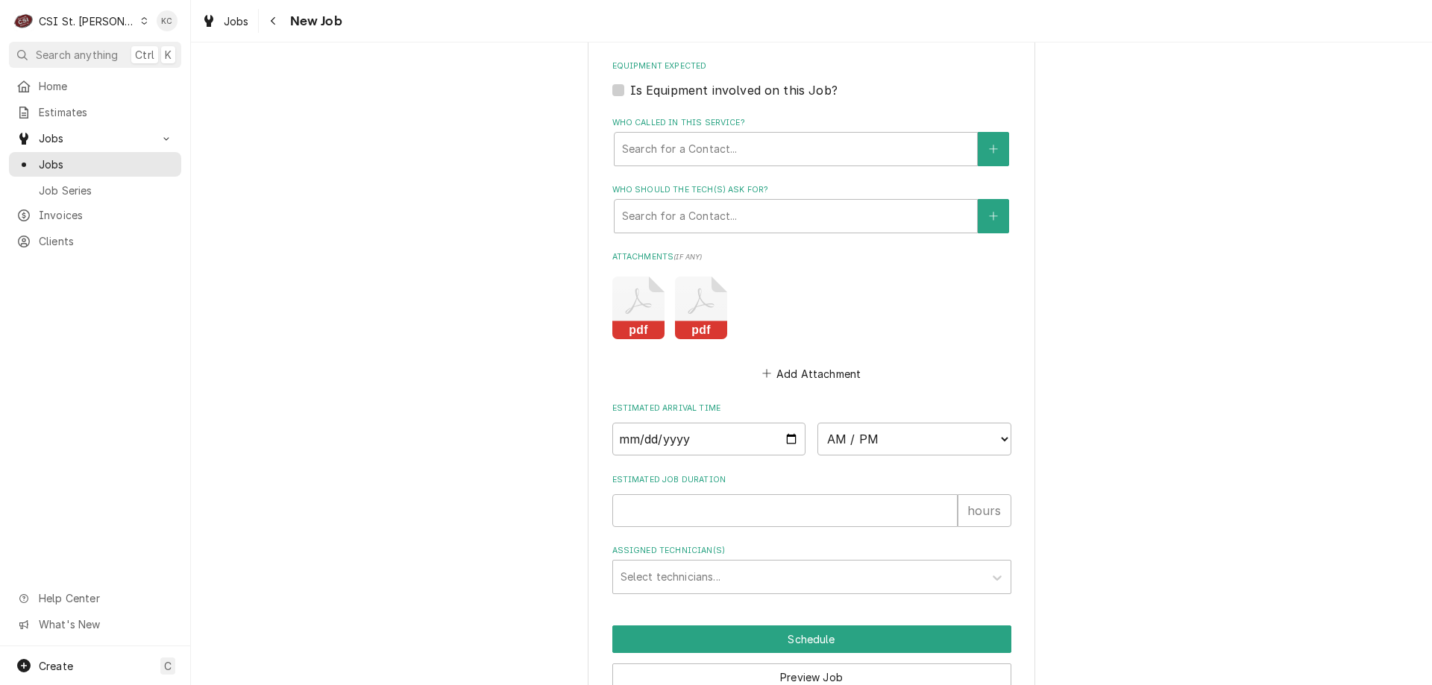
scroll to position [1210, 0]
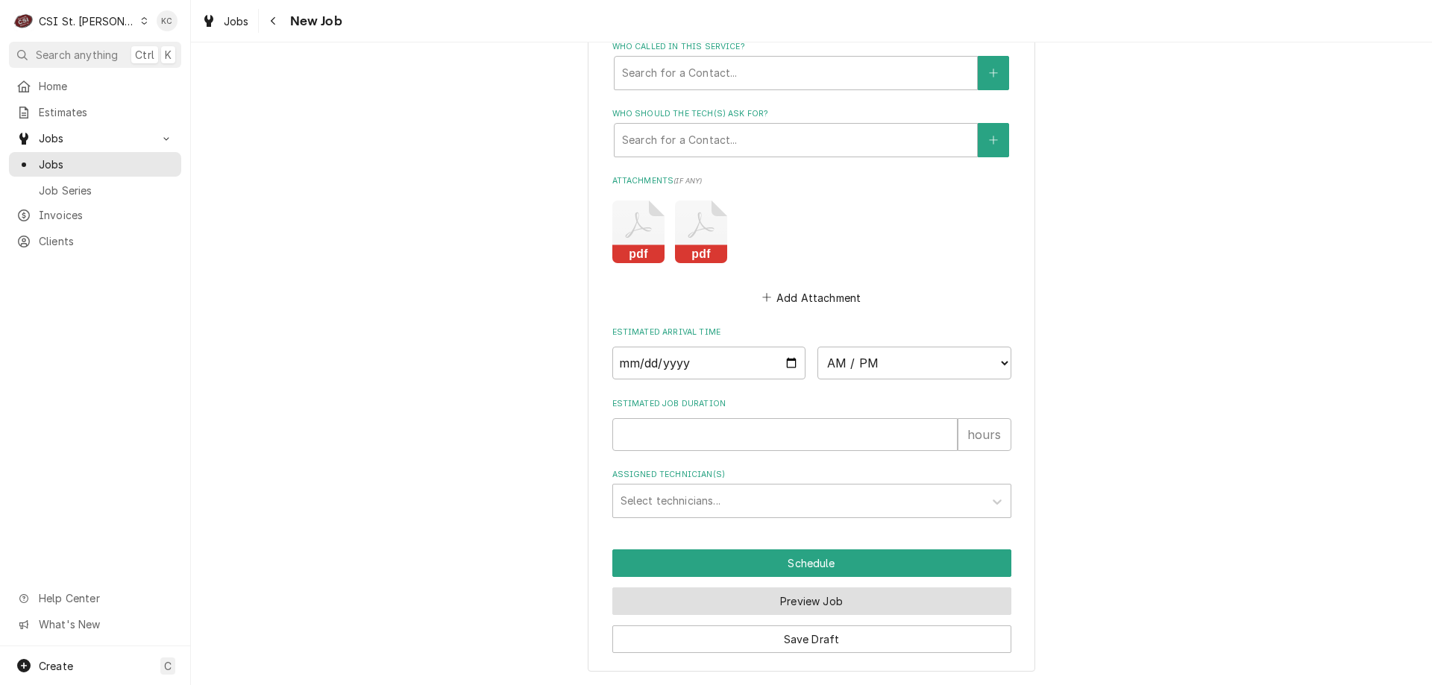
click at [838, 600] on button "Preview Job" at bounding box center [811, 602] width 399 height 28
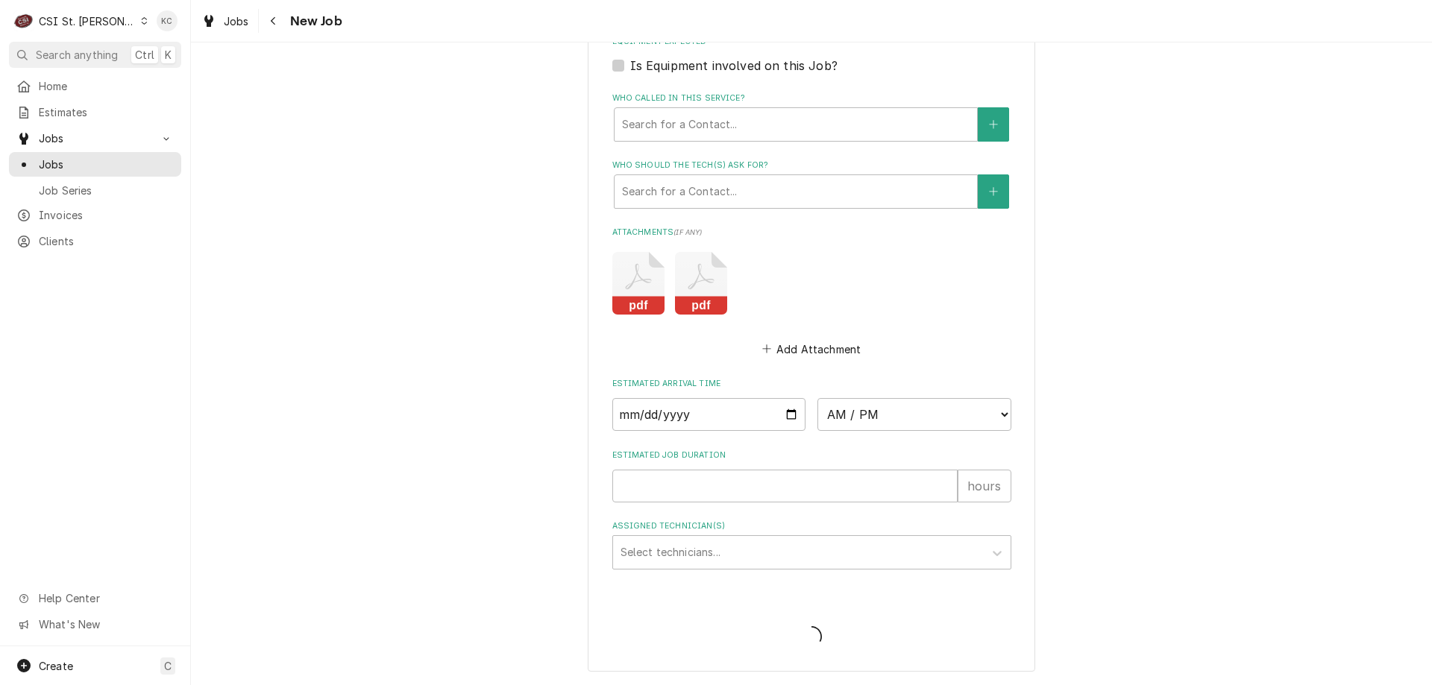
type textarea "x"
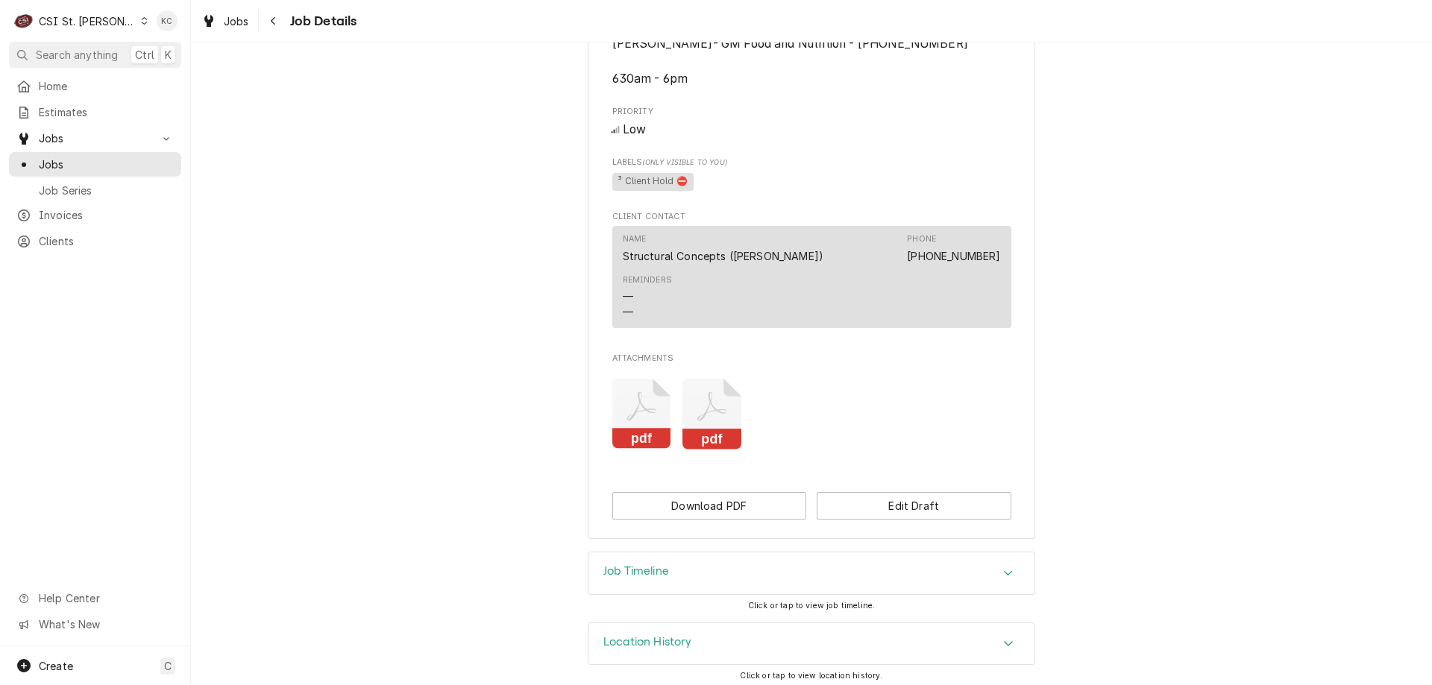
scroll to position [697, 0]
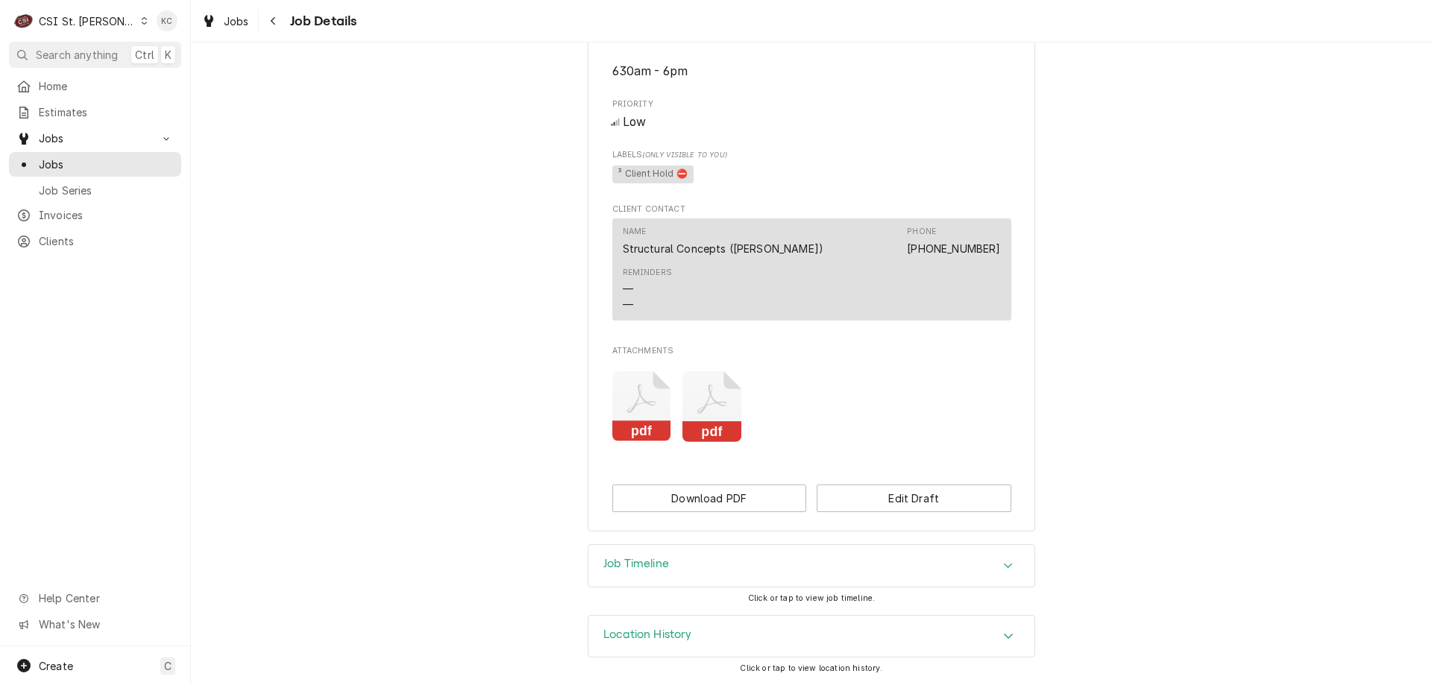
click at [807, 558] on div "Job Timeline" at bounding box center [811, 566] width 446 height 42
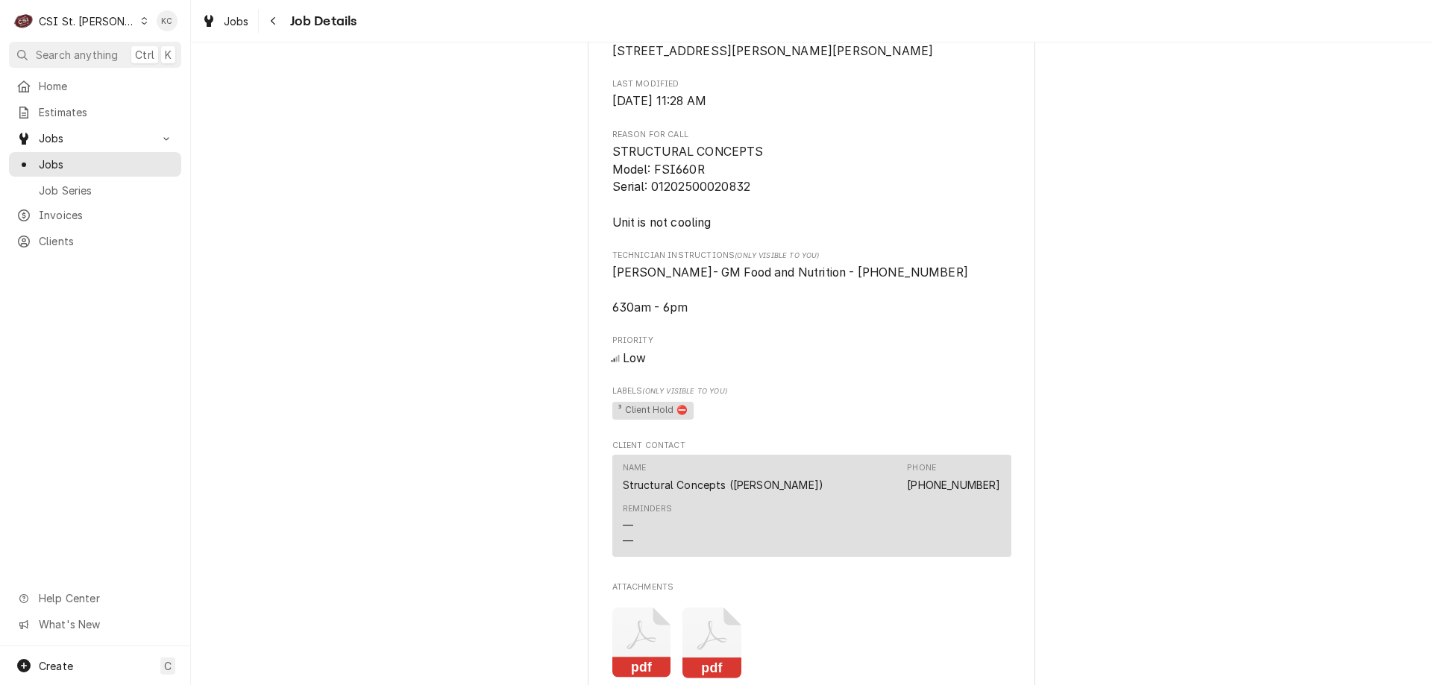
scroll to position [522, 0]
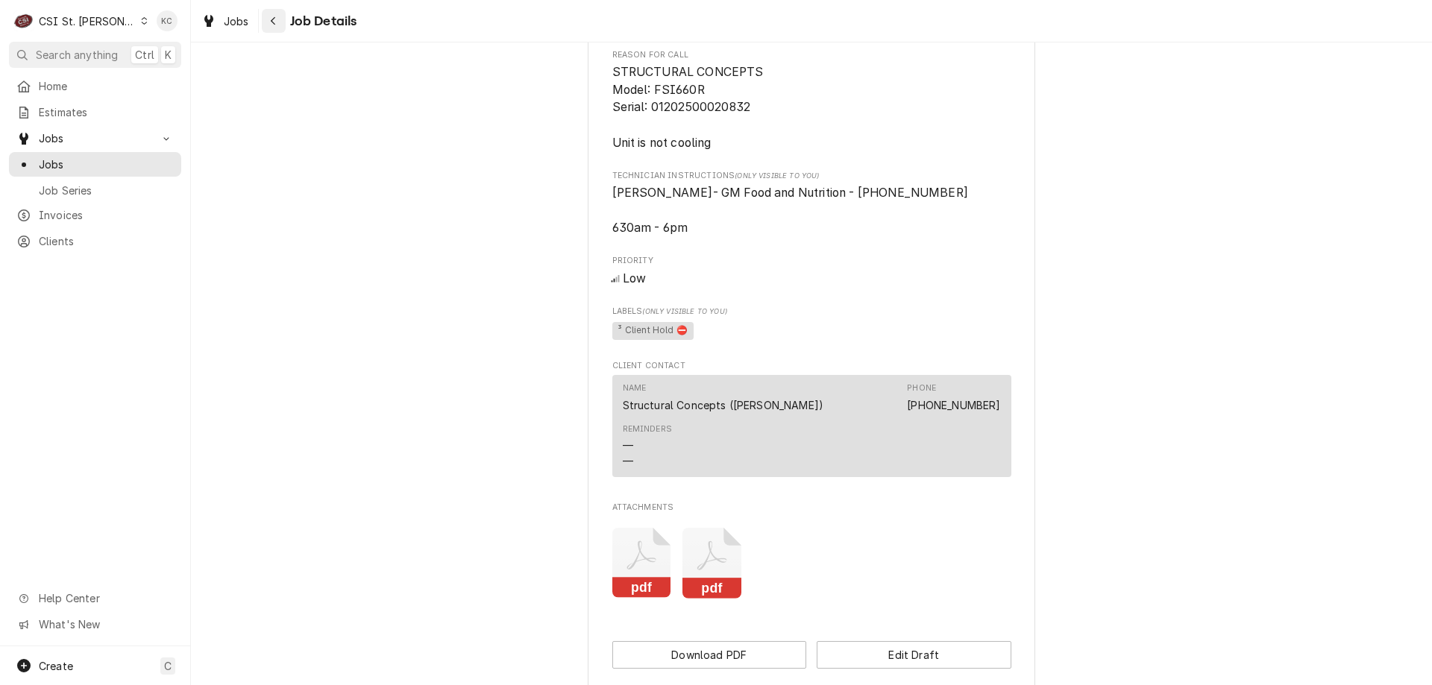
click at [280, 27] on div "Navigate back" at bounding box center [273, 20] width 15 height 15
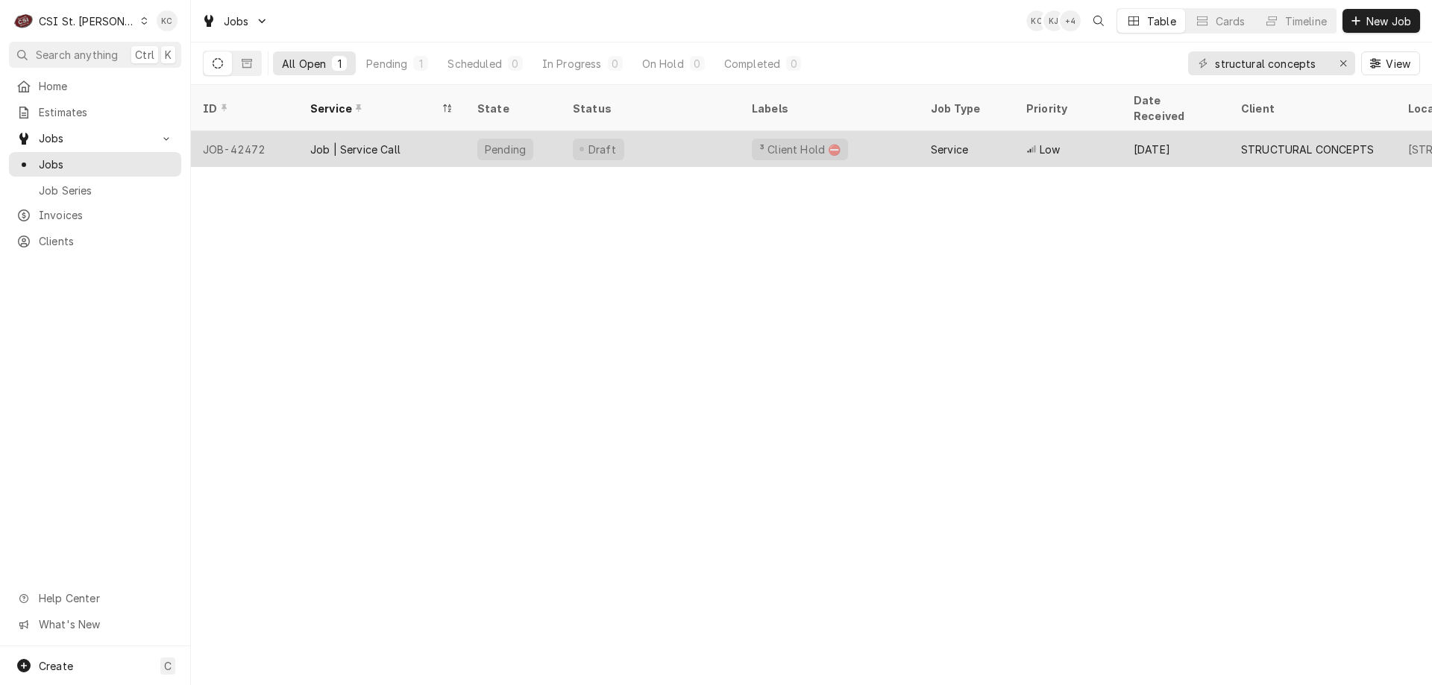
click at [698, 132] on div "Draft" at bounding box center [650, 149] width 179 height 36
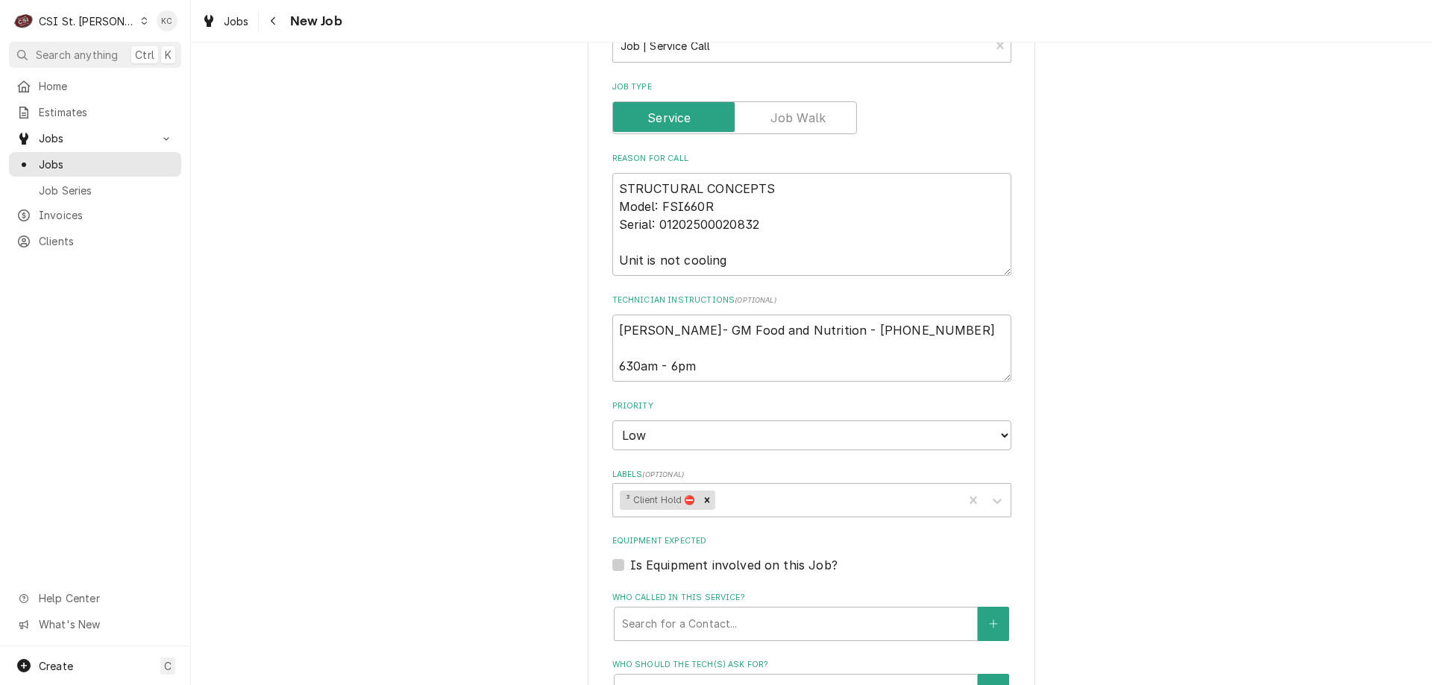
scroll to position [671, 0]
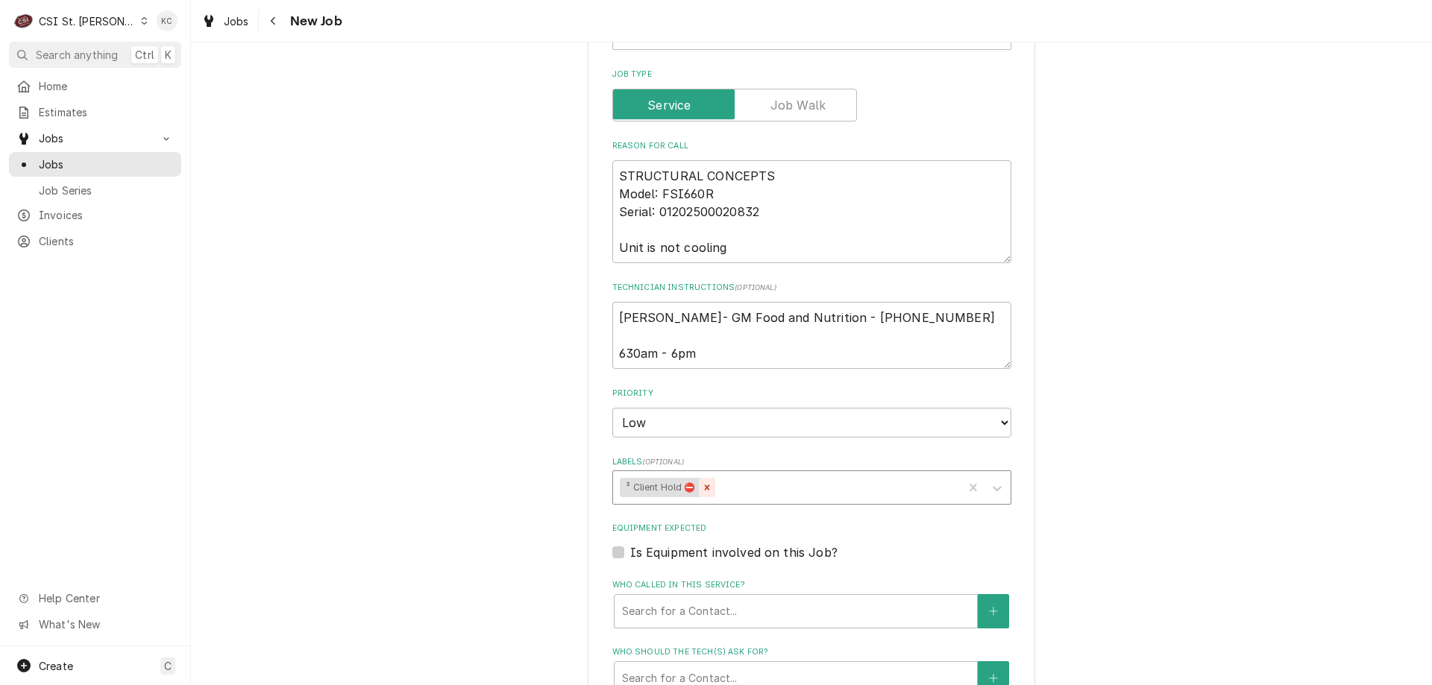
click at [703, 488] on icon "Remove ³ Client Hold ⛔️" at bounding box center [707, 487] width 10 height 10
drag, startPoint x: 770, startPoint y: 214, endPoint x: 609, endPoint y: 175, distance: 165.7
click at [612, 175] on textarea "STRUCTURAL CONCEPTS Model: FSI660R Serial: 01202500020832 Unit is not cooling" at bounding box center [811, 211] width 399 height 103
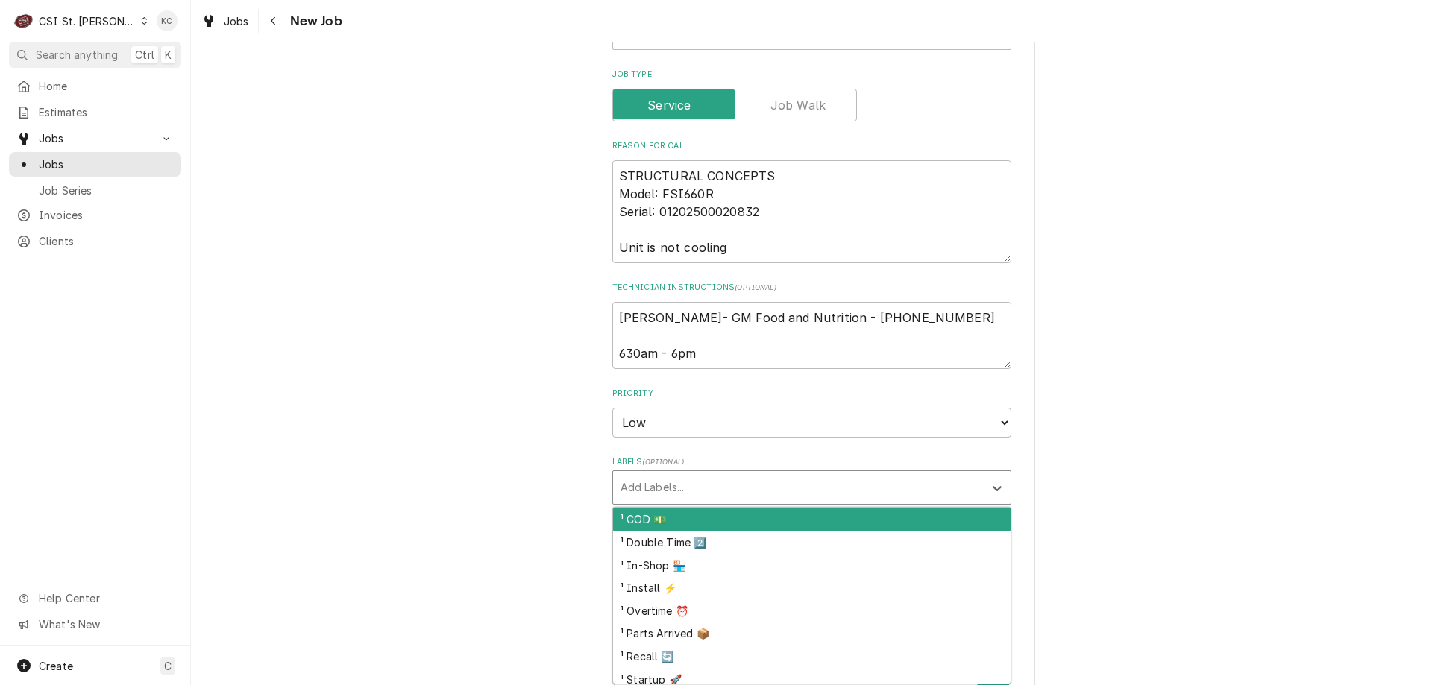
click at [673, 485] on div "Labels" at bounding box center [798, 487] width 356 height 27
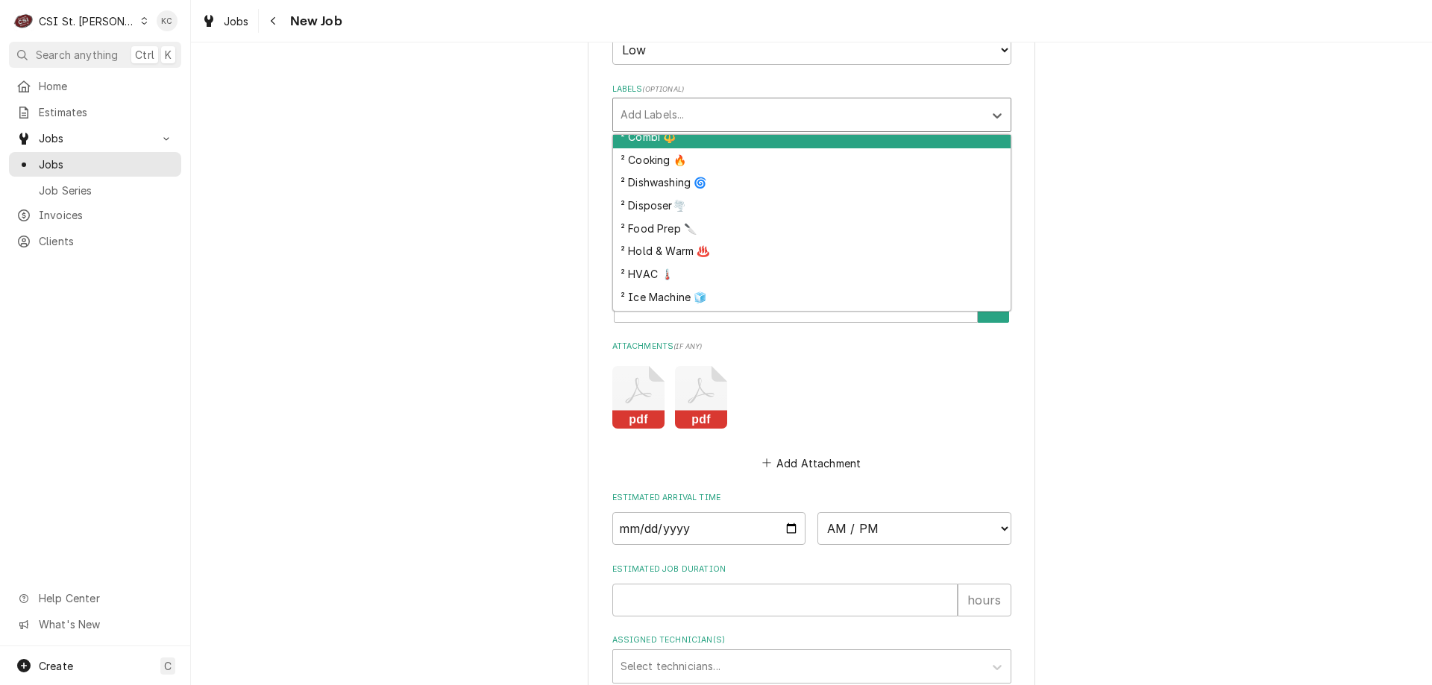
scroll to position [298, 0]
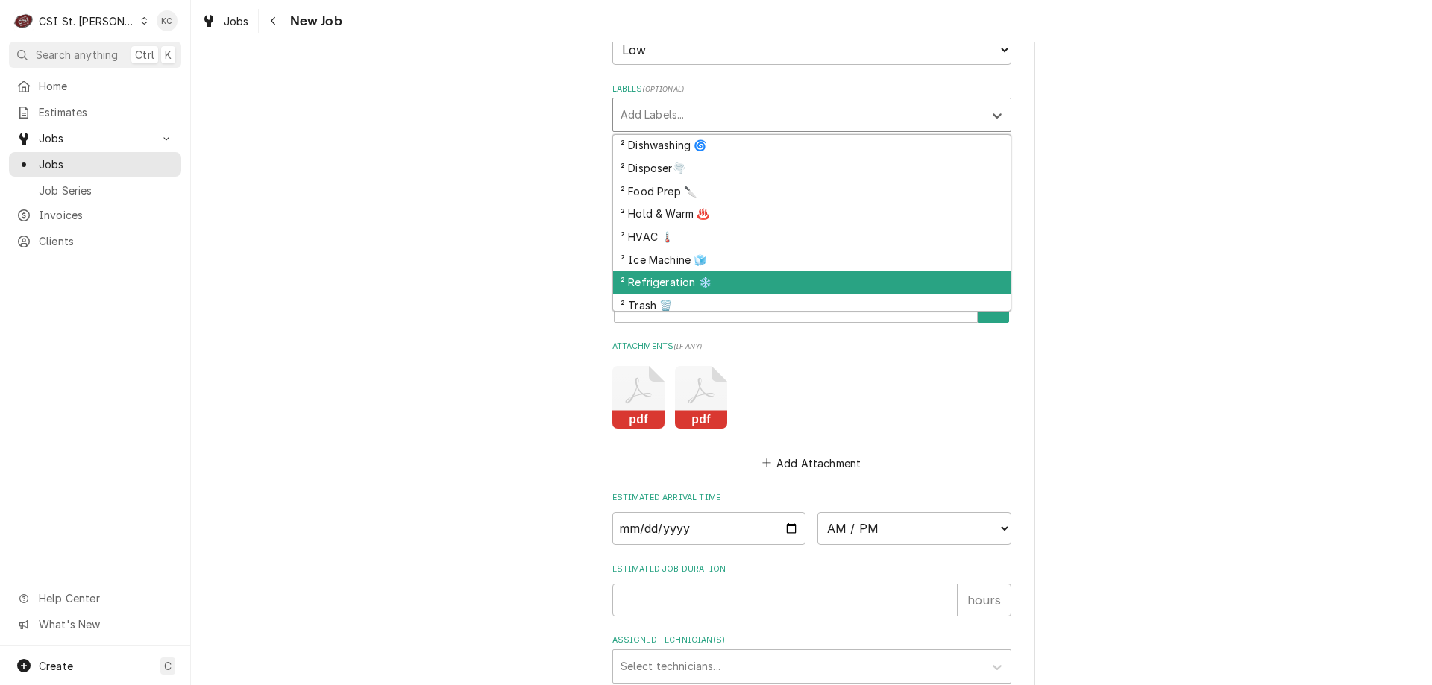
click at [710, 286] on div "² Refrigeration ❄️" at bounding box center [811, 282] width 397 height 23
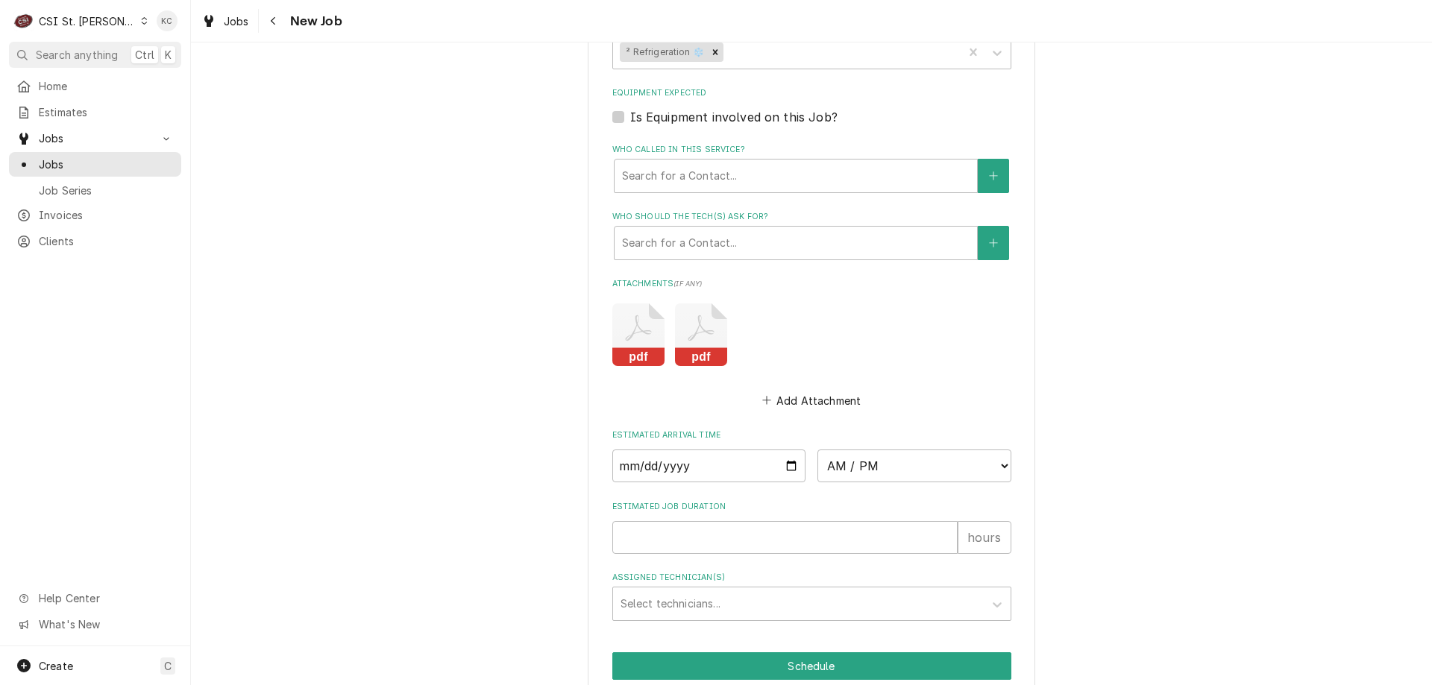
scroll to position [1210, 0]
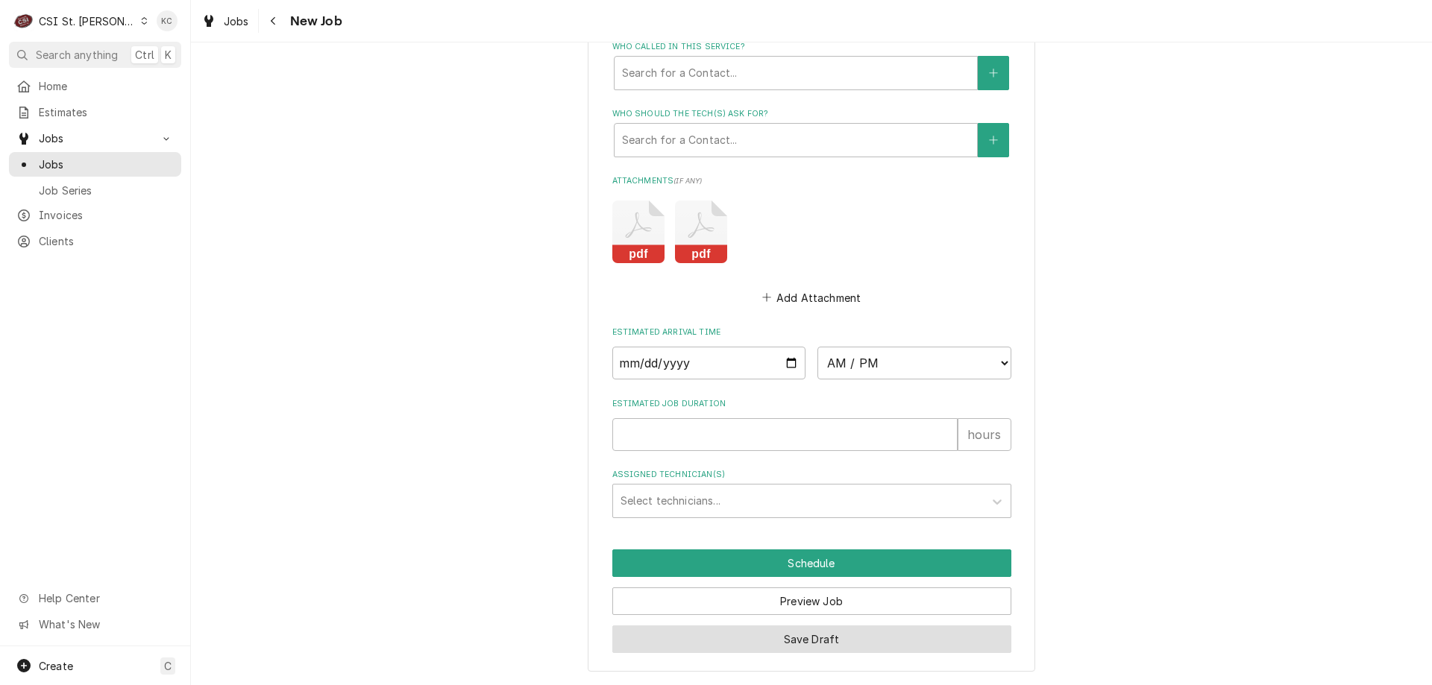
click at [796, 641] on button "Save Draft" at bounding box center [811, 640] width 399 height 28
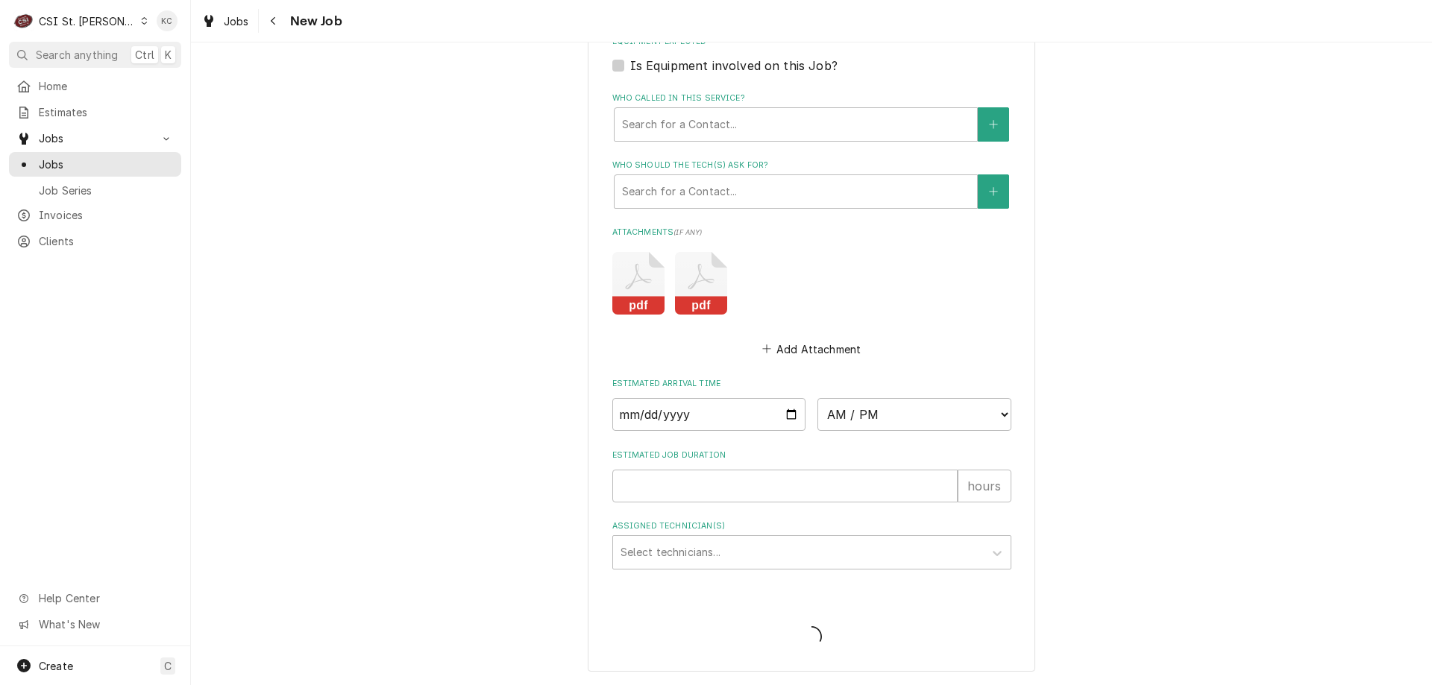
type textarea "x"
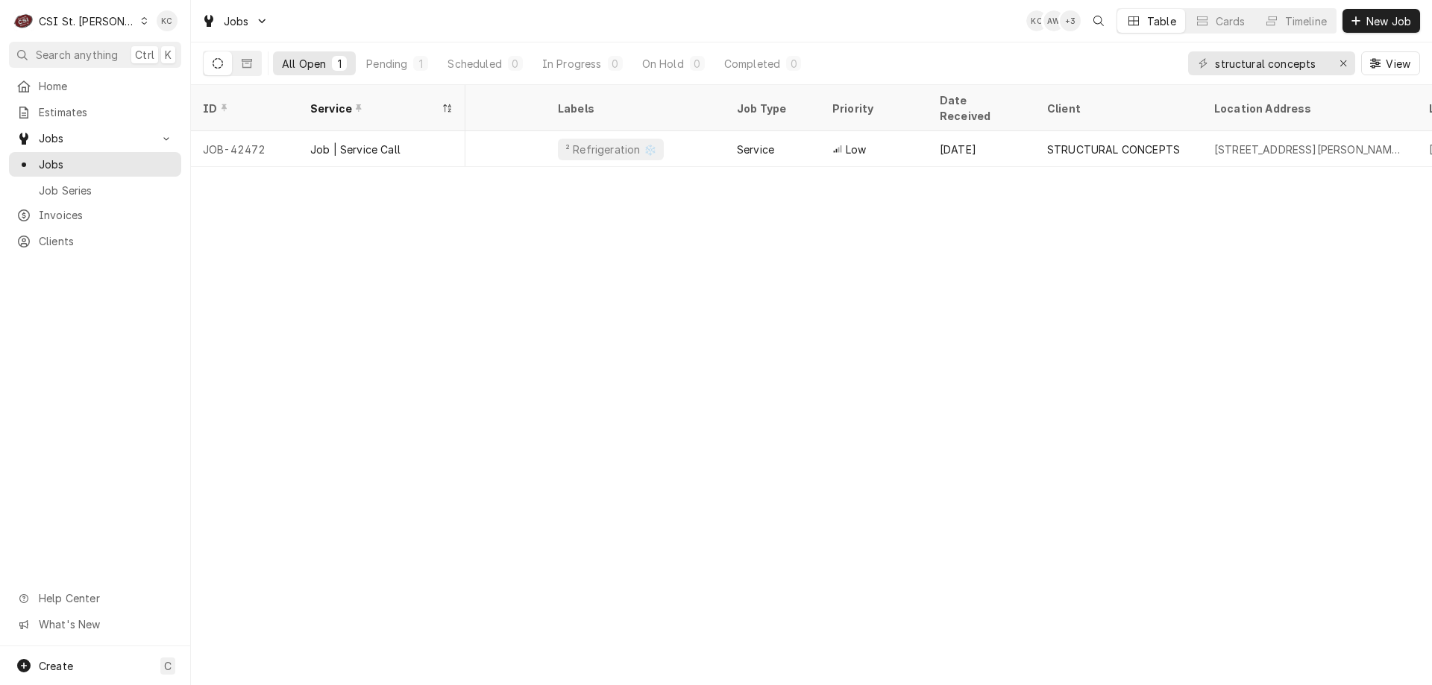
scroll to position [0, 292]
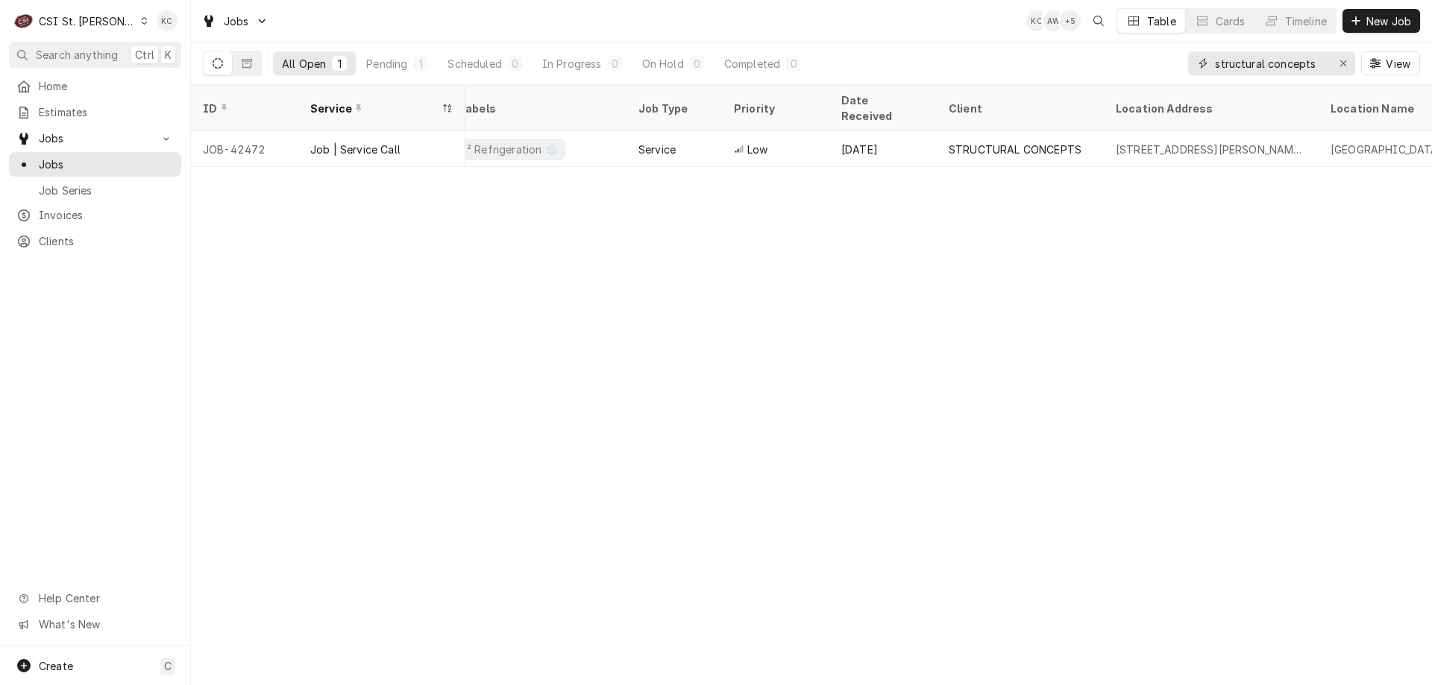
drag, startPoint x: 1314, startPoint y: 61, endPoint x: 1168, endPoint y: 76, distance: 146.9
click at [1168, 76] on div "All Open 1 Pending 1 Scheduled 0 In Progress 0 On Hold 0 Completed 0 structural…" at bounding box center [811, 64] width 1217 height 42
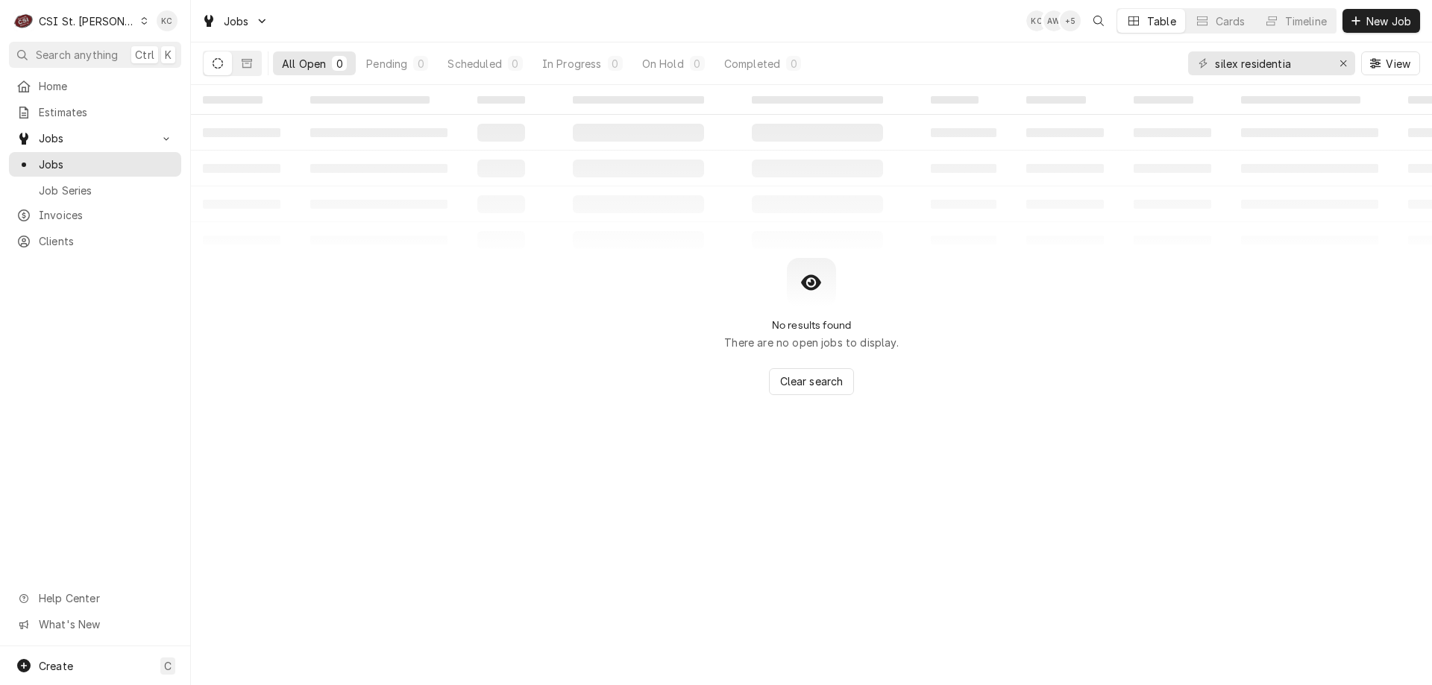
click at [283, 338] on div "No results found There are no open jobs to display. Clear search" at bounding box center [811, 326] width 1241 height 137
drag, startPoint x: 1310, startPoint y: 72, endPoint x: 1130, endPoint y: 52, distance: 181.5
click at [1130, 52] on div "All Open 0 Pending 0 Scheduled 0 In Progress 0 On Hold 0 Completed 0 silex resi…" at bounding box center [811, 64] width 1217 height 42
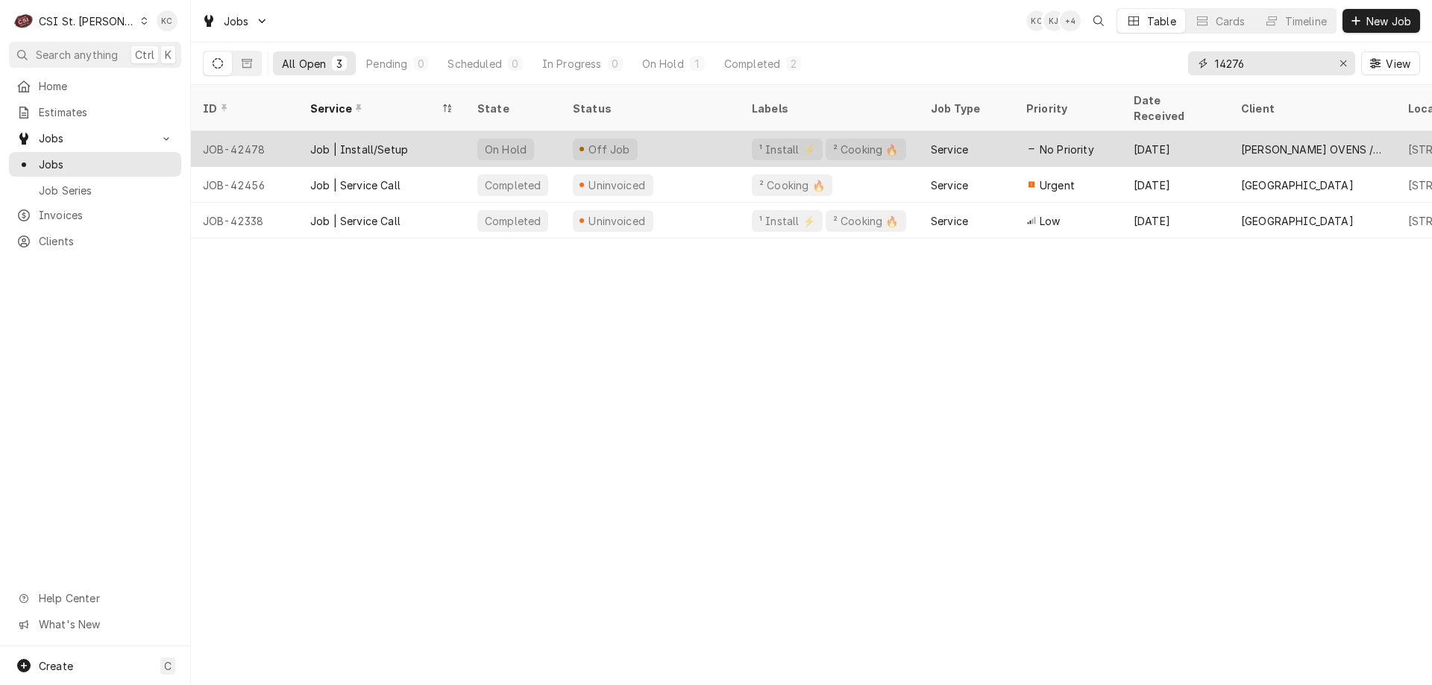
type input "14276"
click at [401, 142] on div "Job | Install/Setup" at bounding box center [359, 150] width 98 height 16
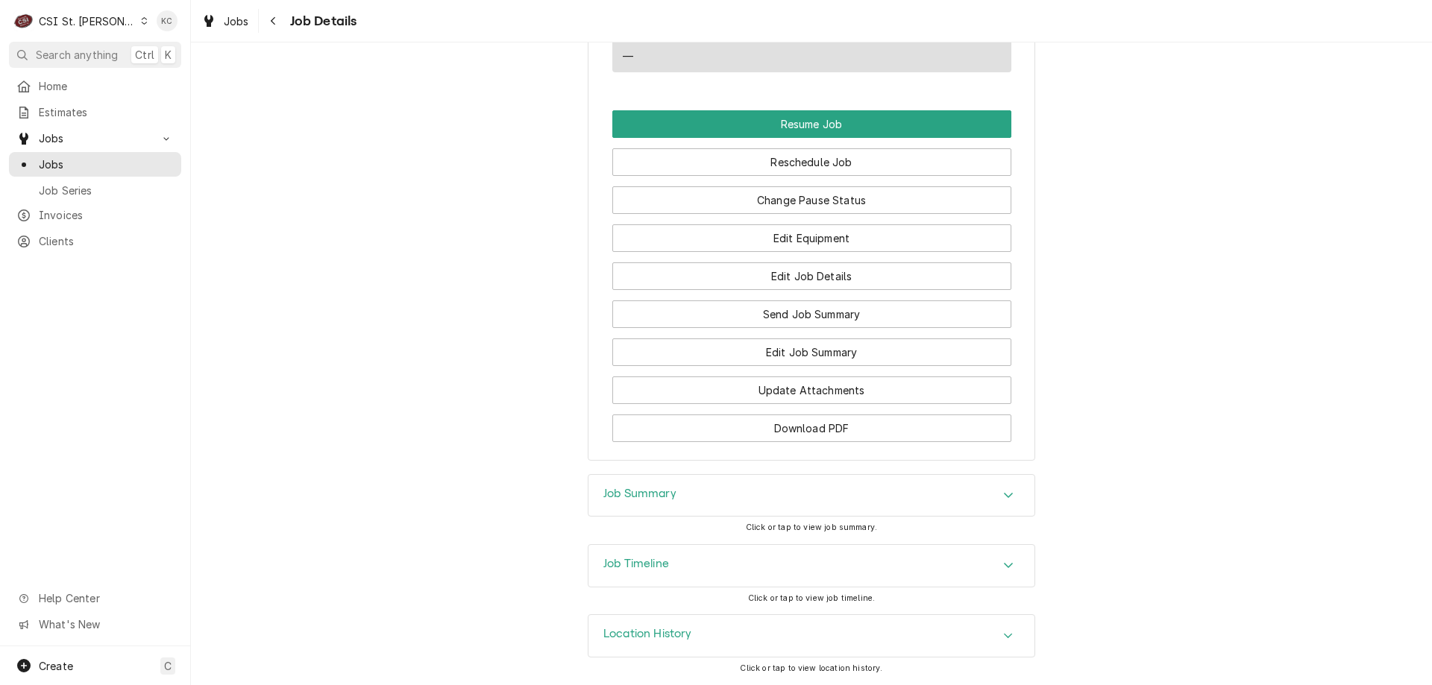
scroll to position [1359, 0]
click at [784, 494] on div "Job Summary" at bounding box center [811, 496] width 446 height 42
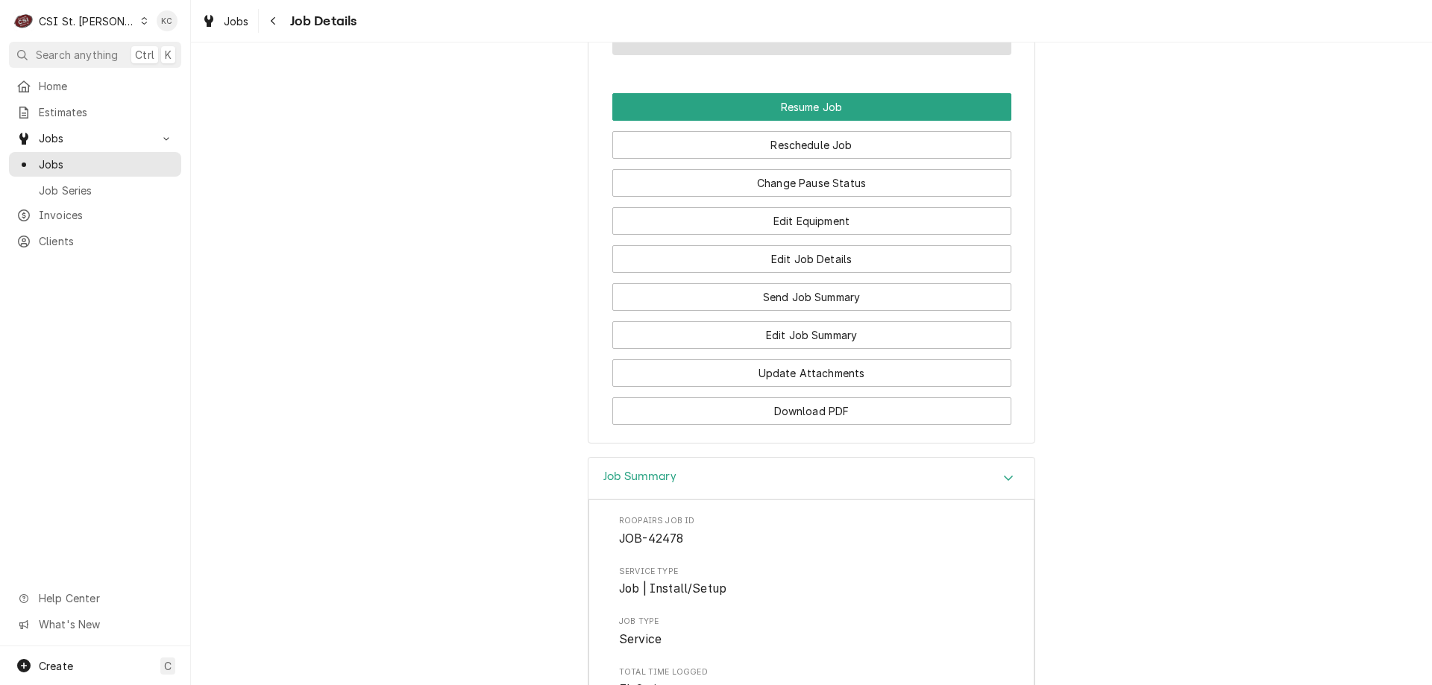
click at [758, 491] on div "Job Summary" at bounding box center [811, 479] width 446 height 43
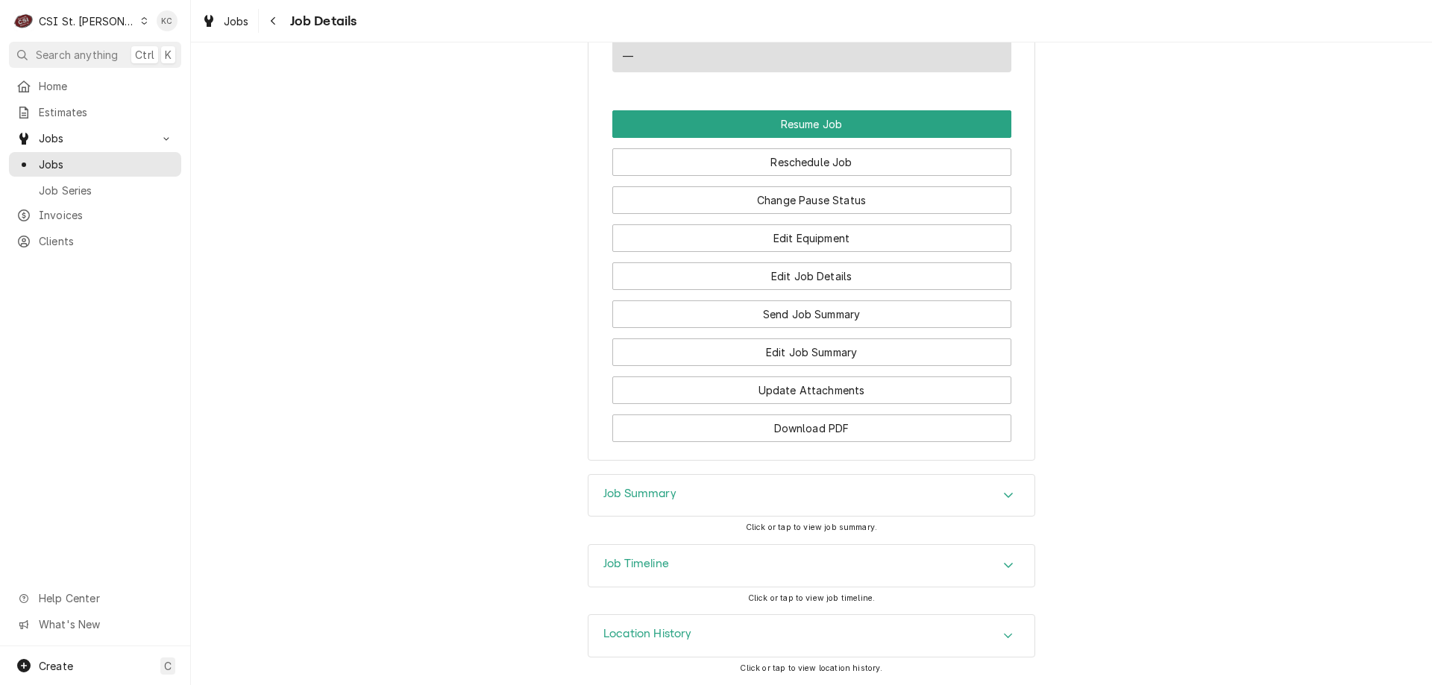
click at [782, 568] on div "Job Timeline" at bounding box center [811, 566] width 446 height 42
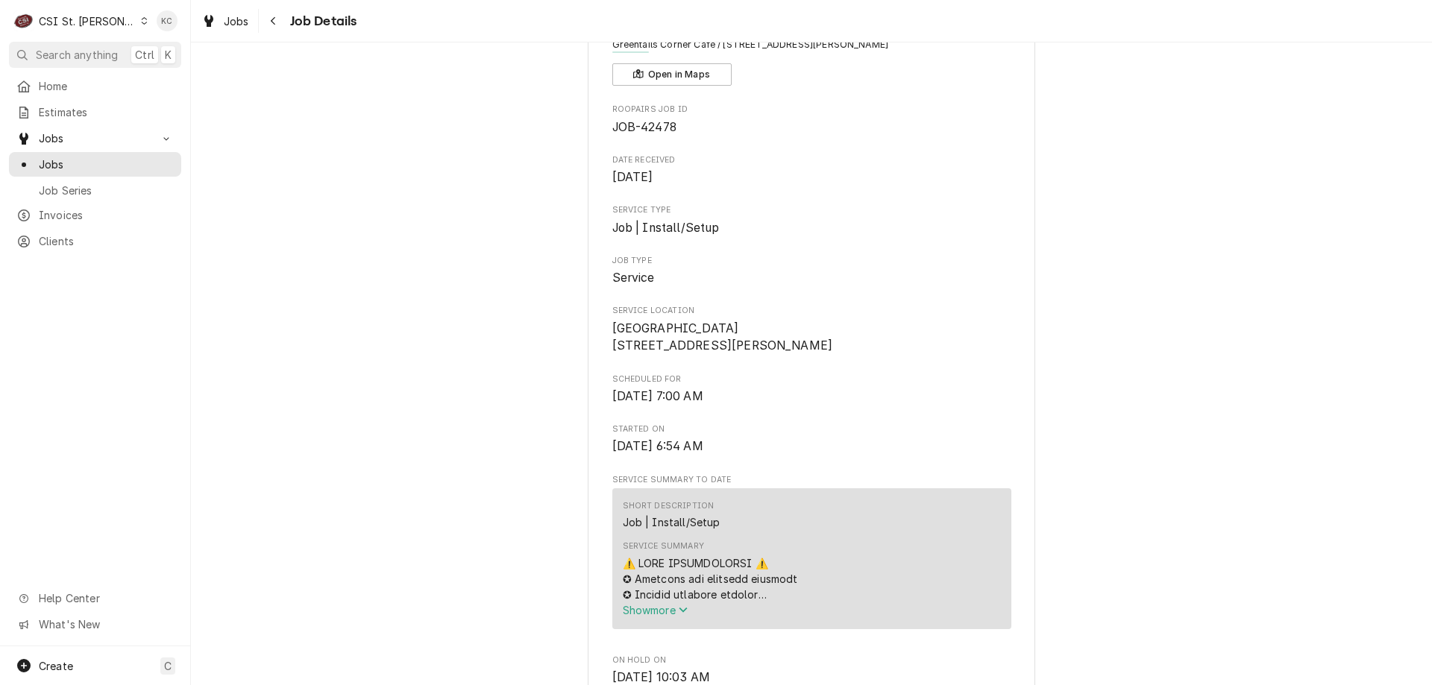
scroll to position [44, 0]
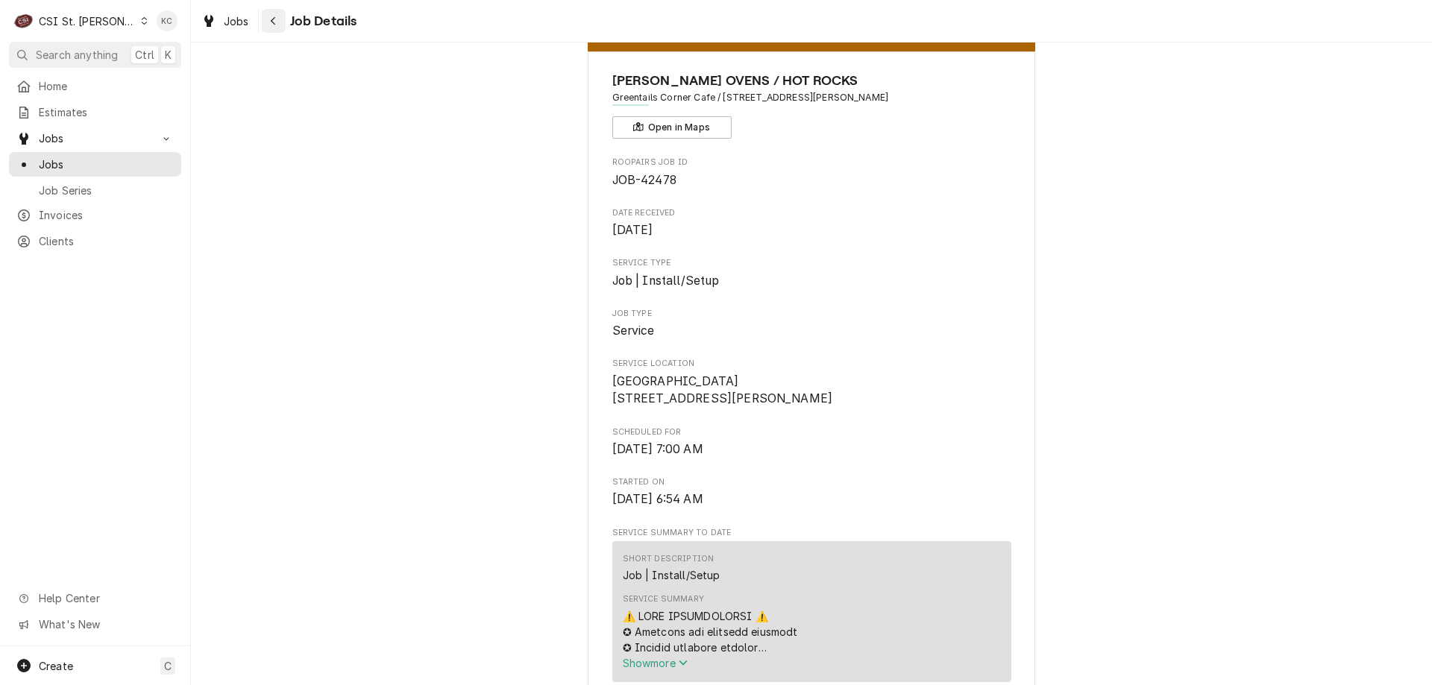
click at [280, 19] on div "Navigate back" at bounding box center [273, 20] width 15 height 15
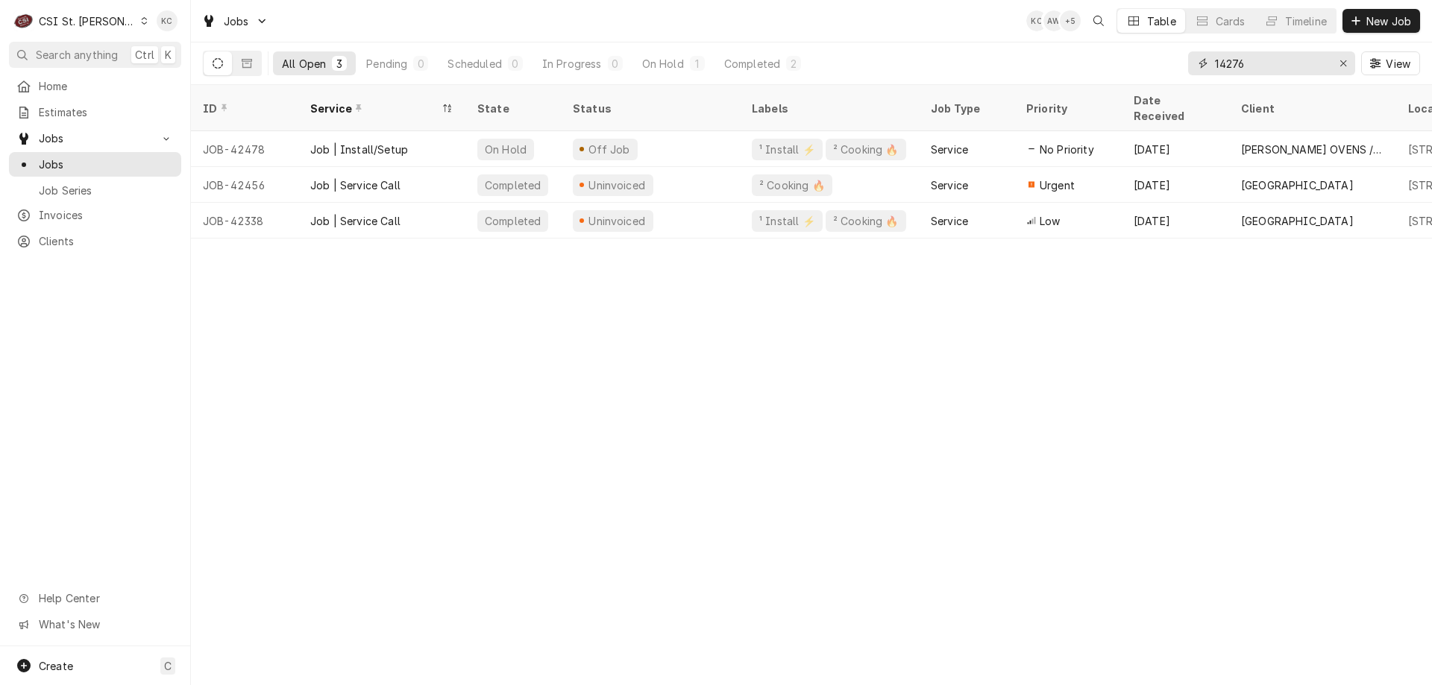
drag, startPoint x: 1253, startPoint y: 65, endPoint x: 1179, endPoint y: 63, distance: 73.8
click at [1179, 63] on div "All Open 3 Pending 0 Scheduled 0 In Progress 0 On Hold 1 Completed 2 14276 View" at bounding box center [811, 64] width 1217 height 42
click at [80, 24] on div "CSI St. [PERSON_NAME]" at bounding box center [87, 21] width 97 height 16
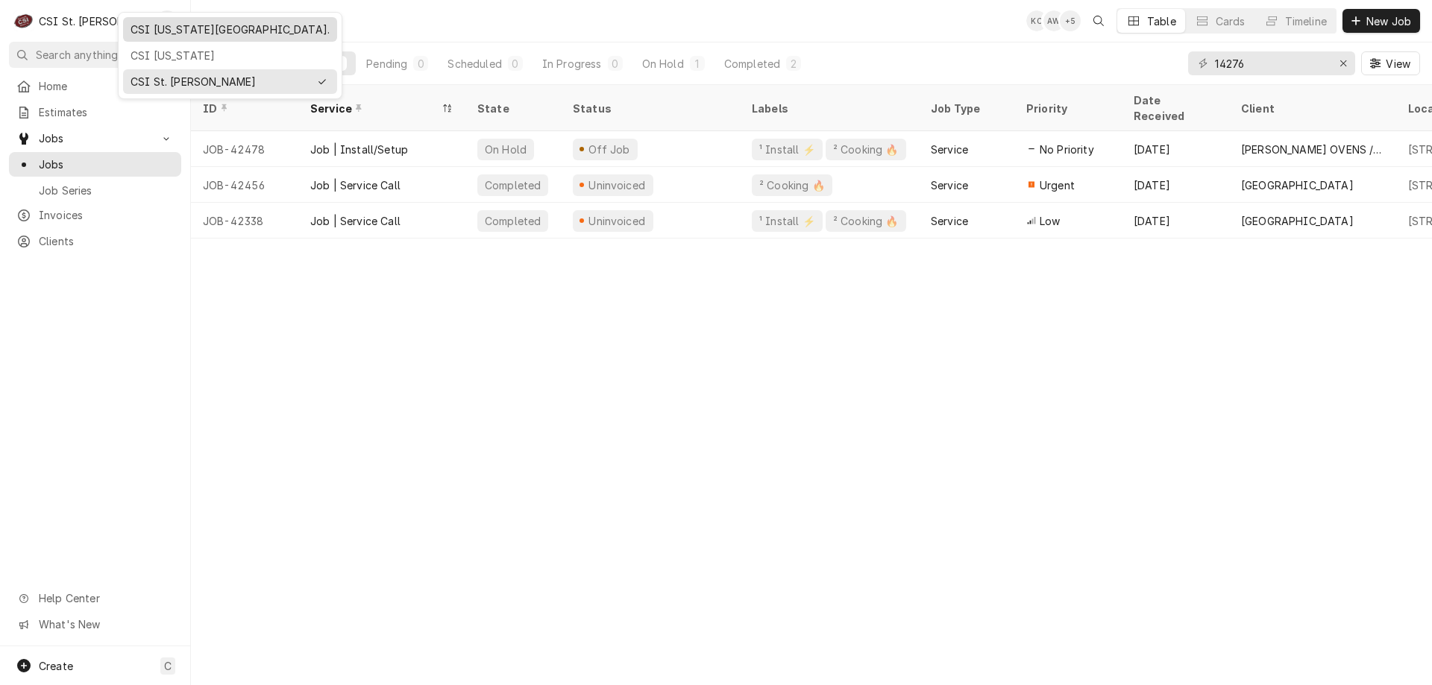
click at [172, 25] on div "CSI [US_STATE][GEOGRAPHIC_DATA]." at bounding box center [230, 30] width 199 height 16
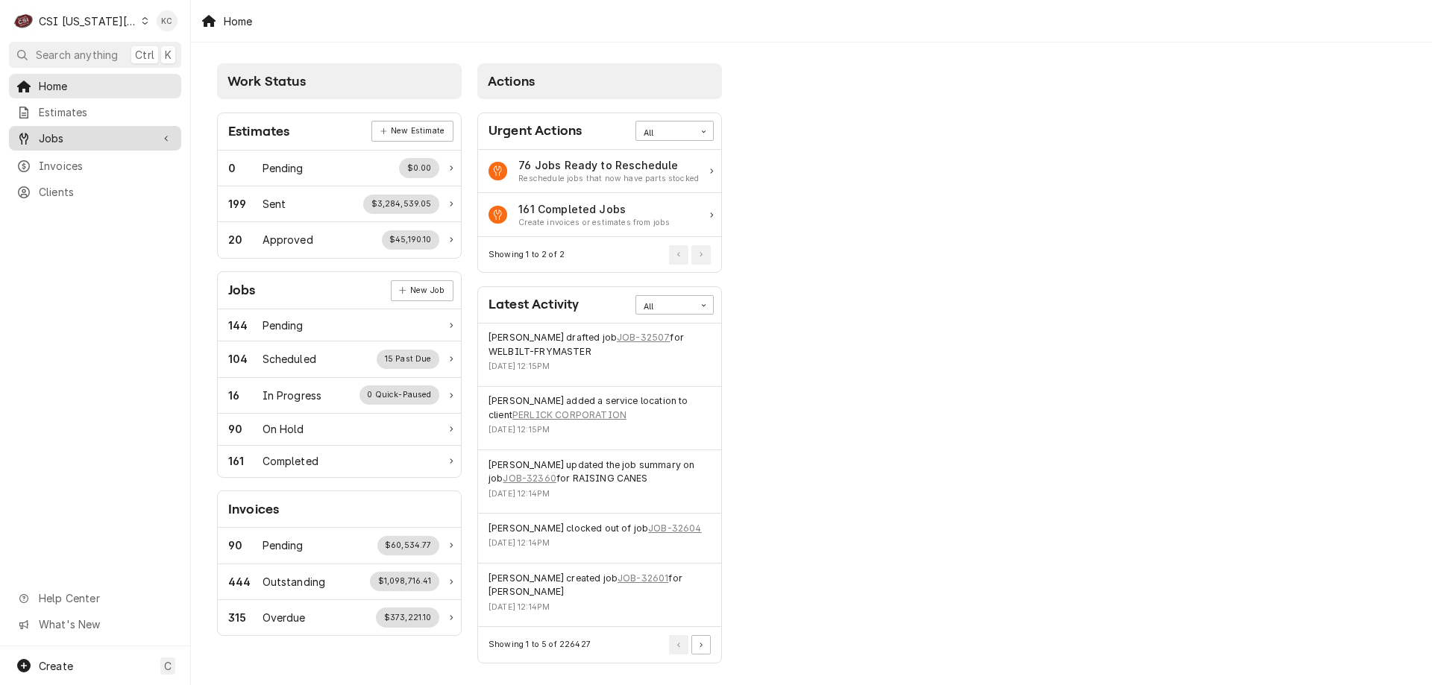
click at [52, 134] on span "Jobs" at bounding box center [95, 139] width 113 height 16
click at [45, 139] on span "Jobs" at bounding box center [95, 139] width 113 height 16
click at [75, 142] on div "Jobs" at bounding box center [95, 138] width 166 height 19
click at [75, 160] on span "Jobs" at bounding box center [106, 165] width 135 height 16
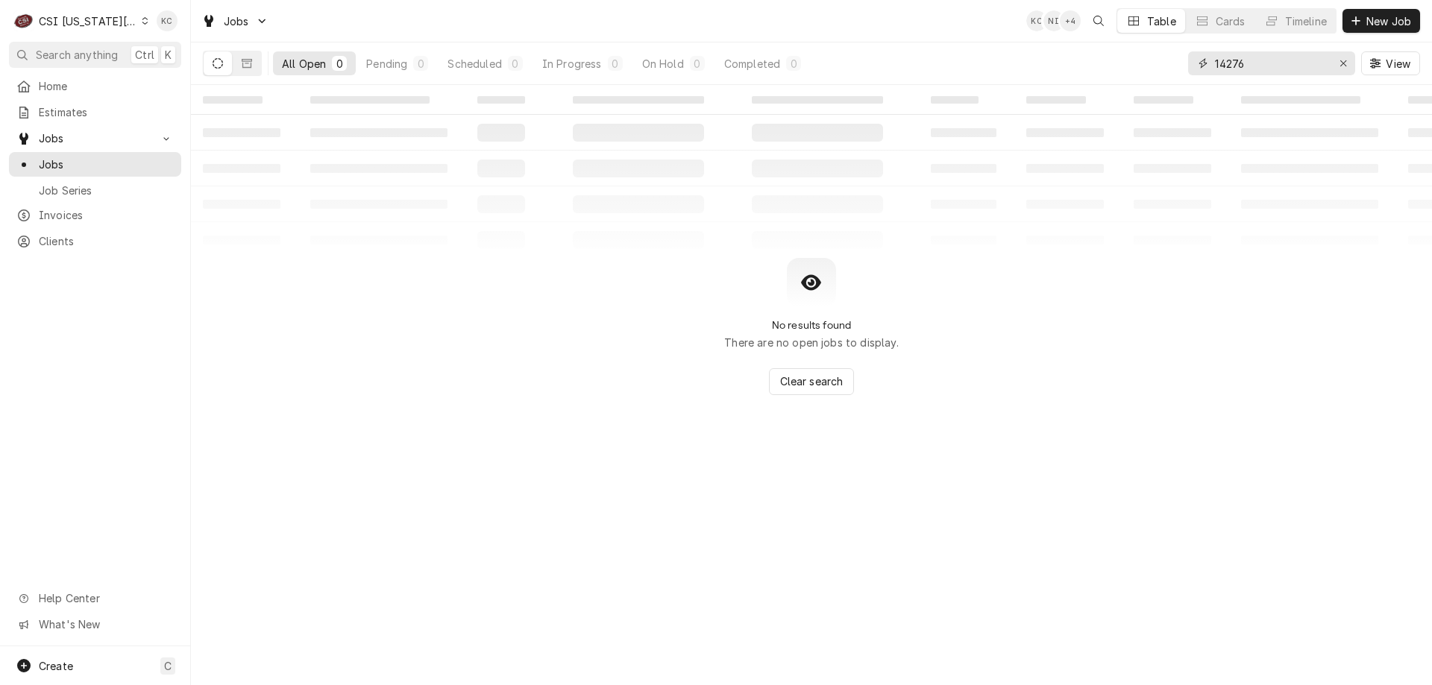
drag, startPoint x: 1280, startPoint y: 63, endPoint x: 1107, endPoint y: 78, distance: 174.5
click at [1107, 78] on div "All Open 0 Pending 0 Scheduled 0 In Progress 0 On Hold 0 Completed 0 14276 View" at bounding box center [811, 64] width 1217 height 42
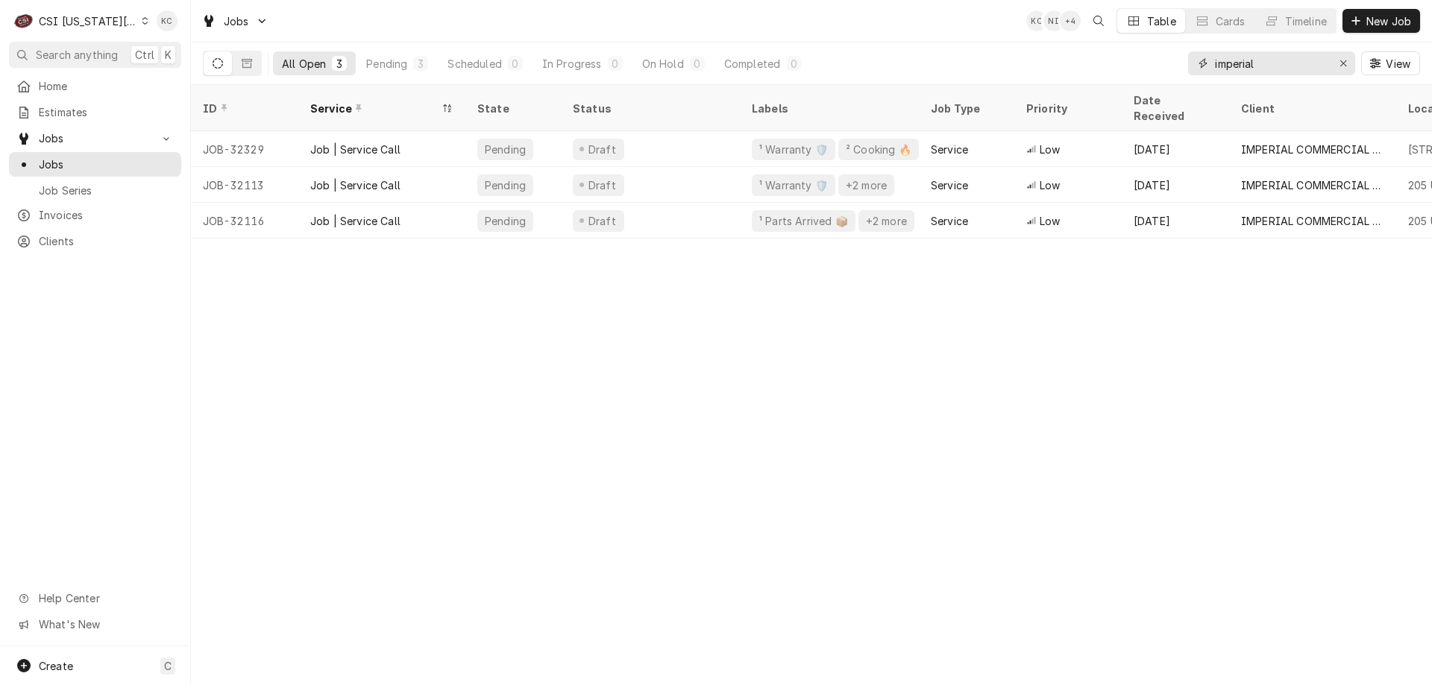
type input "imperial"
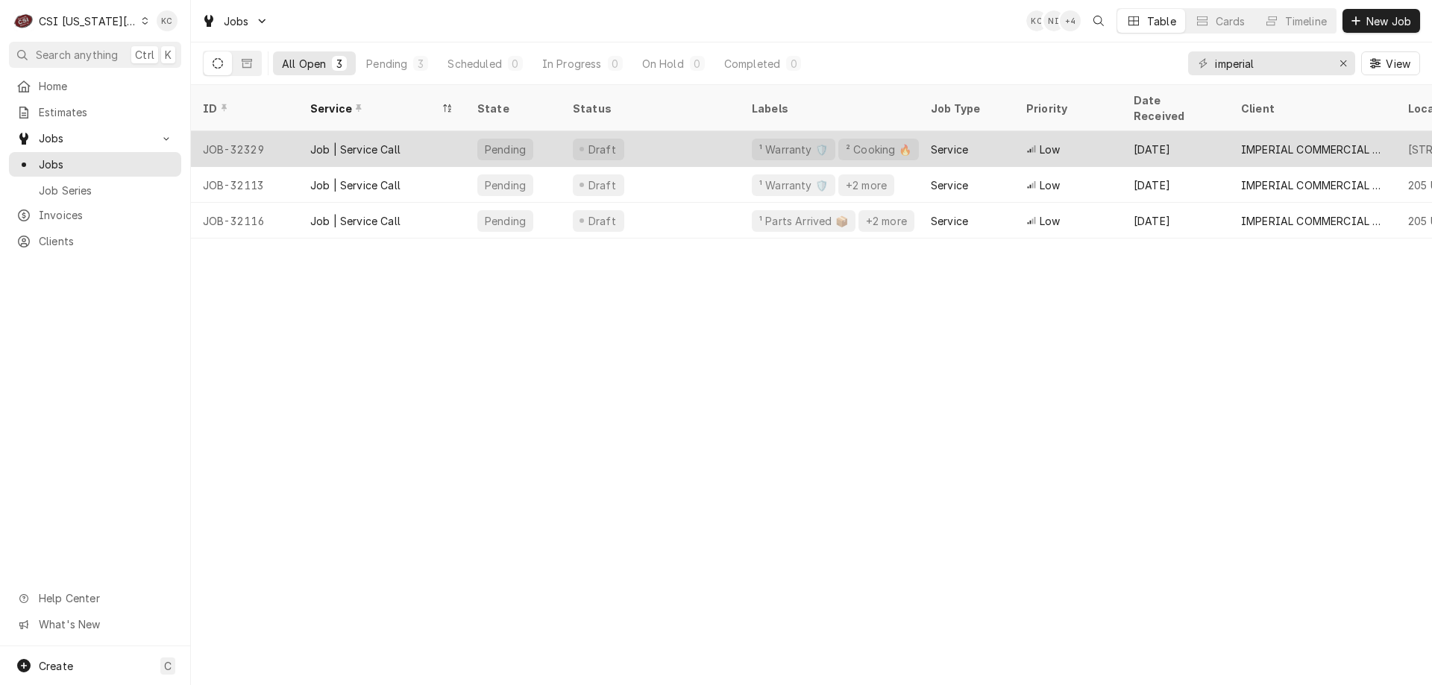
click at [558, 134] on div "Pending" at bounding box center [512, 149] width 95 height 36
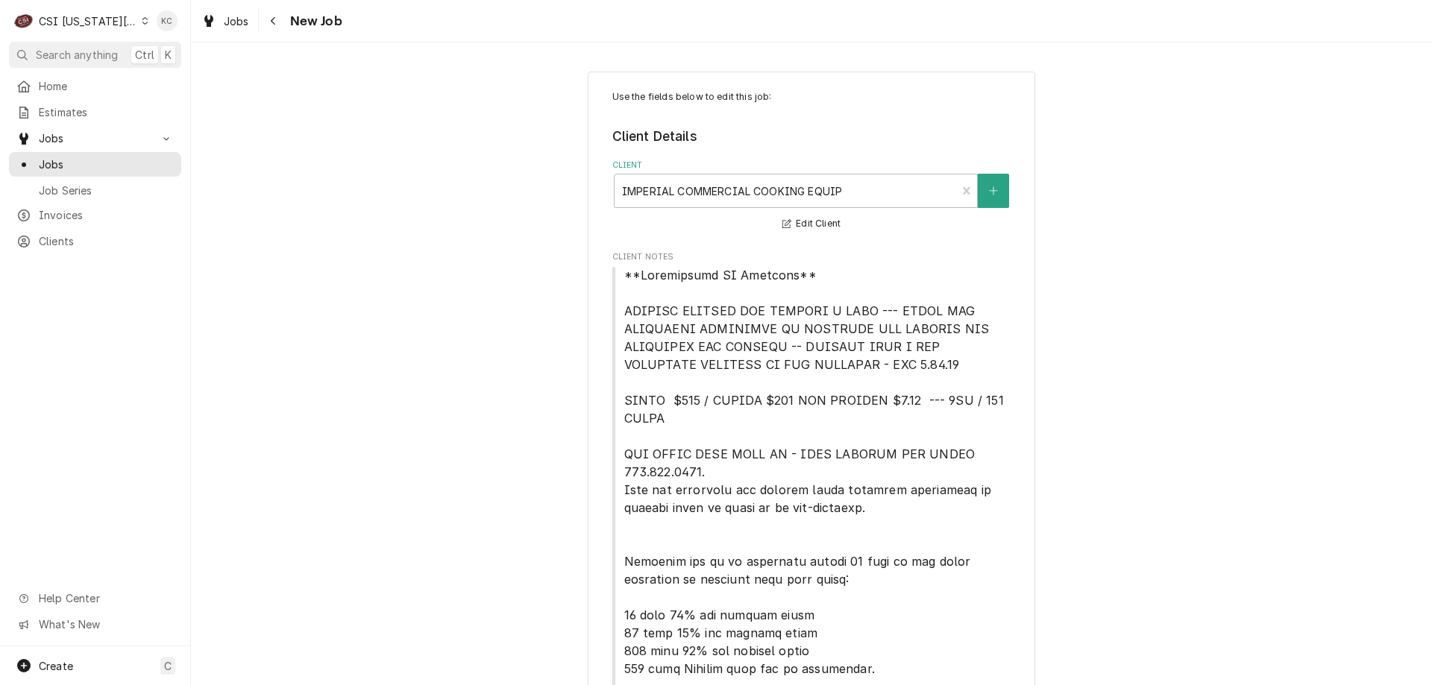
type textarea "x"
click at [273, 22] on icon "Navigate back" at bounding box center [273, 21] width 7 height 10
